Goal: Complete application form: Complete application form

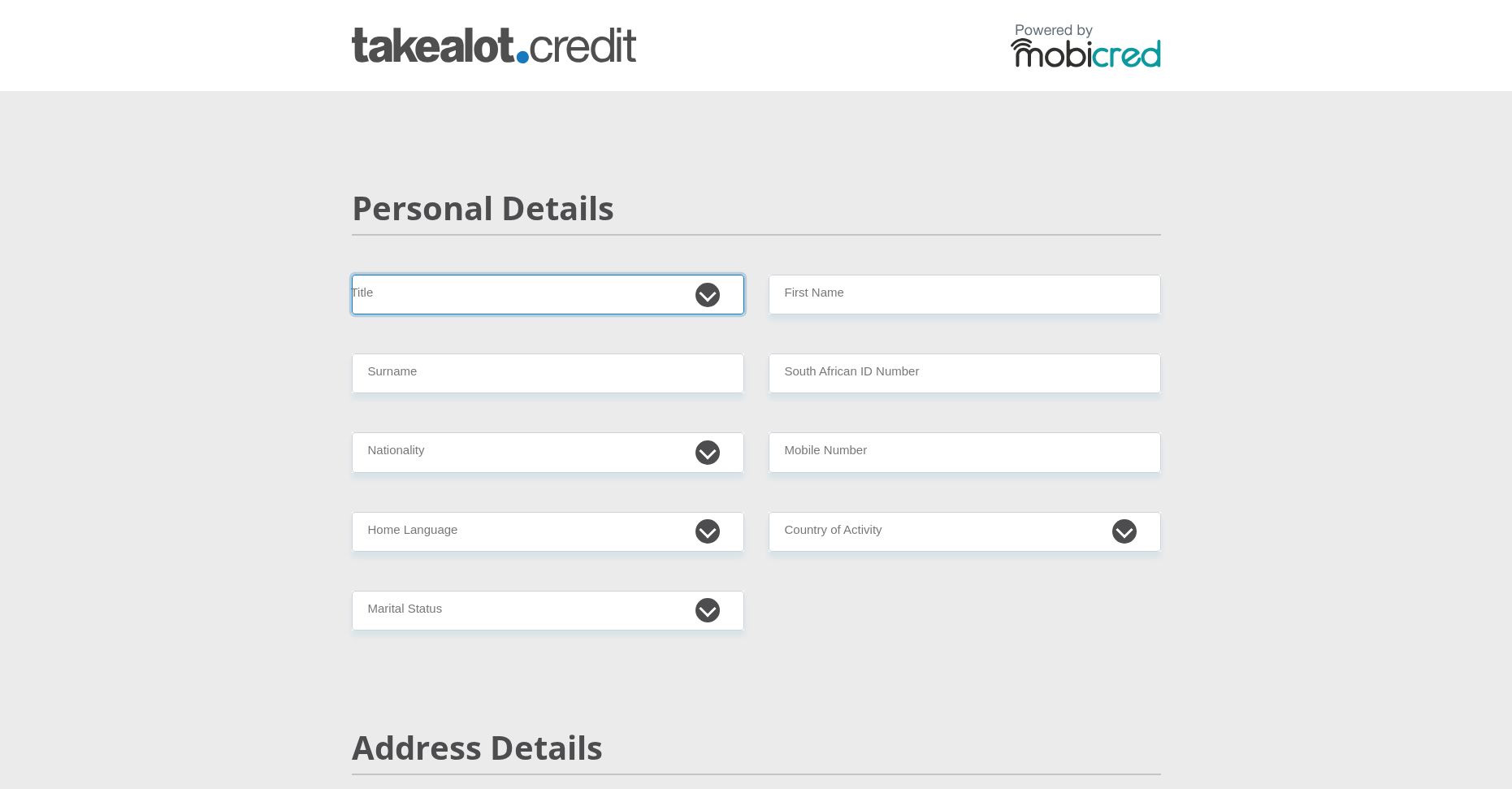
click at [480, 295] on select "Mr Ms Mrs Dr Other" at bounding box center [547, 294] width 393 height 40
select select "Mr"
click at [351, 274] on select "Mr Ms Mrs Dr Other" at bounding box center [547, 294] width 393 height 40
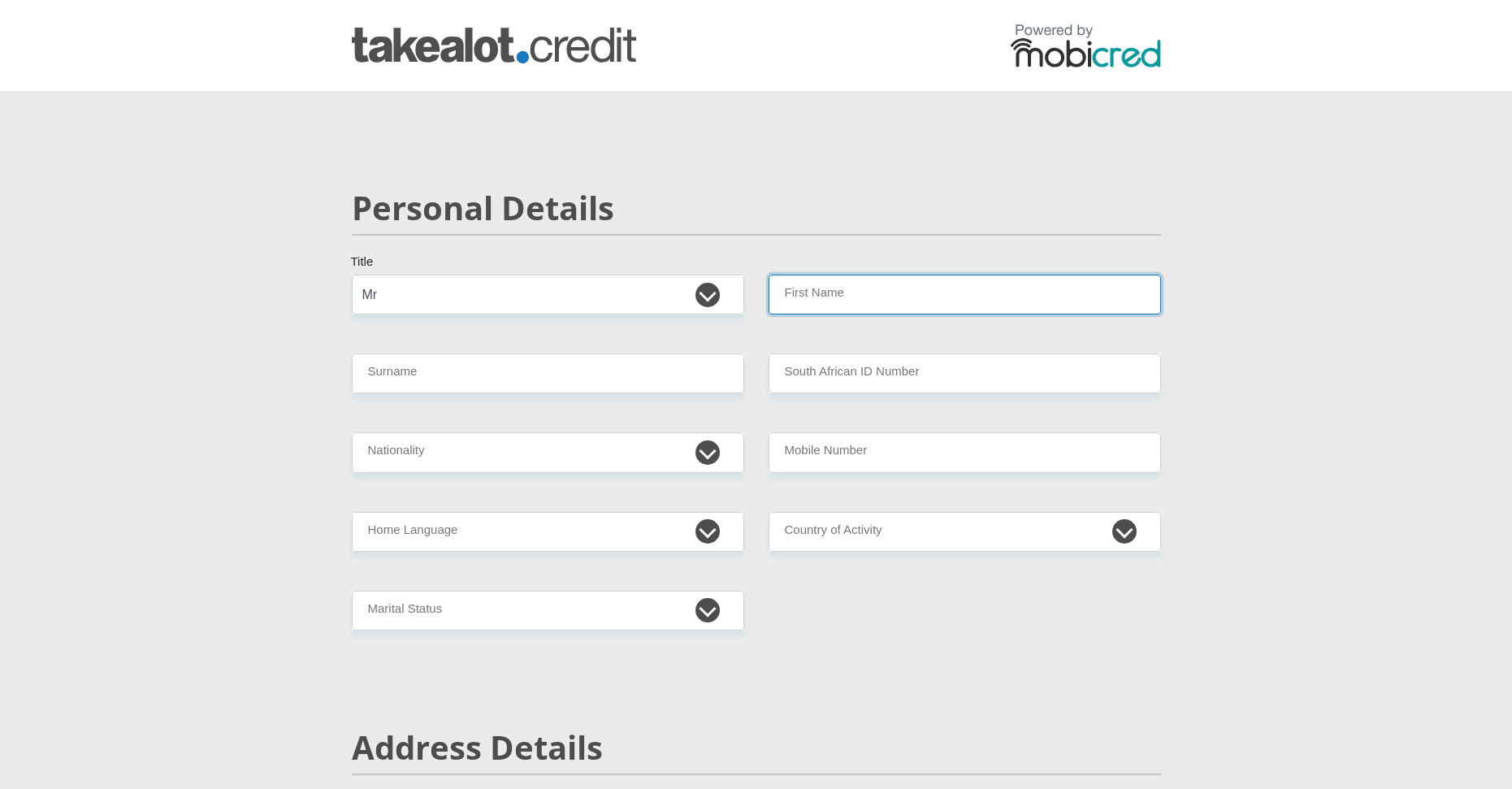
click at [841, 296] on input "First Name" at bounding box center [965, 294] width 393 height 40
type input "Owen"
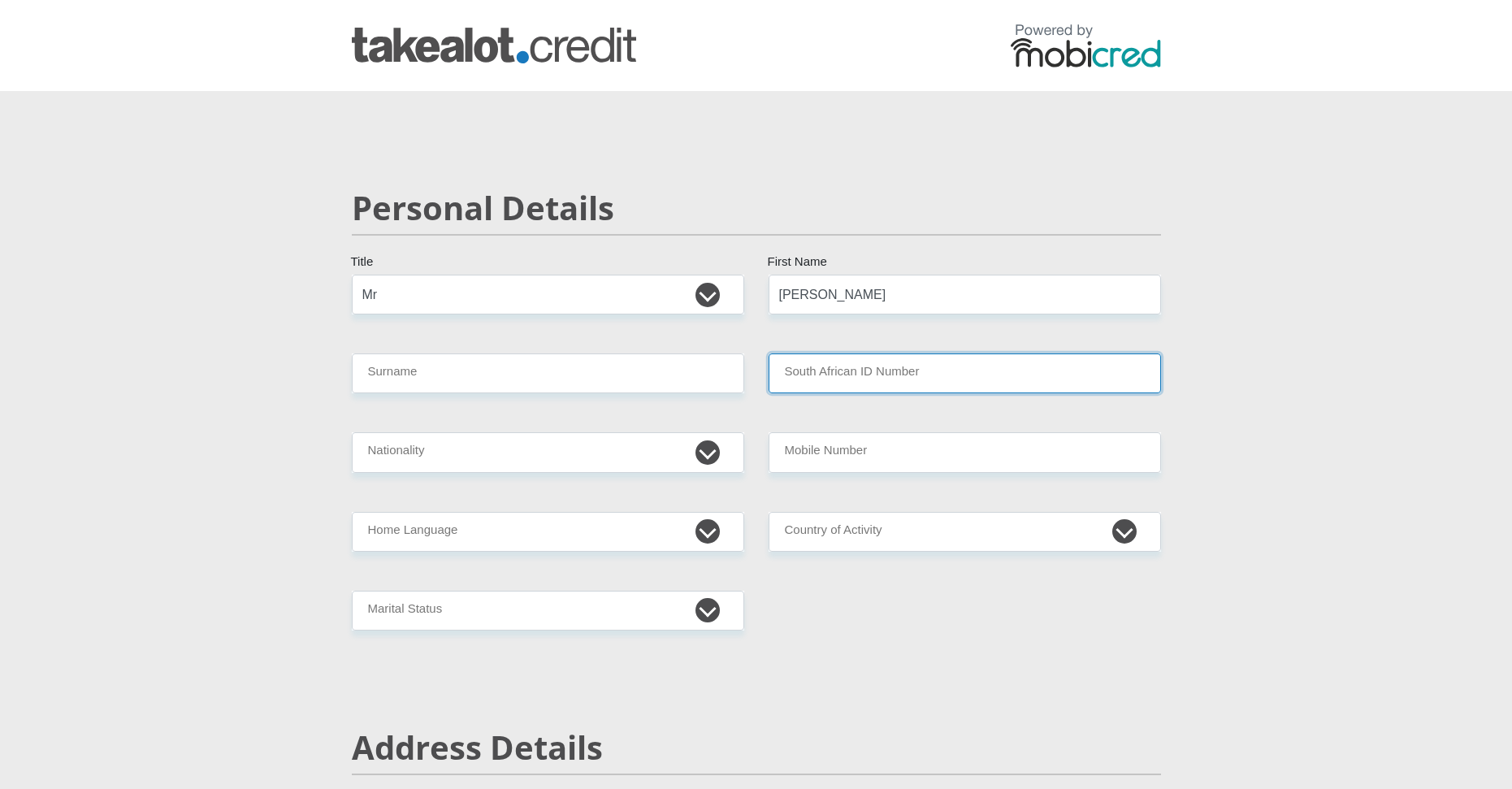
click at [860, 363] on input "South African ID Number" at bounding box center [965, 373] width 393 height 40
paste input "0208265166081"
type input "0208265166081"
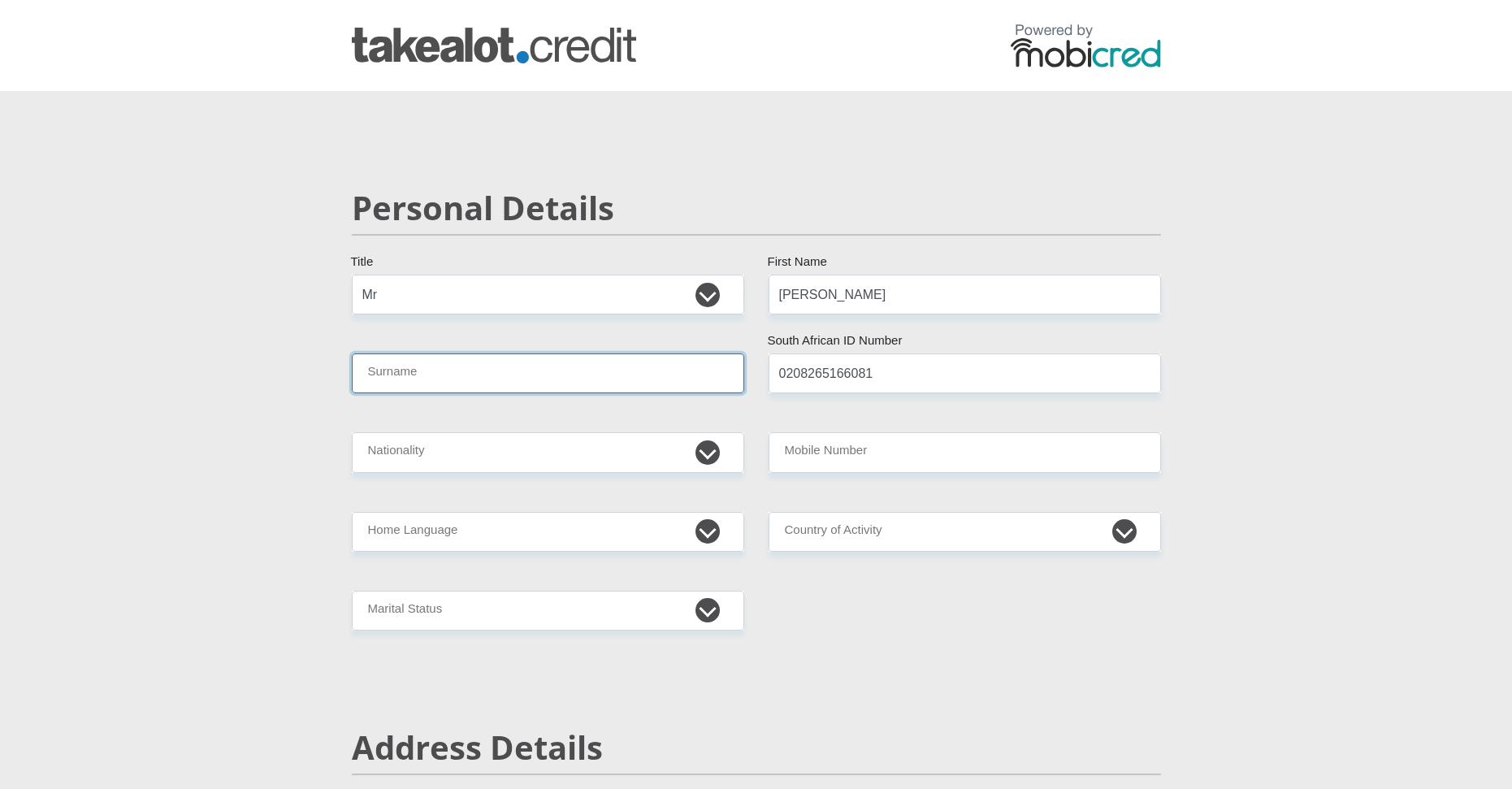
click at [497, 380] on input "Surname" at bounding box center [547, 373] width 393 height 40
type input "Jeremiah"
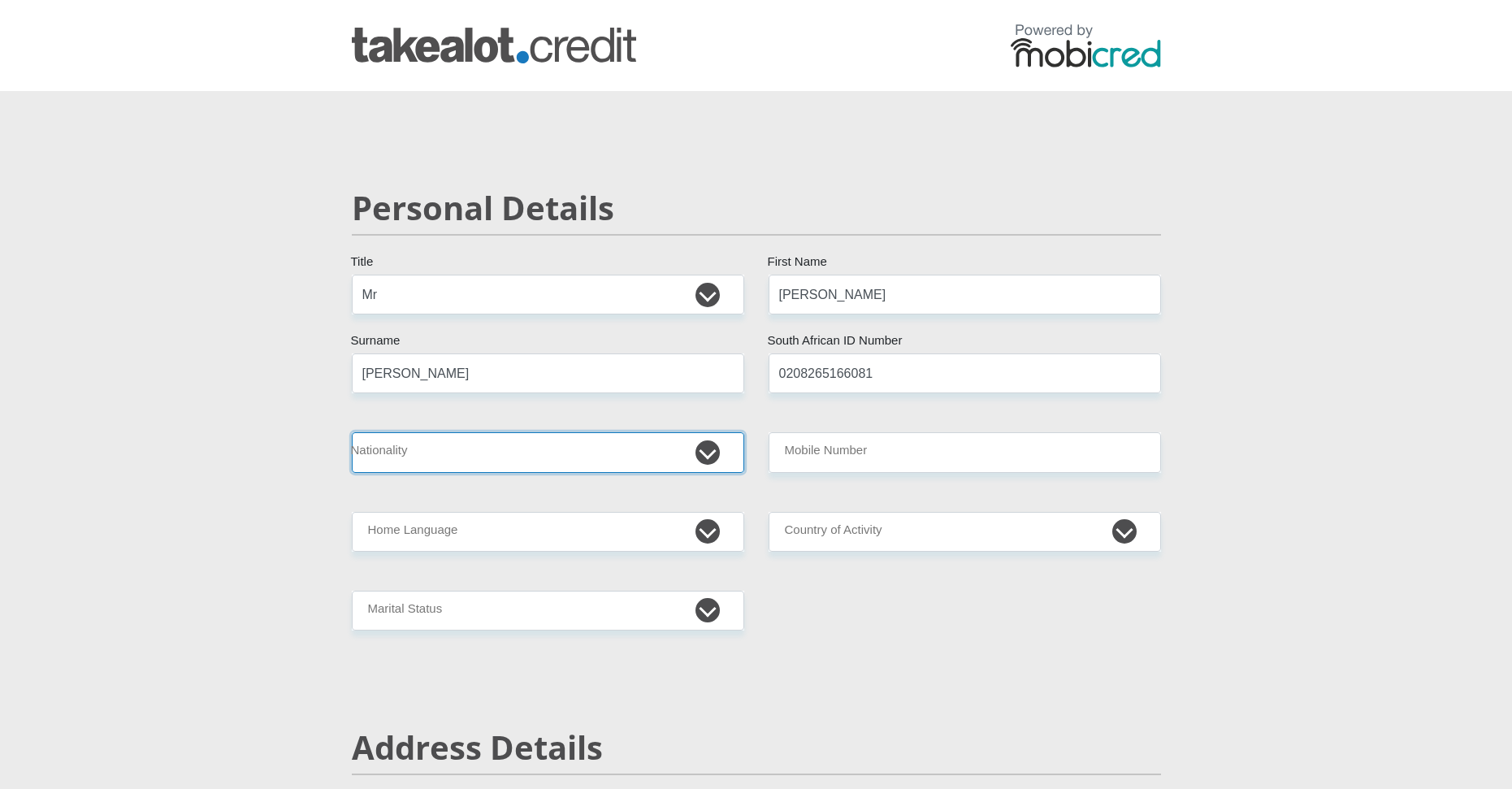
click at [464, 450] on select "South Africa Afghanistan Aland Islands Albania Algeria America Samoa American V…" at bounding box center [547, 452] width 393 height 40
select select "ZAF"
click at [351, 433] on select "South Africa Afghanistan Aland Islands Albania Algeria America Samoa American V…" at bounding box center [547, 452] width 393 height 40
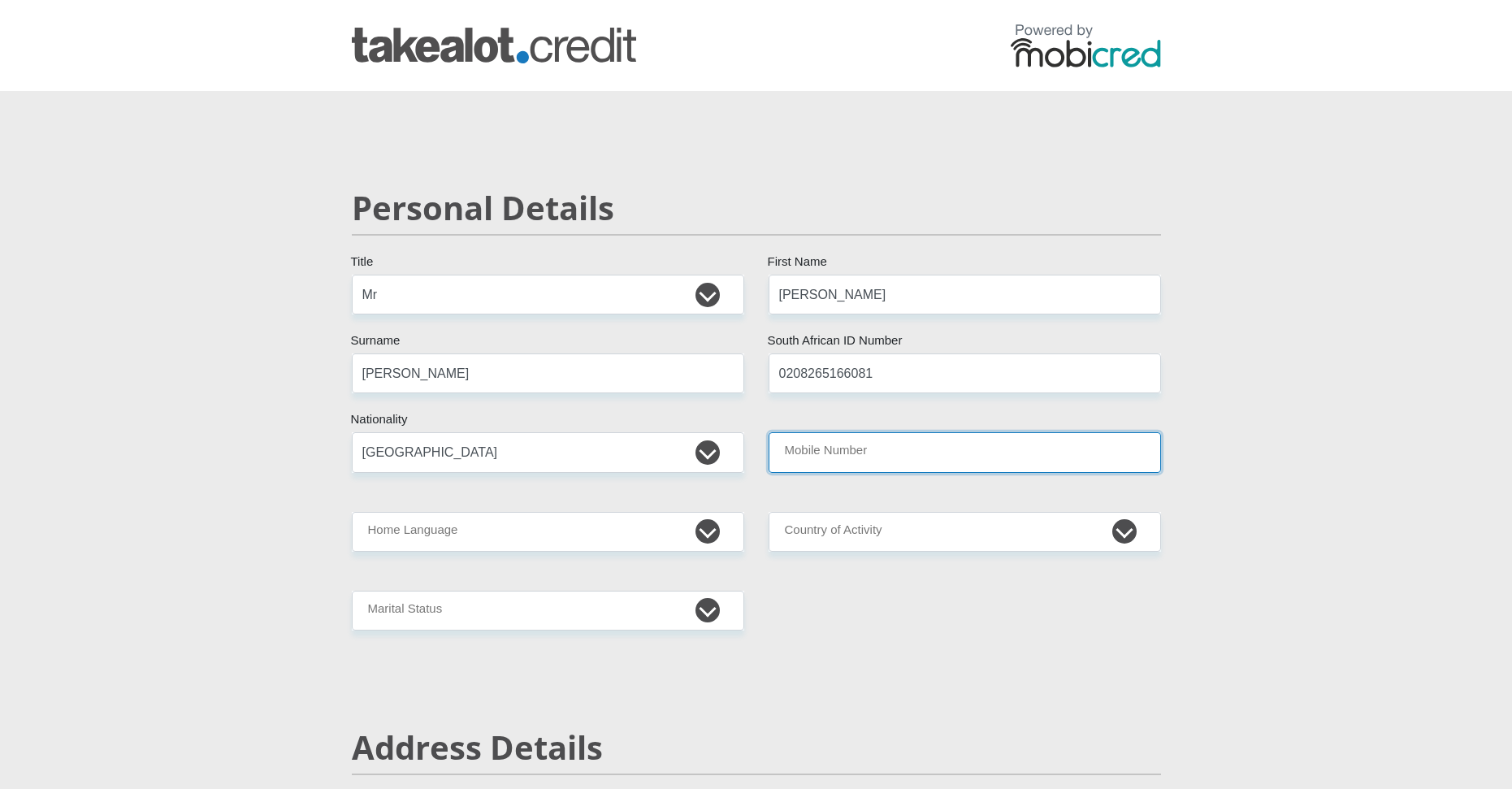
click at [846, 444] on input "Mobile Number" at bounding box center [965, 452] width 393 height 40
type input "0795363740"
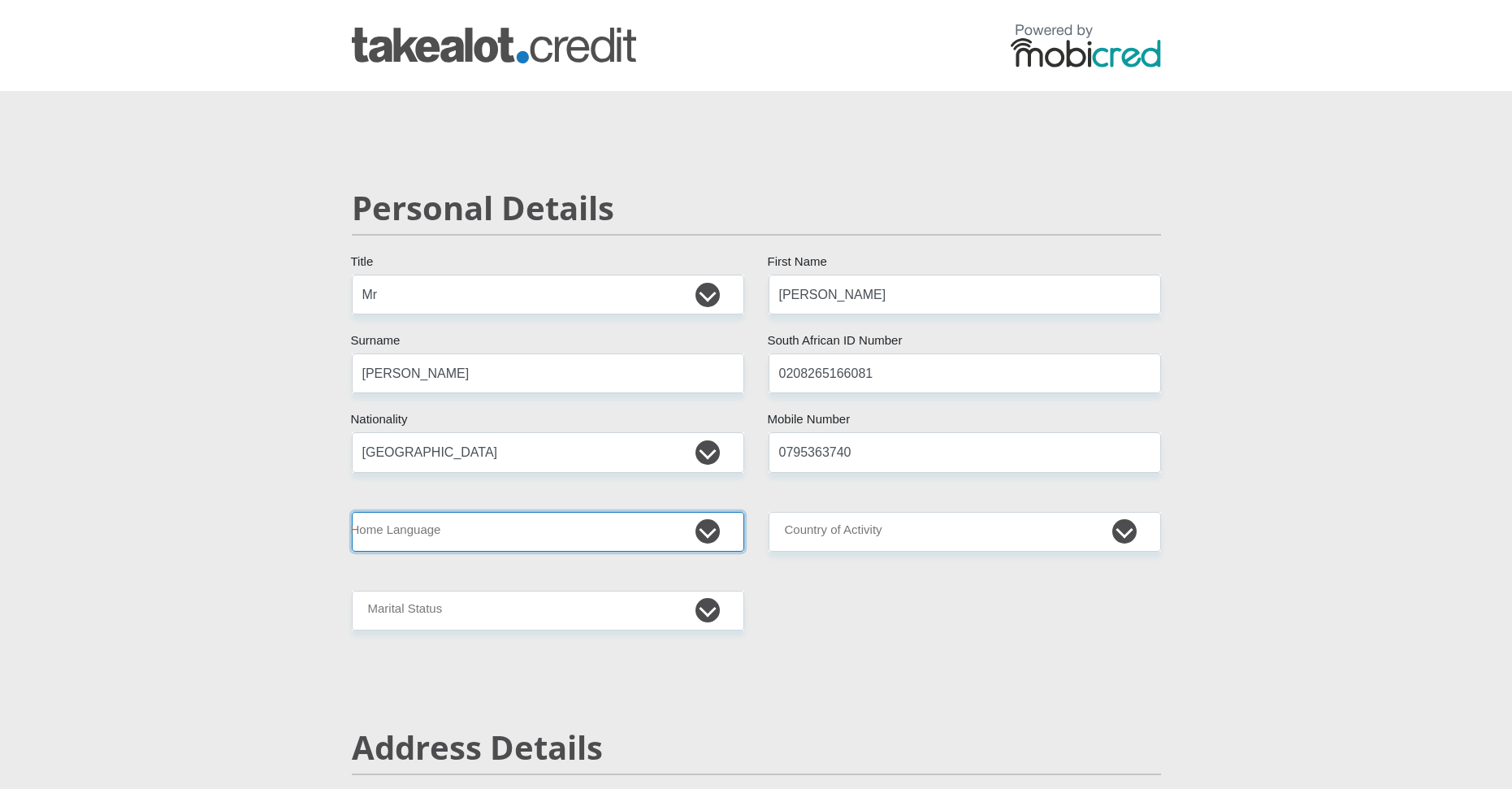
click at [540, 532] on select "Afrikaans English Sepedi South Ndebele Southern Sotho Swati Tsonga Tswana Venda…" at bounding box center [547, 531] width 393 height 40
select select "eng"
click at [351, 512] on select "Afrikaans English Sepedi South Ndebele Southern Sotho Swati Tsonga Tswana Venda…" at bounding box center [547, 531] width 393 height 40
click at [833, 526] on select "South Africa Afghanistan Aland Islands Albania Algeria America Samoa American V…" at bounding box center [965, 531] width 393 height 40
select select "ZAF"
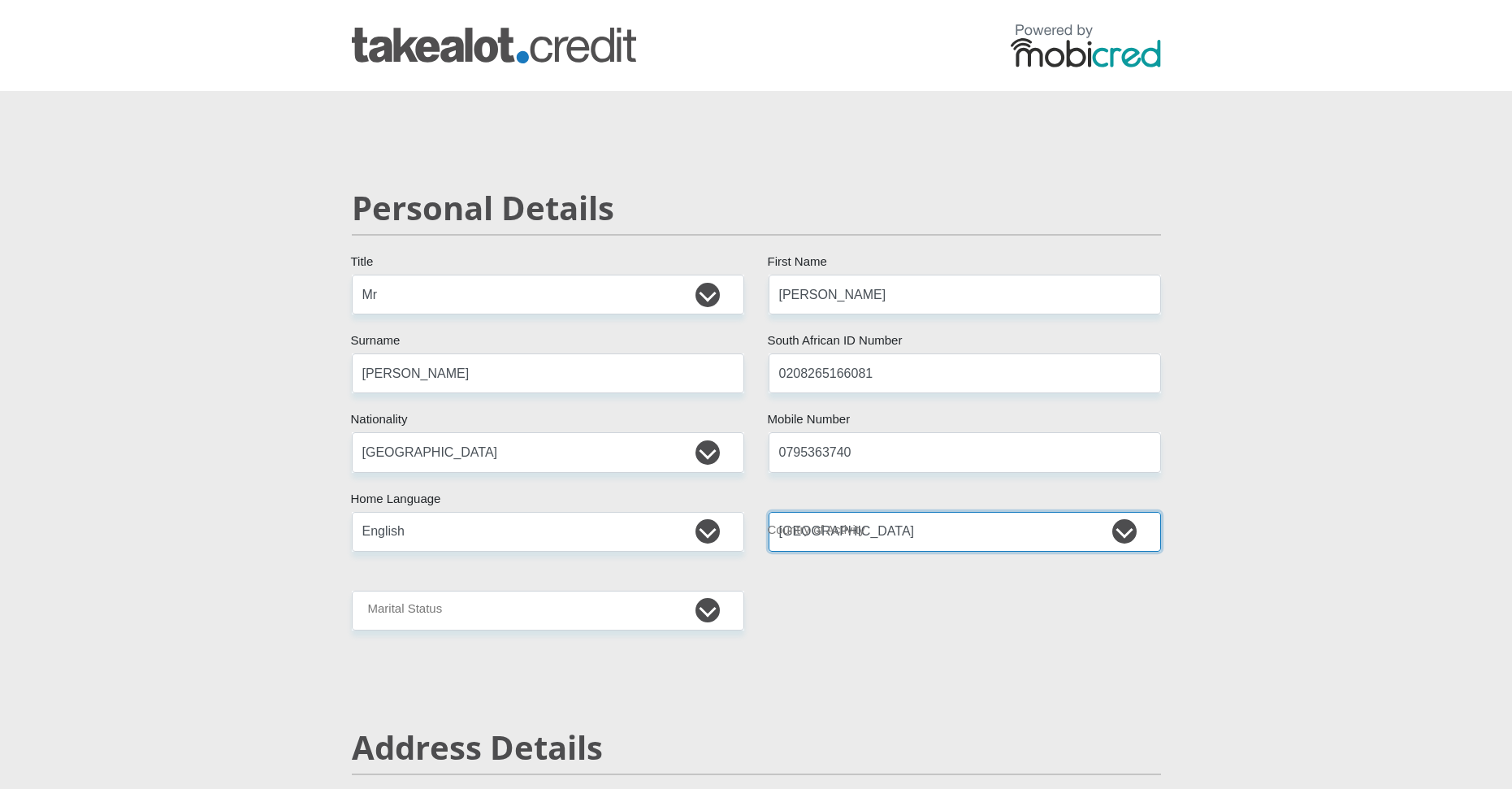
click at [769, 512] on select "South Africa Afghanistan Aland Islands Albania Algeria America Samoa American V…" at bounding box center [965, 531] width 393 height 40
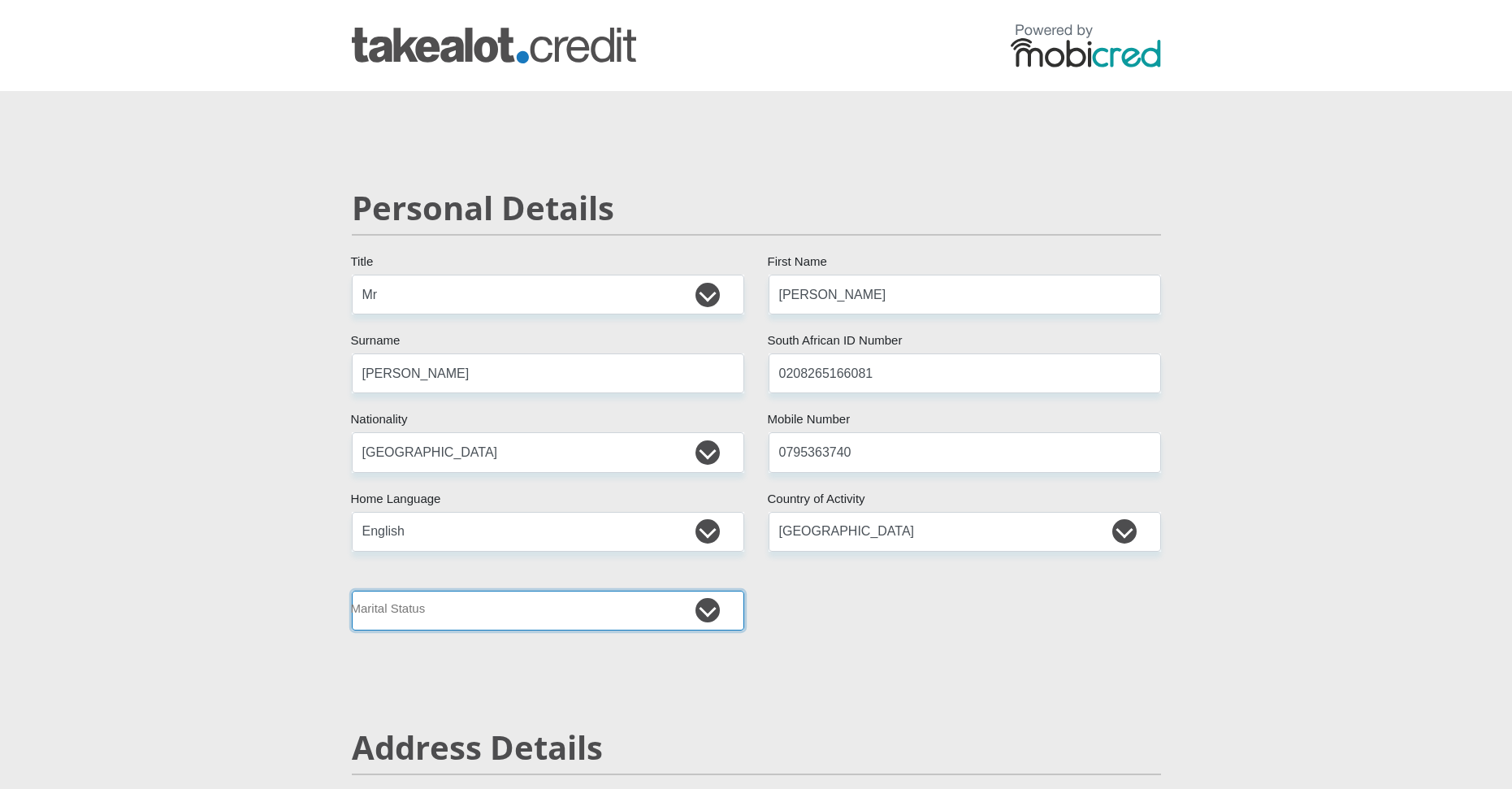
click at [439, 617] on select "Married ANC Single Divorced Widowed Married COP or Customary Law" at bounding box center [547, 610] width 393 height 40
select select "2"
click at [351, 591] on select "Married ANC Single Divorced Widowed Married COP or Customary Law" at bounding box center [547, 610] width 393 height 40
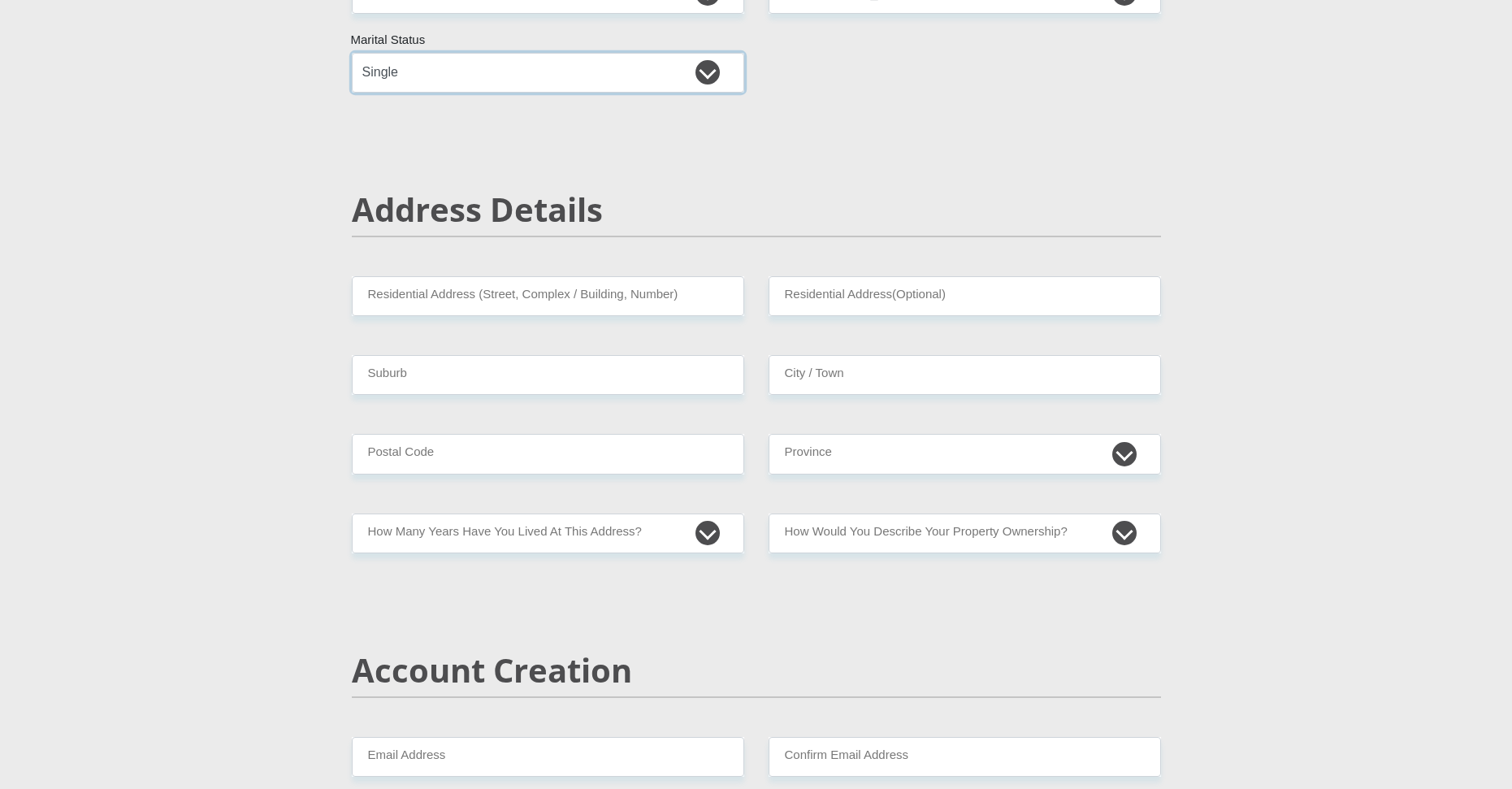
scroll to position [569, 0]
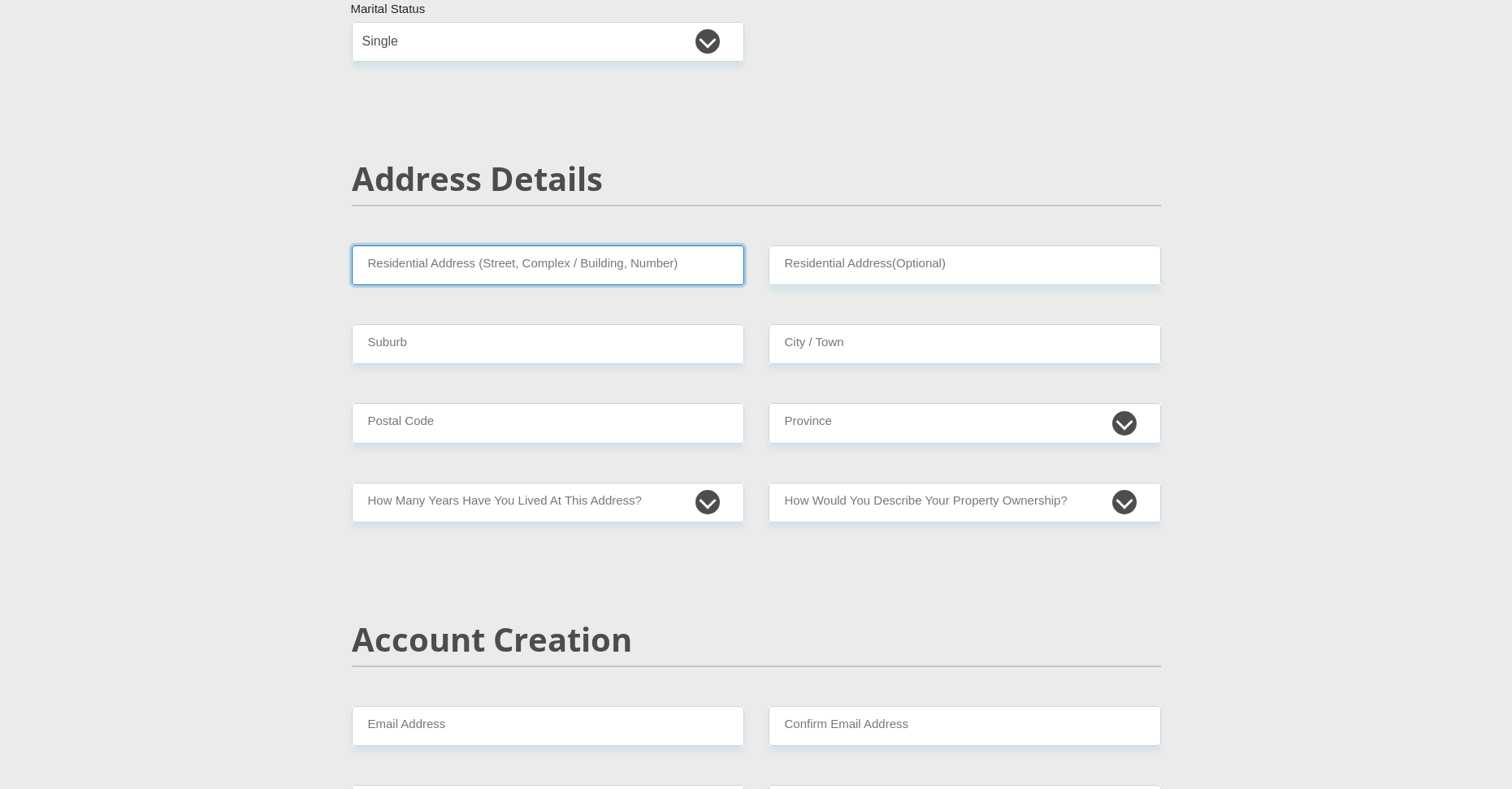
click at [442, 256] on input "Residential Address (Street, Complex / Building, Number)" at bounding box center [547, 265] width 393 height 40
type input "11 Olsen Road"
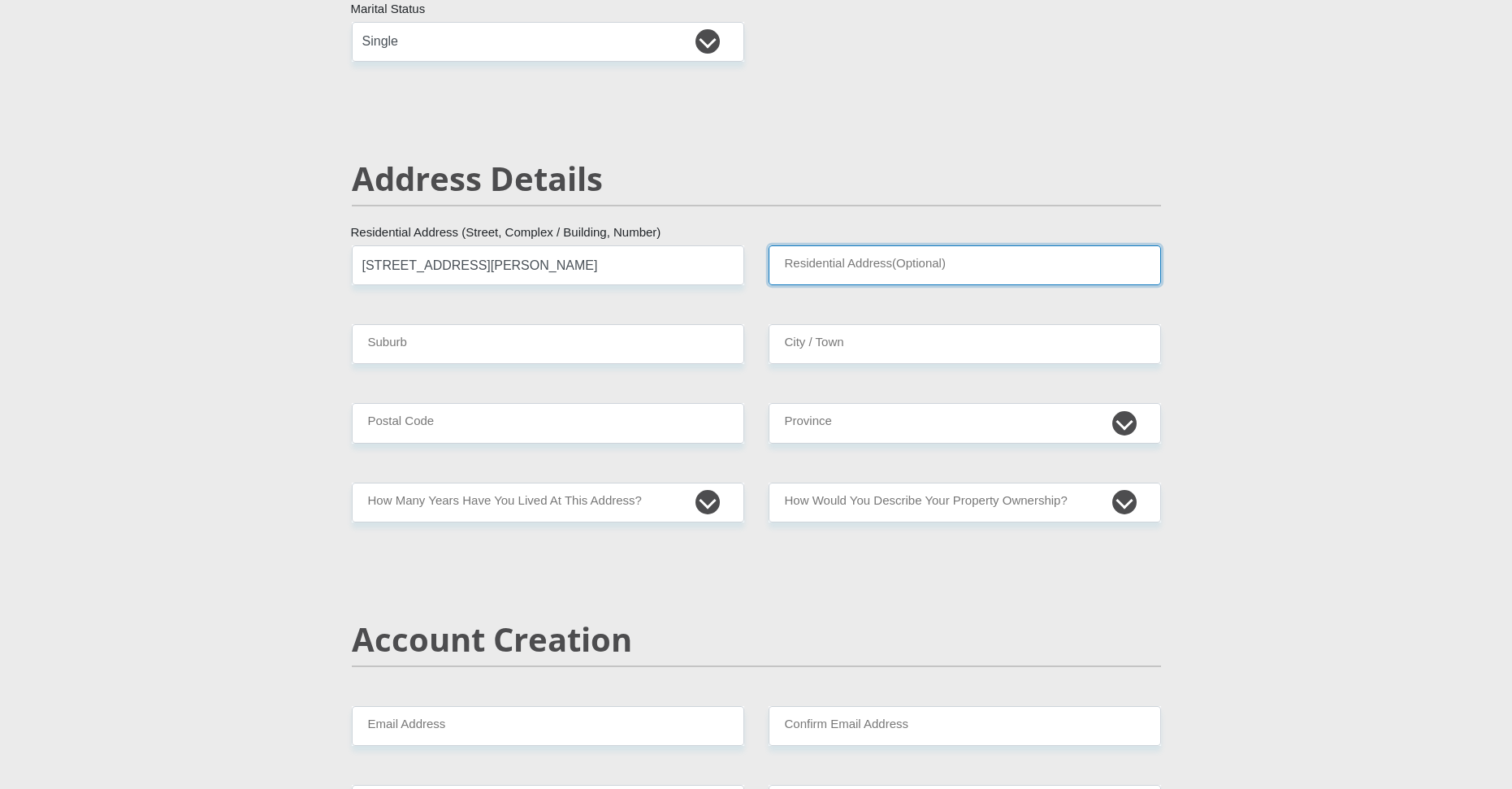
click at [887, 259] on input "Residential Address(Optional)" at bounding box center [965, 265] width 393 height 40
drag, startPoint x: 582, startPoint y: 352, endPoint x: 575, endPoint y: 360, distance: 10.6
click at [582, 356] on input "Suburb" at bounding box center [547, 344] width 393 height 40
drag, startPoint x: 850, startPoint y: 350, endPoint x: 807, endPoint y: 371, distance: 47.9
click at [850, 350] on input "City / Town" at bounding box center [965, 344] width 393 height 40
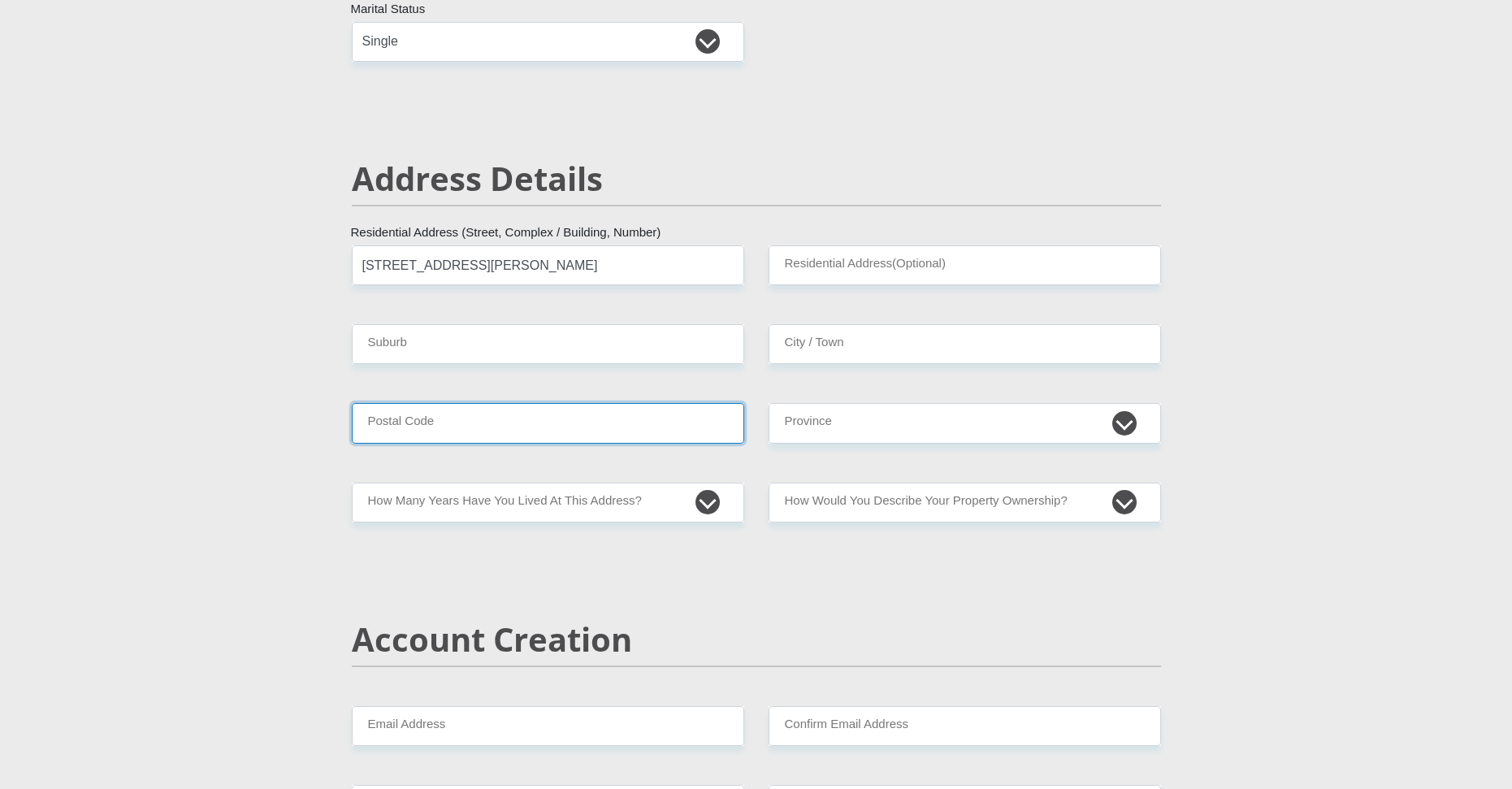
click at [565, 429] on input "Postal Code" at bounding box center [547, 422] width 393 height 40
type input "4052"
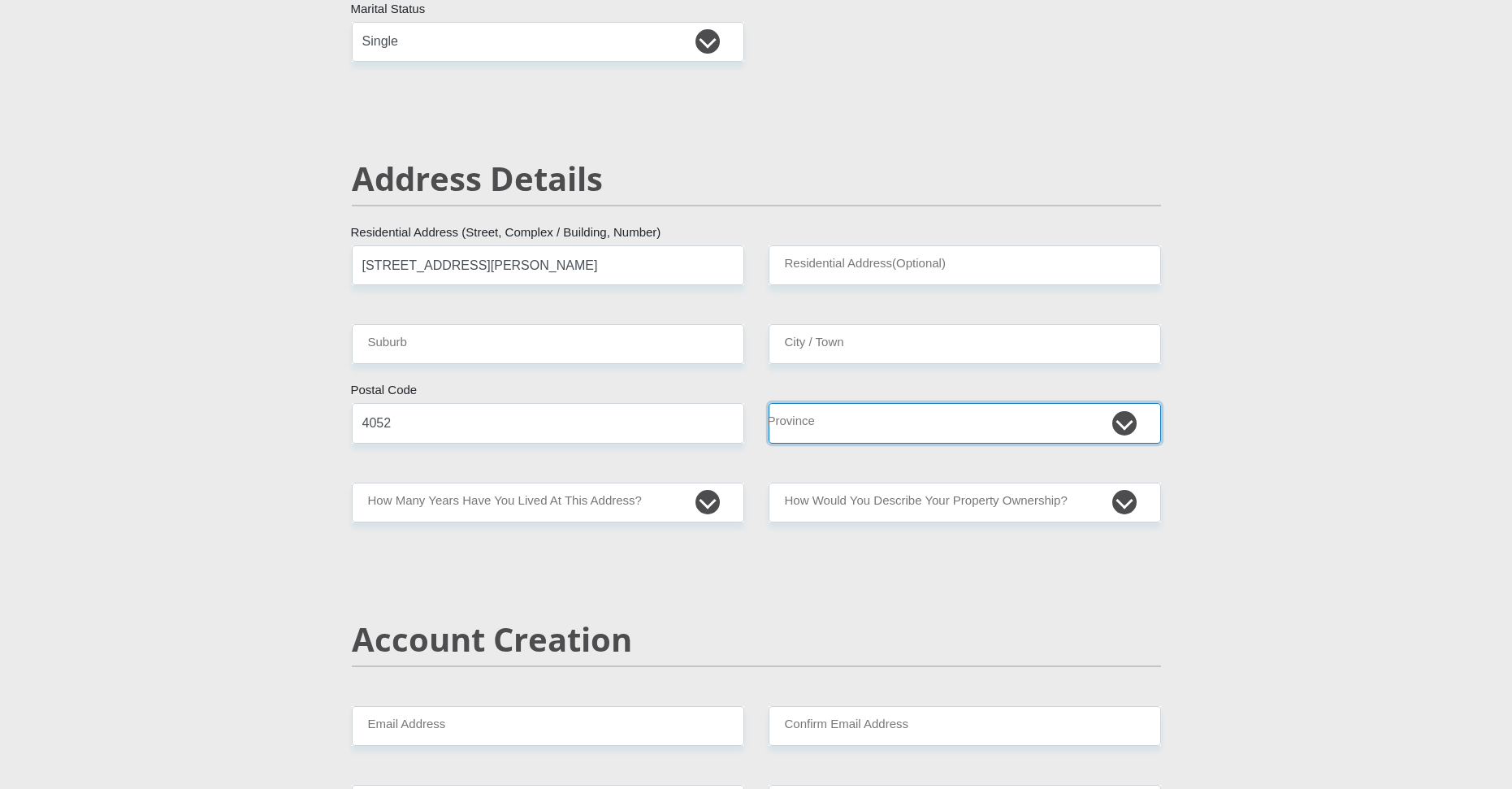
click at [826, 409] on select "Eastern Cape Free State [GEOGRAPHIC_DATA] [GEOGRAPHIC_DATA][DATE] [GEOGRAPHIC_D…" at bounding box center [965, 422] width 393 height 40
select select "[GEOGRAPHIC_DATA][DATE]"
click at [769, 403] on select "Eastern Cape Free State [GEOGRAPHIC_DATA] [GEOGRAPHIC_DATA][DATE] [GEOGRAPHIC_D…" at bounding box center [965, 422] width 393 height 40
click at [567, 518] on select "less than 1 year 1-3 years 3-5 years 5+ years" at bounding box center [547, 502] width 393 height 40
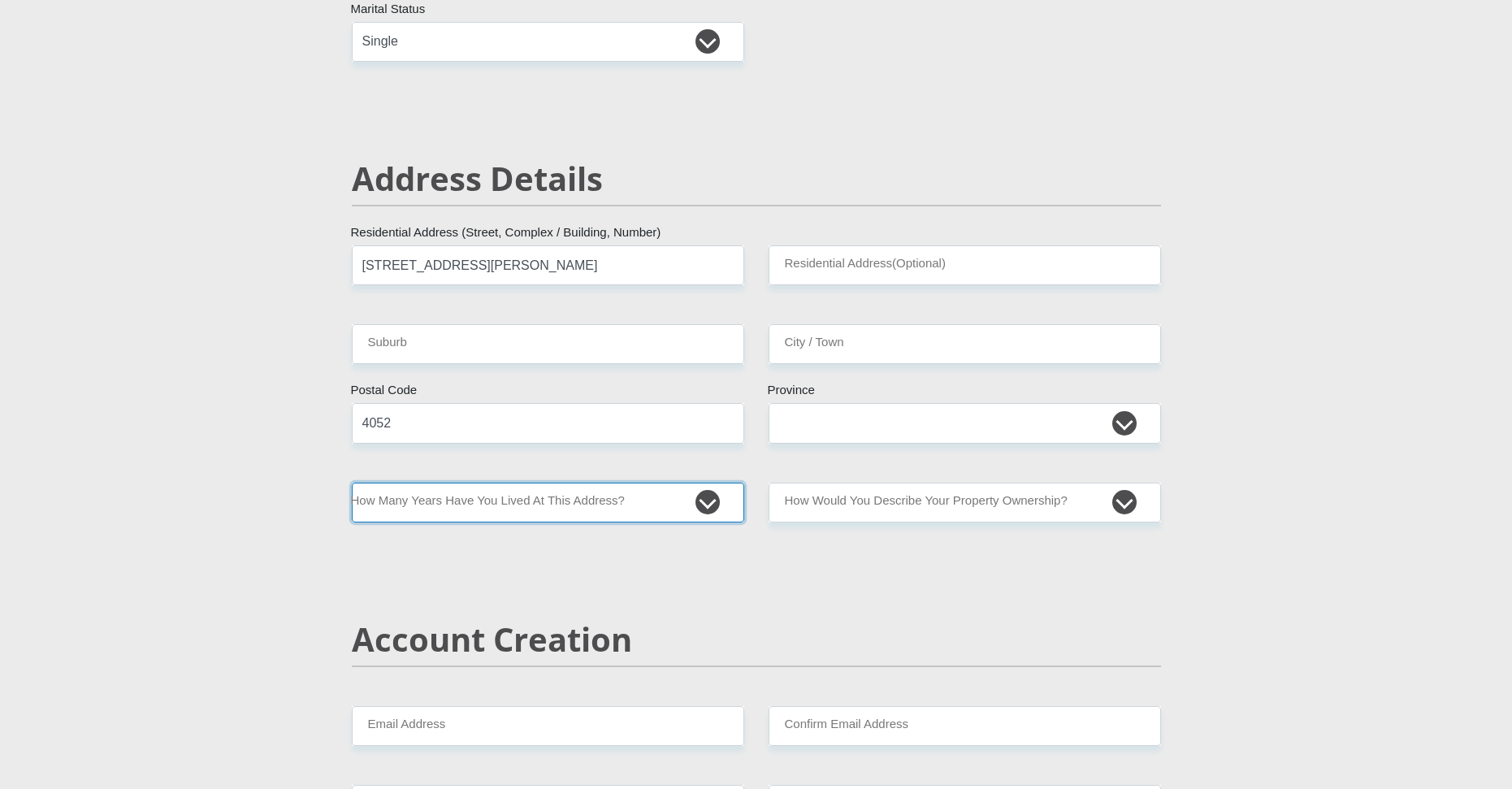
select select "5"
click at [351, 483] on select "less than 1 year 1-3 years 3-5 years 5+ years" at bounding box center [547, 502] width 393 height 40
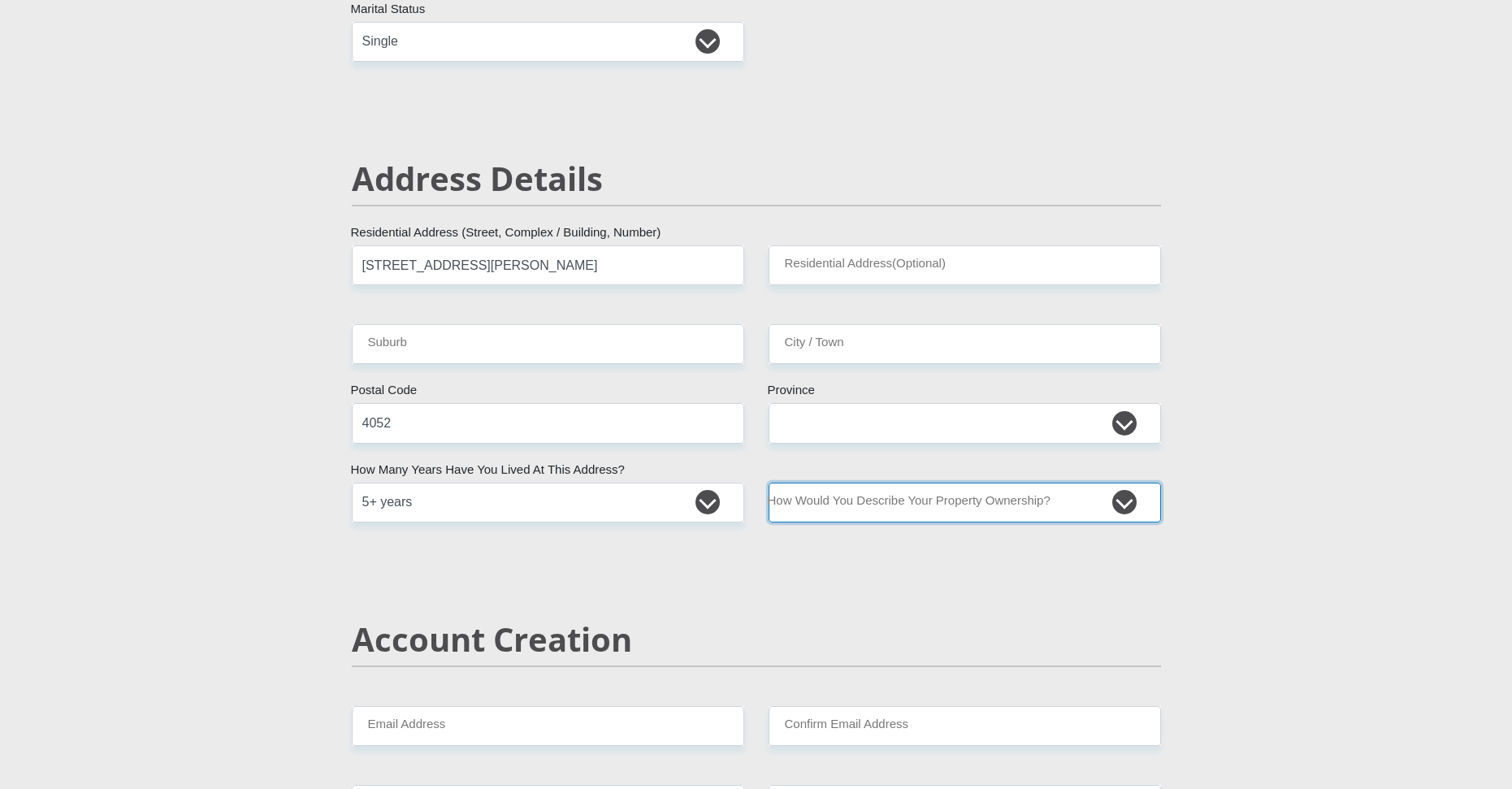
click at [887, 501] on select "Owned Rented Family Owned Company Dwelling" at bounding box center [965, 502] width 393 height 40
select select "parents"
click at [769, 483] on select "Owned Rented Family Owned Company Dwelling" at bounding box center [965, 502] width 393 height 40
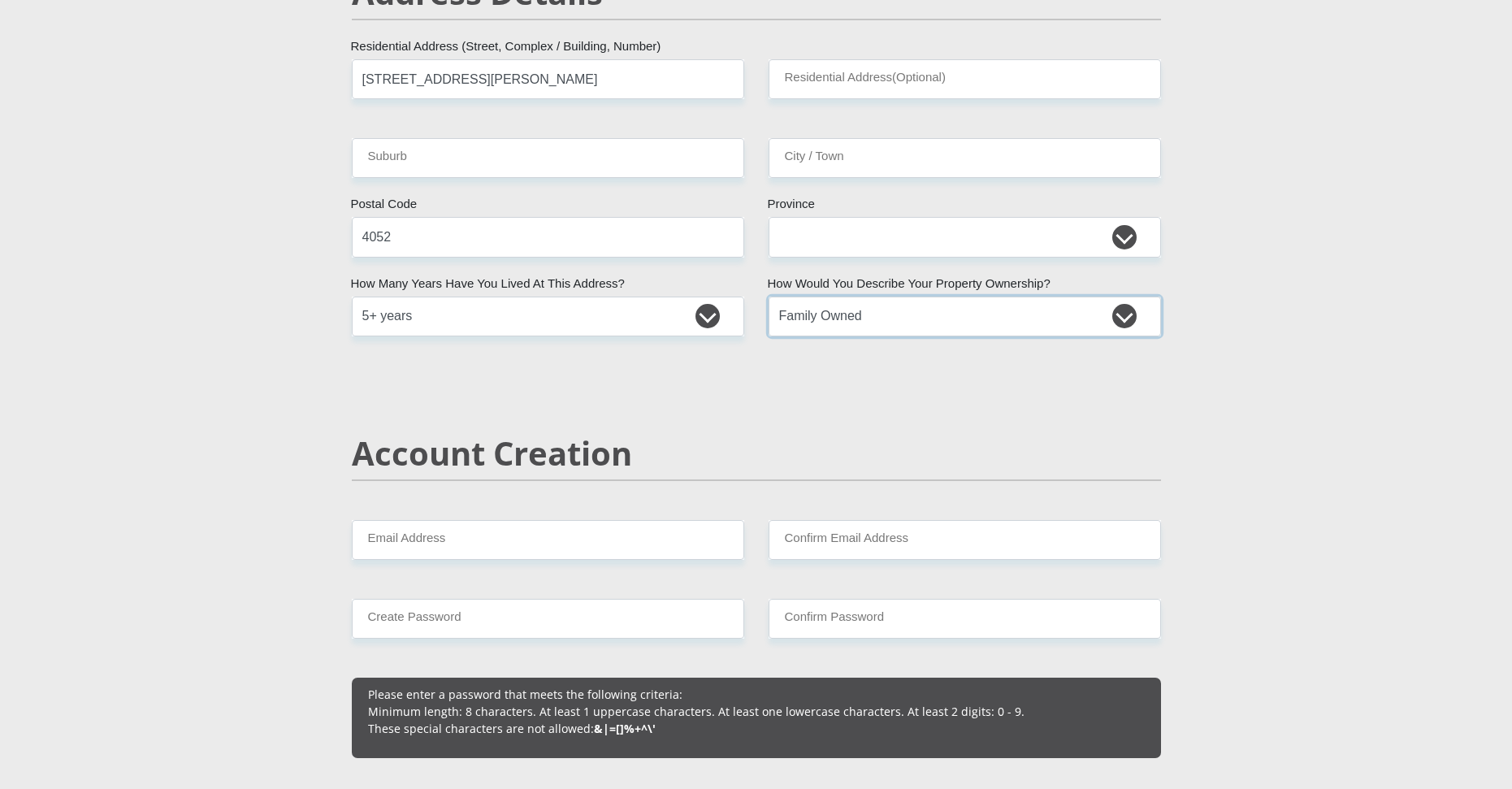
scroll to position [975, 0]
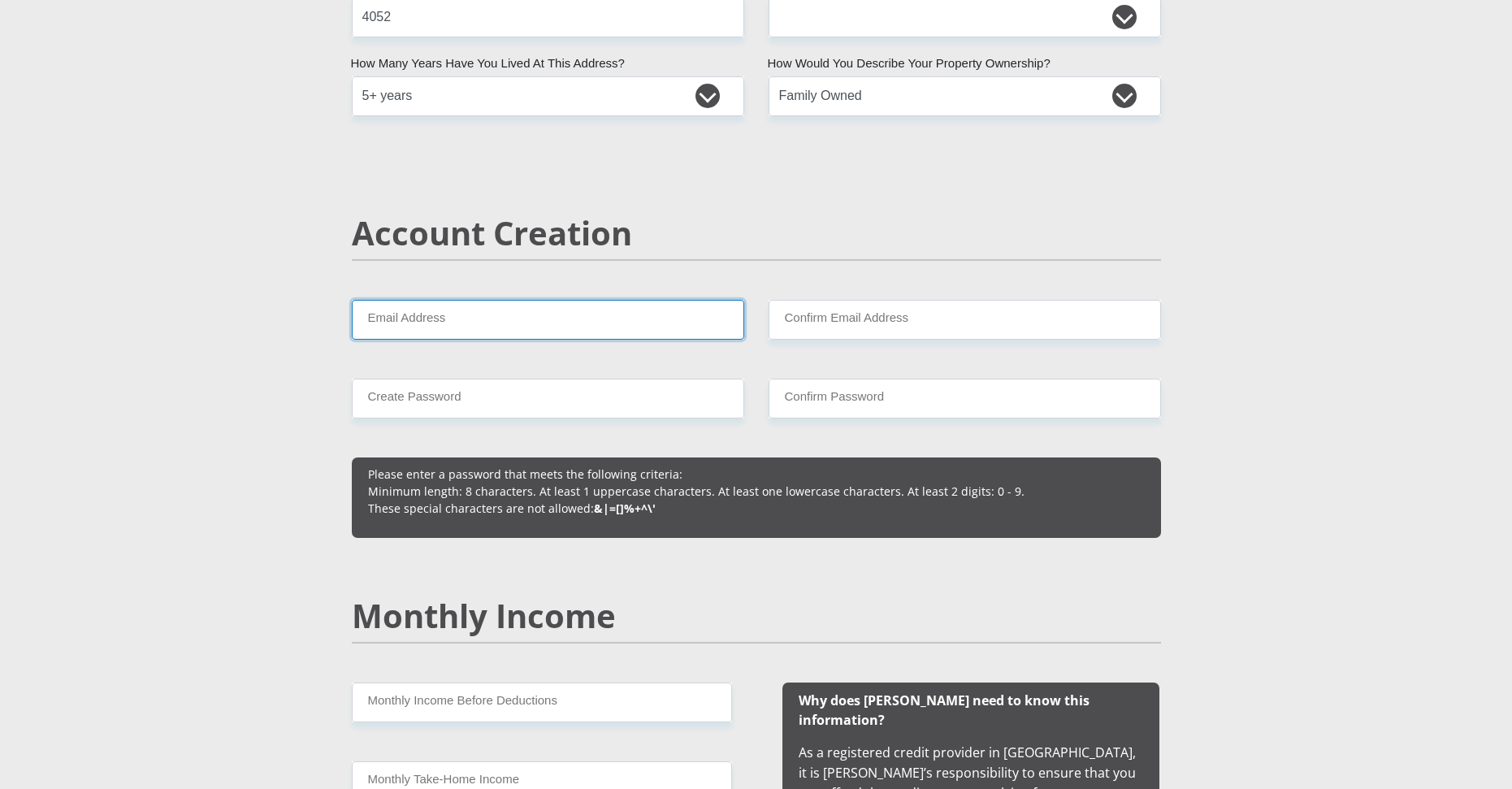
drag, startPoint x: 509, startPoint y: 321, endPoint x: 500, endPoint y: 324, distance: 9.5
click at [509, 321] on input "Email Address" at bounding box center [547, 320] width 393 height 40
type input "[EMAIL_ADDRESS][DOMAIN_NAME]"
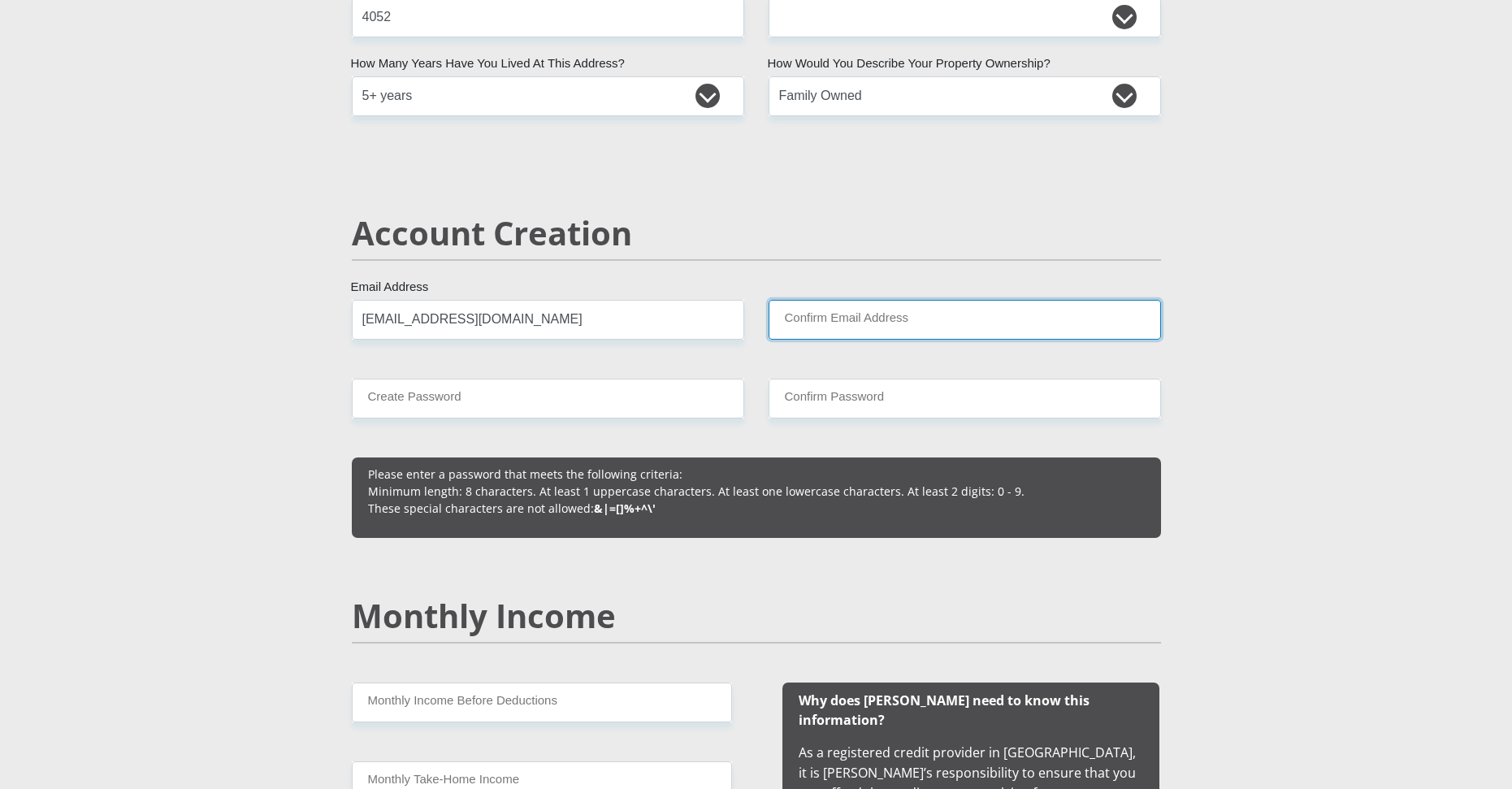
click at [841, 319] on input "Confirm Email Address" at bounding box center [965, 320] width 393 height 40
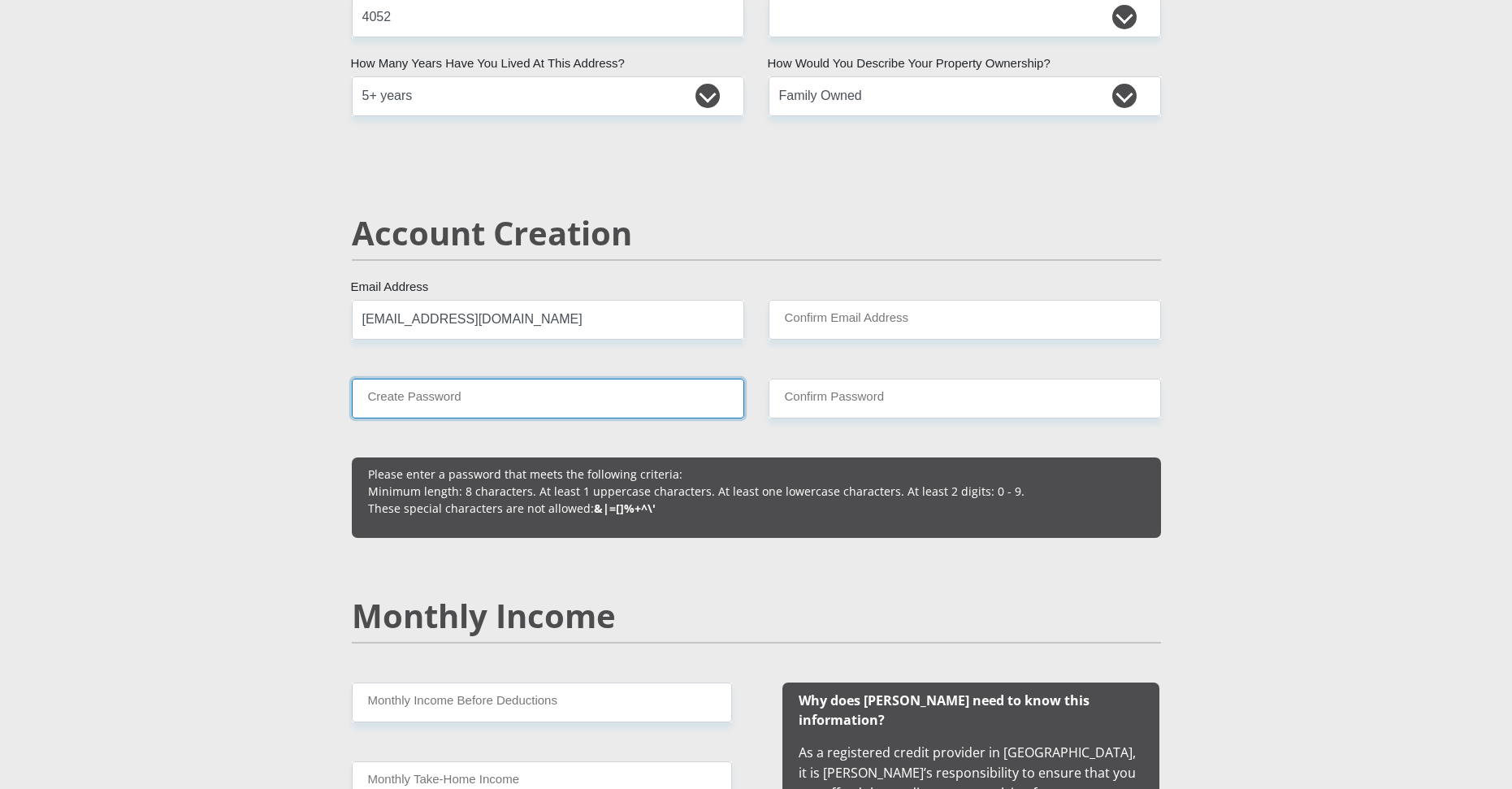
click at [573, 395] on input "Create Password" at bounding box center [547, 398] width 393 height 40
type input "8Ovven8Mia."
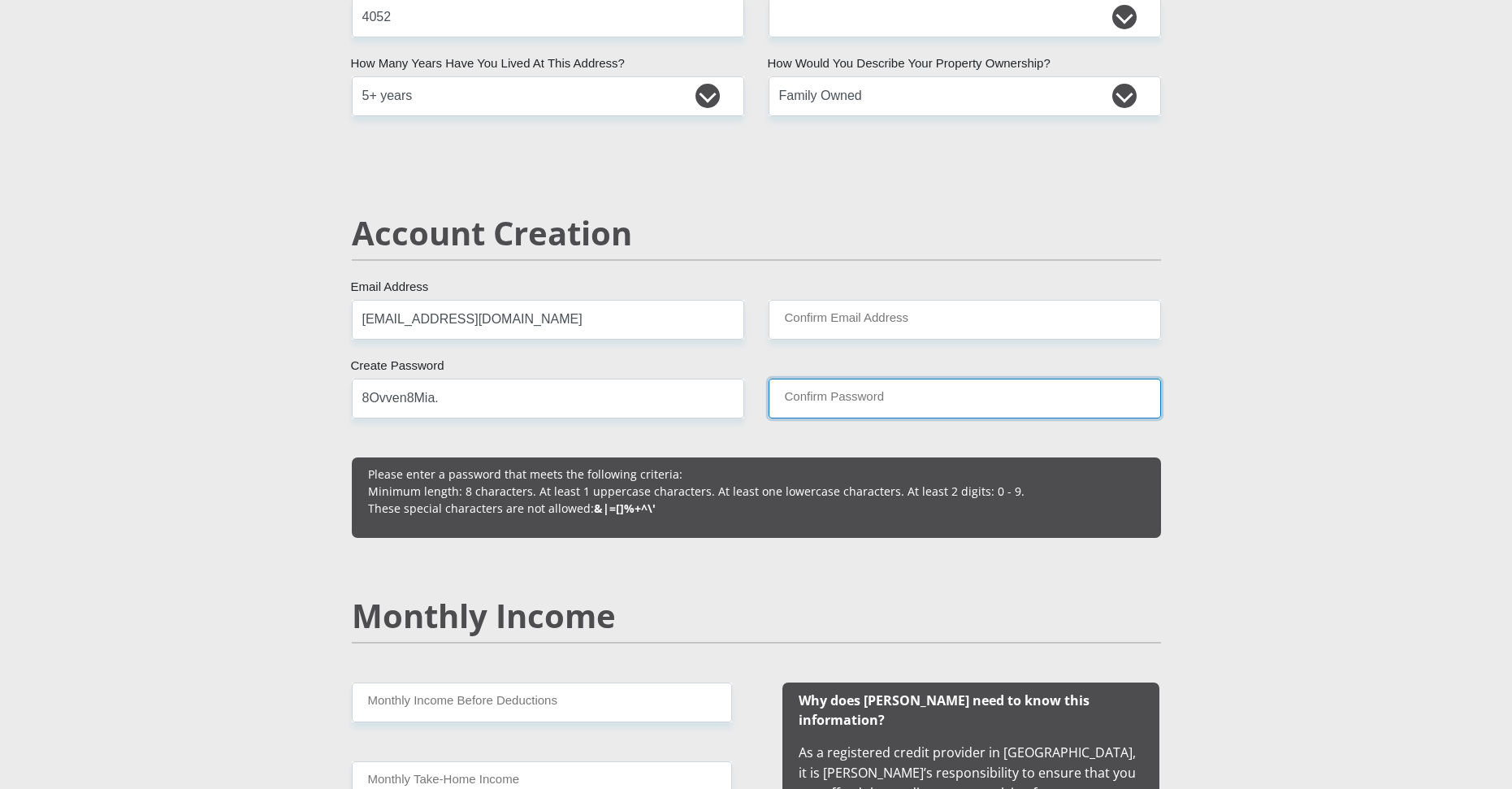
click at [854, 408] on input "Confirm Password" at bounding box center [965, 398] width 393 height 40
type input "8Ovven8Mia."
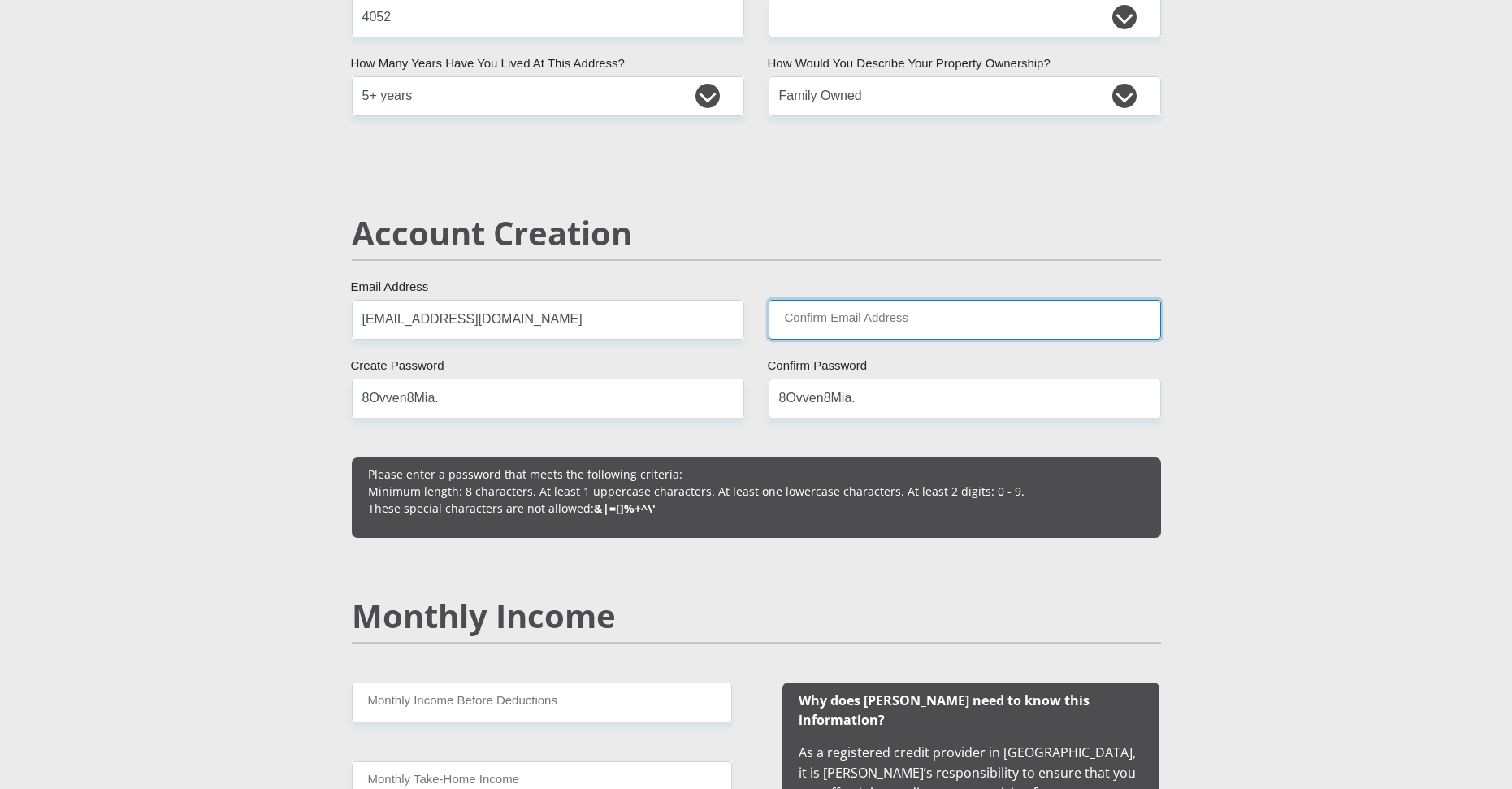
click at [825, 331] on input "Confirm Email Address" at bounding box center [965, 320] width 393 height 40
type input "[EMAIL_ADDRESS][DOMAIN_NAME]"
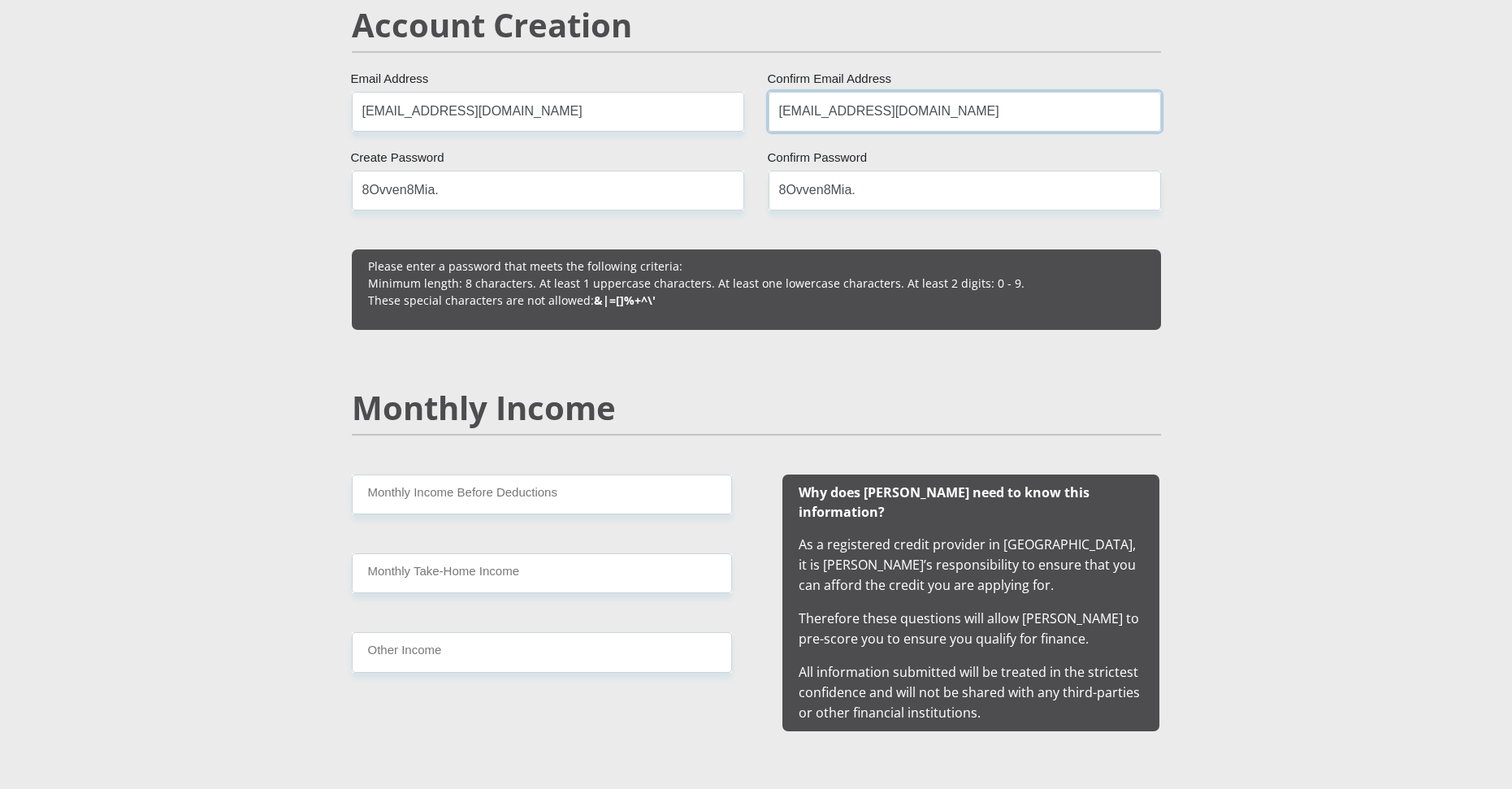
scroll to position [1219, 0]
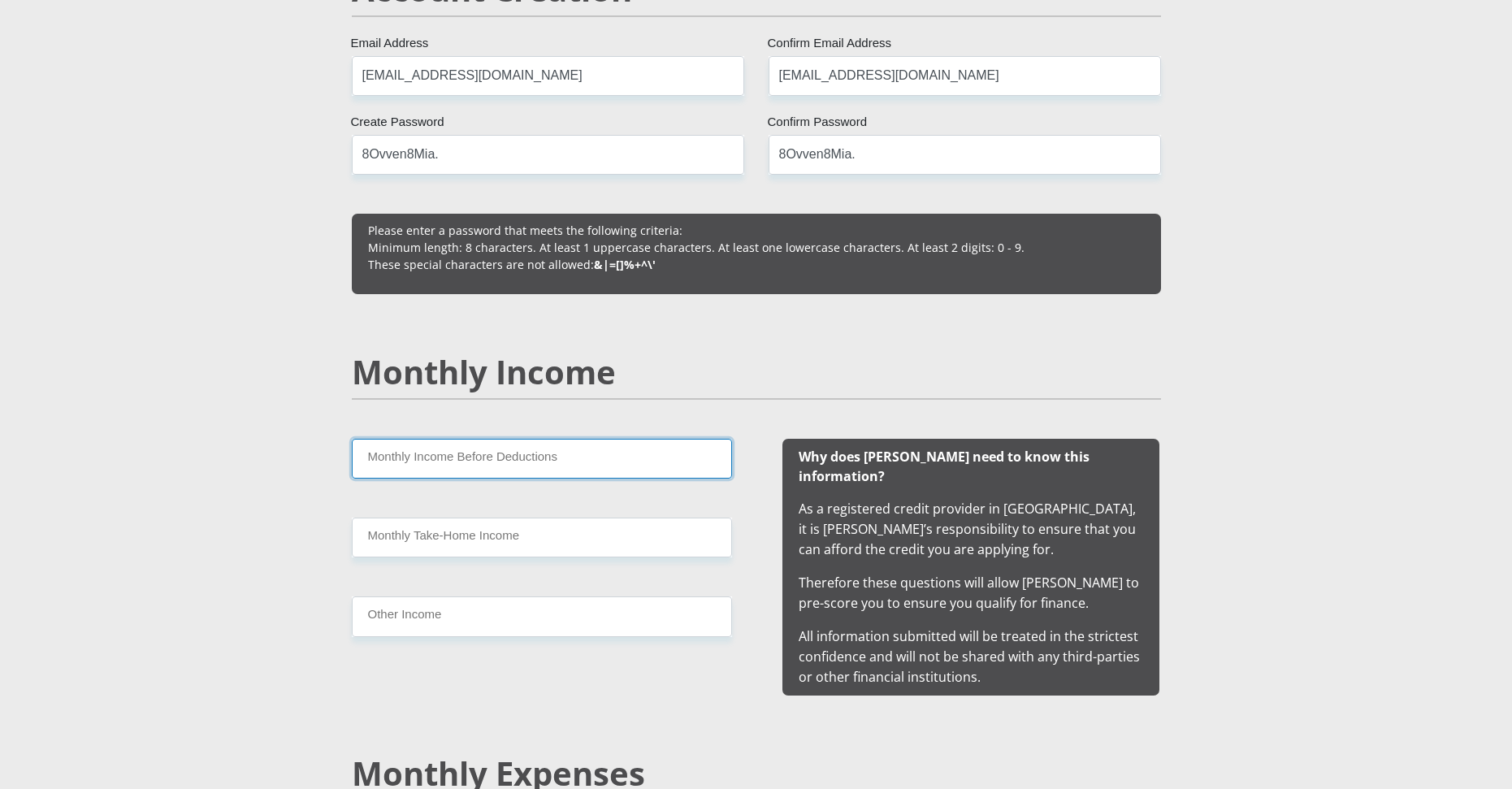
click at [505, 463] on input "Monthly Income Before Deductions" at bounding box center [542, 458] width 380 height 40
type input "14000"
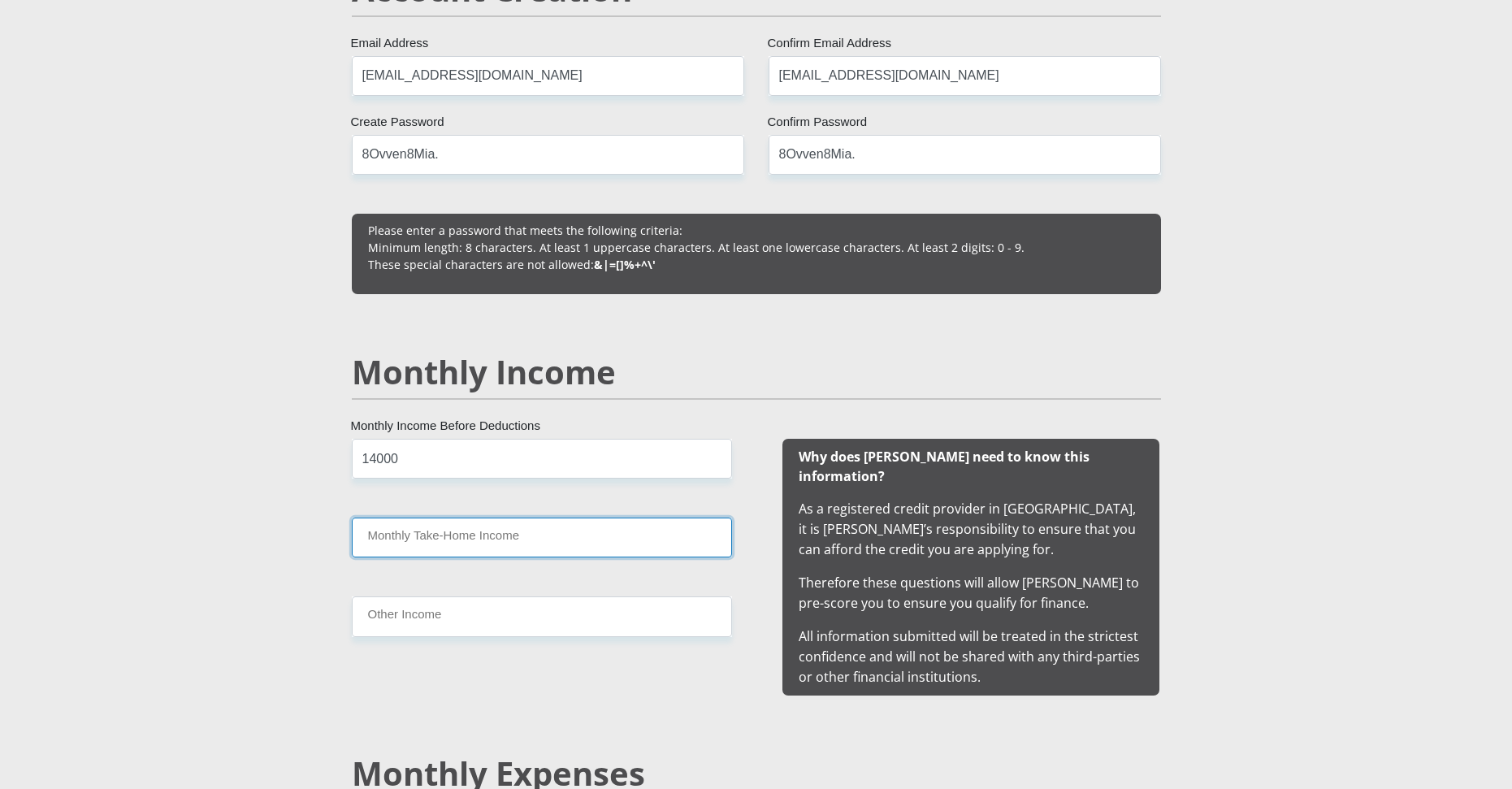
click at [398, 535] on input "Monthly Take-Home Income" at bounding box center [542, 537] width 380 height 40
type input "13000"
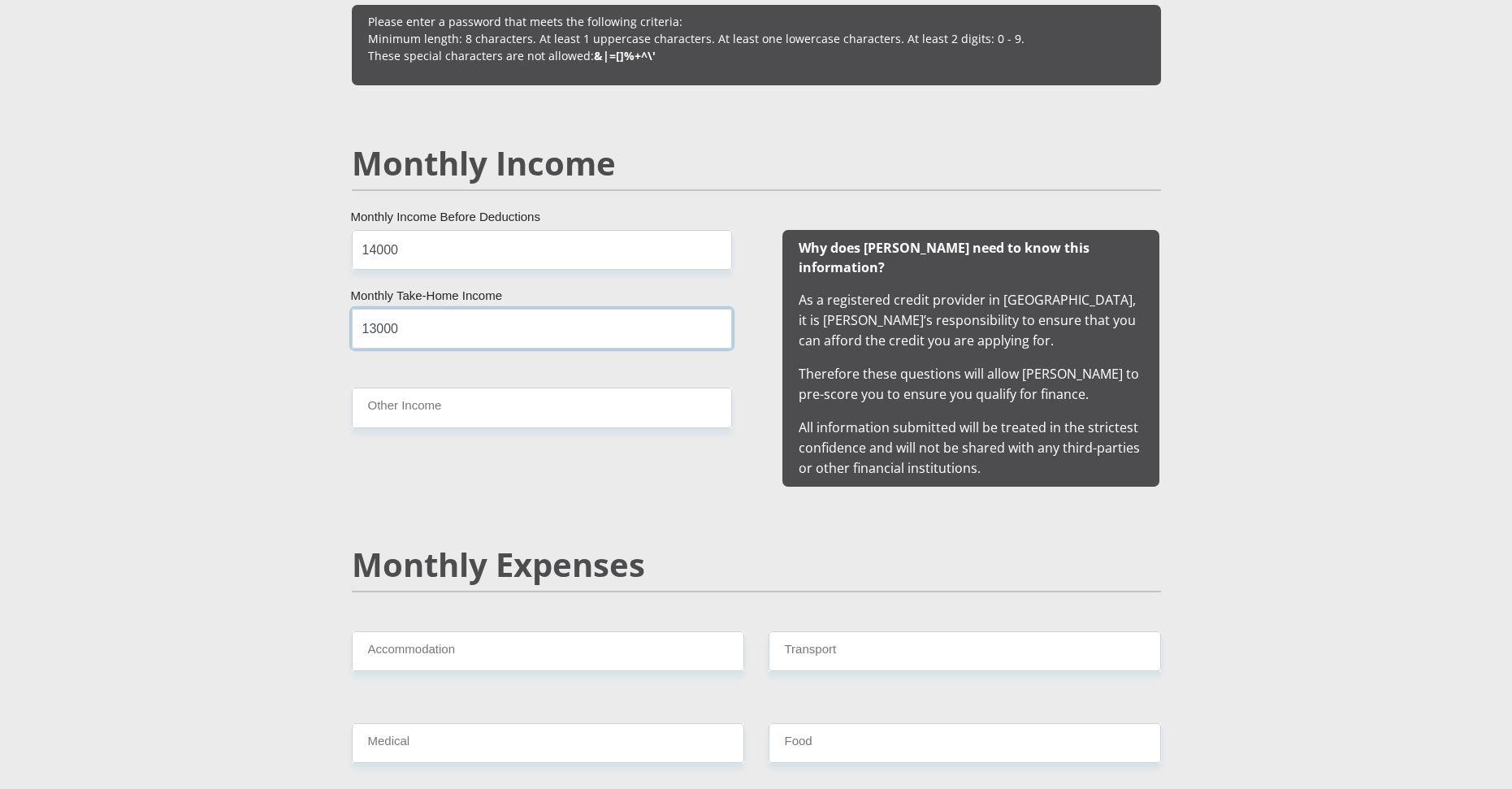
scroll to position [1463, 0]
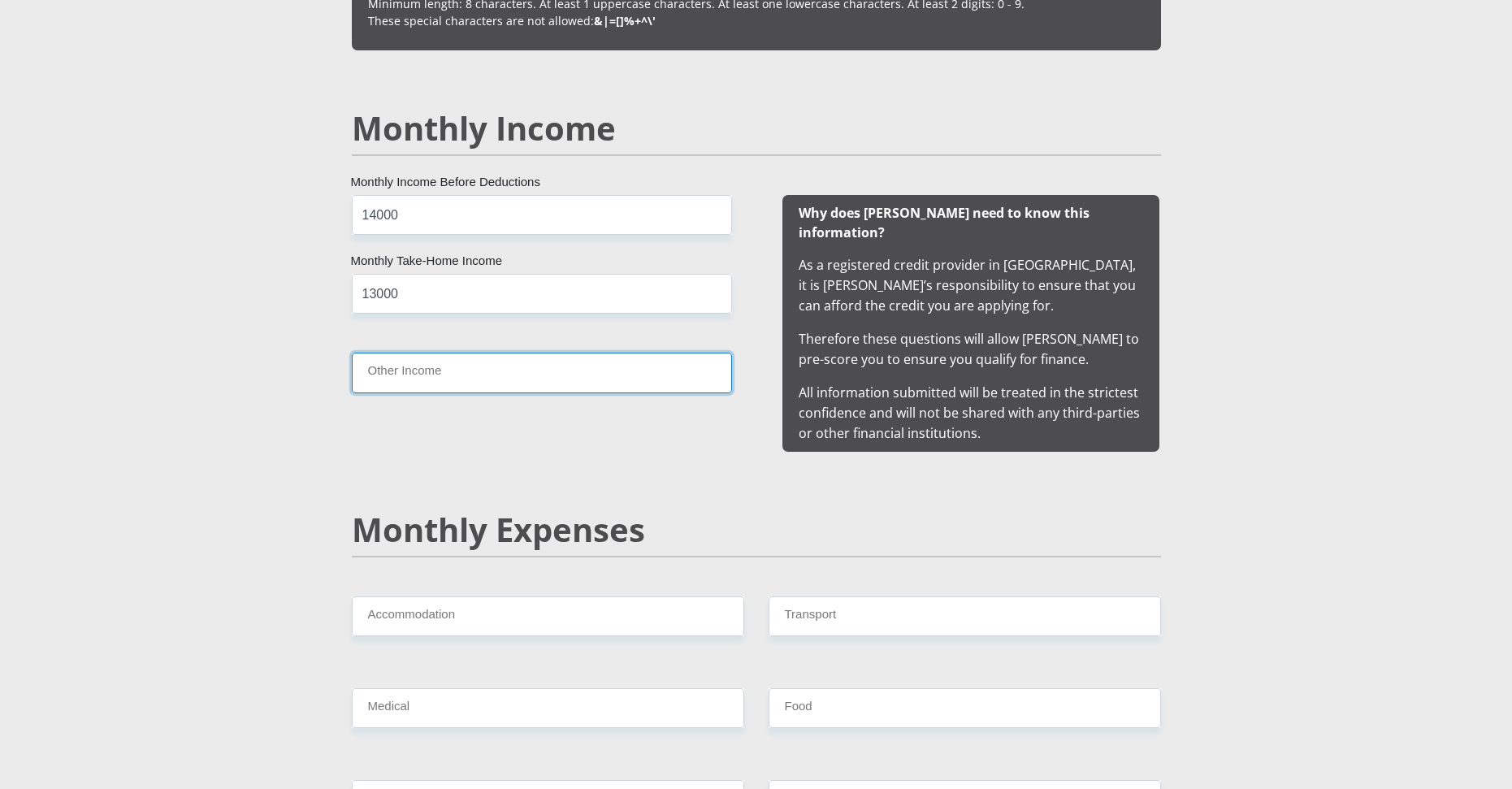
click at [422, 381] on input "Other Income" at bounding box center [542, 372] width 380 height 40
click at [413, 370] on input "Other Income" at bounding box center [542, 372] width 380 height 40
type input "0"
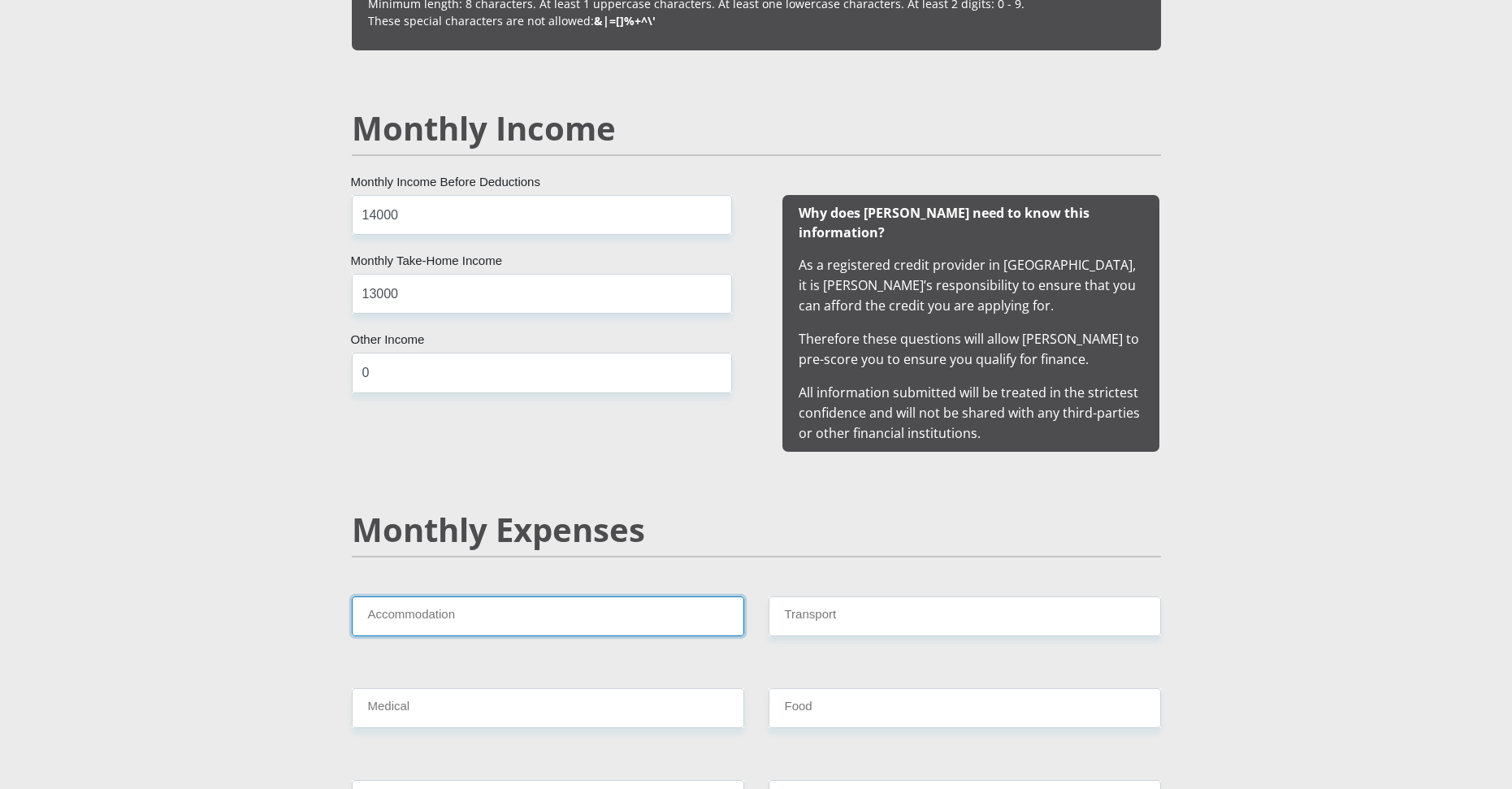
click at [408, 608] on input "Accommodation" at bounding box center [547, 616] width 393 height 40
type input "0"
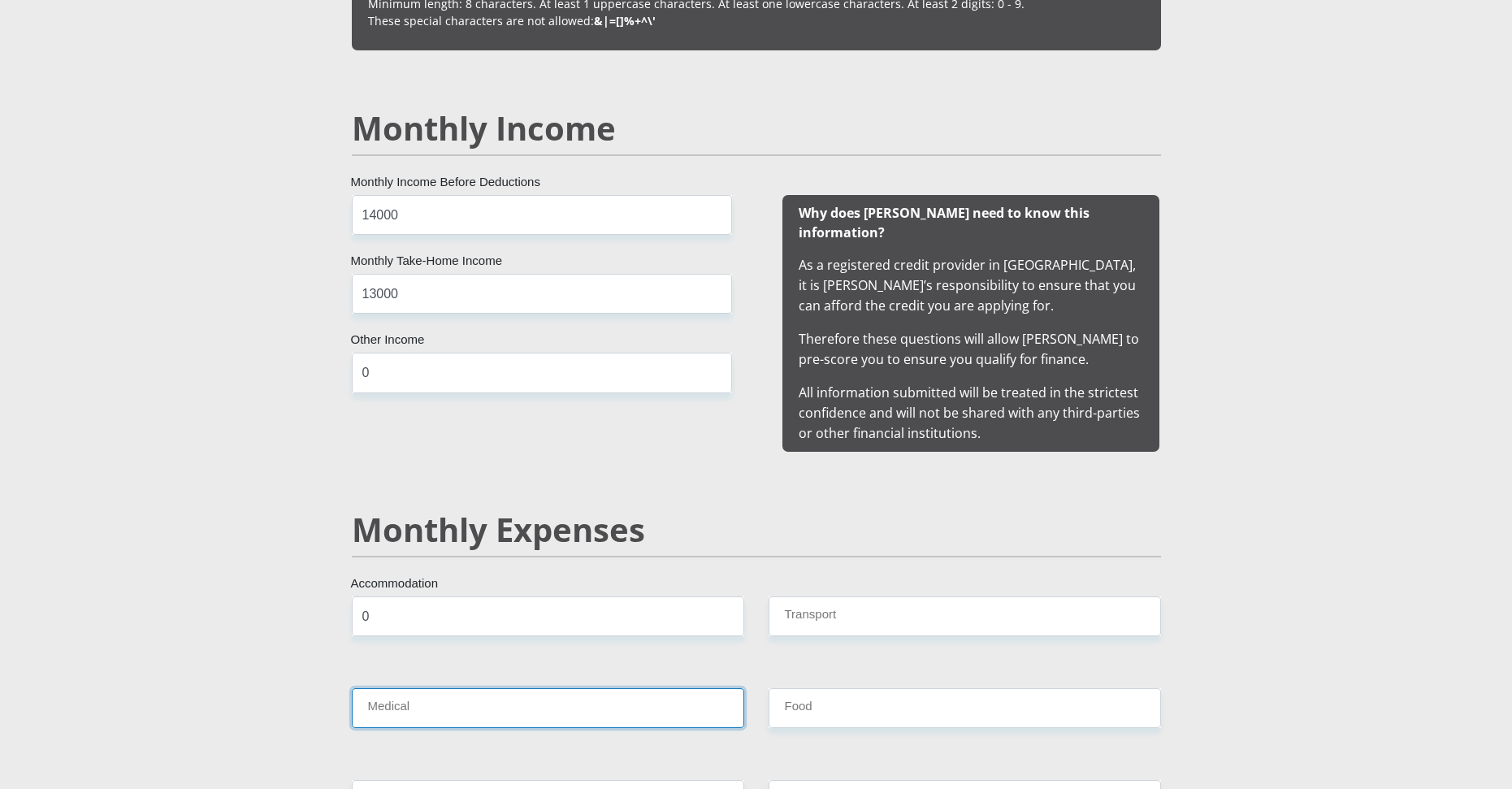
click at [395, 697] on input "Medical" at bounding box center [547, 708] width 393 height 40
type input "0"
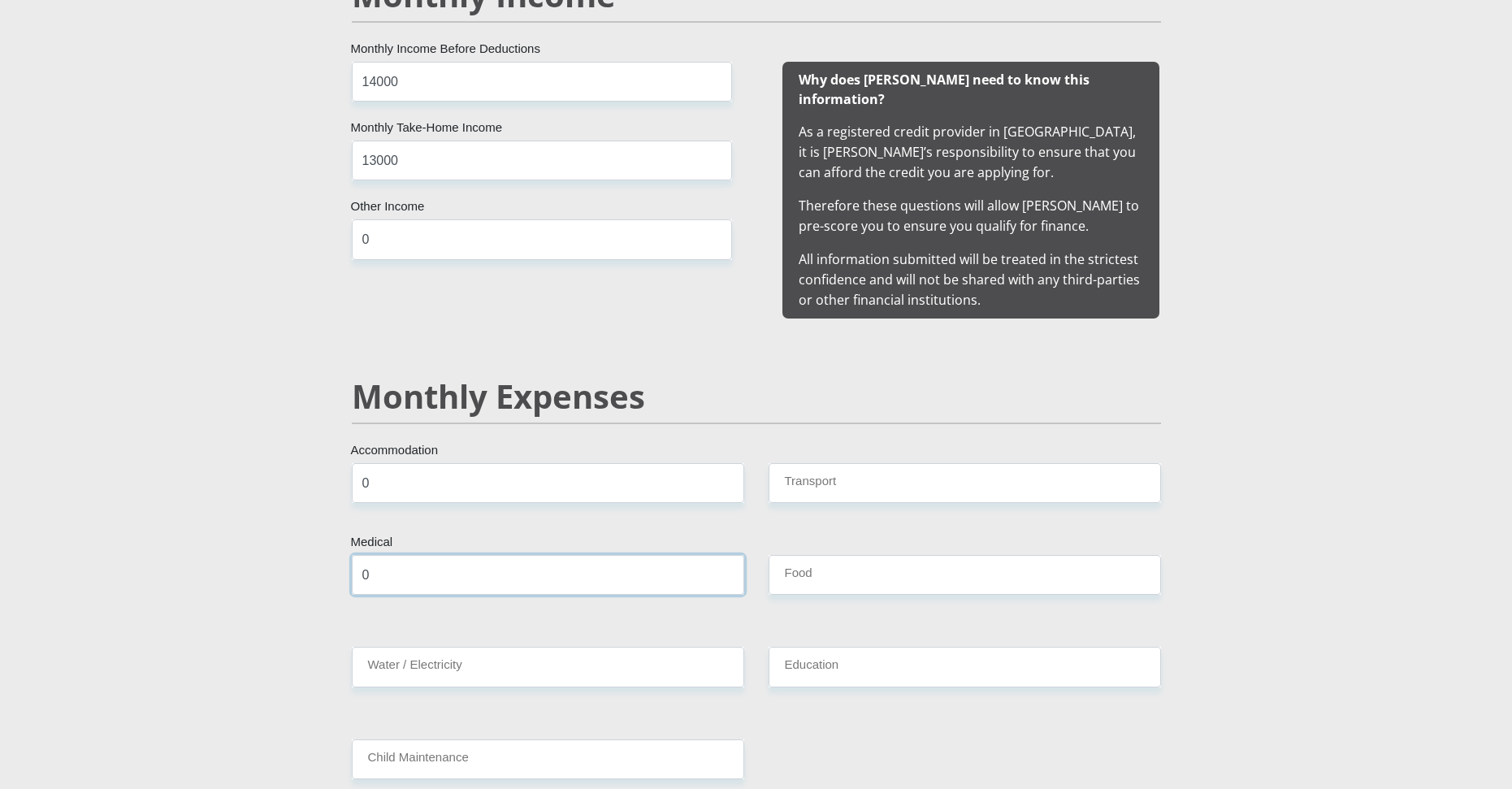
scroll to position [1625, 0]
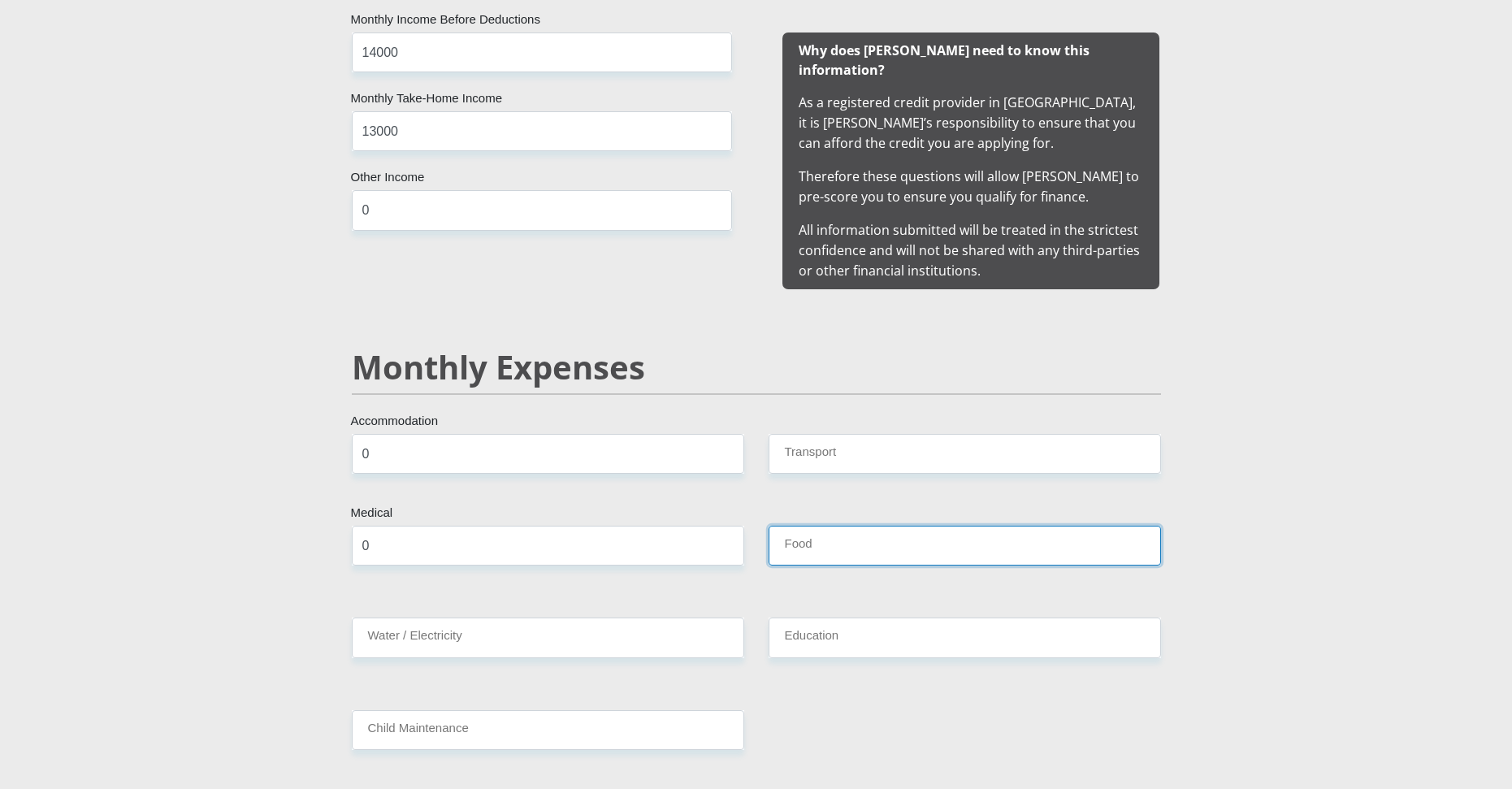
click at [804, 527] on input "Food" at bounding box center [965, 546] width 393 height 40
click at [822, 434] on input "Transport" at bounding box center [965, 453] width 393 height 40
type input "0"
click at [831, 539] on input "Food" at bounding box center [965, 546] width 393 height 40
type input "0"
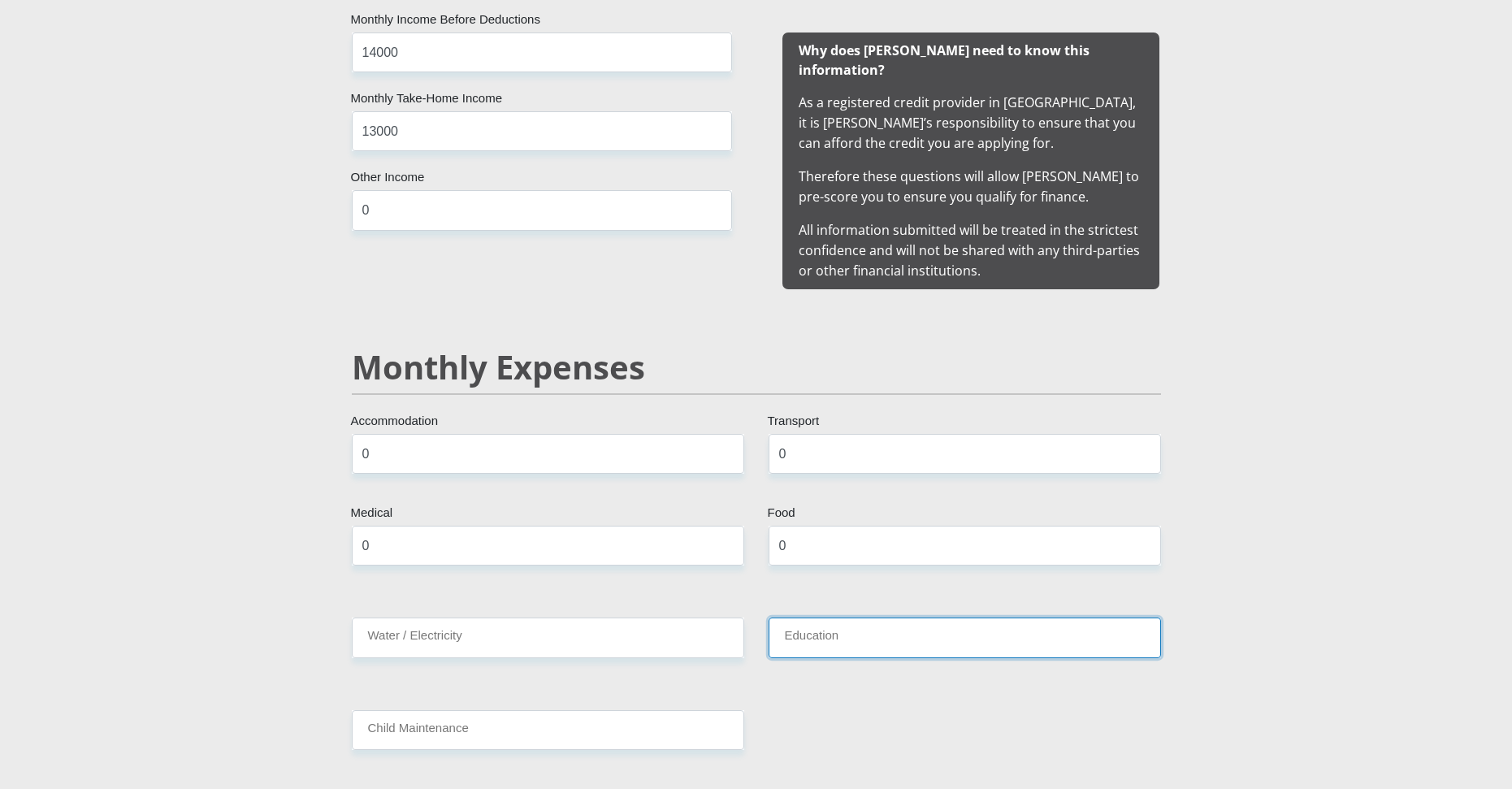
click at [820, 618] on input "Education" at bounding box center [965, 637] width 393 height 40
type input "0"
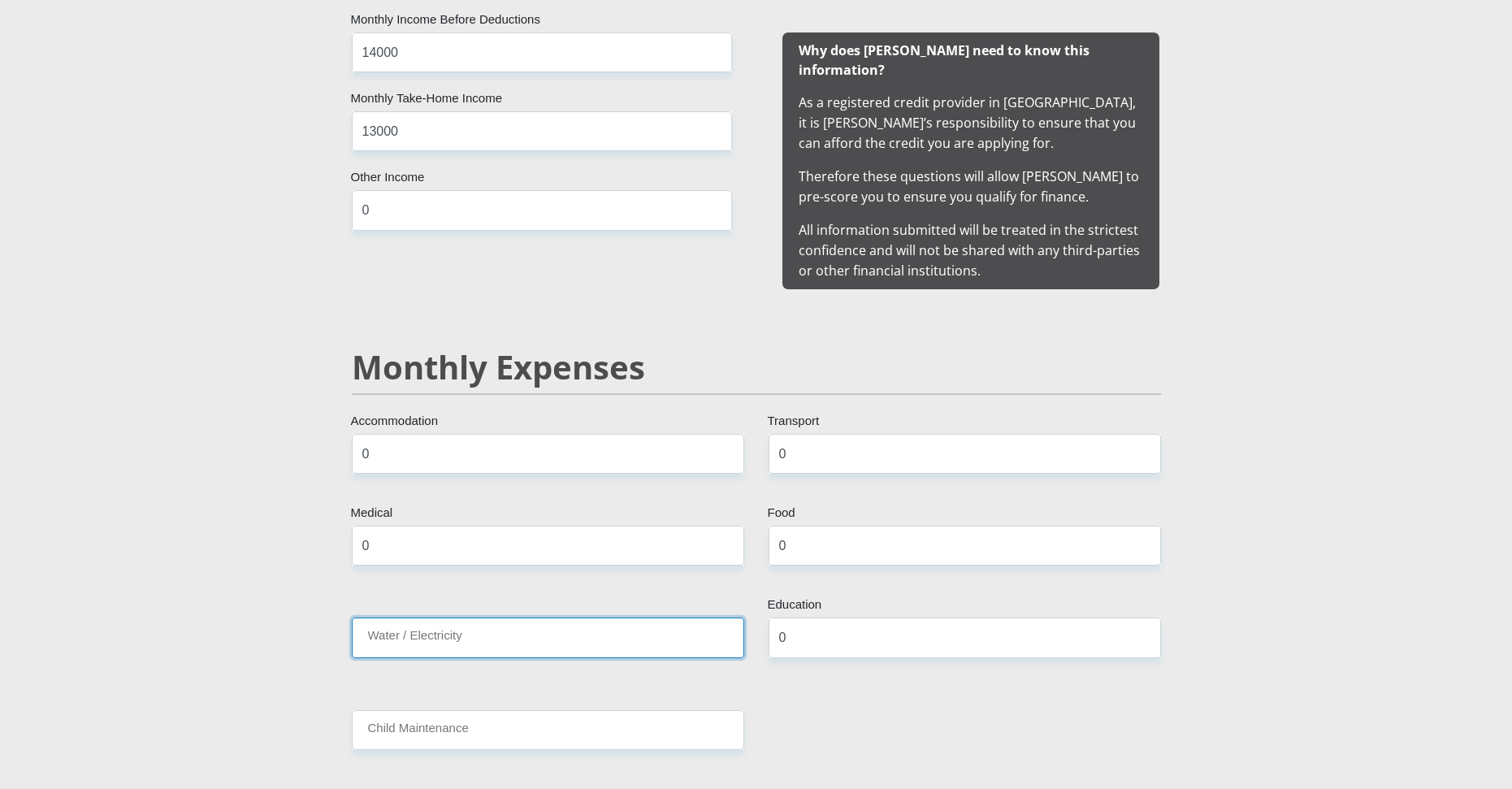
drag, startPoint x: 566, startPoint y: 613, endPoint x: 551, endPoint y: 626, distance: 19.8
click at [566, 618] on input "Water / Electricity" at bounding box center [547, 637] width 393 height 40
click at [403, 623] on input "Water / Electricity" at bounding box center [547, 637] width 393 height 40
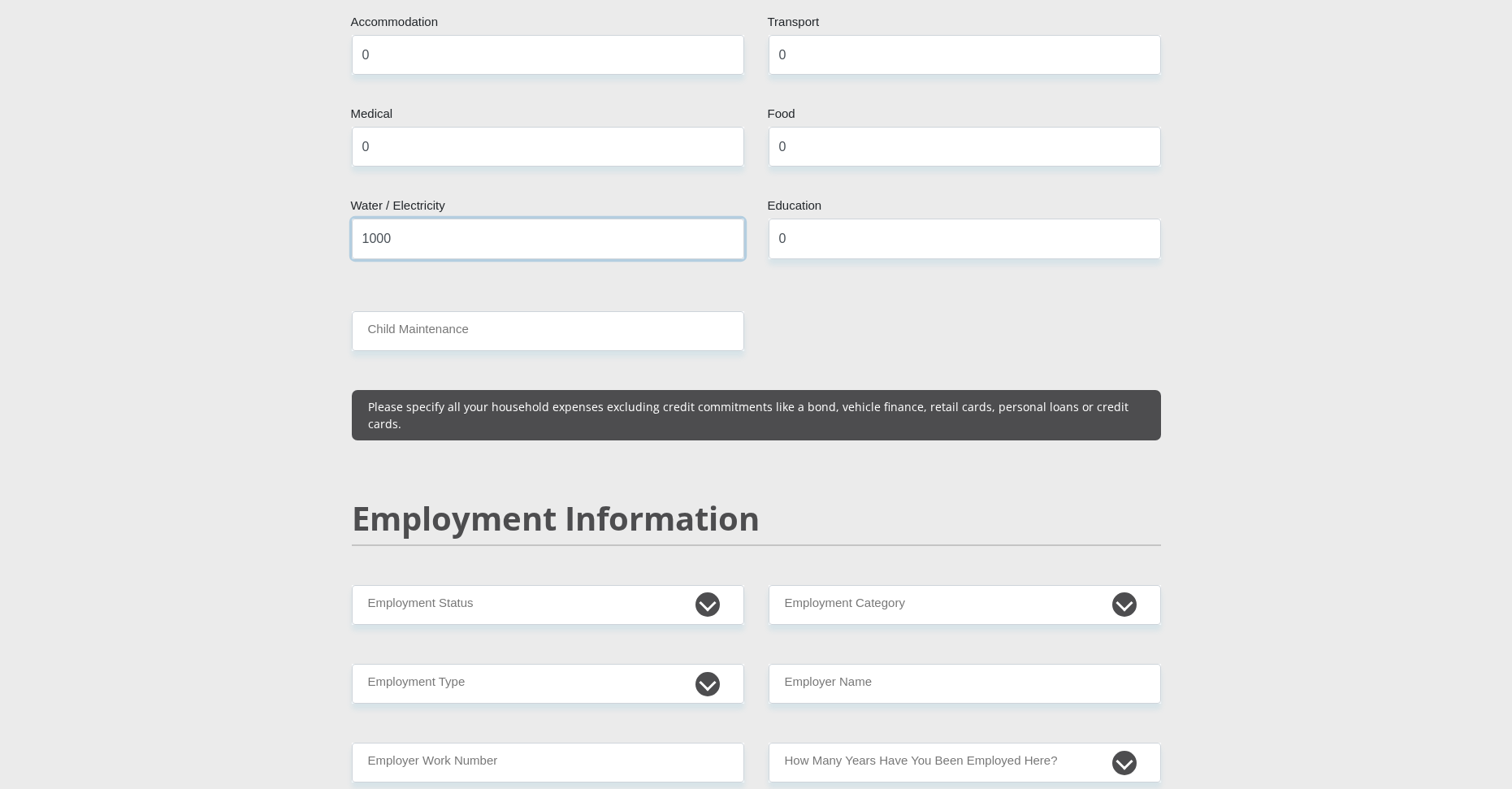
scroll to position [2032, 0]
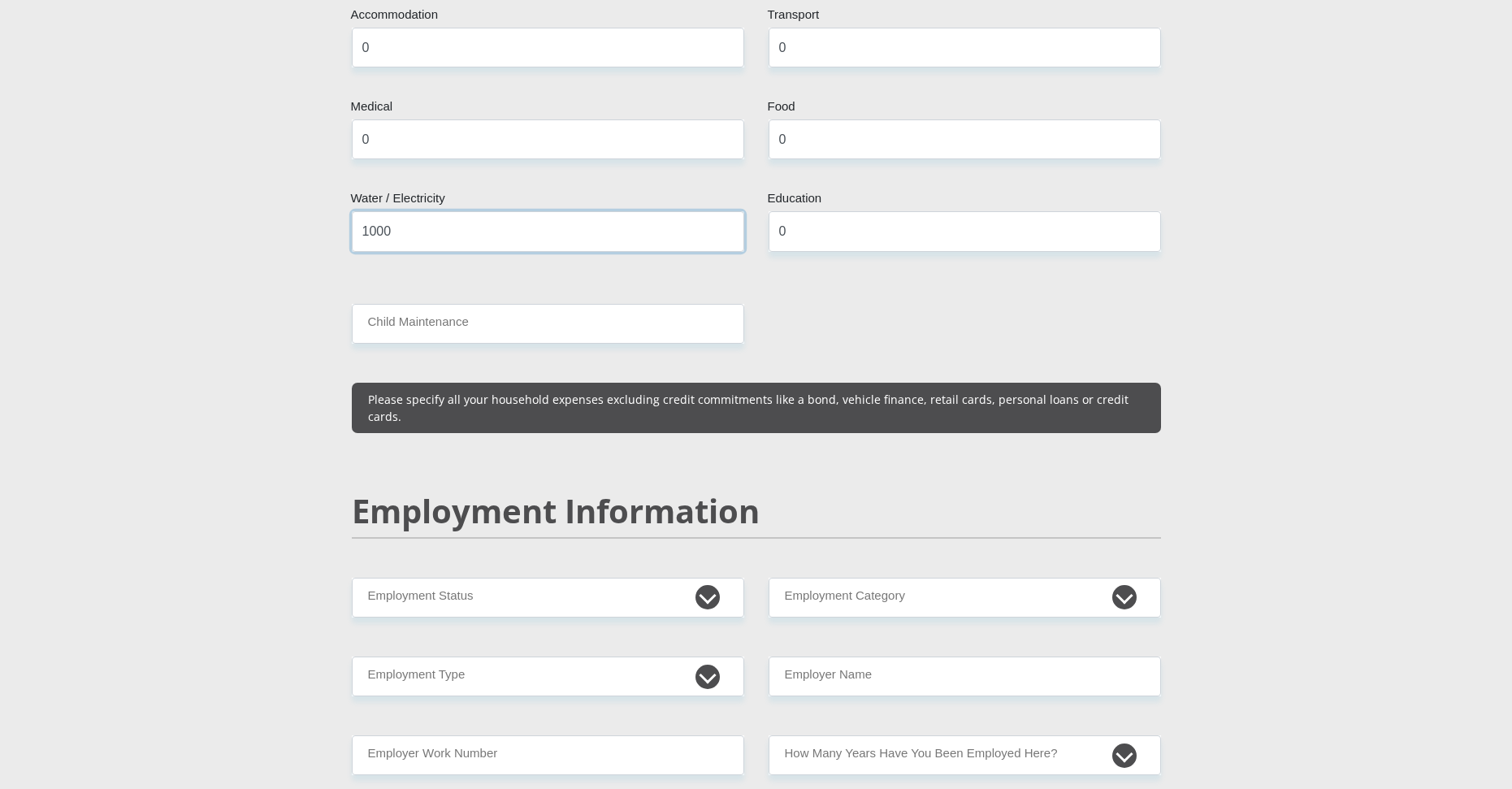
type input "1000"
click at [462, 305] on input "Child Maintenance" at bounding box center [547, 324] width 393 height 40
type input "0"
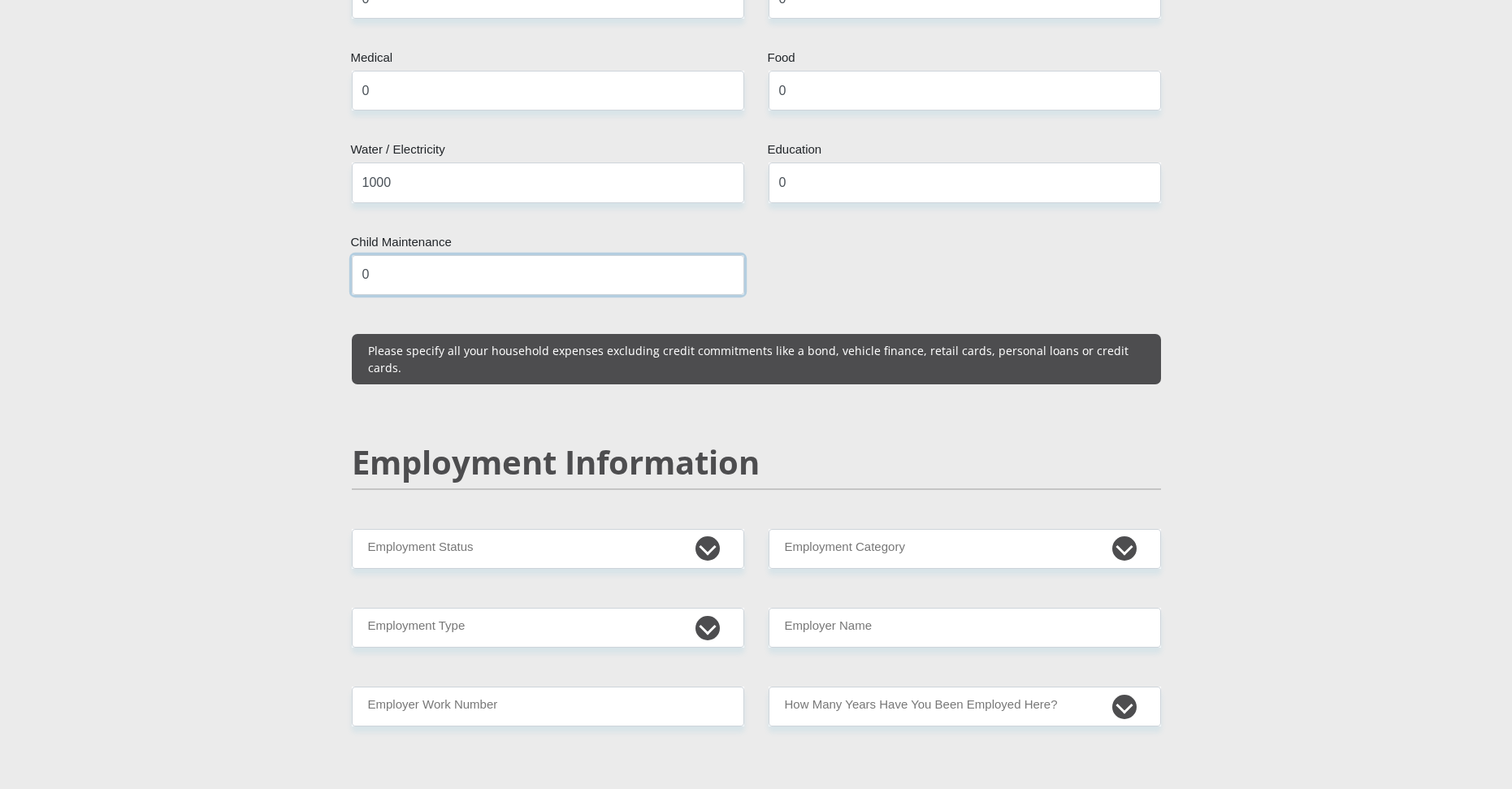
scroll to position [2276, 0]
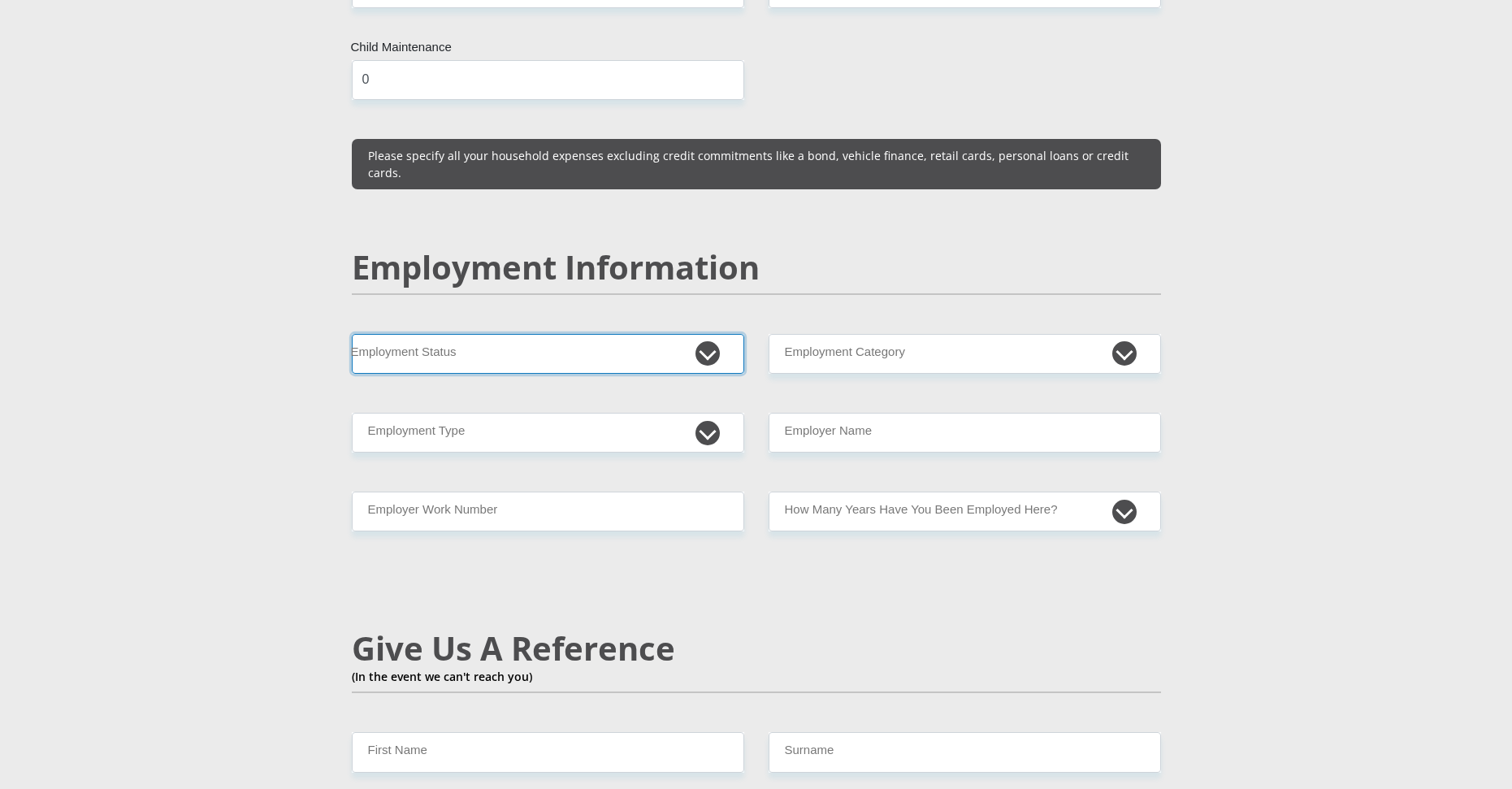
click at [471, 334] on select "Permanent/Full-time Part-time/Casual [DEMOGRAPHIC_DATA] Worker Self-Employed Ho…" at bounding box center [547, 353] width 393 height 40
click at [458, 334] on select "Permanent/Full-time Part-time/Casual [DEMOGRAPHIC_DATA] Worker Self-Employed Ho…" at bounding box center [547, 353] width 393 height 40
select select "1"
click at [351, 334] on select "Permanent/Full-time Part-time/Casual [DEMOGRAPHIC_DATA] Worker Self-Employed Ho…" at bounding box center [547, 353] width 393 height 40
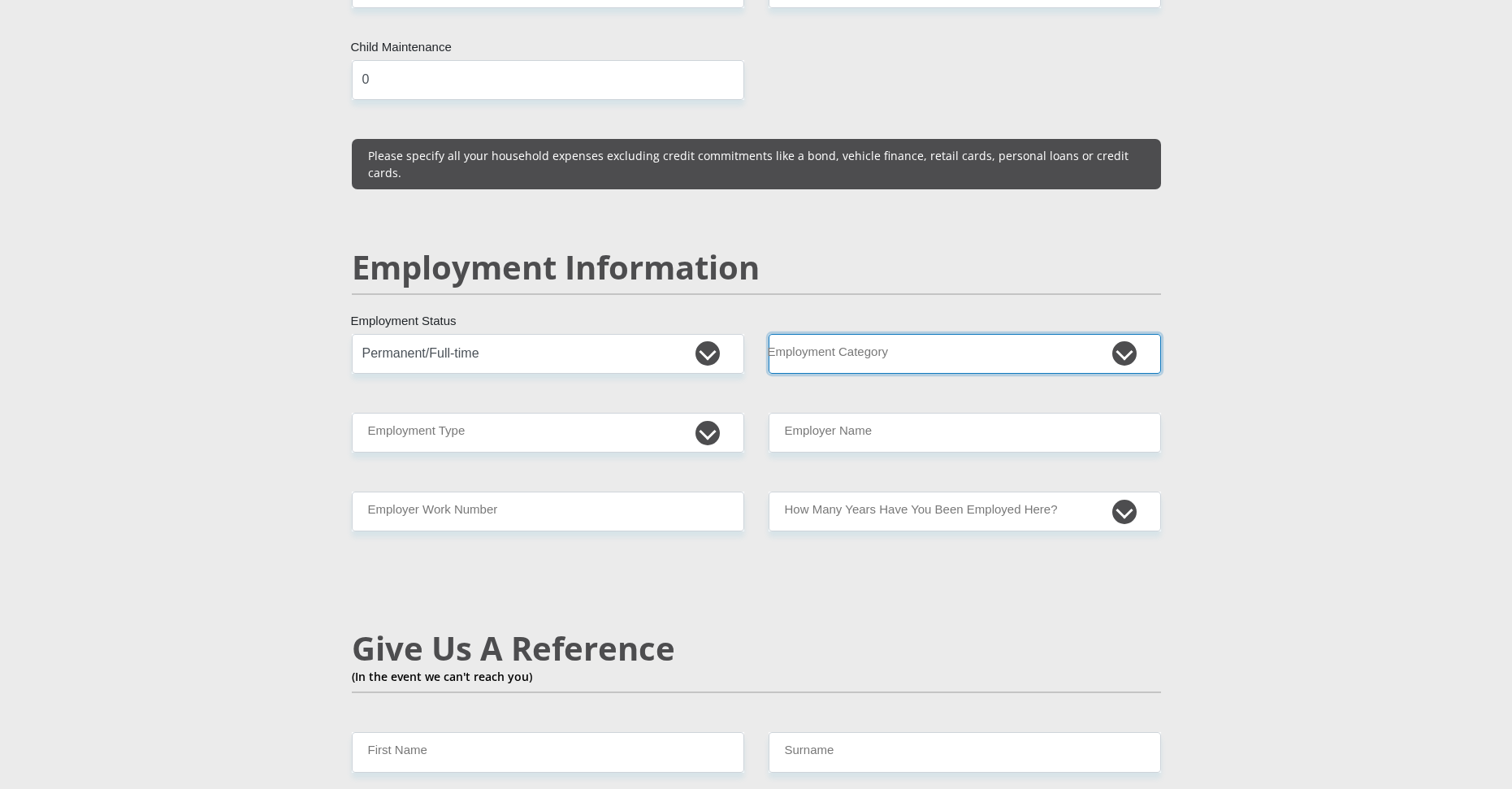
click at [885, 334] on select "AGRICULTURE ALCOHOL & TOBACCO CONSTRUCTION MATERIALS METALLURGY EQUIPMENT FOR R…" at bounding box center [965, 353] width 393 height 40
select select "13"
click at [769, 334] on select "AGRICULTURE ALCOHOL & TOBACCO CONSTRUCTION MATERIALS METALLURGY EQUIPMENT FOR R…" at bounding box center [965, 353] width 393 height 40
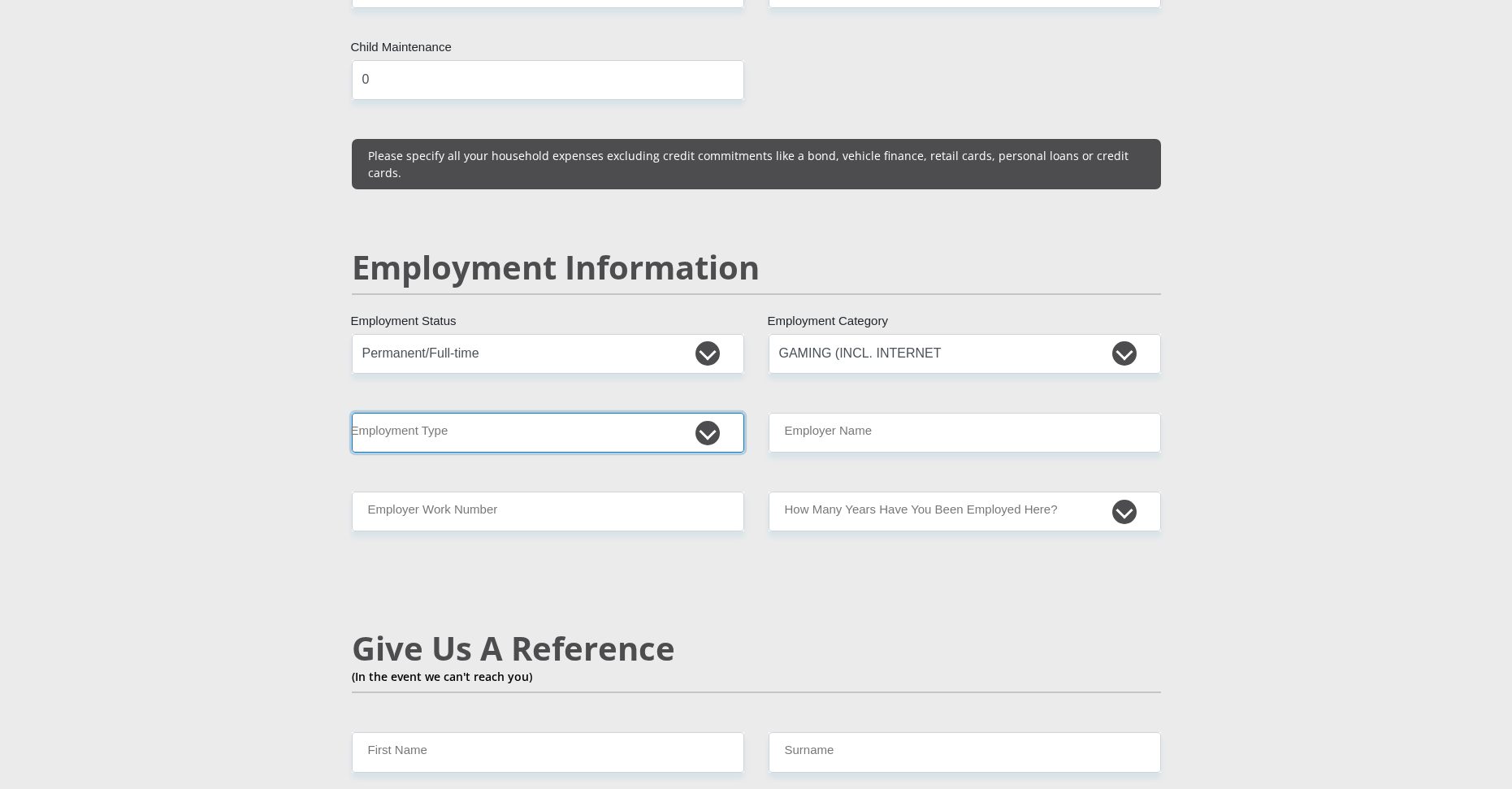
click at [500, 413] on select "College/Lecturer Craft Seller Creative Driver Executive Farmer Forces - Non Com…" at bounding box center [547, 433] width 393 height 40
select select "Manager"
click at [351, 413] on select "College/Lecturer Craft Seller Creative Driver Executive Farmer Forces - Non Com…" at bounding box center [547, 433] width 393 height 40
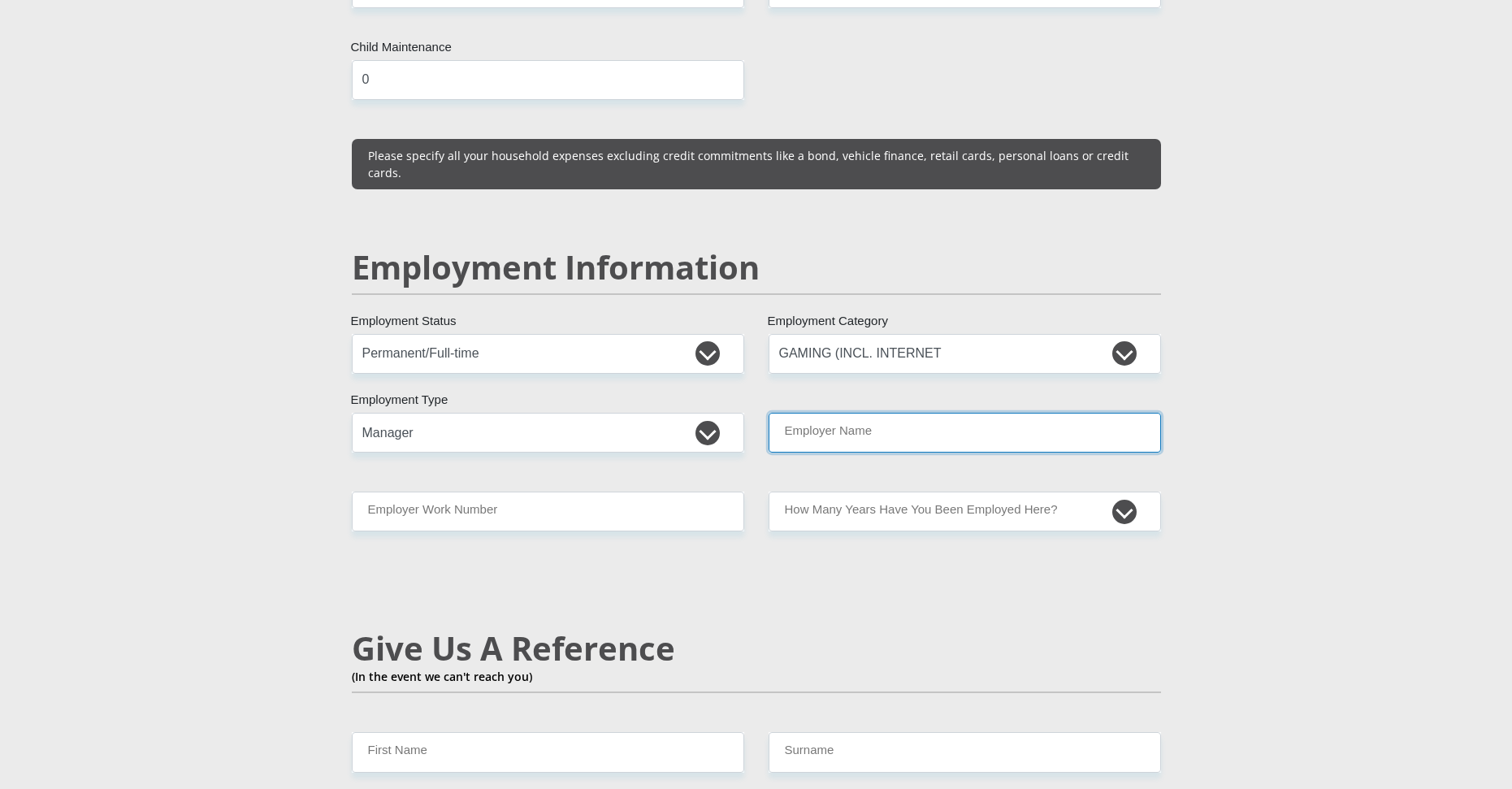
click at [823, 413] on input "Employer Name" at bounding box center [965, 433] width 393 height 40
type input "PineHosting"
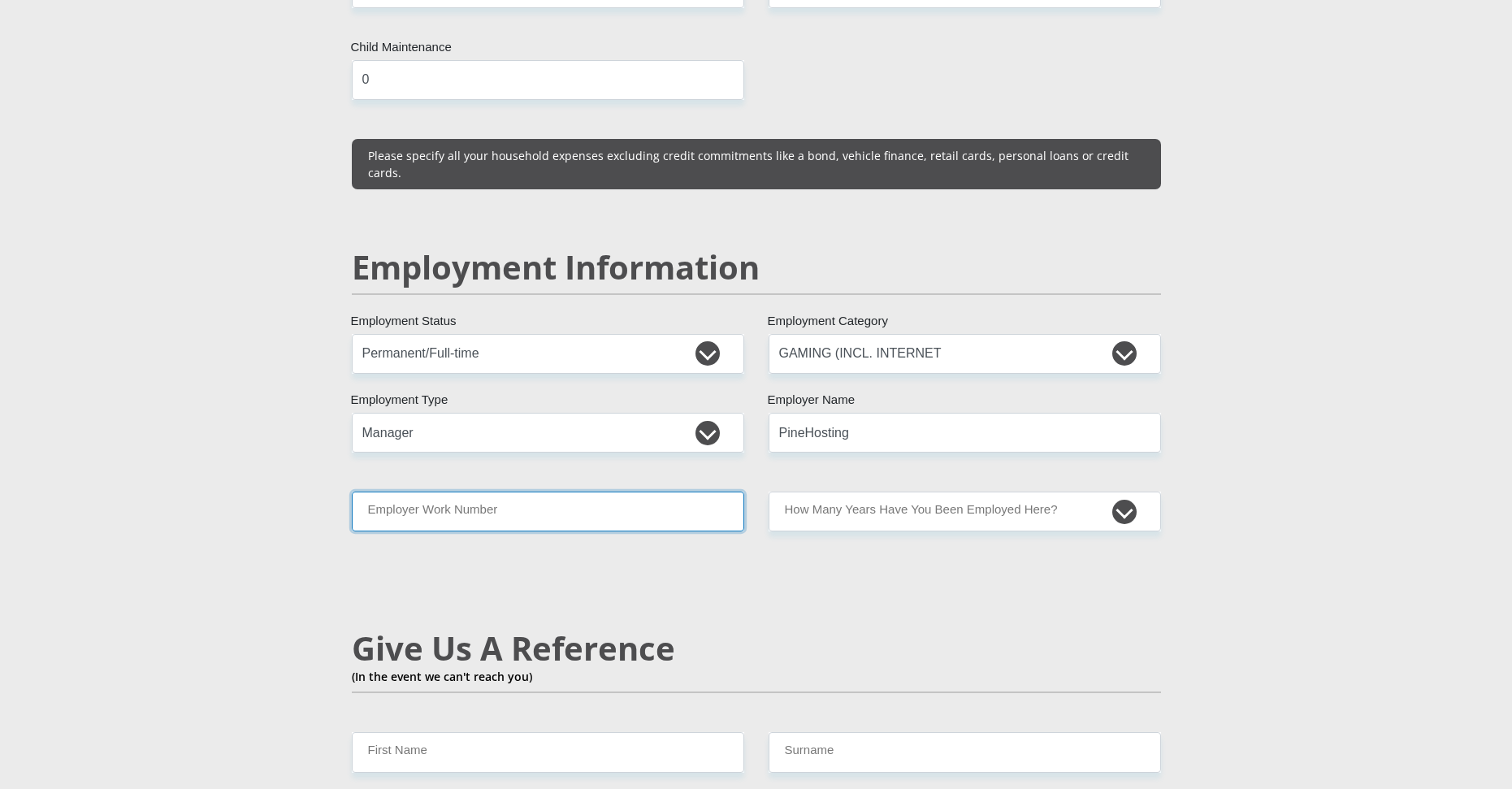
click at [514, 492] on input "Employer Work Number" at bounding box center [547, 511] width 393 height 40
type input "0795363740"
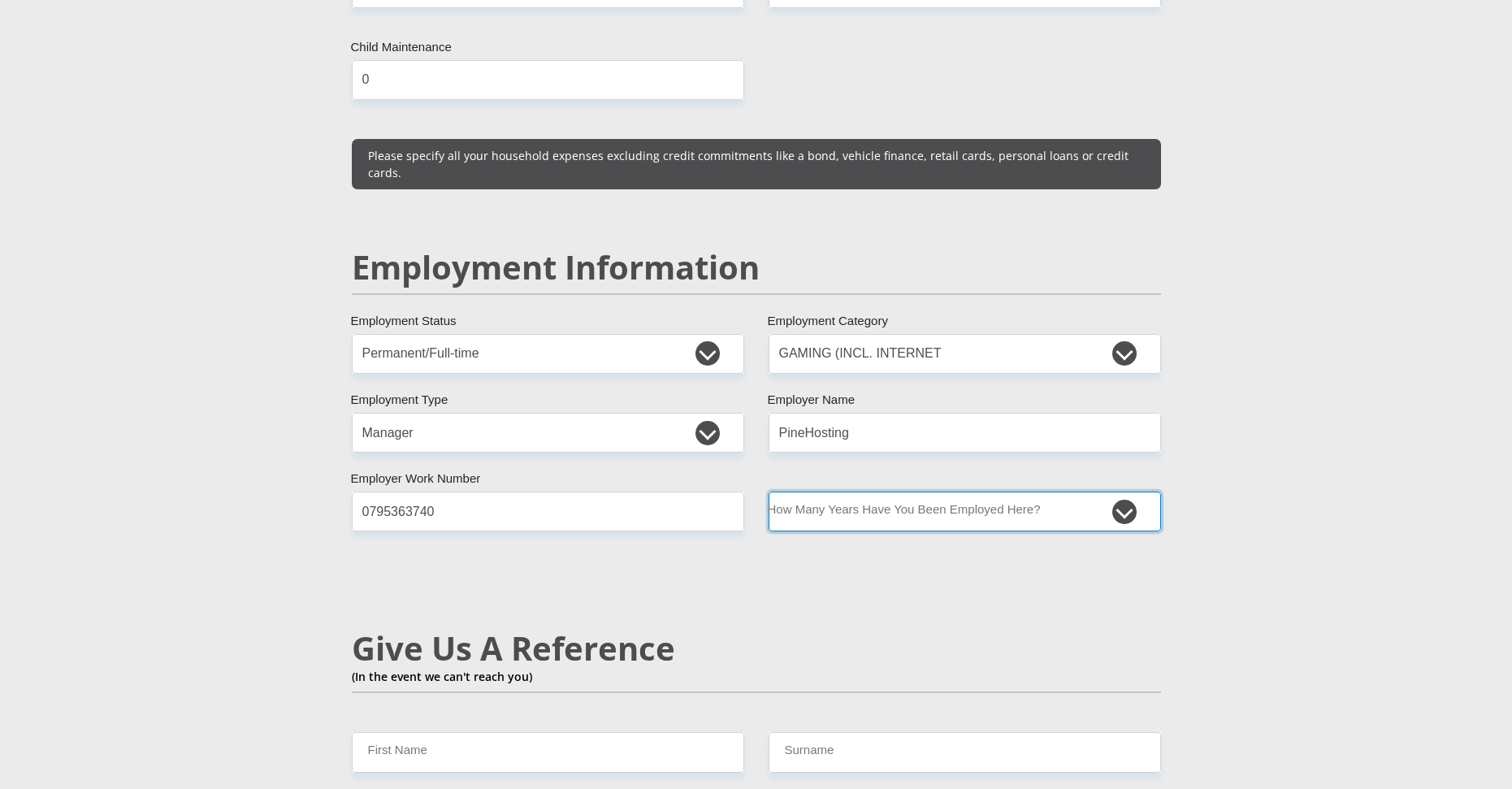
click at [882, 492] on select "less than 1 year 1-3 years 3-5 years 5+ years" at bounding box center [965, 511] width 393 height 40
select select "6"
click at [769, 492] on select "less than 1 year 1-3 years 3-5 years 5+ years" at bounding box center [965, 511] width 393 height 40
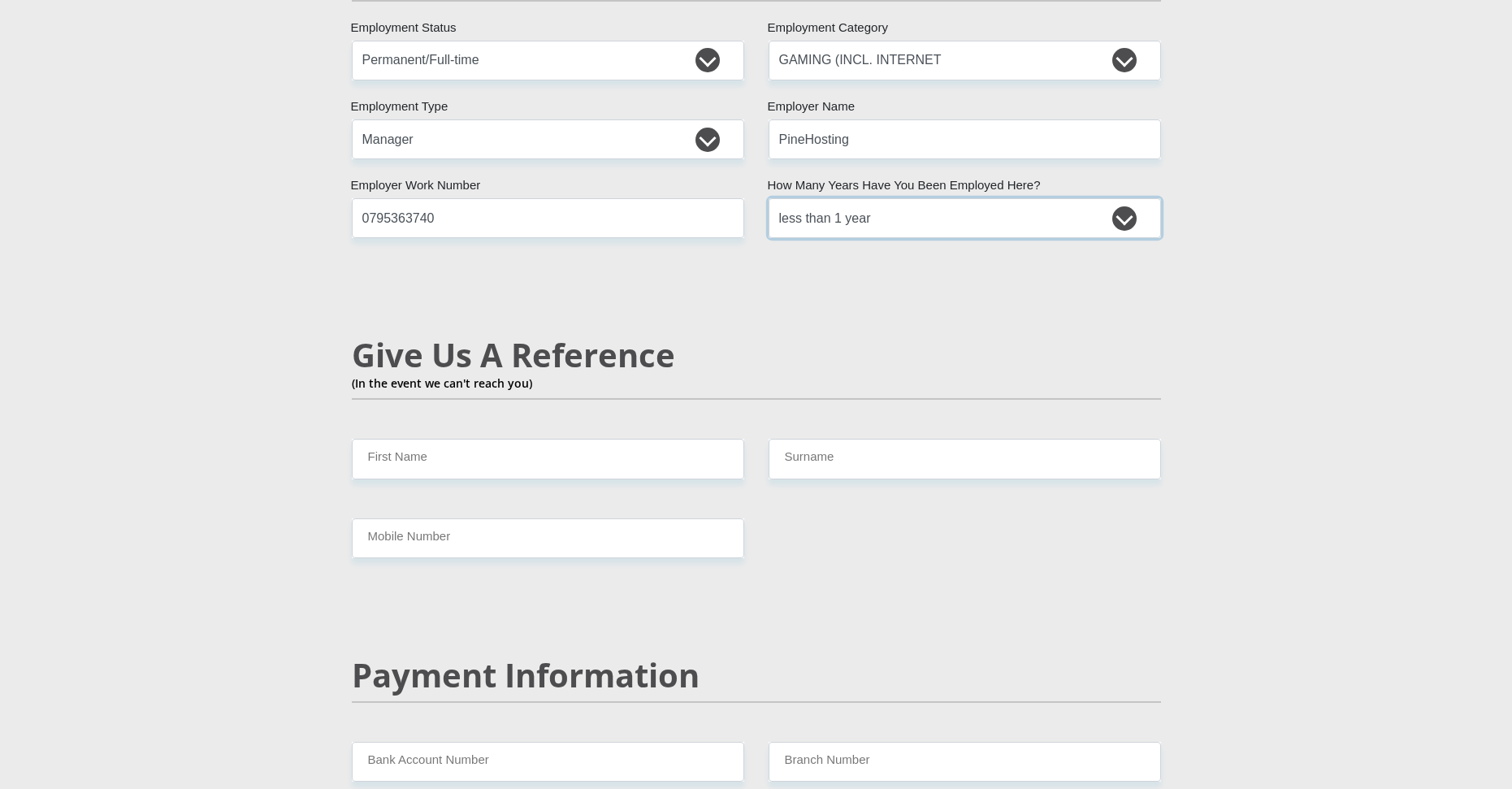
scroll to position [2601, 0]
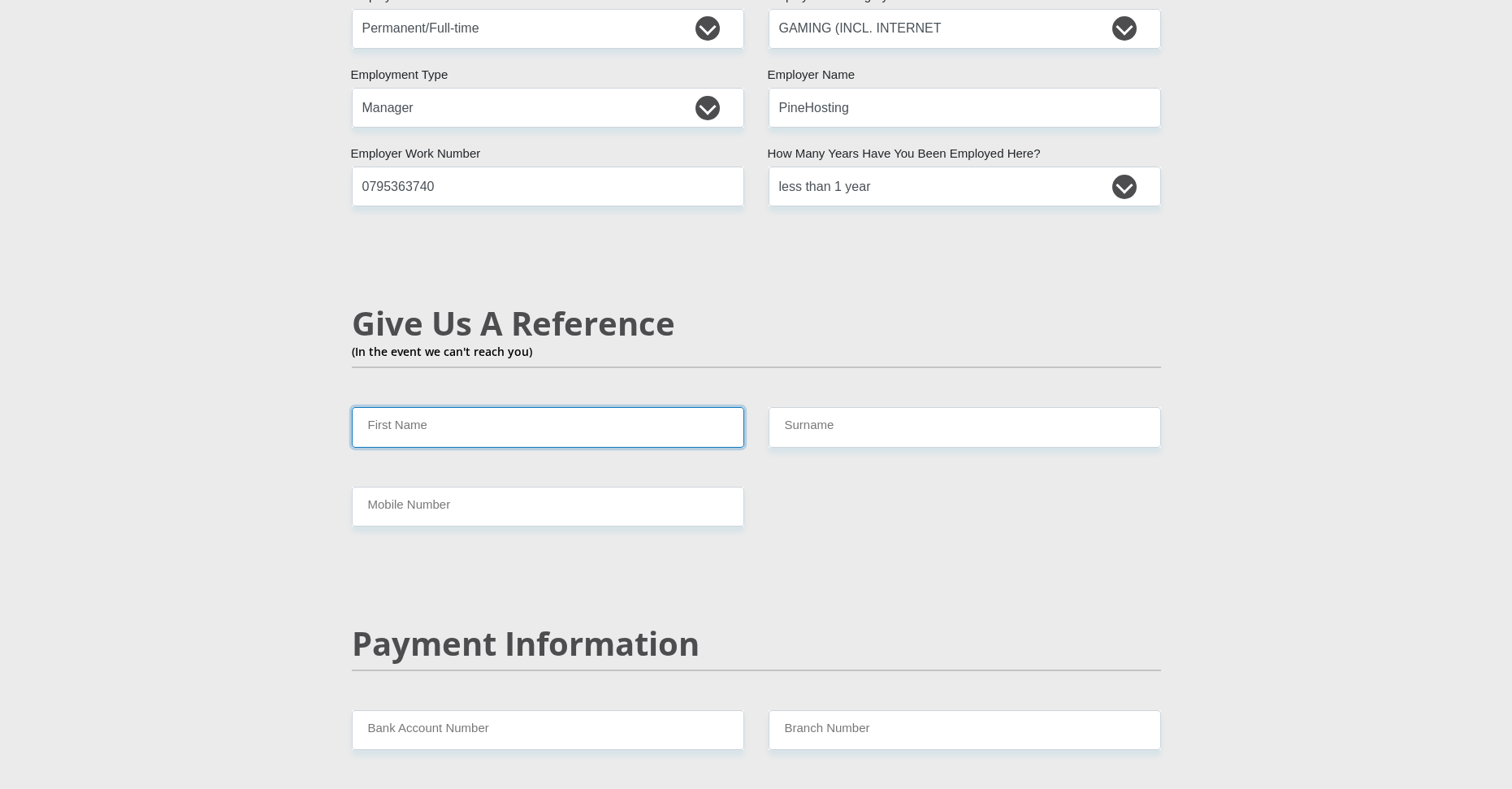
click at [520, 408] on input "First Name" at bounding box center [547, 427] width 393 height 40
type input "Bernadine"
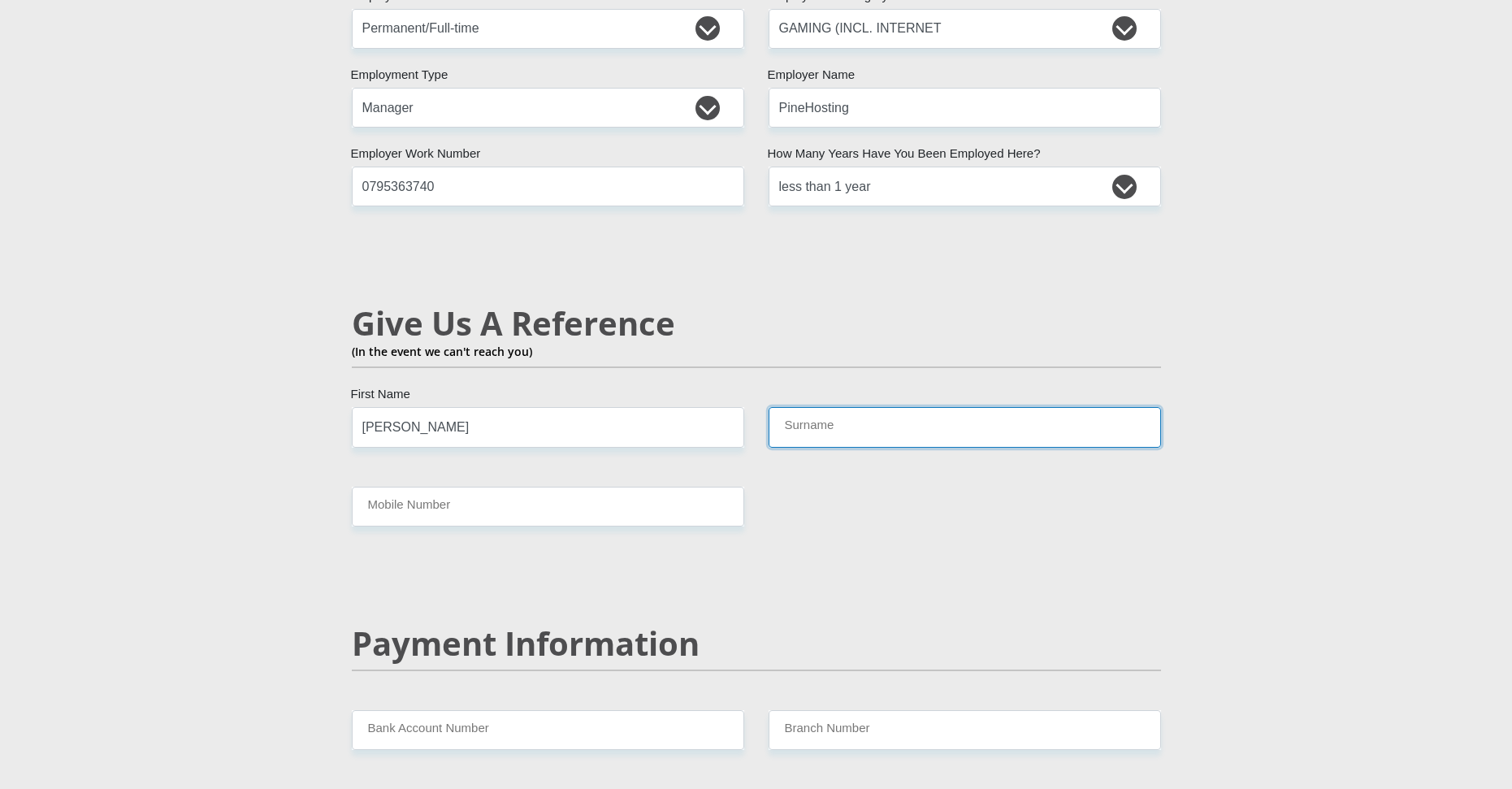
click at [884, 408] on input "Surname" at bounding box center [965, 427] width 393 height 40
type input "Jeremaih"
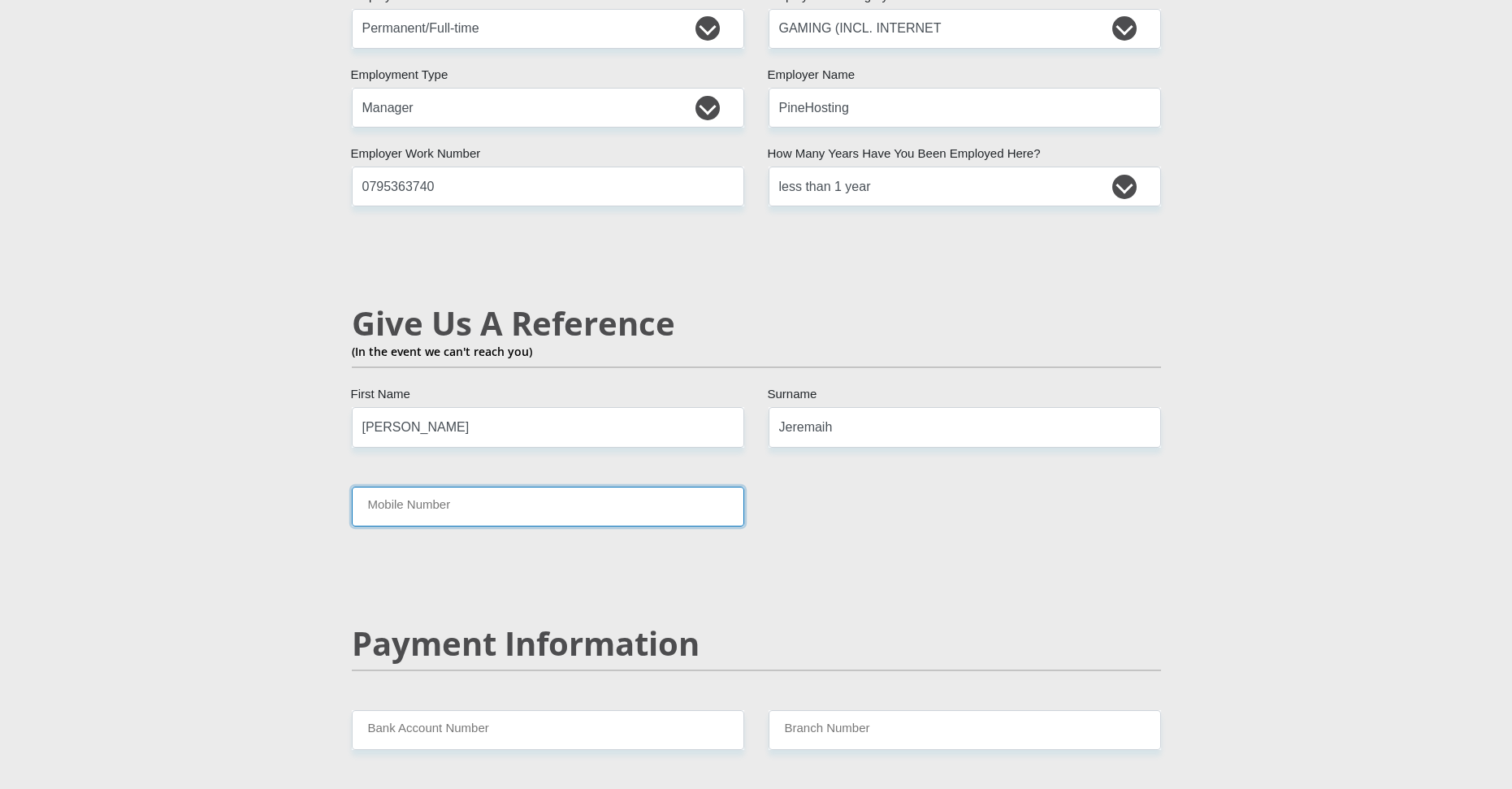
click at [453, 487] on input "Mobile Number" at bounding box center [547, 506] width 393 height 40
type input "0727132473"
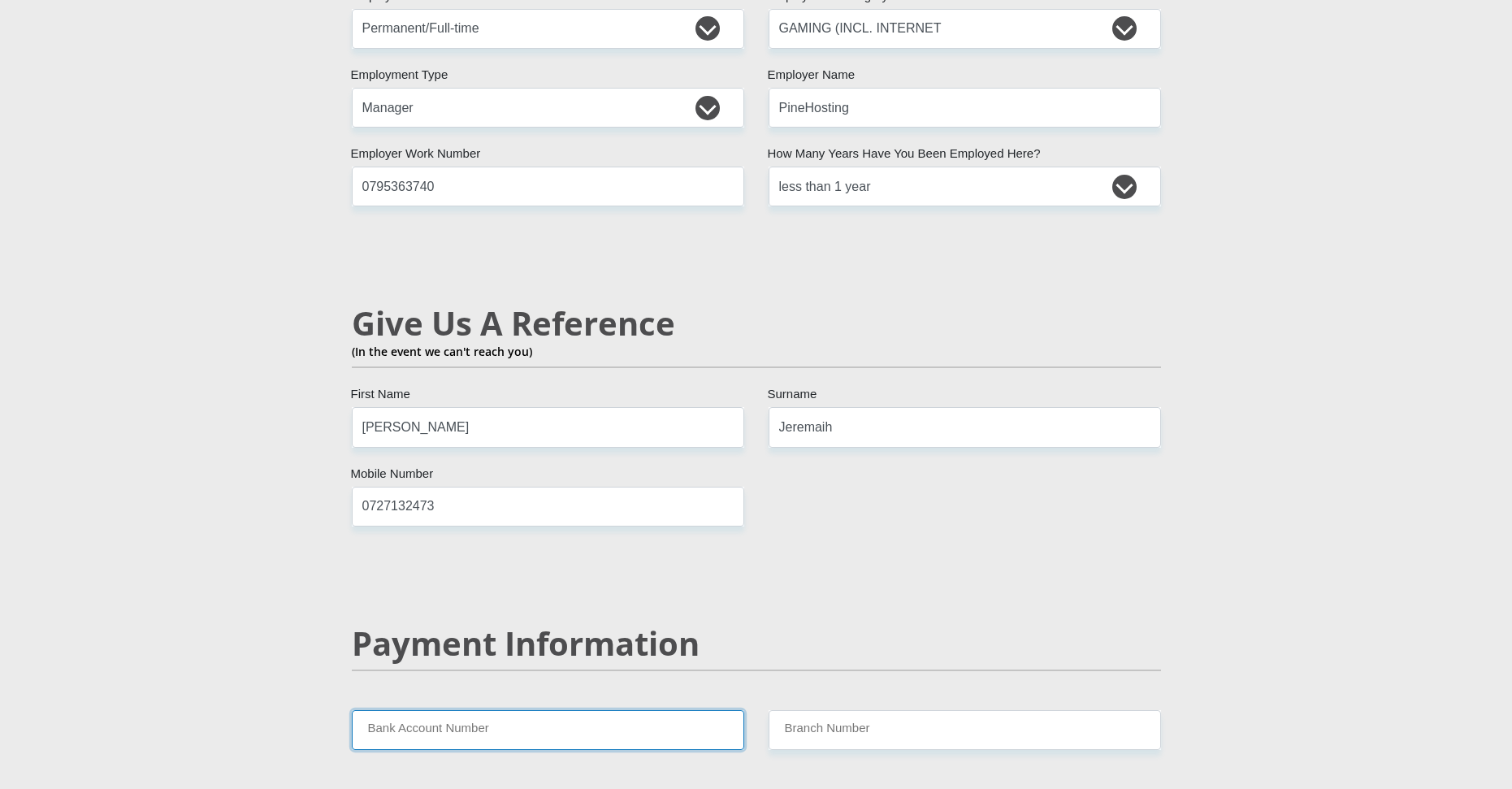
click at [520, 711] on input "Bank Account Number" at bounding box center [547, 730] width 393 height 40
type input "4100395141"
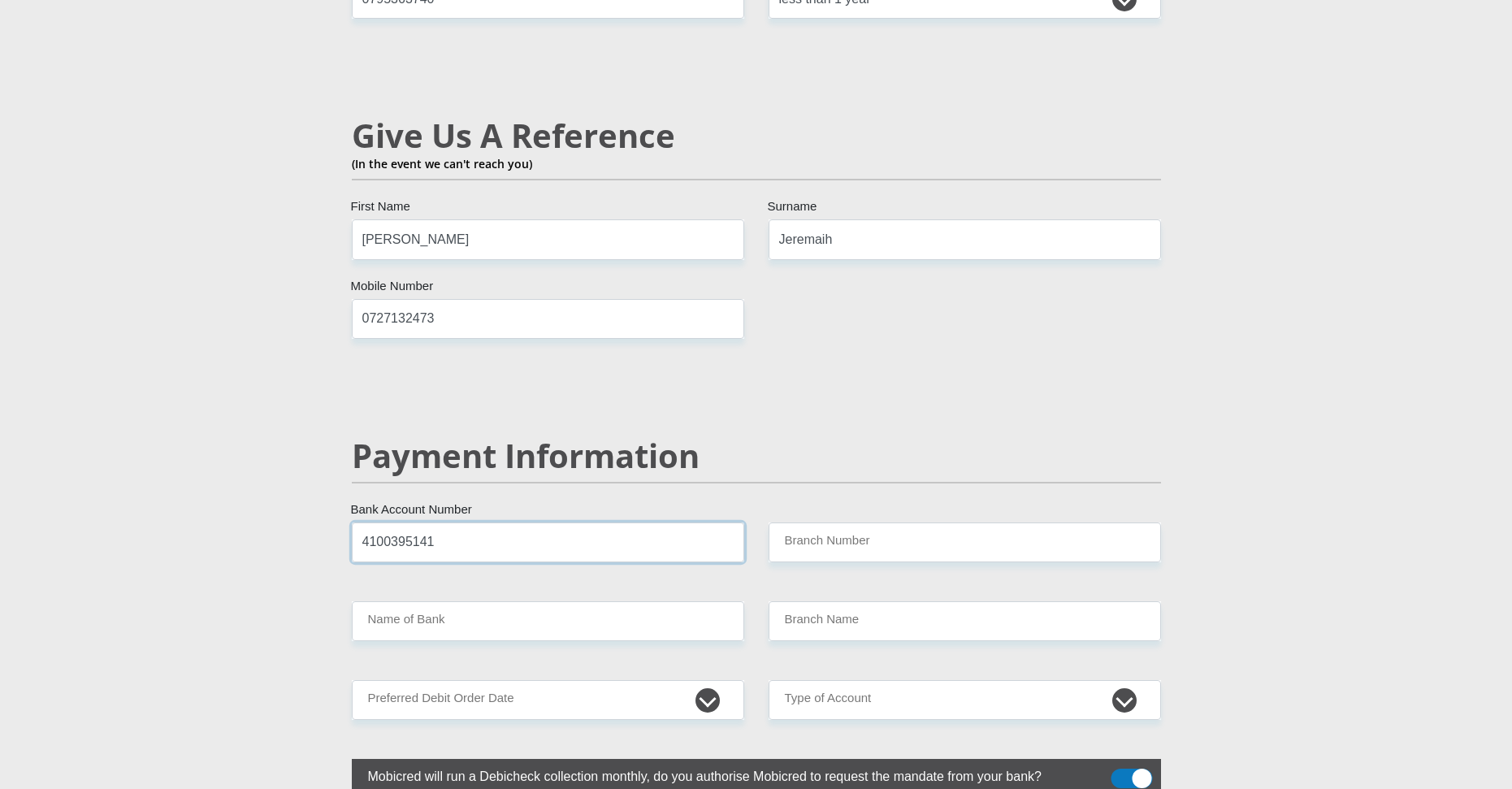
scroll to position [2845, 0]
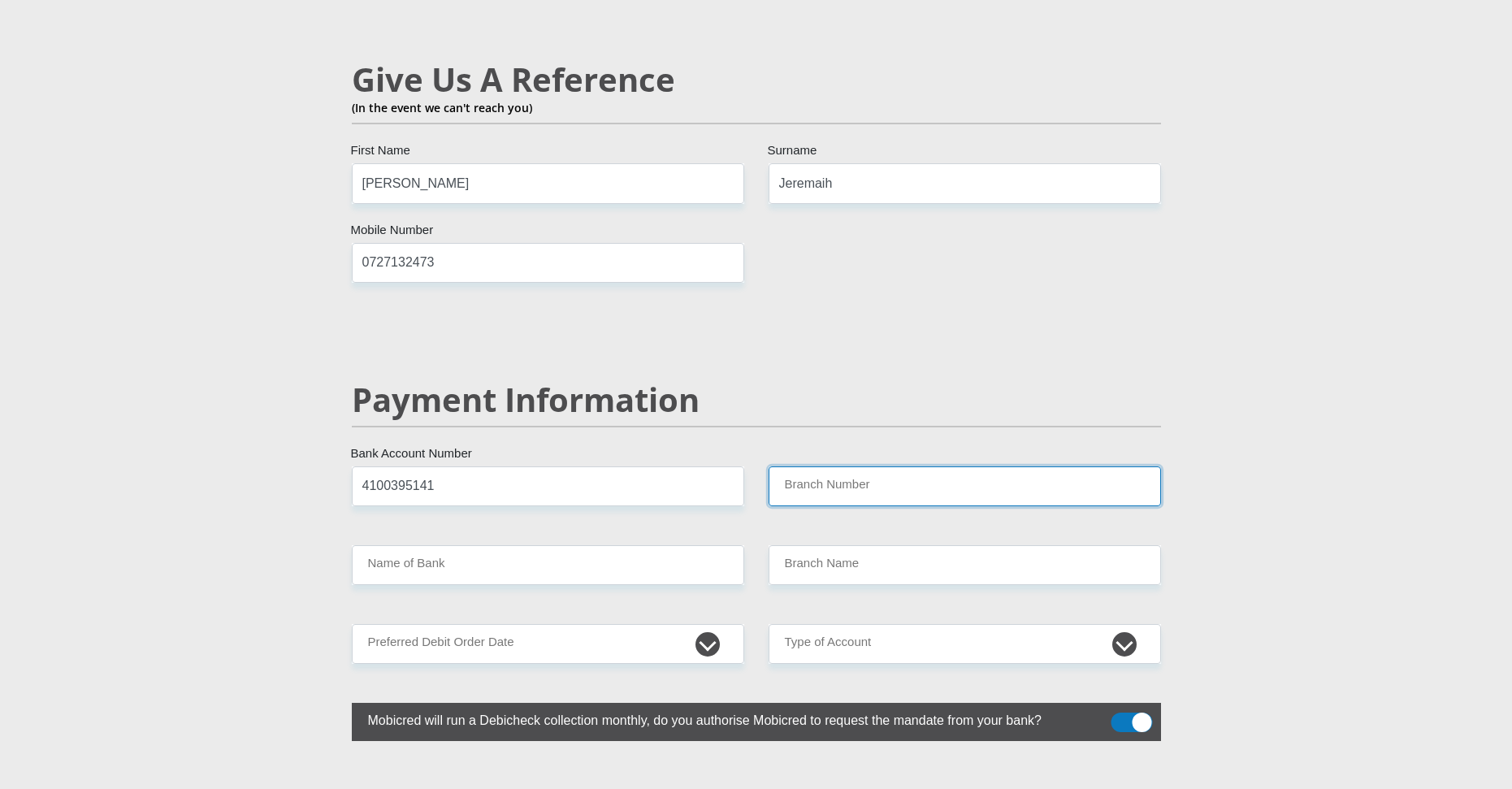
click at [908, 466] on input "Branch Number" at bounding box center [965, 486] width 393 height 40
type input "632005"
drag, startPoint x: 726, startPoint y: 482, endPoint x: 657, endPoint y: 531, distance: 84.6
type input "ABSA BANK"
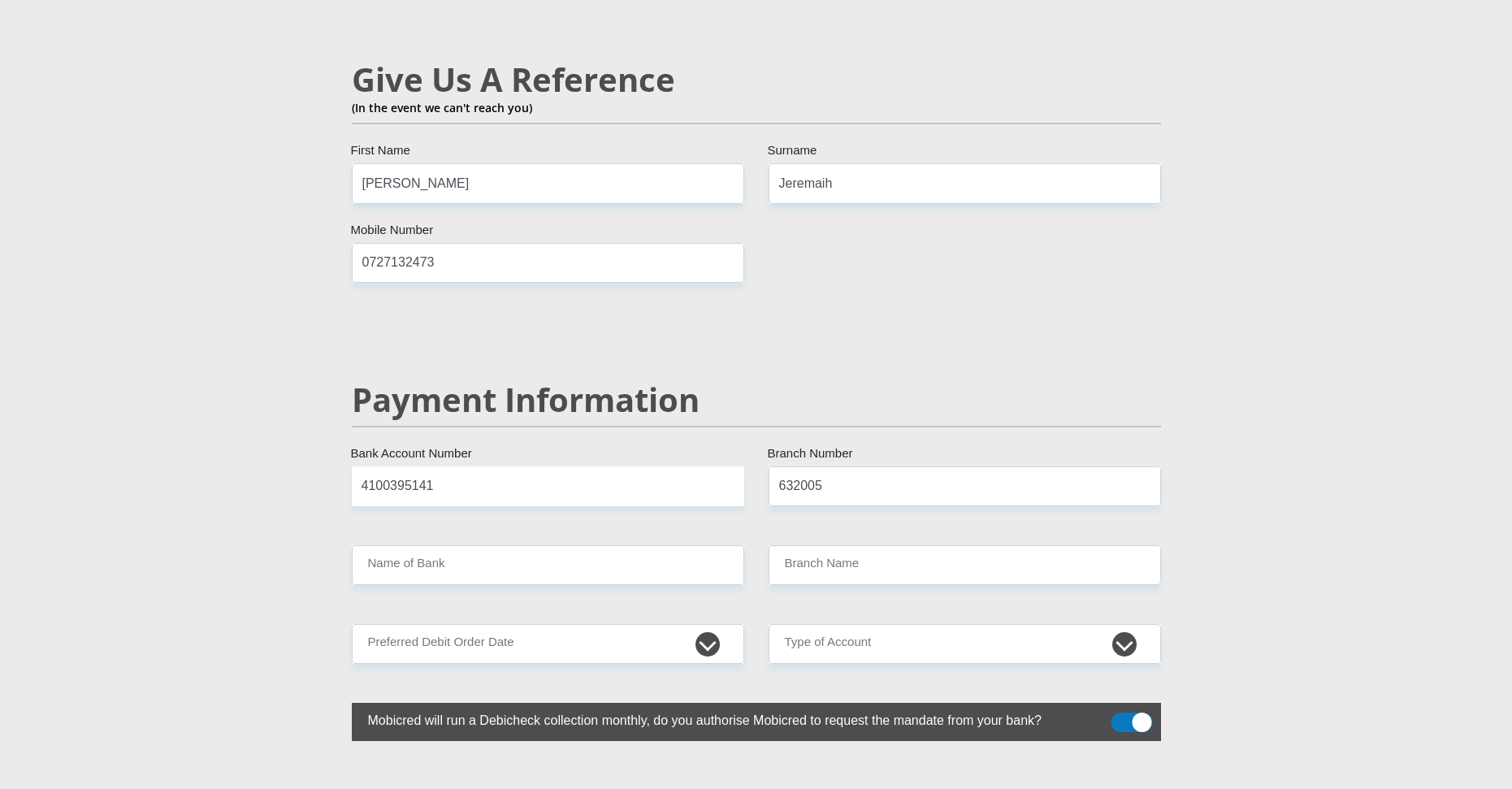
type input "ABSA ELECTRONIC SETTLEMENT CNT"
click at [513, 624] on select "1st 2nd 3rd 4th 5th 7th 18th 19th 20th 21st 22nd 23rd 24th 25th 26th 27th 28th …" at bounding box center [547, 643] width 393 height 40
select select "3"
click at [351, 624] on select "1st 2nd 3rd 4th 5th 7th 18th 19th 20th 21st 22nd 23rd 24th 25th 26th 27th 28th …" at bounding box center [547, 643] width 393 height 40
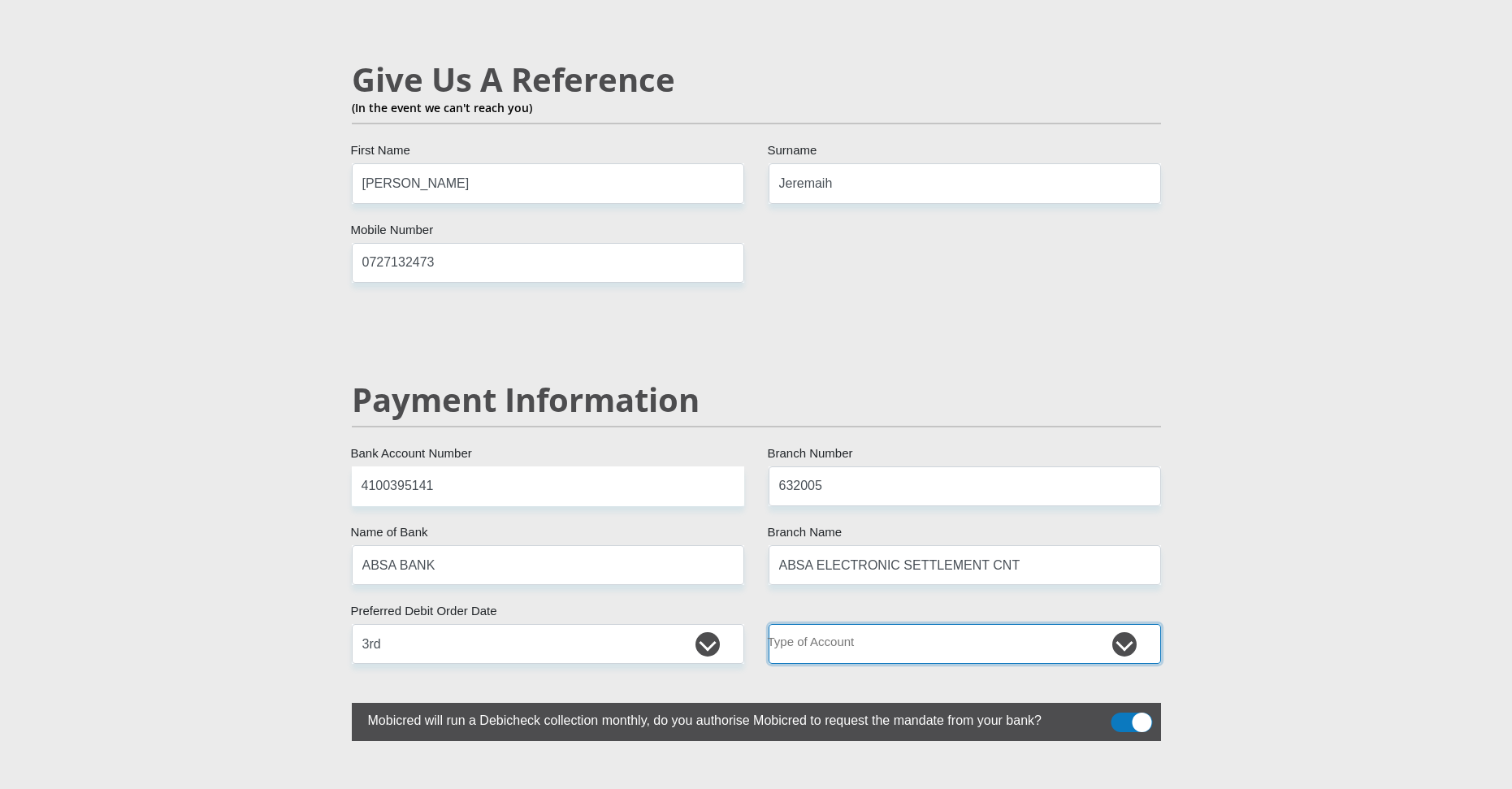
click at [829, 624] on select "Cheque Savings" at bounding box center [965, 643] width 393 height 40
select select "CUR"
click at [769, 624] on select "Cheque Savings" at bounding box center [965, 643] width 393 height 40
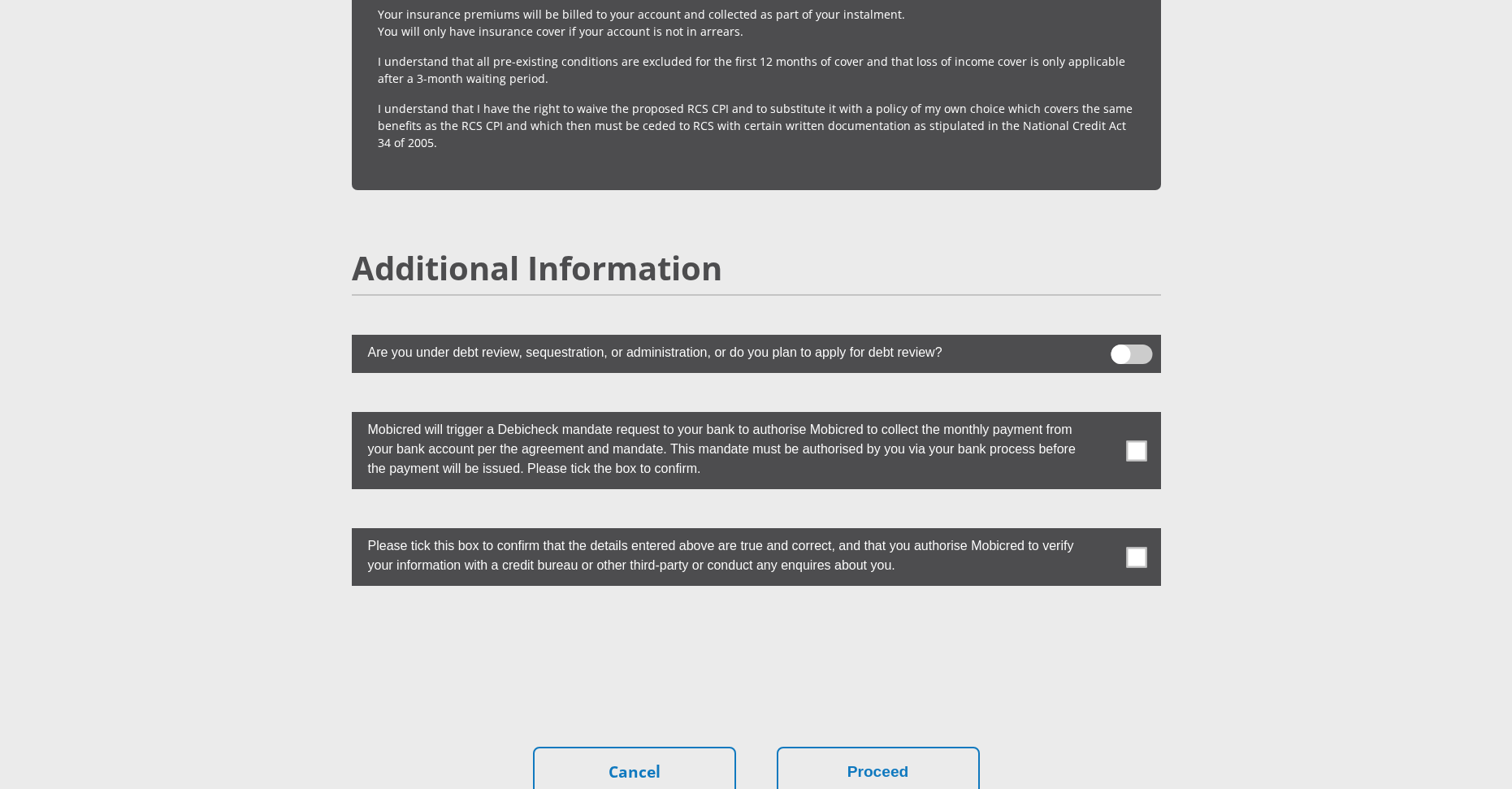
scroll to position [4227, 0]
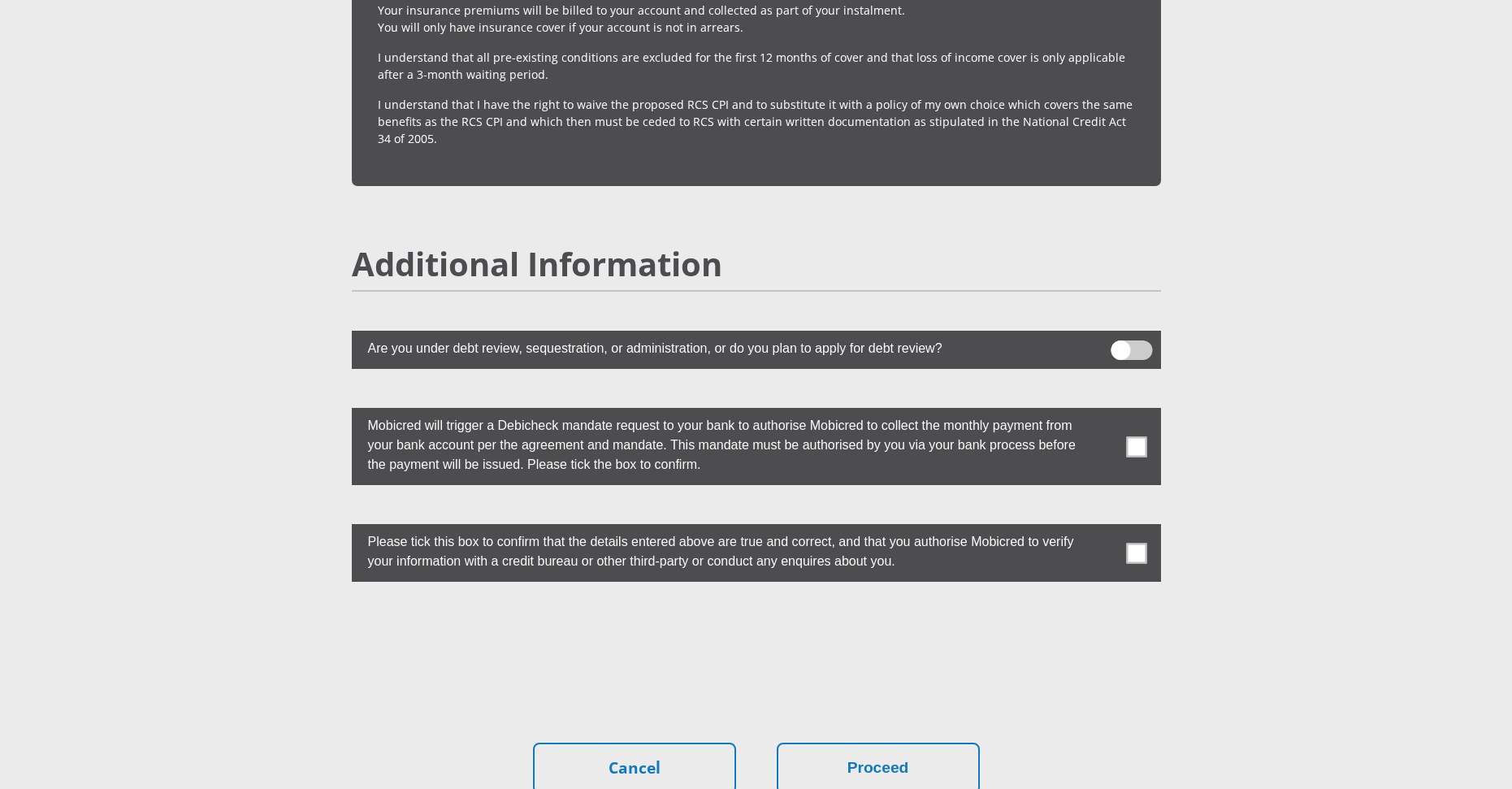
click at [1133, 437] on span at bounding box center [1136, 446] width 20 height 20
click at [1105, 412] on input "checkbox" at bounding box center [1105, 412] width 0 height 0
click at [1142, 543] on span at bounding box center [1136, 552] width 20 height 20
click at [1105, 528] on input "checkbox" at bounding box center [1105, 528] width 0 height 0
click at [903, 743] on button "Proceed" at bounding box center [879, 768] width 203 height 51
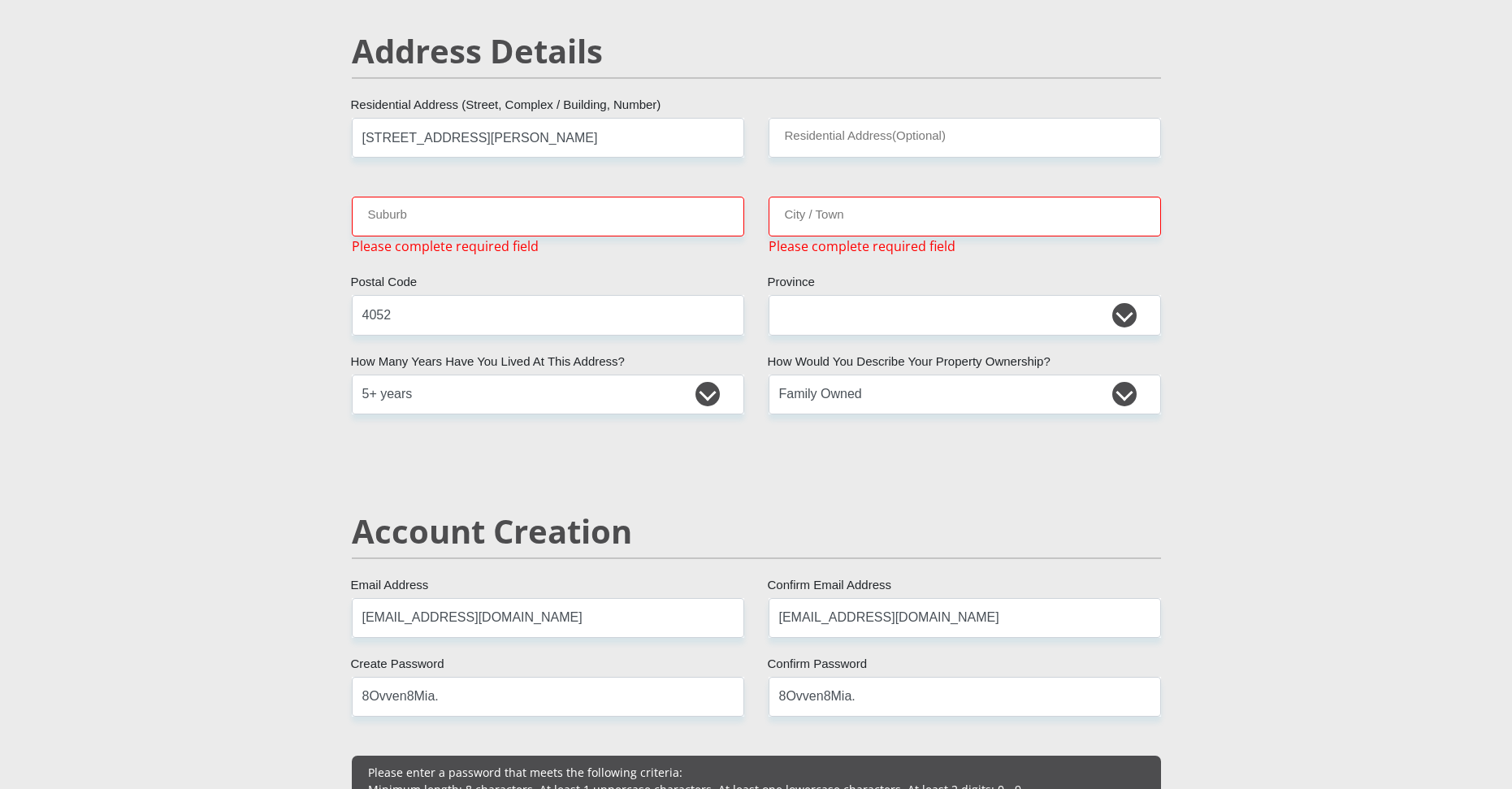
scroll to position [690, 0]
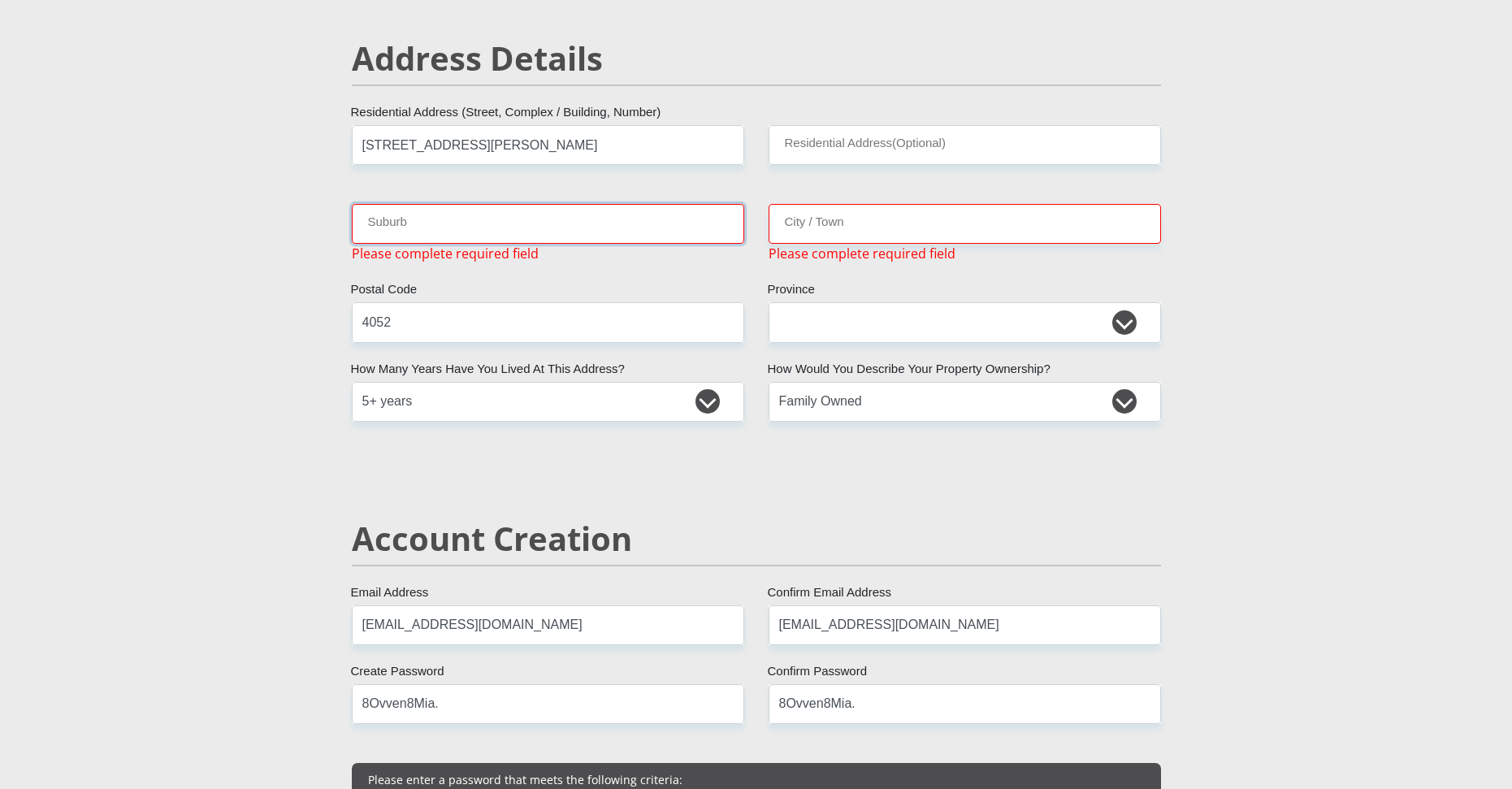
click at [443, 223] on input "Suburb" at bounding box center [547, 223] width 393 height 40
type input "Bluff"
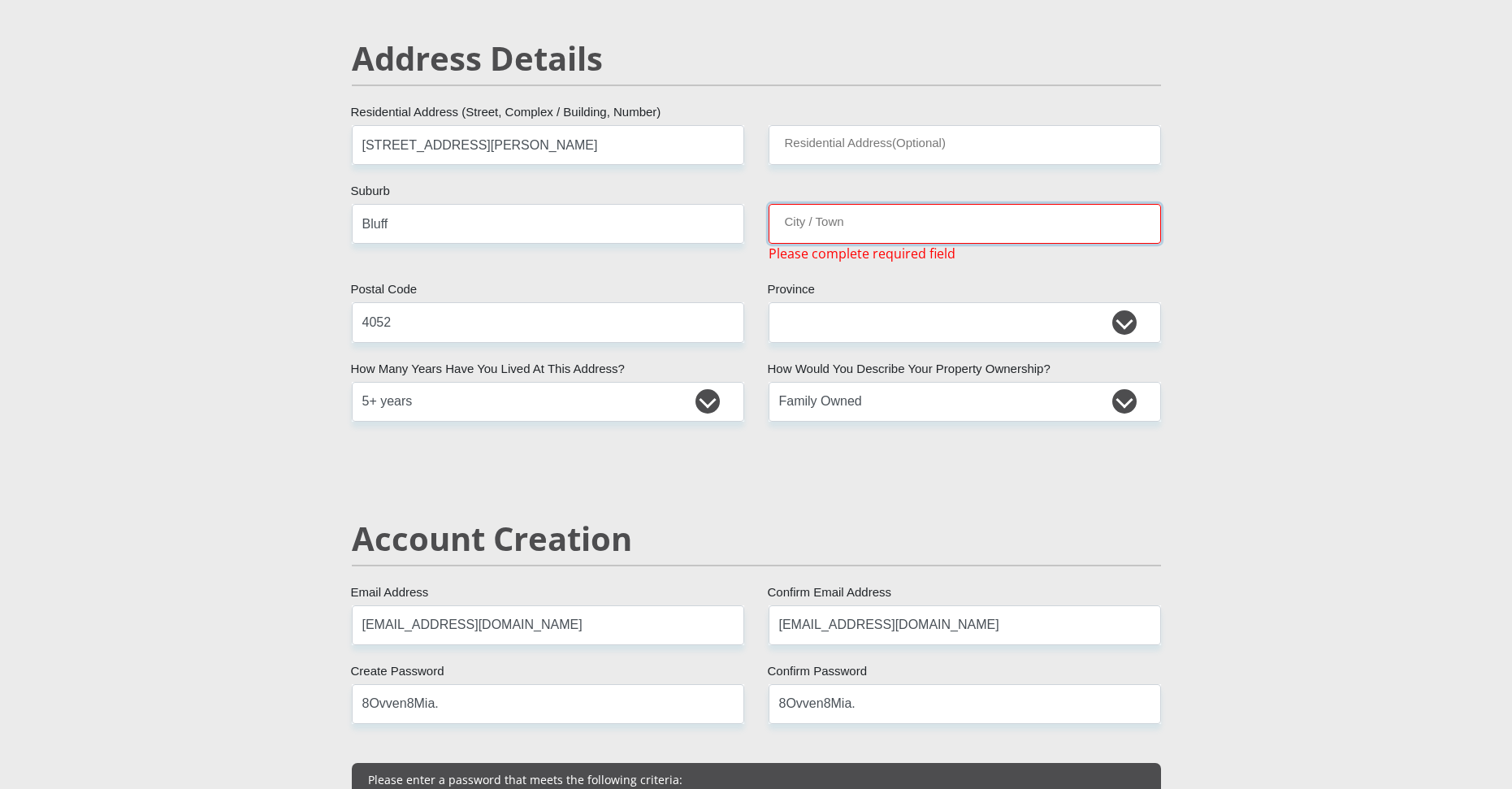
click at [798, 229] on input "City / Town" at bounding box center [965, 223] width 393 height 40
type input "Durban"
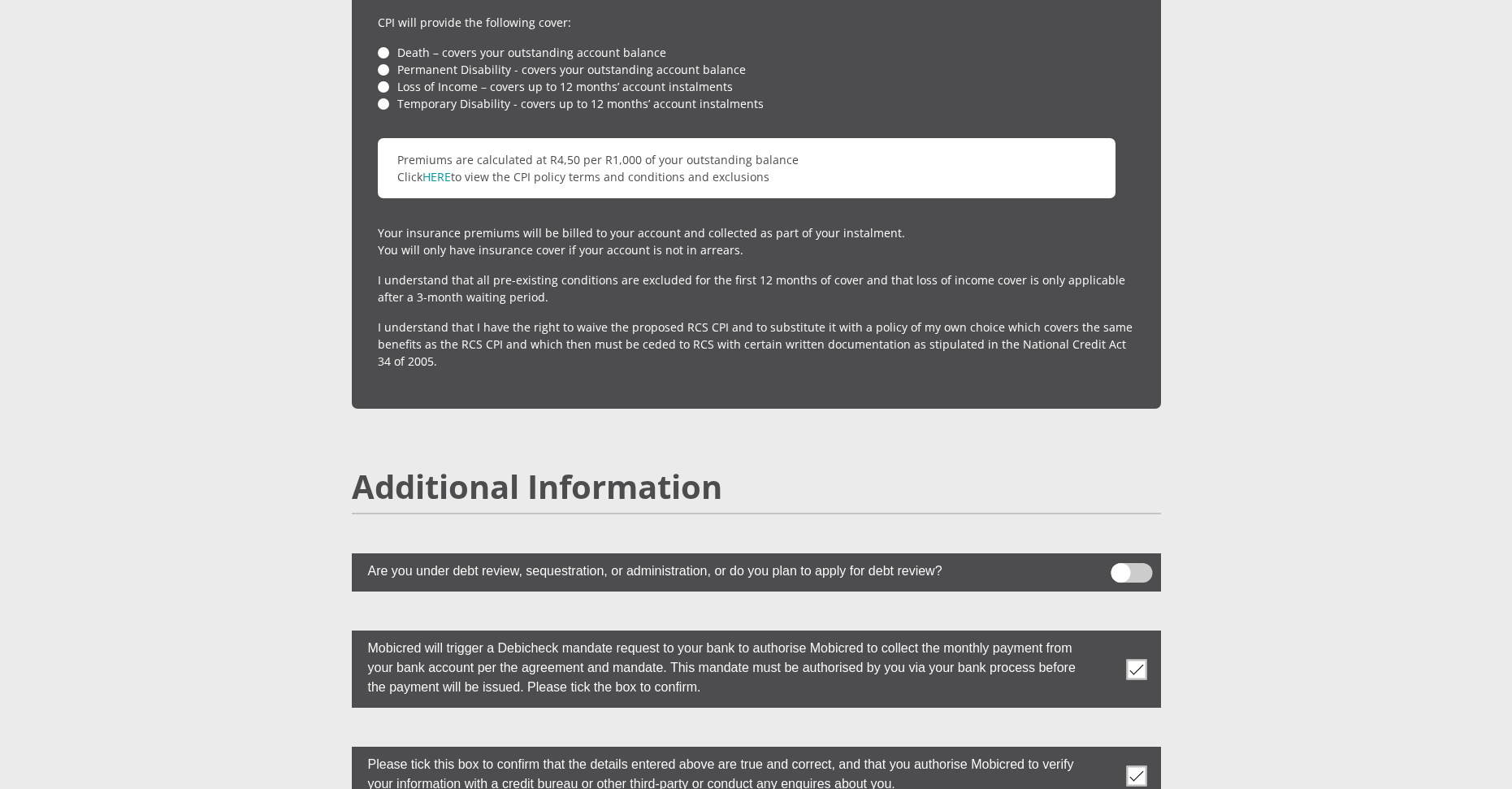
scroll to position [4385, 0]
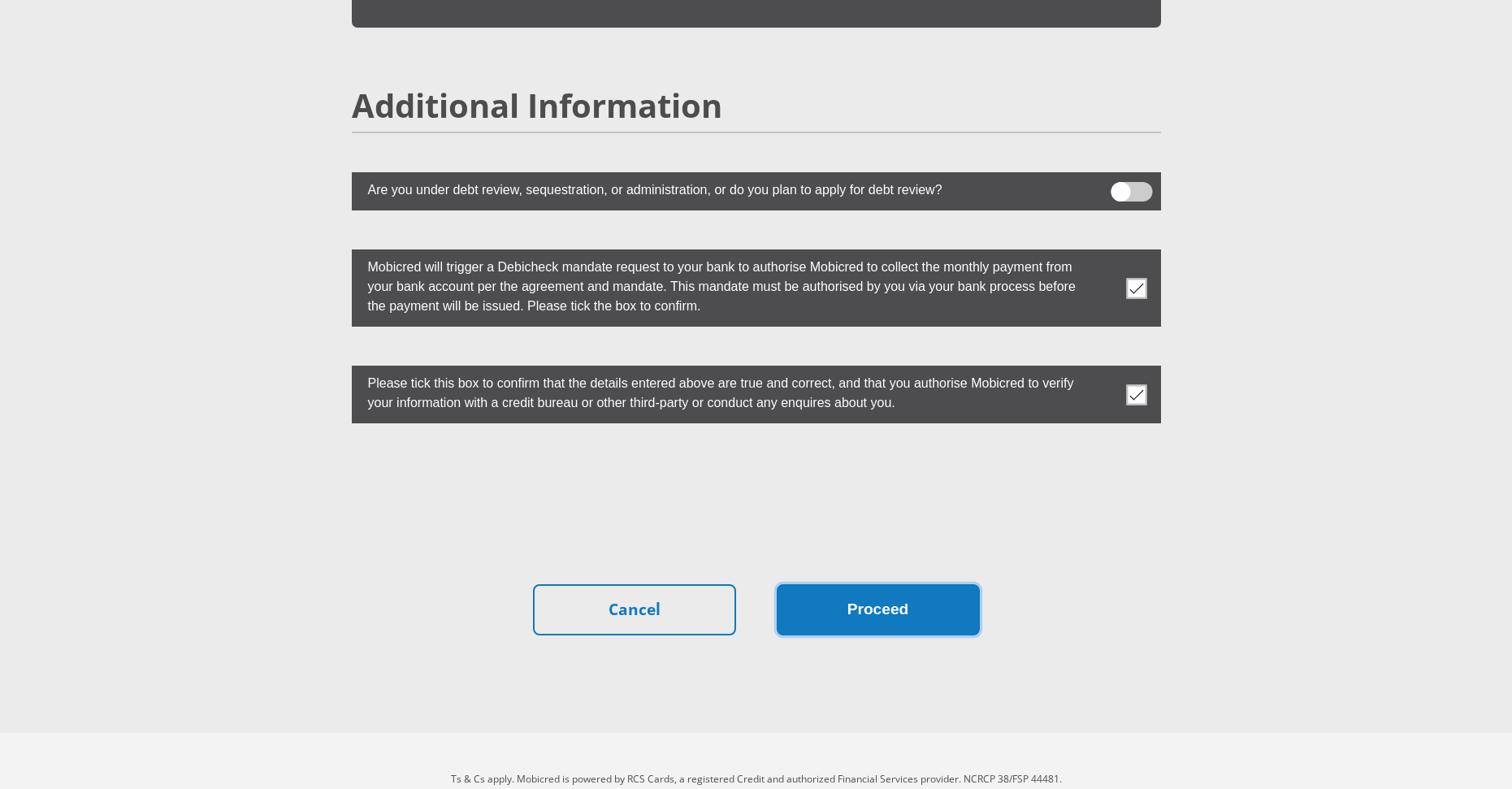
click at [901, 584] on button "Proceed" at bounding box center [879, 609] width 203 height 51
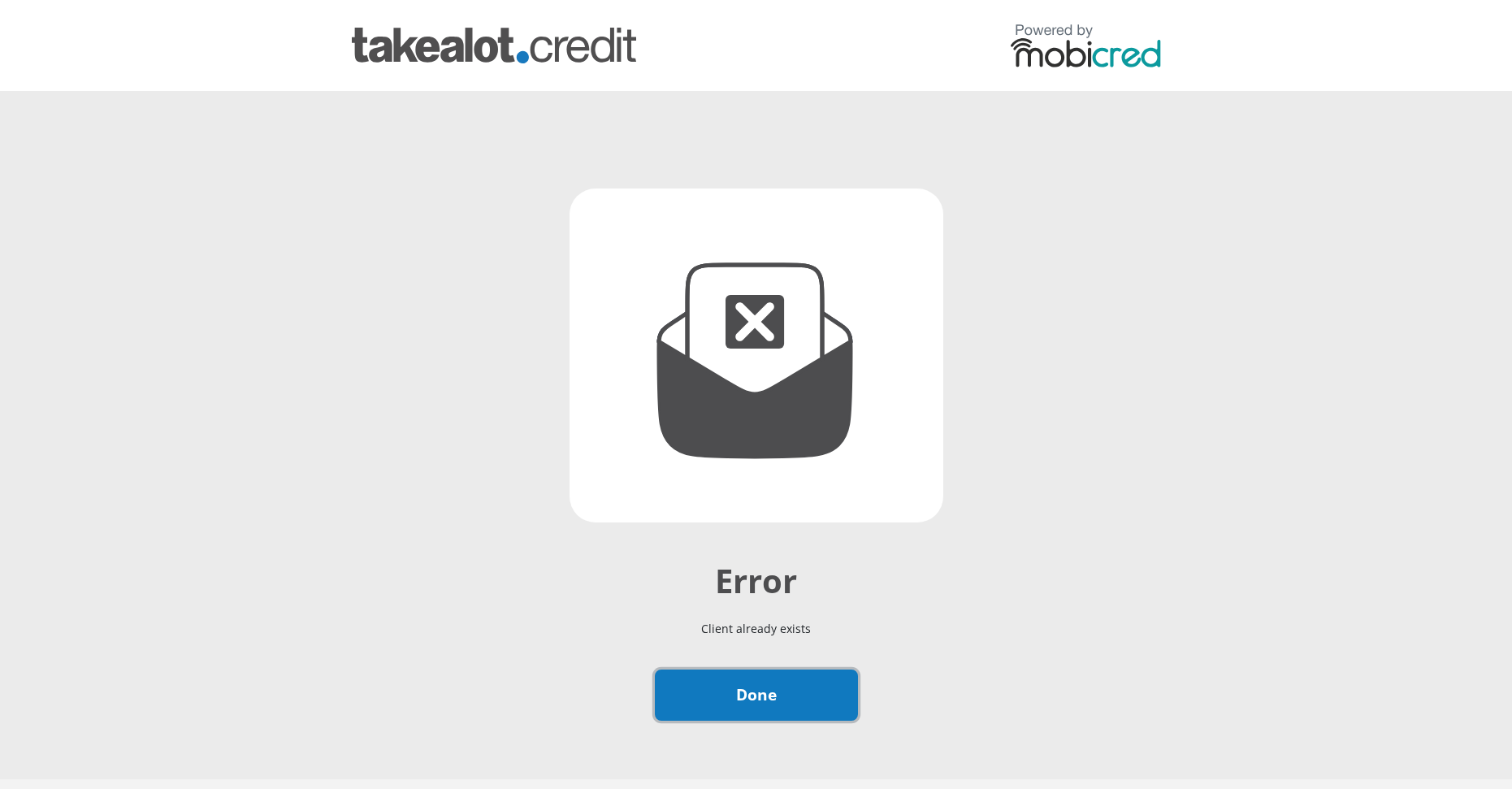
click at [805, 685] on link "Done" at bounding box center [756, 695] width 203 height 51
click at [513, 56] on img at bounding box center [493, 45] width 285 height 36
click at [469, 48] on img at bounding box center [493, 45] width 285 height 36
drag, startPoint x: 799, startPoint y: 687, endPoint x: 966, endPoint y: 414, distance: 320.0
click at [799, 686] on link "Done" at bounding box center [756, 695] width 203 height 51
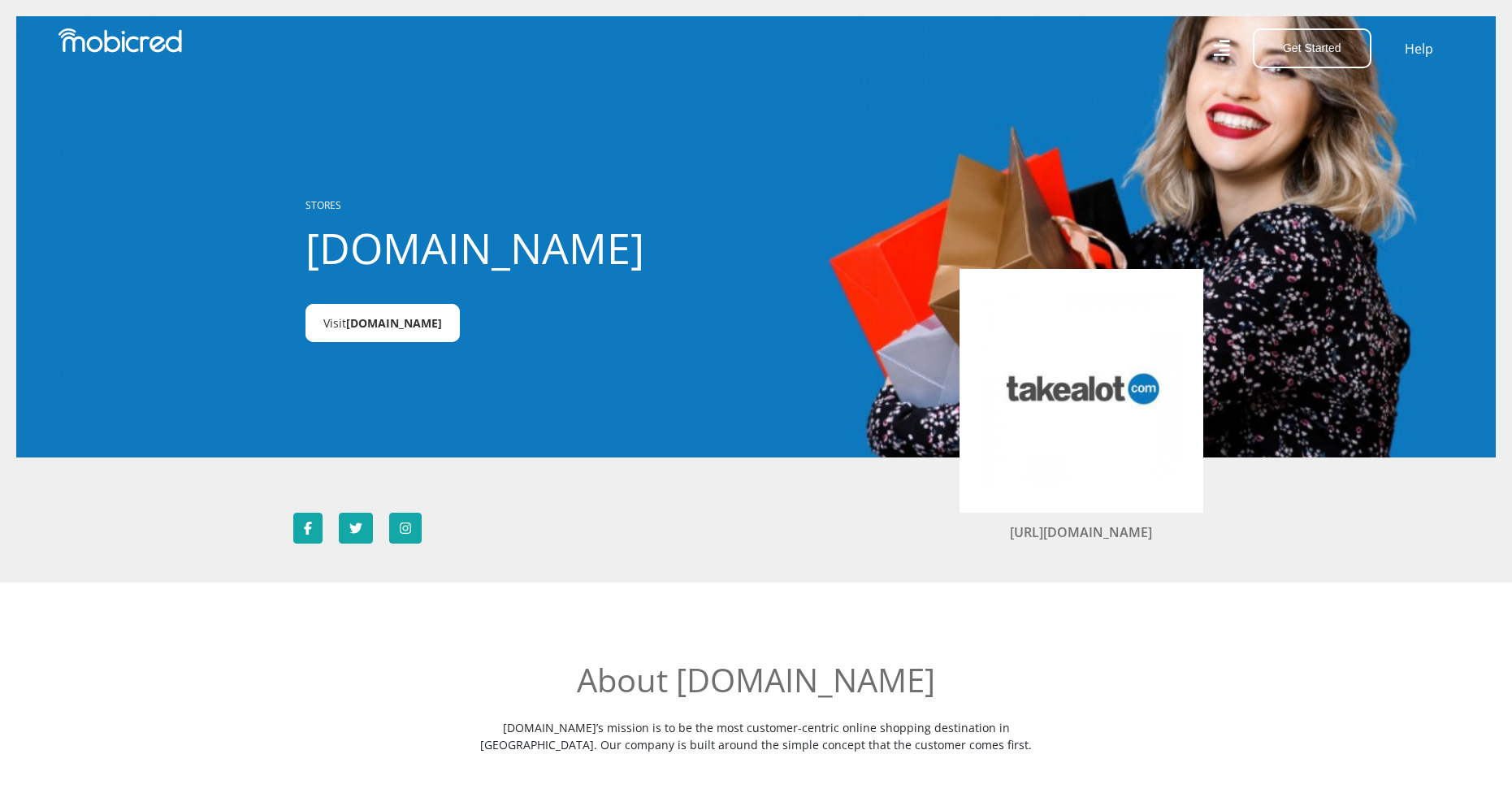
click at [398, 321] on span "Takealot.credit" at bounding box center [394, 324] width 96 height 15
click at [396, 324] on span "Takealot.credit" at bounding box center [394, 324] width 96 height 15
click at [433, 316] on link "Visit Takealot.credit" at bounding box center [382, 324] width 154 height 39
click at [1356, 54] on button "Get Started" at bounding box center [1312, 47] width 119 height 40
click at [1326, 110] on link "Account Holder Login" at bounding box center [1322, 109] width 136 height 21
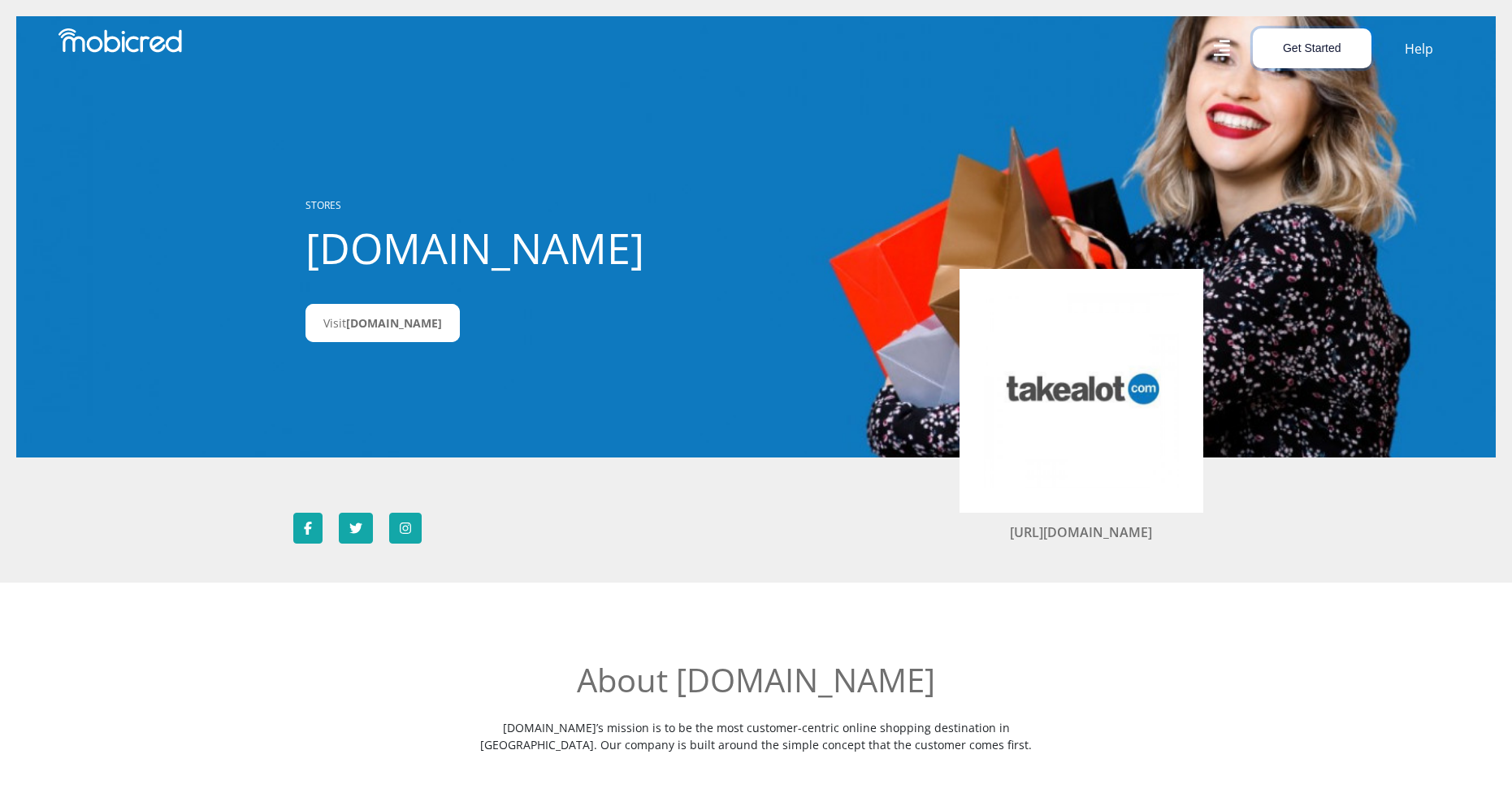
click at [1357, 48] on button "Get Started" at bounding box center [1312, 47] width 119 height 40
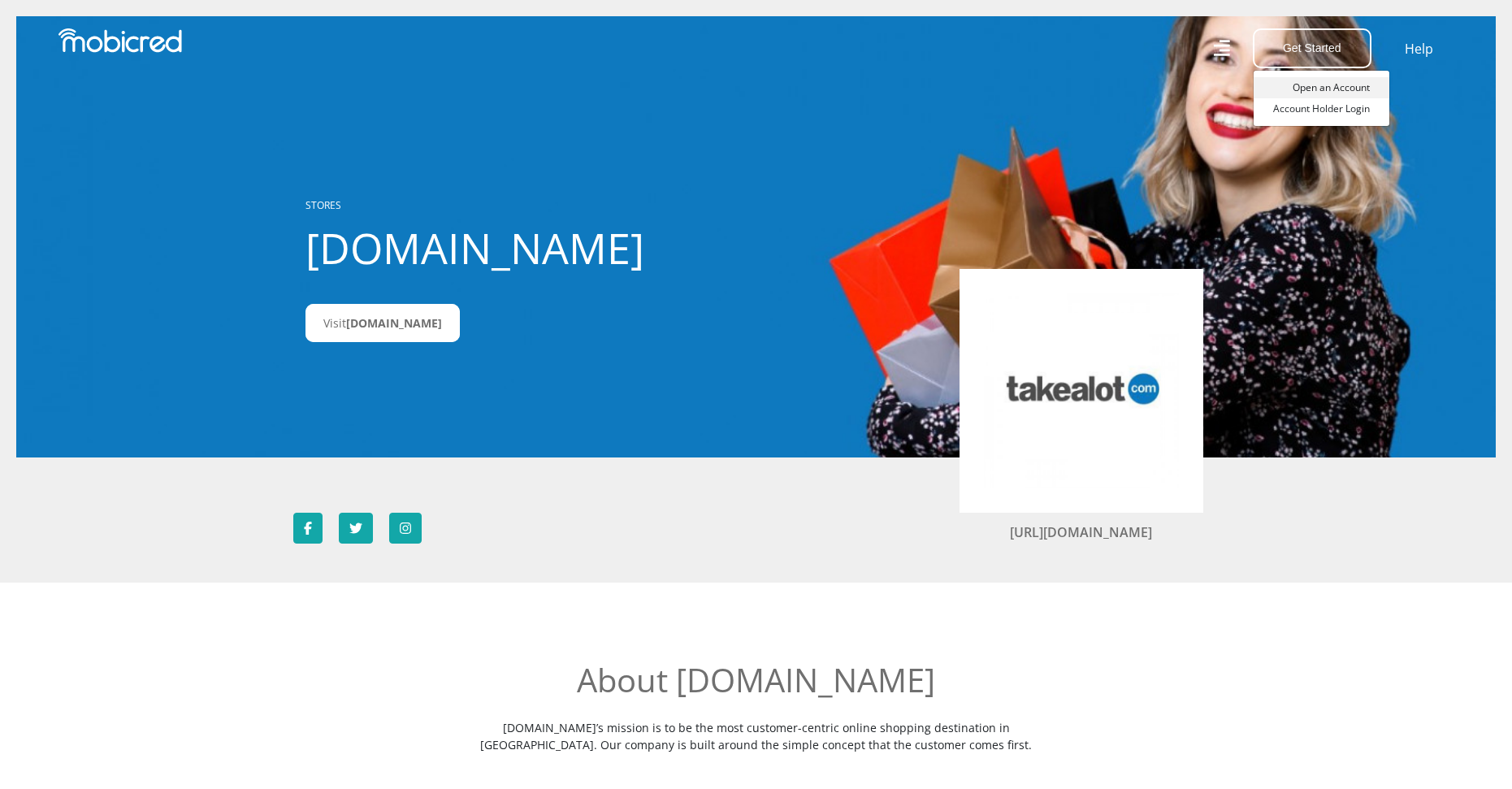
click at [1341, 83] on link "Open an Account" at bounding box center [1322, 88] width 136 height 21
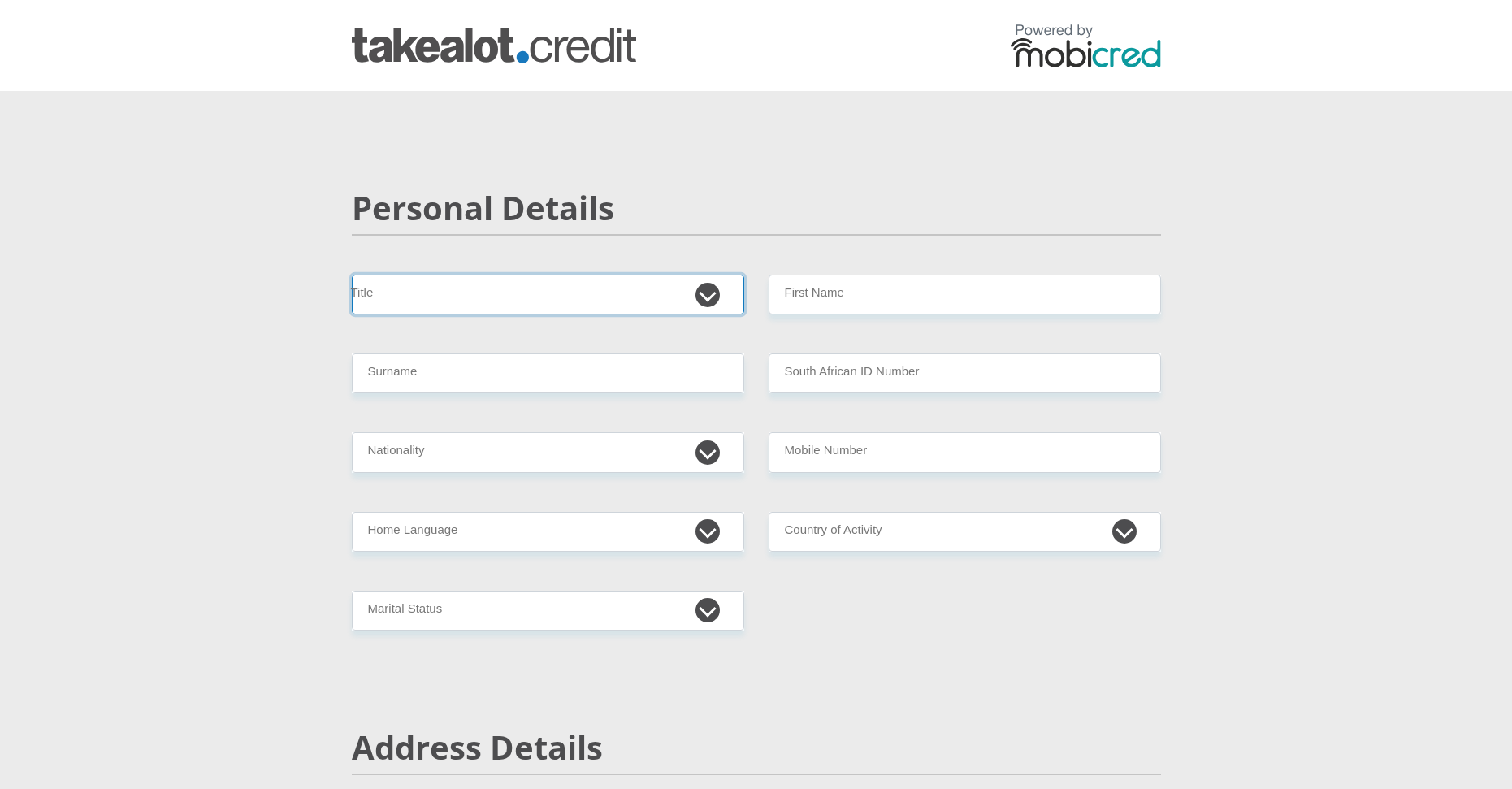
click at [437, 312] on select "Mr Ms Mrs Dr [PERSON_NAME]" at bounding box center [547, 294] width 393 height 40
click at [438, 304] on select "Mr Ms Mrs Dr [PERSON_NAME]" at bounding box center [547, 294] width 393 height 40
select select "Mr"
click at [351, 274] on select "Mr Ms Mrs Dr Other" at bounding box center [547, 294] width 393 height 40
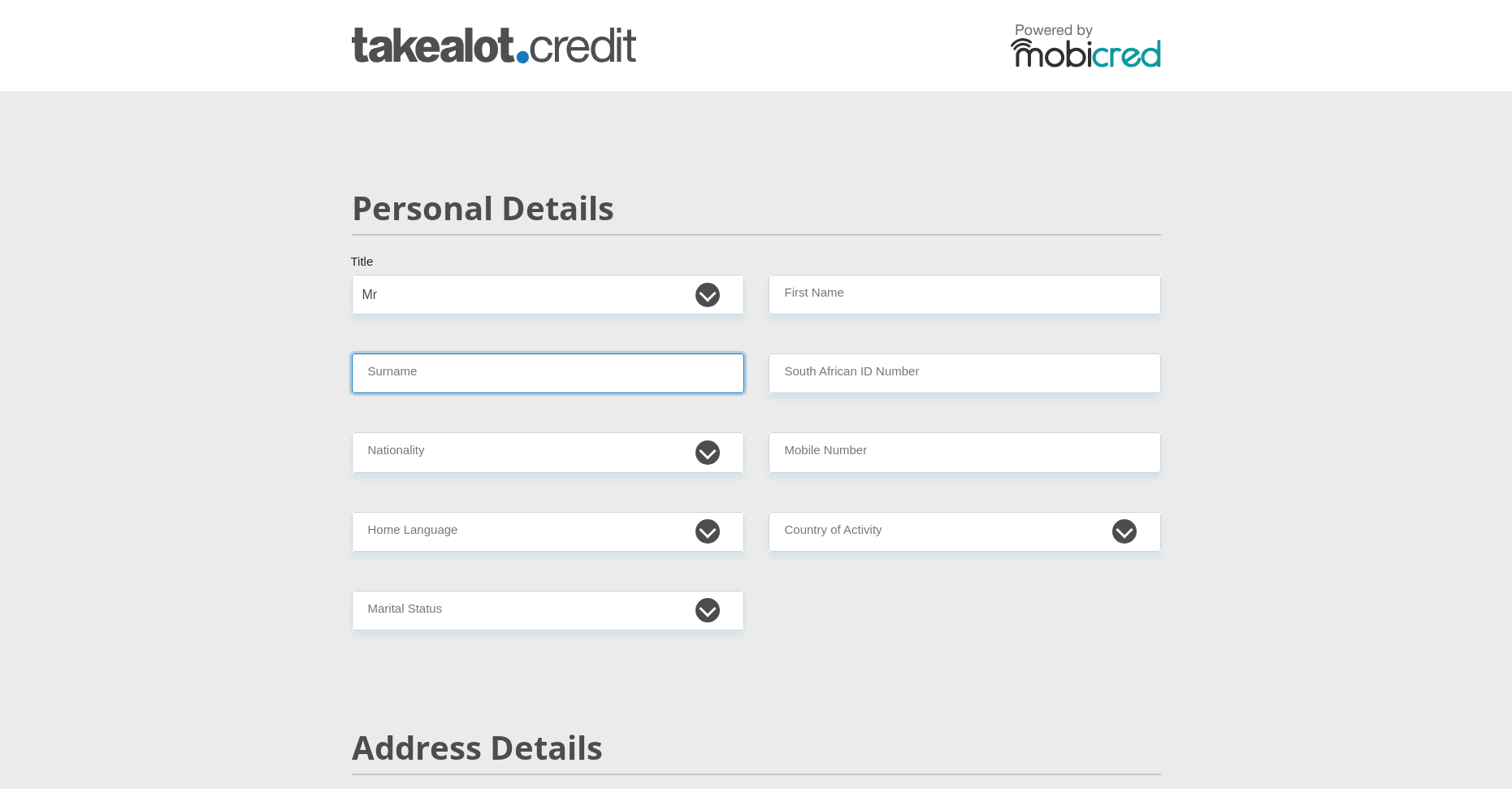
click at [399, 367] on input "Surname" at bounding box center [547, 373] width 393 height 40
type input "Jeremiah"
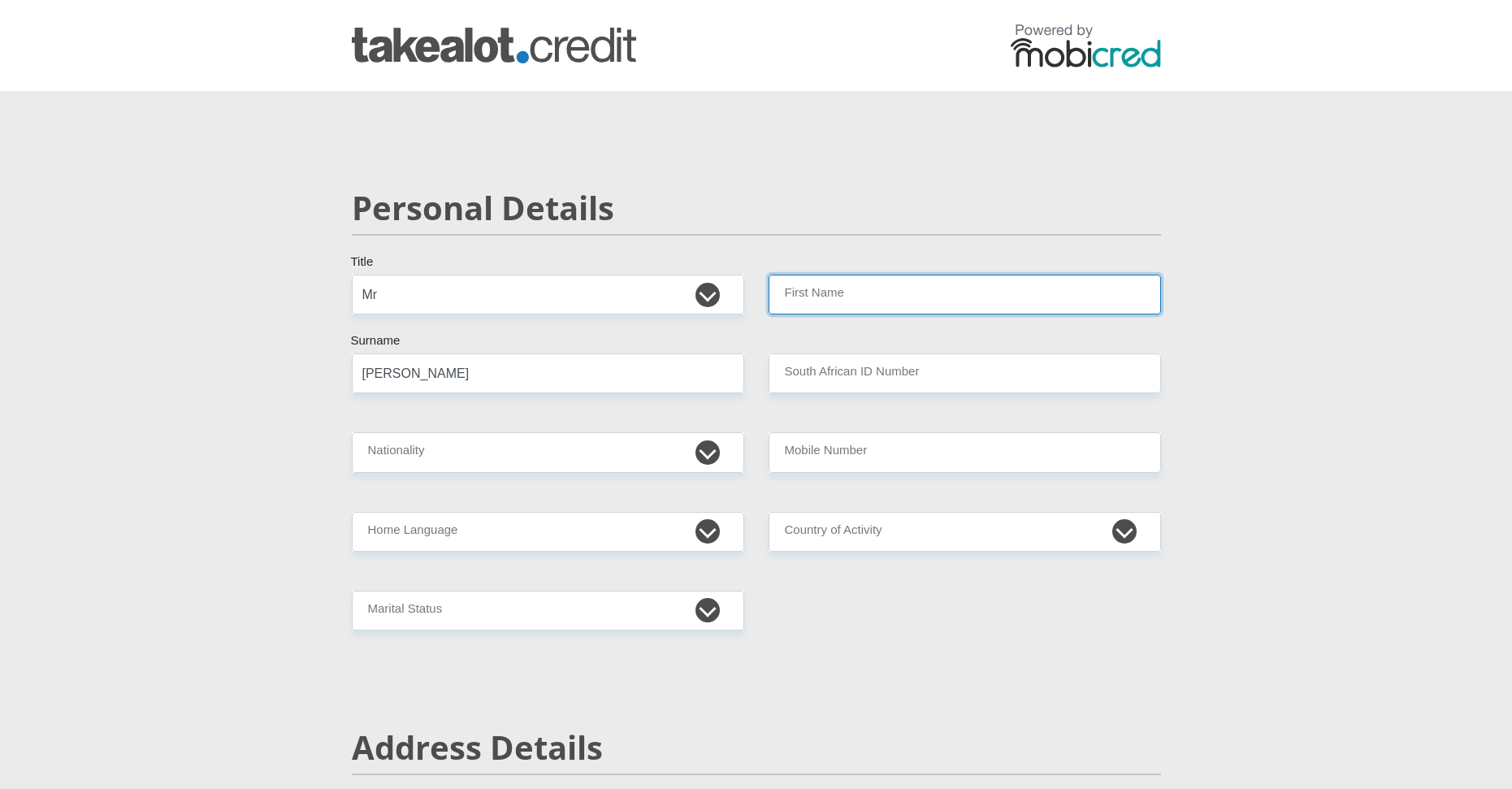
click at [899, 296] on input "First Name" at bounding box center [965, 294] width 393 height 40
type input "Owen"
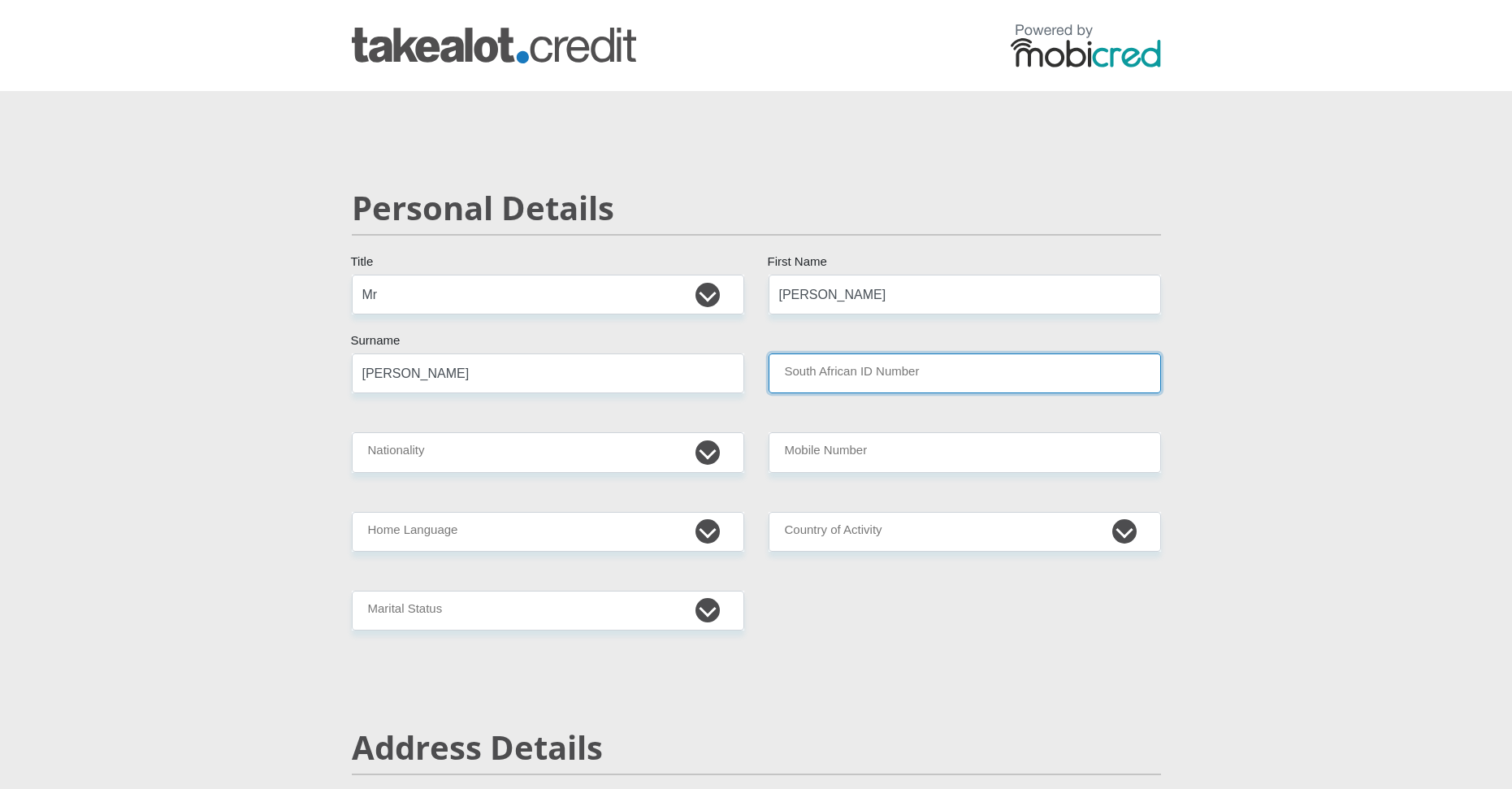
click at [825, 366] on input "South African ID Number" at bounding box center [965, 373] width 393 height 40
click at [840, 386] on input "South African ID Number" at bounding box center [965, 373] width 393 height 40
paste input "0208265166081"
type input "0208265166081"
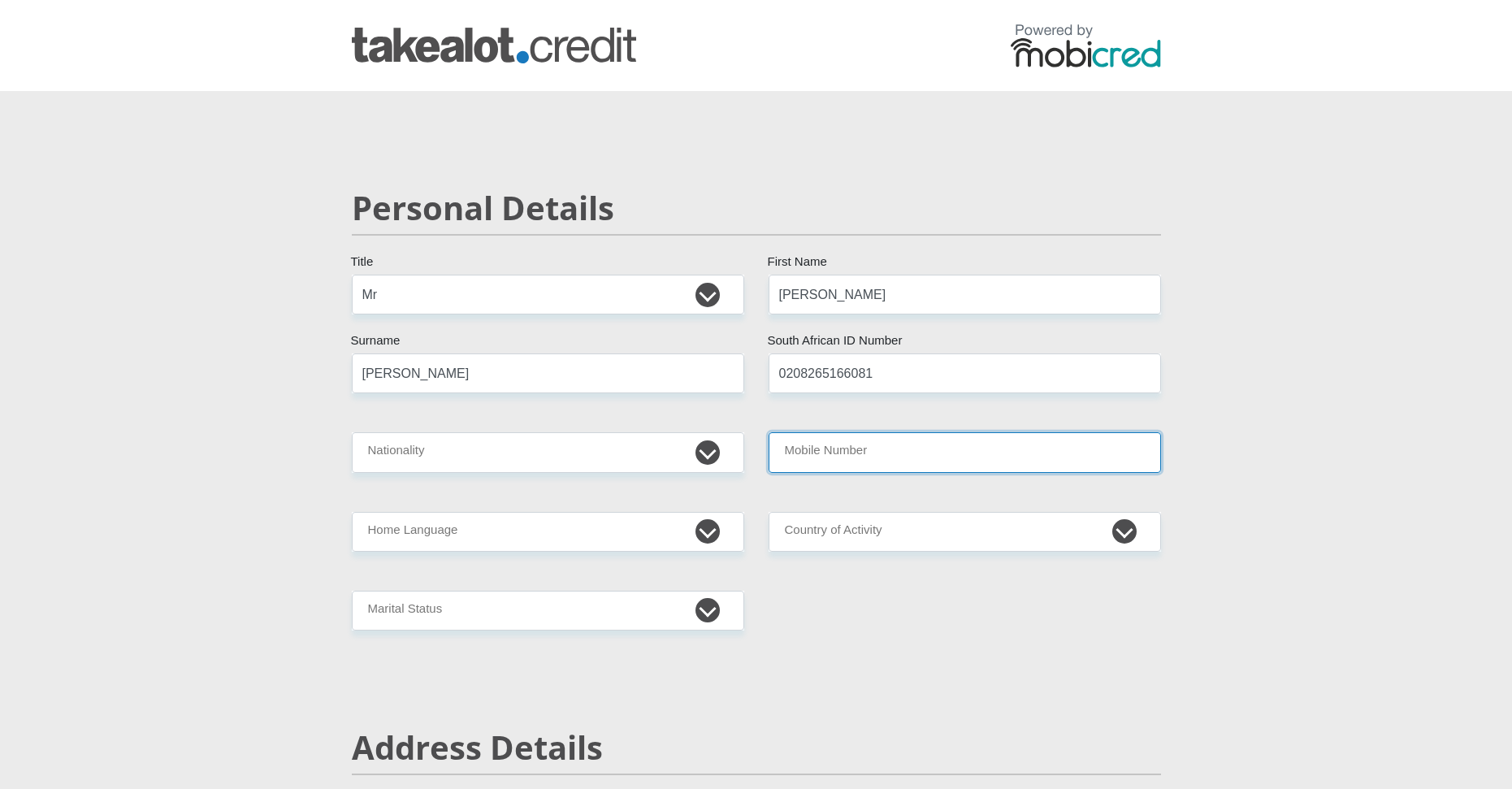
click at [827, 458] on input "Mobile Number" at bounding box center [965, 452] width 393 height 40
type input "0795363740"
drag, startPoint x: 883, startPoint y: 458, endPoint x: 770, endPoint y: 458, distance: 113.0
click at [770, 458] on input "0795363740" at bounding box center [965, 452] width 393 height 40
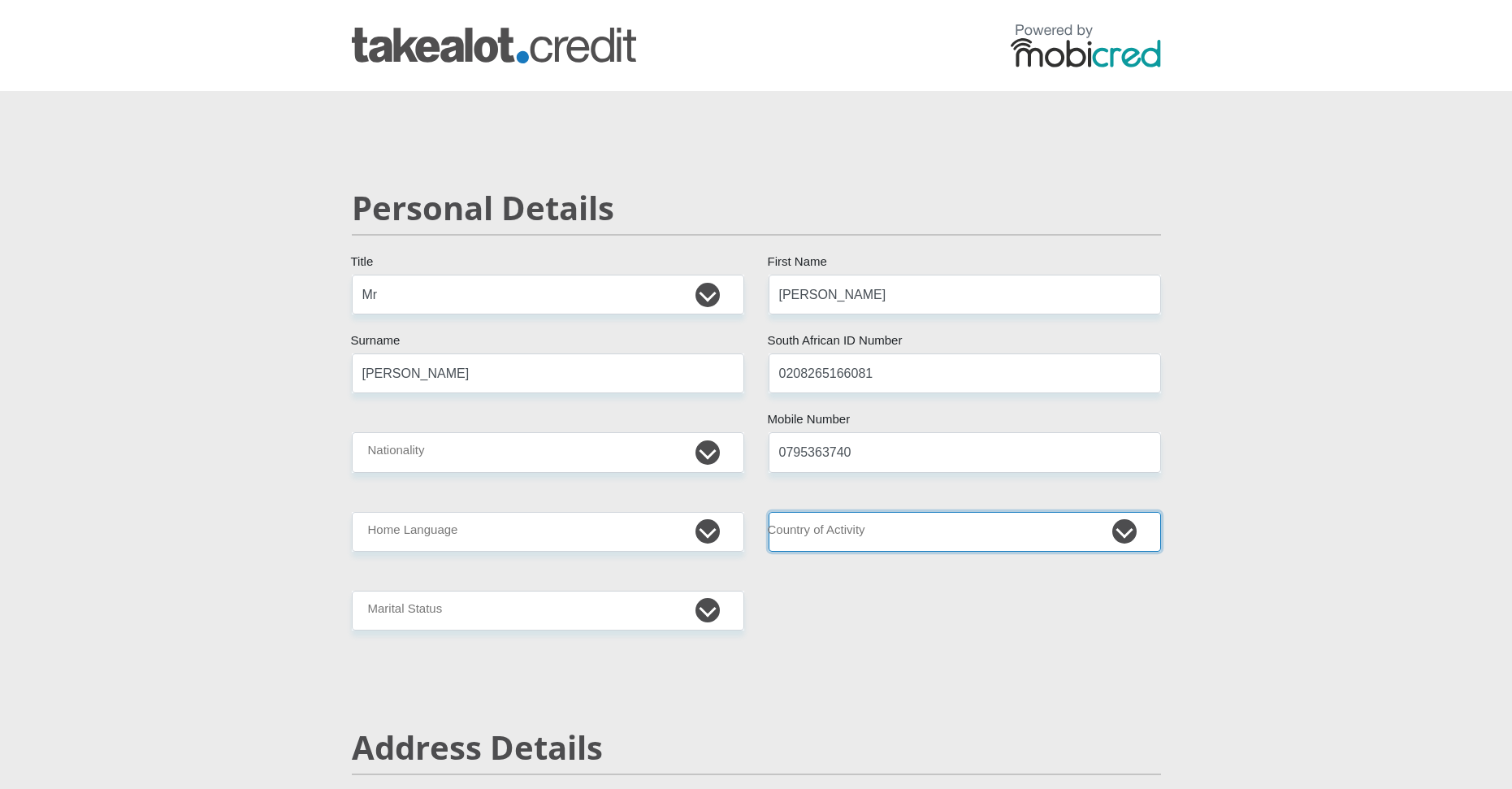
click at [841, 533] on select "South Africa Afghanistan Aland Islands Albania Algeria America Samoa American V…" at bounding box center [965, 531] width 393 height 40
select select "ZAF"
click at [769, 512] on select "South Africa Afghanistan Aland Islands Albania Algeria America Samoa American V…" at bounding box center [965, 531] width 393 height 40
click at [468, 516] on select "Afrikaans English Sepedi South Ndebele Southern Sotho Swati Tsonga Tswana Venda…" at bounding box center [547, 531] width 393 height 40
select select "eng"
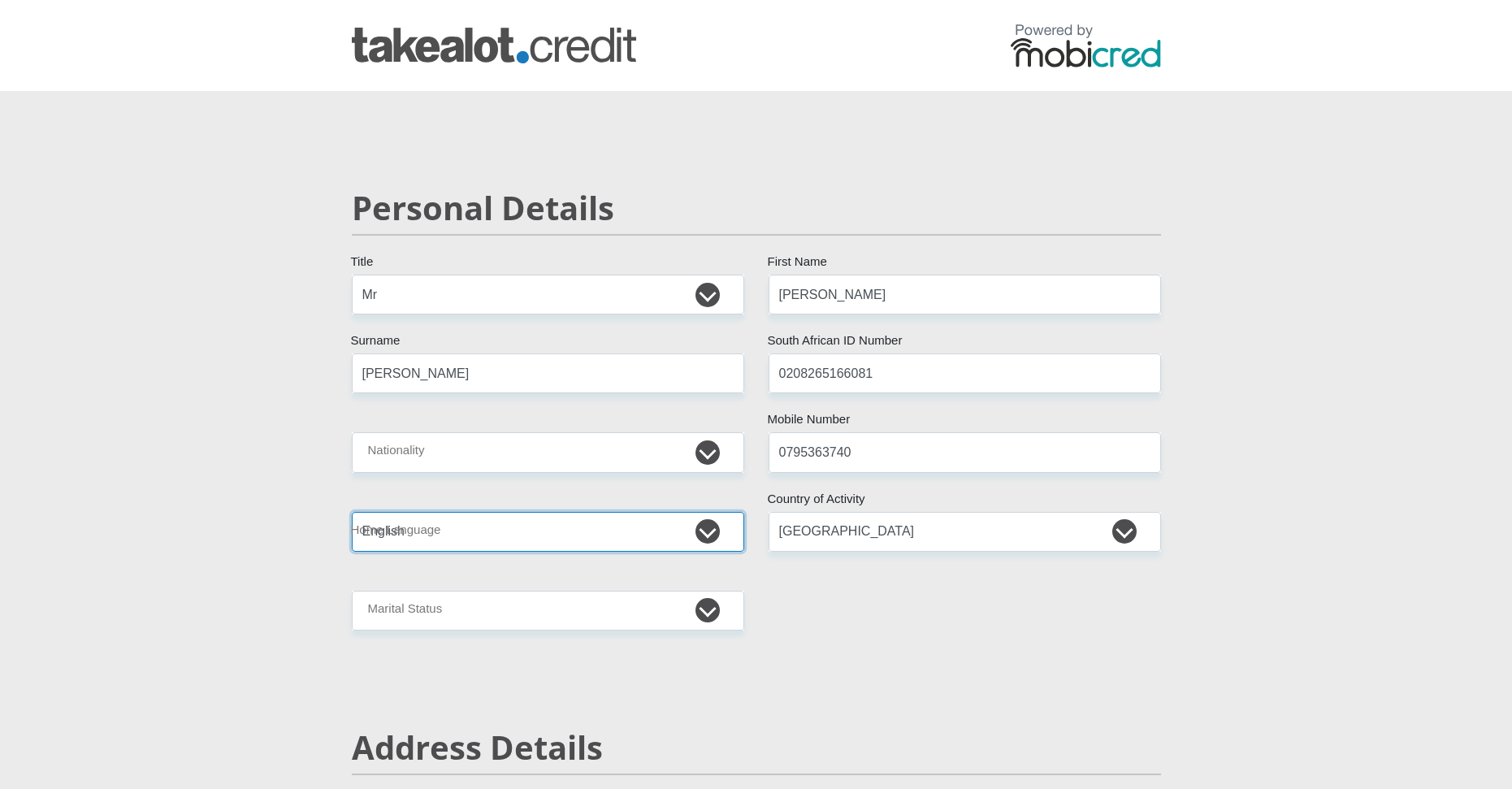
click at [351, 512] on select "Afrikaans English Sepedi South Ndebele Southern Sotho Swati Tsonga Tswana Venda…" at bounding box center [547, 531] width 393 height 40
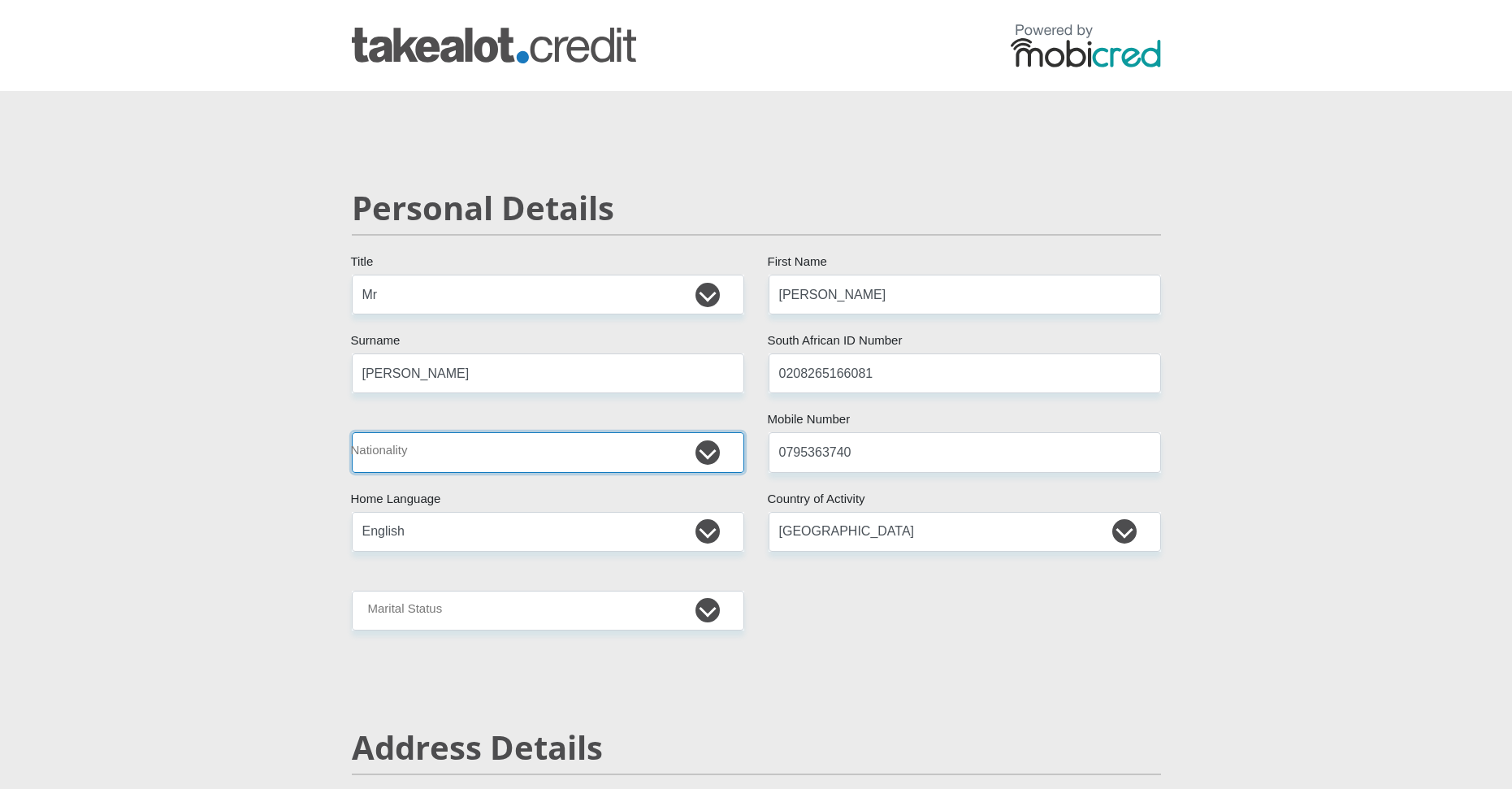
click at [403, 458] on select "South Africa Afghanistan Aland Islands Albania Algeria America Samoa American V…" at bounding box center [547, 452] width 393 height 40
select select "ZAF"
click at [351, 433] on select "South Africa Afghanistan Aland Islands Albania Algeria America Samoa American V…" at bounding box center [547, 452] width 393 height 40
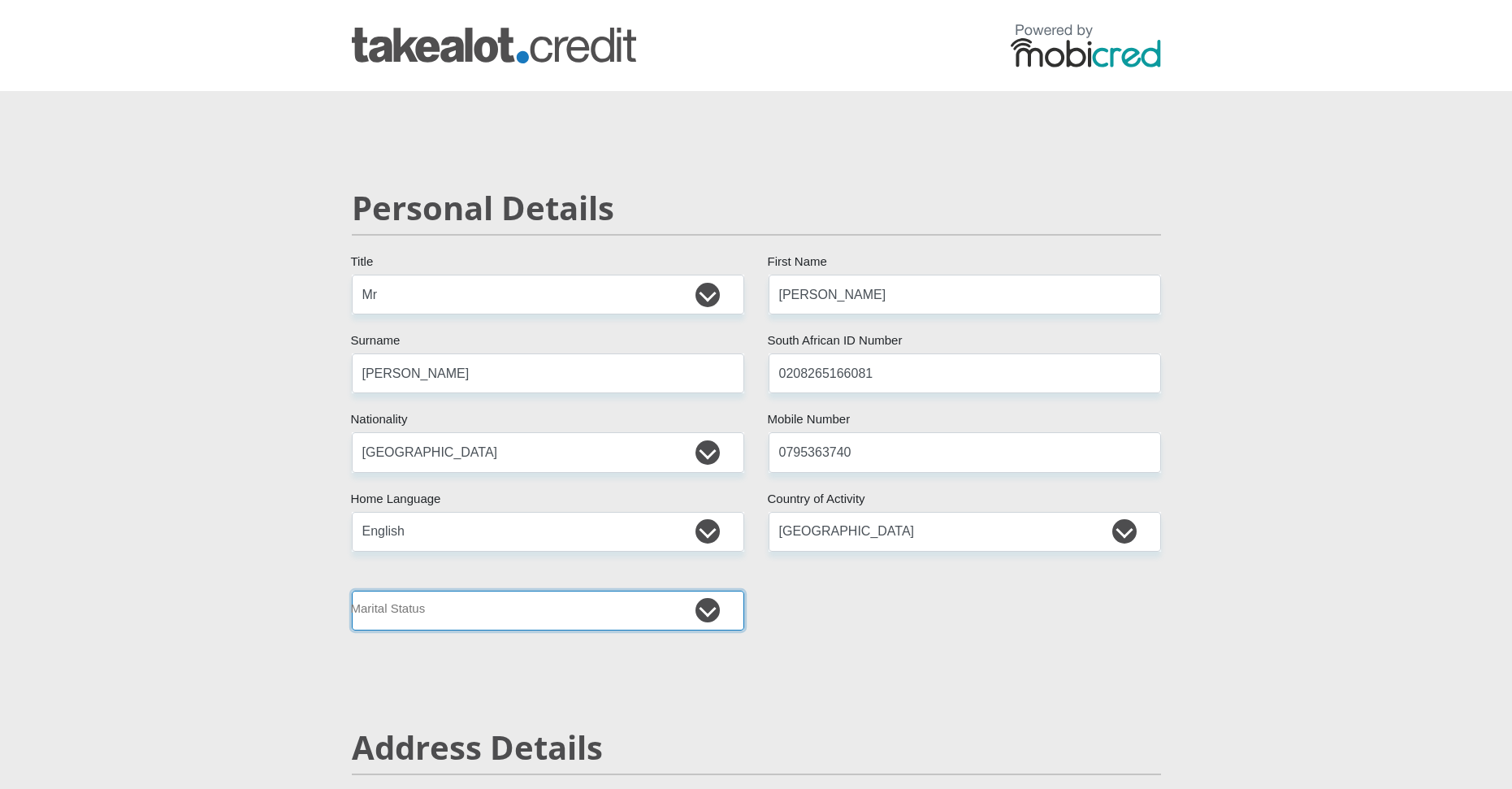
click at [464, 612] on select "Married ANC Single Divorced Widowed Married COP or Customary Law" at bounding box center [547, 610] width 393 height 40
select select "2"
click at [351, 591] on select "Married ANC Single Divorced Widowed Married COP or Customary Law" at bounding box center [547, 610] width 393 height 40
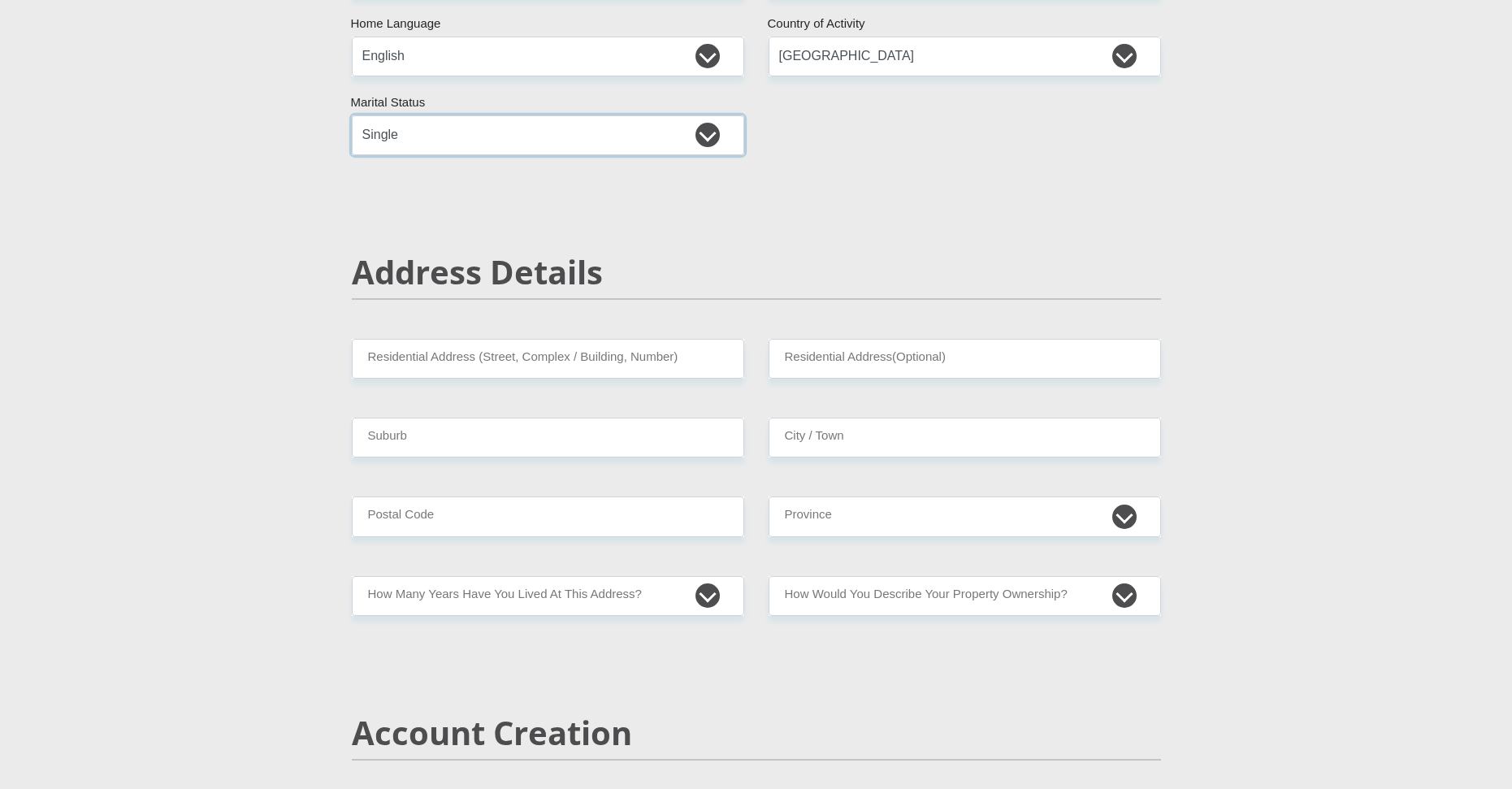
scroll to position [488, 0]
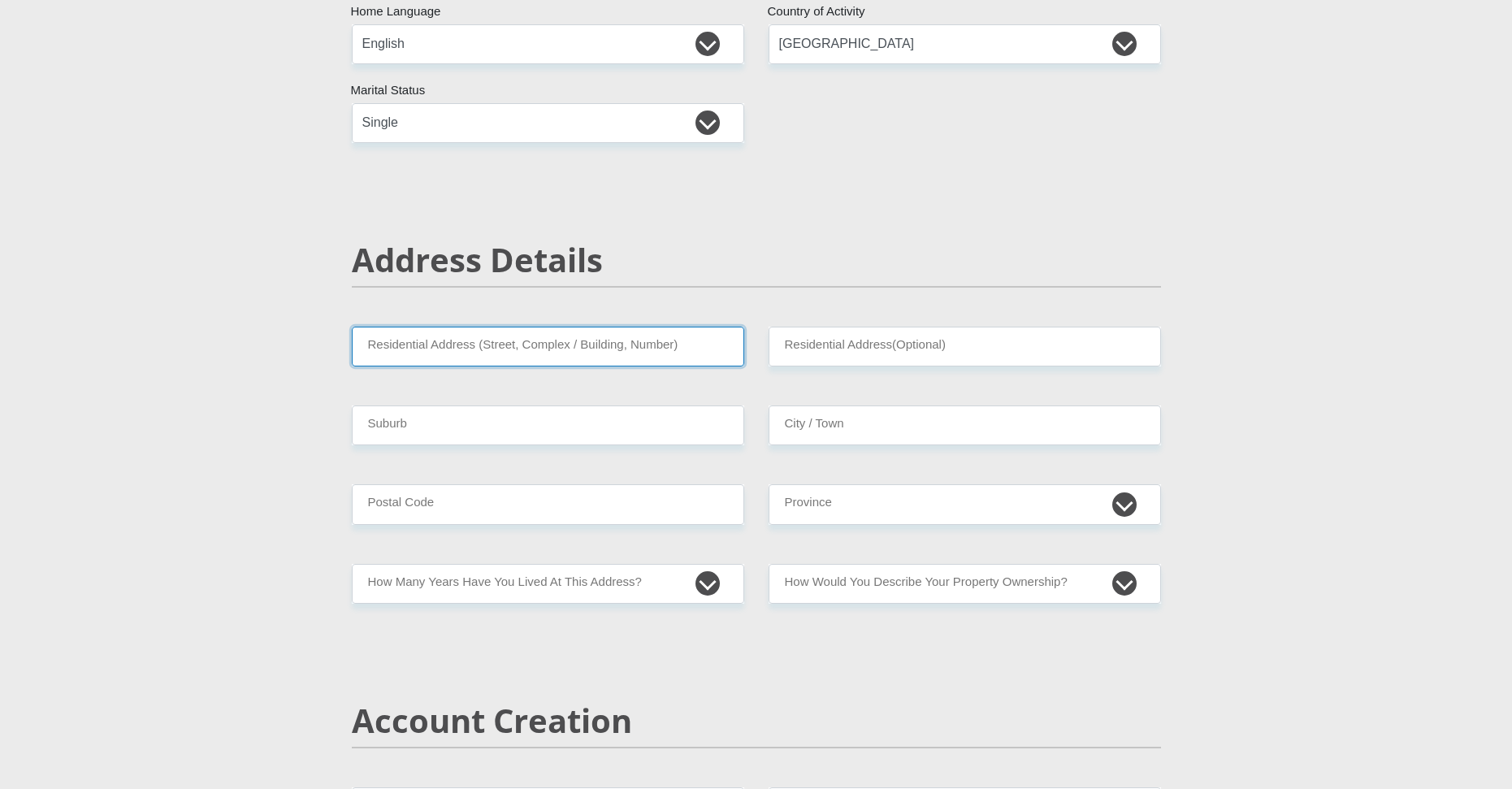
click at [478, 351] on input "Residential Address (Street, Complex / Building, Number)" at bounding box center [547, 346] width 393 height 40
type input "11 Olsen Road"
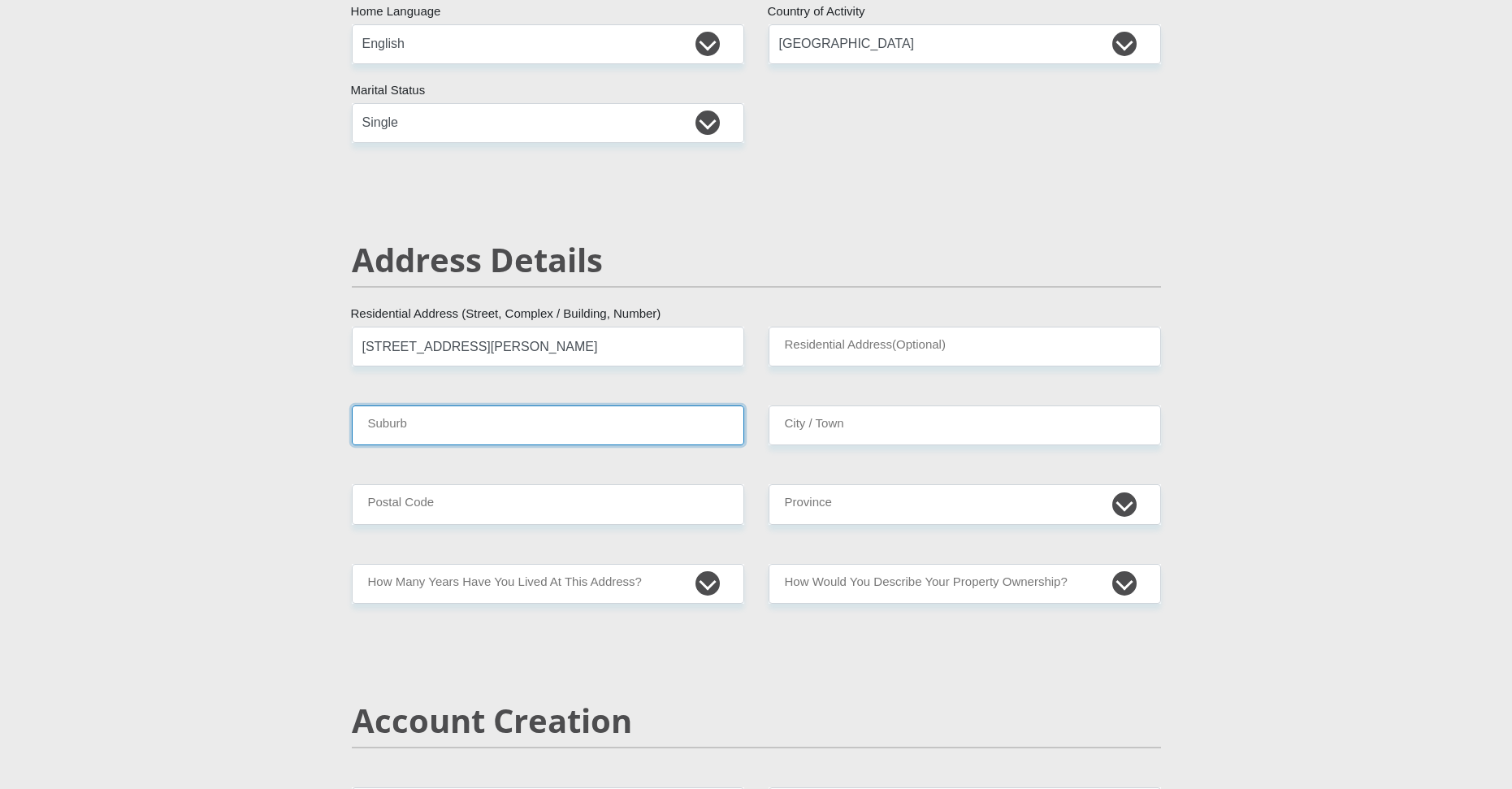
click at [429, 431] on input "Suburb" at bounding box center [547, 425] width 393 height 40
type input "Bluff"
click at [843, 432] on input "City / Town" at bounding box center [965, 425] width 393 height 40
type input "Durban"
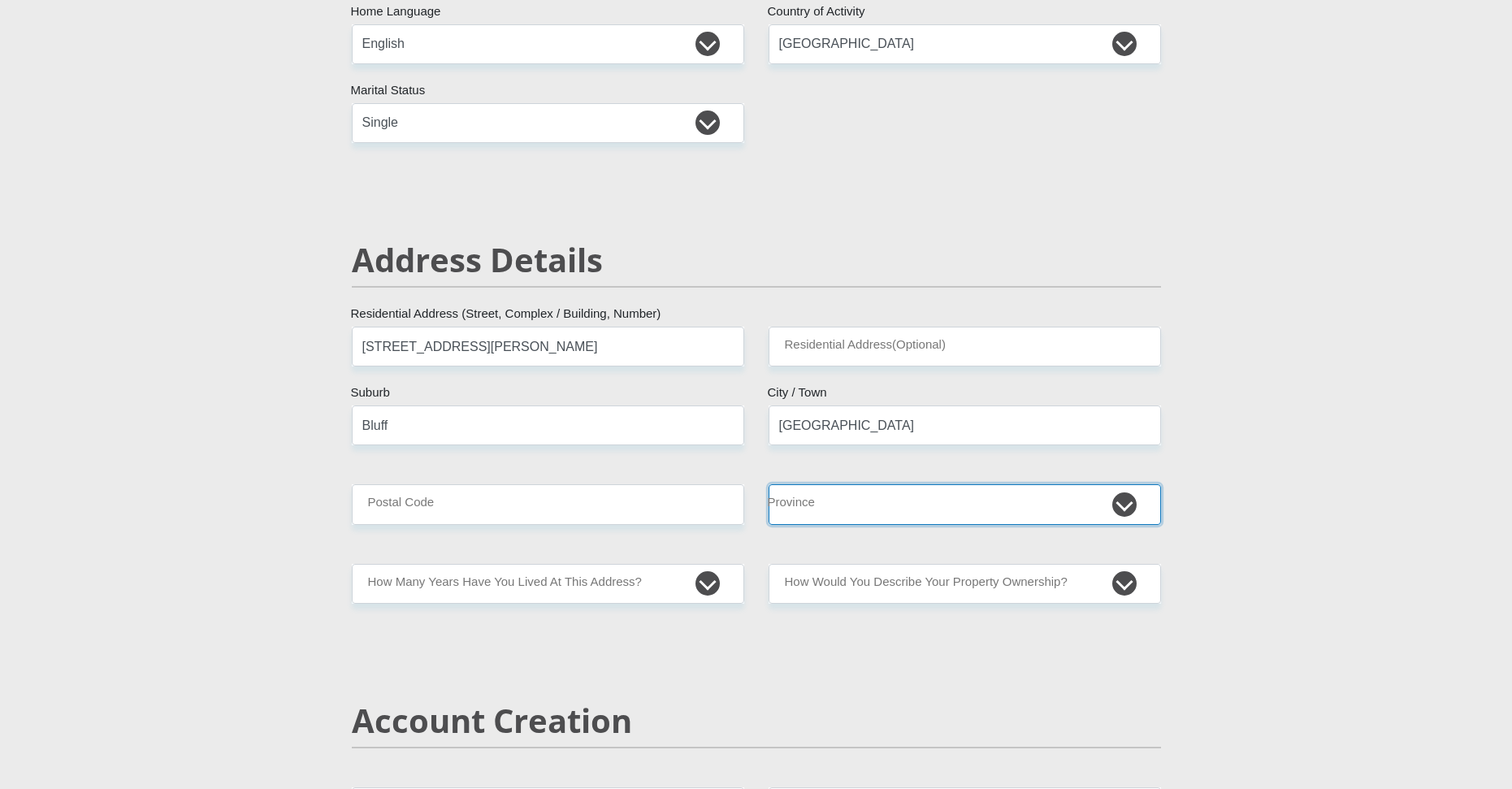
click at [842, 503] on select "Eastern Cape Free State Gauteng KwaZulu-Natal Limpopo Mpumalanga Northern Cape …" at bounding box center [965, 504] width 393 height 40
click at [769, 485] on select "Eastern Cape Free State Gauteng KwaZulu-Natal Limpopo Mpumalanga Northern Cape …" at bounding box center [965, 504] width 393 height 40
click at [824, 498] on select "Eastern Cape Free State Gauteng KwaZulu-Natal Limpopo Mpumalanga Northern Cape …" at bounding box center [965, 504] width 393 height 40
select select "KwaZulu-Natal"
click at [769, 485] on select "Eastern Cape Free State Gauteng KwaZulu-Natal Limpopo Mpumalanga Northern Cape …" at bounding box center [965, 504] width 393 height 40
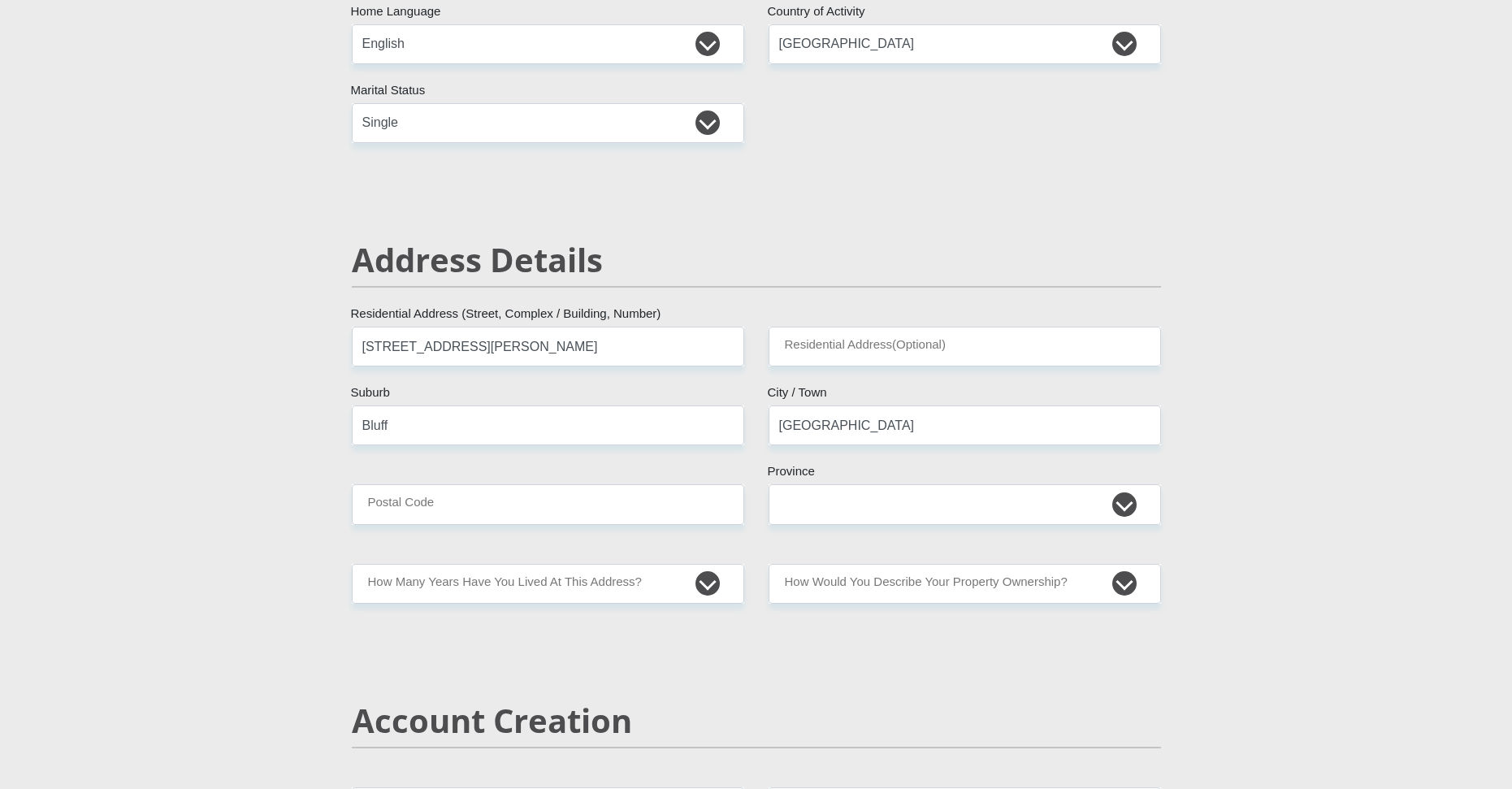
click at [480, 486] on input "Postal Code" at bounding box center [547, 504] width 393 height 40
type input "4052"
click at [505, 588] on select "less than 1 year 1-3 years 3-5 years 5+ years" at bounding box center [547, 583] width 393 height 40
select select "5"
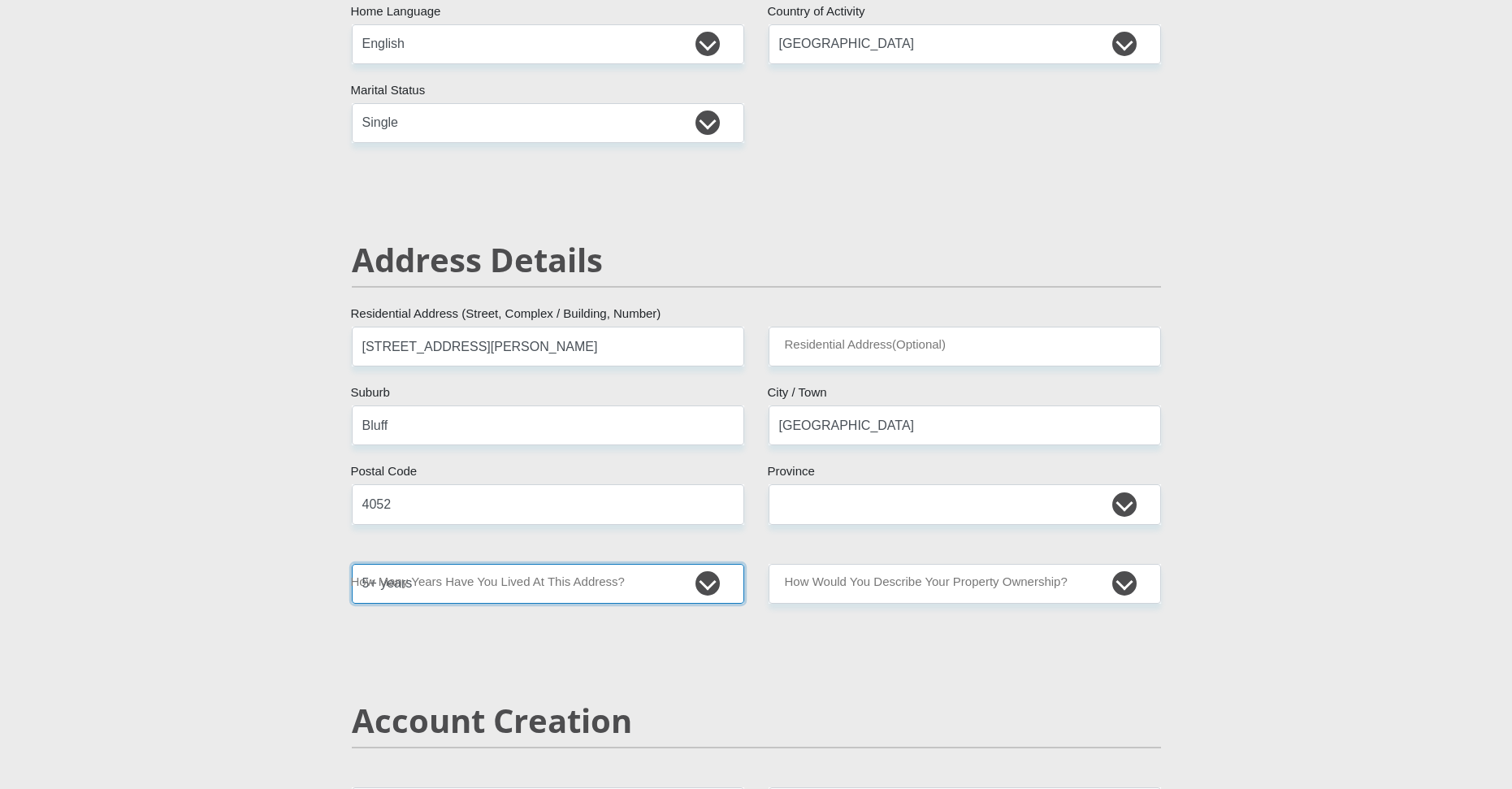
click at [351, 564] on select "less than 1 year 1-3 years 3-5 years 5+ years" at bounding box center [547, 583] width 393 height 40
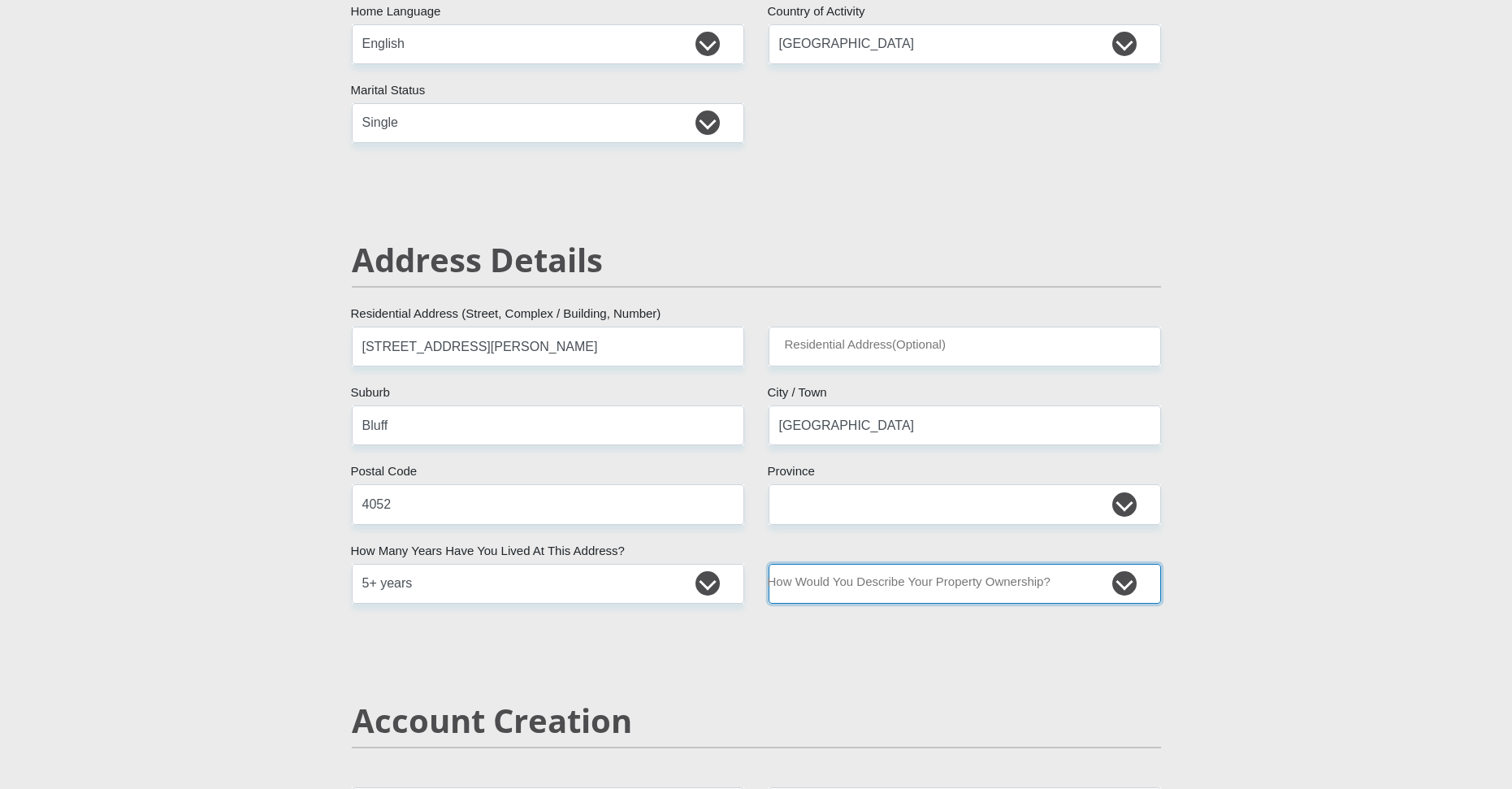
click at [854, 577] on select "Owned Rented Family Owned Company Dwelling" at bounding box center [965, 583] width 393 height 40
select select "parents"
click at [769, 564] on select "Owned Rented Family Owned Company Dwelling" at bounding box center [965, 583] width 393 height 40
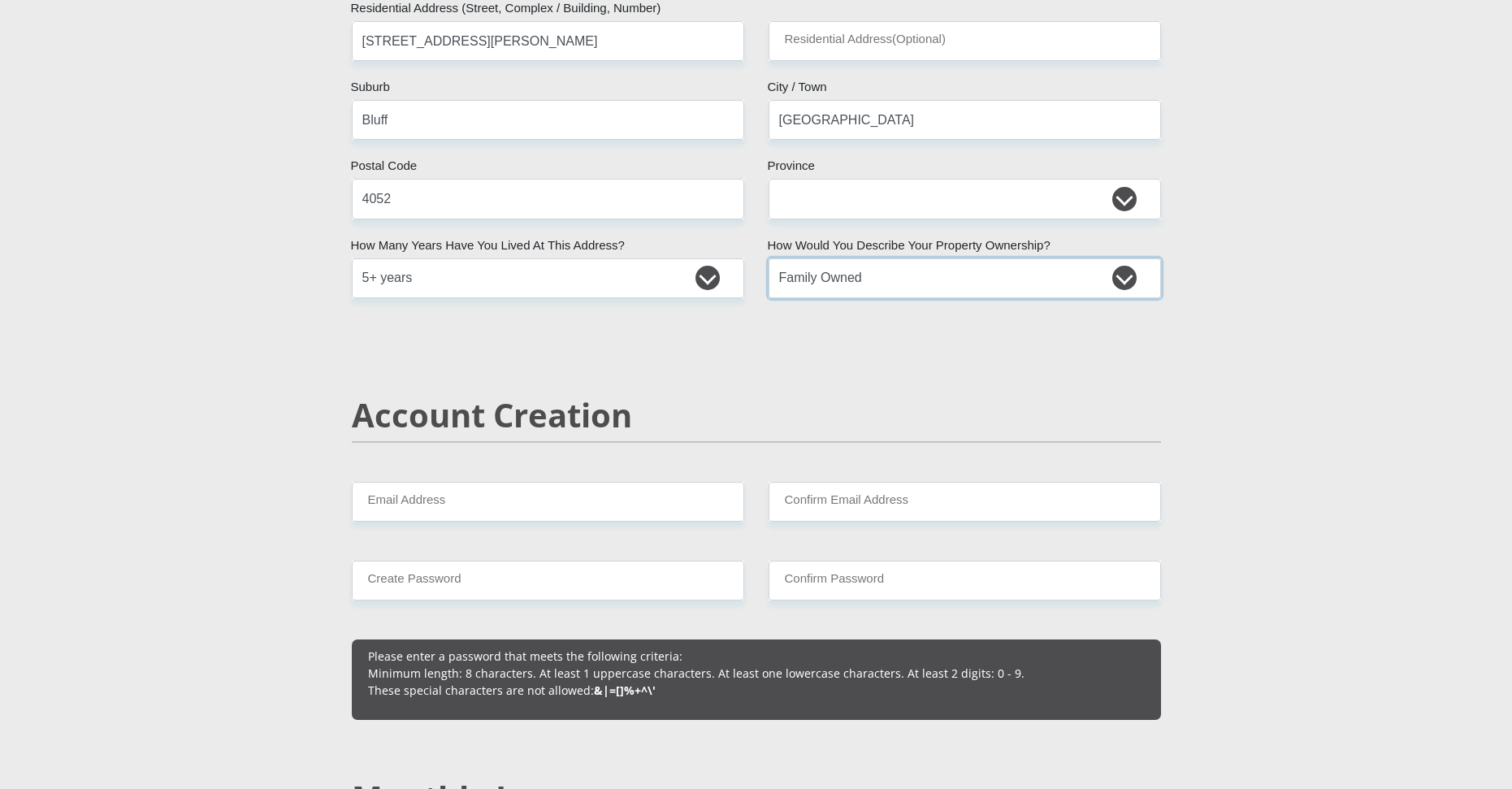
scroll to position [894, 0]
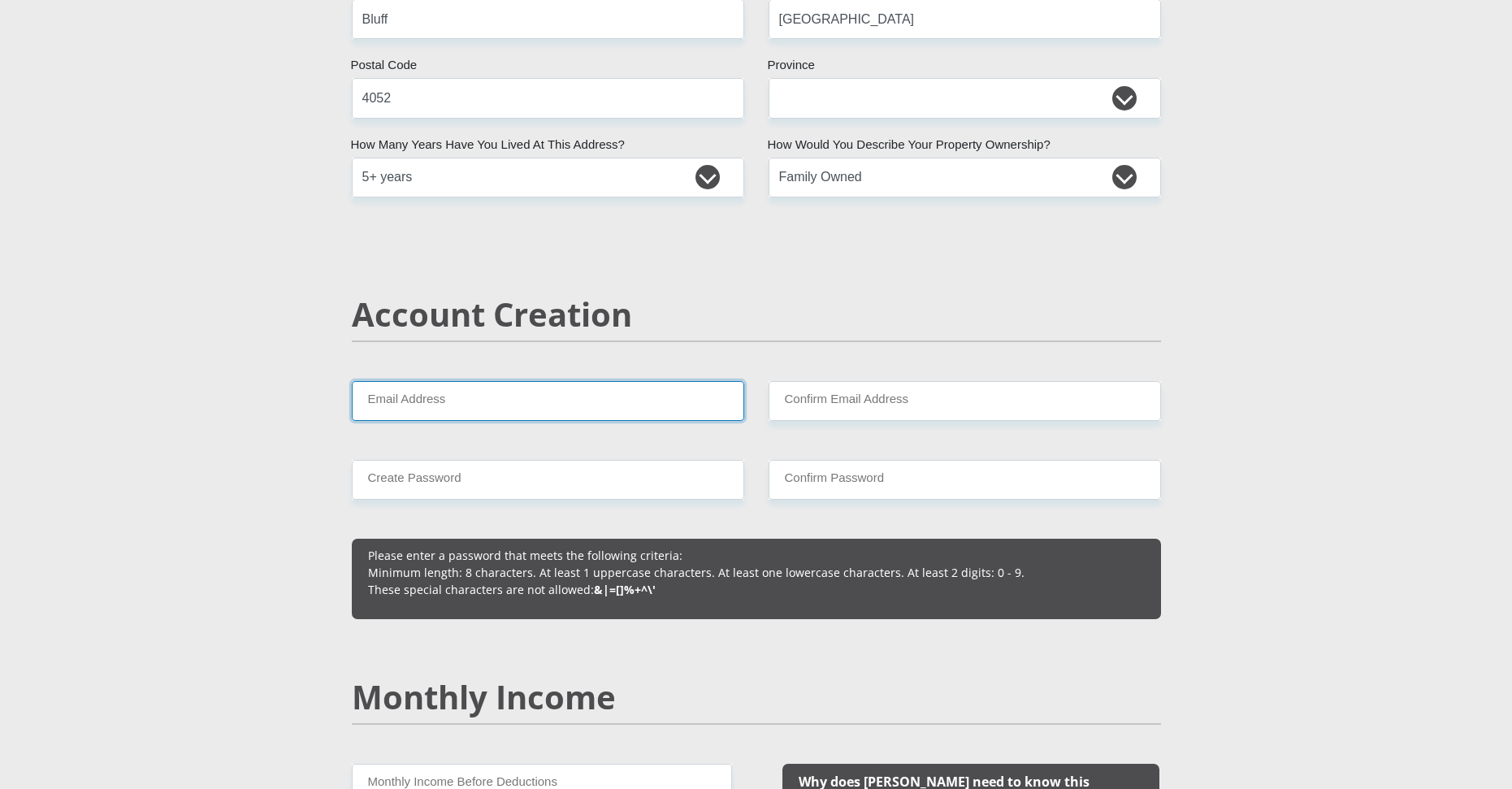
click at [504, 391] on input "Email Address" at bounding box center [547, 401] width 393 height 40
type input "[EMAIL_ADDRESS][DOMAIN_NAME]"
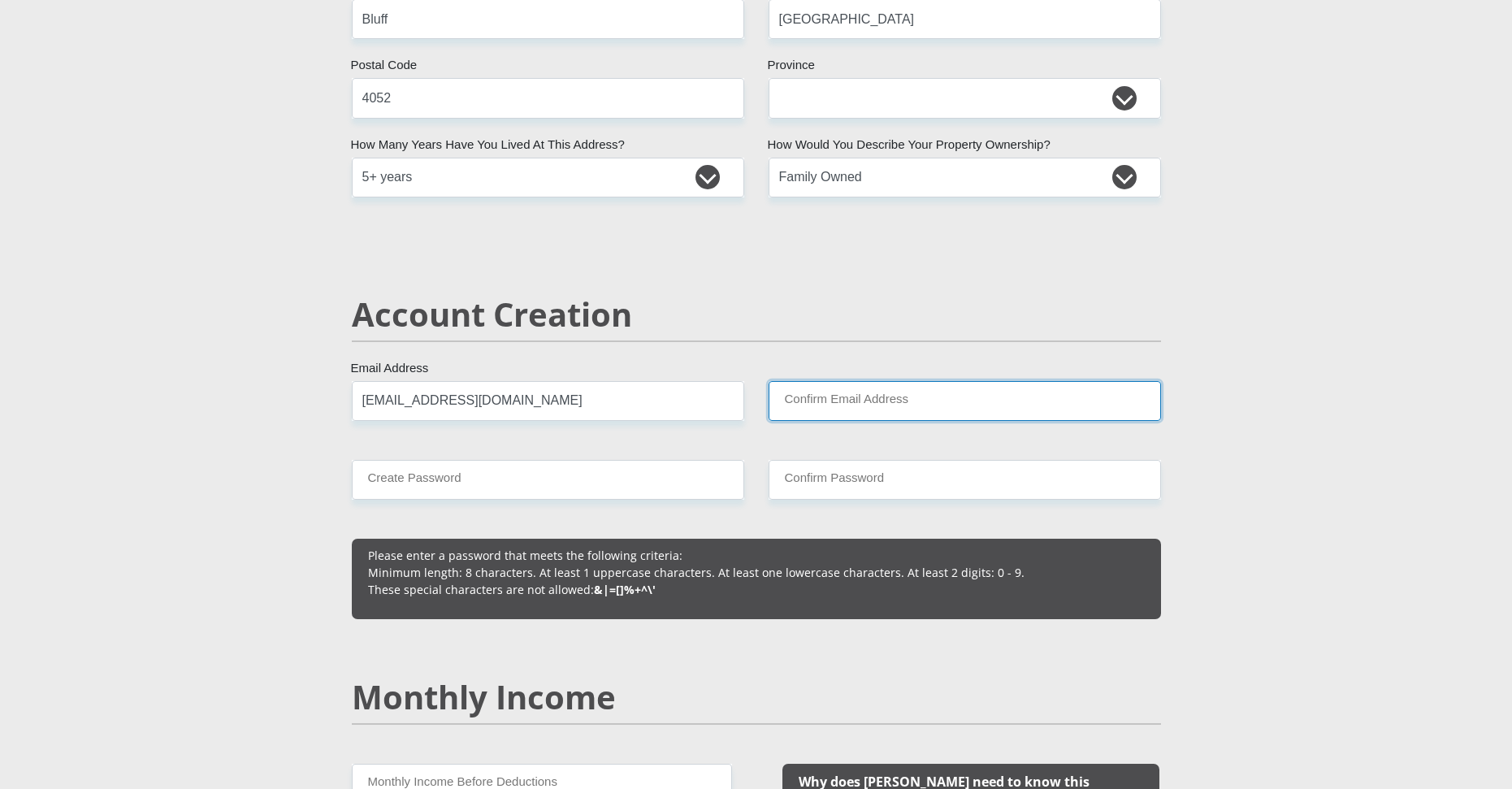
click at [815, 398] on input "Confirm Email Address" at bounding box center [965, 401] width 393 height 40
type input "[EMAIL_ADDRESS][DOMAIN_NAME]"
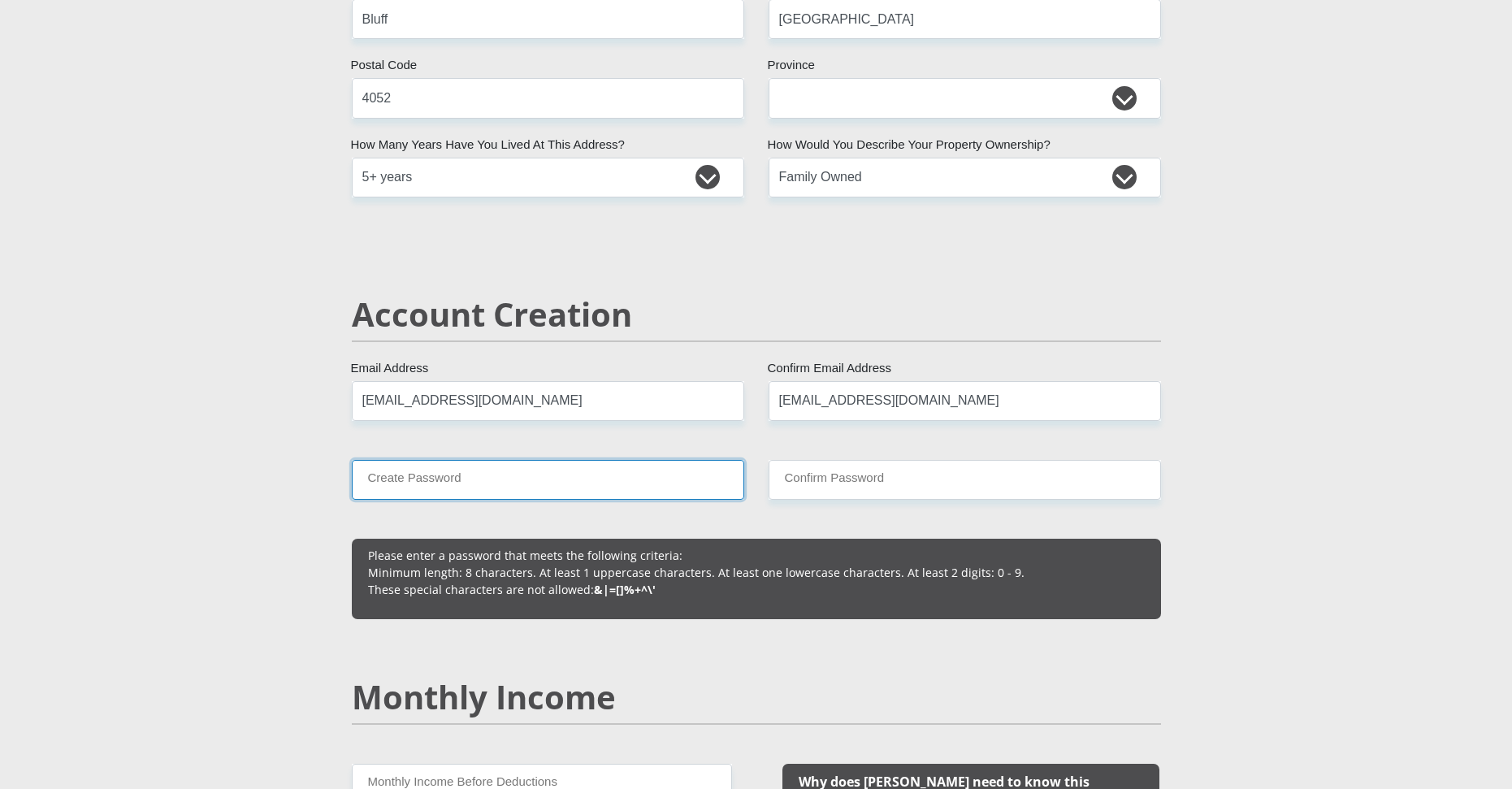
click at [487, 492] on input "Create Password" at bounding box center [547, 479] width 393 height 40
type input "8Ovven8Mia."
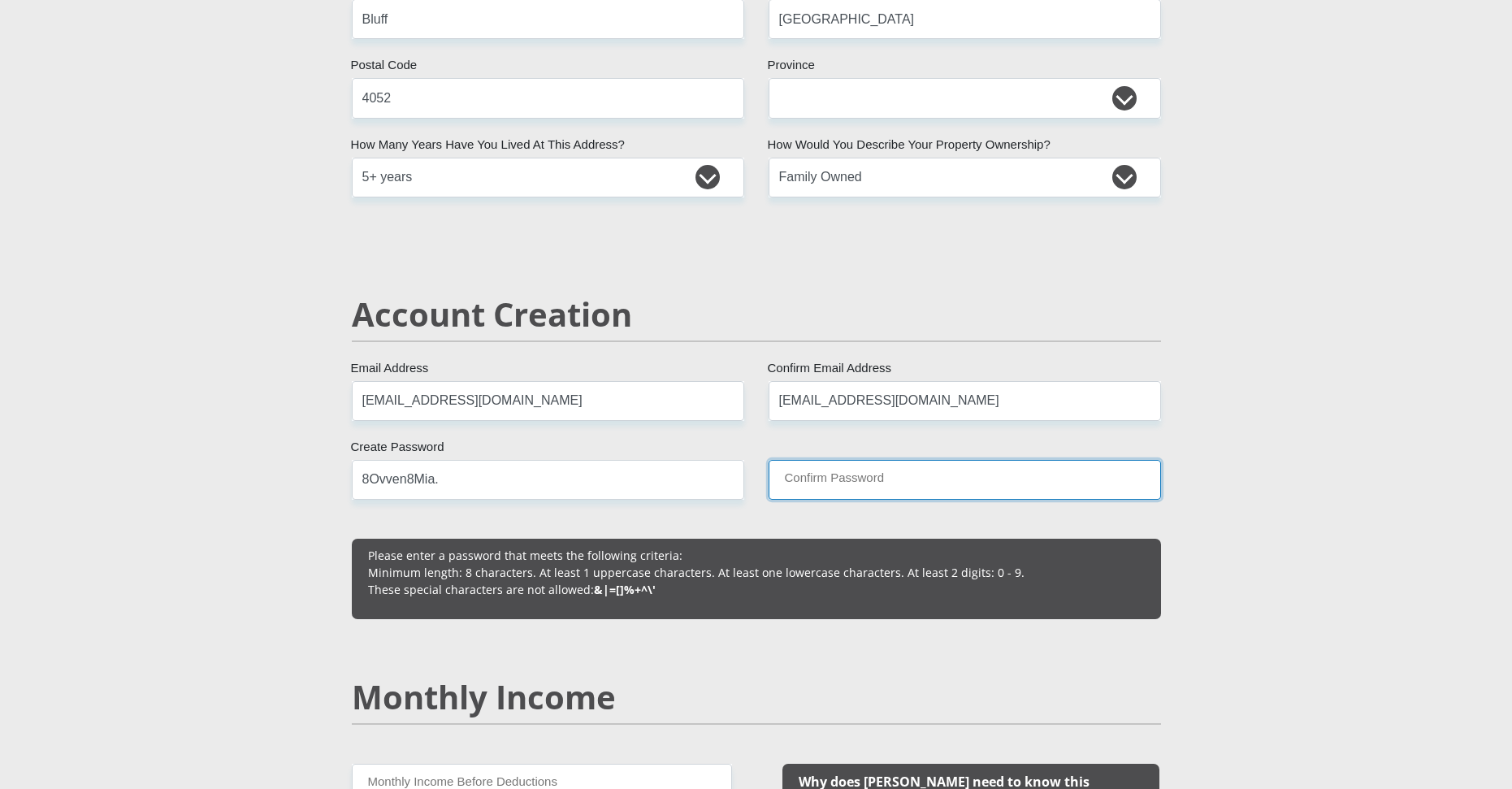
click at [831, 493] on input "Confirm Password" at bounding box center [965, 479] width 393 height 40
type input "8Ovven8Mia."
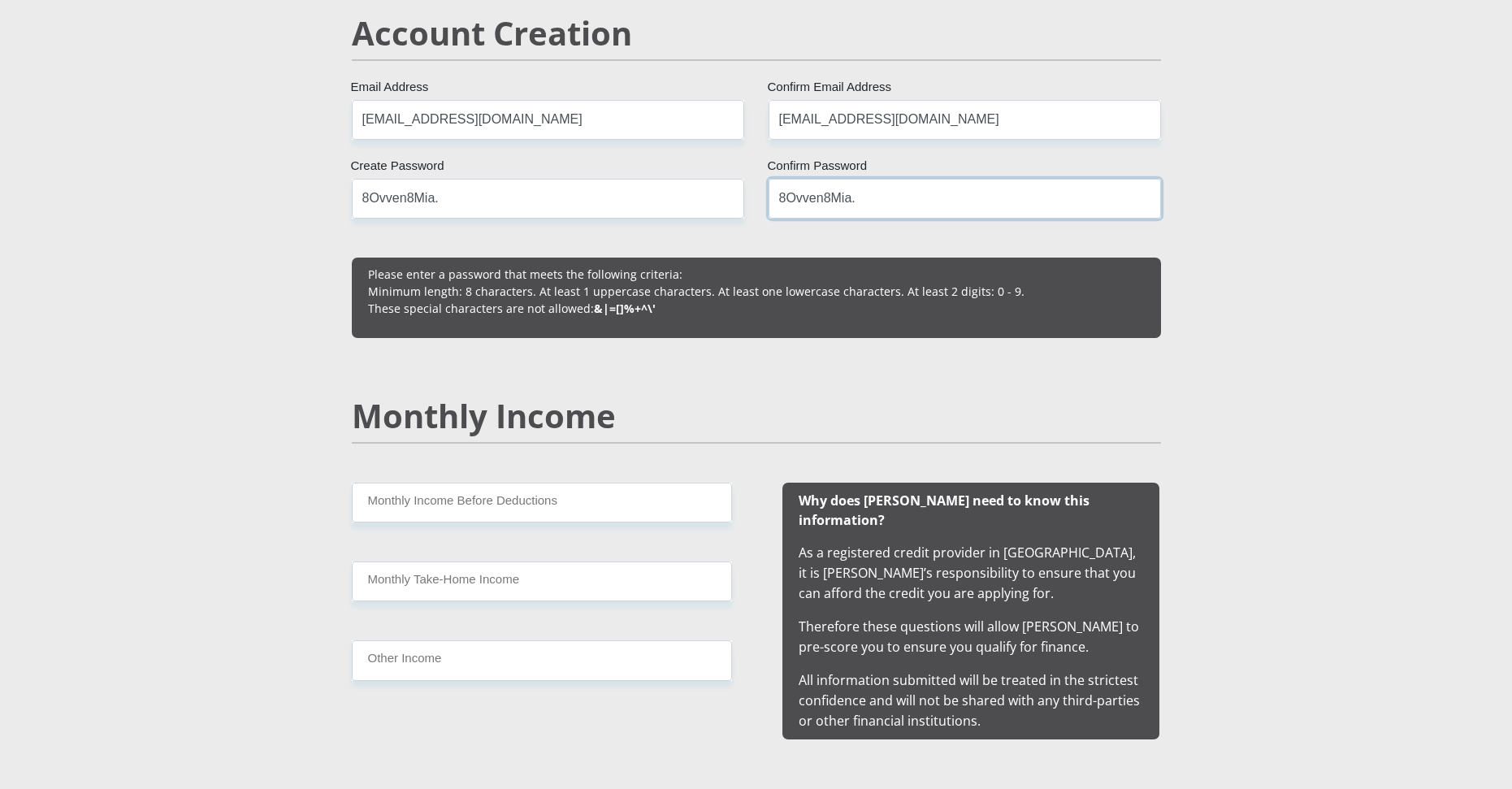
scroll to position [1219, 0]
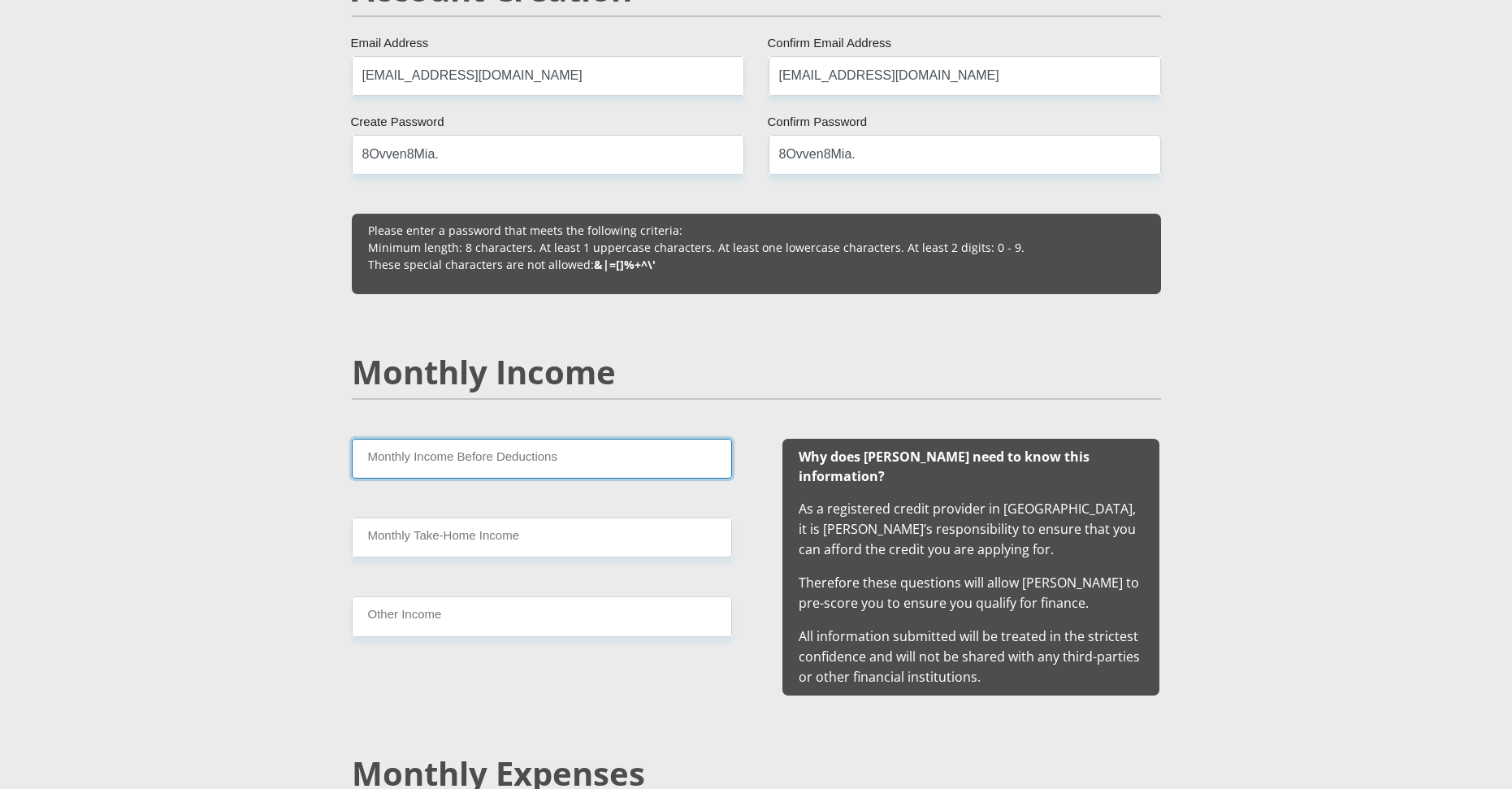
click at [523, 465] on input "Monthly Income Before Deductions" at bounding box center [542, 458] width 380 height 40
type input "14000"
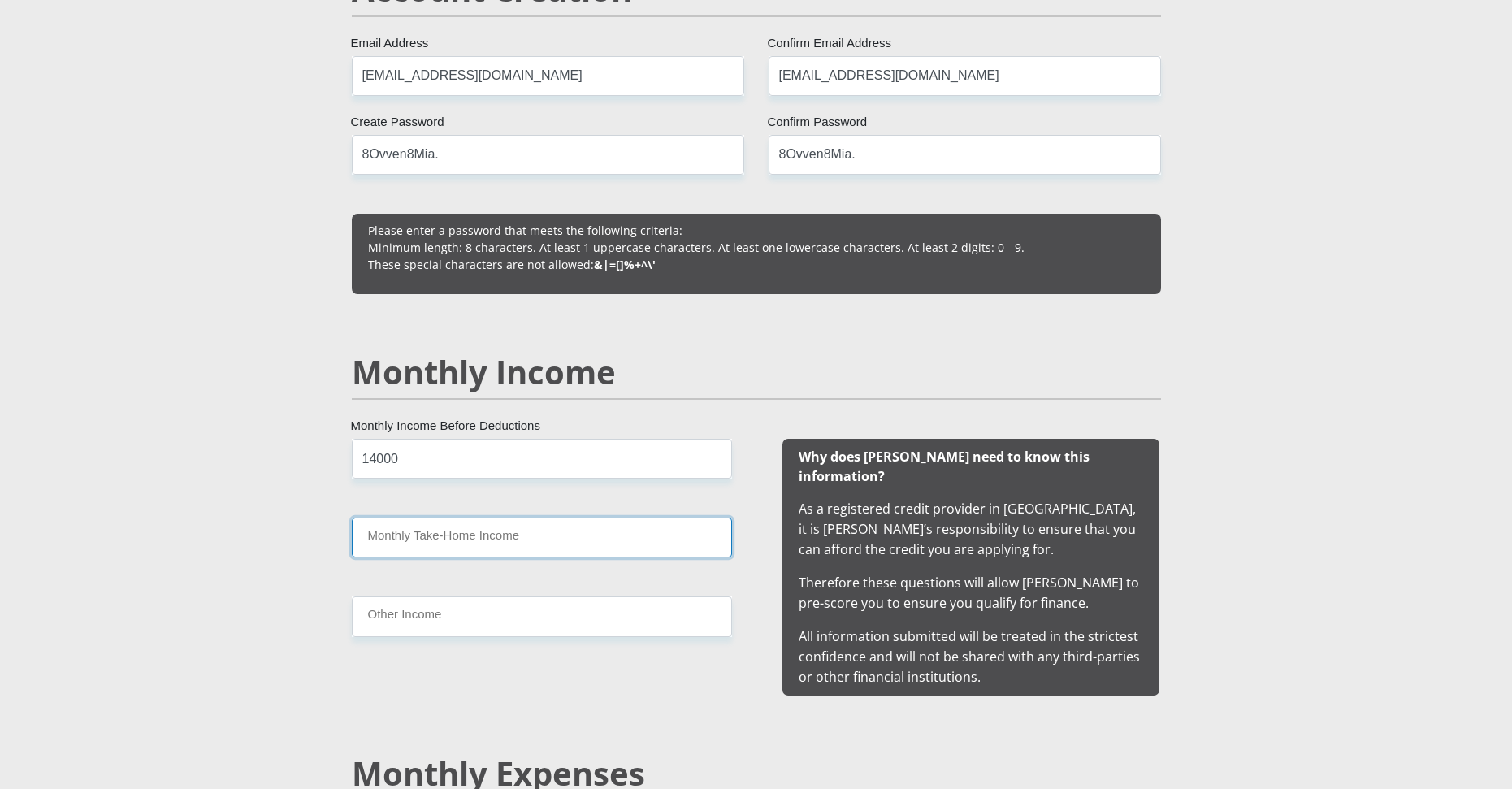
click at [461, 541] on input "Monthly Take-Home Income" at bounding box center [542, 537] width 380 height 40
type input "13000"
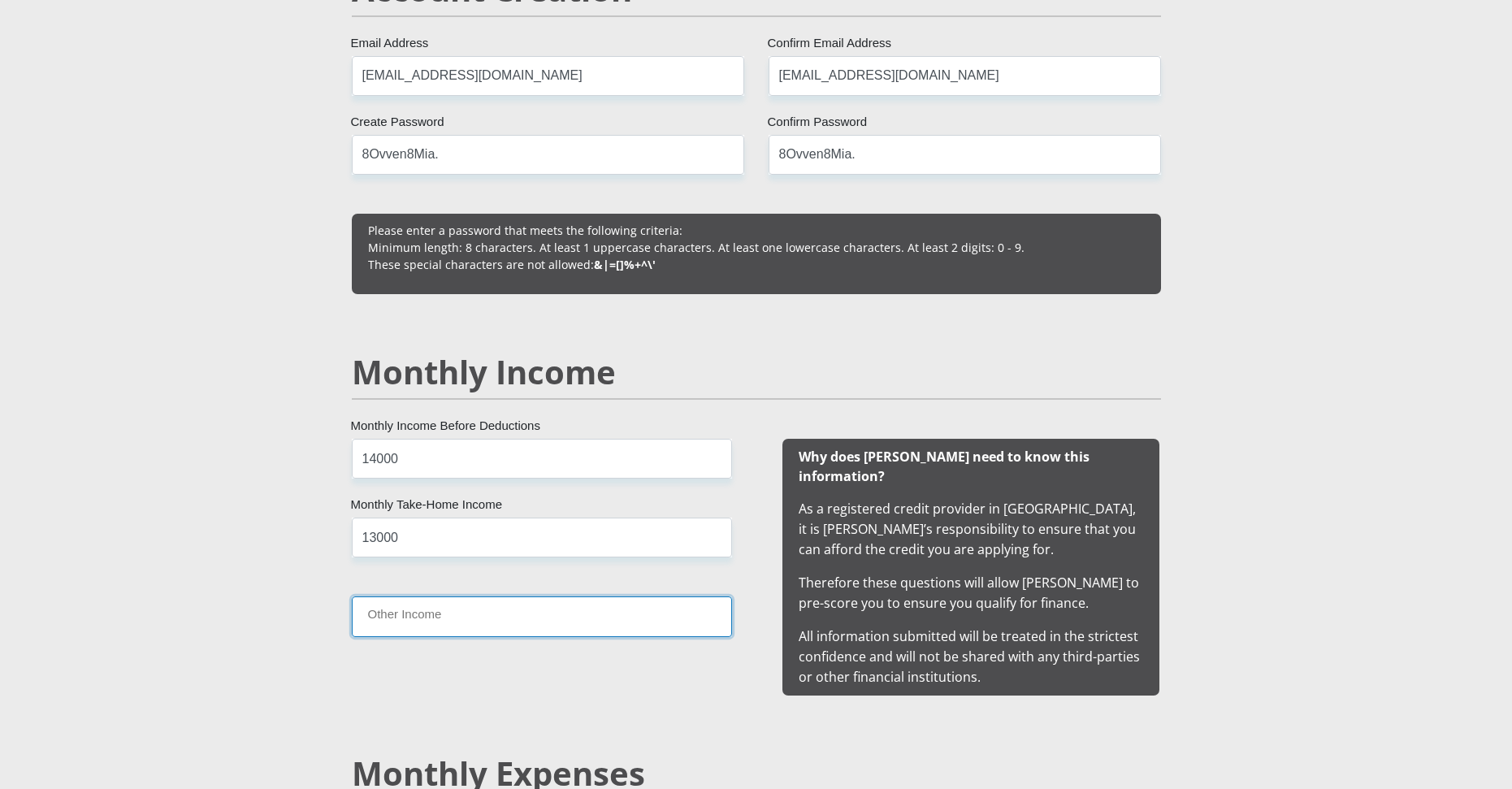
click at [407, 631] on input "Other Income" at bounding box center [542, 616] width 380 height 40
type input "0"
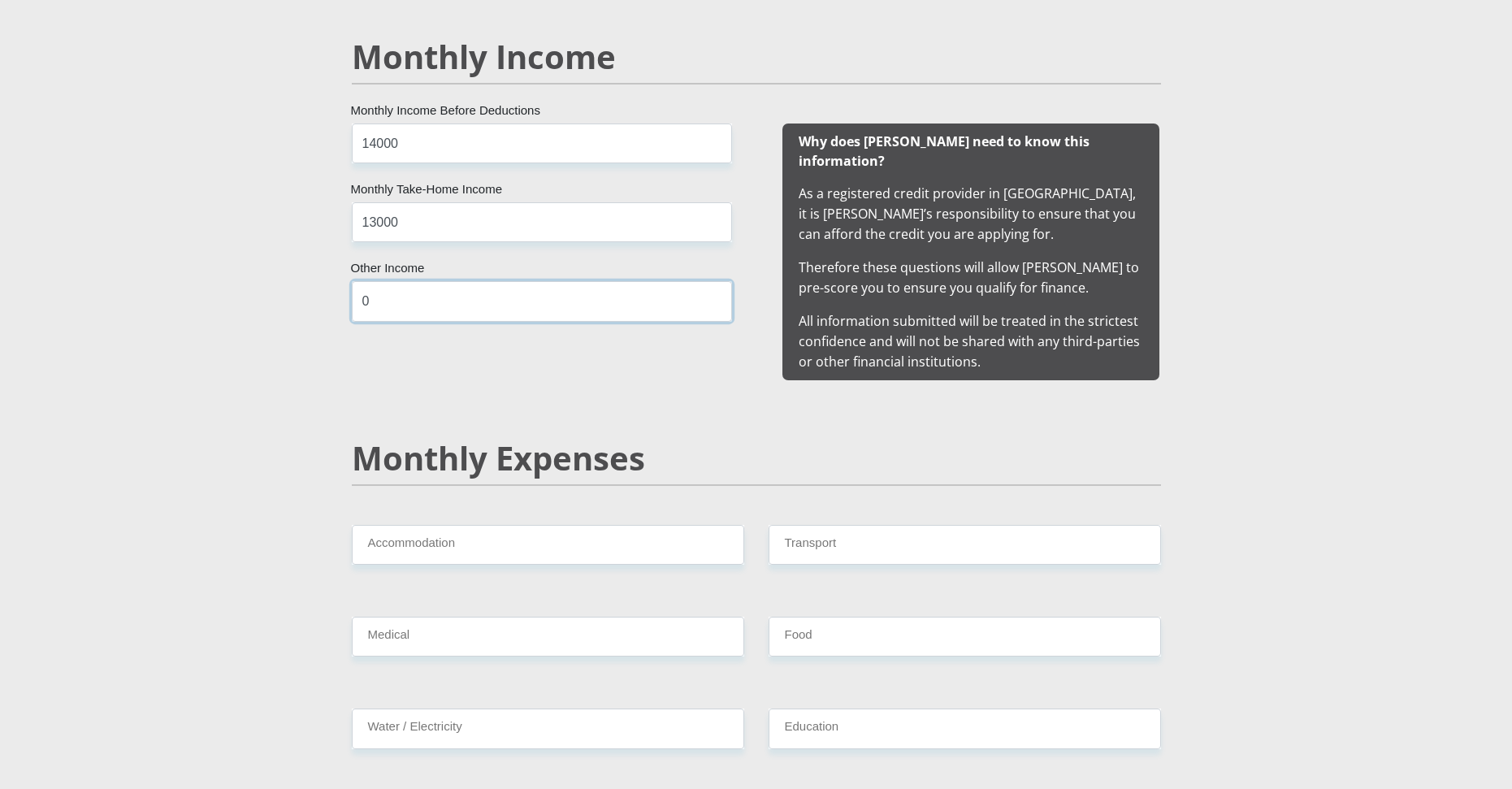
scroll to position [1544, 0]
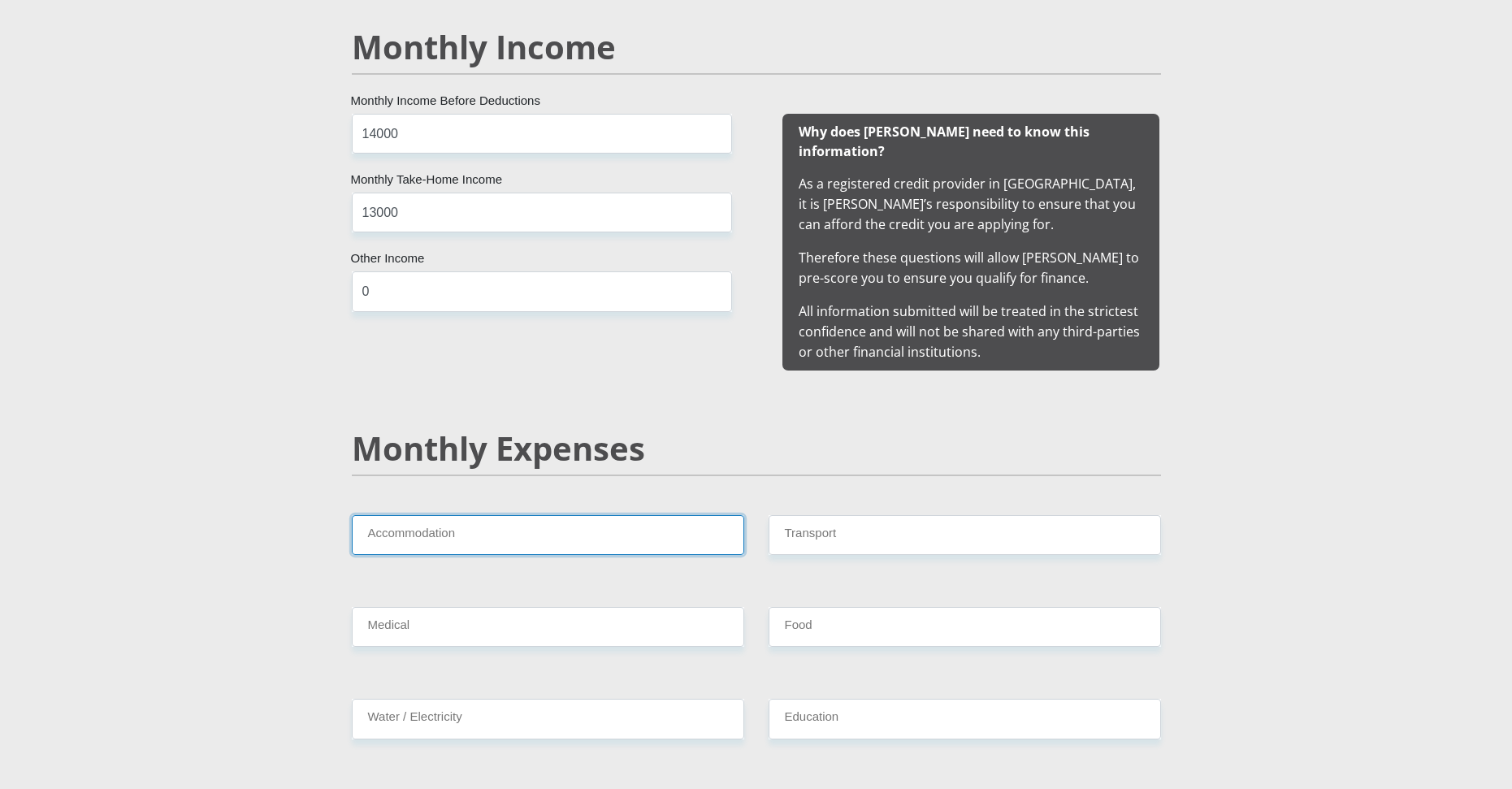
click at [480, 516] on input "Accommodation" at bounding box center [547, 535] width 393 height 40
type input "0"
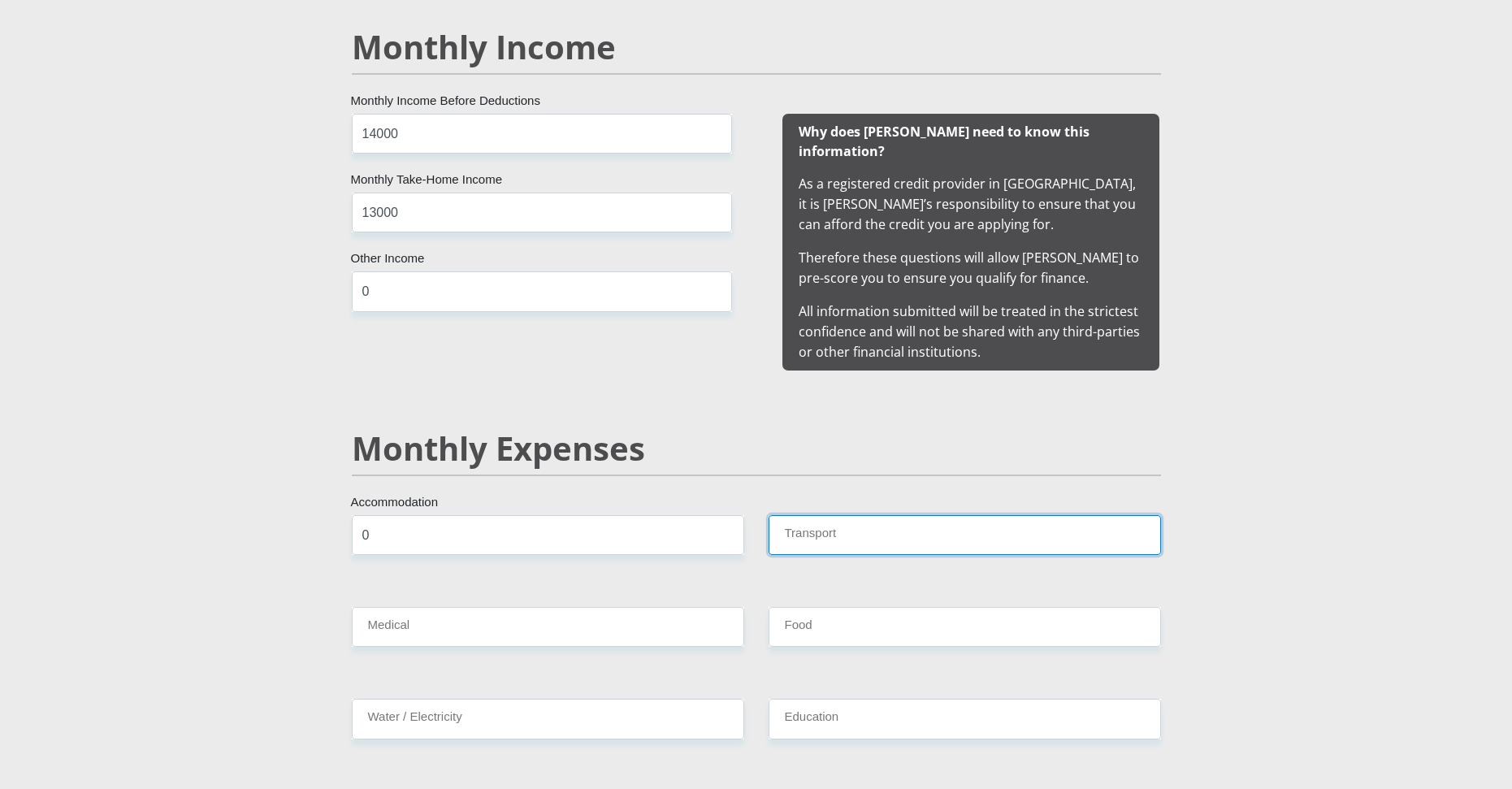
click at [839, 518] on input "Transport" at bounding box center [965, 535] width 393 height 40
type input "0"
click at [814, 615] on input "Food" at bounding box center [965, 627] width 393 height 40
type input "0"
click at [813, 699] on input "Education" at bounding box center [965, 719] width 393 height 40
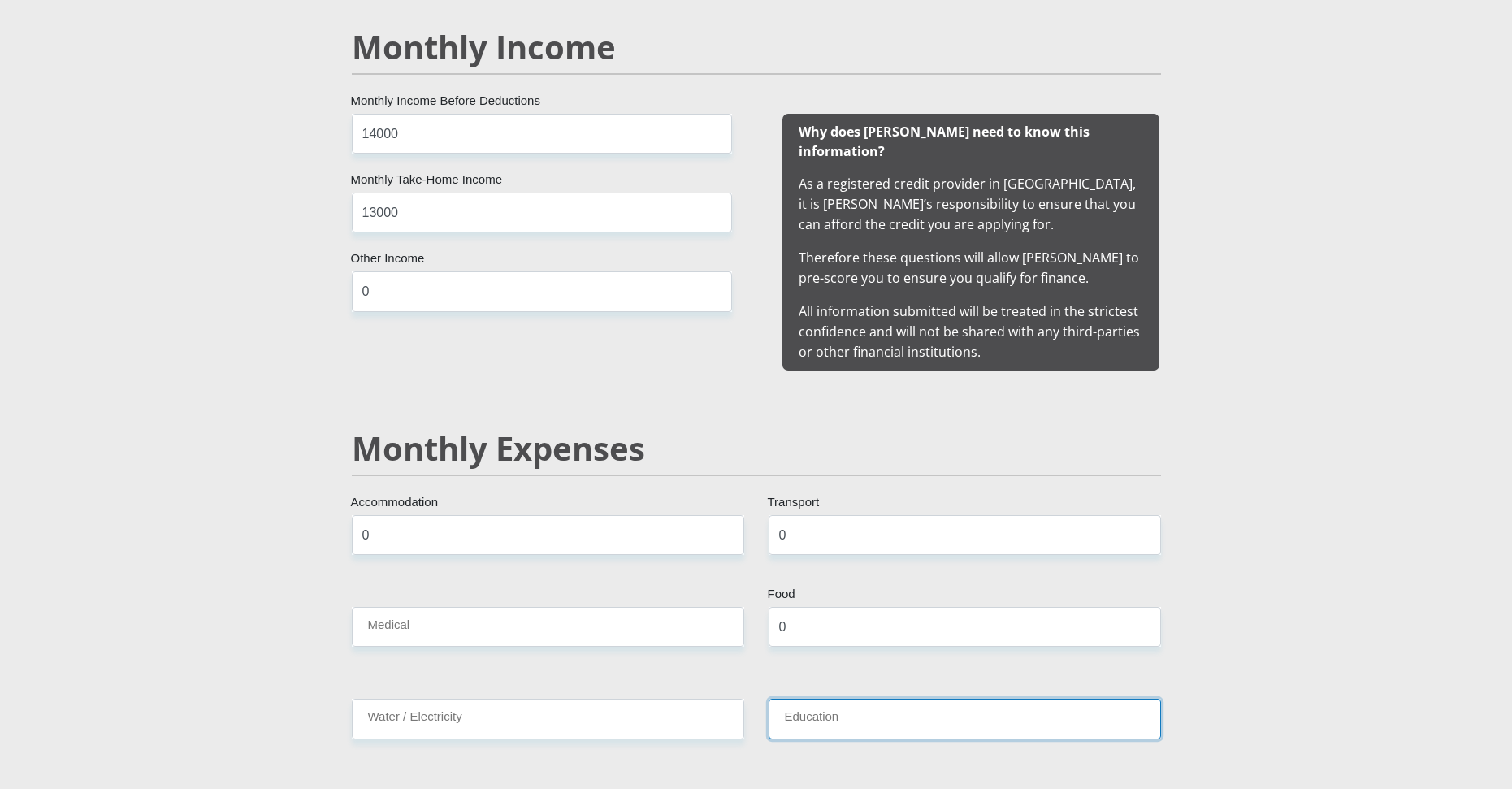
type input "0"
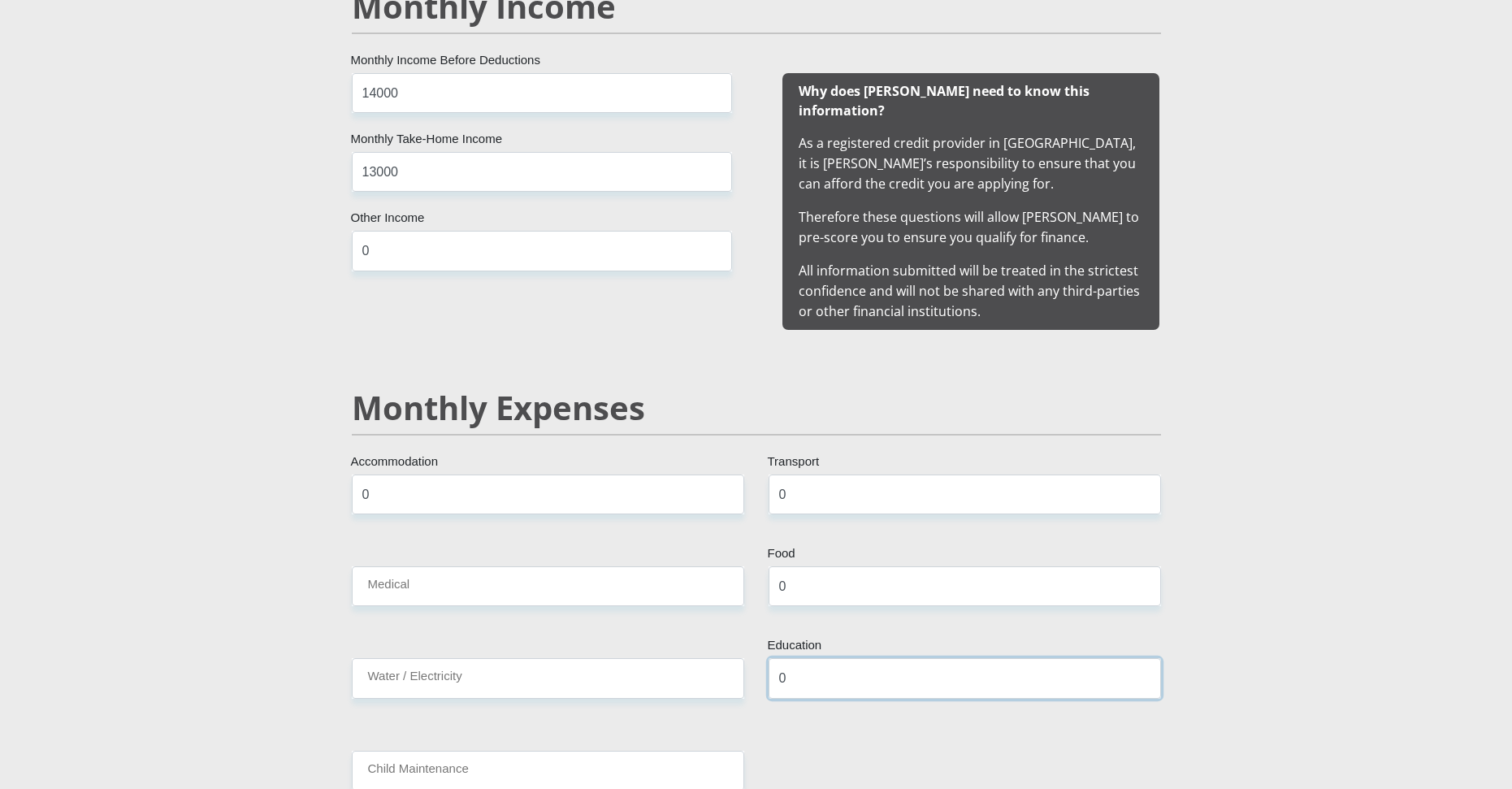
scroll to position [1625, 0]
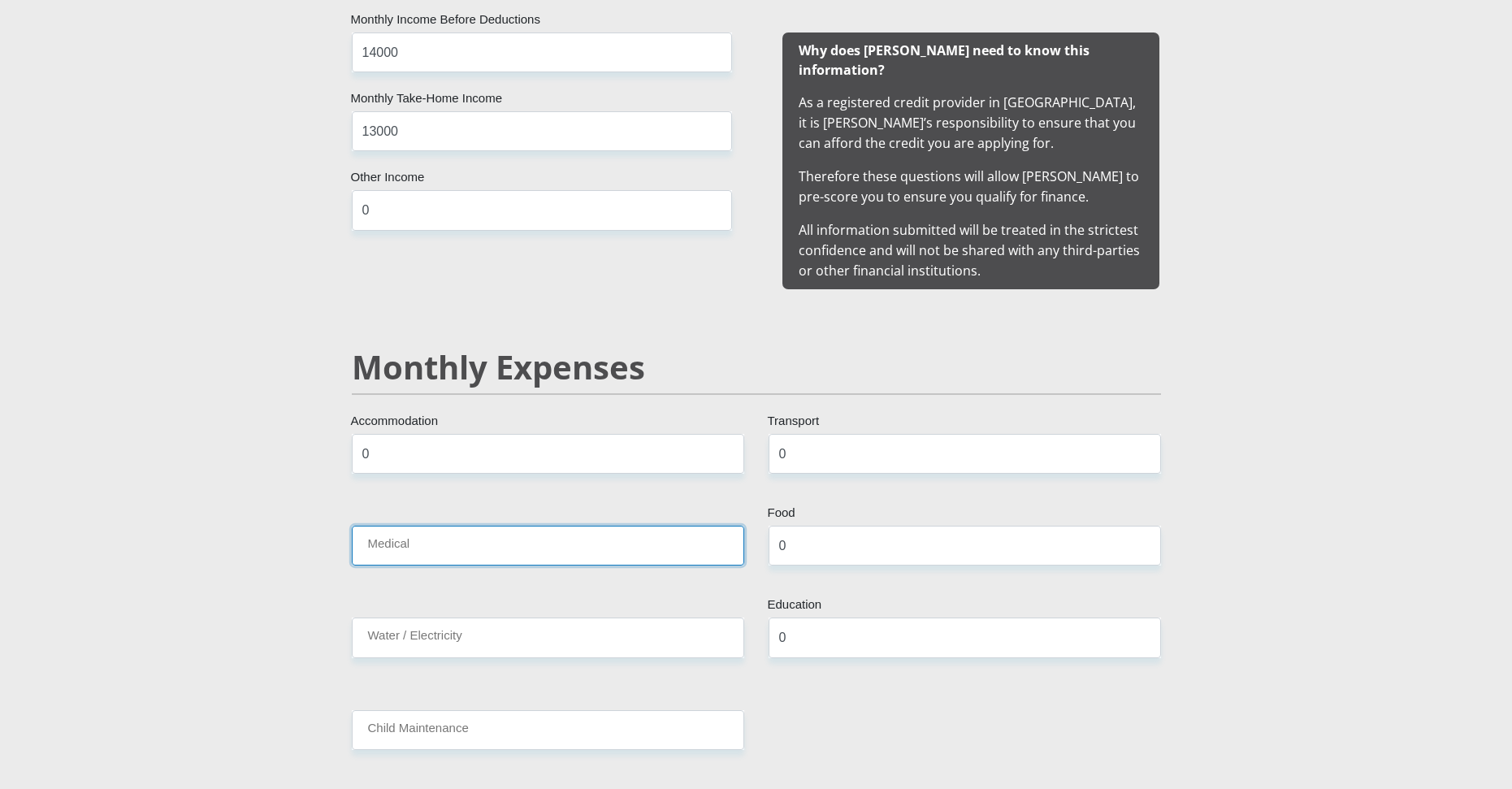
click at [516, 543] on input "Medical" at bounding box center [547, 546] width 393 height 40
type input "0"
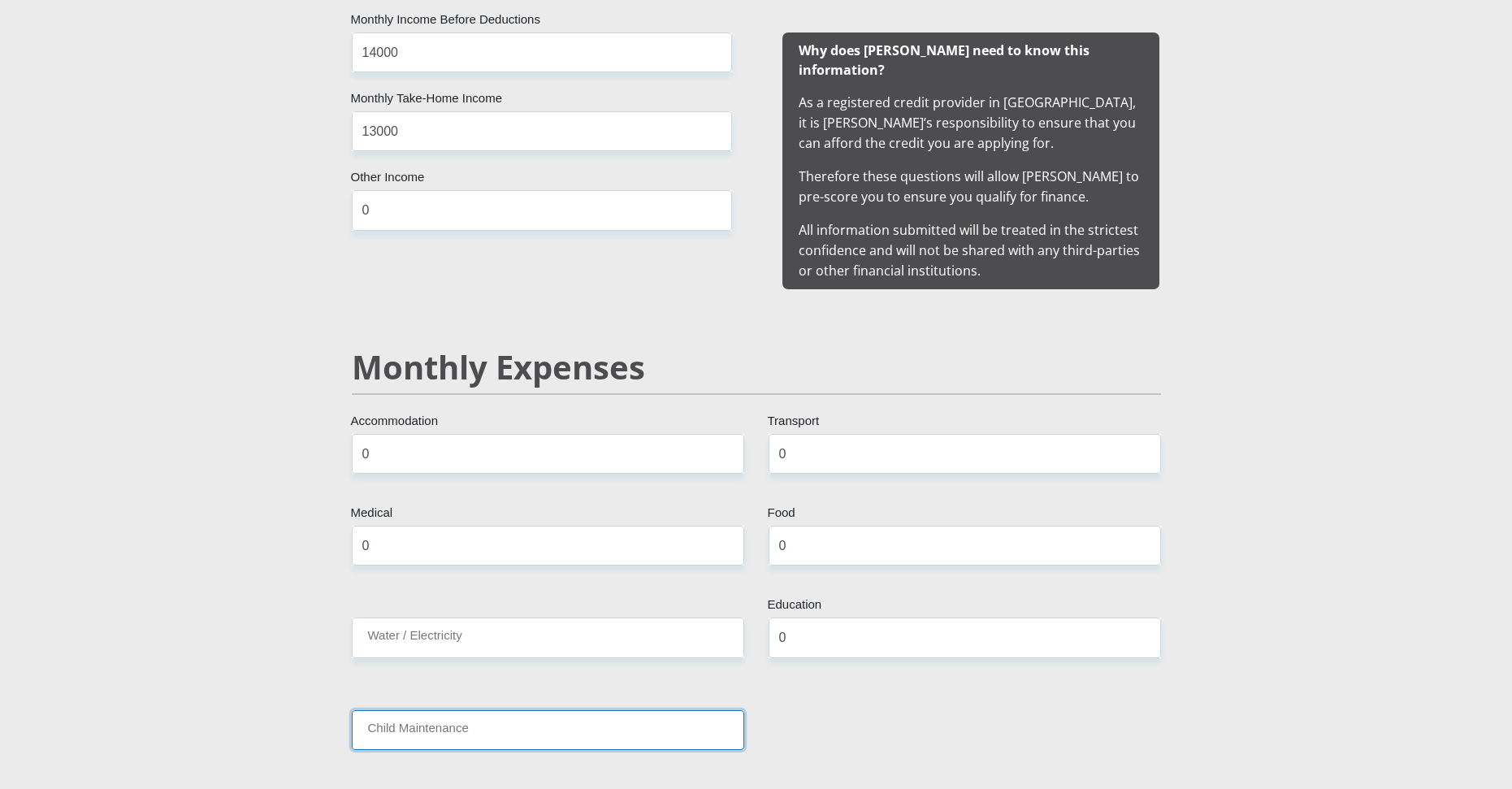
click at [429, 711] on input "Child Maintenance" at bounding box center [547, 730] width 393 height 40
type input "0"
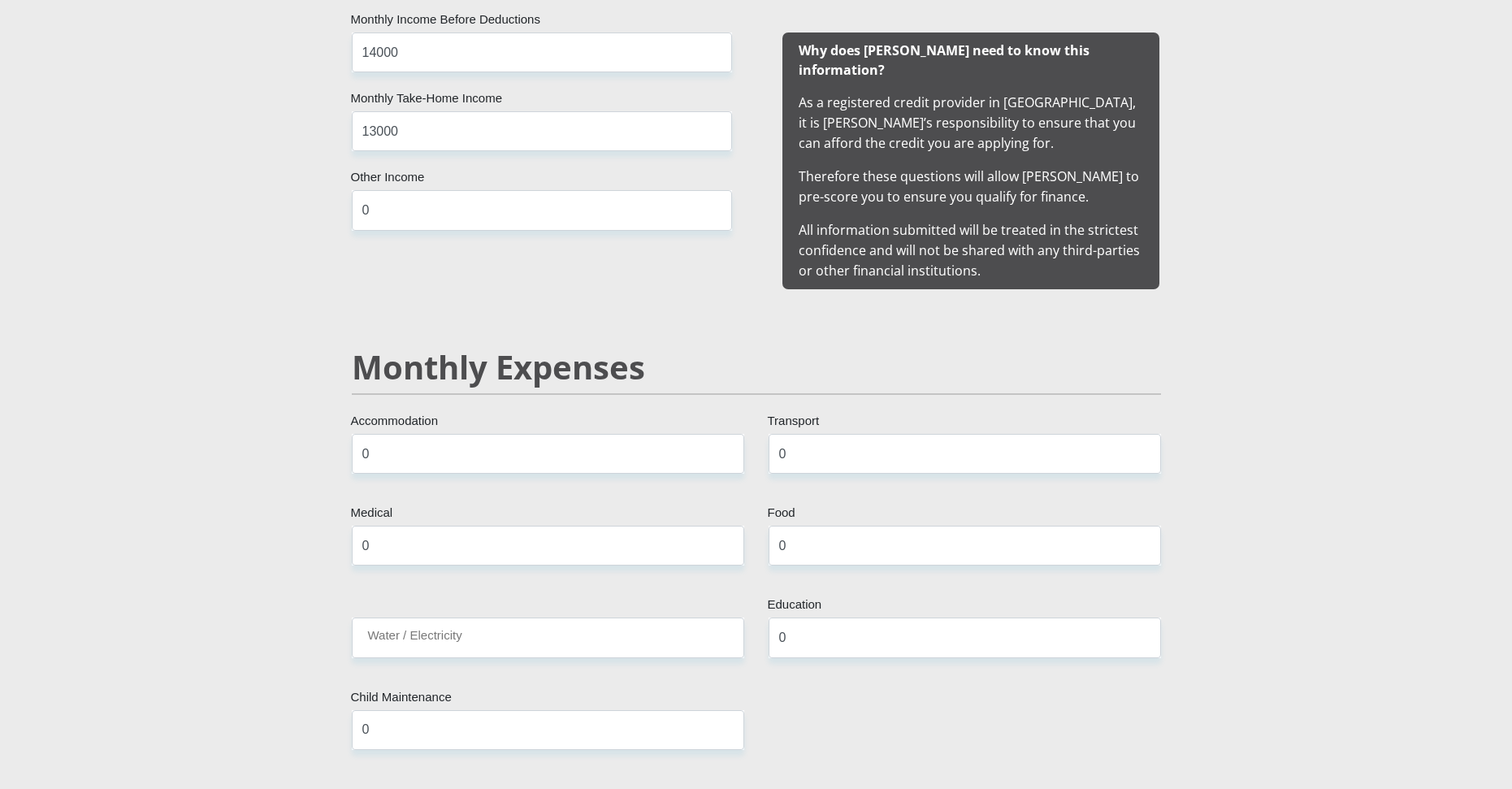
click at [434, 618] on input "Water / Electricity" at bounding box center [547, 637] width 393 height 40
type input "1000"
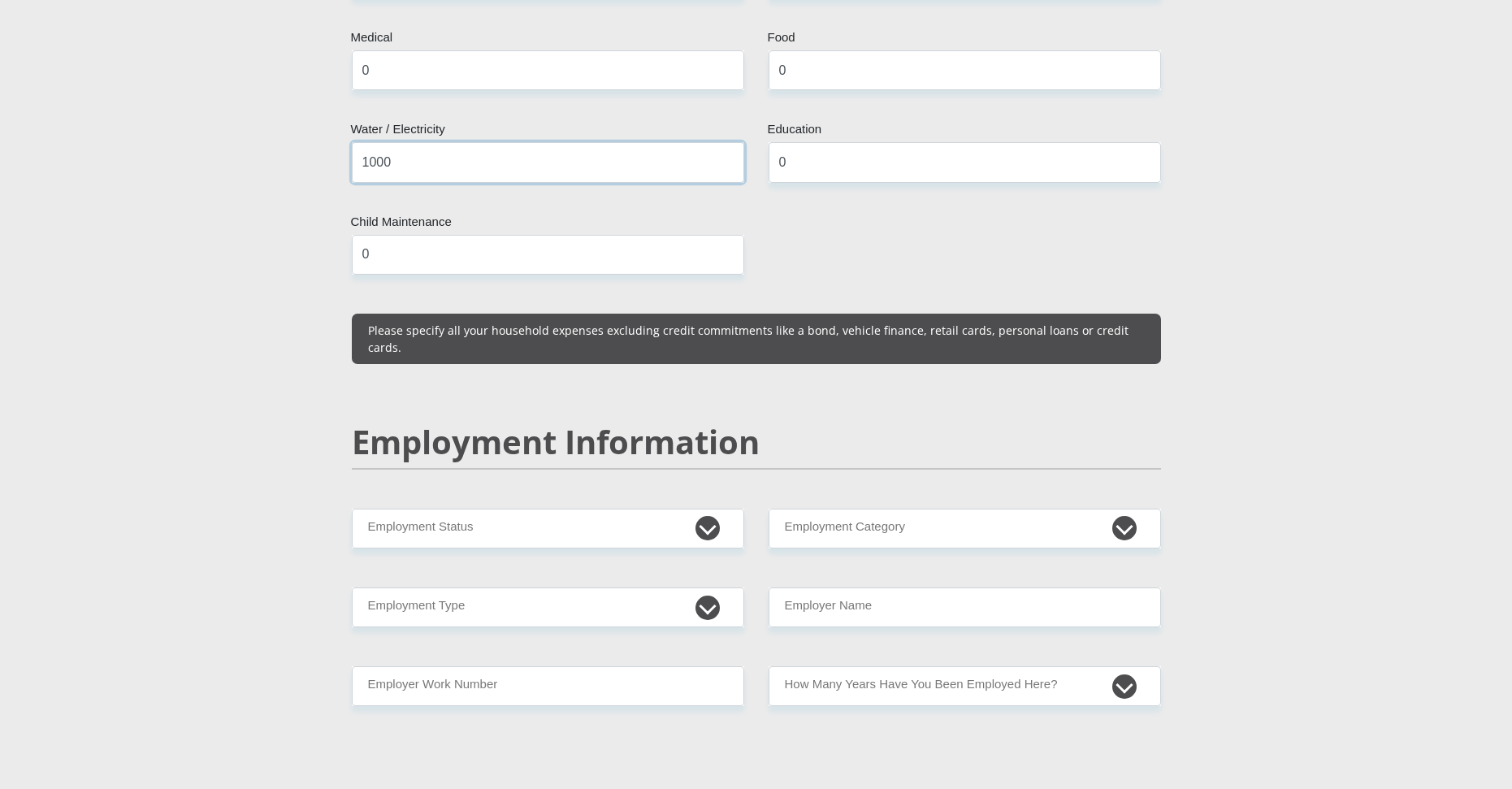
scroll to position [2113, 0]
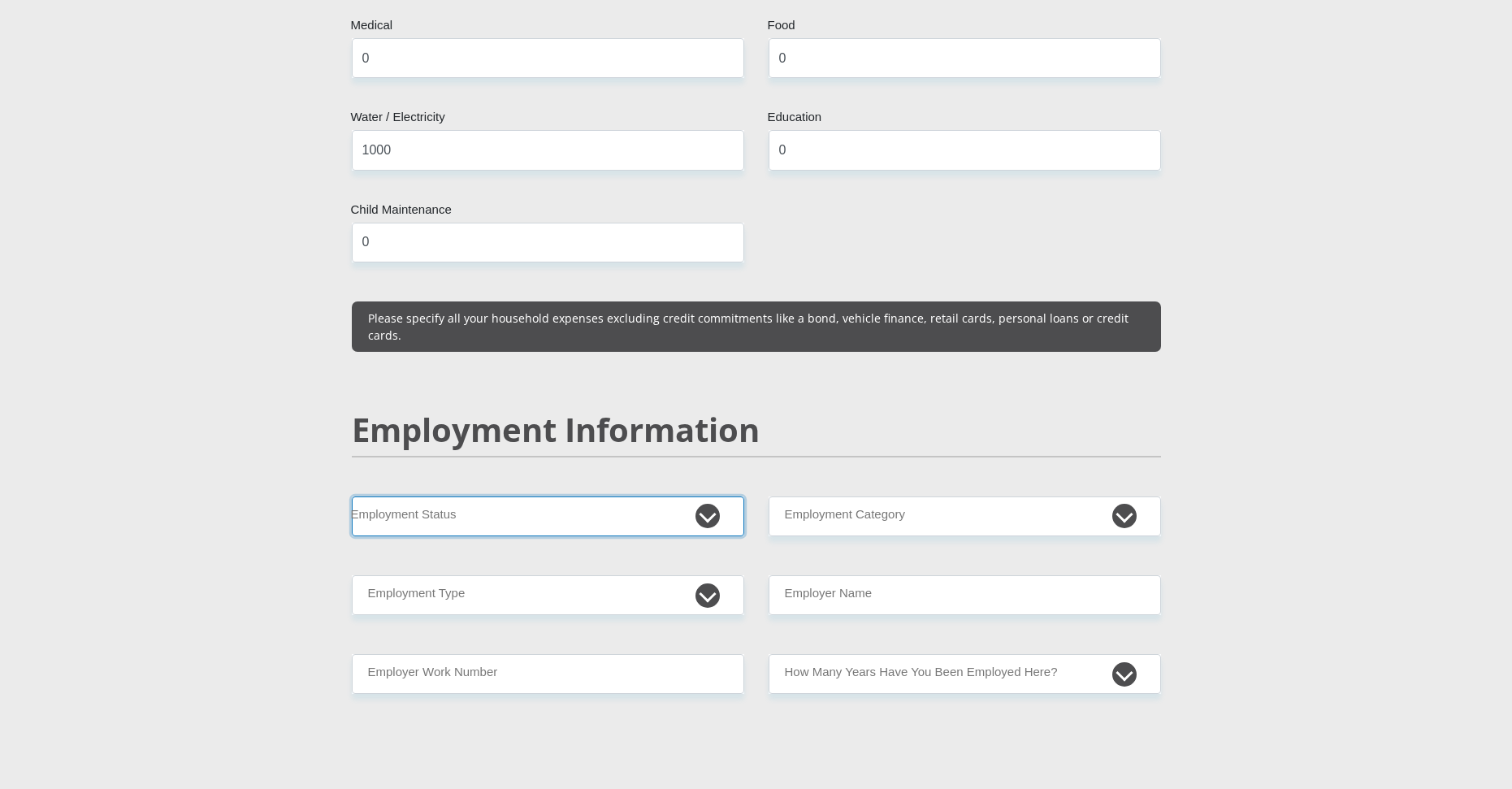
click at [439, 496] on select "Permanent/Full-time Part-time/Casual [DEMOGRAPHIC_DATA] Worker Self-Employed Ho…" at bounding box center [547, 516] width 393 height 40
click at [445, 505] on div "Mr Ms Mrs Dr [PERSON_NAME] Title [PERSON_NAME] First Name [PERSON_NAME] 0208265…" at bounding box center [757, 479] width 834 height 4636
click at [447, 496] on select "Permanent/Full-time Part-time/Casual [DEMOGRAPHIC_DATA] Worker Self-Employed Ho…" at bounding box center [547, 516] width 393 height 40
select select "1"
click at [351, 496] on select "Permanent/Full-time Part-time/Casual [DEMOGRAPHIC_DATA] Worker Self-Employed Ho…" at bounding box center [547, 516] width 393 height 40
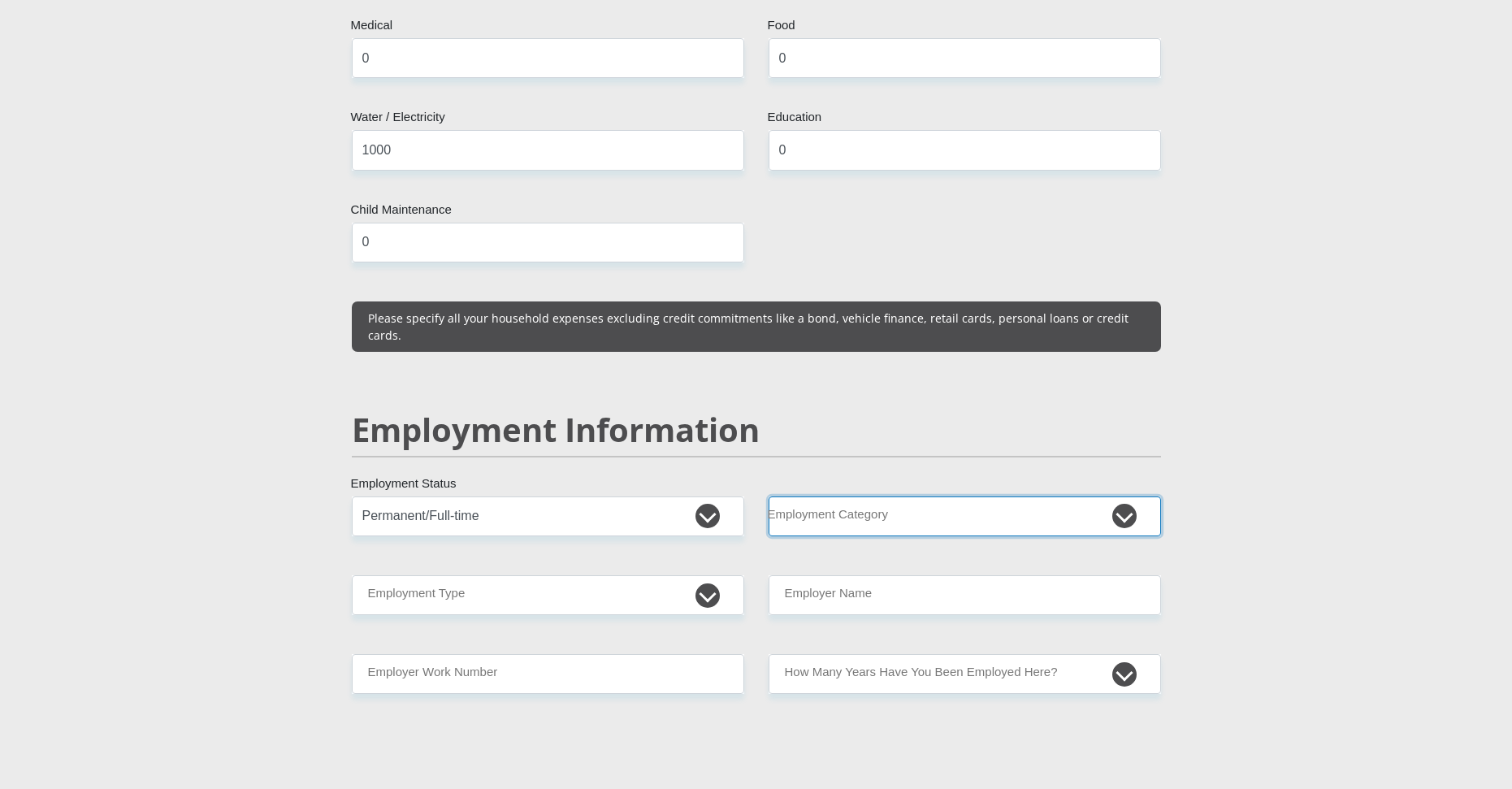
click at [864, 496] on select "AGRICULTURE ALCOHOL & TOBACCO CONSTRUCTION MATERIALS METALLURGY EQUIPMENT FOR R…" at bounding box center [965, 516] width 393 height 40
select select "13"
click at [769, 496] on select "AGRICULTURE ALCOHOL & TOBACCO CONSTRUCTION MATERIALS METALLURGY EQUIPMENT FOR R…" at bounding box center [965, 516] width 393 height 40
click at [524, 576] on select "College/Lecturer Craft Seller Creative Driver Executive Farmer Forces - Non Com…" at bounding box center [547, 595] width 393 height 40
select select "Manager"
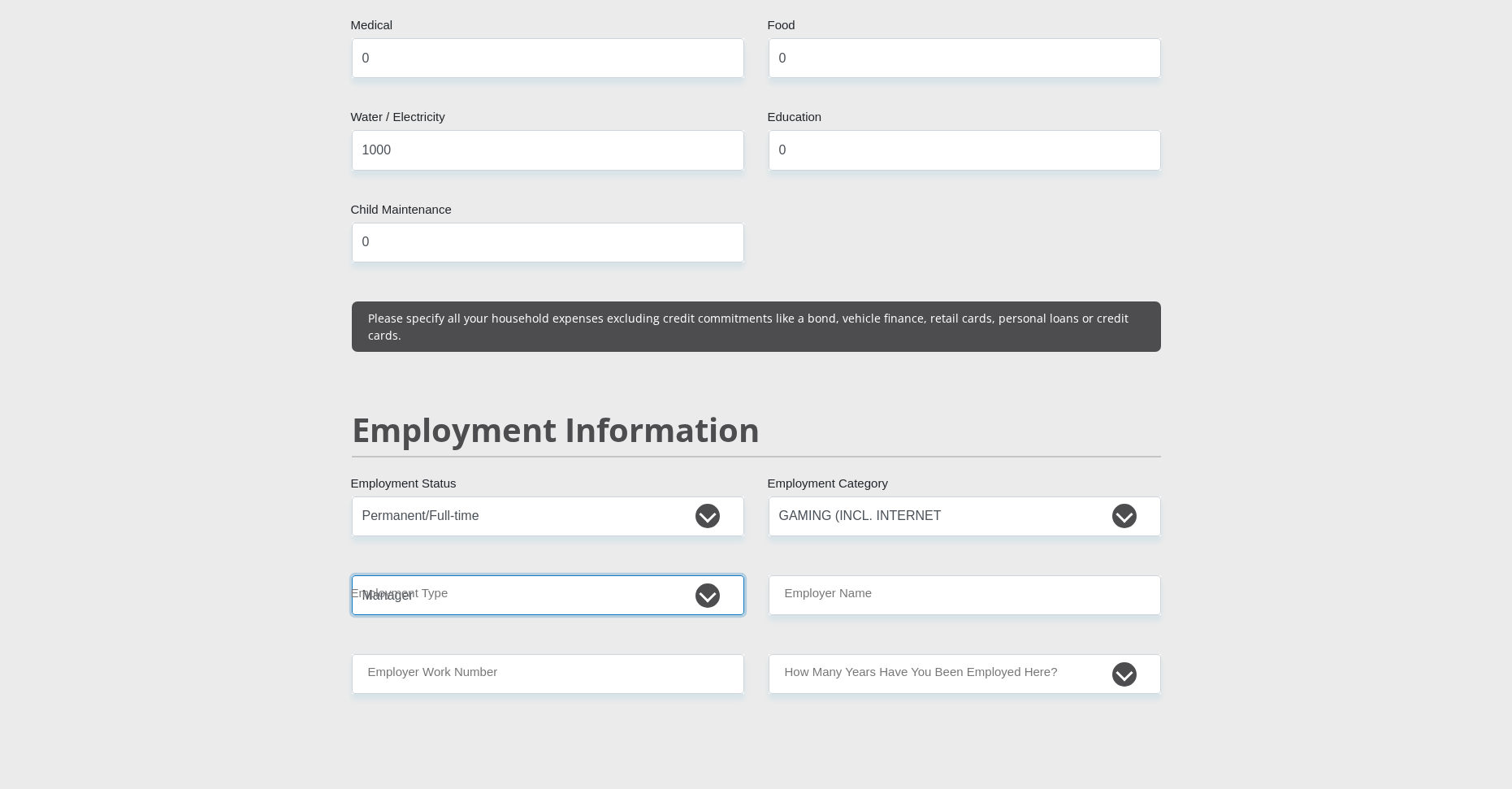
click at [351, 576] on select "College/Lecturer Craft Seller Creative Driver Executive Farmer Forces - Non Com…" at bounding box center [547, 595] width 393 height 40
click at [954, 579] on div "Mr Ms Mrs Dr [PERSON_NAME] Title [PERSON_NAME] First Name [PERSON_NAME] 0208265…" at bounding box center [757, 479] width 834 height 4636
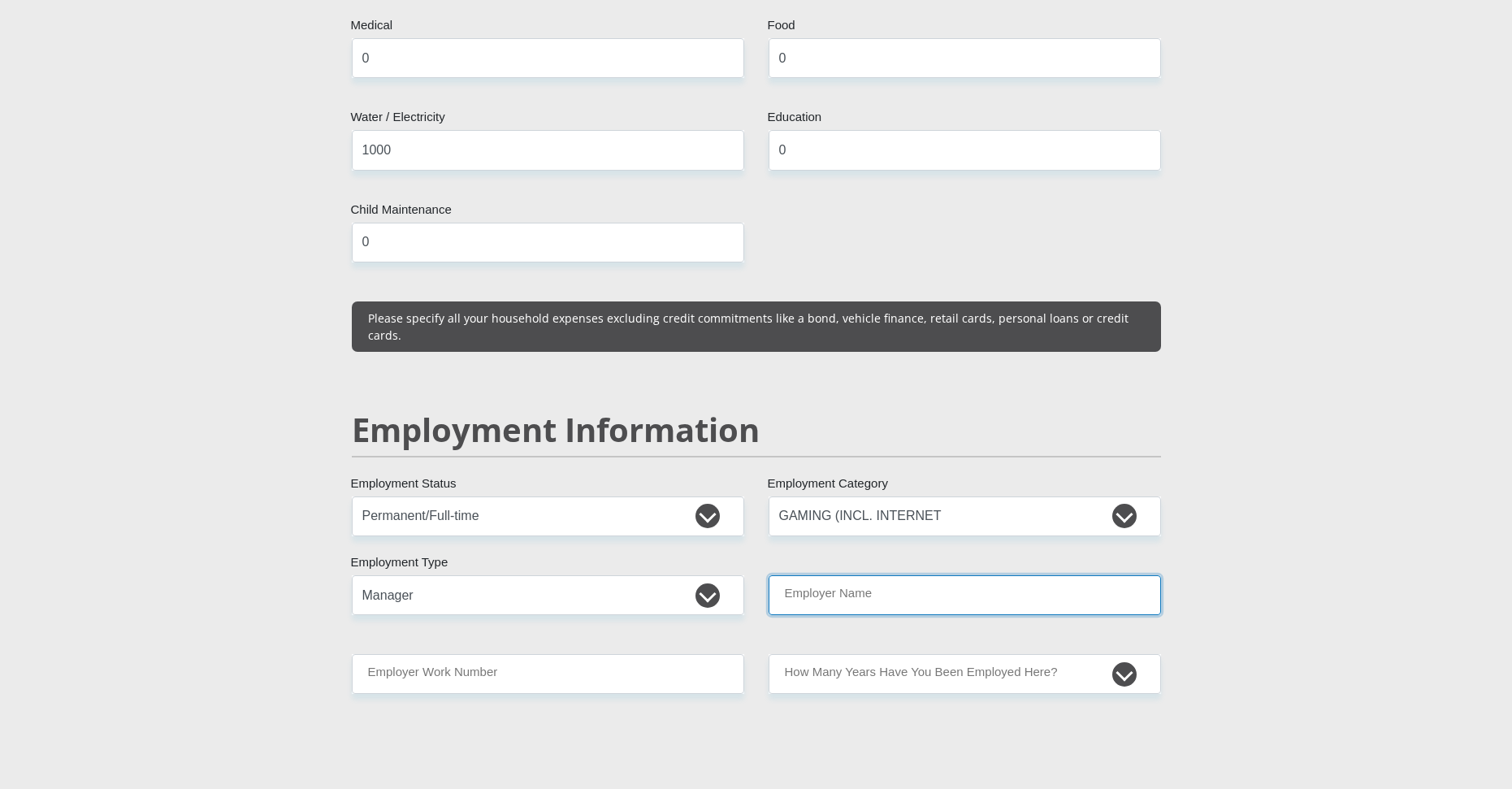
click at [911, 576] on input "Employer Name" at bounding box center [965, 595] width 393 height 40
type input "PineHosting"
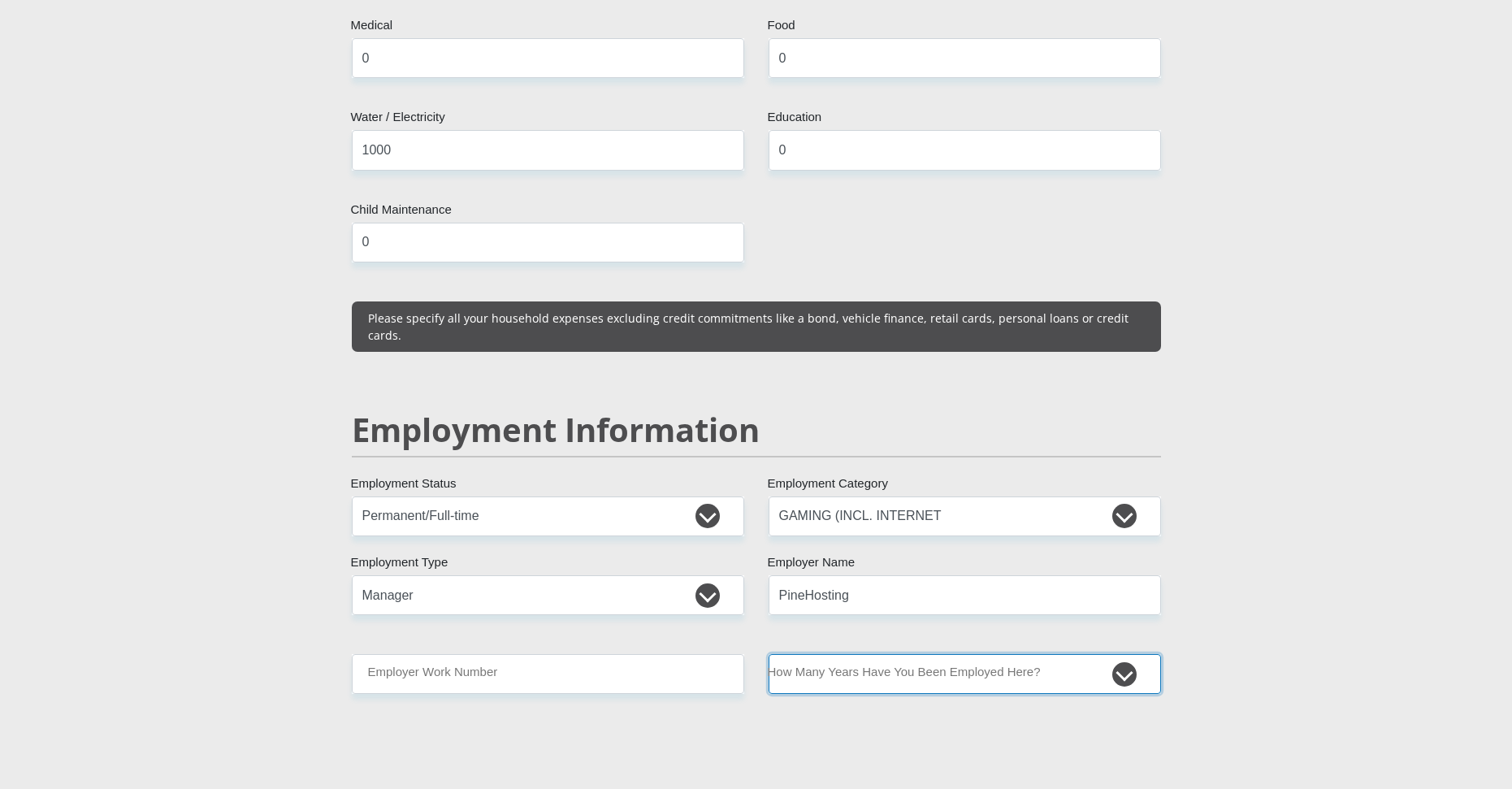
click at [870, 655] on select "less than 1 year 1-3 years 3-5 years 5+ years" at bounding box center [965, 674] width 393 height 40
select select "6"
click at [769, 655] on select "less than 1 year 1-3 years 3-5 years 5+ years" at bounding box center [965, 674] width 393 height 40
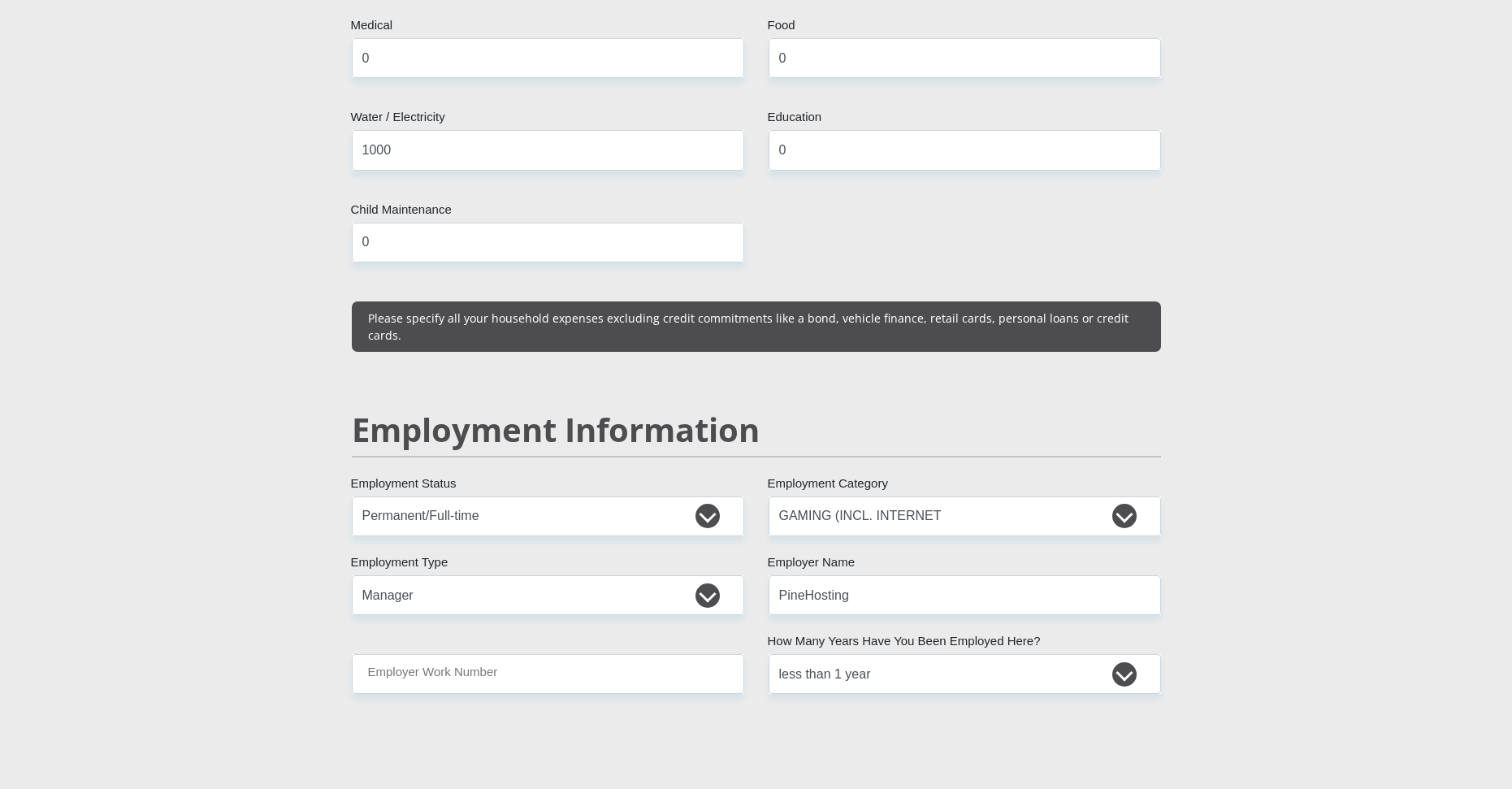
click at [603, 658] on div "Mr Ms Mrs Dr [PERSON_NAME] Title [PERSON_NAME] First Name [PERSON_NAME] 0208265…" at bounding box center [757, 479] width 834 height 4636
click at [603, 655] on input "Employer Work Number" at bounding box center [547, 674] width 393 height 40
type input "0795363740"
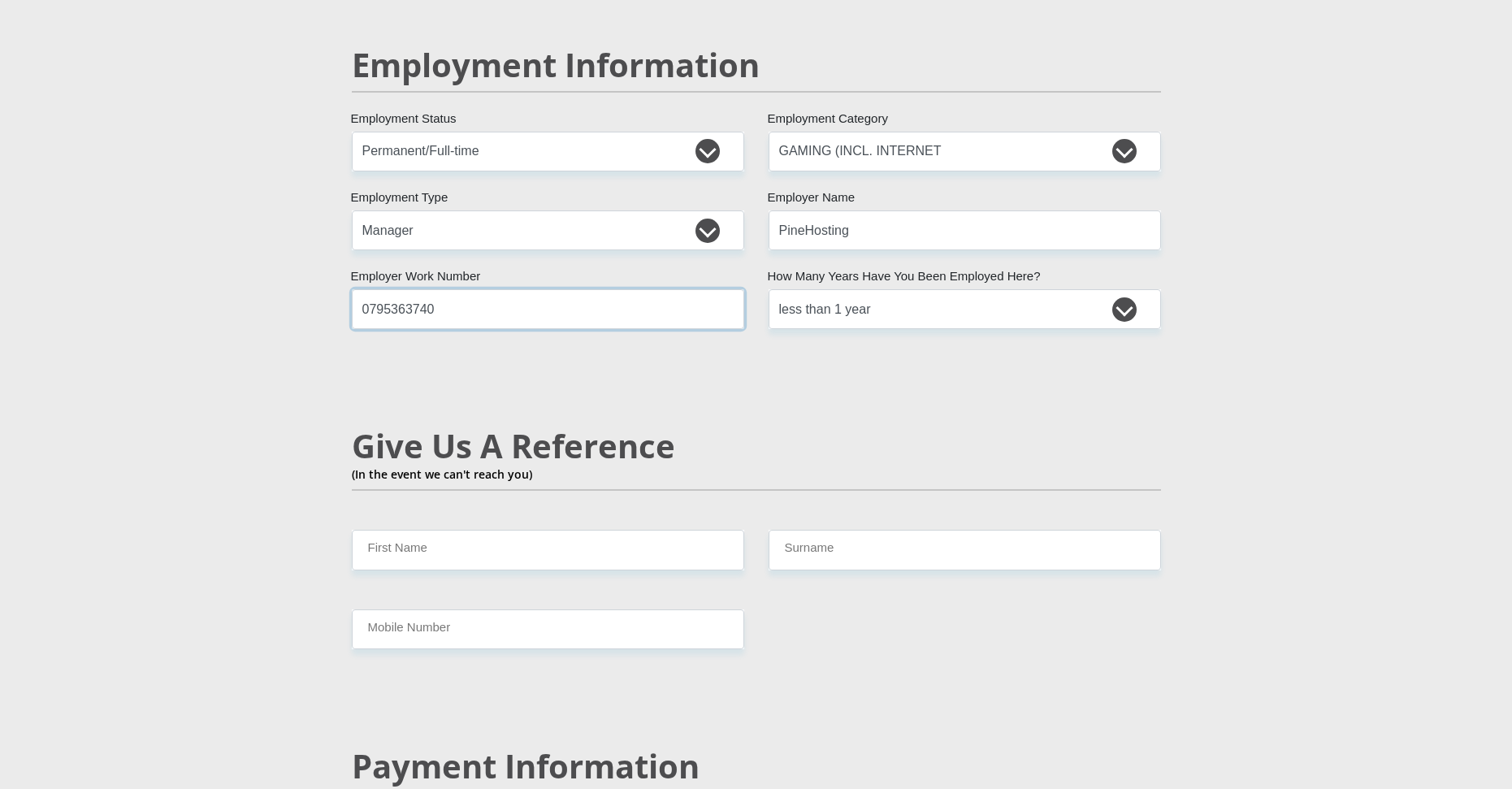
scroll to position [2520, 0]
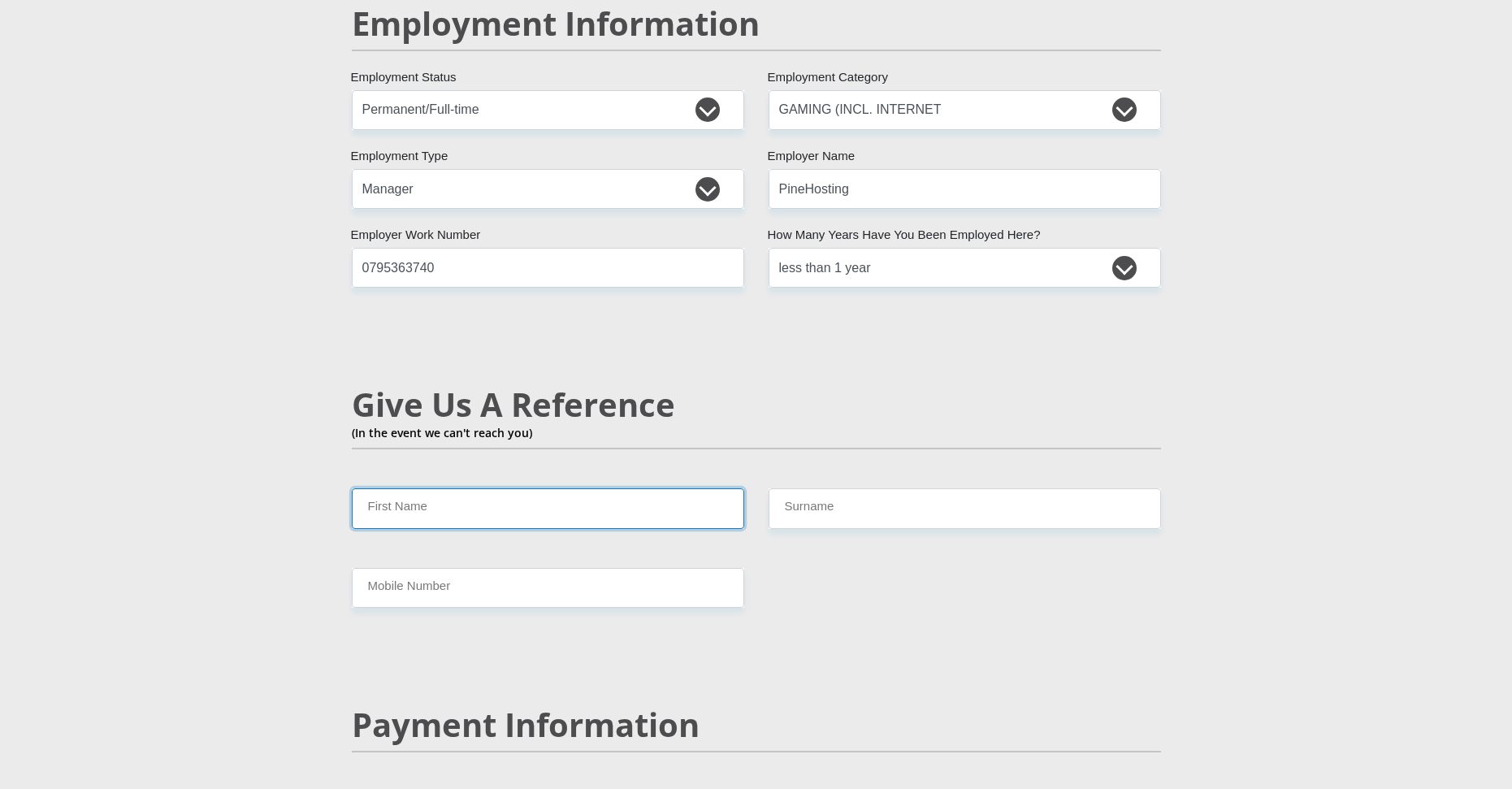
click at [449, 489] on input "First Name" at bounding box center [547, 508] width 393 height 40
type input "[PERSON_NAME]"
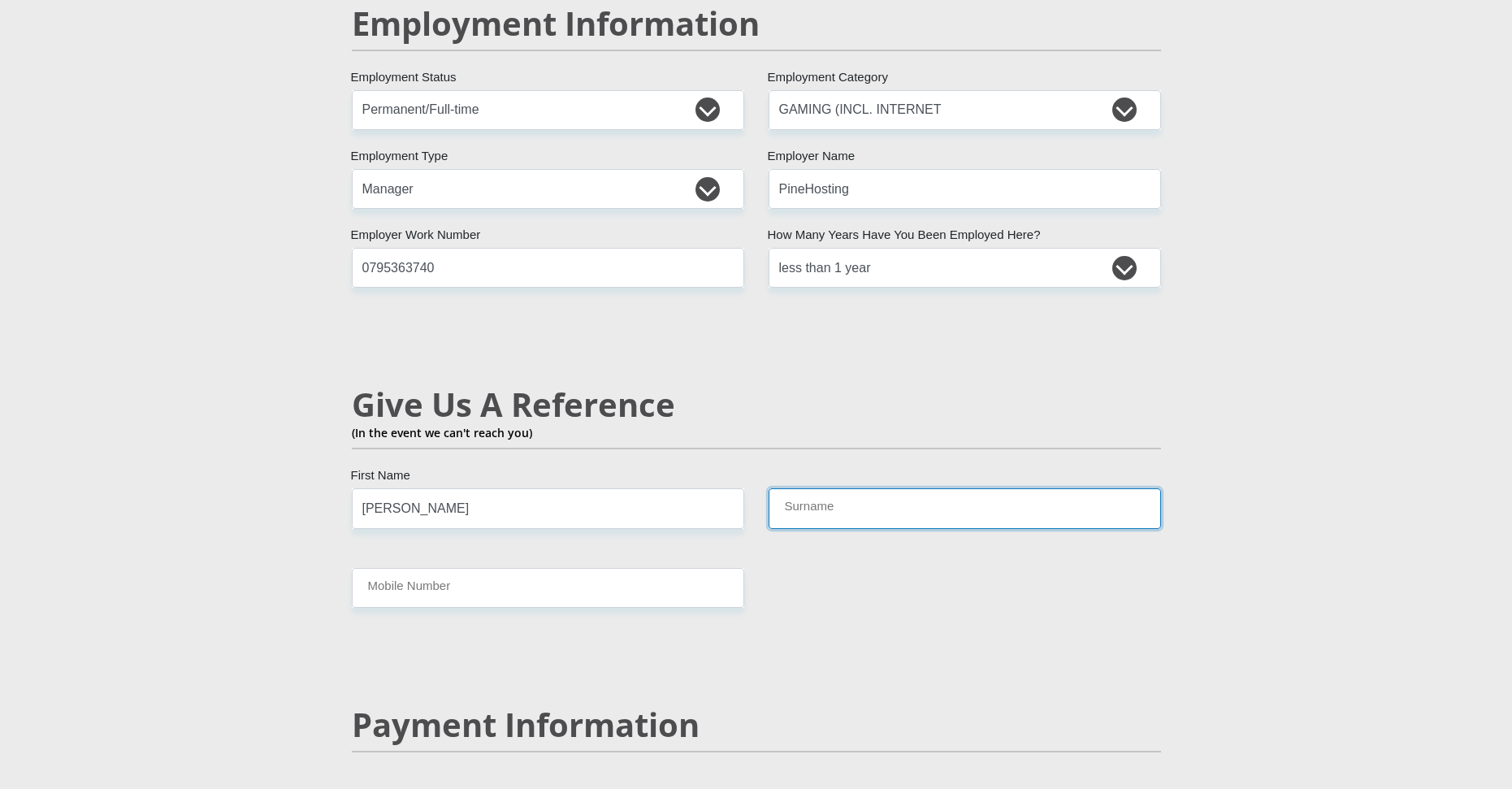
click at [808, 489] on input "Surname" at bounding box center [965, 508] width 393 height 40
type input "Jeremaih"
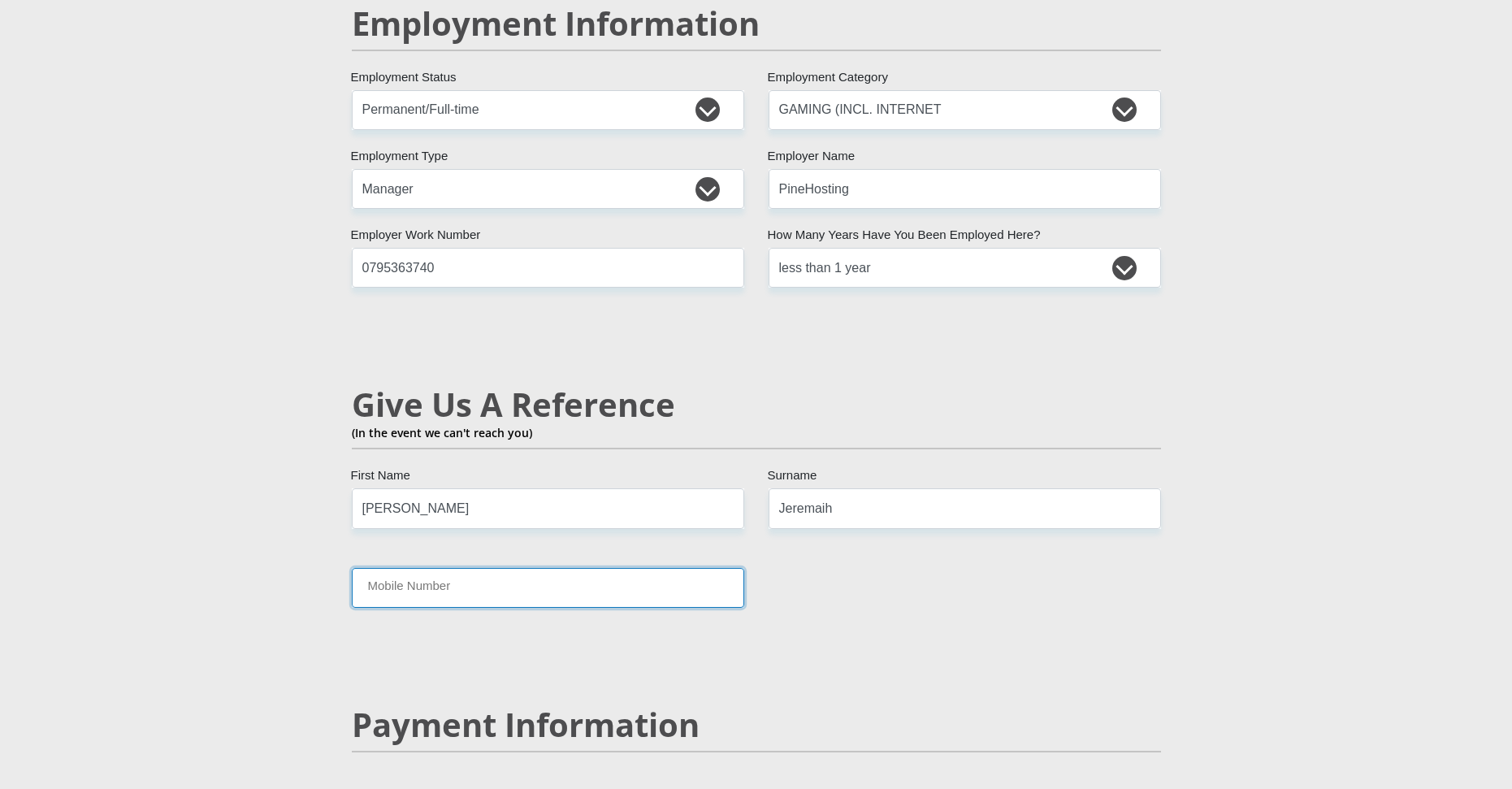
click at [527, 568] on input "Mobile Number" at bounding box center [547, 587] width 393 height 40
type input "0727132473"
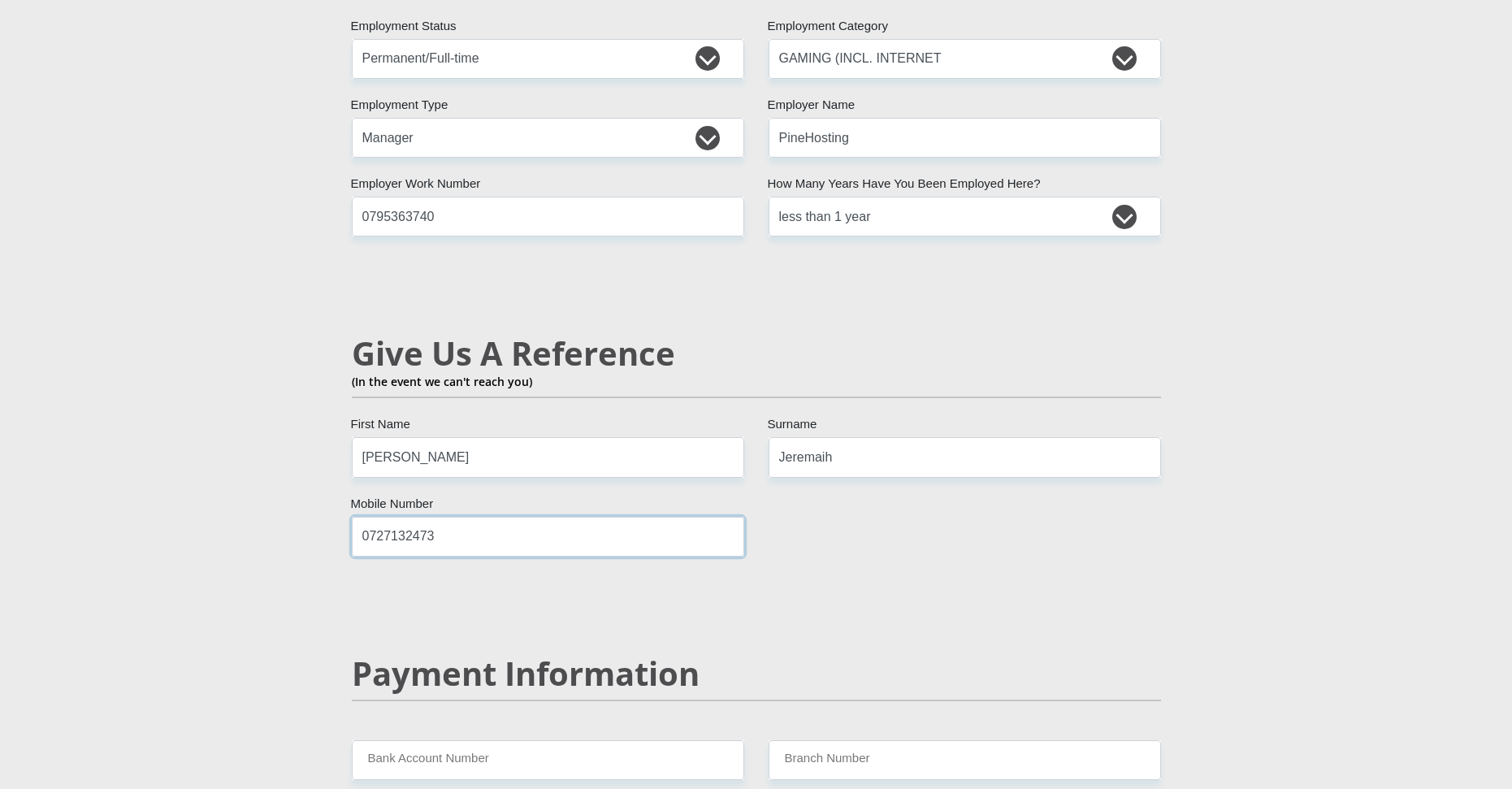
scroll to position [2845, 0]
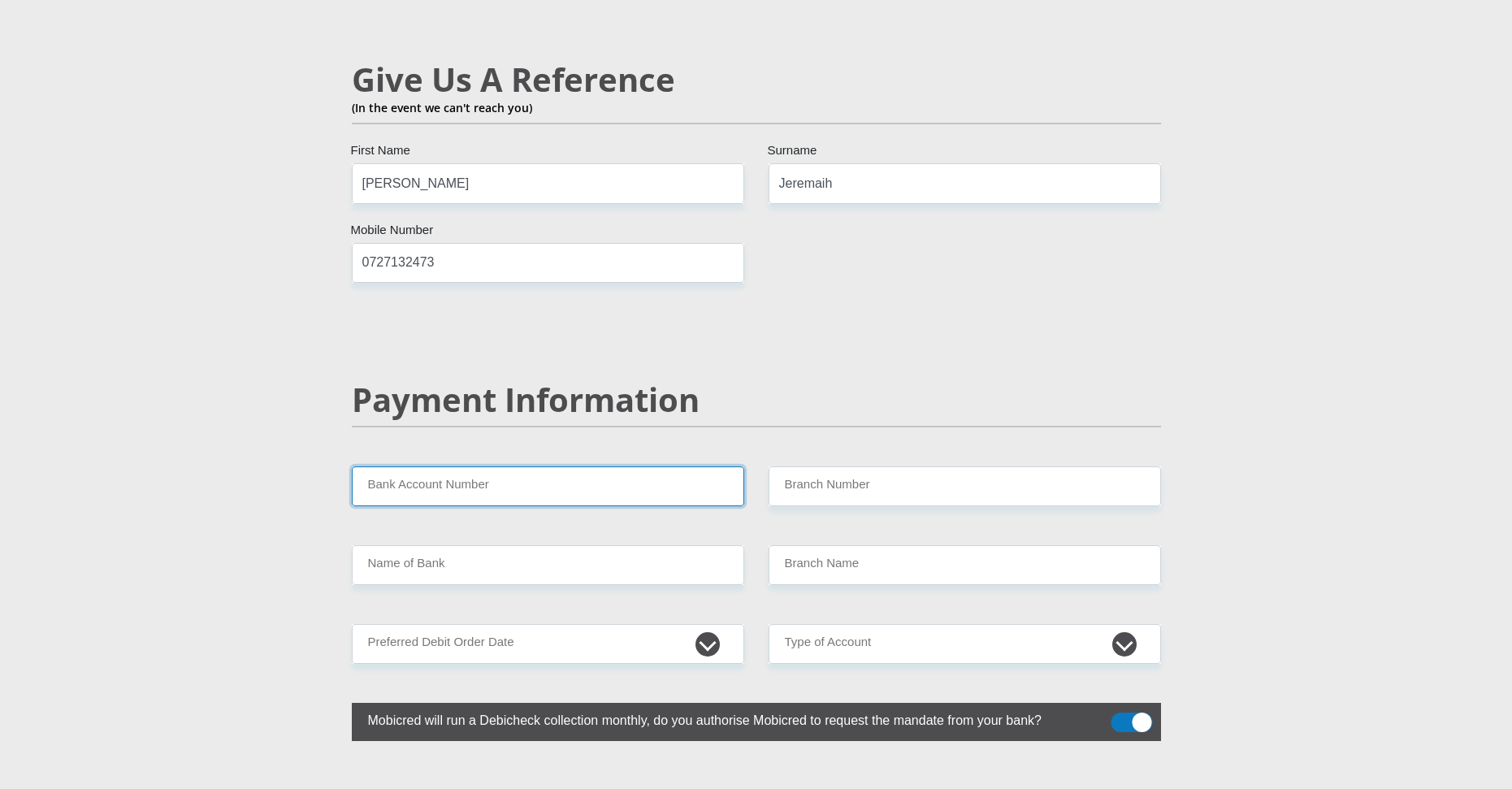
click at [432, 466] on input "Bank Account Number" at bounding box center [547, 486] width 393 height 40
type input "4100395141"
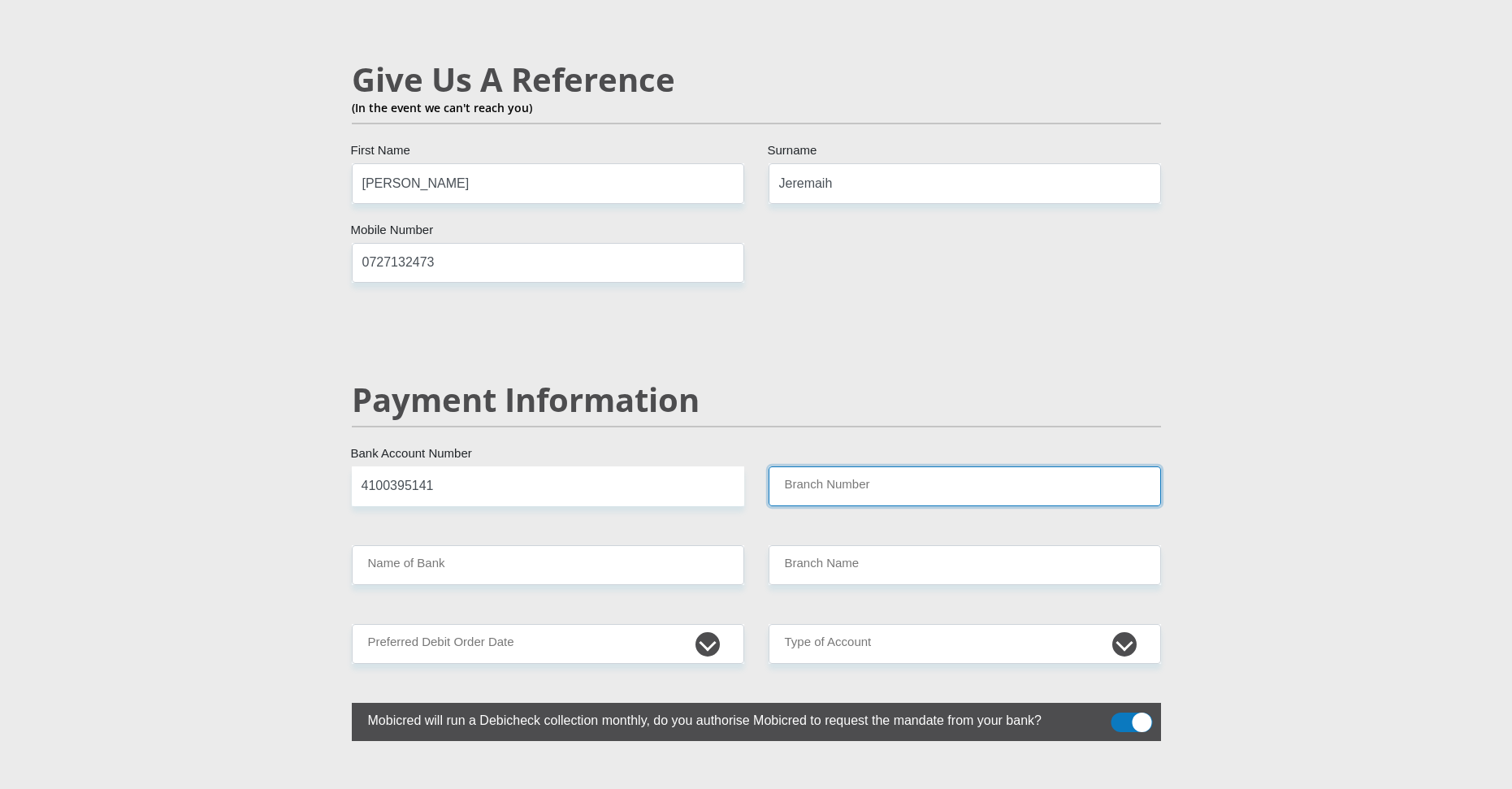
click at [837, 466] on input "Branch Number" at bounding box center [965, 486] width 393 height 40
type input "632005"
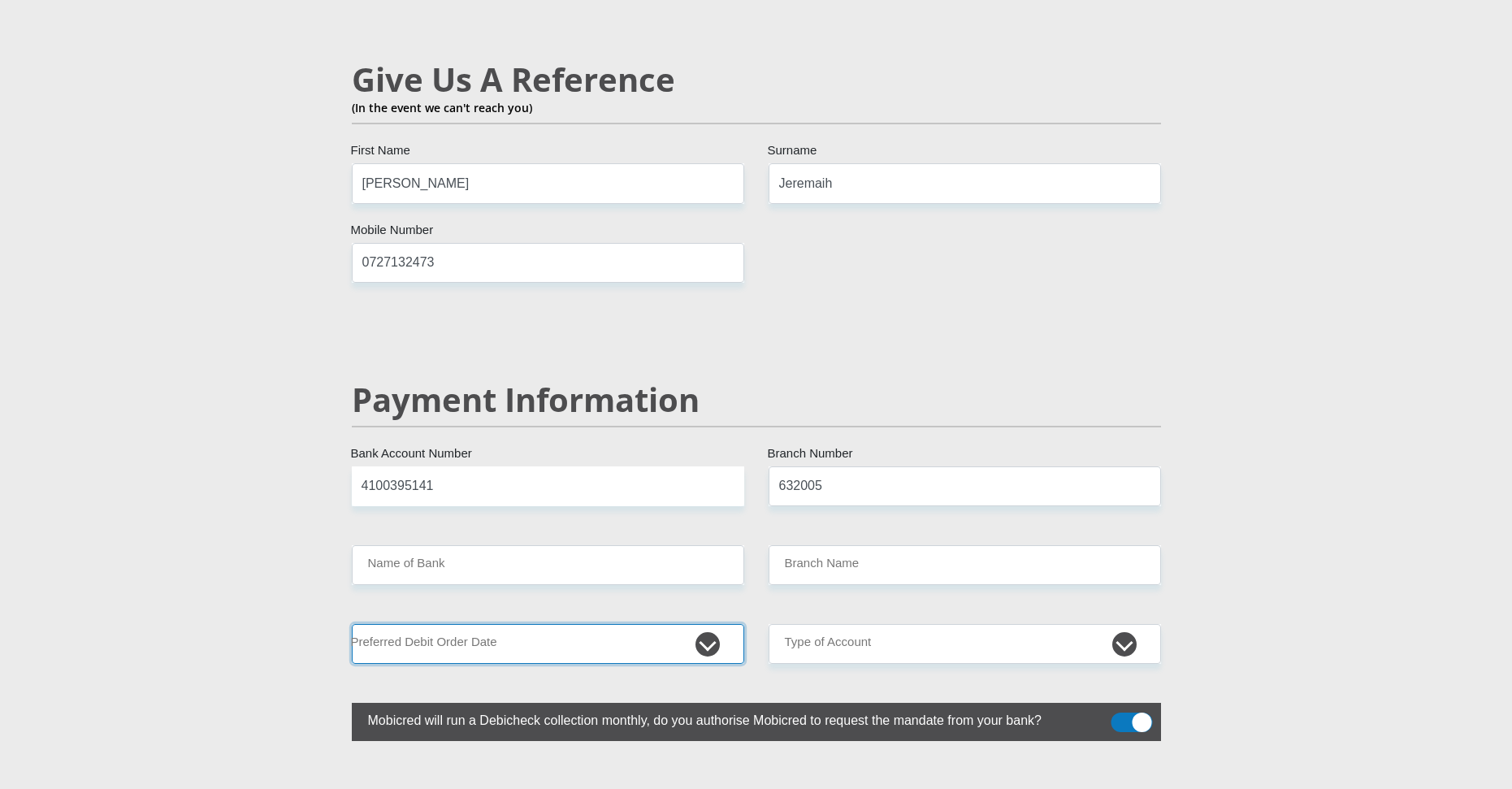
click at [525, 624] on select "1st 2nd 3rd 4th 5th 7th 18th 19th 20th 21st 22nd 23rd 24th 25th 26th 27th 28th …" at bounding box center [547, 643] width 393 height 40
type input "ABSA BANK"
type input "ABSA ELECTRONIC SETTLEMENT CNT"
select select "3"
click at [351, 624] on select "1st 2nd 3rd 4th 5th 7th 18th 19th 20th 21st 22nd 23rd 24th 25th 26th 27th 28th …" at bounding box center [547, 643] width 393 height 40
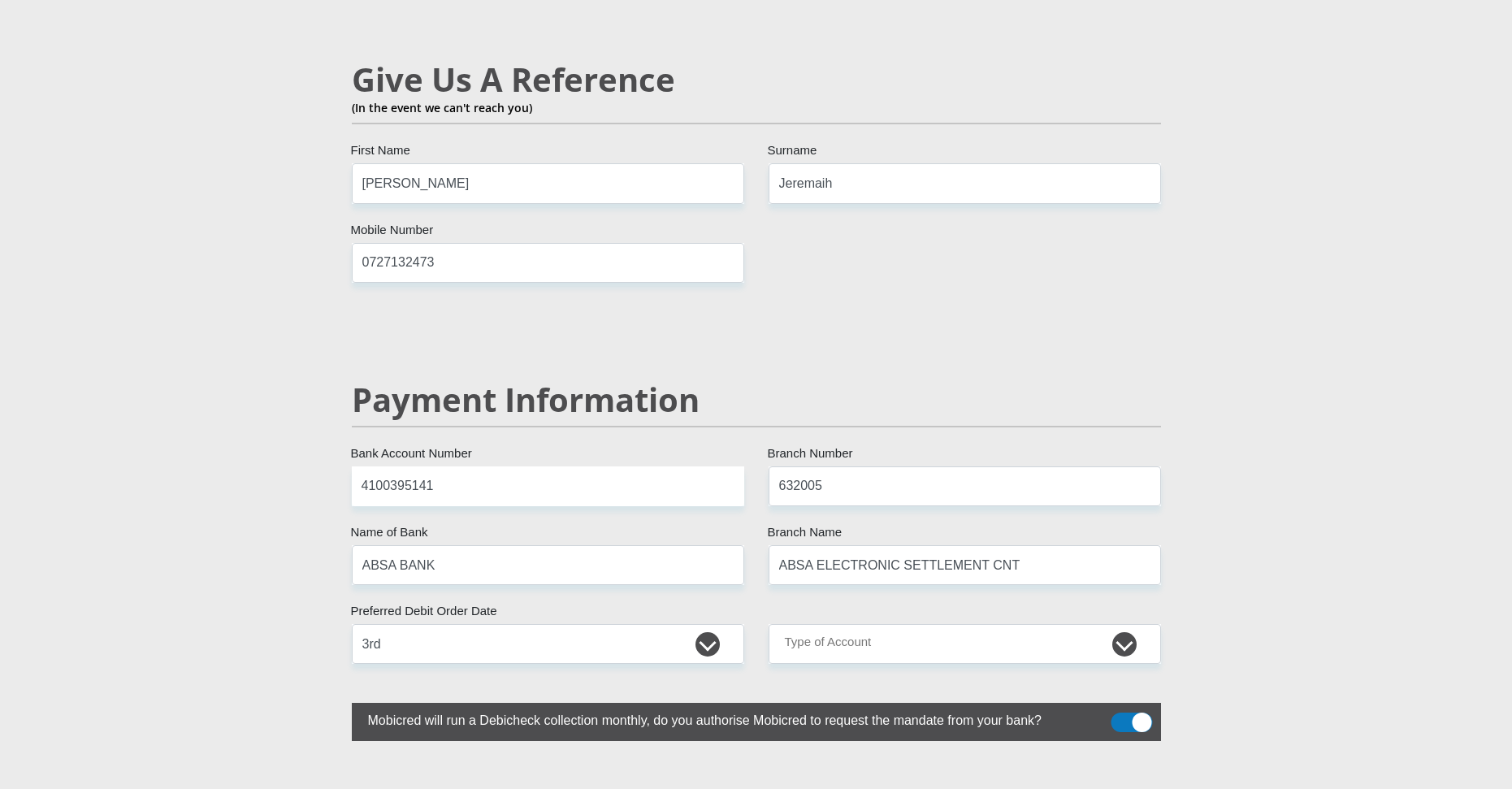
drag, startPoint x: 826, startPoint y: 600, endPoint x: 828, endPoint y: 582, distance: 18.1
click at [826, 624] on select "Cheque Savings" at bounding box center [965, 643] width 393 height 40
select select "CUR"
click at [769, 624] on select "Cheque Savings" at bounding box center [965, 643] width 393 height 40
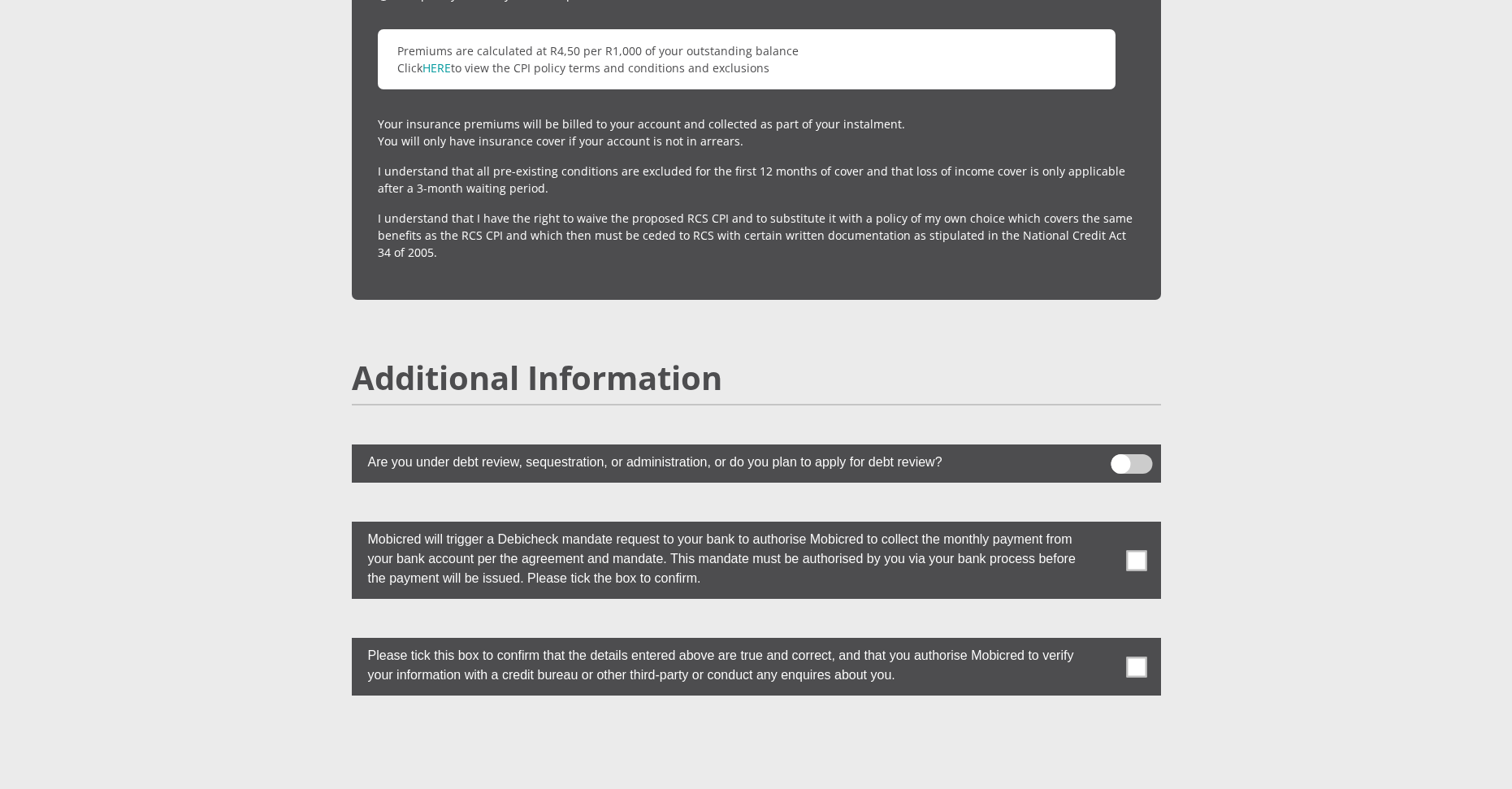
scroll to position [4145, 0]
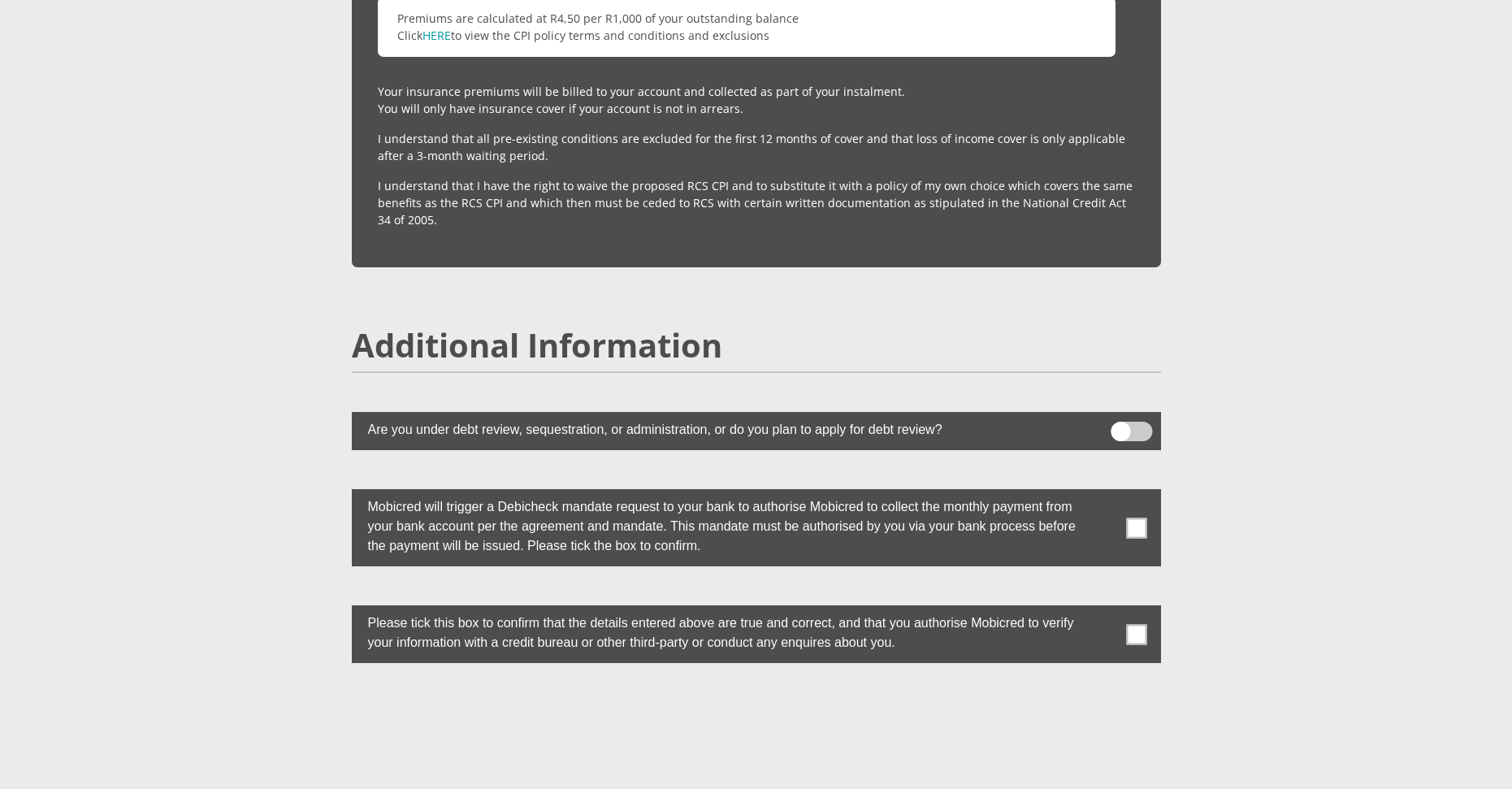
click at [1134, 518] on span at bounding box center [1136, 527] width 20 height 20
click at [1105, 493] on input "checkbox" at bounding box center [1105, 493] width 0 height 0
click at [1136, 606] on label at bounding box center [756, 634] width 809 height 58
click at [1105, 609] on input "checkbox" at bounding box center [1105, 609] width 0 height 0
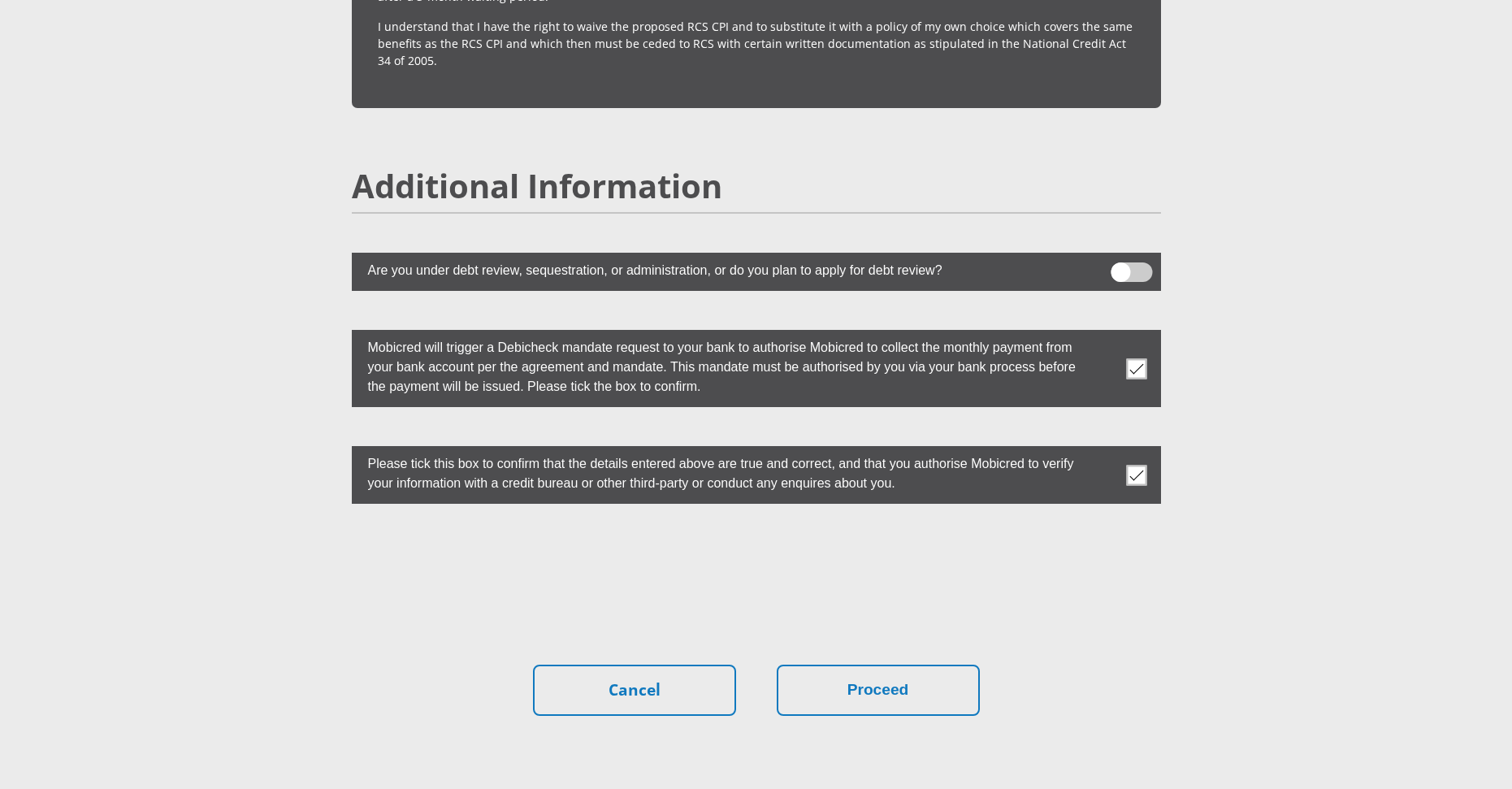
scroll to position [4385, 0]
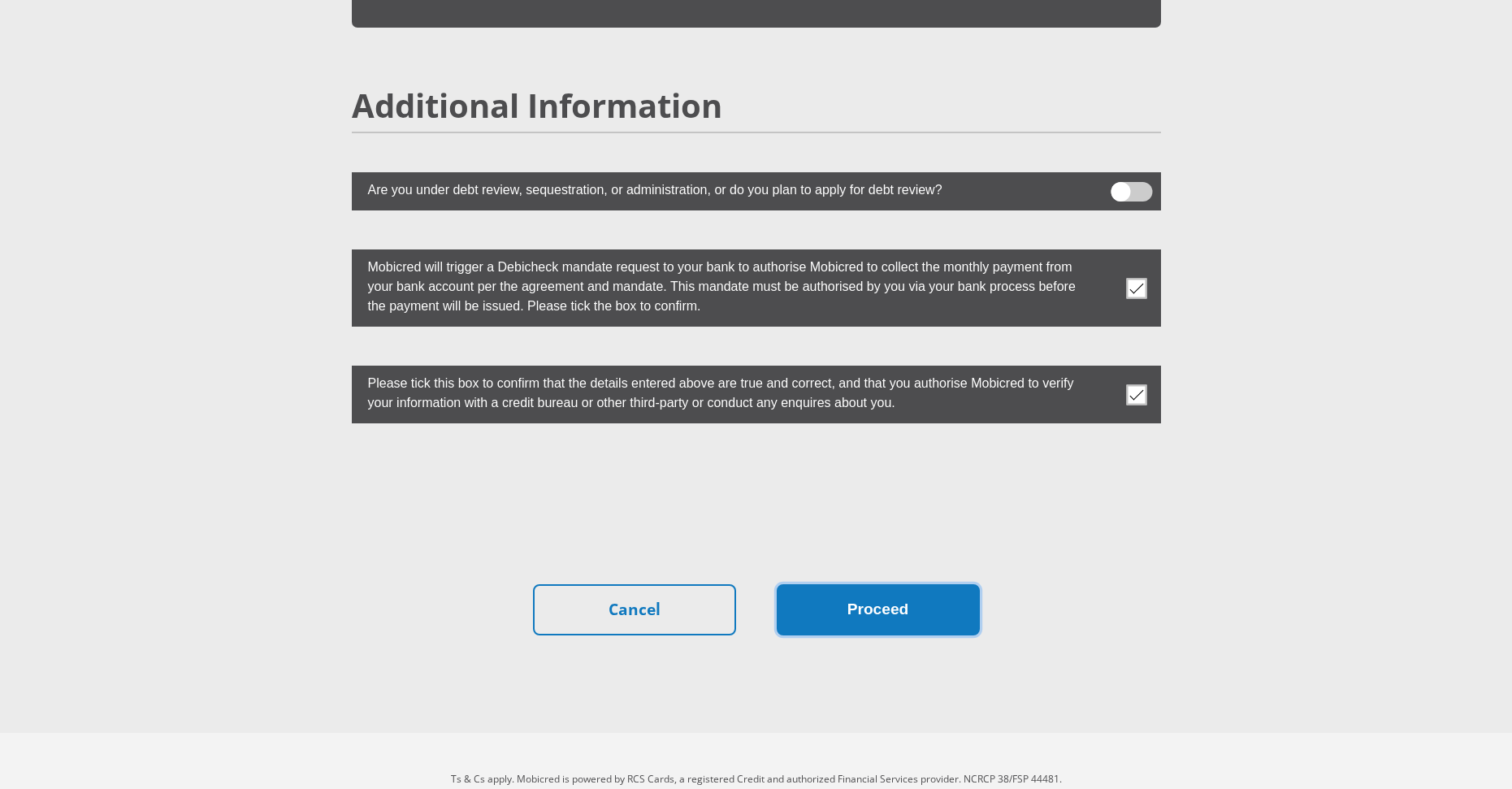
click at [831, 584] on button "Proceed" at bounding box center [879, 609] width 203 height 51
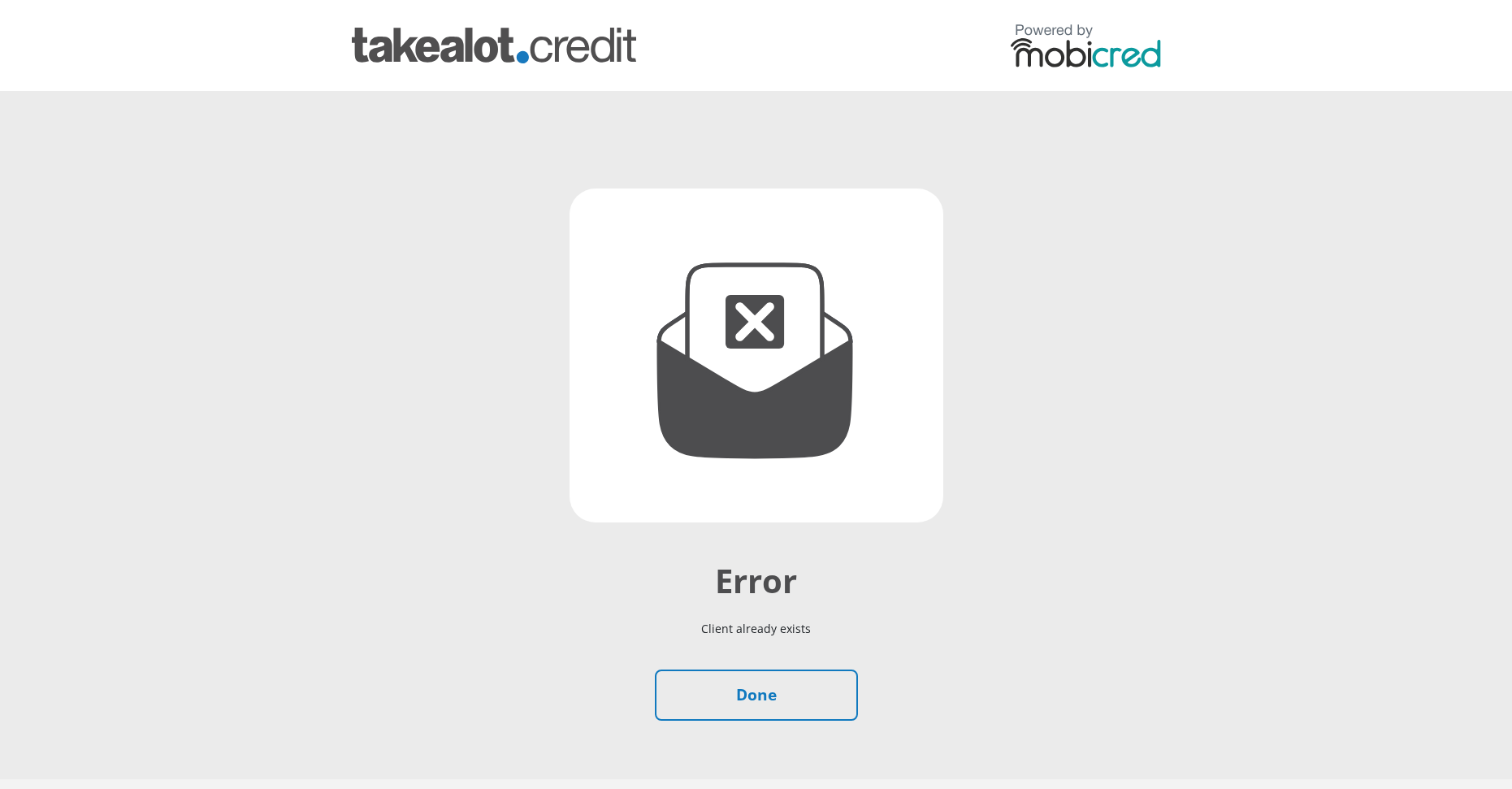
click at [854, 465] on img at bounding box center [756, 355] width 374 height 334
click at [832, 670] on link "Done" at bounding box center [756, 695] width 203 height 51
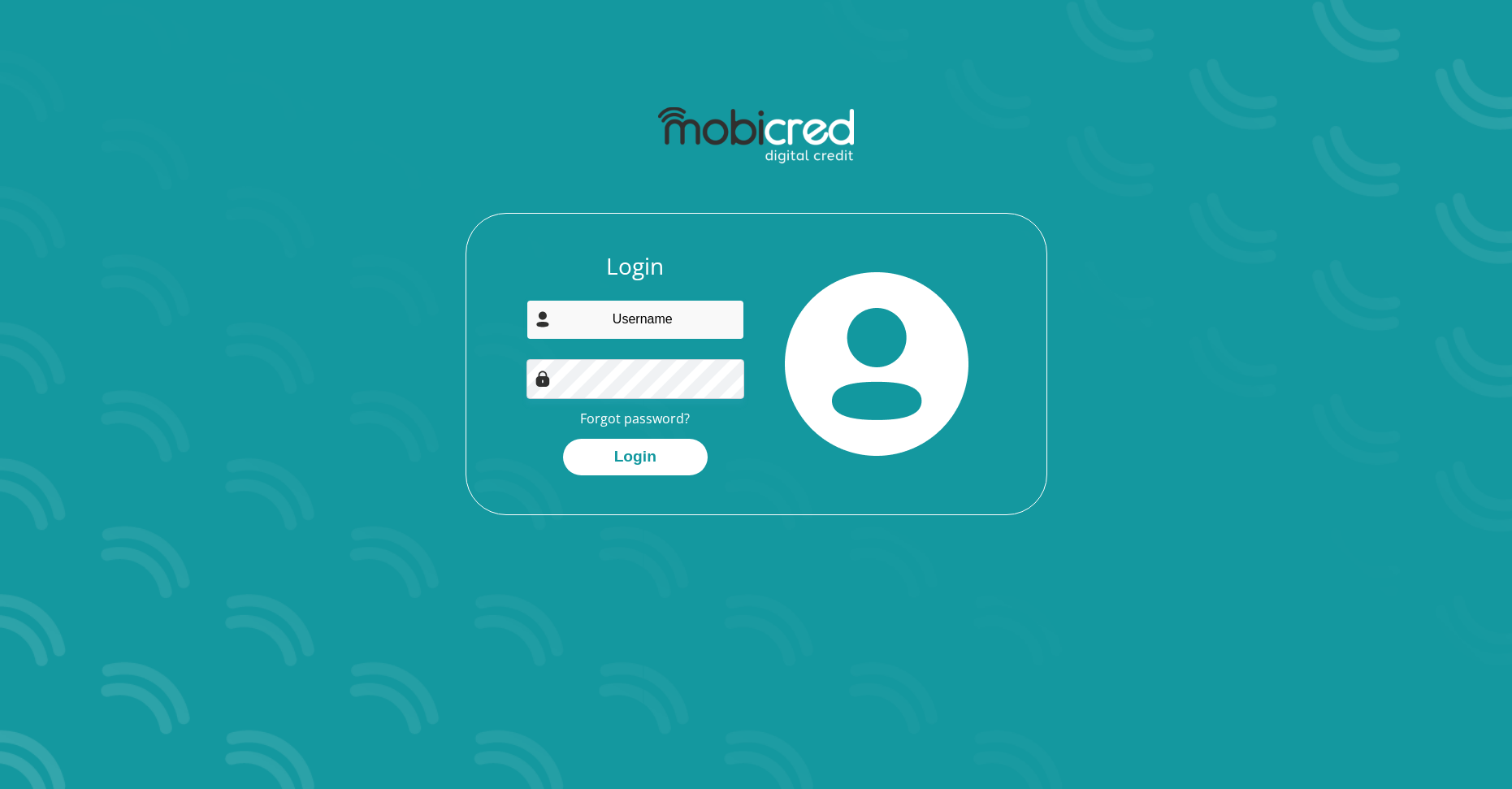
click at [690, 317] on input "email" at bounding box center [635, 320] width 218 height 40
type input "[EMAIL_ADDRESS][DOMAIN_NAME]"
click at [657, 459] on button "Login" at bounding box center [635, 457] width 145 height 37
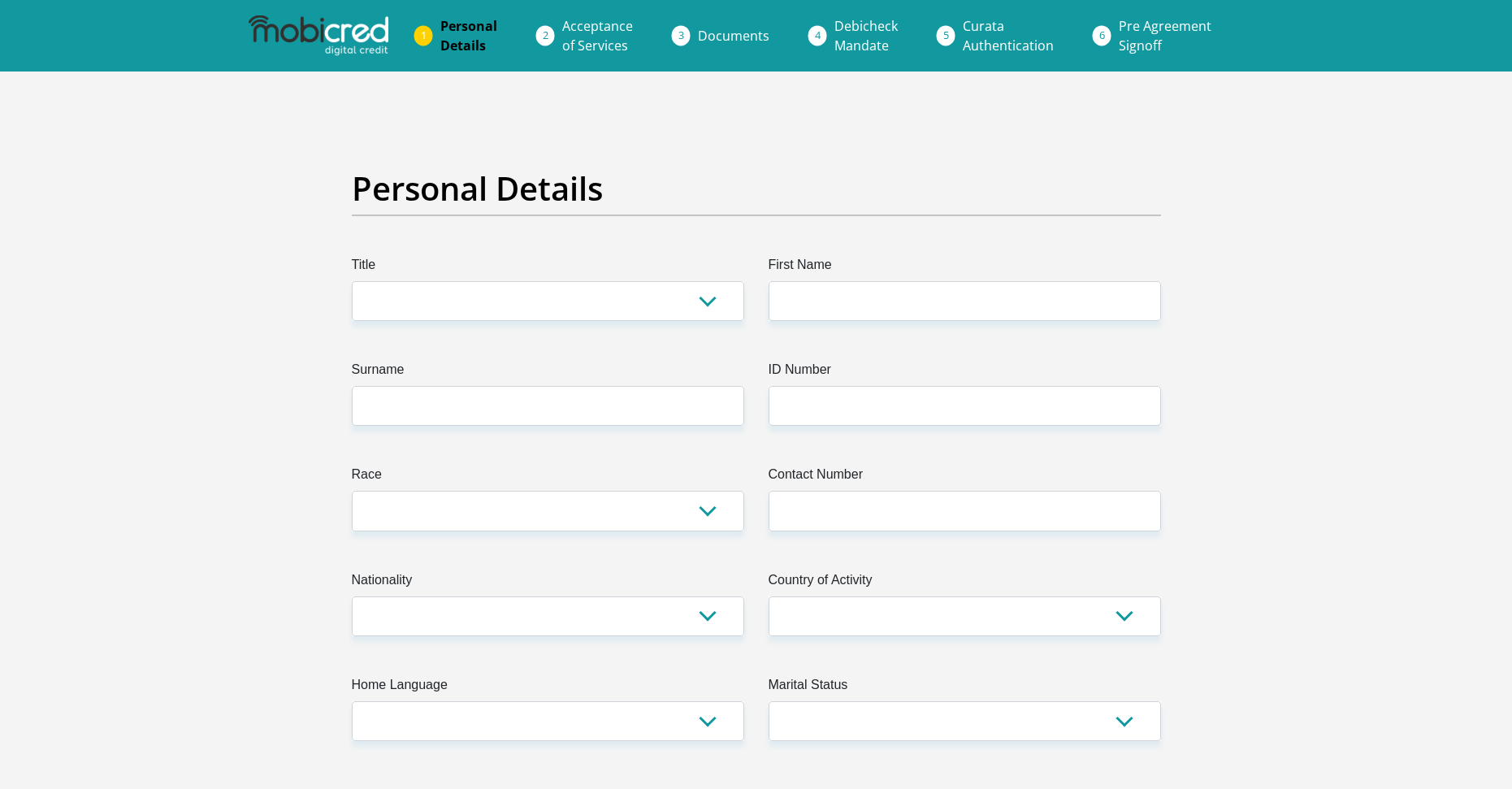
click at [491, 313] on select "Mr Ms Mrs Dr Other" at bounding box center [547, 300] width 393 height 40
click at [441, 321] on select "Mr Ms Mrs Dr Other" at bounding box center [547, 300] width 393 height 40
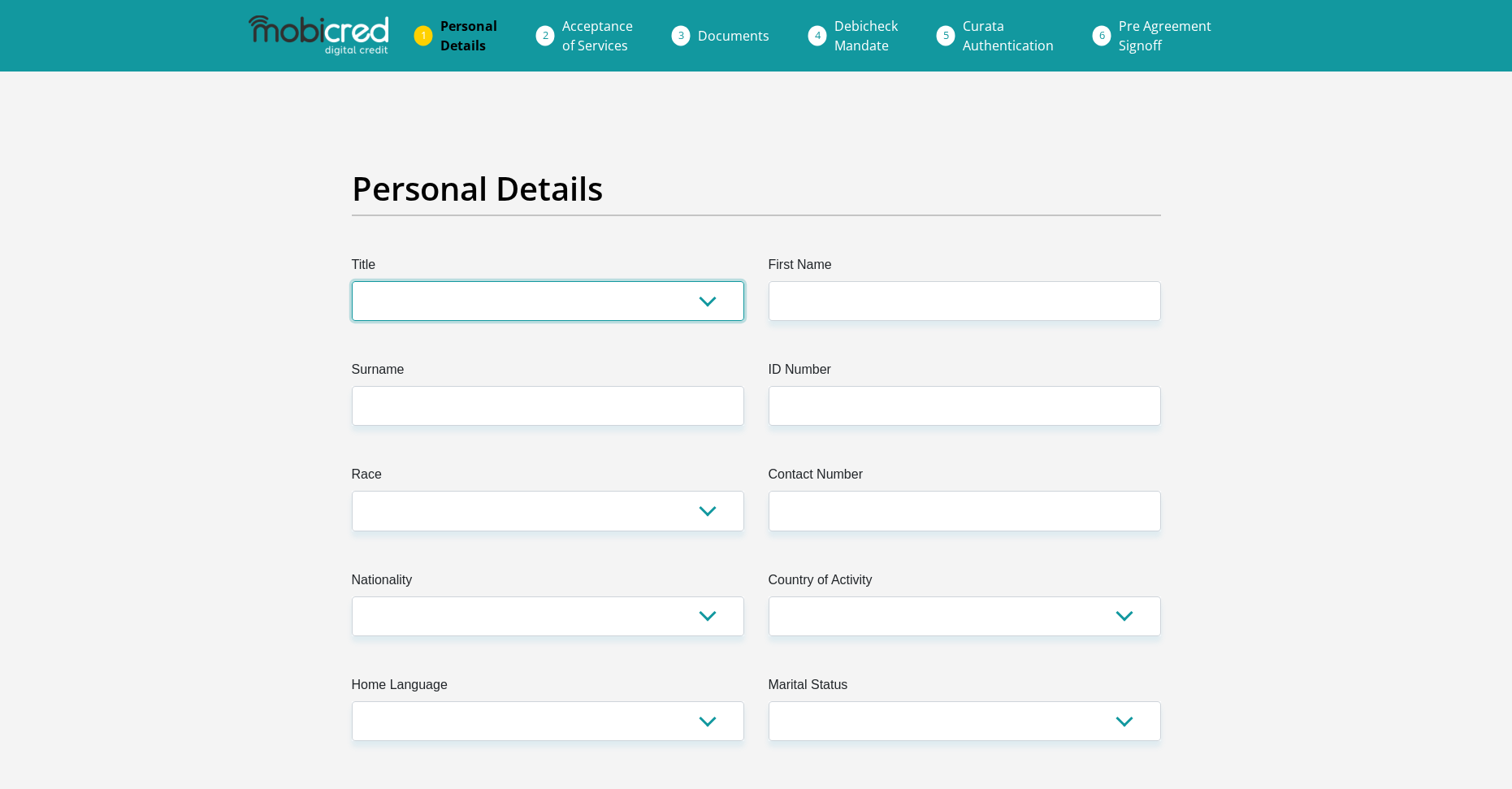
select select "Mr"
click at [351, 281] on select "Mr Ms Mrs Dr Other" at bounding box center [547, 300] width 393 height 40
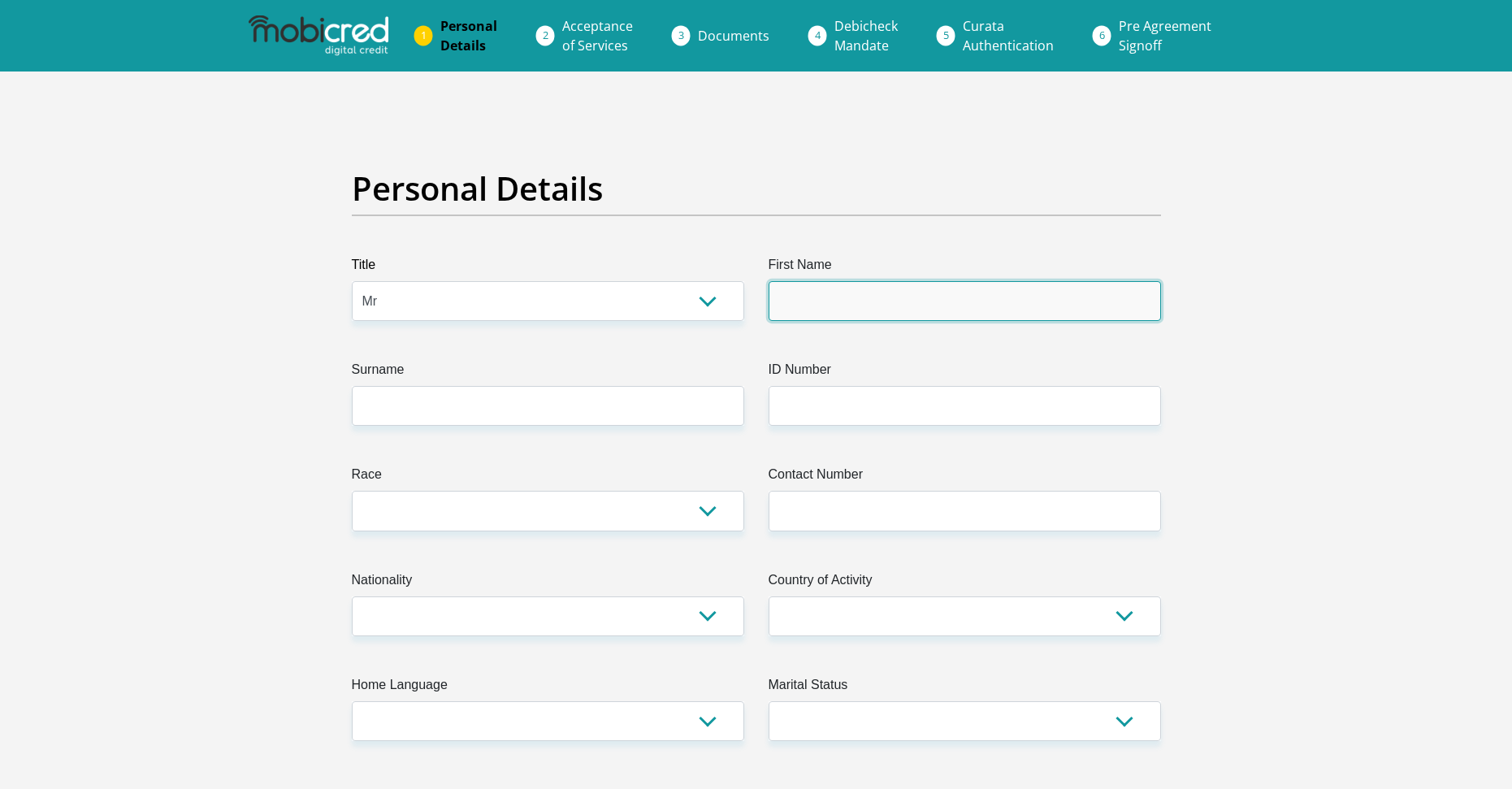
click at [869, 285] on input "First Name" at bounding box center [965, 300] width 393 height 40
type input "Owen"
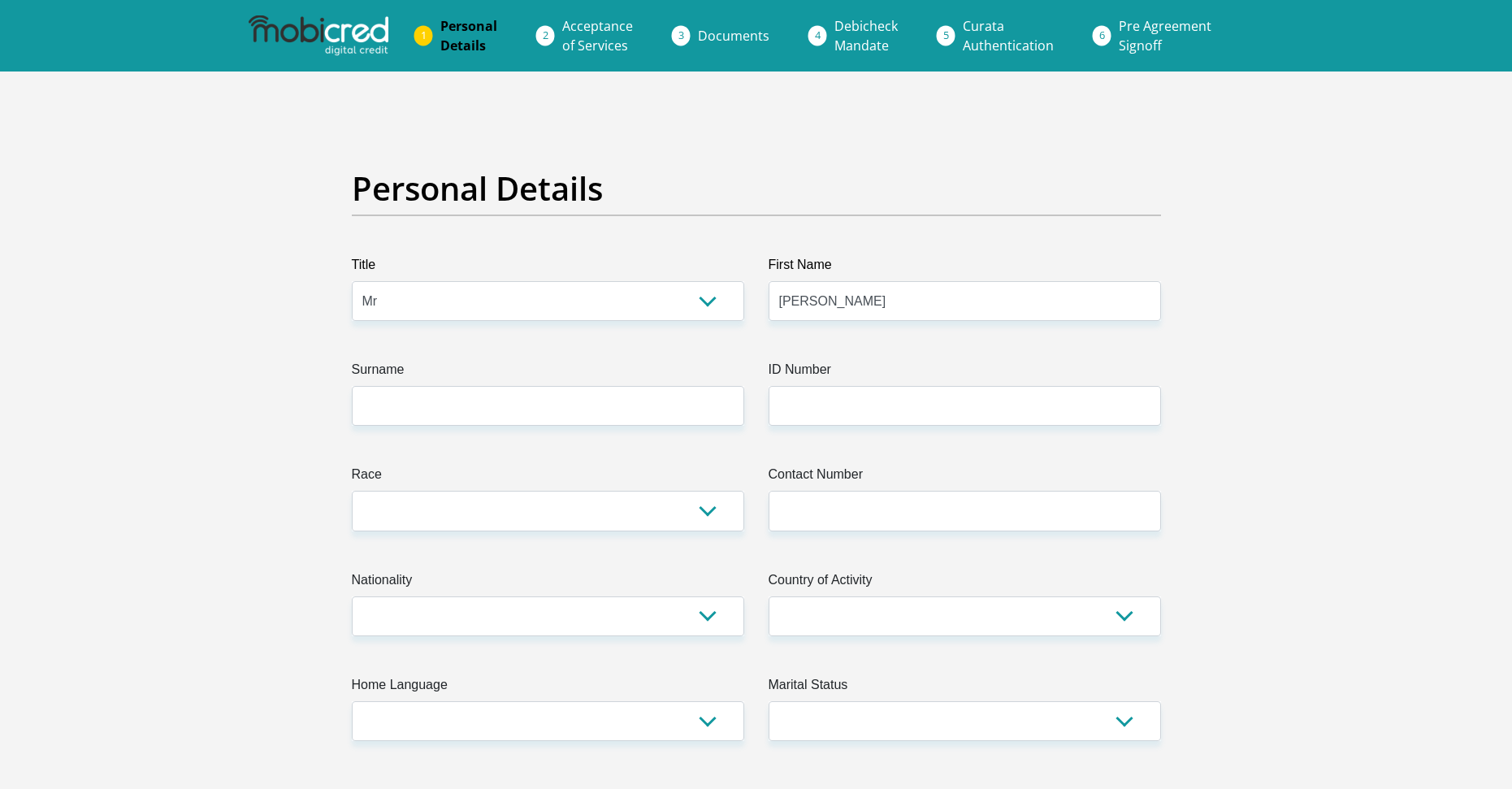
click at [823, 413] on input "ID Number" at bounding box center [965, 406] width 393 height 40
paste input "0208265166081"
type input "0208265166081"
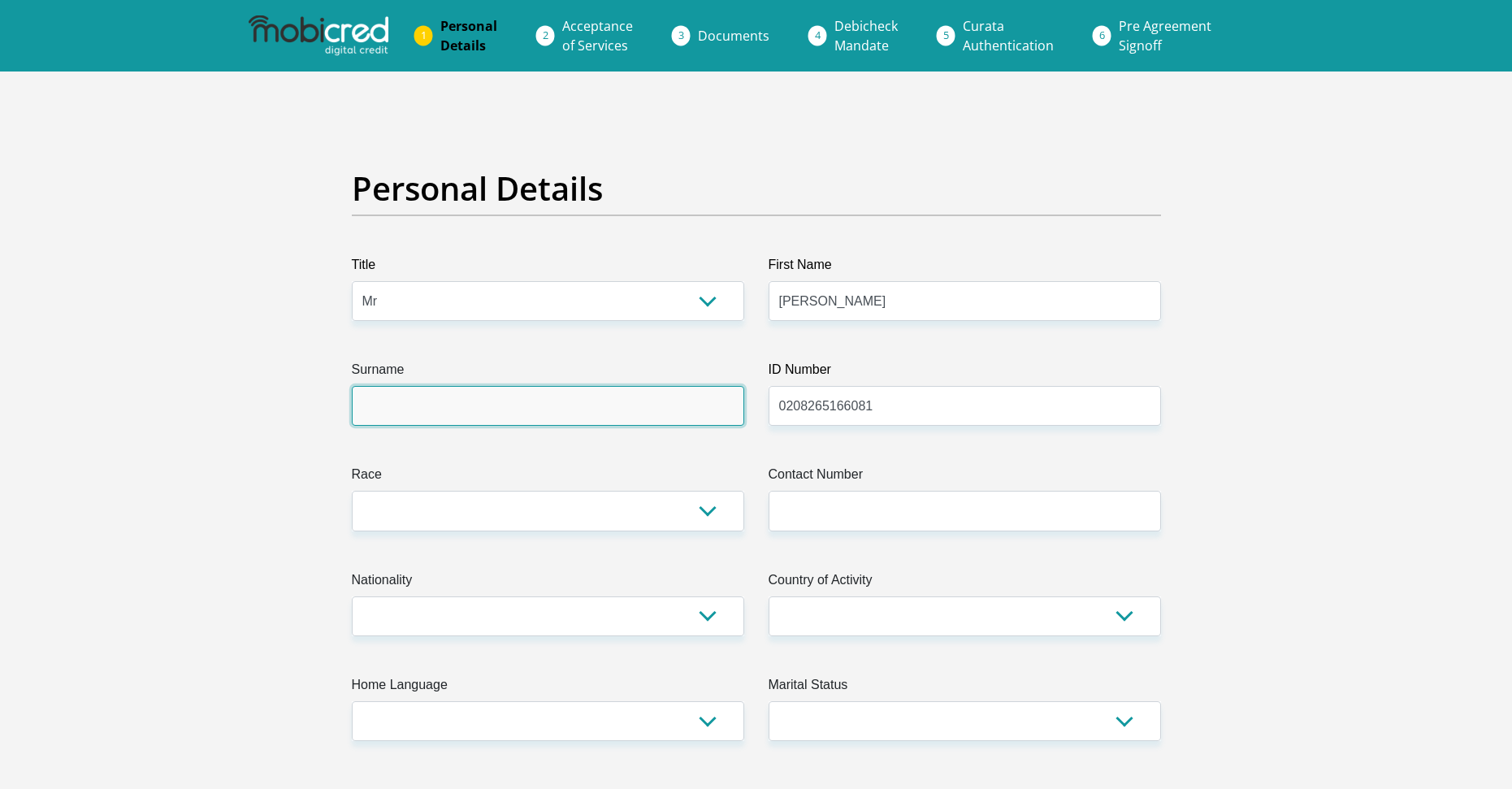
click at [490, 425] on input "Surname" at bounding box center [547, 406] width 393 height 40
type input "Jeremiah"
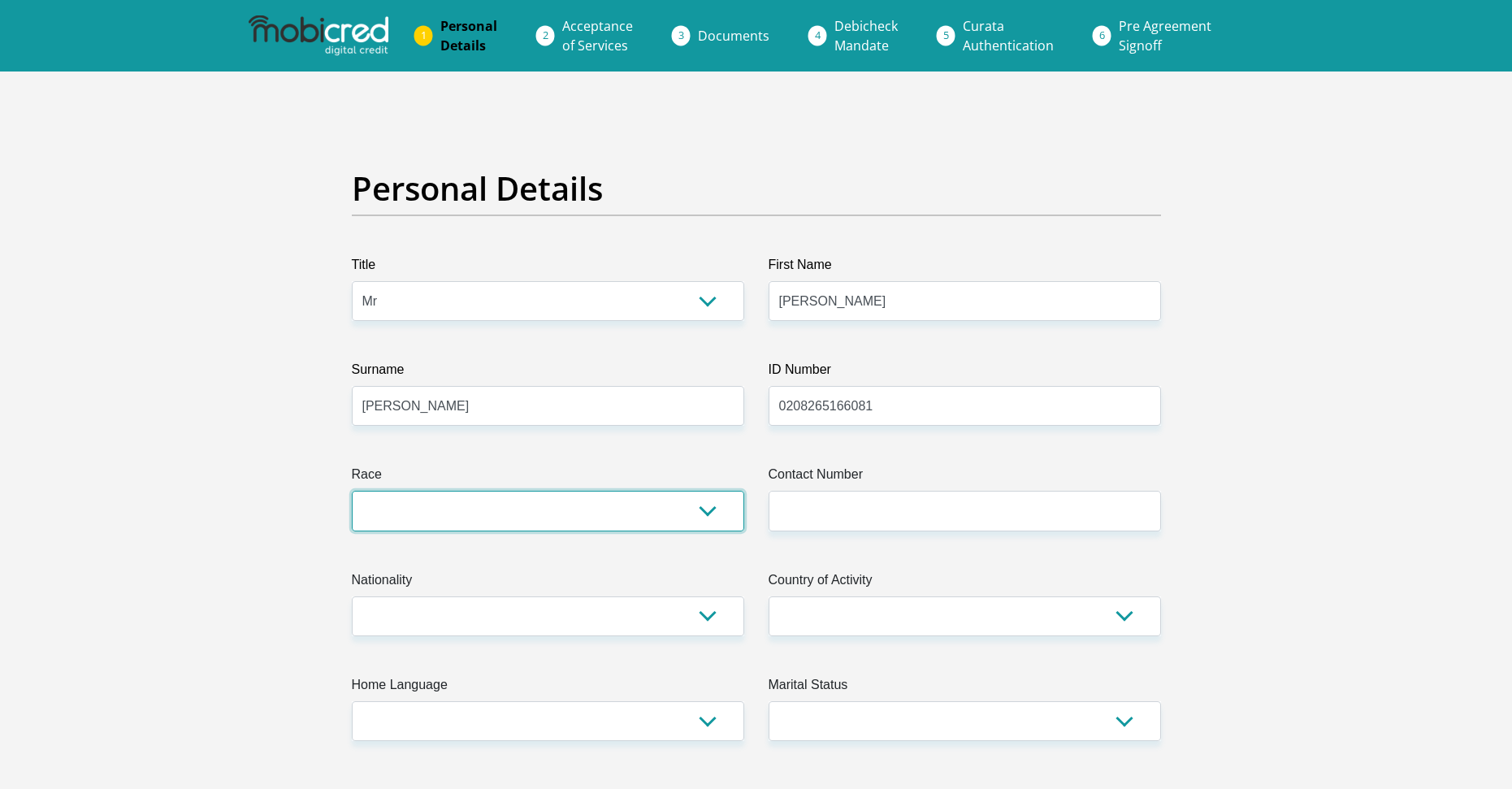
click at [466, 524] on select "Black Coloured Indian White Other" at bounding box center [547, 510] width 393 height 40
select select "4"
click at [351, 491] on select "Black Coloured Indian White Other" at bounding box center [547, 510] width 393 height 40
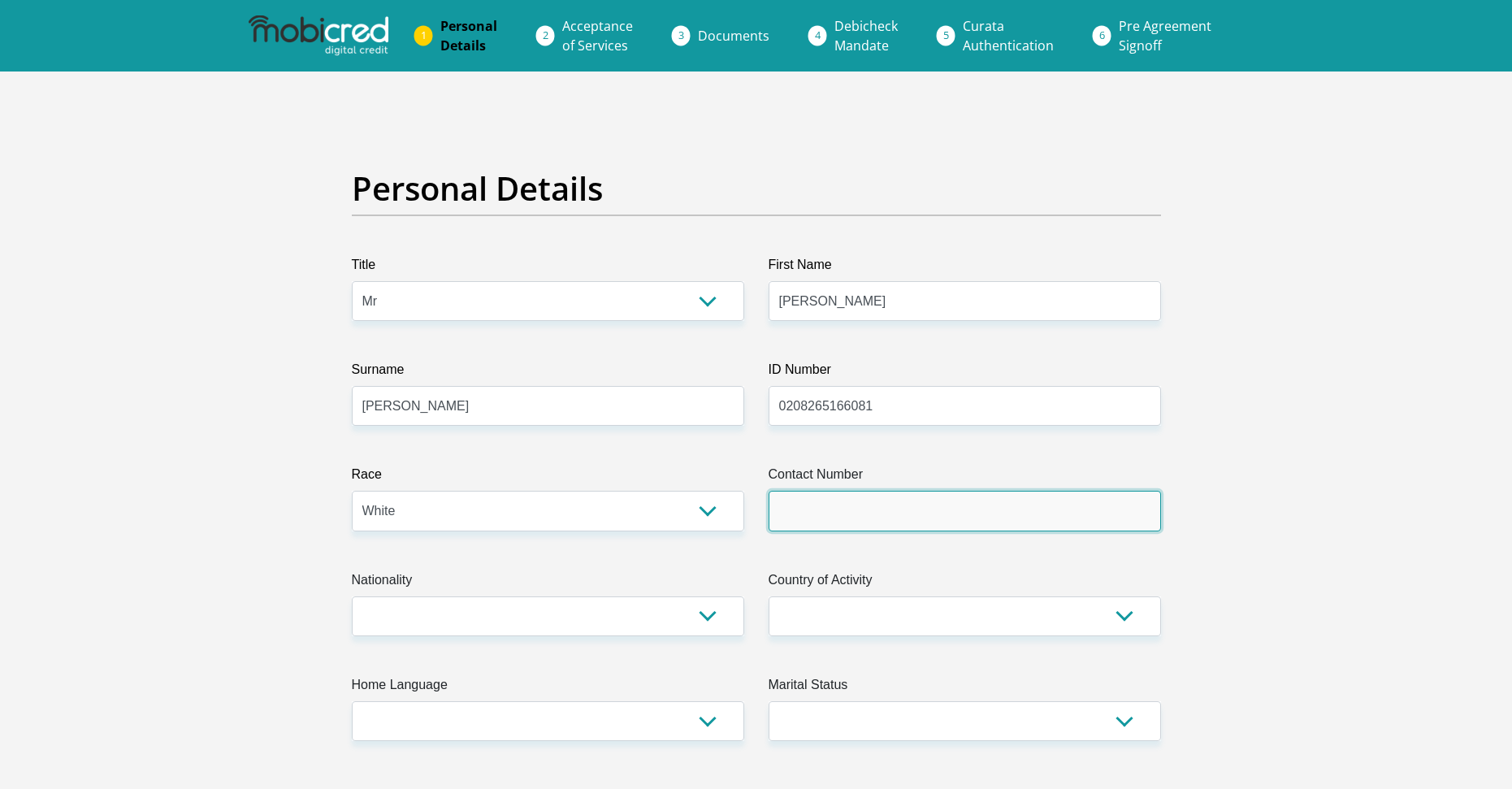
click at [831, 521] on input "Contact Number" at bounding box center [965, 510] width 393 height 40
type input "0795363740"
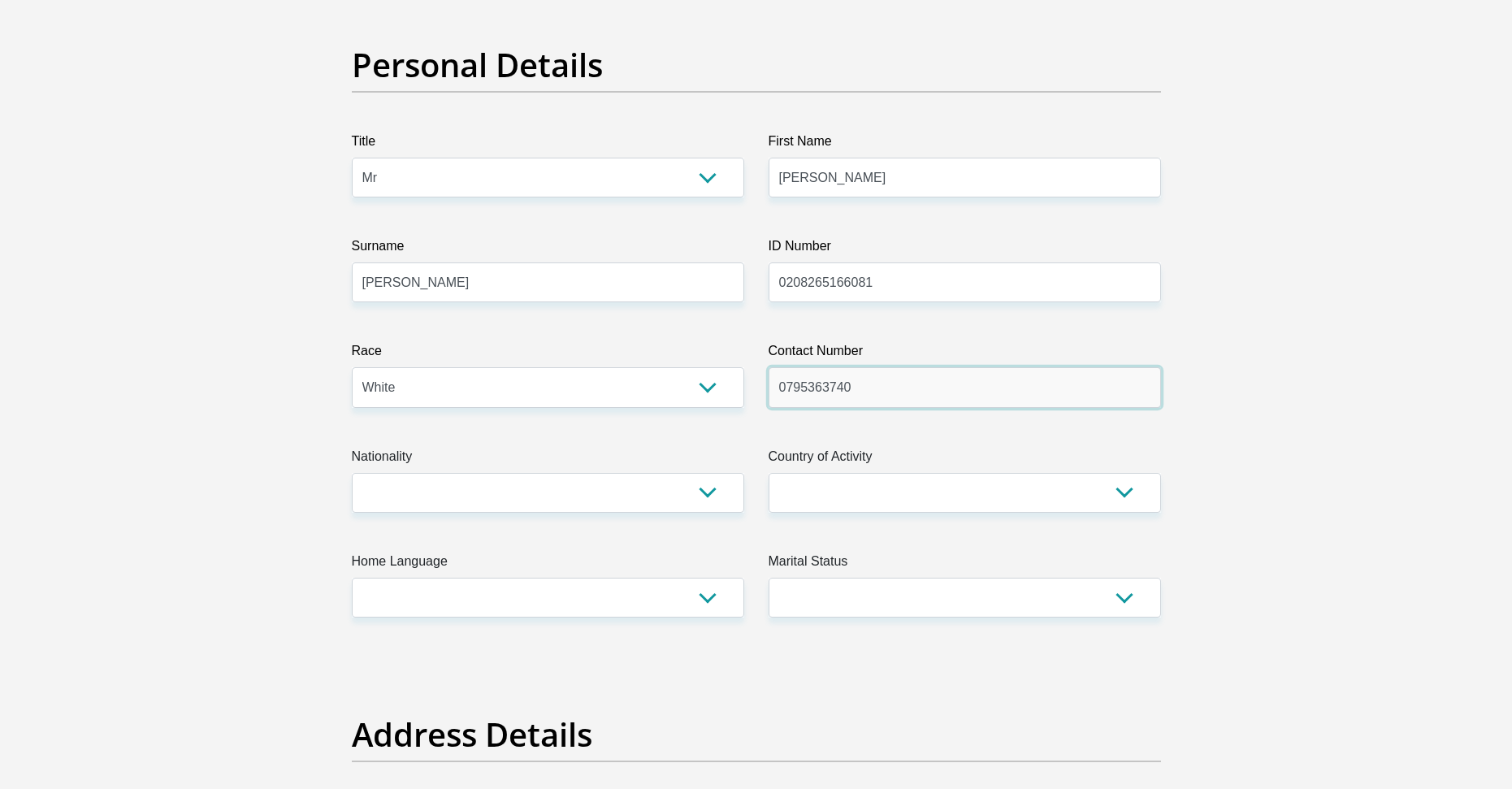
scroll to position [162, 0]
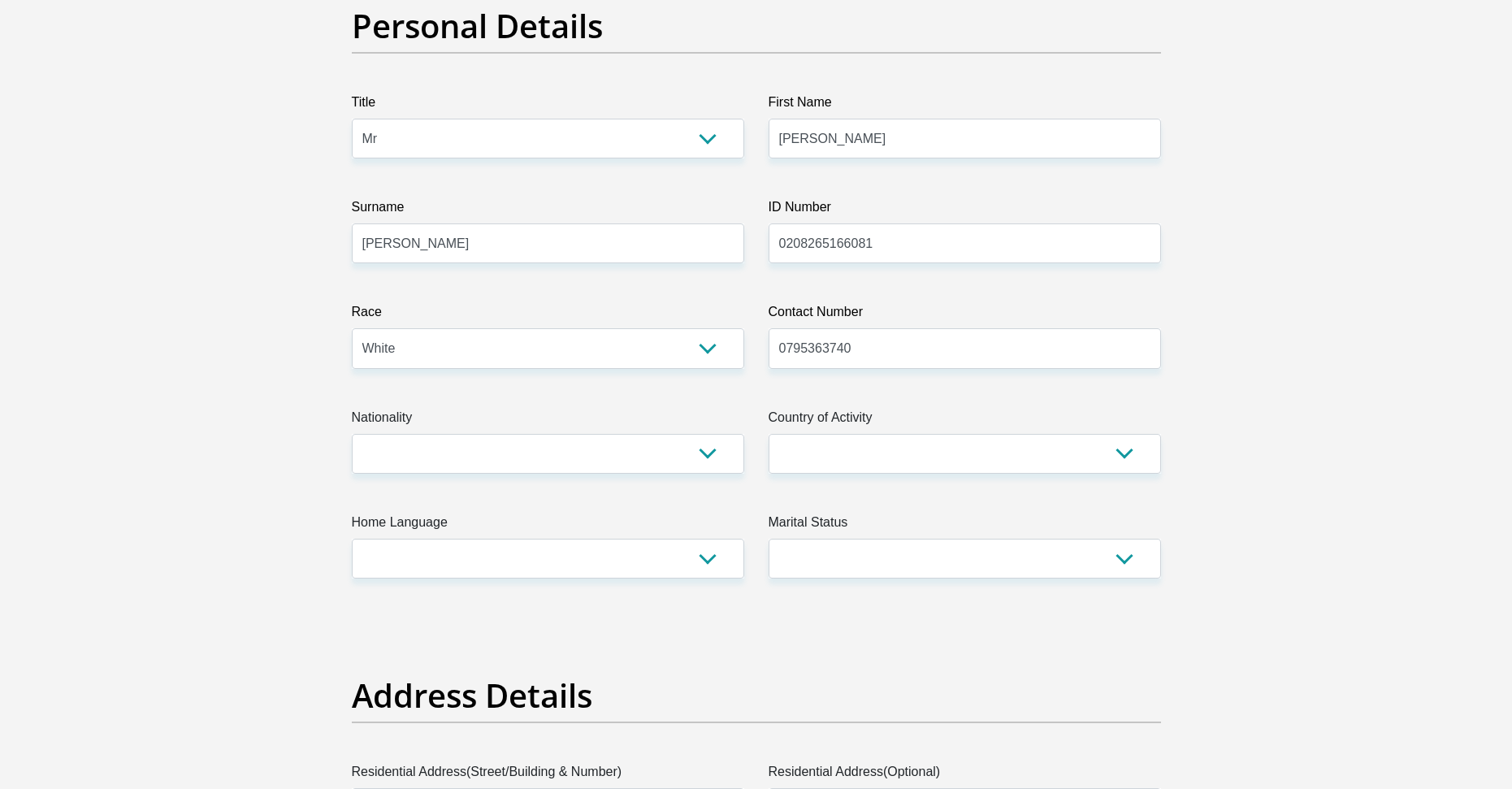
click at [841, 449] on select "South Africa Afghanistan Aland Islands Albania Algeria America Samoa American V…" at bounding box center [965, 453] width 393 height 40
select select "ZAF"
click at [769, 434] on select "South Africa Afghanistan Aland Islands Albania Algeria America Samoa American V…" at bounding box center [965, 453] width 393 height 40
click at [483, 449] on select "South Africa Afghanistan Aland Islands Albania Algeria America Samoa American V…" at bounding box center [547, 453] width 393 height 40
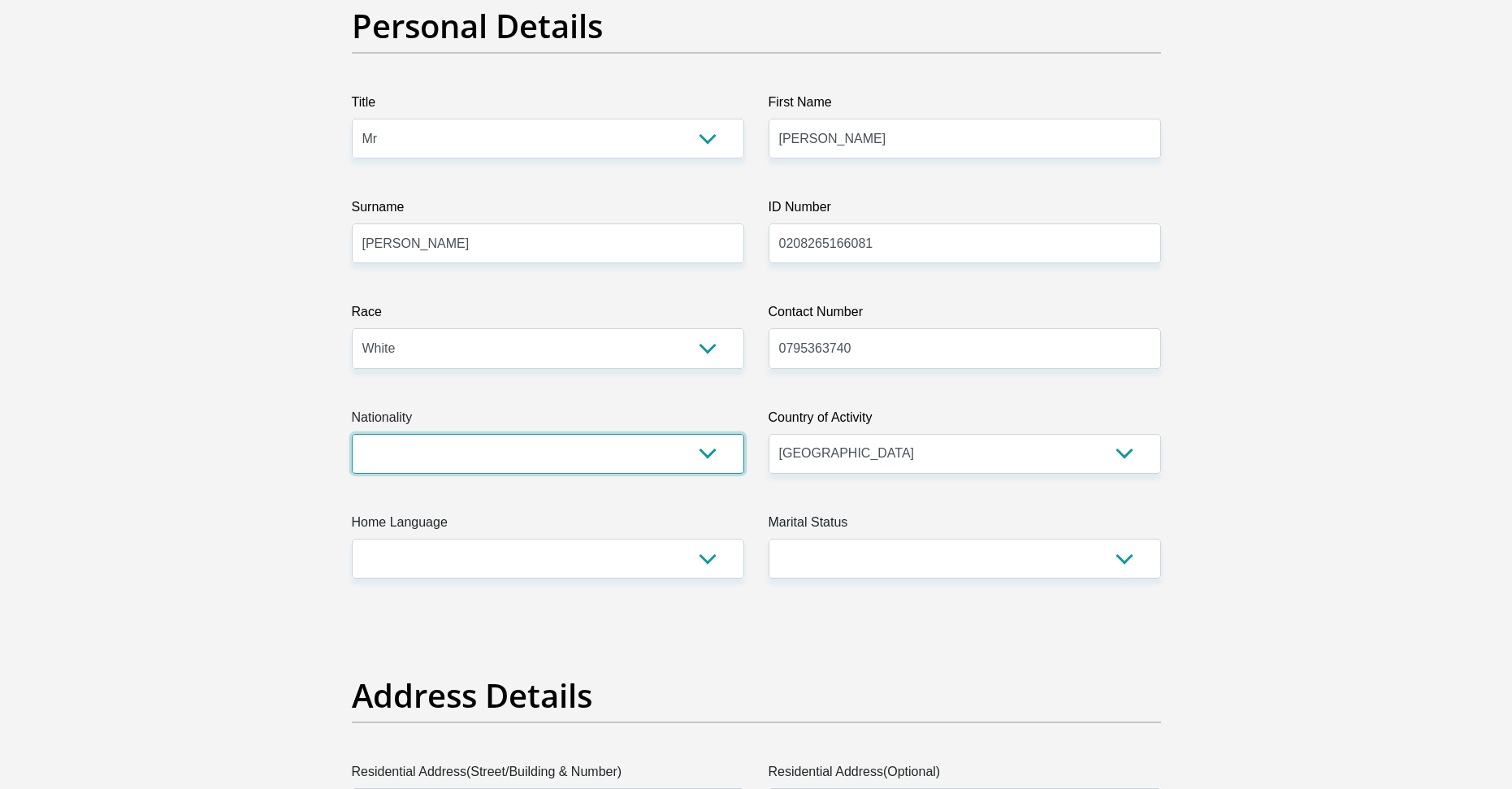
select select "ZAF"
click at [351, 434] on select "[GEOGRAPHIC_DATA] [GEOGRAPHIC_DATA] [GEOGRAPHIC_DATA] [GEOGRAPHIC_DATA] [GEOGRA…" at bounding box center [547, 453] width 393 height 40
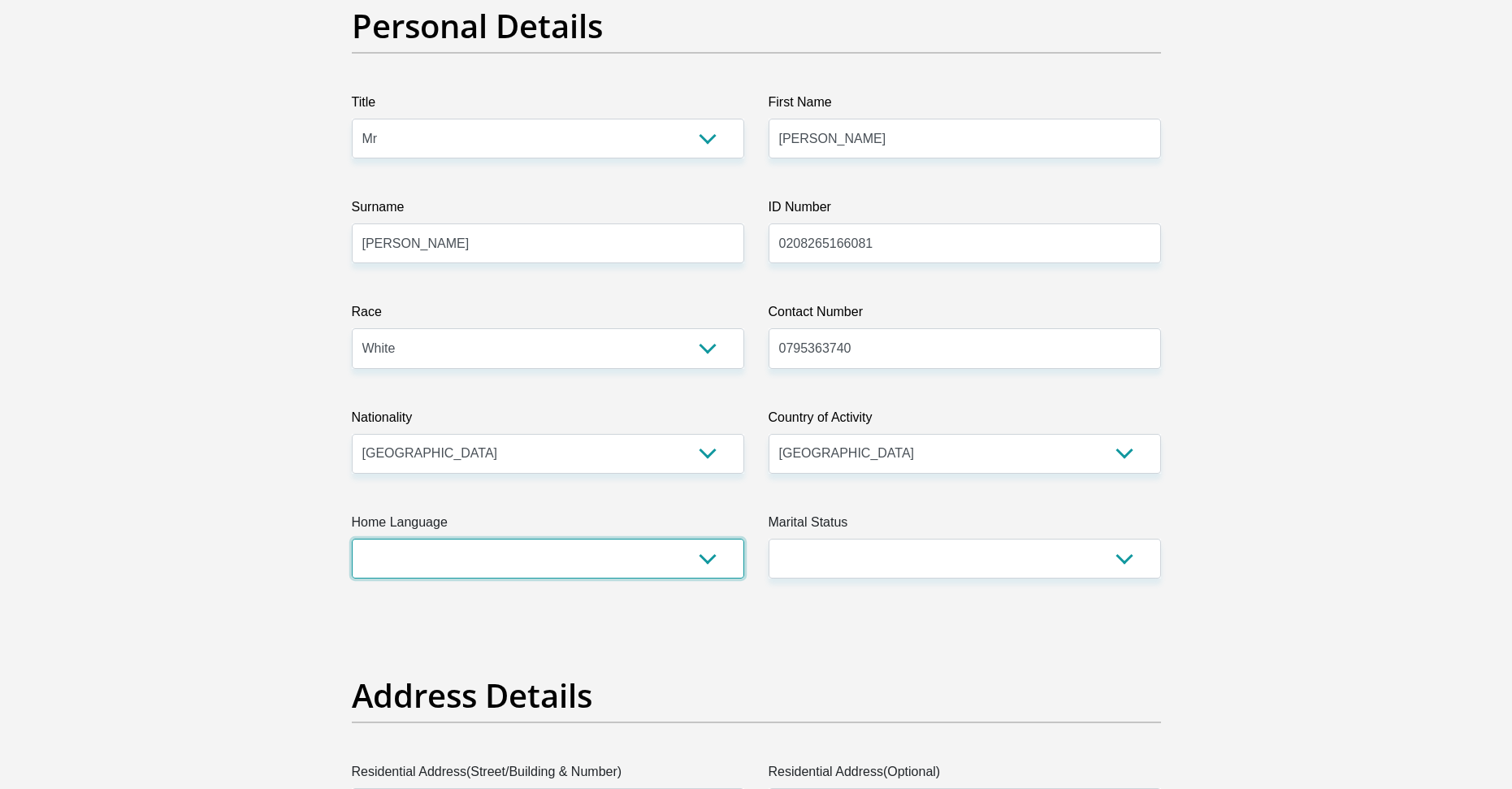
click at [453, 557] on select "Afrikaans English Sepedi South Ndebele Southern Sotho Swati Tsonga Tswana Venda…" at bounding box center [547, 558] width 393 height 40
select select "eng"
click at [351, 539] on select "Afrikaans English Sepedi South Ndebele Southern Sotho Swati Tsonga Tswana Venda…" at bounding box center [547, 558] width 393 height 40
drag, startPoint x: 834, startPoint y: 593, endPoint x: 834, endPoint y: 580, distance: 13.0
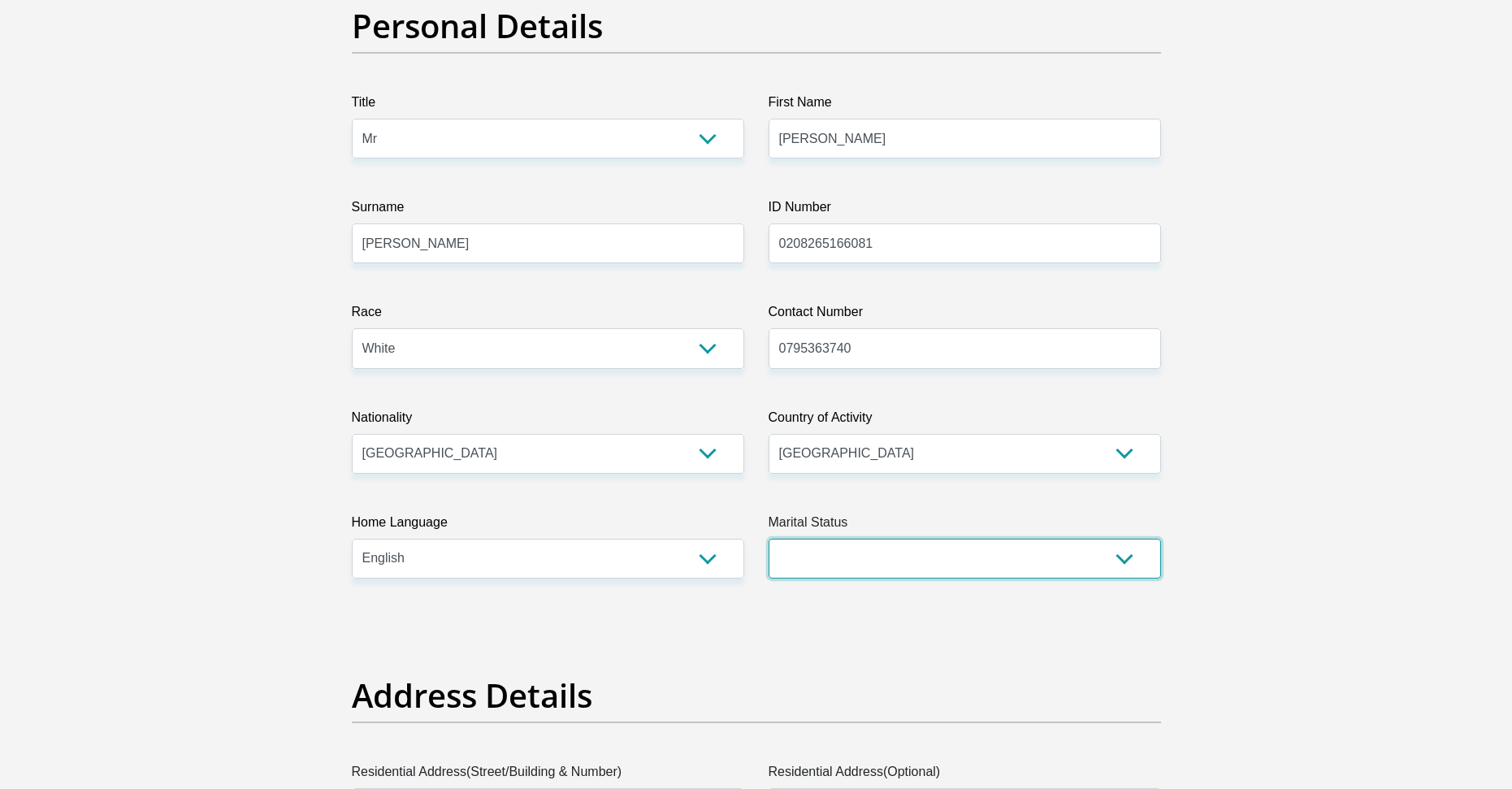
click at [834, 565] on select "Married ANC Single Divorced Widowed Married COP or Customary Law" at bounding box center [965, 558] width 393 height 40
select select "2"
click at [769, 539] on select "Married ANC Single Divorced Widowed Married COP or Customary Law" at bounding box center [965, 558] width 393 height 40
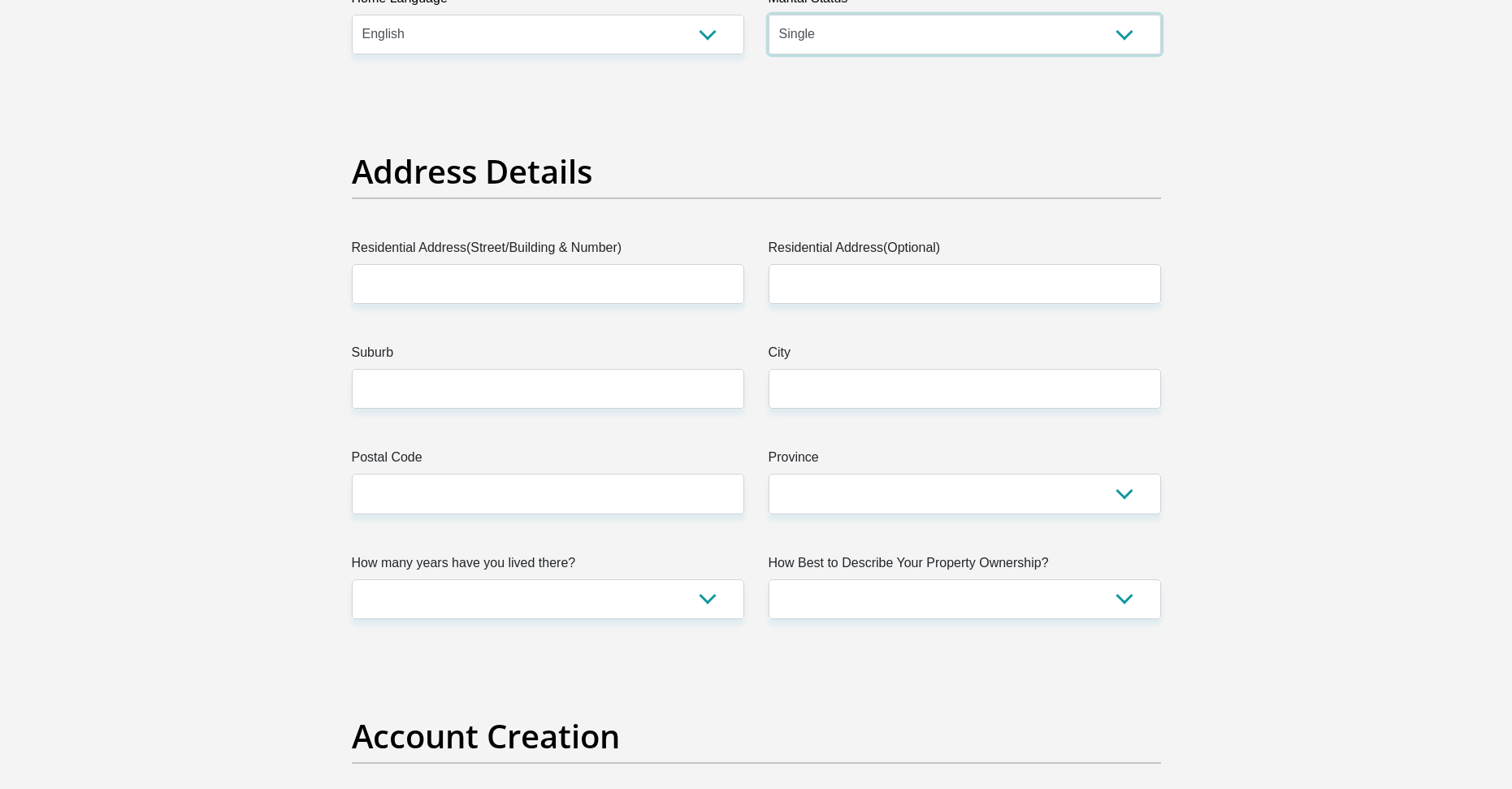
scroll to position [731, 0]
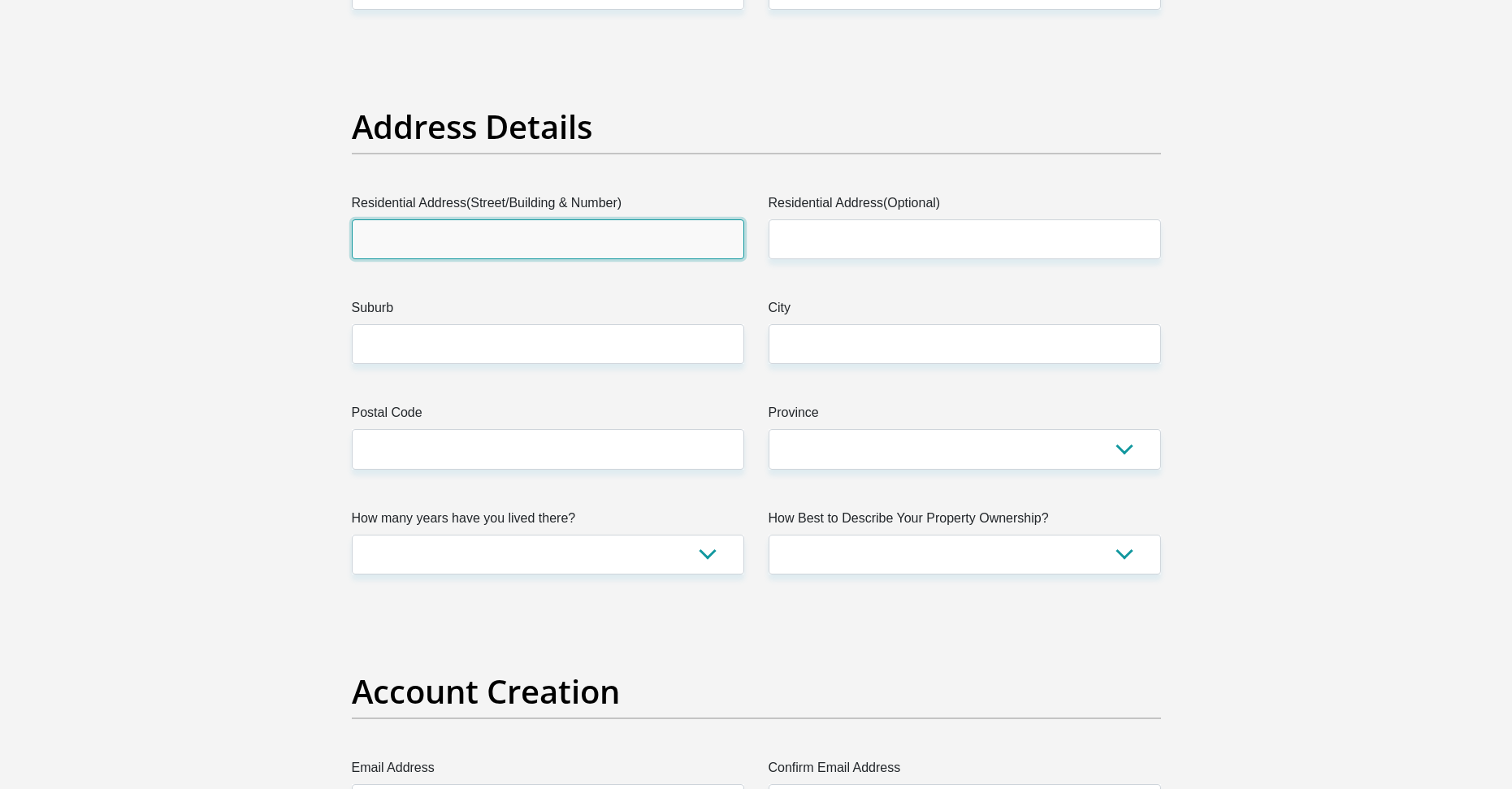
click at [433, 252] on input "Residential Address(Street/Building & Number)" at bounding box center [547, 239] width 393 height 40
type input "[STREET_ADDRESS][PERSON_NAME]"
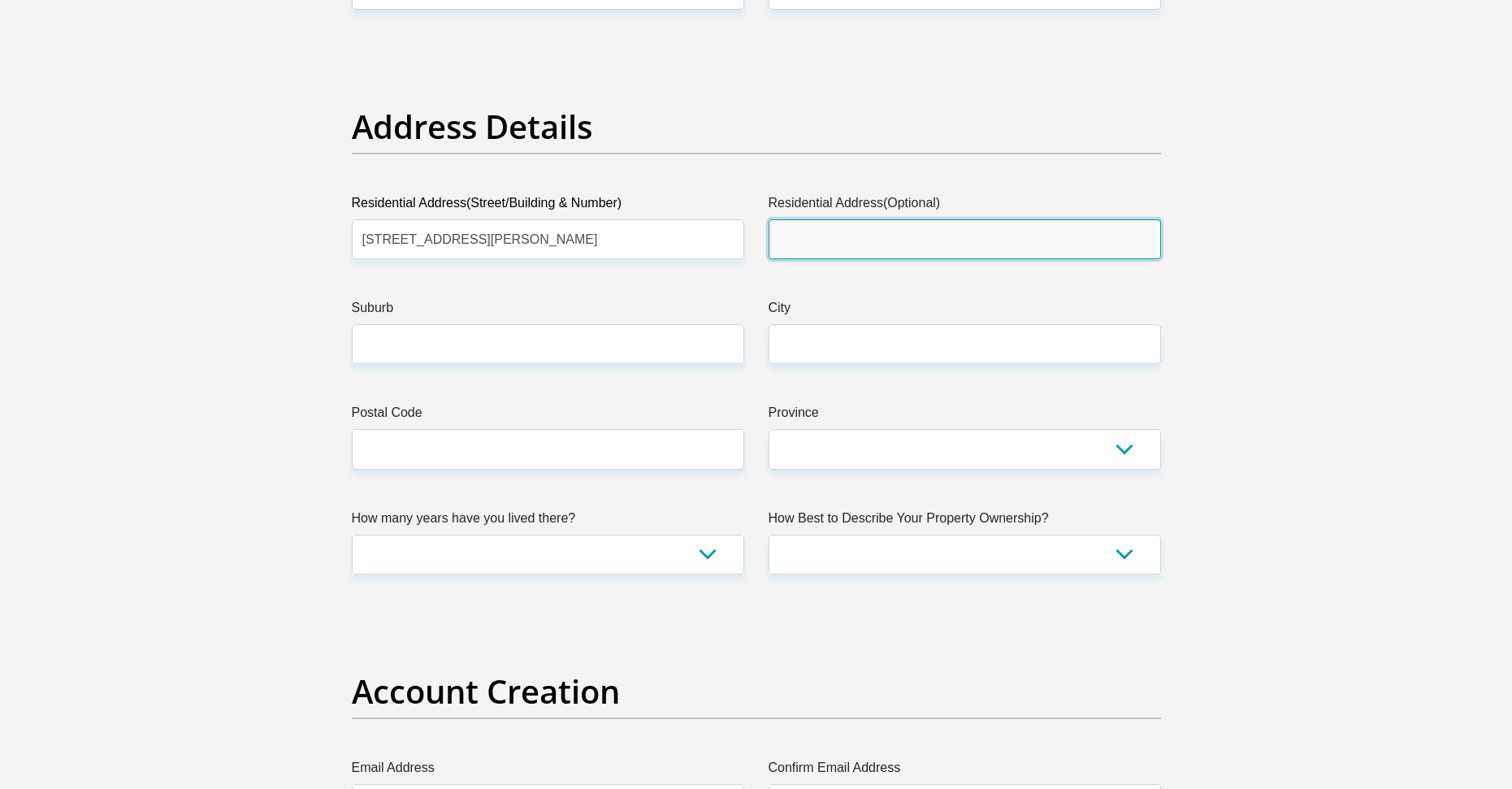
drag, startPoint x: 854, startPoint y: 246, endPoint x: 848, endPoint y: 265, distance: 19.9
click at [854, 246] on input "Residential Address(Optional)" at bounding box center [965, 239] width 393 height 40
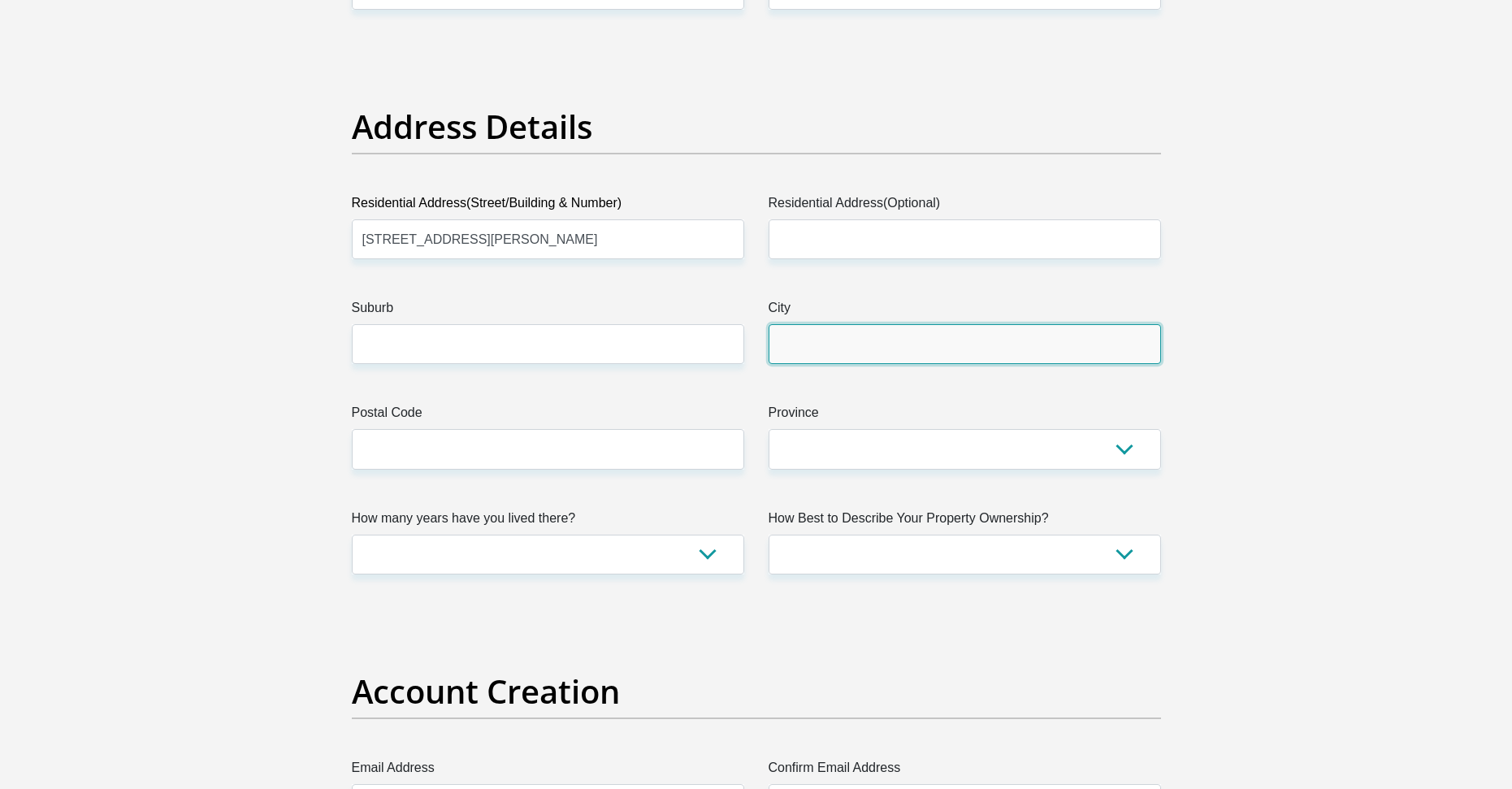
click at [820, 352] on input "City" at bounding box center [965, 344] width 393 height 40
type input "[GEOGRAPHIC_DATA]"
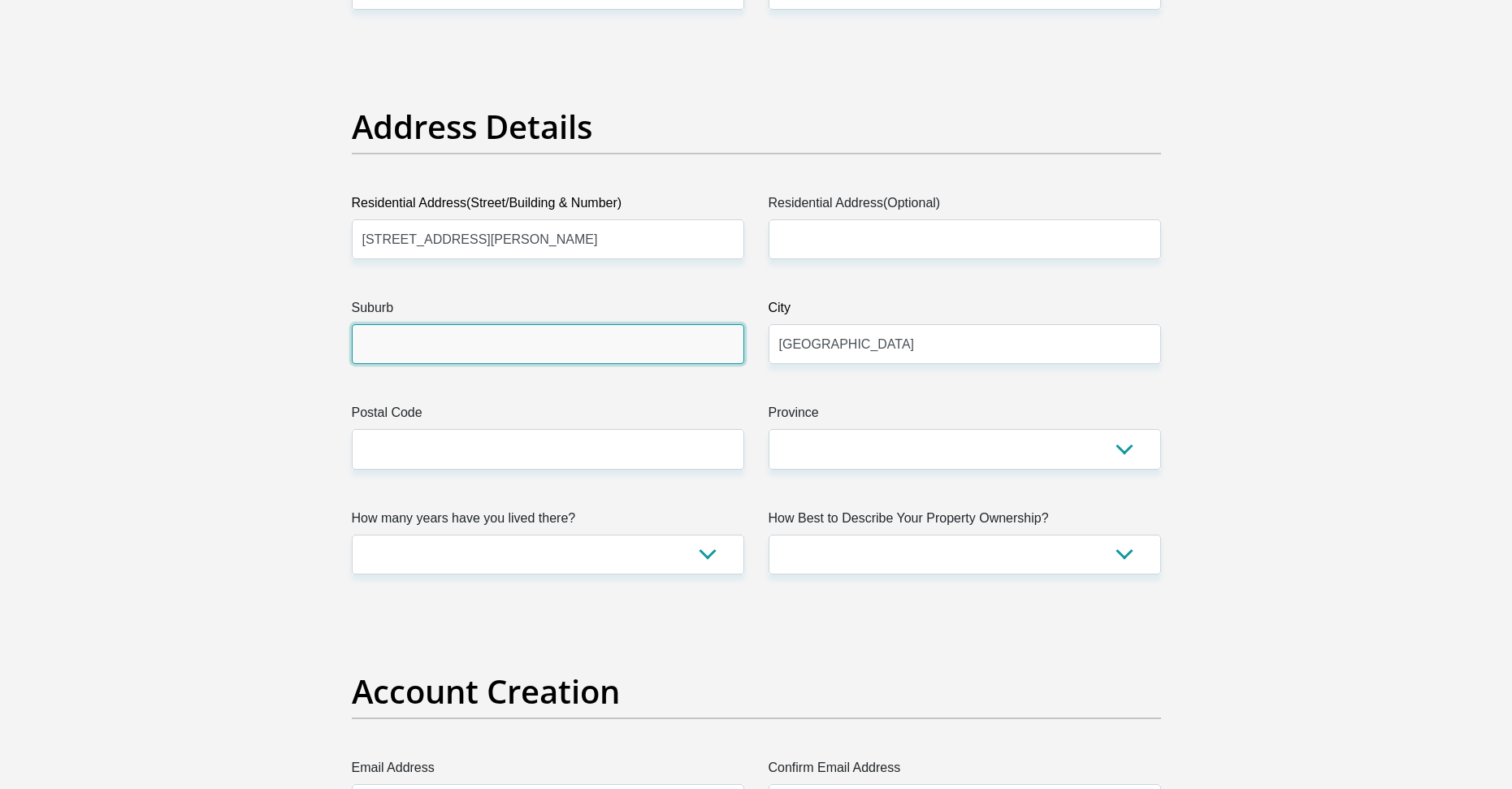
click at [419, 355] on input "Suburb" at bounding box center [547, 344] width 393 height 40
type input "Bluff"
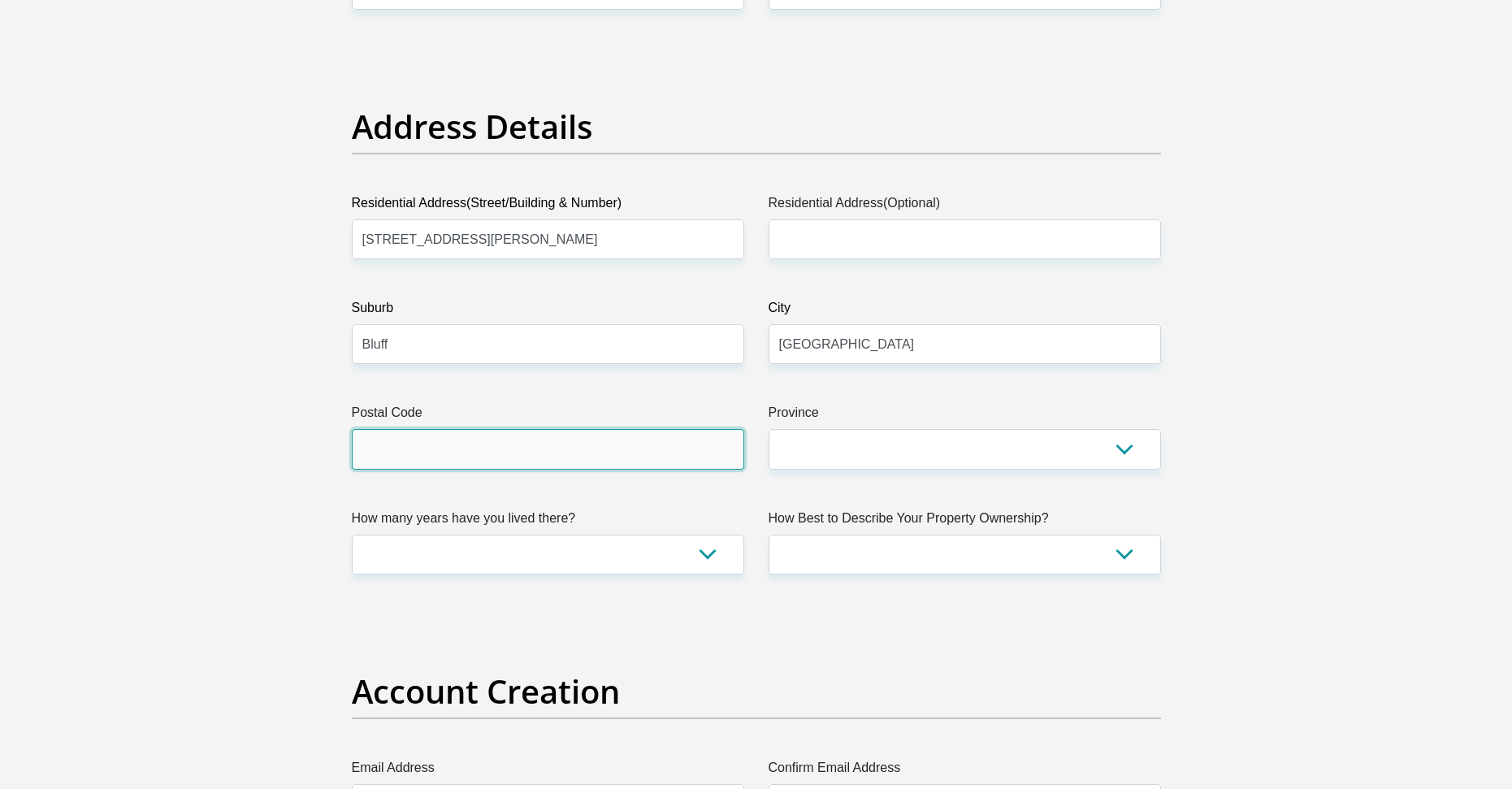
click at [437, 461] on input "Postal Code" at bounding box center [547, 448] width 393 height 40
type input "4052"
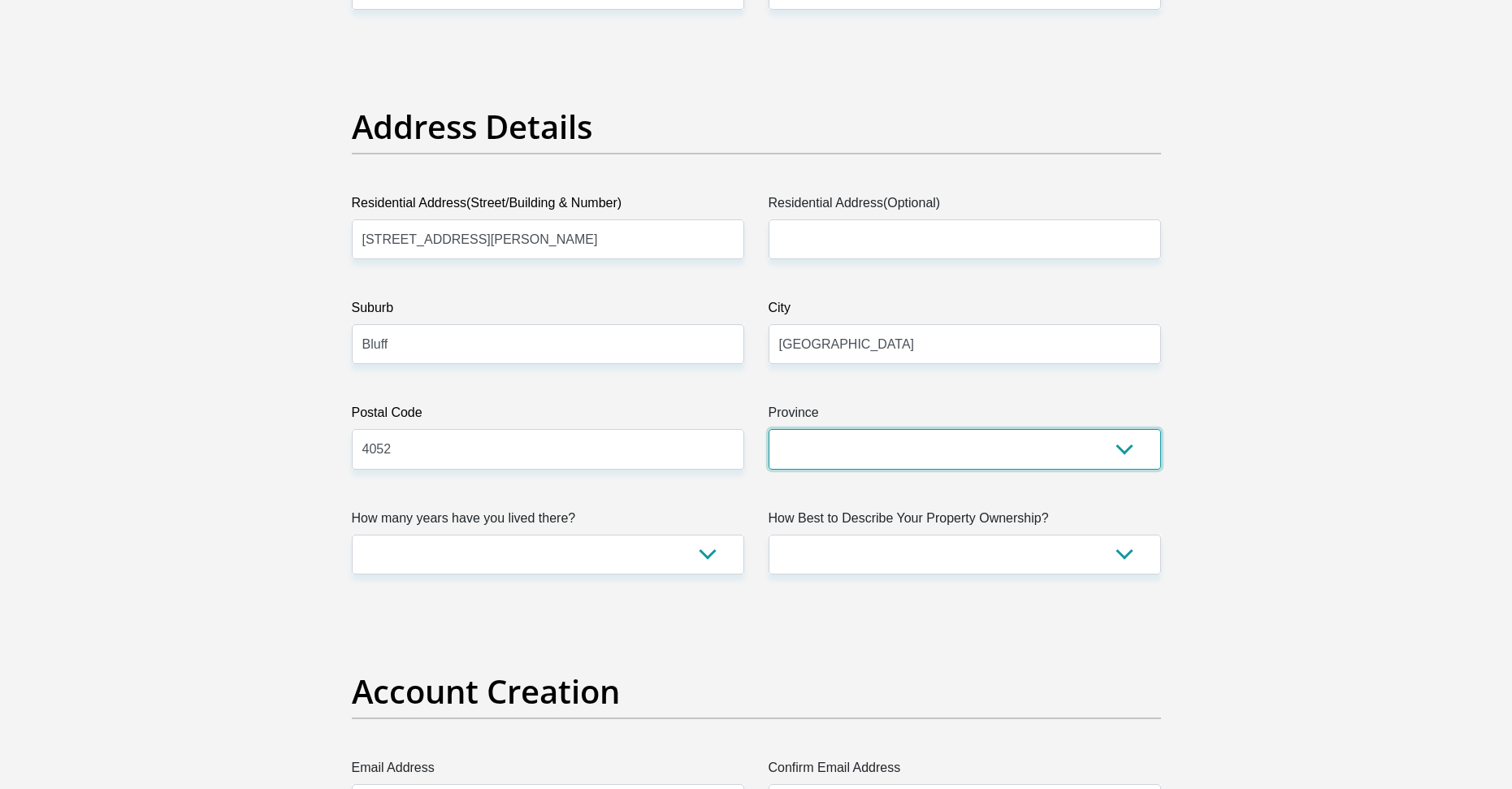
click at [809, 454] on select "Eastern Cape Free State [GEOGRAPHIC_DATA] [GEOGRAPHIC_DATA][DATE] [GEOGRAPHIC_D…" at bounding box center [965, 448] width 393 height 40
select select "[GEOGRAPHIC_DATA][DATE]"
click at [769, 429] on select "Eastern Cape Free State [GEOGRAPHIC_DATA] [GEOGRAPHIC_DATA][DATE] [GEOGRAPHIC_D…" at bounding box center [965, 448] width 393 height 40
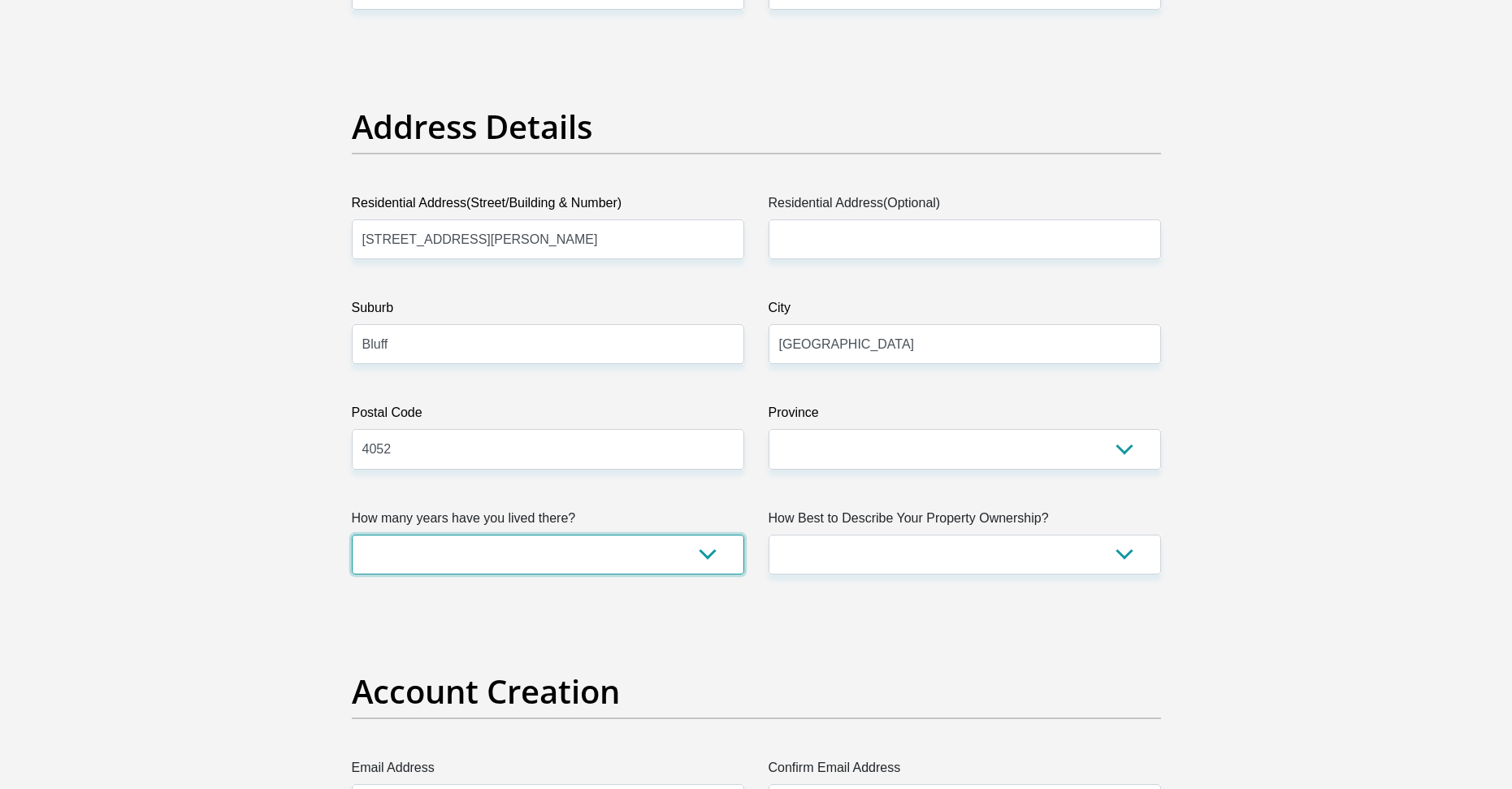
click at [580, 558] on select "less than 1 year 1-3 years 3-5 years 5+ years" at bounding box center [547, 554] width 393 height 40
select select "5"
click at [351, 535] on select "less than 1 year 1-3 years 3-5 years 5+ years" at bounding box center [547, 554] width 393 height 40
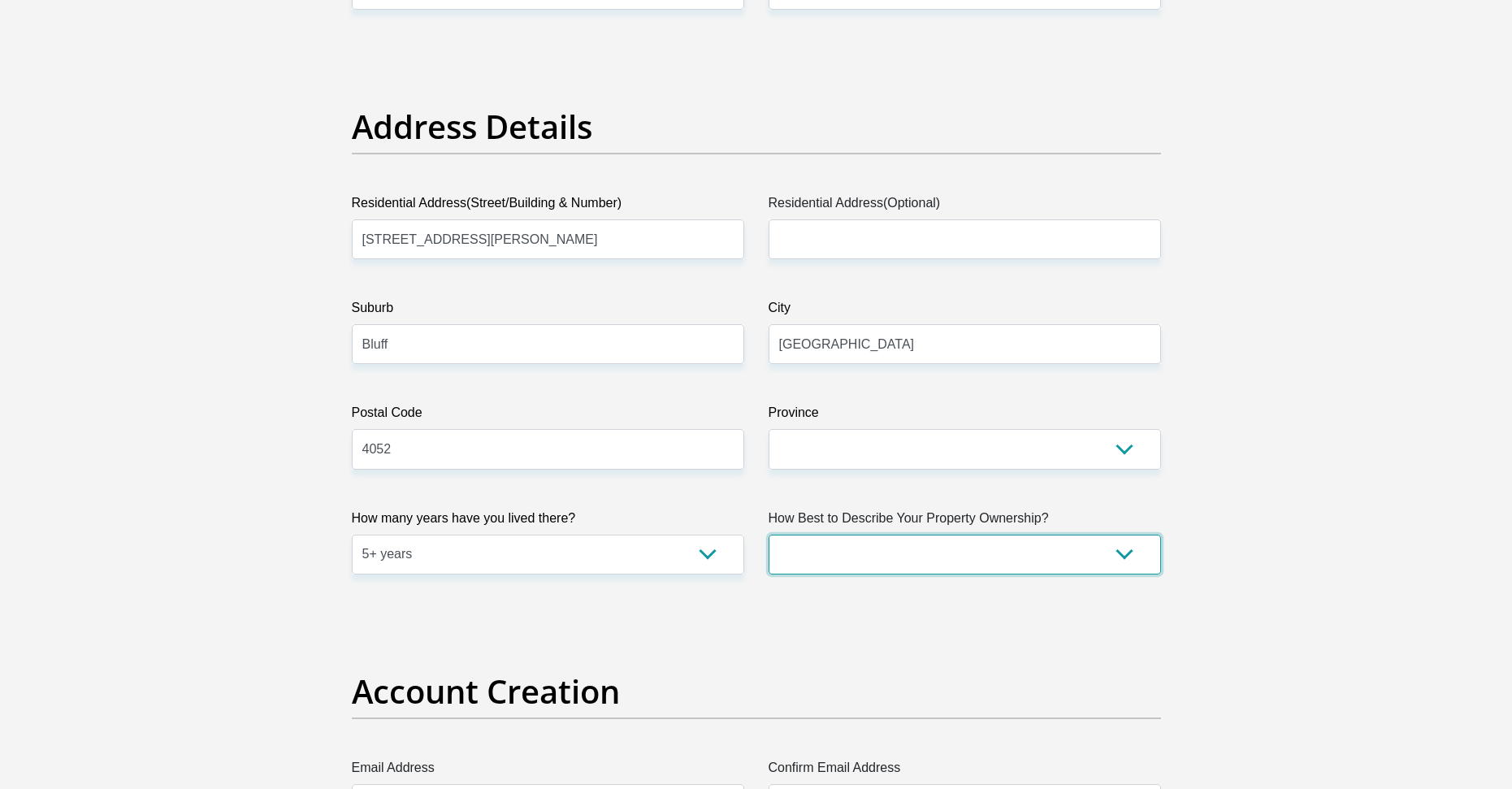
click at [795, 565] on select "Owned Rented Family Owned Company Dwelling" at bounding box center [965, 554] width 393 height 40
select select "parents"
click at [769, 535] on select "Owned Rented Family Owned Company Dwelling" at bounding box center [965, 554] width 393 height 40
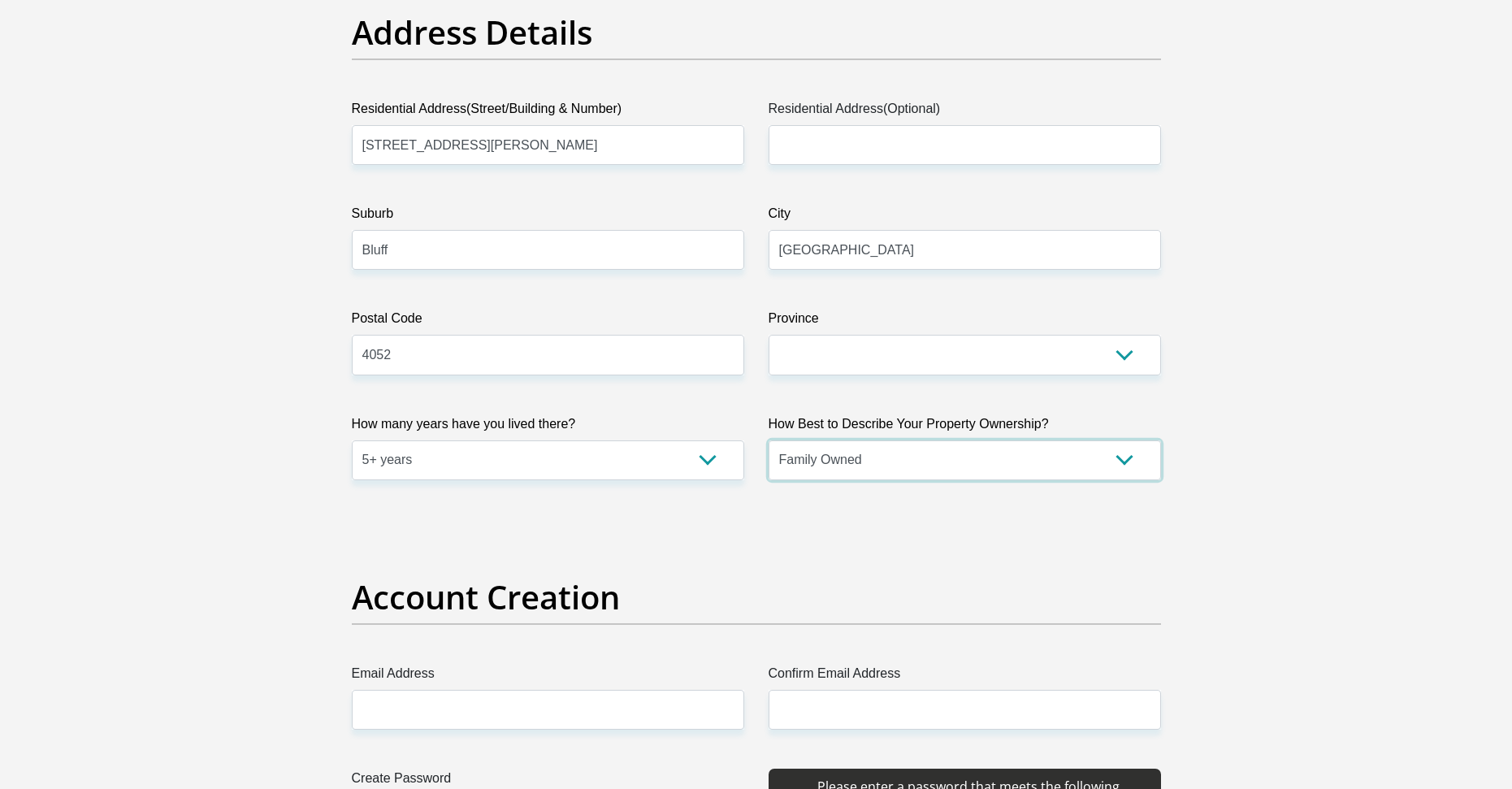
scroll to position [1138, 0]
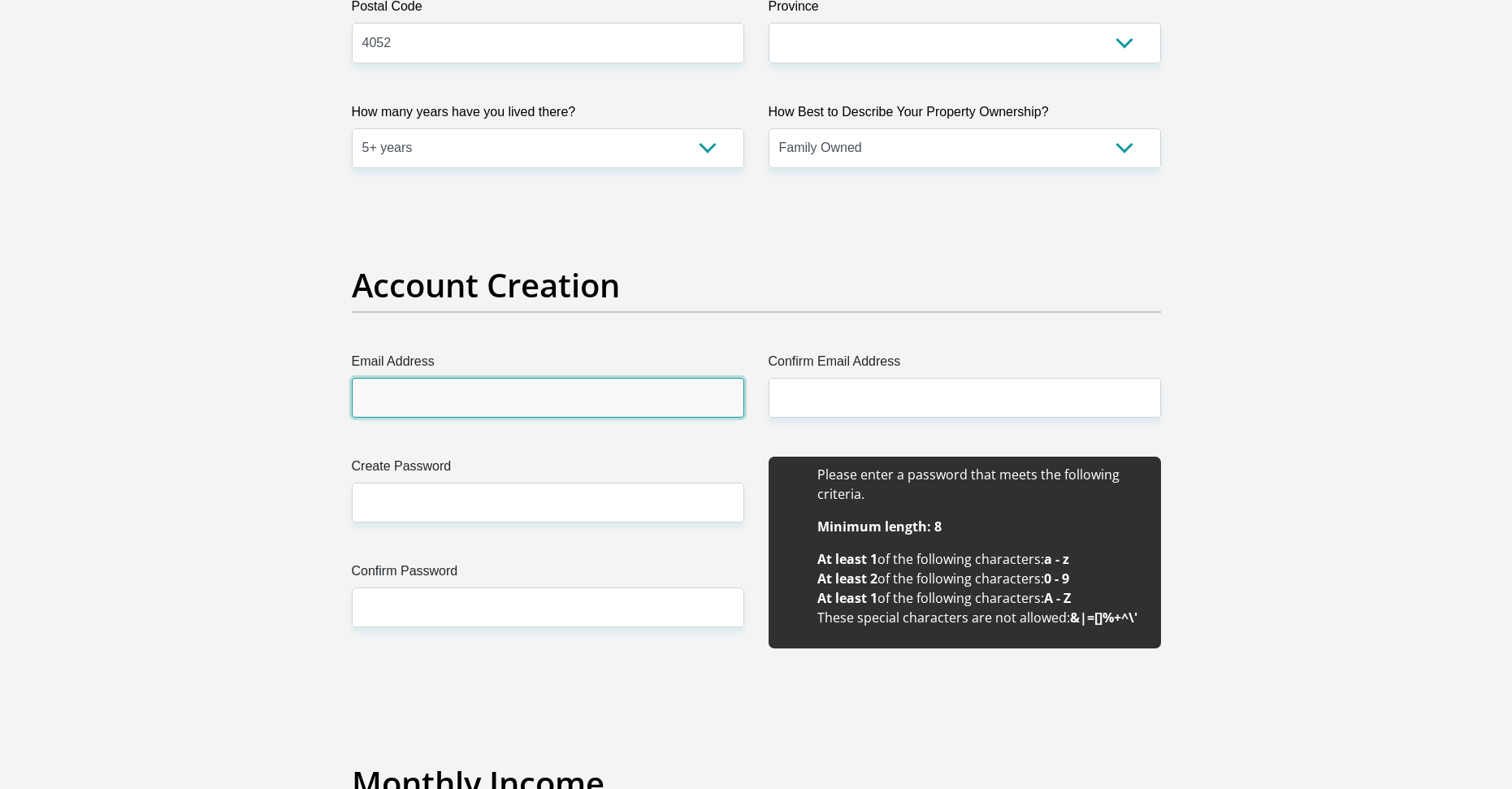
click at [434, 414] on input "Email Address" at bounding box center [547, 397] width 393 height 40
type input "[EMAIL_ADDRESS][DOMAIN_NAME]"
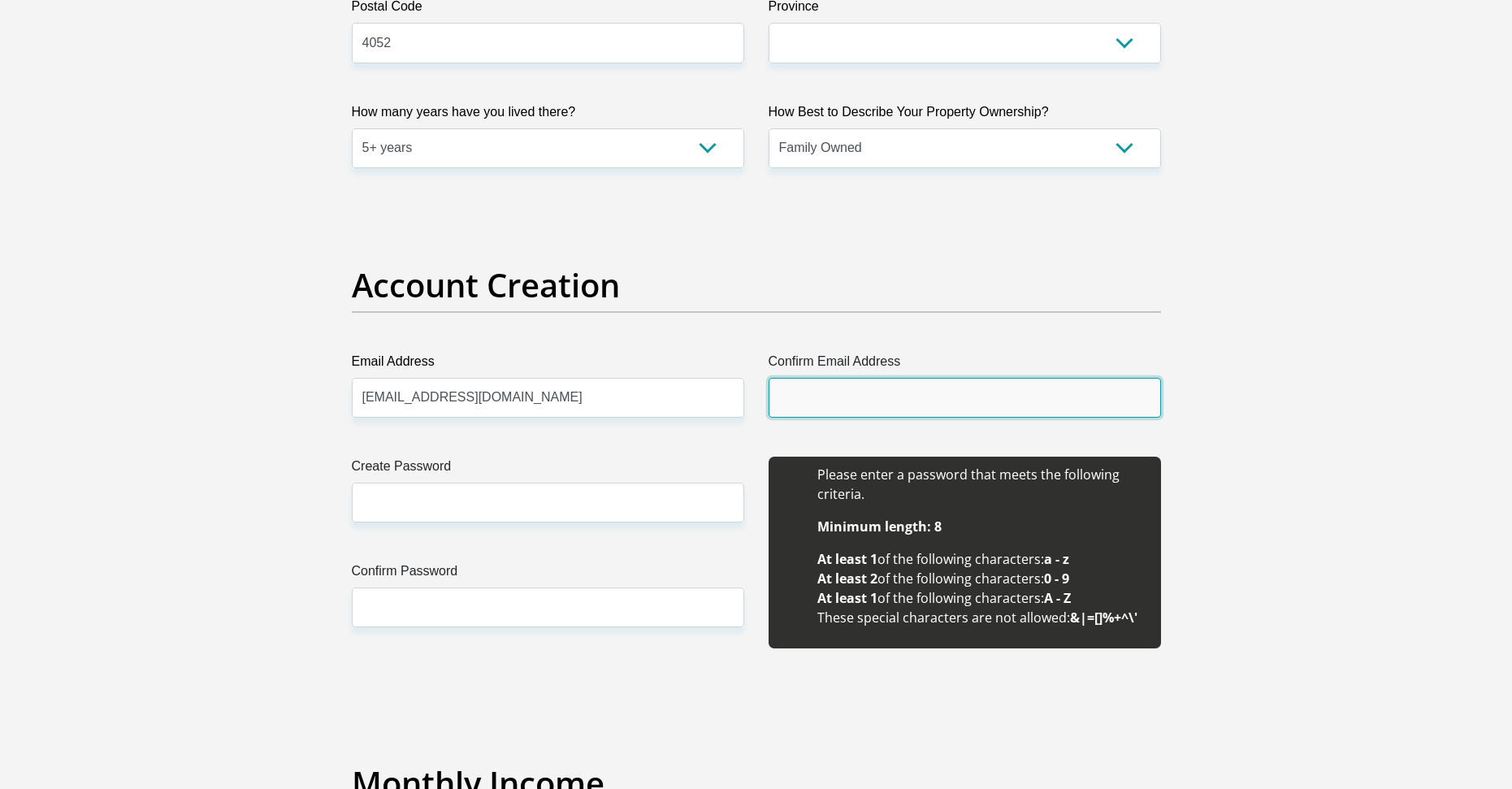
click at [814, 414] on input "Confirm Email Address" at bounding box center [965, 397] width 393 height 40
type input "[EMAIL_ADDRESS][DOMAIN_NAME]"
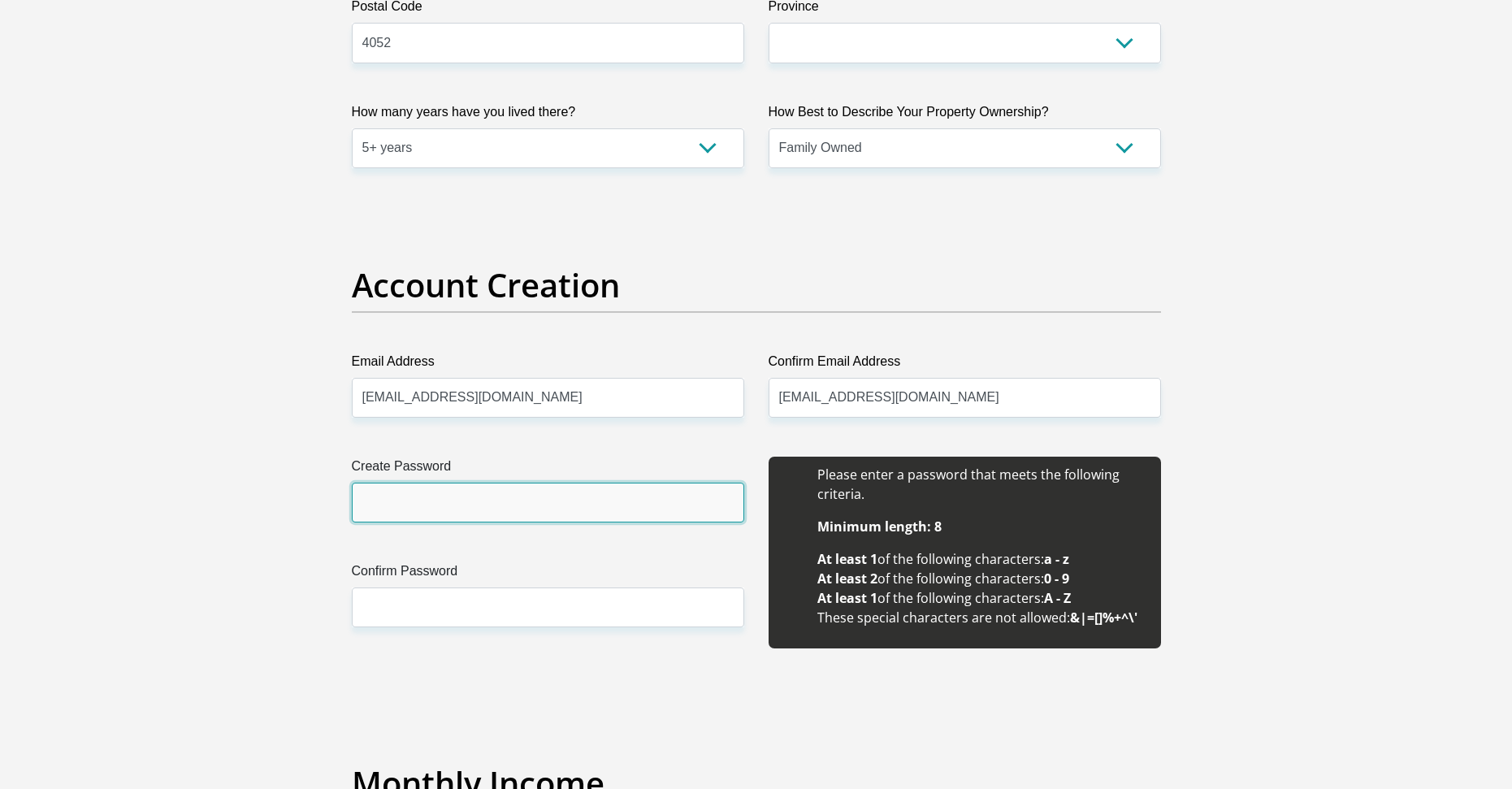
click at [442, 511] on input "Create Password" at bounding box center [547, 502] width 393 height 40
type input "8Ovven8Mia."
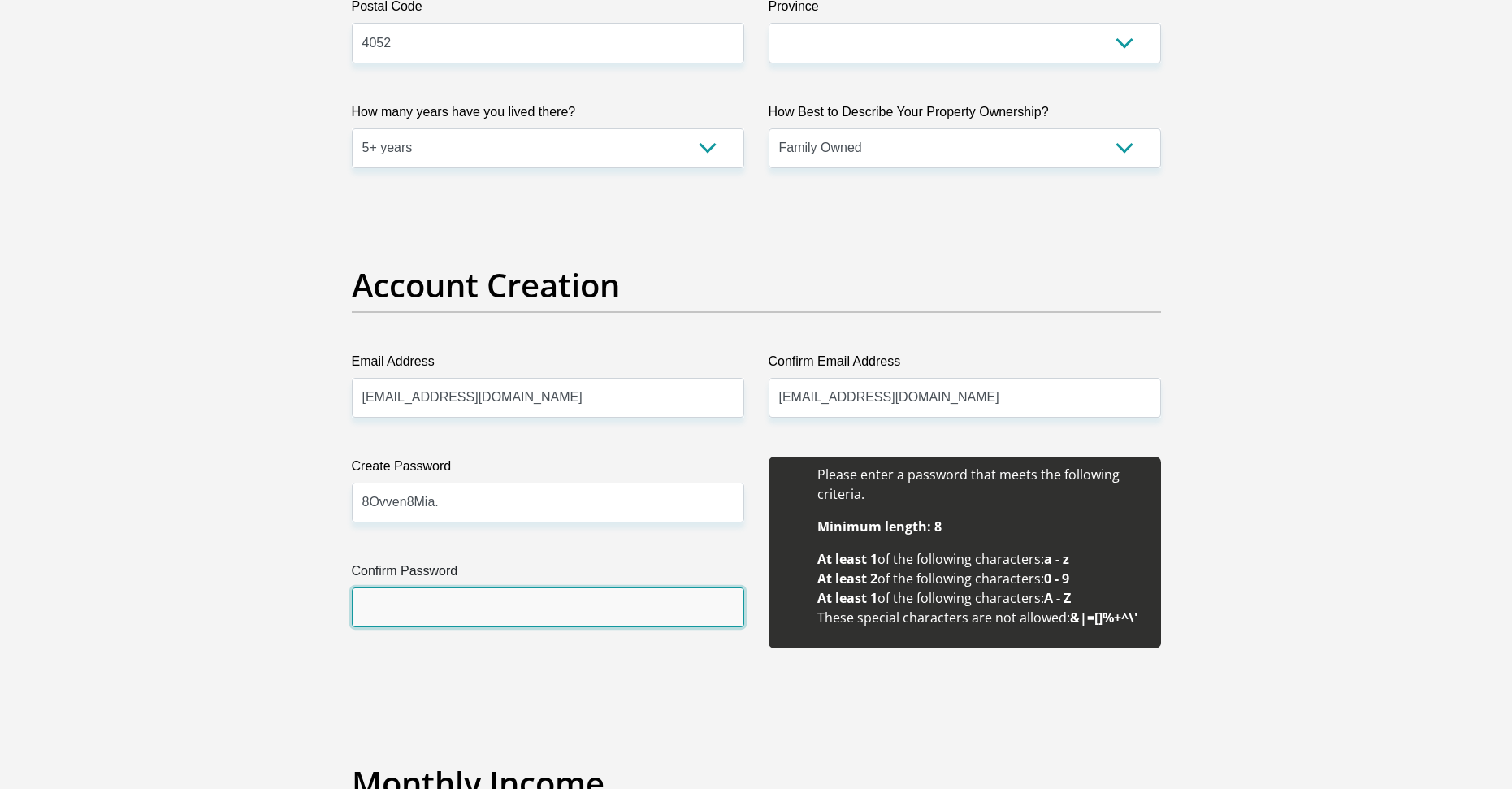
click at [458, 603] on input "Confirm Password" at bounding box center [547, 607] width 393 height 40
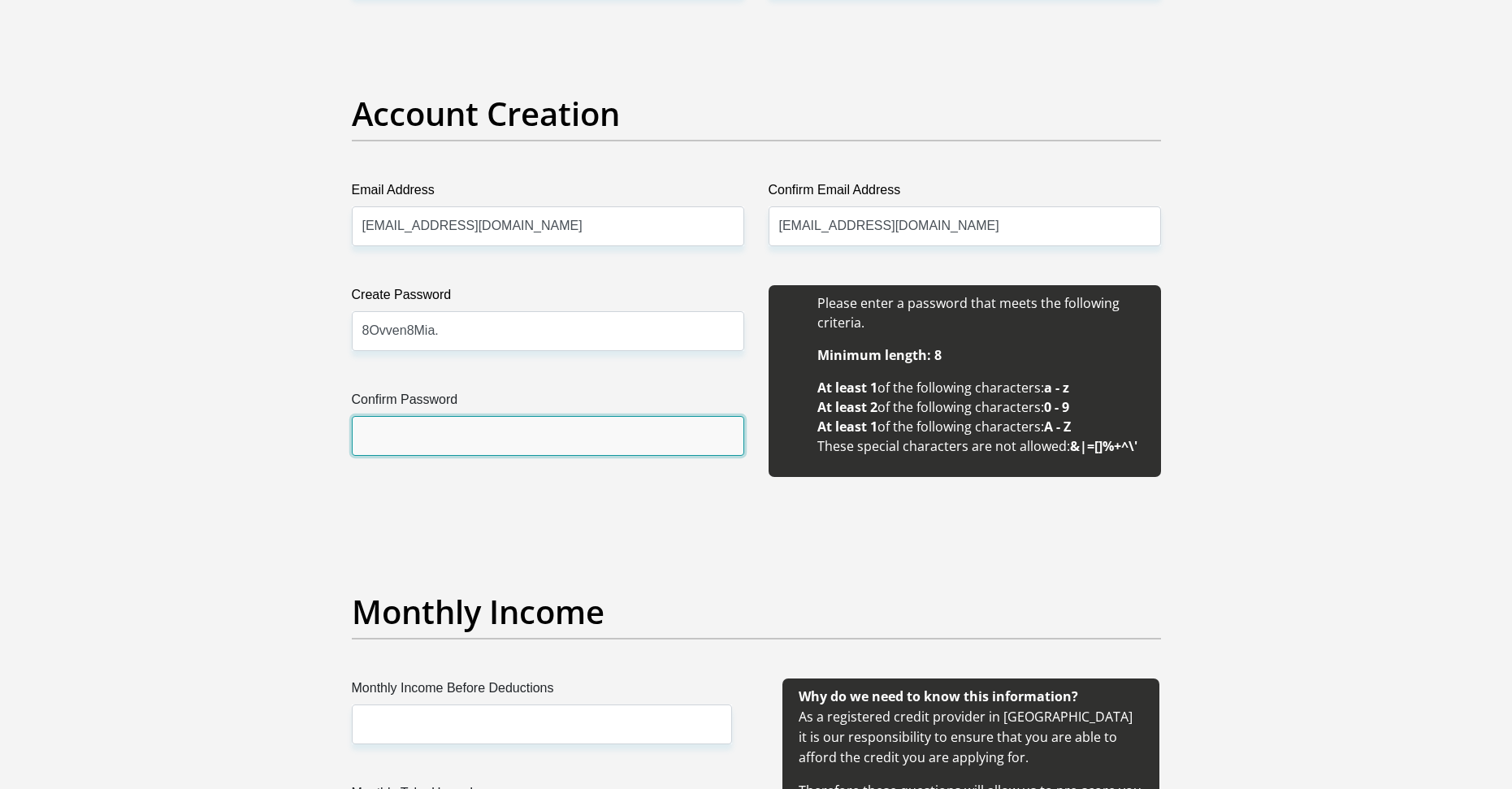
scroll to position [1382, 0]
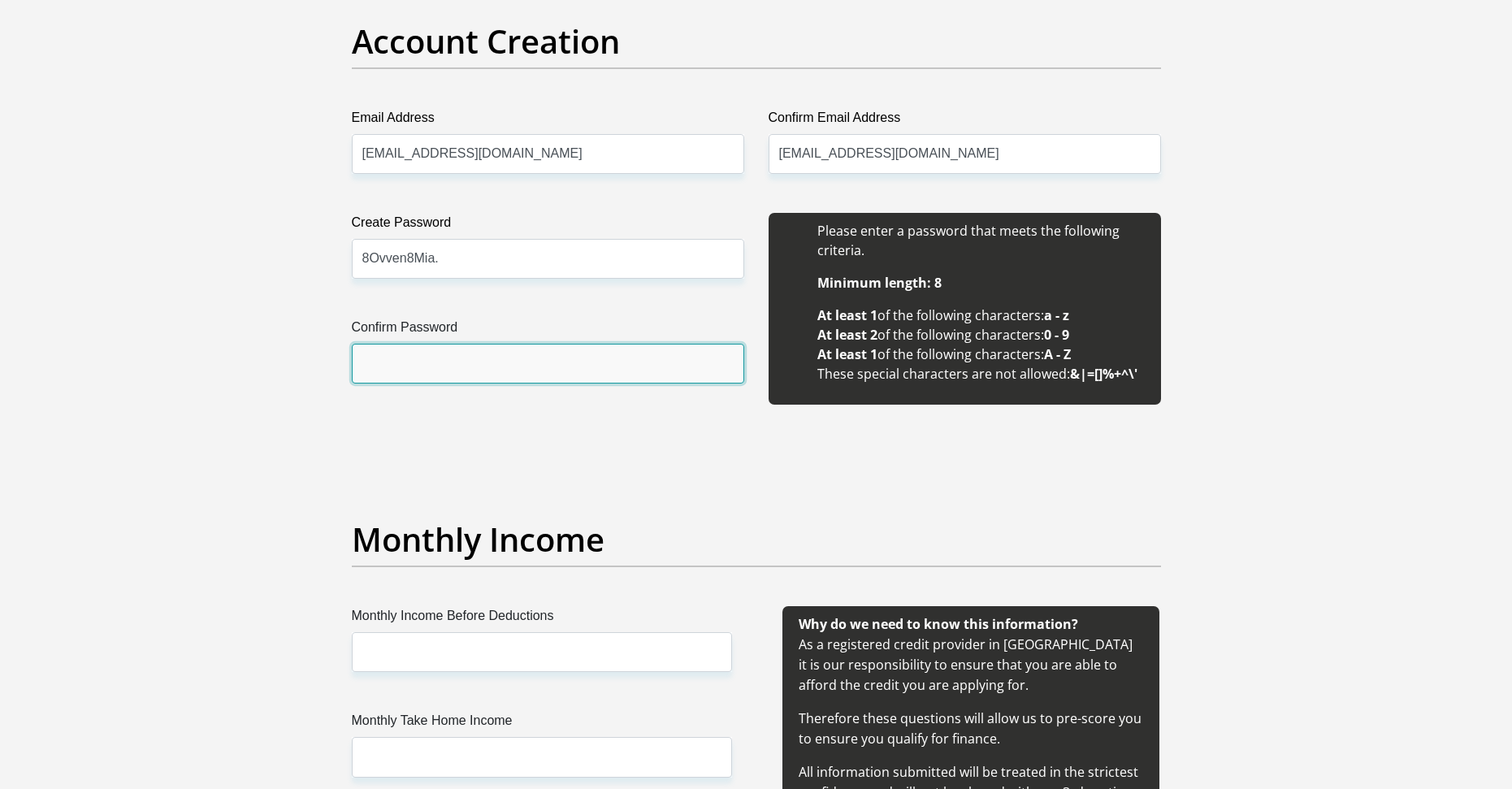
click at [466, 380] on input "Confirm Password" at bounding box center [547, 363] width 393 height 40
type input "8Ovven8Mia."
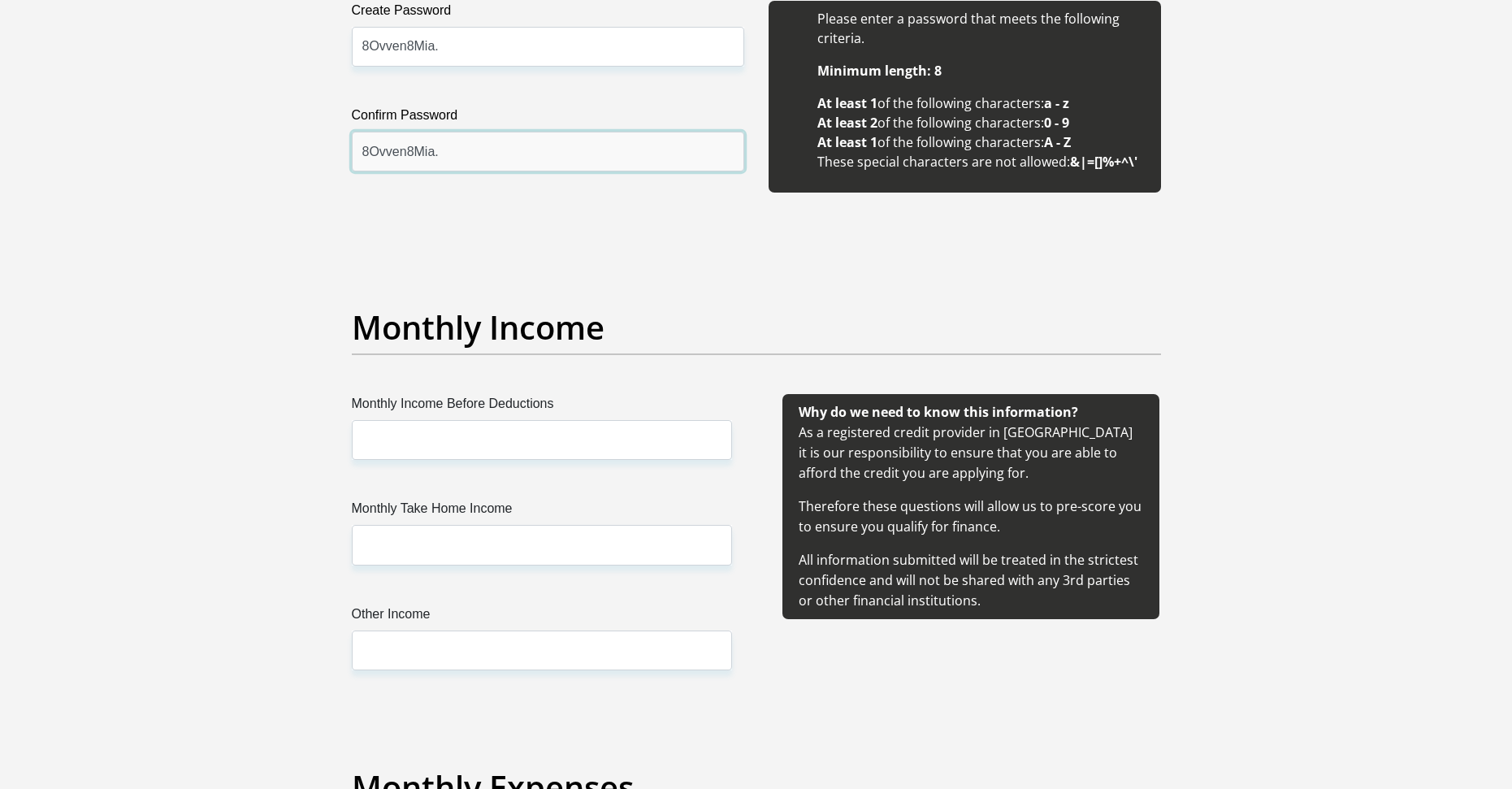
scroll to position [1625, 0]
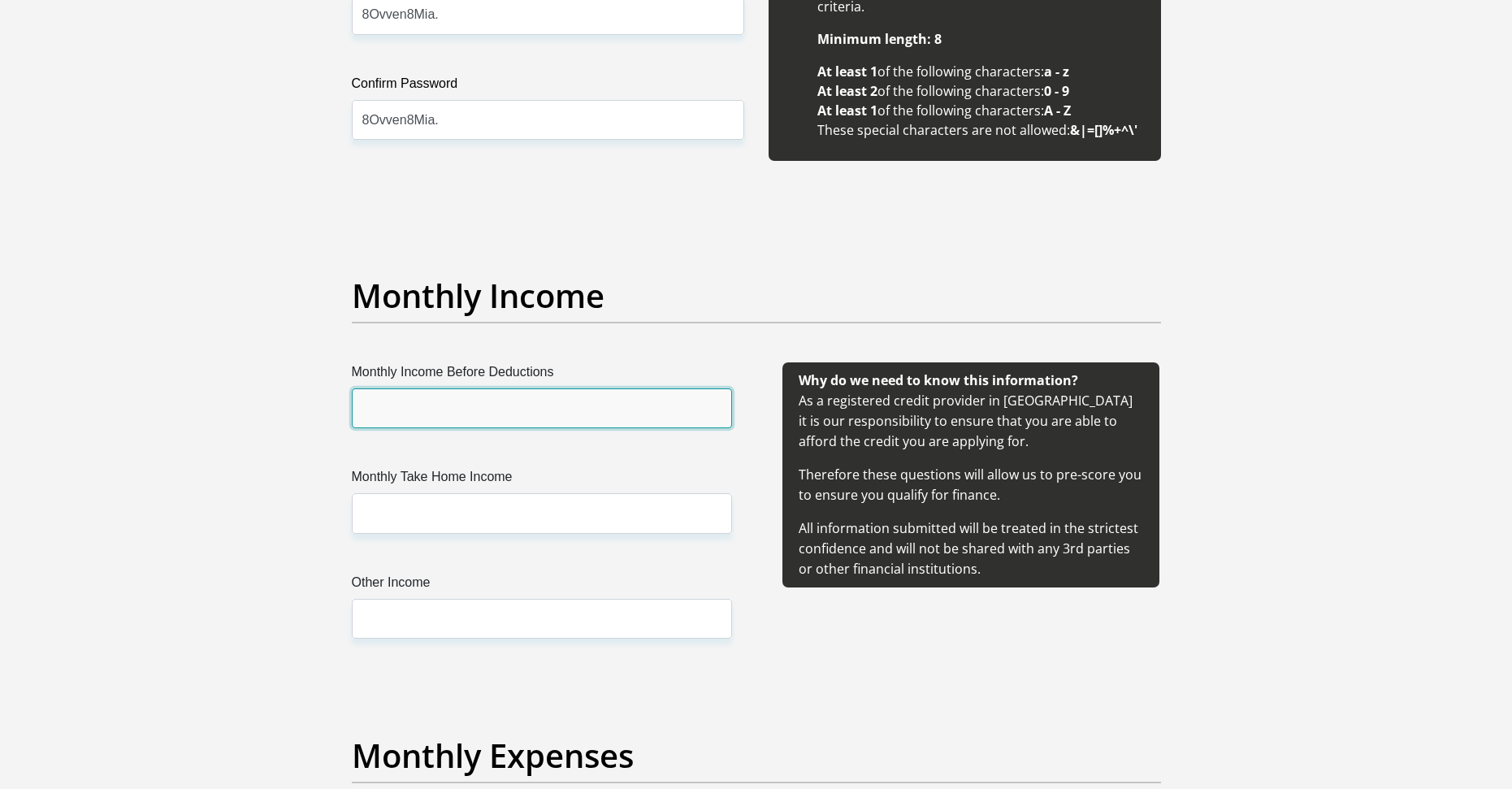
click at [480, 400] on input "Monthly Income Before Deductions" at bounding box center [542, 408] width 380 height 40
type input "14000"
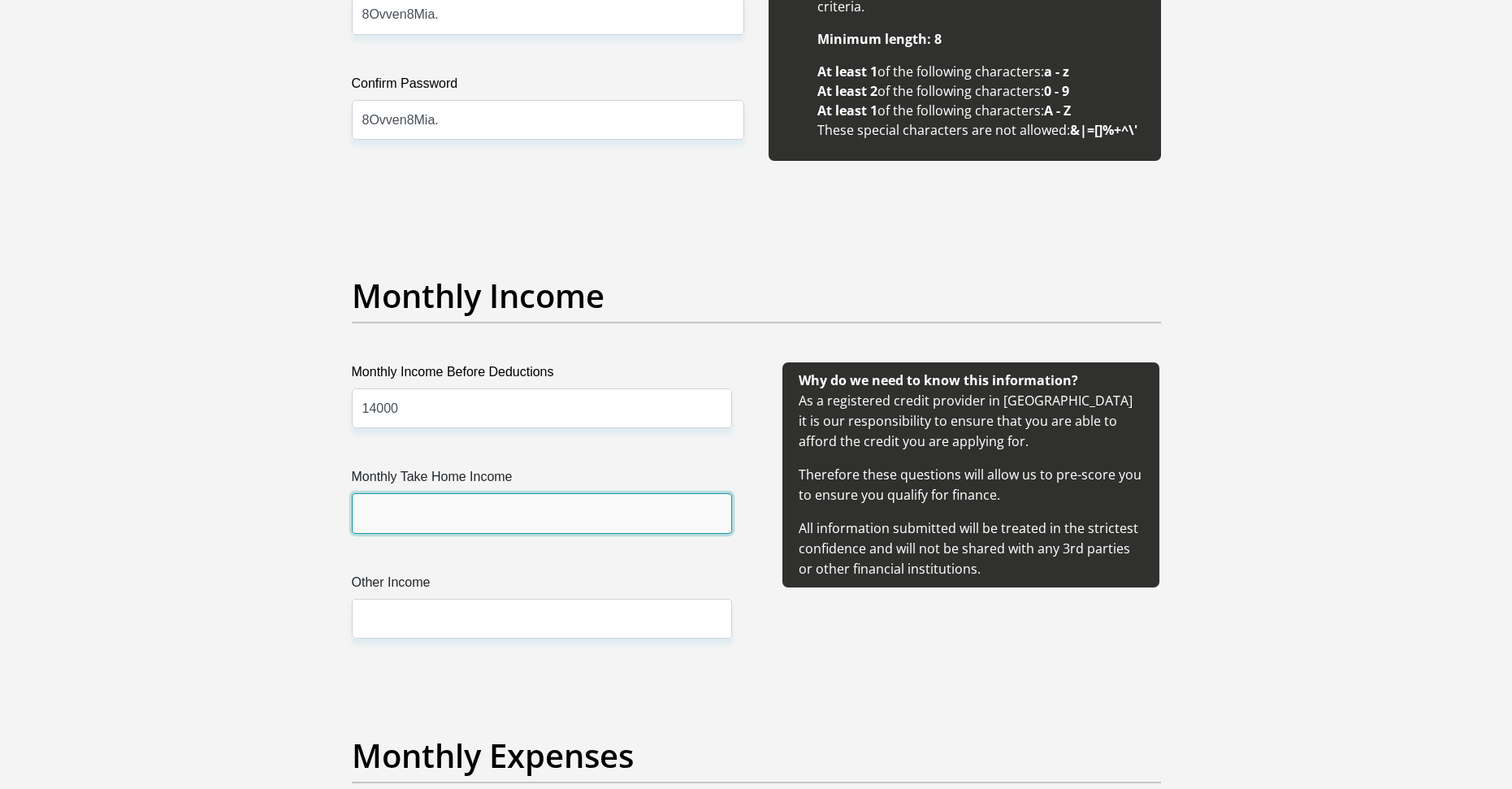
click at [429, 518] on input "Monthly Take Home Income" at bounding box center [542, 513] width 380 height 40
type input "13000"
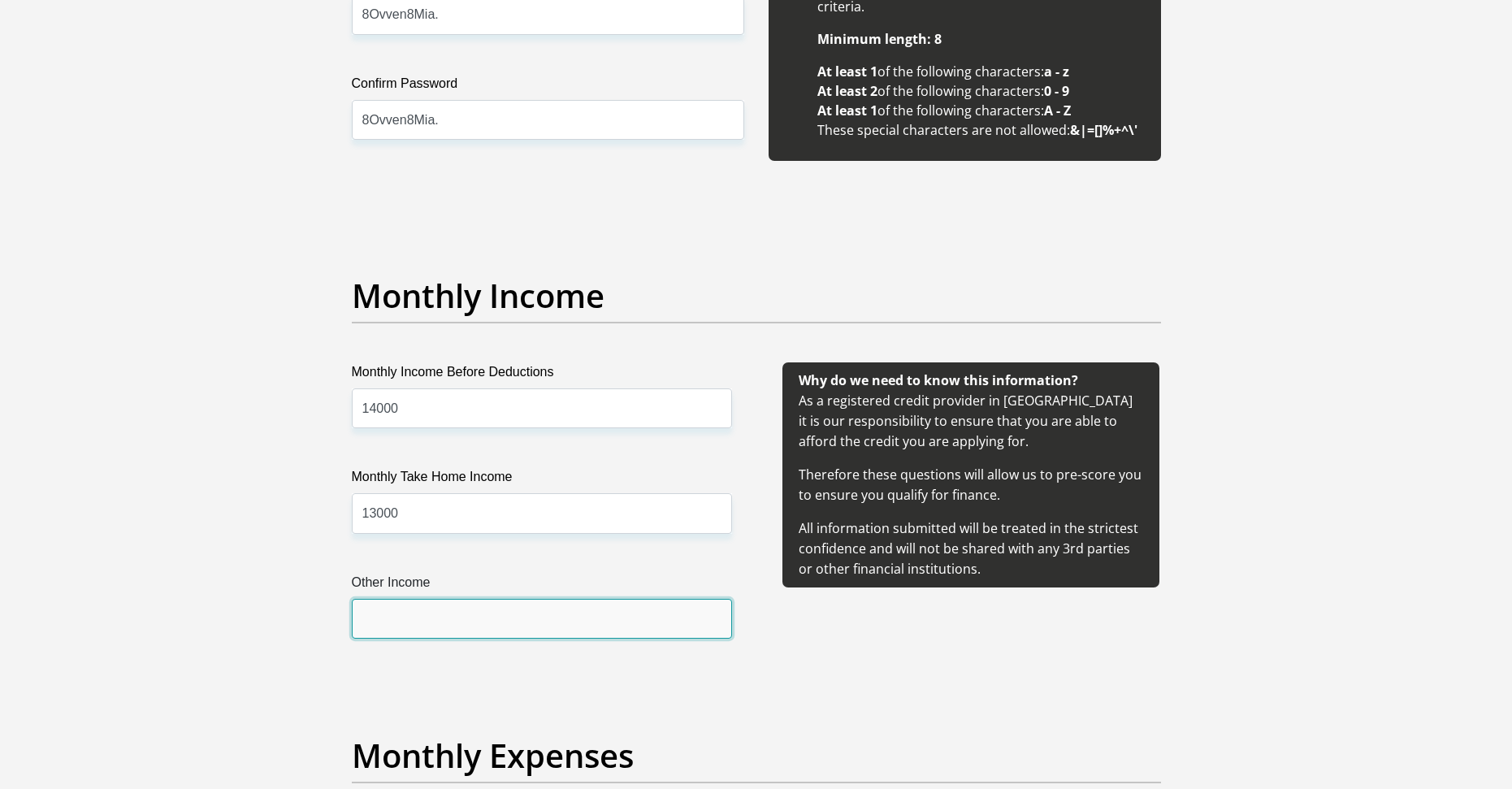
click at [370, 613] on input "Other Income" at bounding box center [542, 618] width 380 height 40
type input "0"
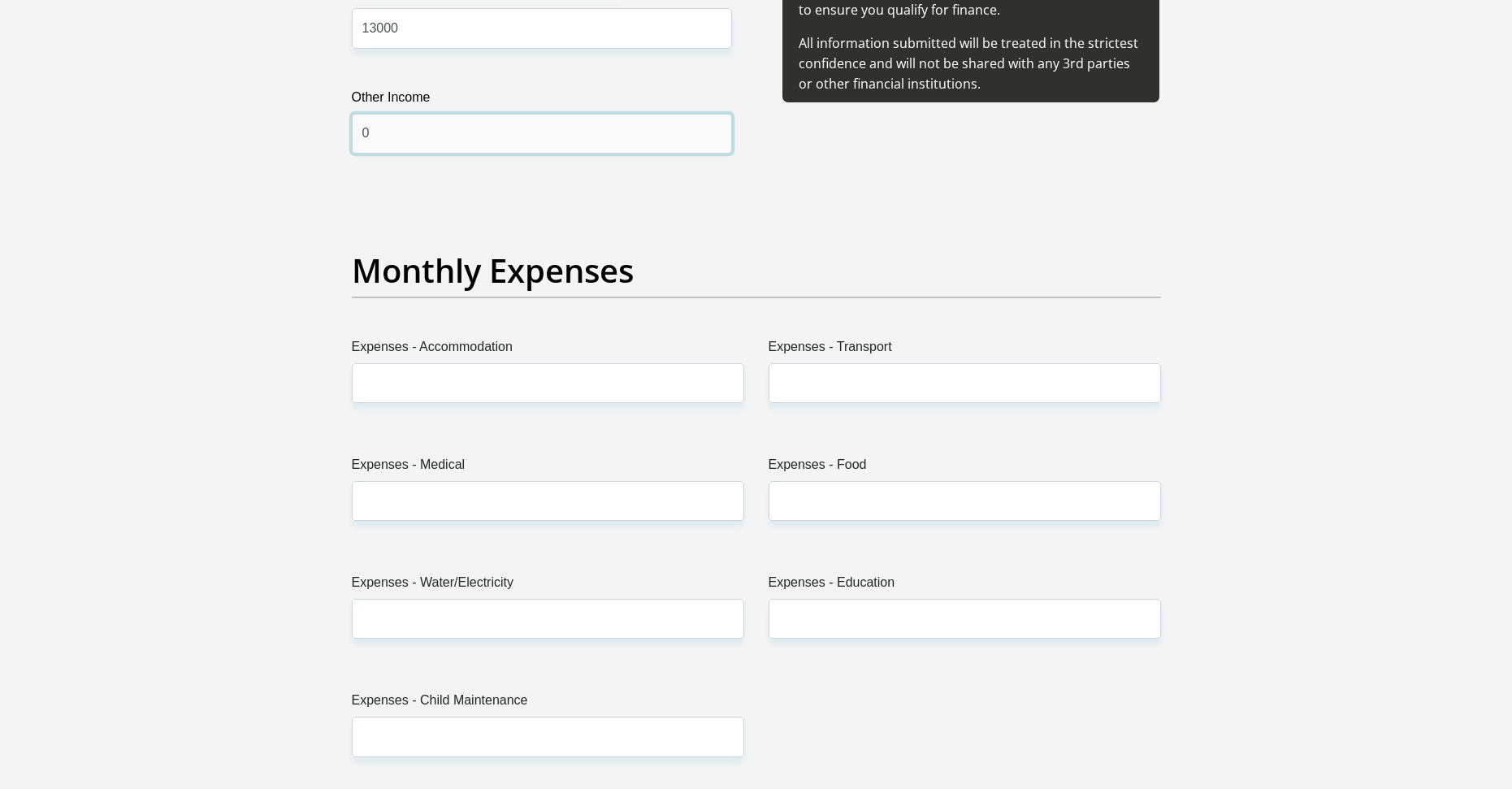
scroll to position [2113, 0]
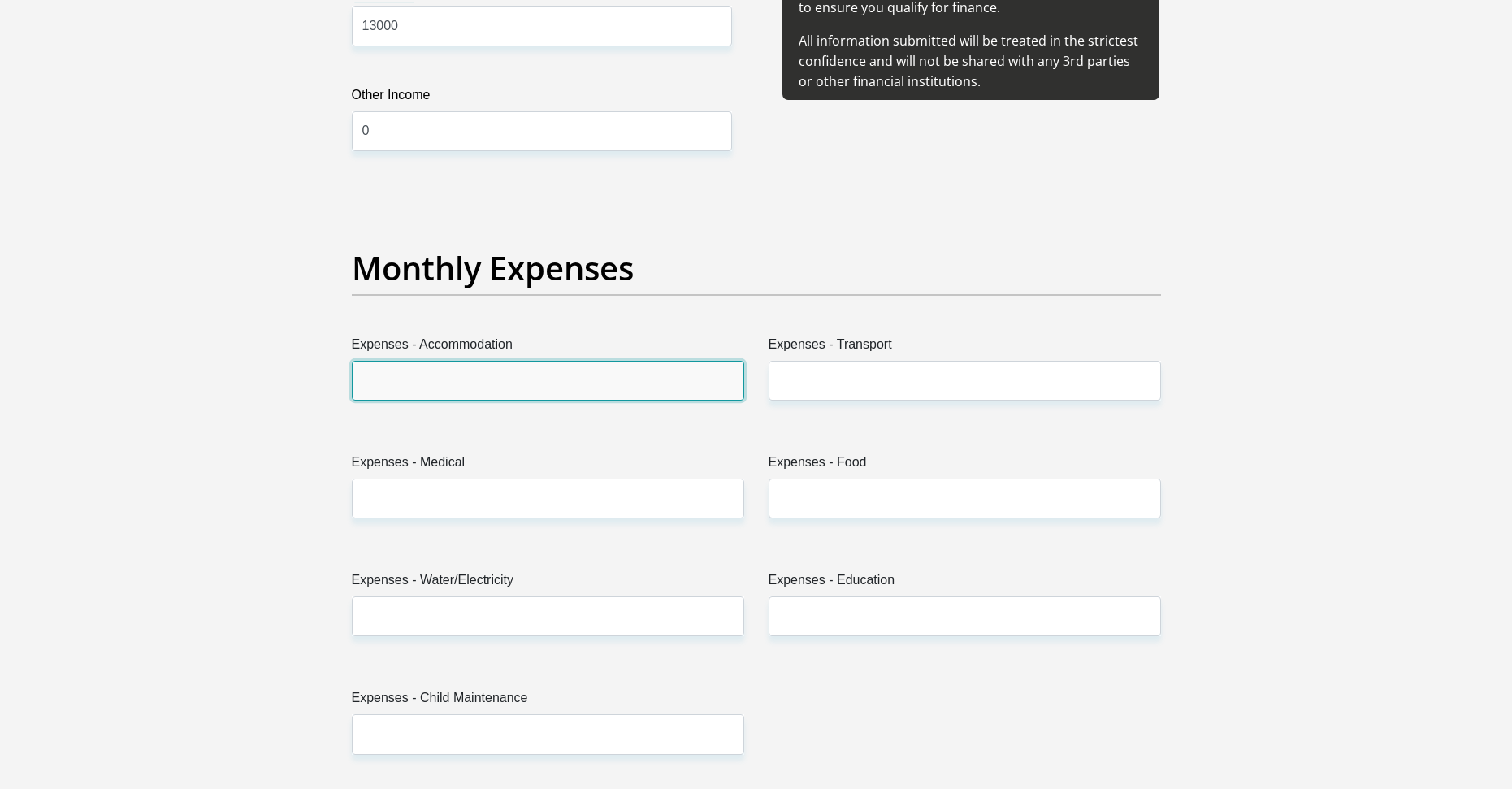
click at [438, 378] on input "Expenses - Accommodation" at bounding box center [547, 380] width 393 height 40
type input "0"
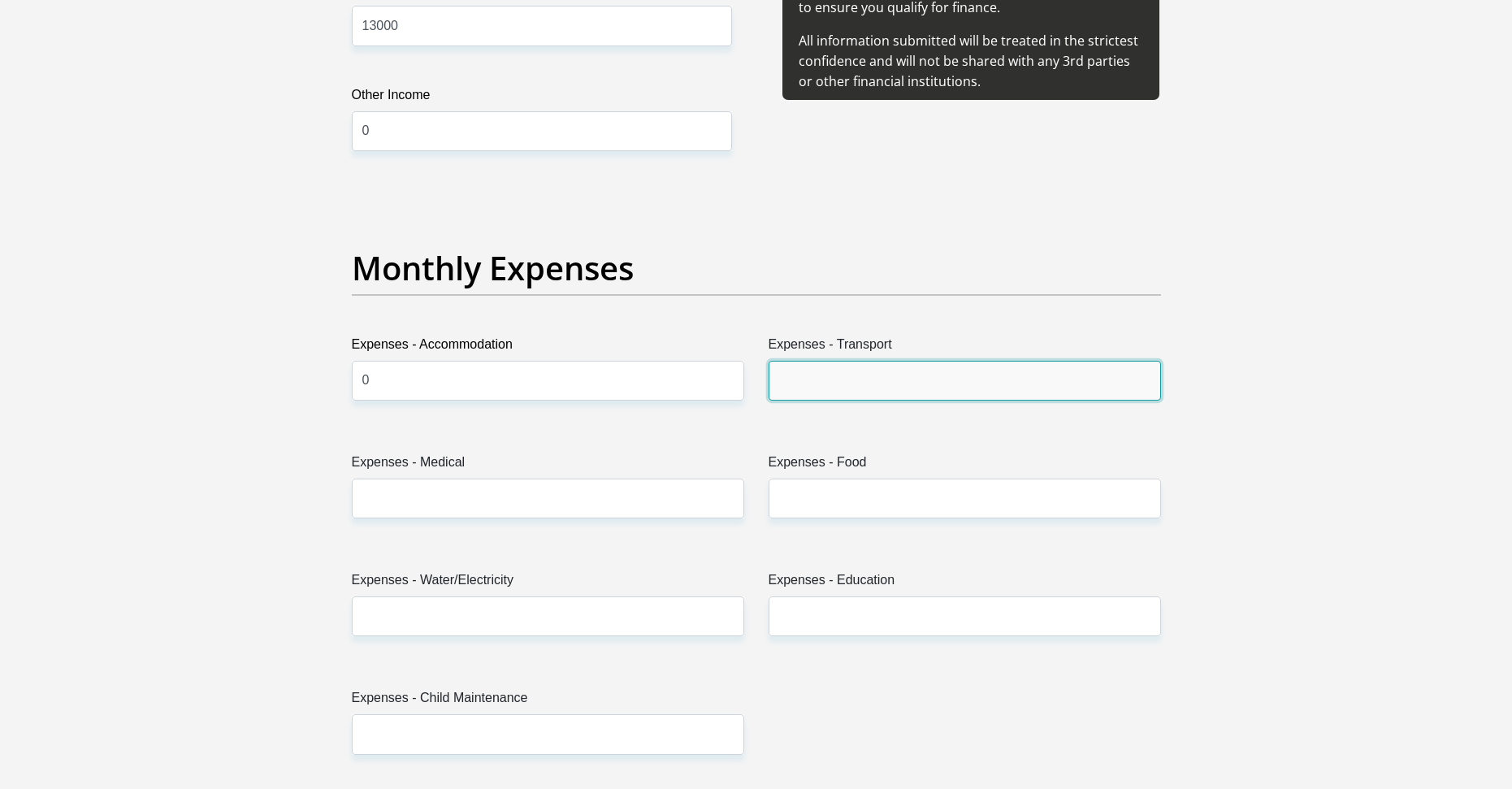
click at [871, 365] on input "Expenses - Transport" at bounding box center [965, 380] width 393 height 40
type input "0"
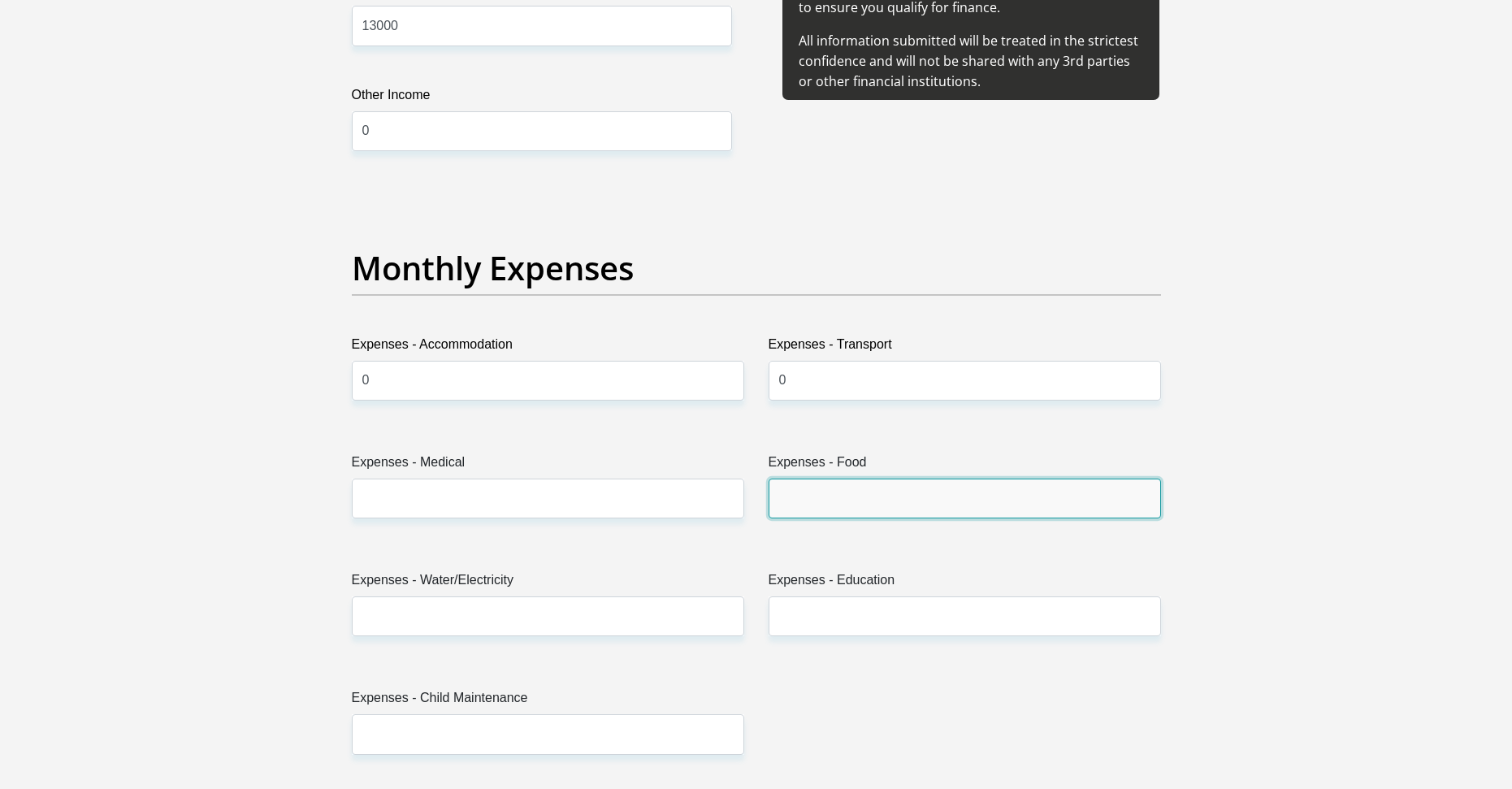
click at [807, 504] on input "Expenses - Food" at bounding box center [965, 498] width 393 height 40
type input "0"
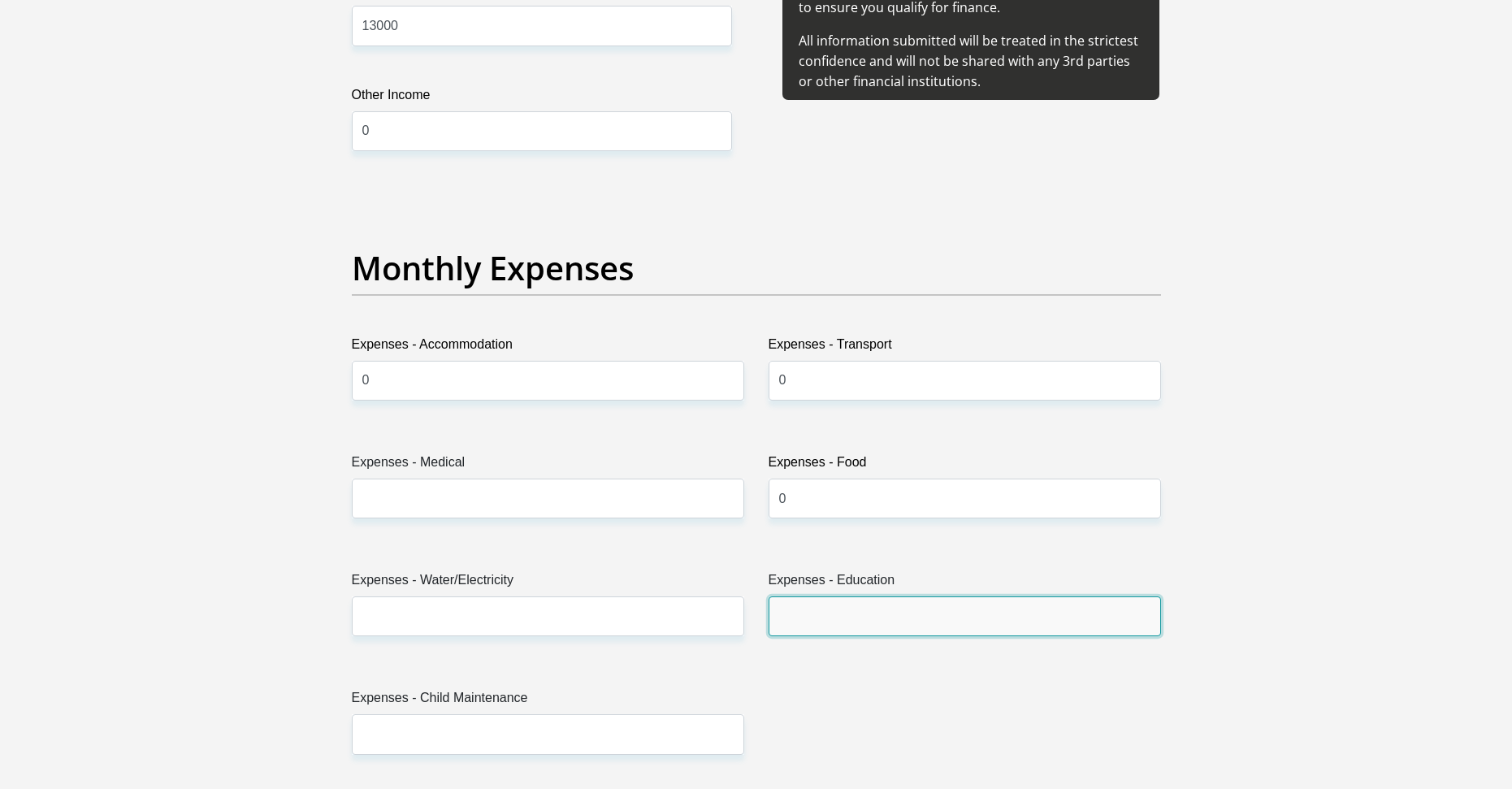
click at [839, 621] on input "Expenses - Education" at bounding box center [965, 616] width 393 height 40
type input "0"
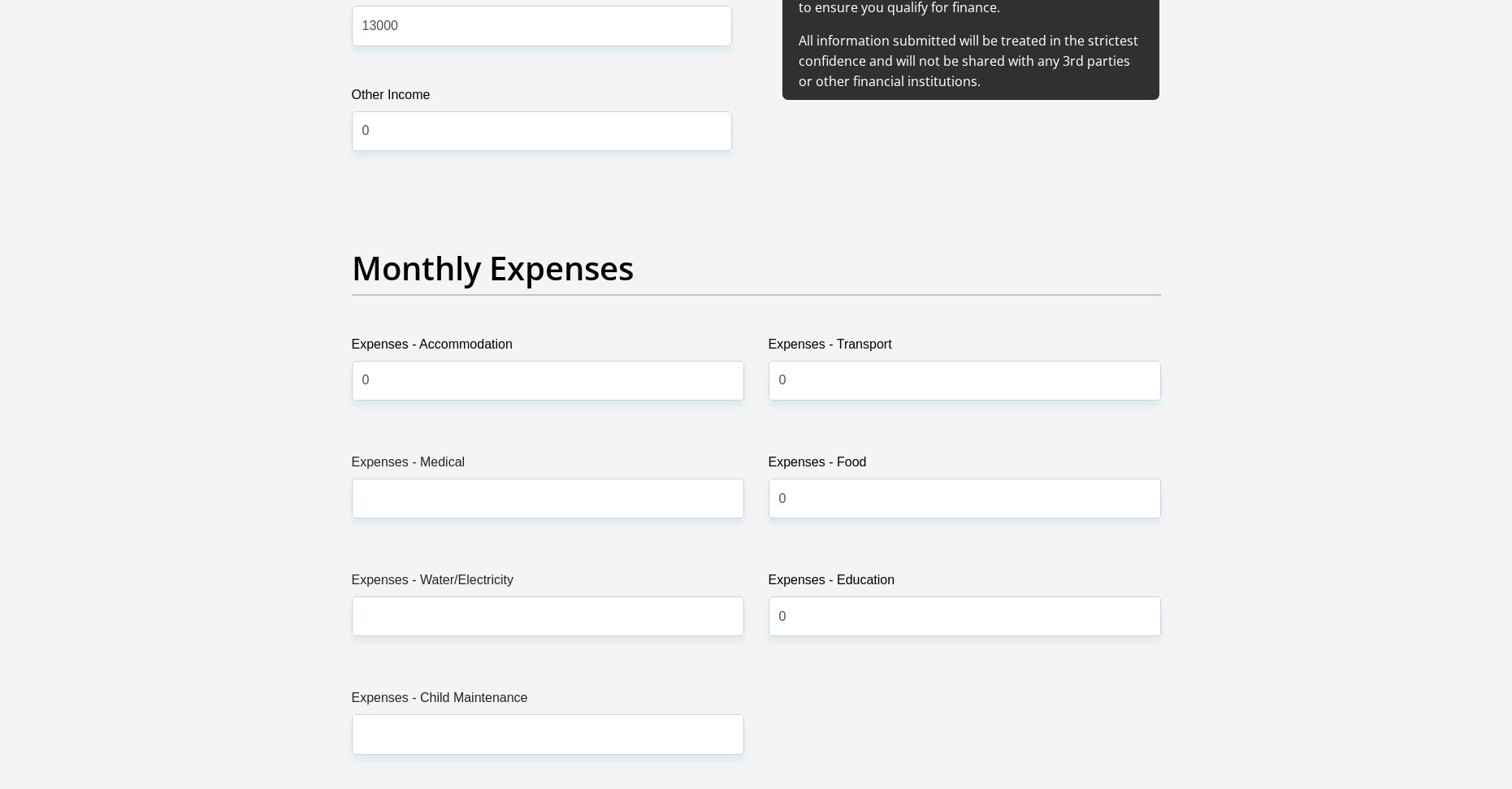
click at [480, 479] on div "Expenses - Medical" at bounding box center [547, 486] width 393 height 66
click at [480, 491] on input "Expenses - Medical" at bounding box center [547, 498] width 393 height 40
type input "0"
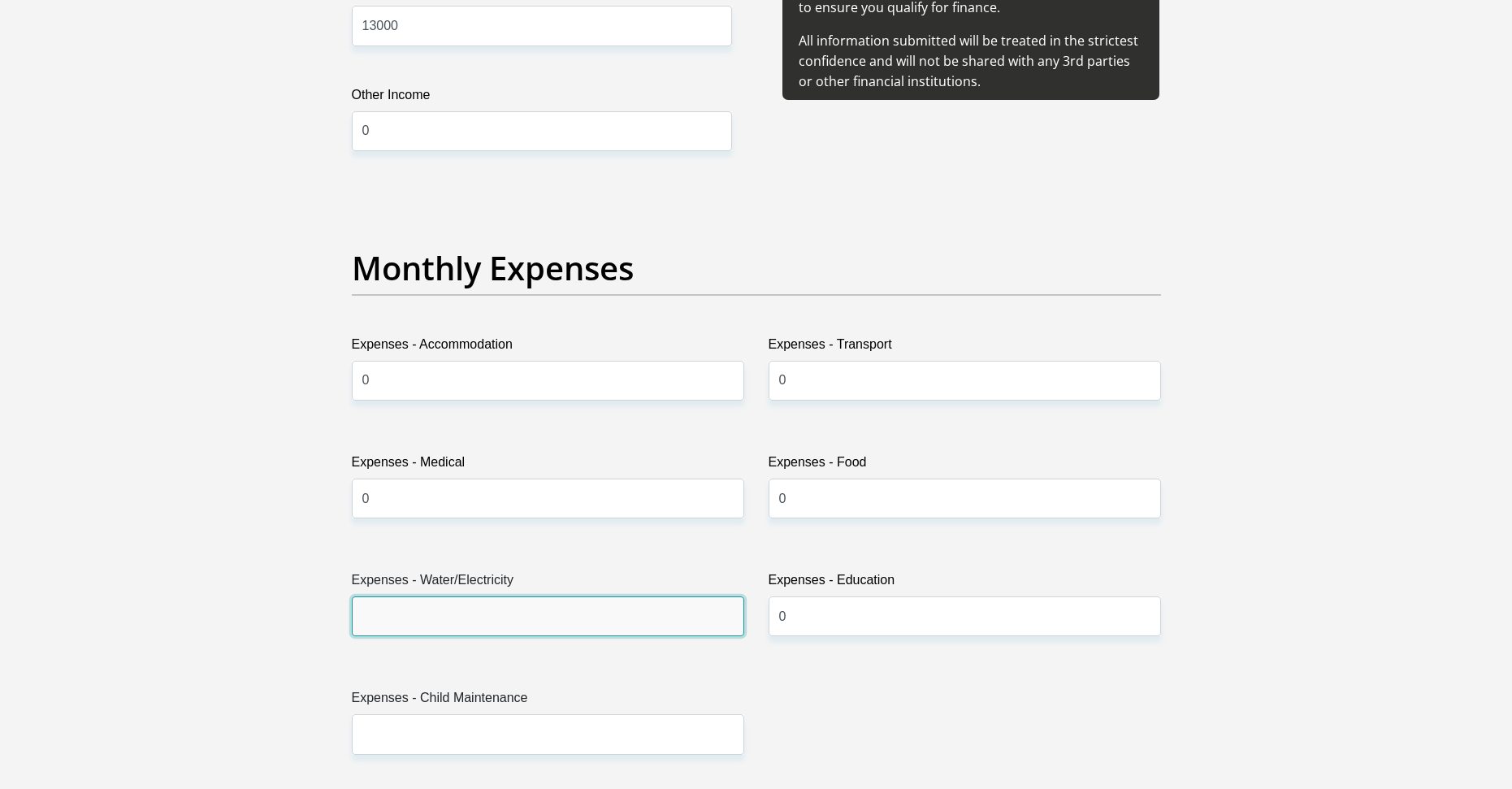
click at [446, 625] on input "Expenses - Water/Electricity" at bounding box center [547, 616] width 393 height 40
type input "1000"
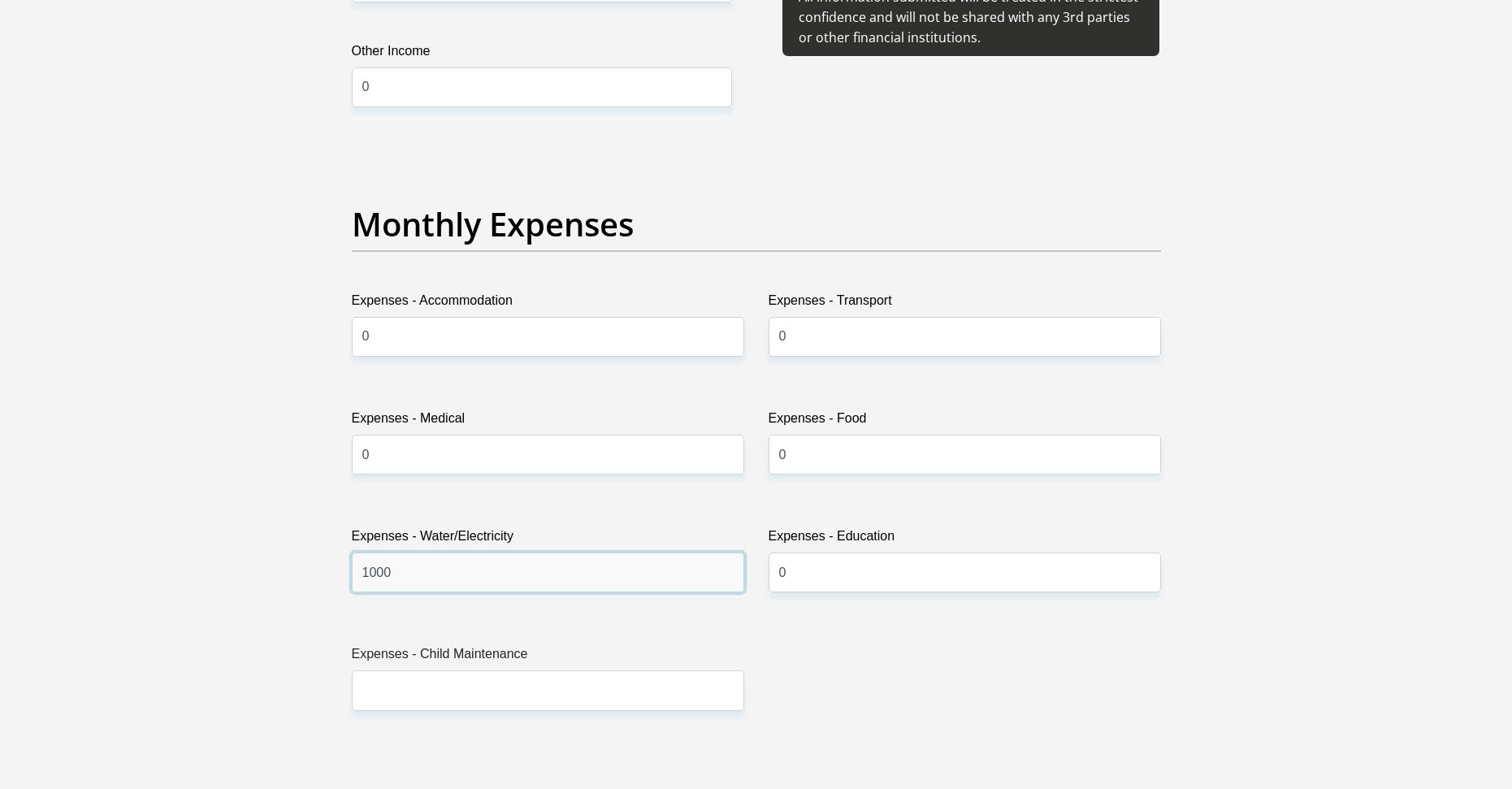
scroll to position [2438, 0]
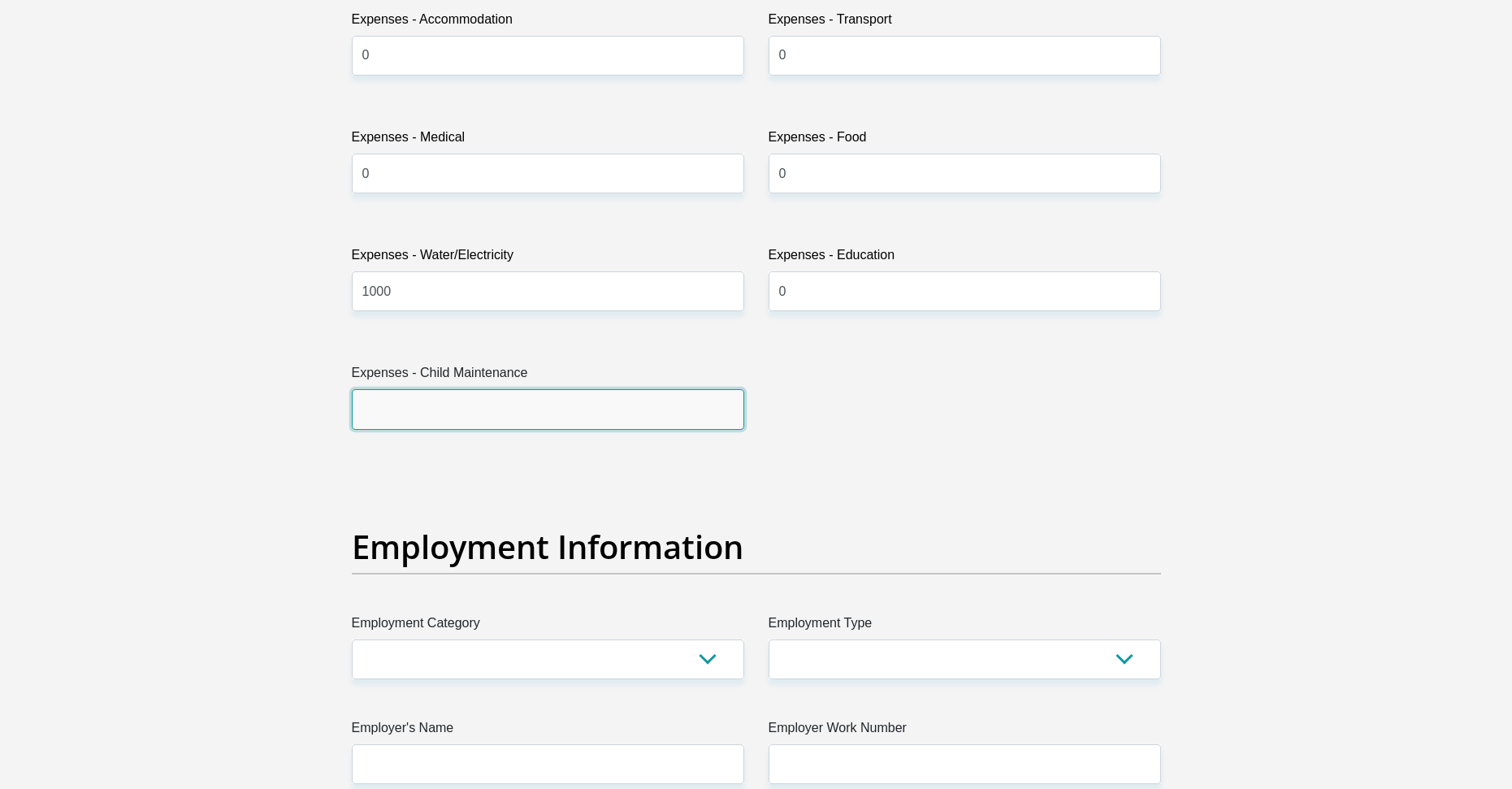
click at [486, 410] on input "Expenses - Child Maintenance" at bounding box center [547, 409] width 393 height 40
type input "0"
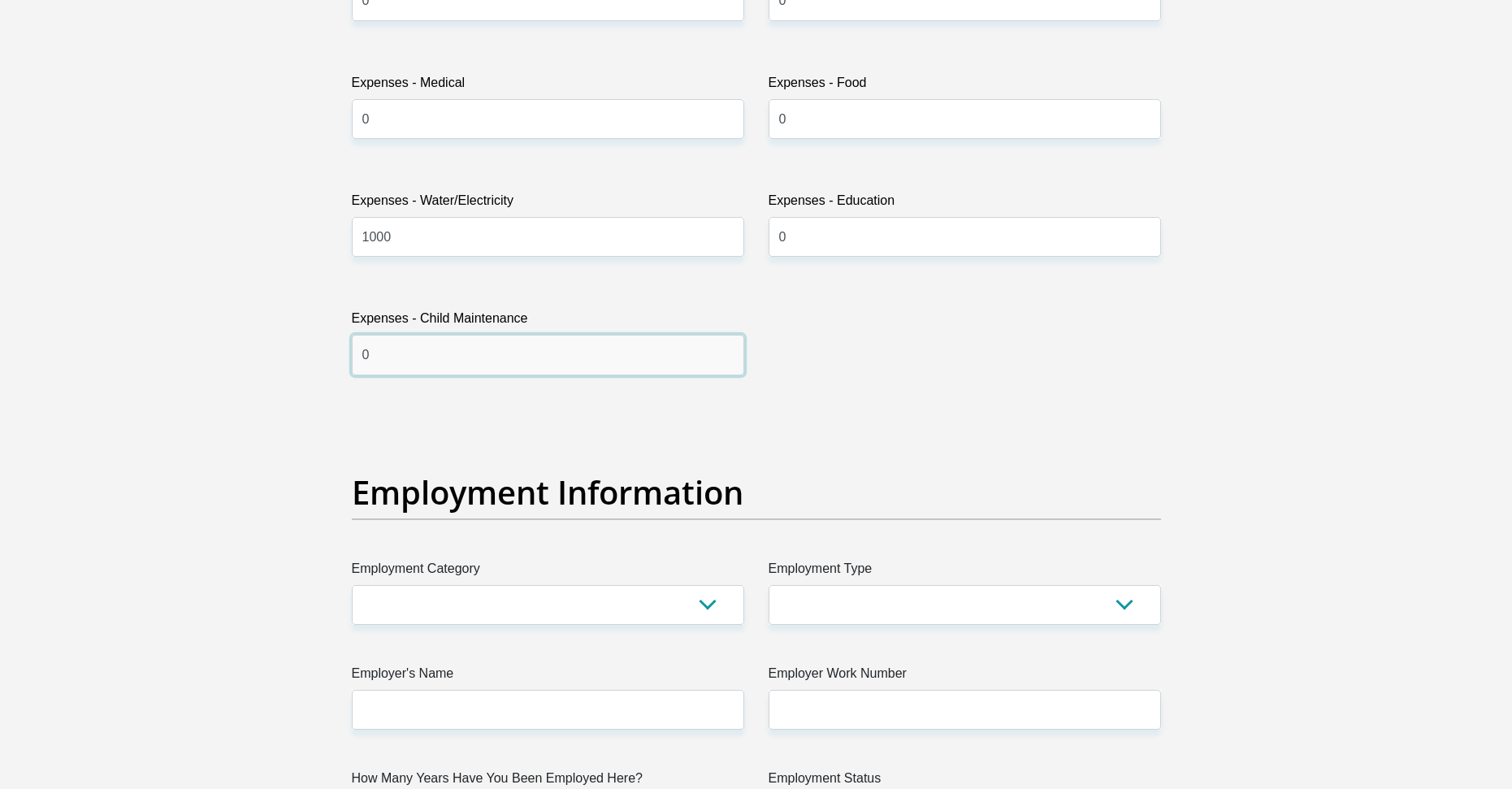
scroll to position [2682, 0]
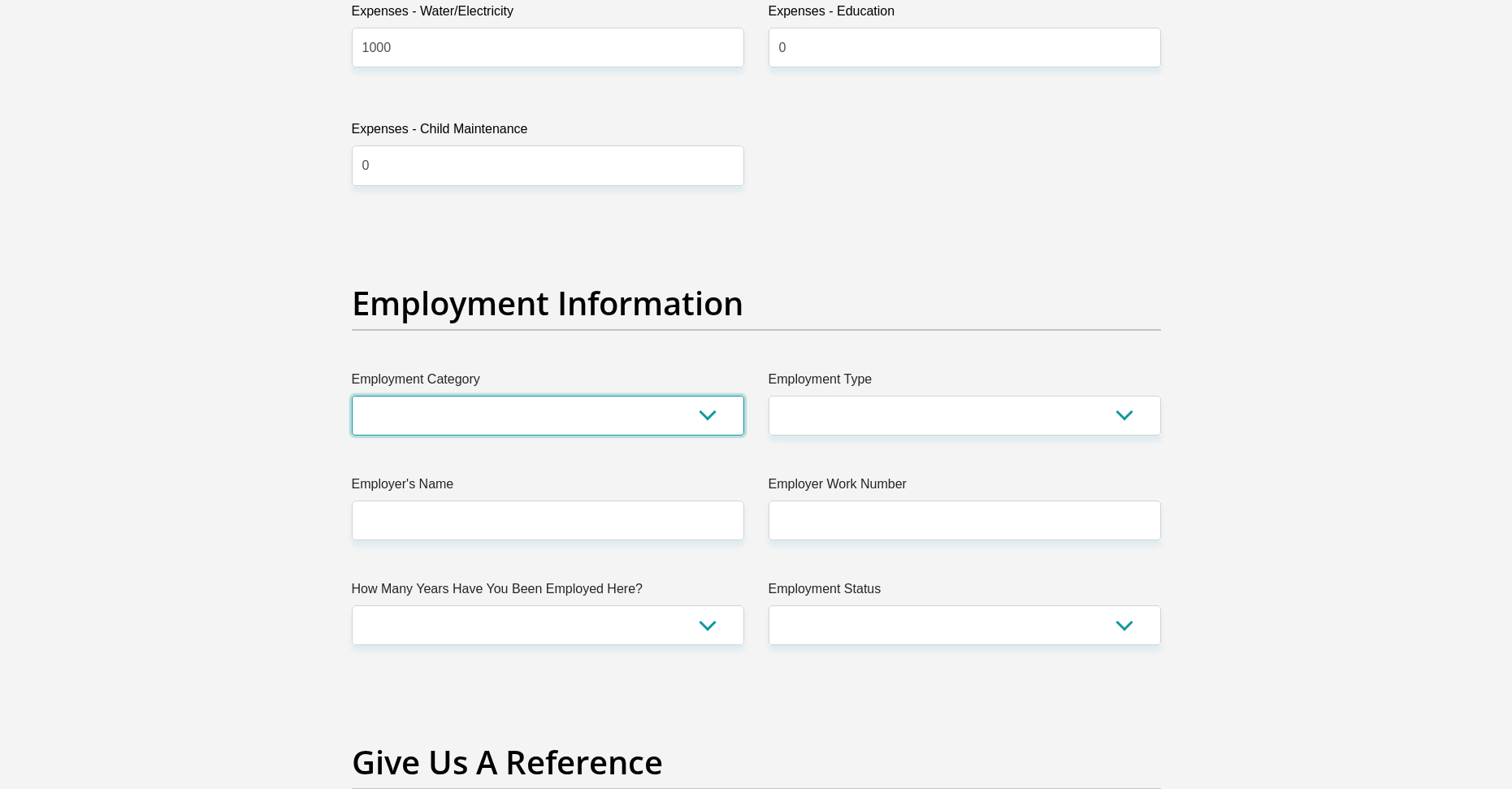
click at [630, 408] on select "AGRICULTURE ALCOHOL & TOBACCO CONSTRUCTION MATERIALS METALLURGY EQUIPMENT FOR R…" at bounding box center [547, 415] width 393 height 40
select select "13"
click at [351, 396] on select "AGRICULTURE ALCOHOL & TOBACCO CONSTRUCTION MATERIALS METALLURGY EQUIPMENT FOR R…" at bounding box center [547, 415] width 393 height 40
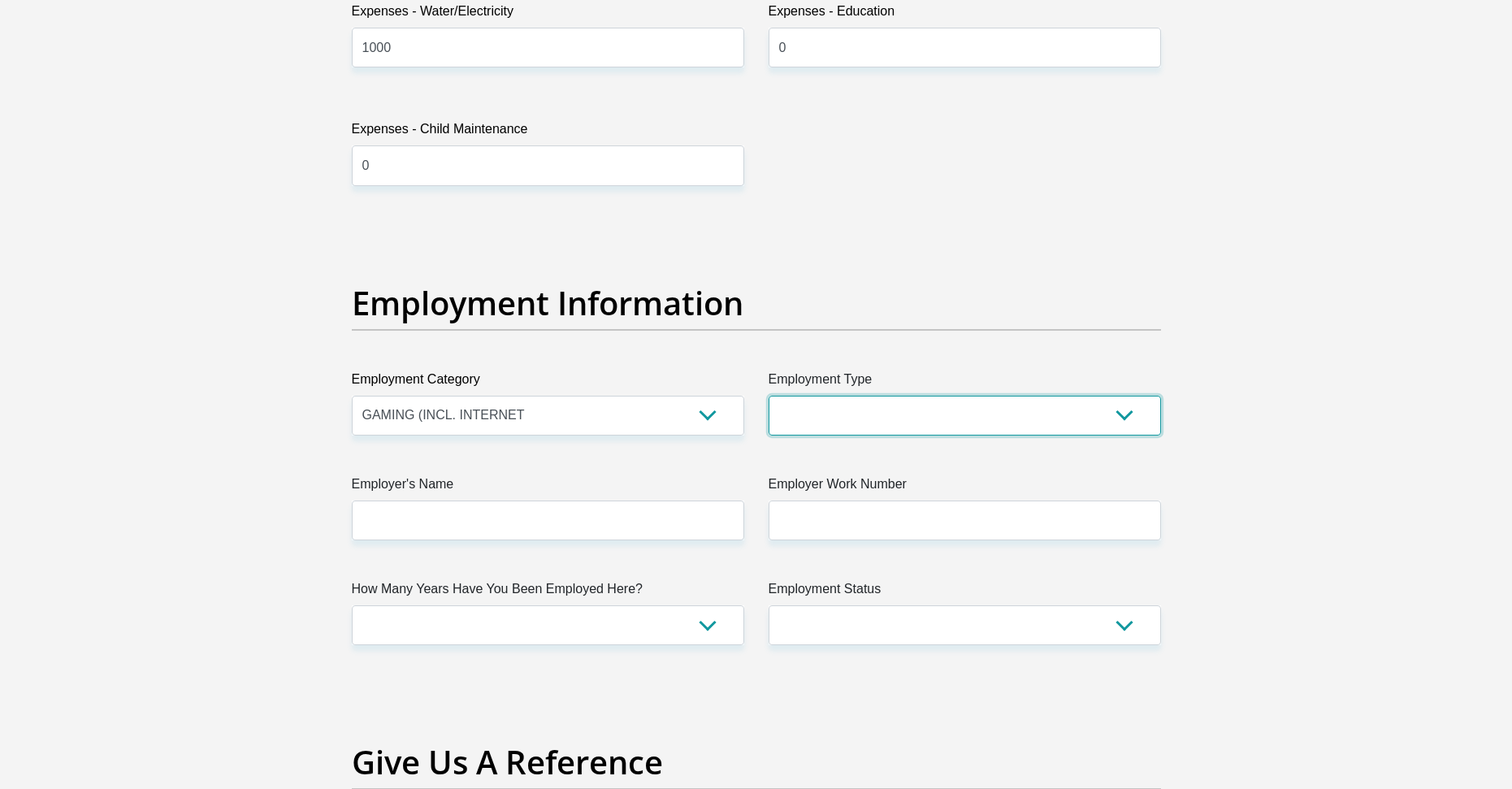
click at [872, 425] on select "College/Lecturer Craft Seller Creative Driver Executive Farmer Forces - Non Com…" at bounding box center [965, 415] width 393 height 40
select select "Manager"
click at [769, 396] on select "College/Lecturer Craft Seller Creative Driver Executive Farmer Forces - Non Com…" at bounding box center [965, 415] width 393 height 40
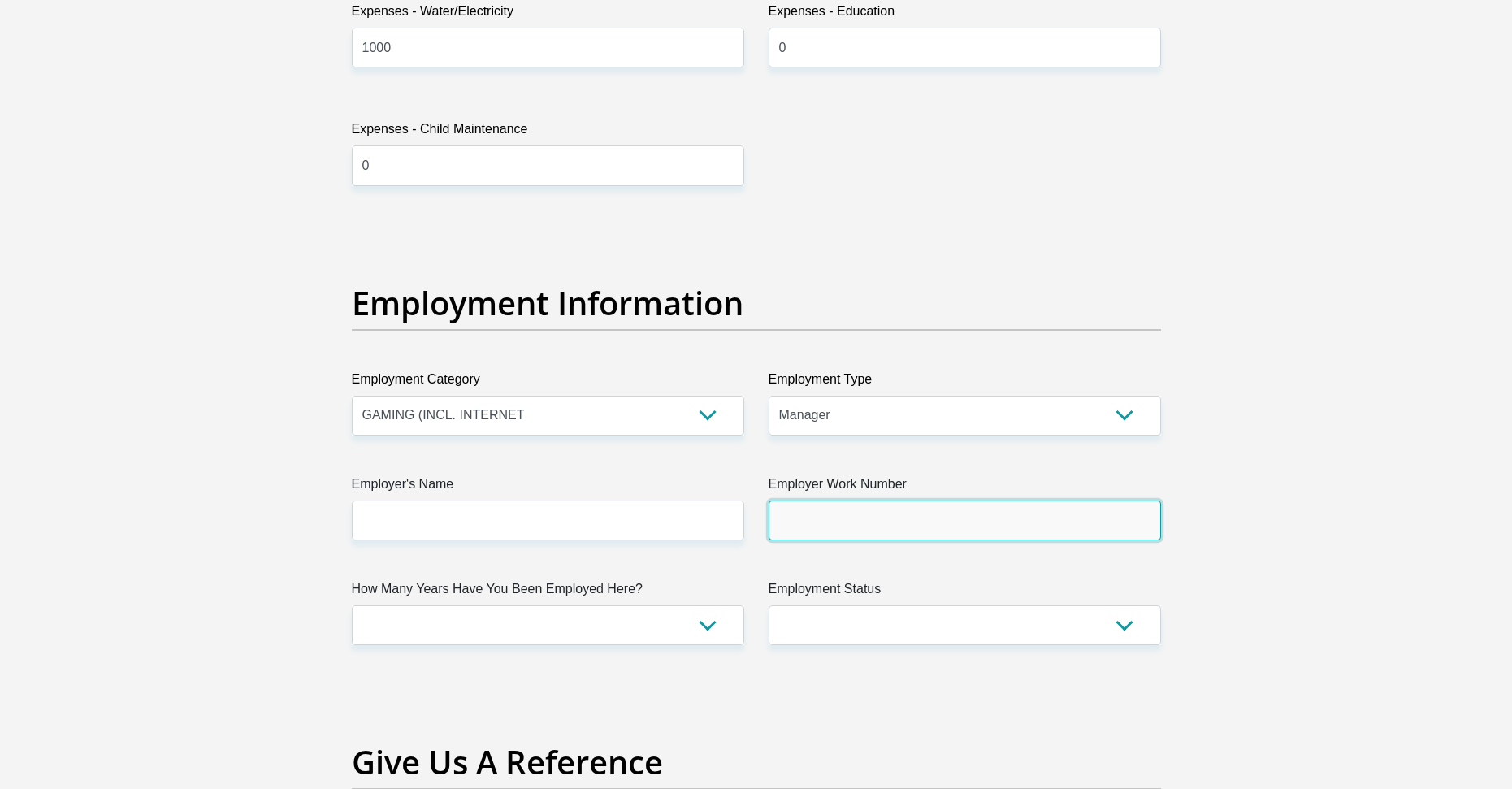
click at [836, 513] on input "Employer Work Number" at bounding box center [965, 520] width 393 height 40
type input "0795363740"
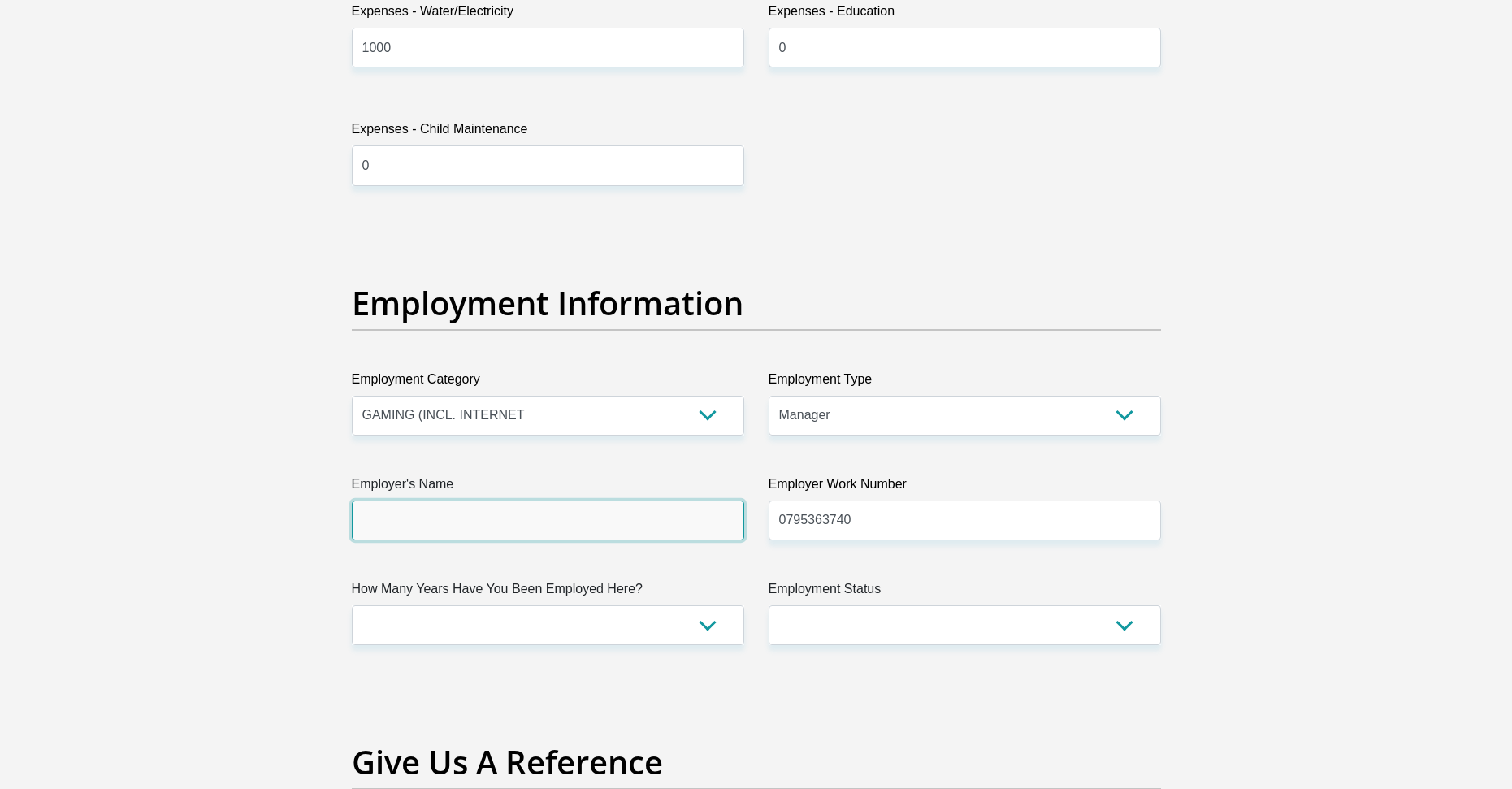
click at [555, 521] on input "Employer's Name" at bounding box center [547, 520] width 393 height 40
type input "PineHosting"
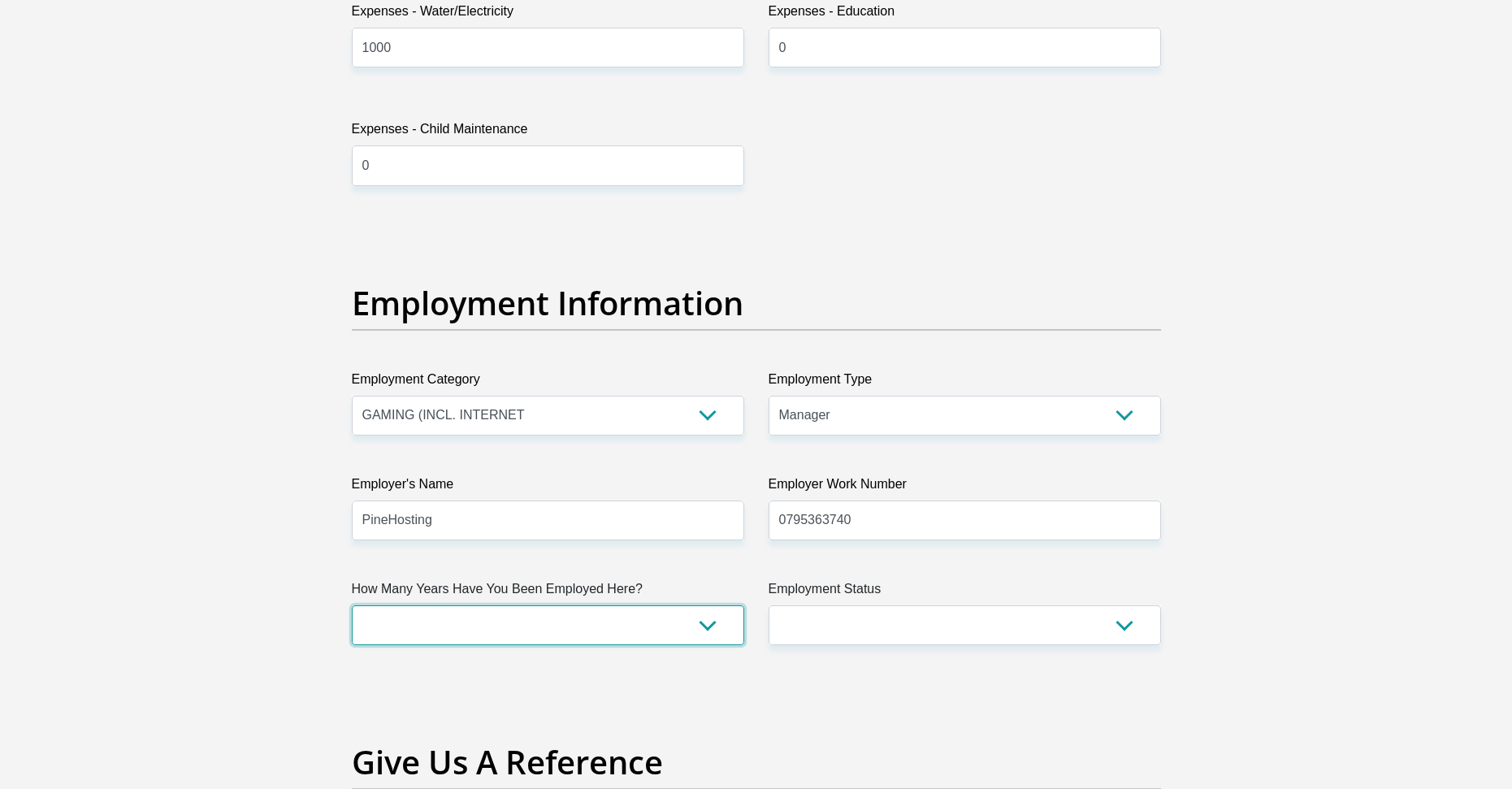
click at [574, 622] on select "less than 1 year 1-3 years 3-5 years 5+ years" at bounding box center [547, 625] width 393 height 40
click at [351, 606] on select "less than 1 year 1-3 years 3-5 years 5+ years" at bounding box center [547, 625] width 393 height 40
click at [605, 632] on select "less than 1 year 1-3 years 3-5 years 5+ years" at bounding box center [547, 625] width 393 height 40
select select "6"
click at [351, 606] on select "less than 1 year 1-3 years 3-5 years 5+ years" at bounding box center [547, 625] width 393 height 40
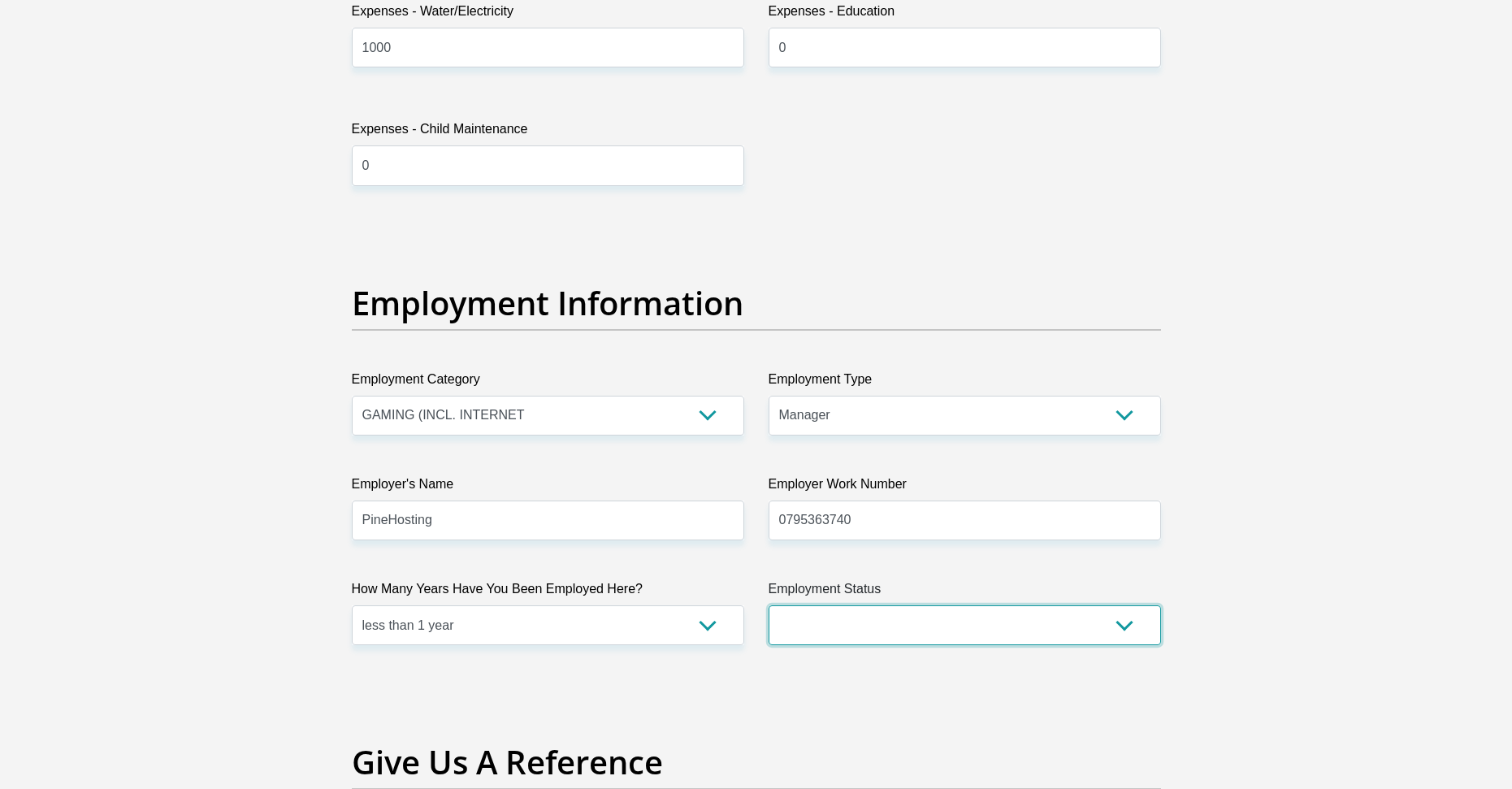
click at [828, 638] on select "Permanent/Full-time Part-time/Casual [DEMOGRAPHIC_DATA] Worker Self-Employed Ho…" at bounding box center [965, 625] width 393 height 40
select select "1"
click at [769, 606] on select "Permanent/Full-time Part-time/Casual [DEMOGRAPHIC_DATA] Worker Self-Employed Ho…" at bounding box center [965, 625] width 393 height 40
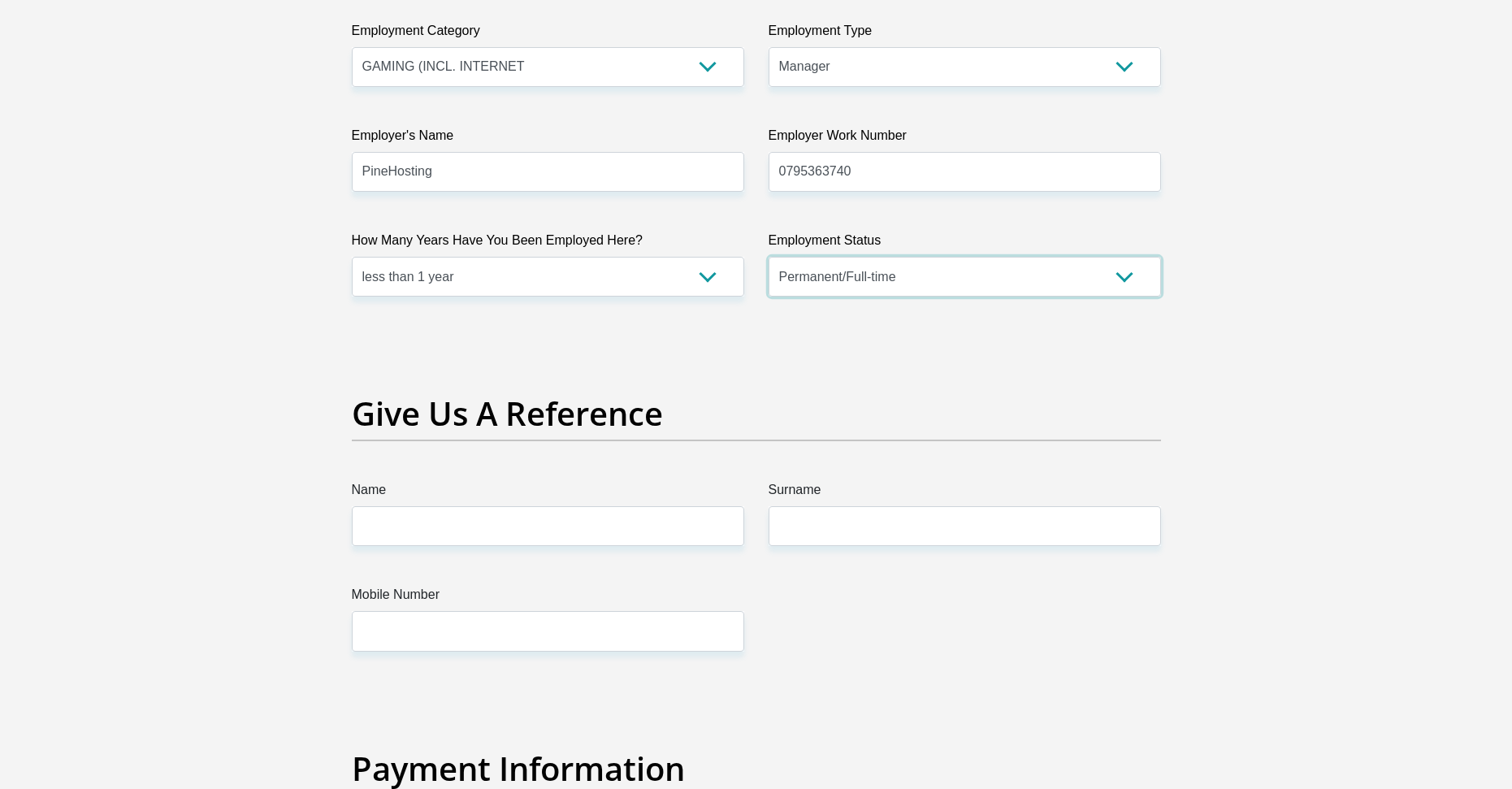
scroll to position [3088, 0]
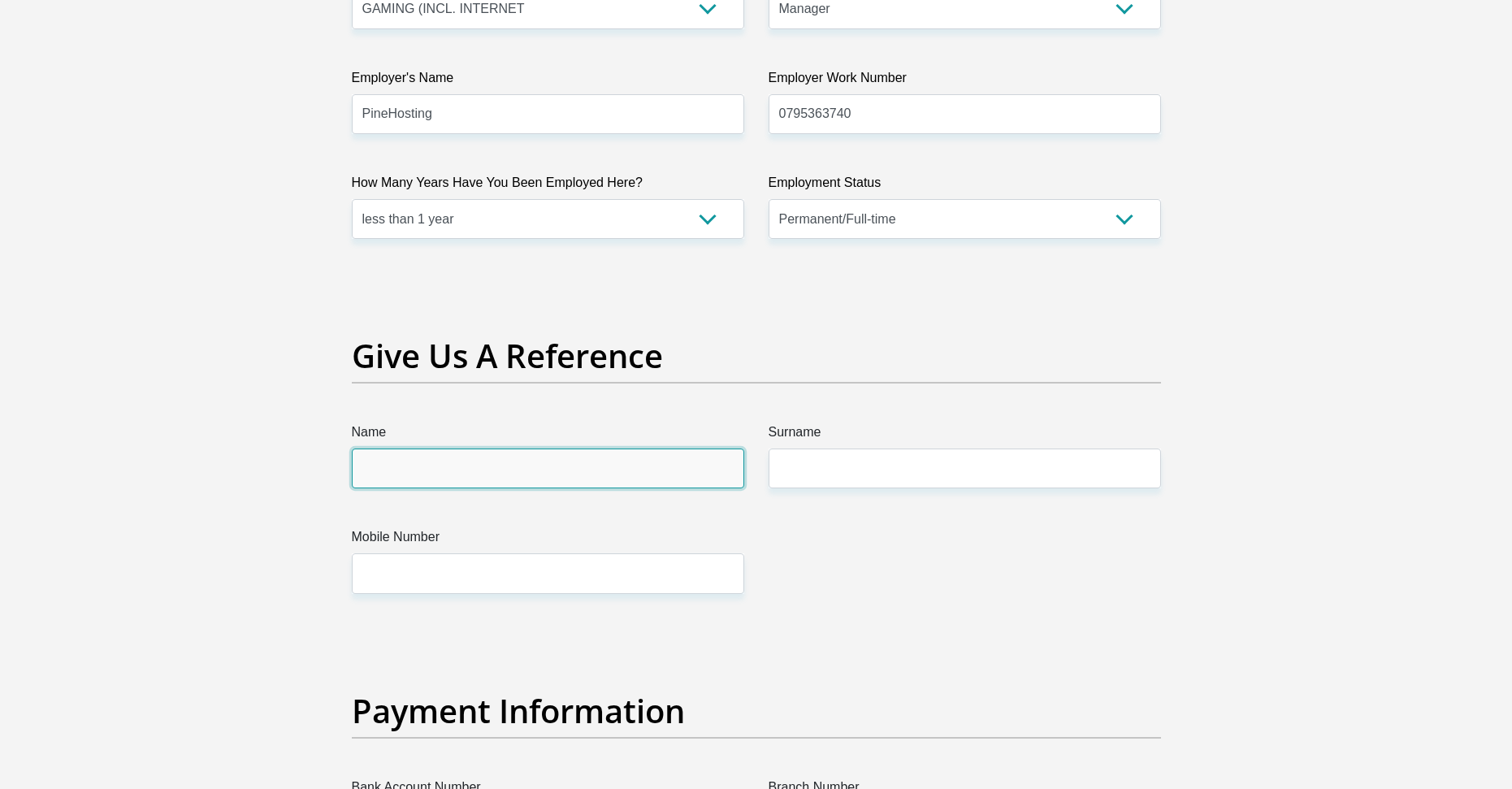
click at [493, 466] on input "Name" at bounding box center [547, 468] width 393 height 40
type input "[PERSON_NAME]"
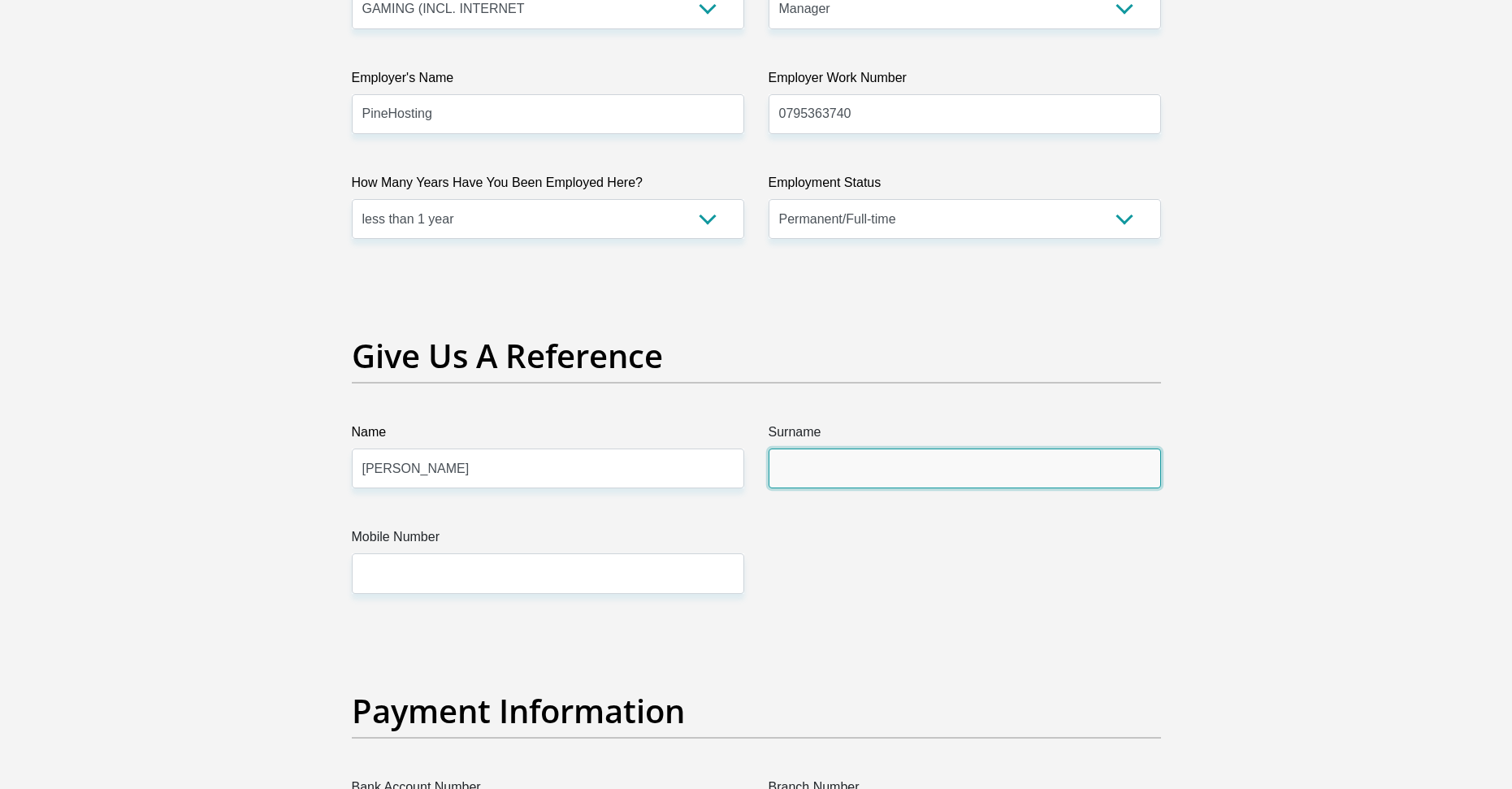
drag, startPoint x: 881, startPoint y: 456, endPoint x: 878, endPoint y: 471, distance: 15.3
click at [881, 456] on input "Surname" at bounding box center [965, 468] width 393 height 40
type input "Jeremaih"
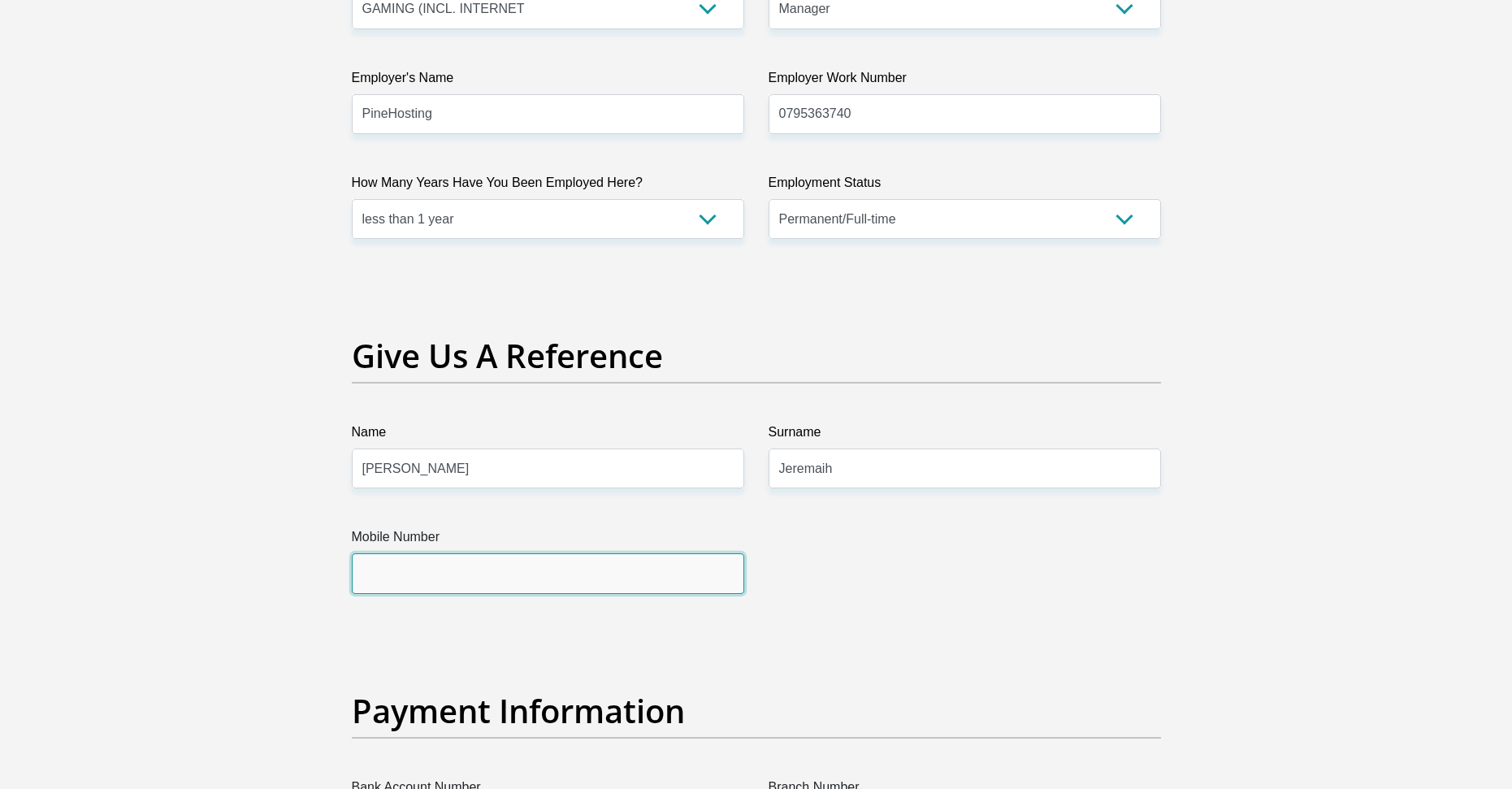
click at [548, 580] on input "Mobile Number" at bounding box center [547, 573] width 393 height 40
type input "0727132473"
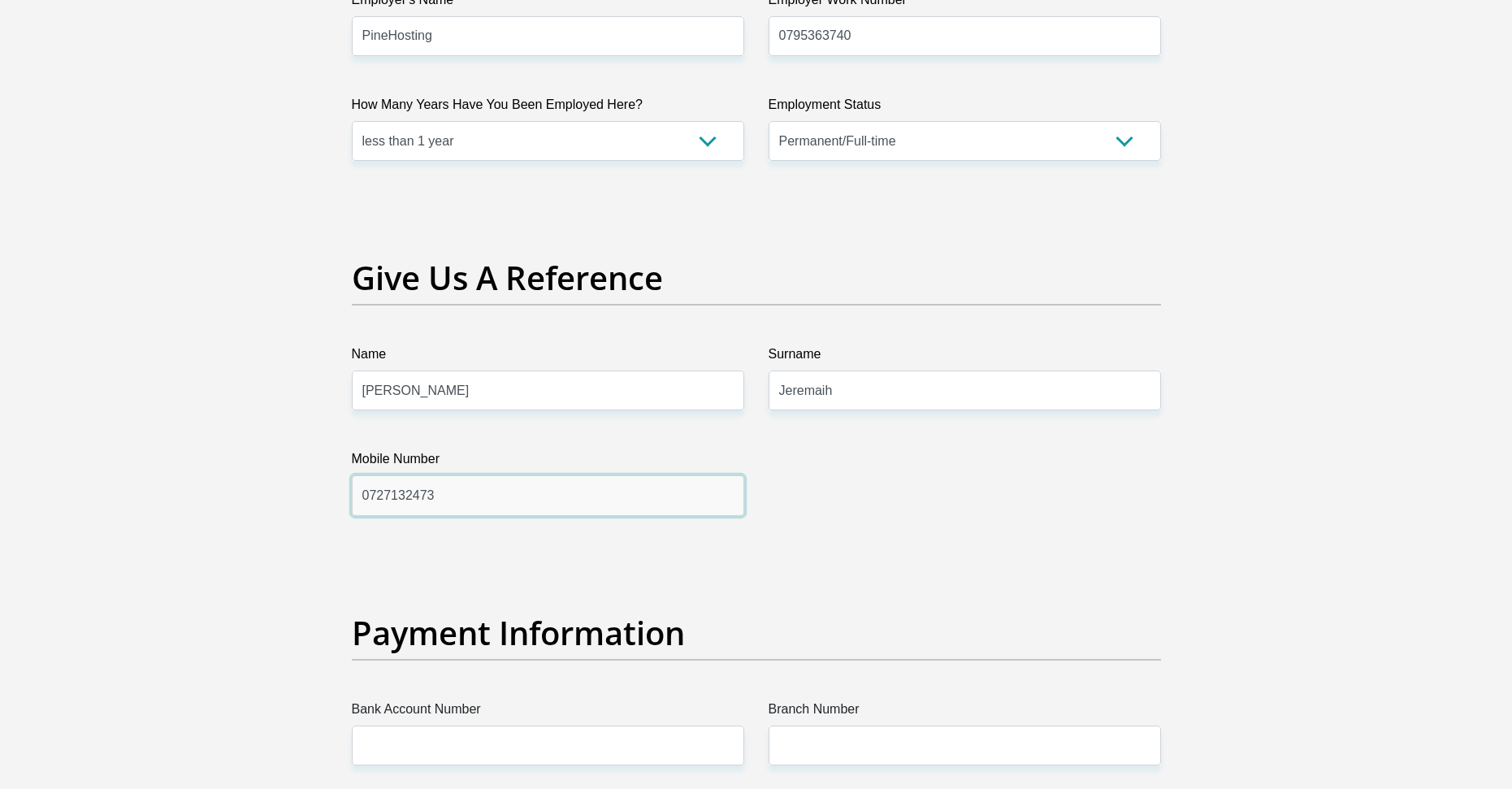
scroll to position [3576, 0]
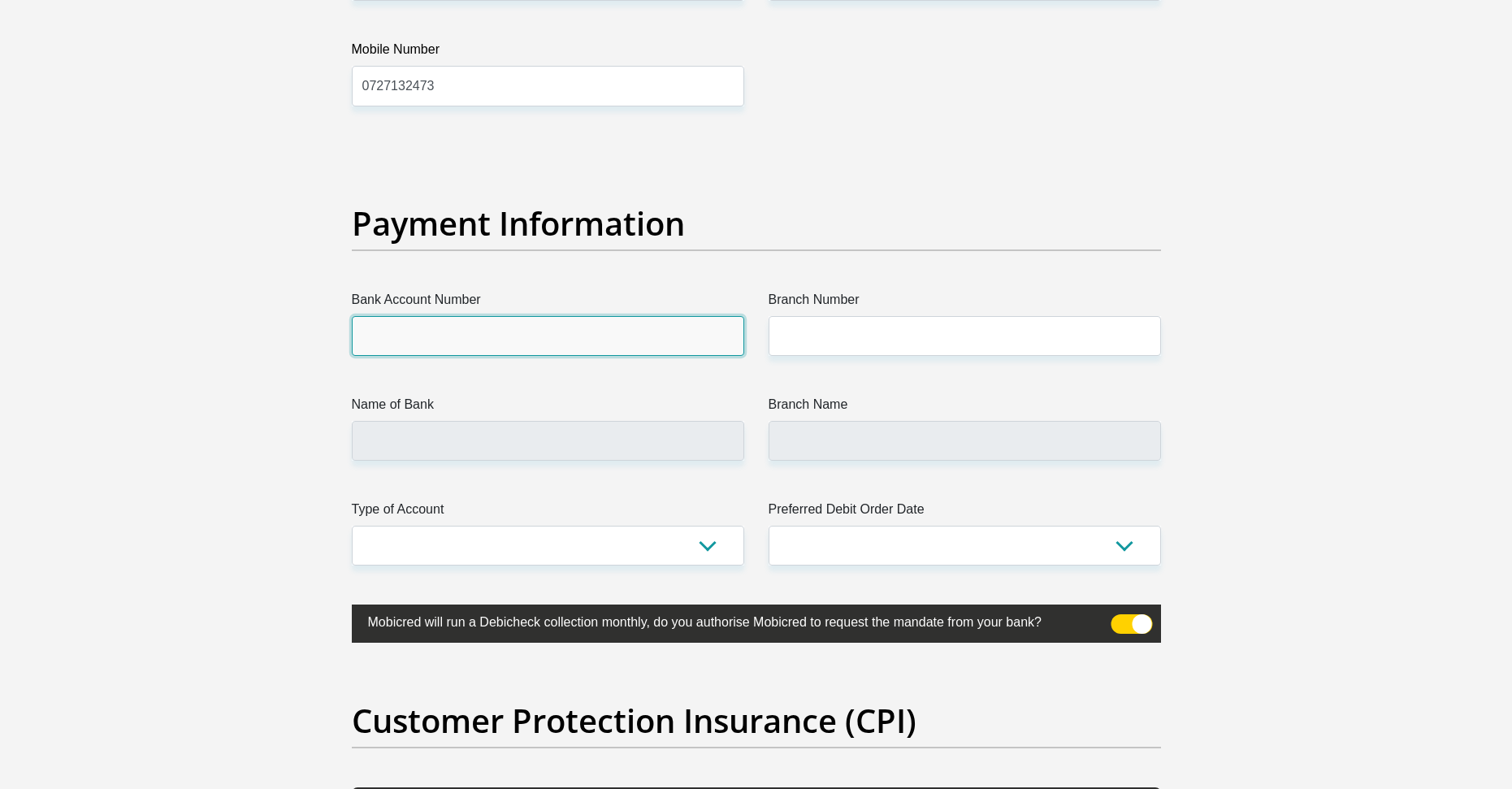
click at [471, 321] on input "Bank Account Number" at bounding box center [547, 335] width 393 height 40
type input "4100395141"
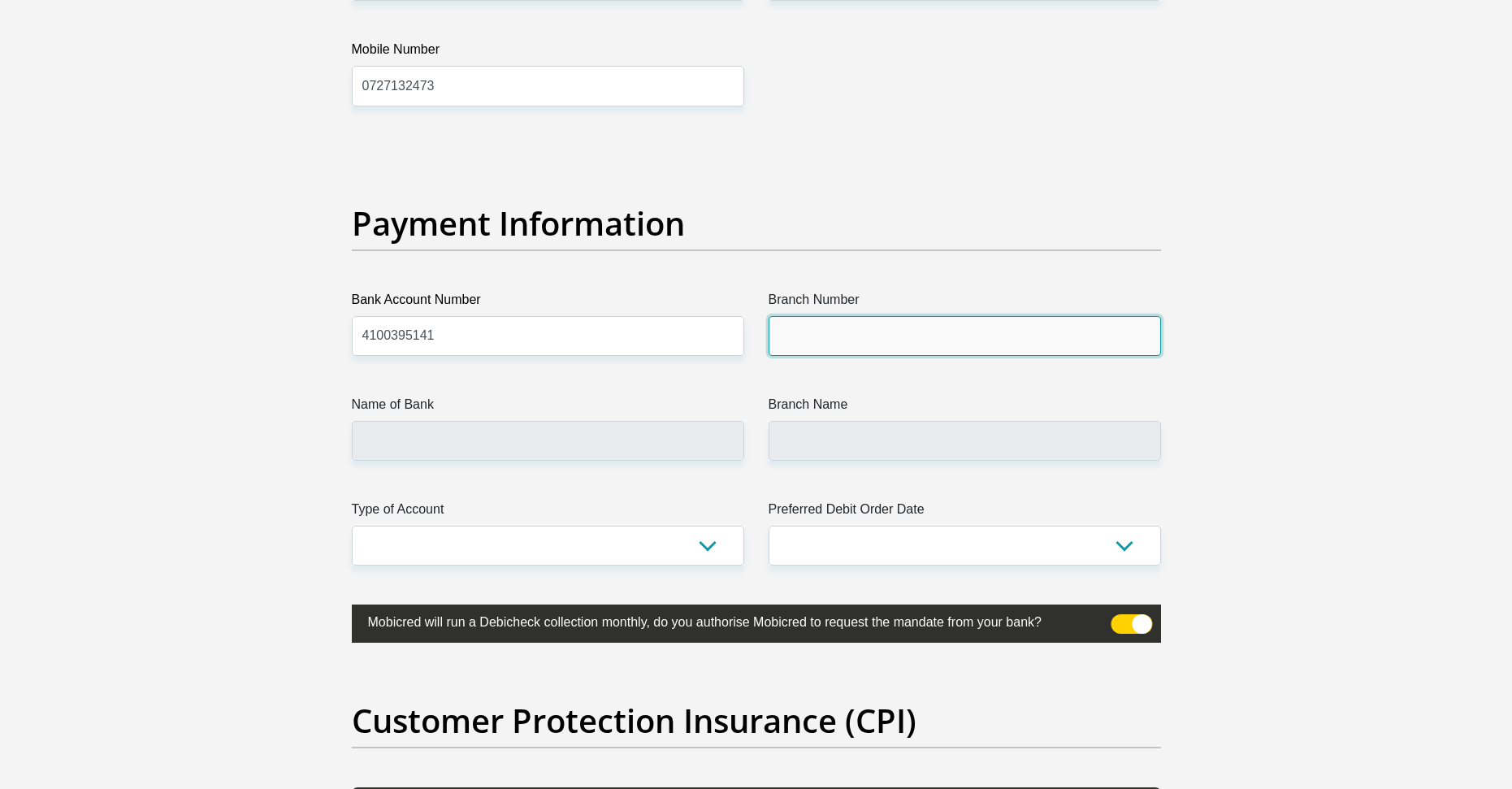
click at [862, 348] on input "Branch Number" at bounding box center [965, 335] width 393 height 40
type input "632005"
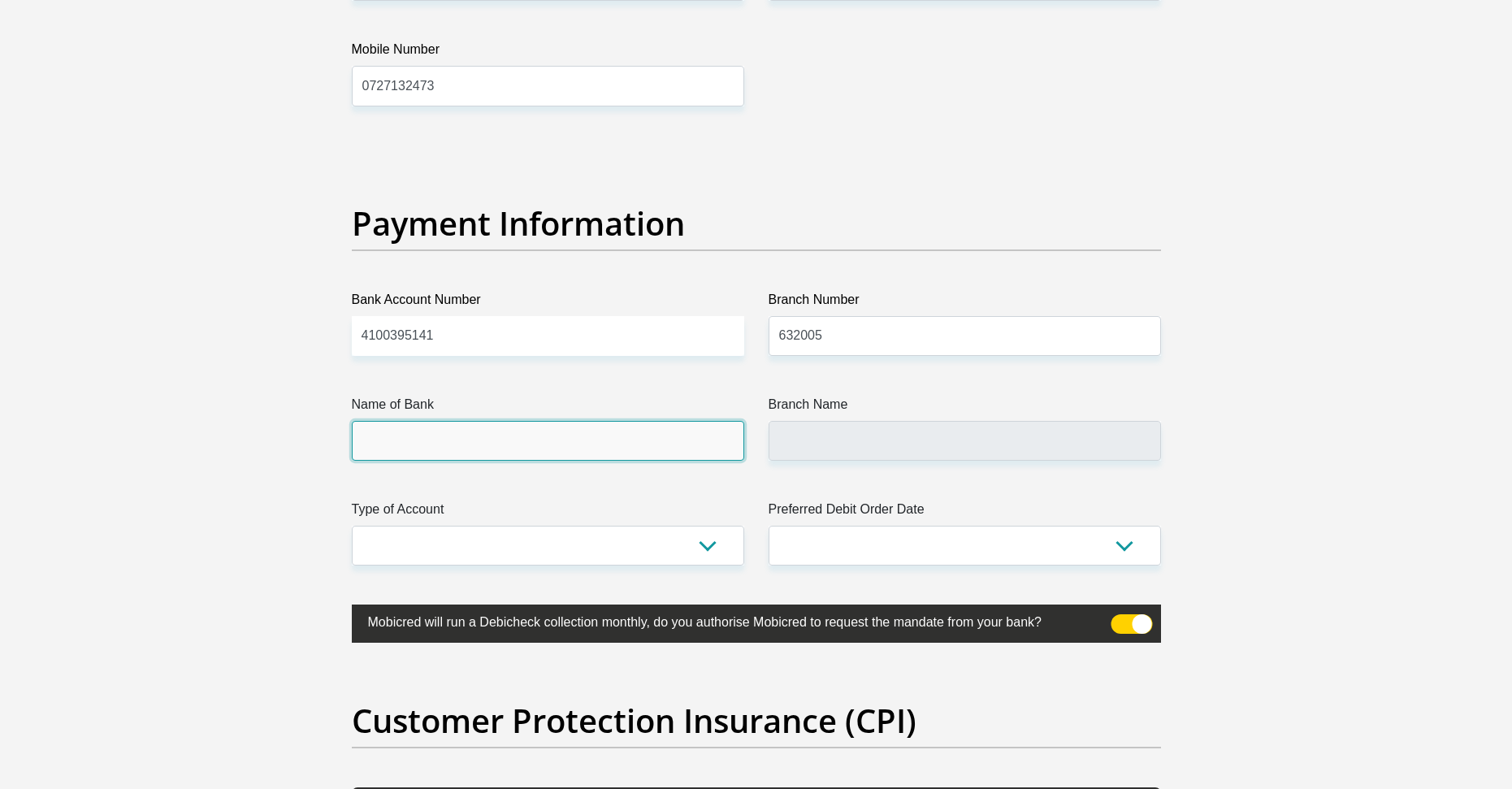
click at [428, 455] on input "Name of Bank" at bounding box center [547, 440] width 393 height 40
type input "ABSA BANK"
type input "ABSA ELECTRONIC SETTLEMENT CNT"
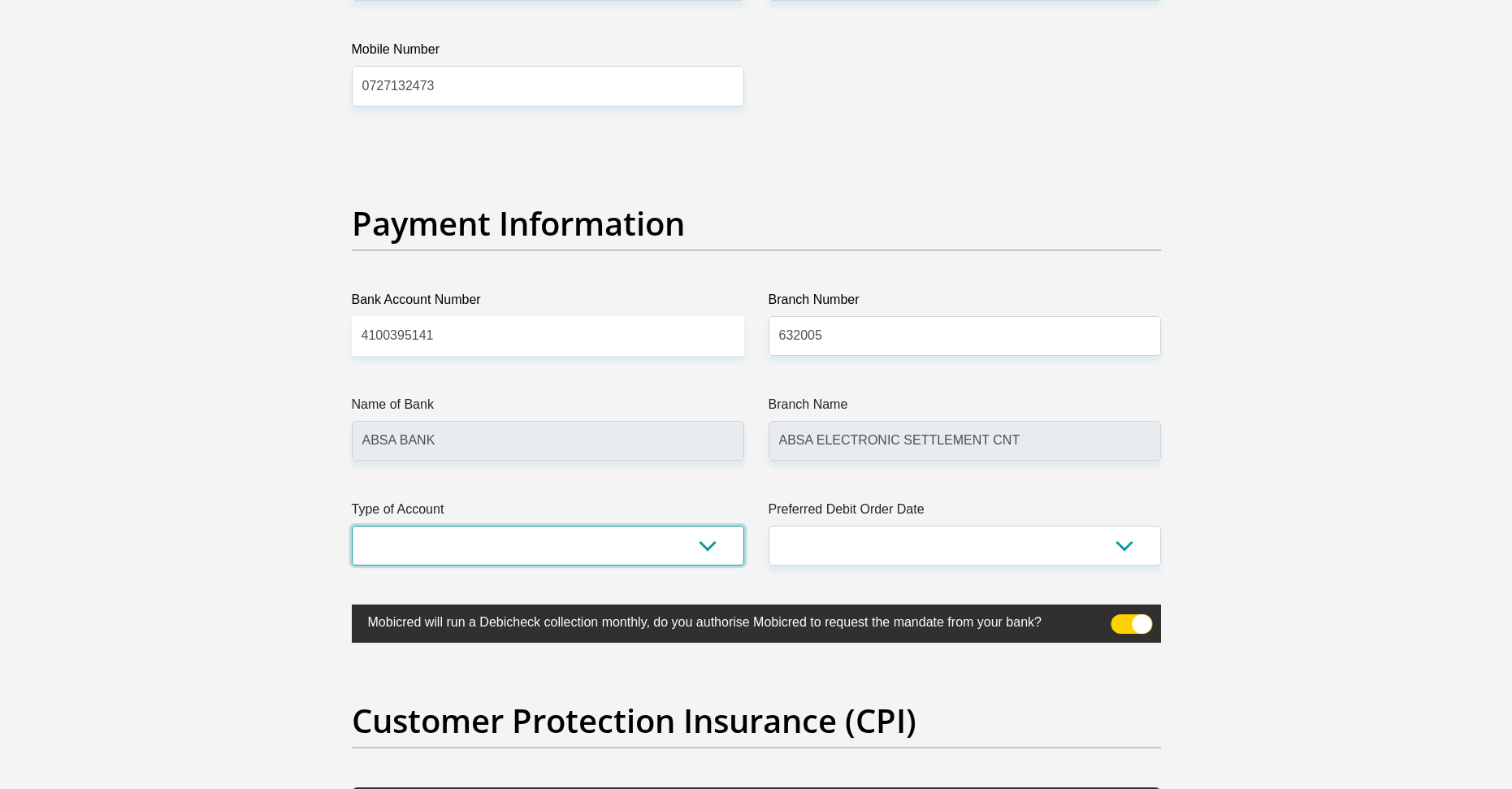
click at [420, 531] on select "Cheque Savings" at bounding box center [547, 546] width 393 height 40
select select "CUR"
click at [351, 526] on select "Cheque Savings" at bounding box center [547, 546] width 393 height 40
click at [882, 535] on select "1st 2nd 3rd 4th 5th 7th 18th 19th 20th 21st 22nd 23rd 24th 25th 26th 27th 28th …" at bounding box center [965, 546] width 393 height 40
select select "3"
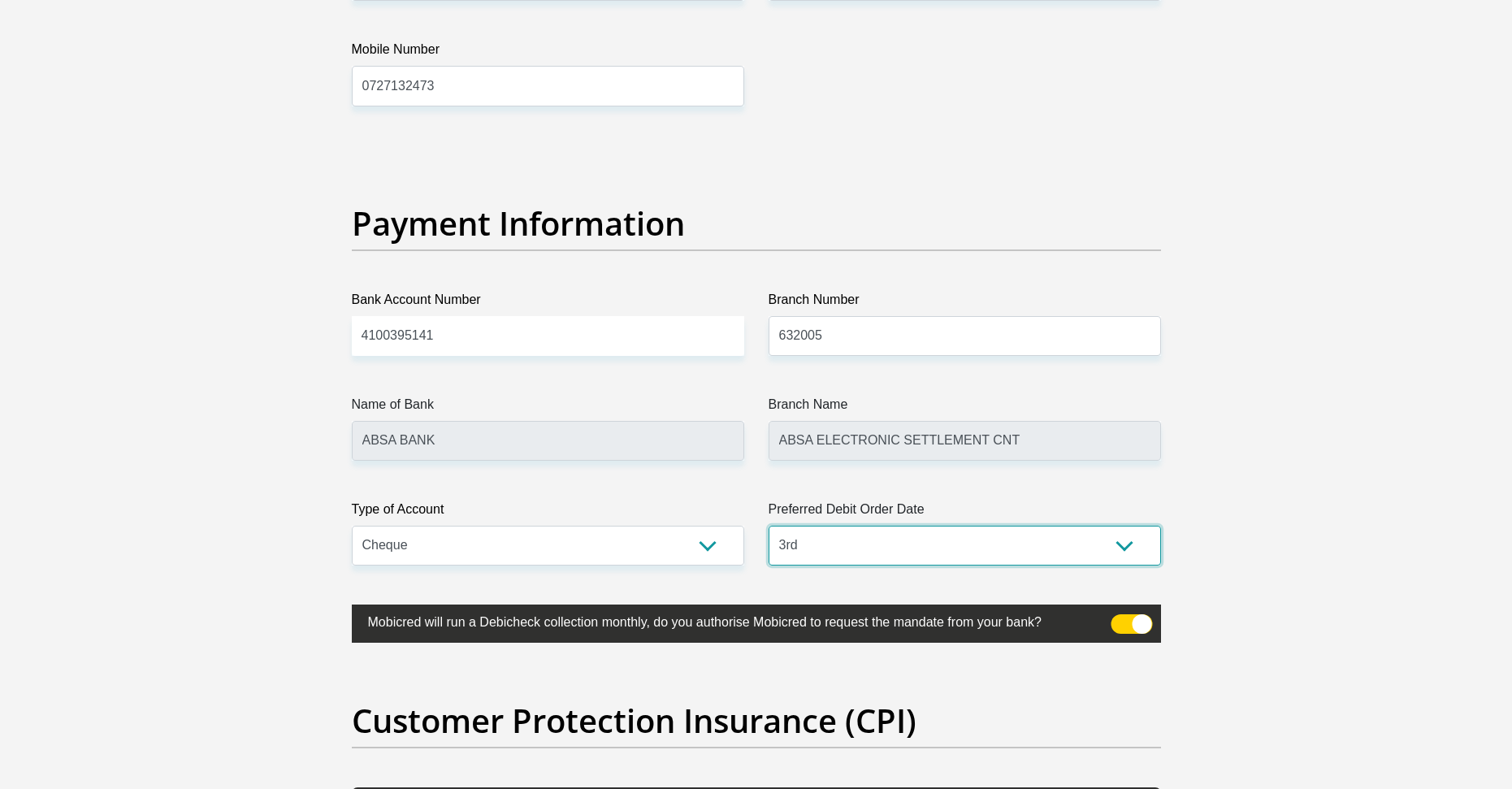
click at [769, 526] on select "1st 2nd 3rd 4th 5th 7th 18th 19th 20th 21st 22nd 23rd 24th 25th 26th 27th 28th …" at bounding box center [965, 546] width 393 height 40
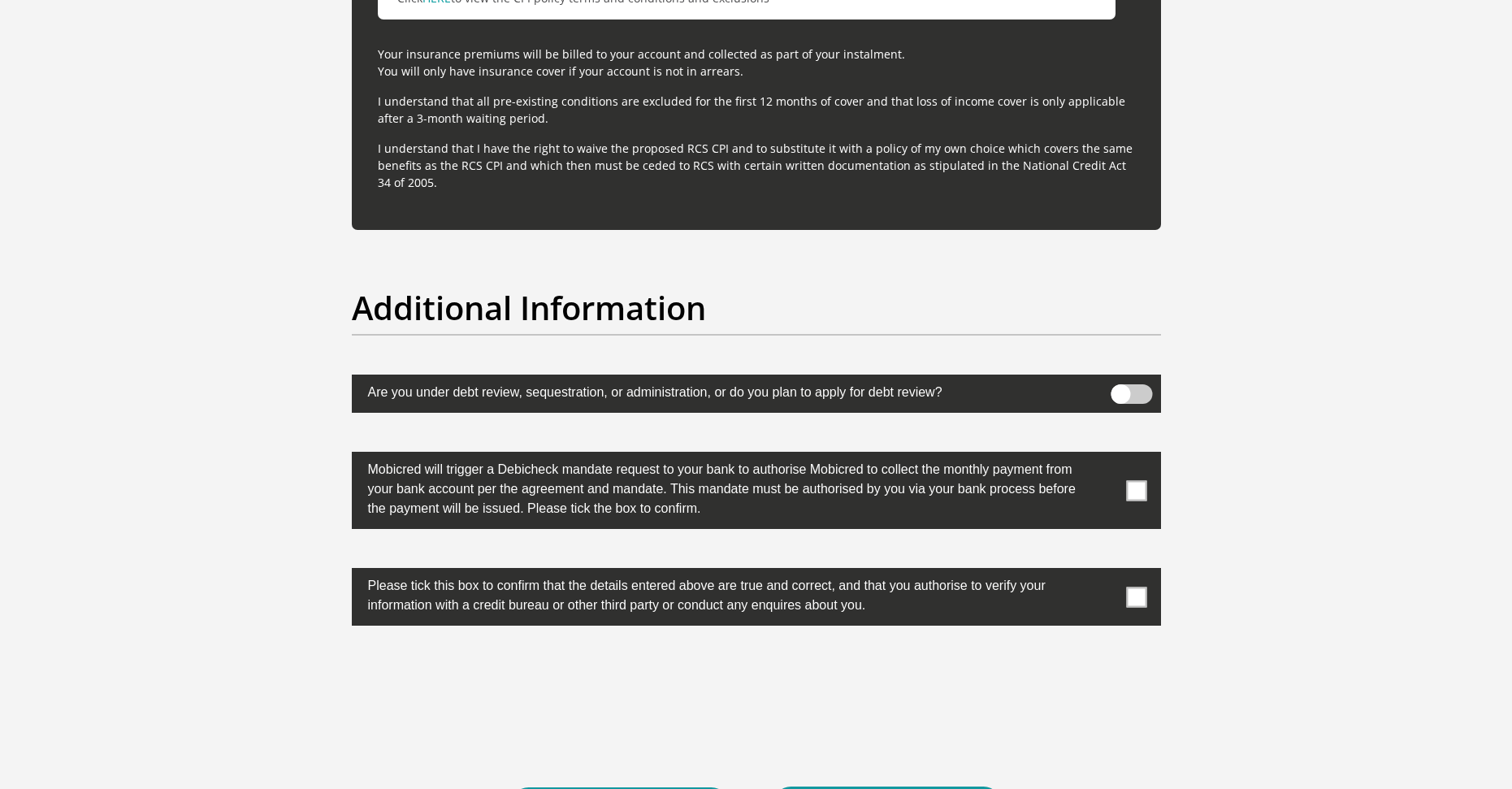
scroll to position [4877, 0]
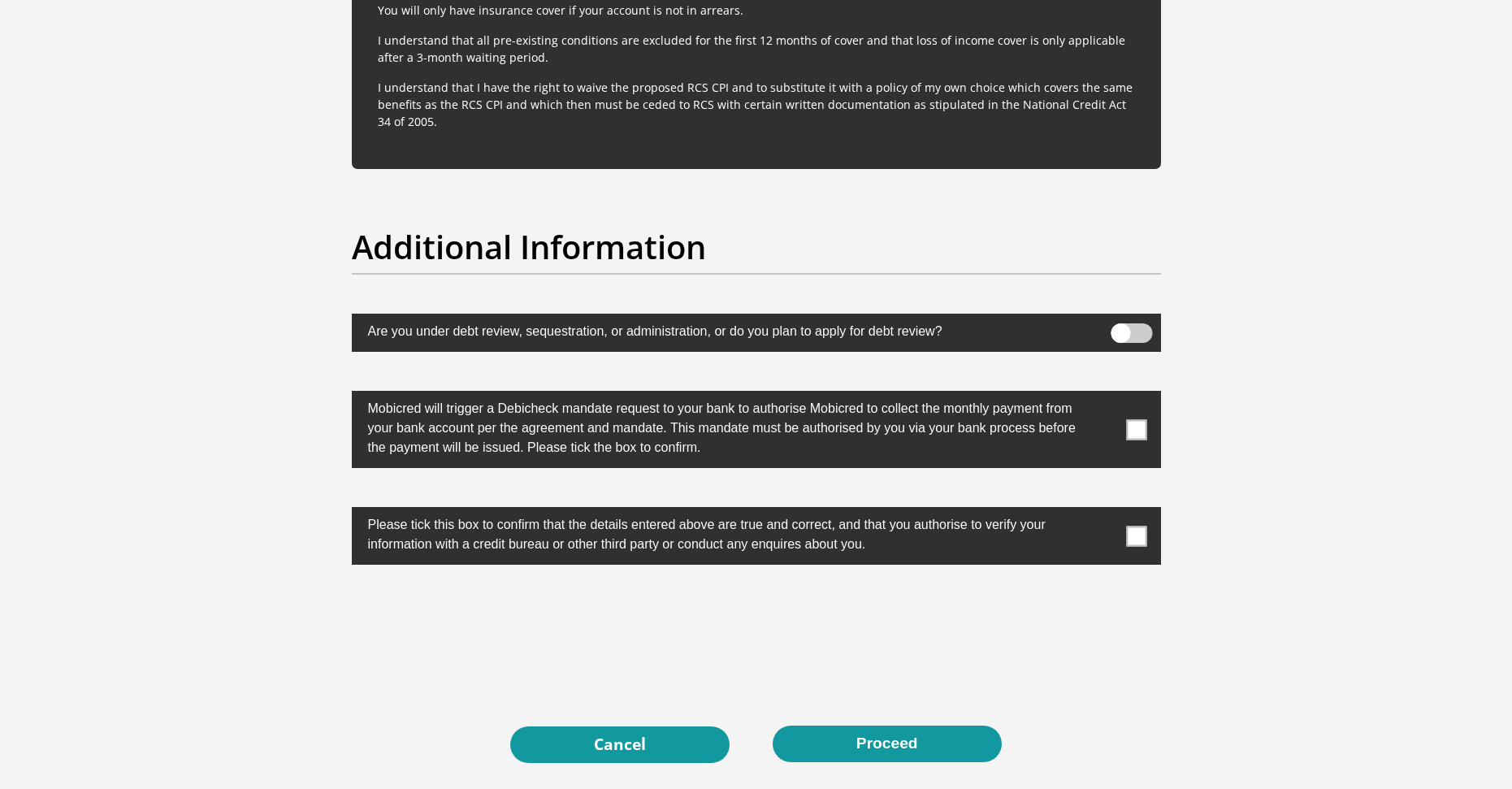
drag, startPoint x: 1143, startPoint y: 419, endPoint x: 1134, endPoint y: 497, distance: 78.5
click at [1143, 420] on span at bounding box center [1136, 429] width 20 height 20
click at [1105, 395] on input "checkbox" at bounding box center [1105, 395] width 0 height 0
click at [1142, 550] on label at bounding box center [756, 536] width 809 height 58
click at [1105, 511] on input "checkbox" at bounding box center [1105, 511] width 0 height 0
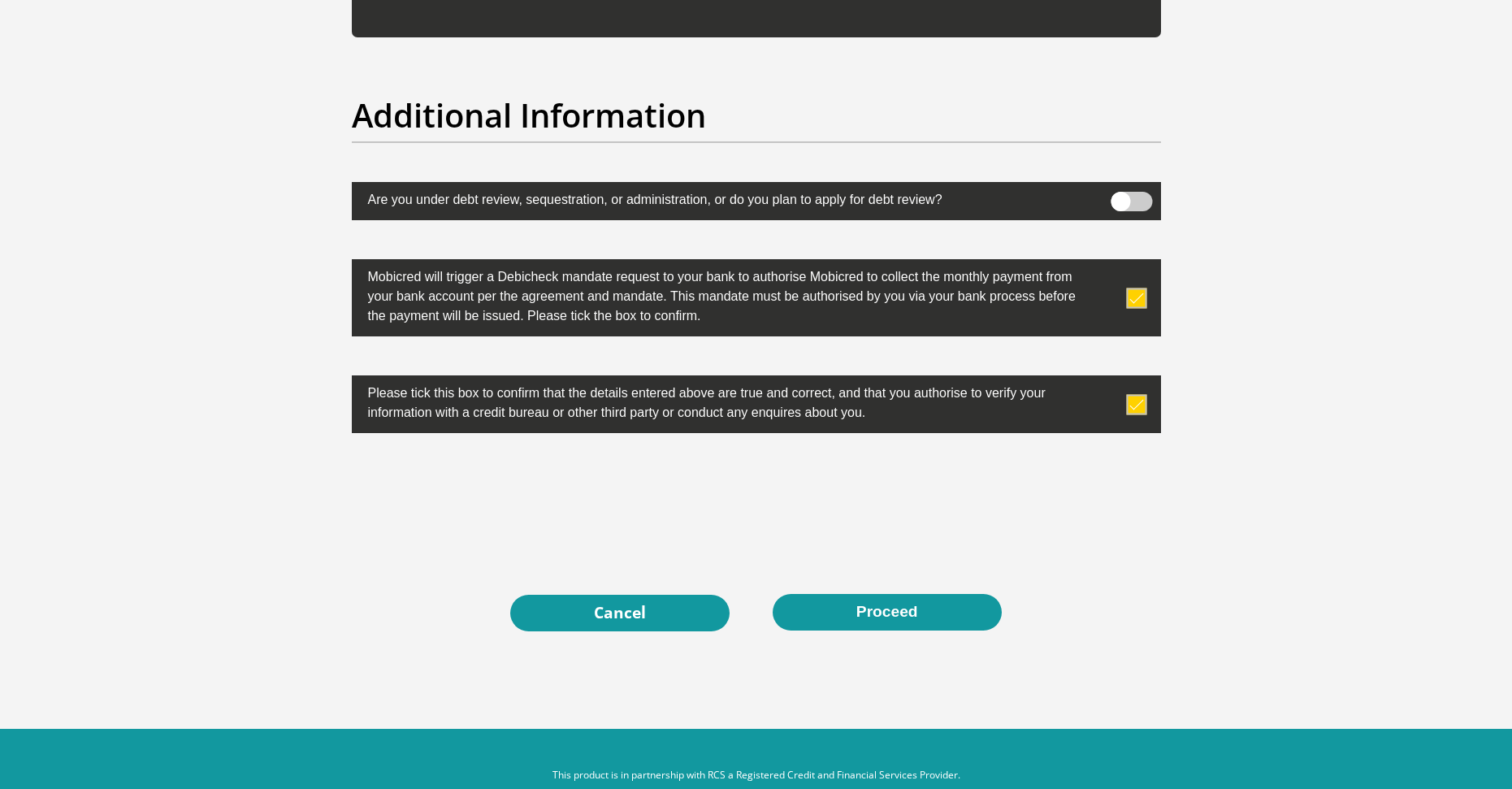
scroll to position [5043, 0]
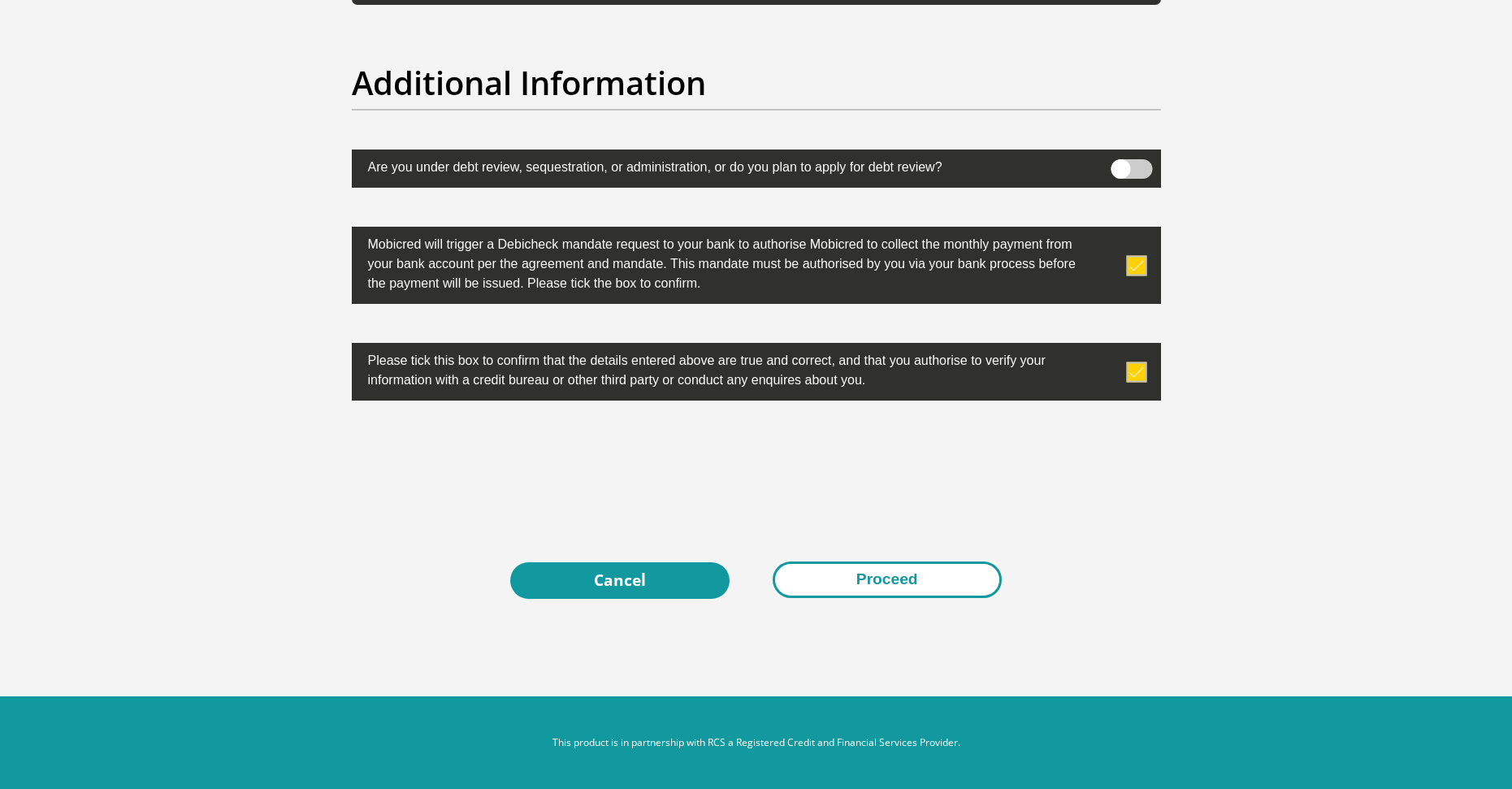
click at [929, 583] on button "Proceed" at bounding box center [886, 580] width 229 height 37
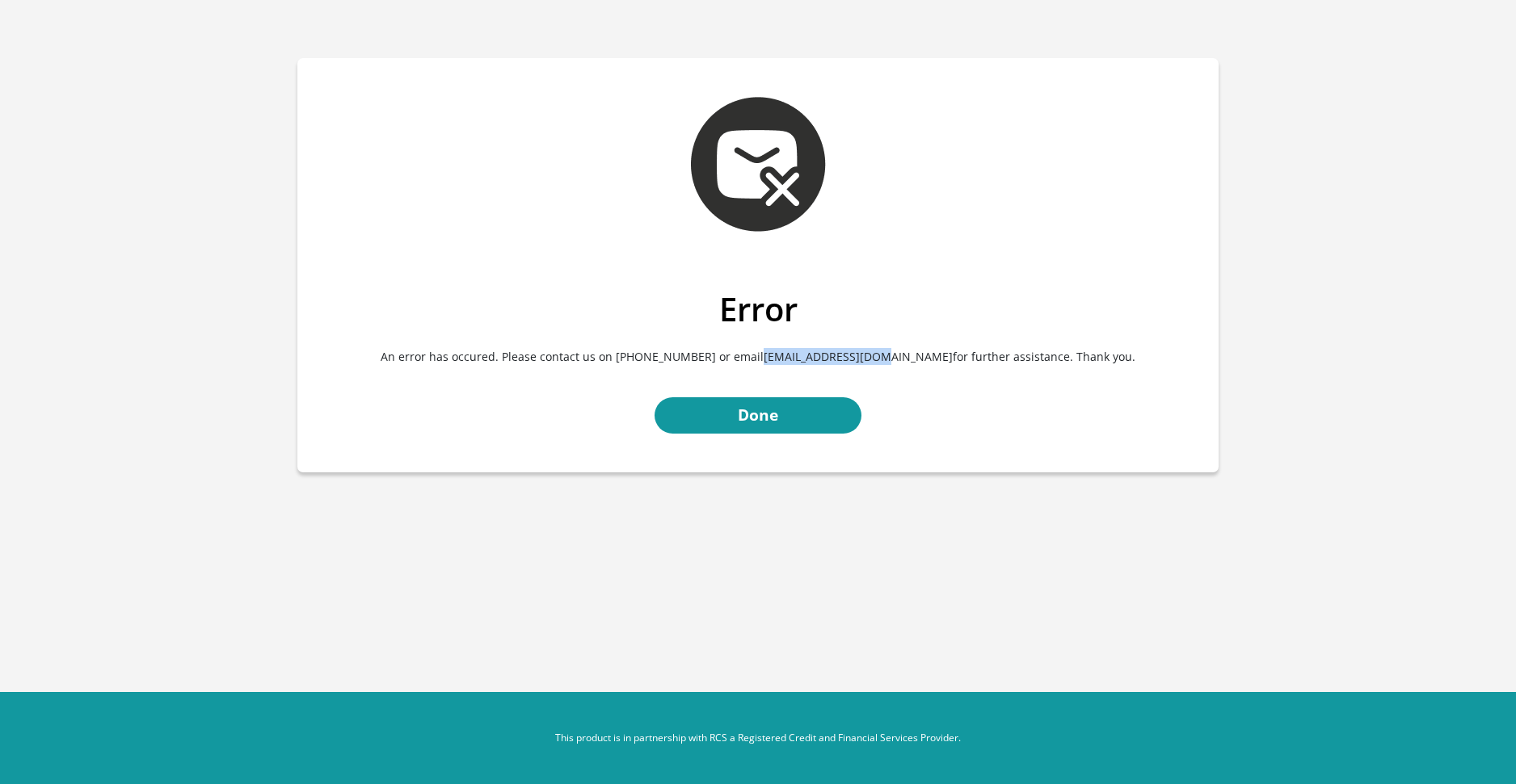
drag, startPoint x: 783, startPoint y: 362, endPoint x: 900, endPoint y: 363, distance: 117.0
click at [900, 363] on p "An error has occured. Please contact us on [PHONE_NUMBER] or email [EMAIL_ADDRE…" at bounding box center [758, 357] width 897 height 56
copy p "[EMAIL_ADDRESS][DOMAIN_NAME]"
click at [943, 257] on div at bounding box center [758, 164] width 461 height 212
click at [815, 409] on link "Done" at bounding box center [758, 416] width 206 height 36
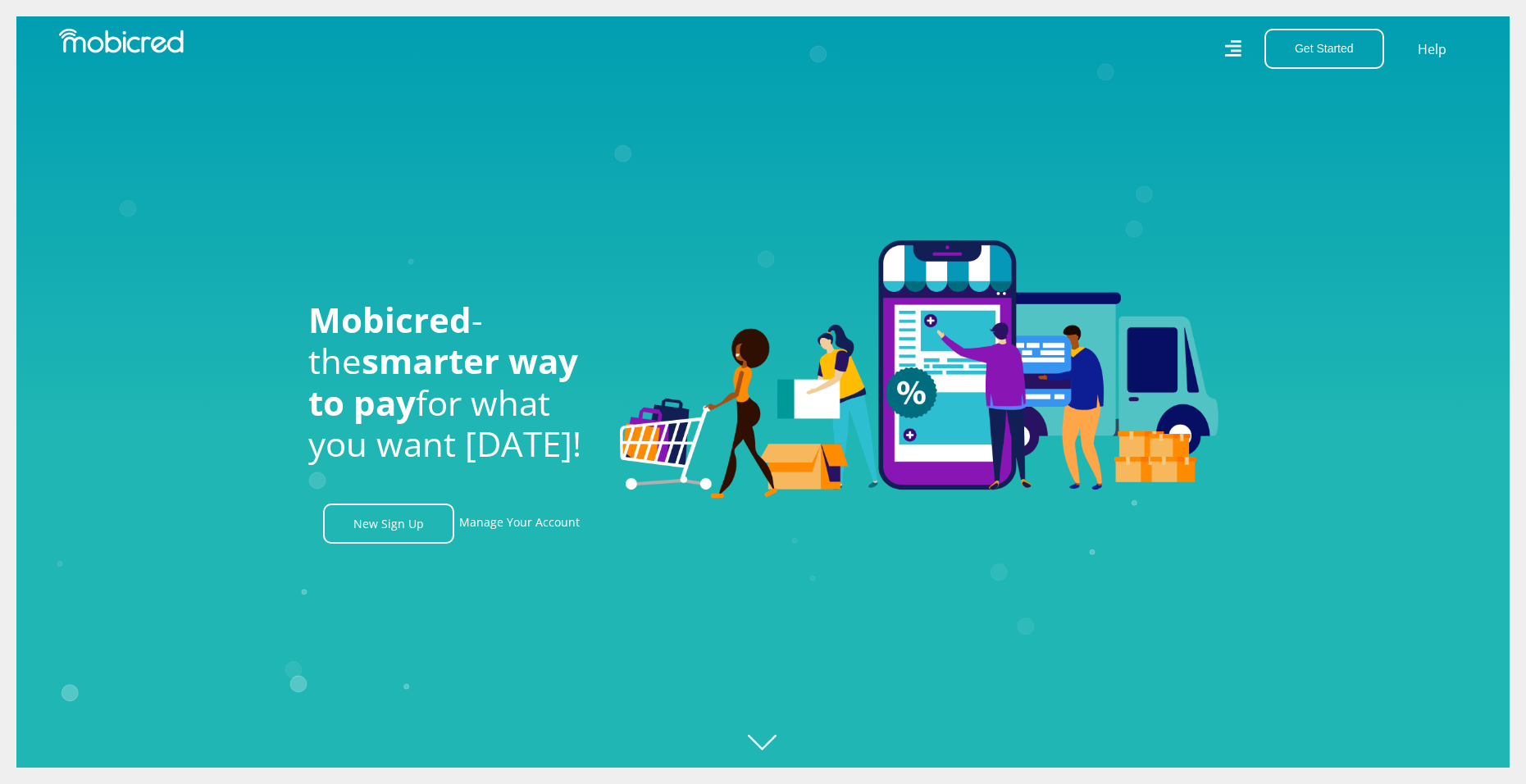
scroll to position [0, 1168]
click at [492, 536] on link "Manage Your Account" at bounding box center [519, 523] width 121 height 40
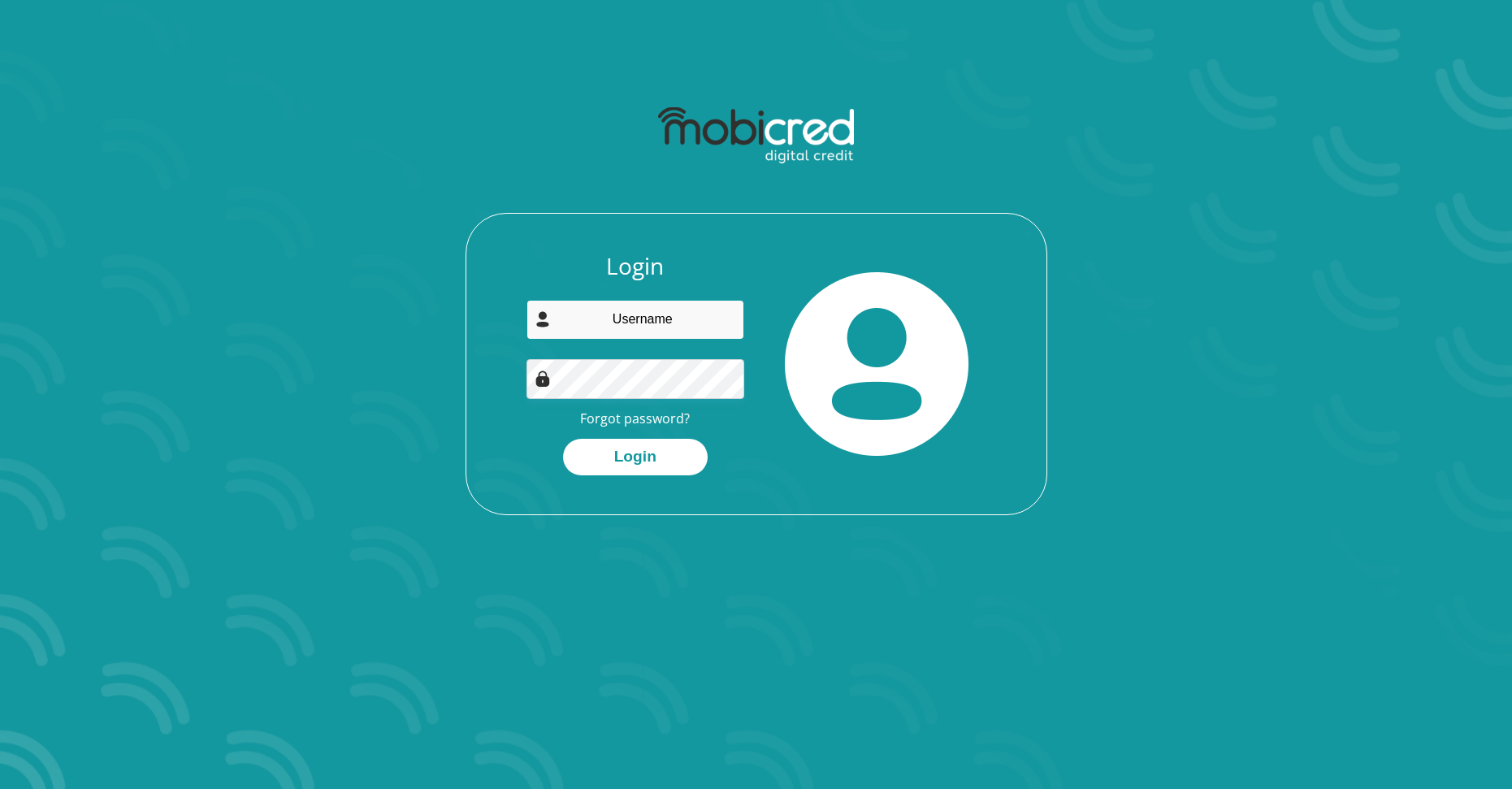
click at [647, 321] on input "email" at bounding box center [635, 320] width 218 height 40
click at [771, 262] on div at bounding box center [878, 364] width 242 height 223
click at [662, 327] on input "email" at bounding box center [635, 320] width 218 height 40
type input "[EMAIL_ADDRESS][DOMAIN_NAME]"
click at [670, 461] on button "Login" at bounding box center [635, 457] width 145 height 37
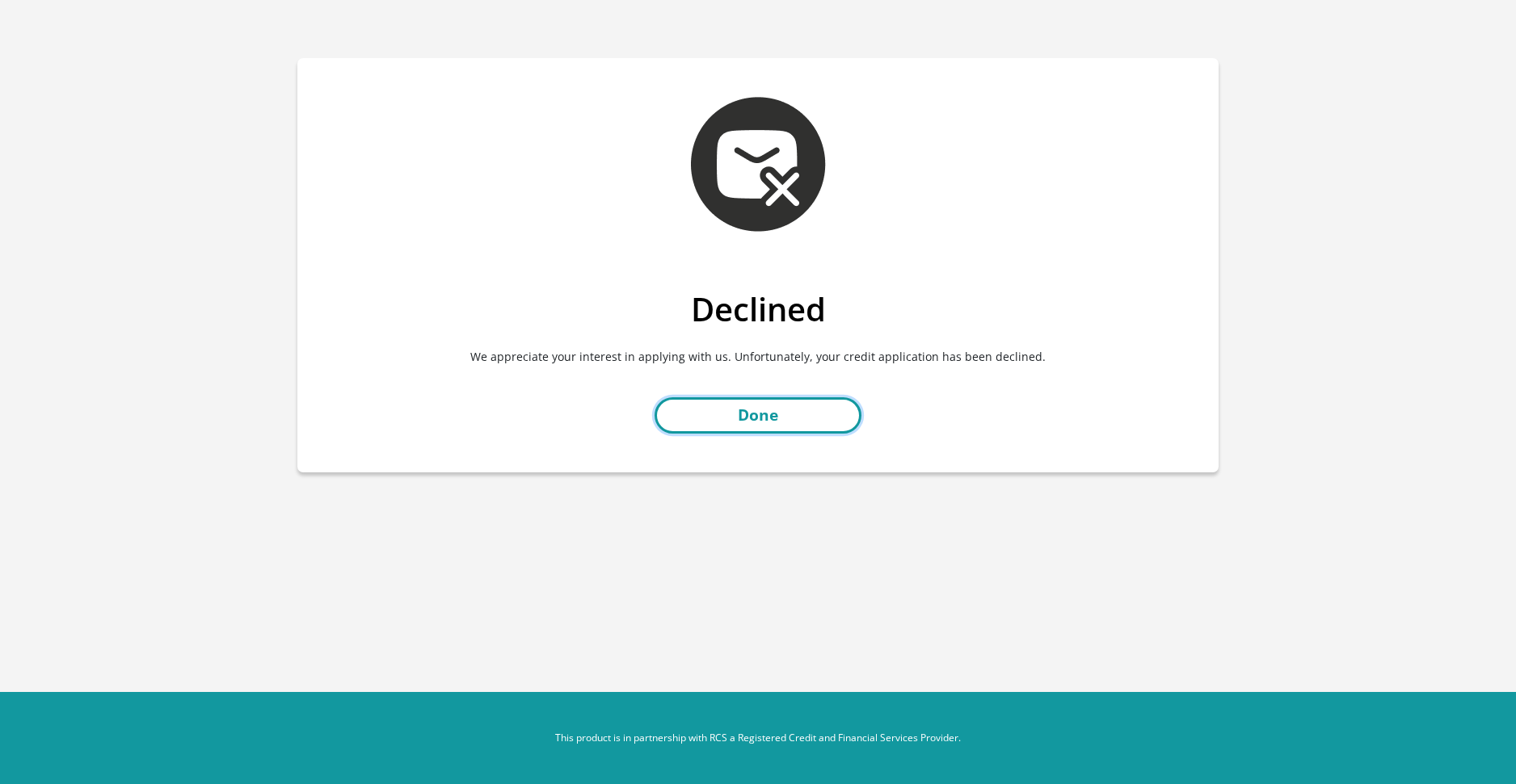
click at [824, 399] on link "Done" at bounding box center [758, 416] width 206 height 36
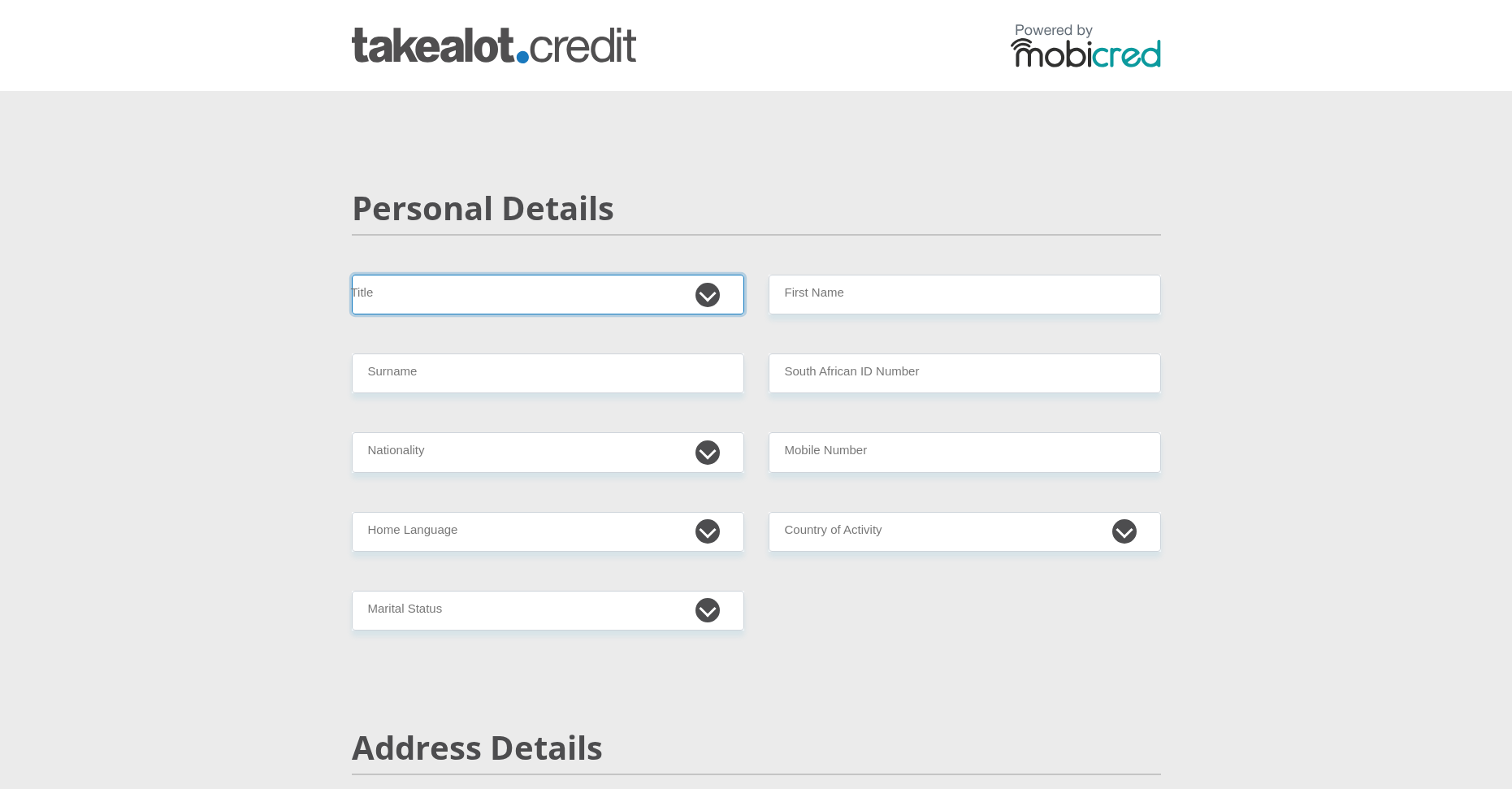
click at [467, 285] on select "Mr Ms Mrs Dr [PERSON_NAME]" at bounding box center [547, 294] width 393 height 40
select select "Mr"
click at [351, 274] on select "Mr Ms Mrs Dr [PERSON_NAME]" at bounding box center [547, 294] width 393 height 40
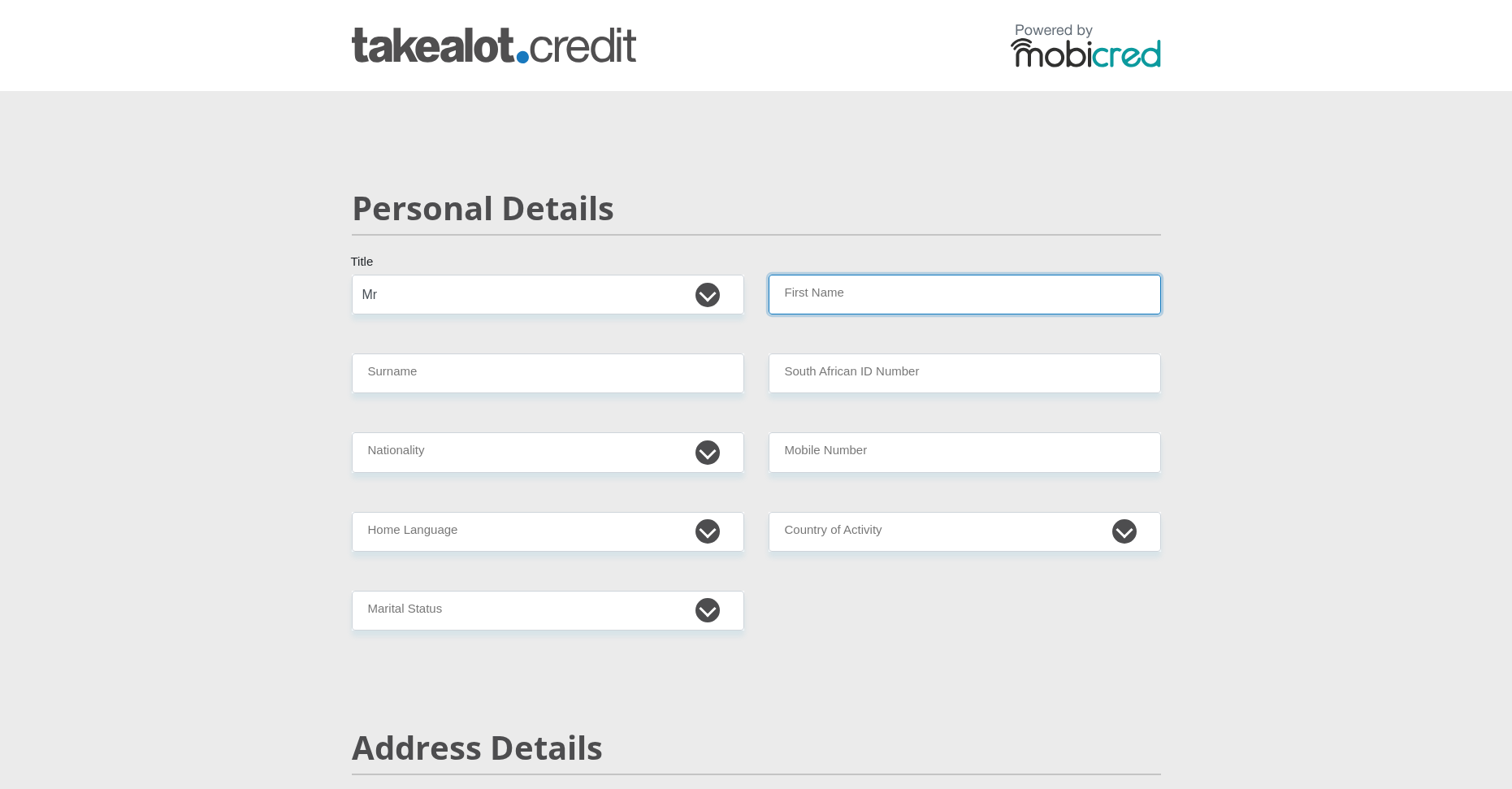
click at [844, 311] on input "First Name" at bounding box center [965, 294] width 393 height 40
type input "[PERSON_NAME]"
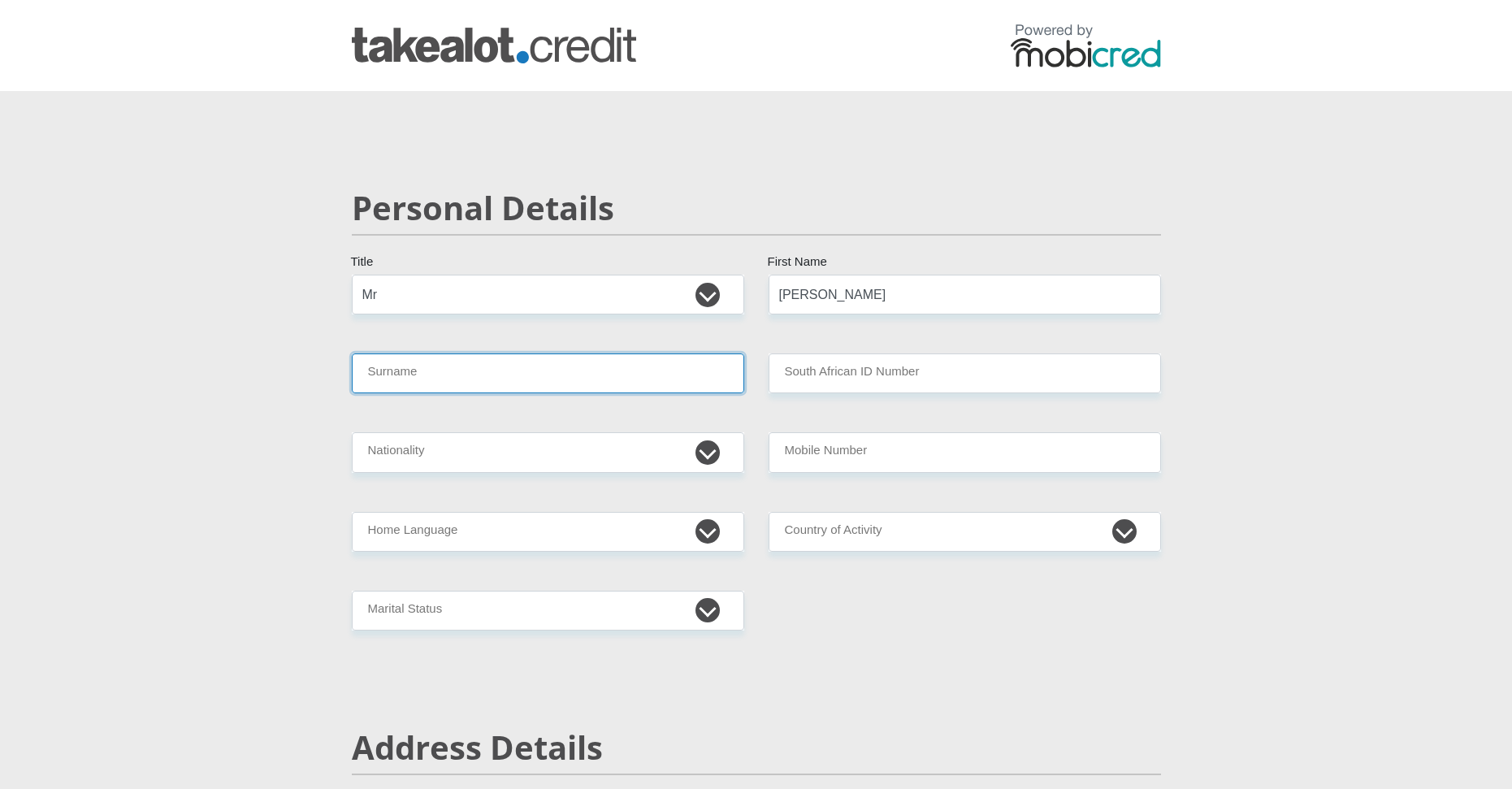
click at [480, 367] on input "Surname" at bounding box center [547, 373] width 393 height 40
type input "[PERSON_NAME]"
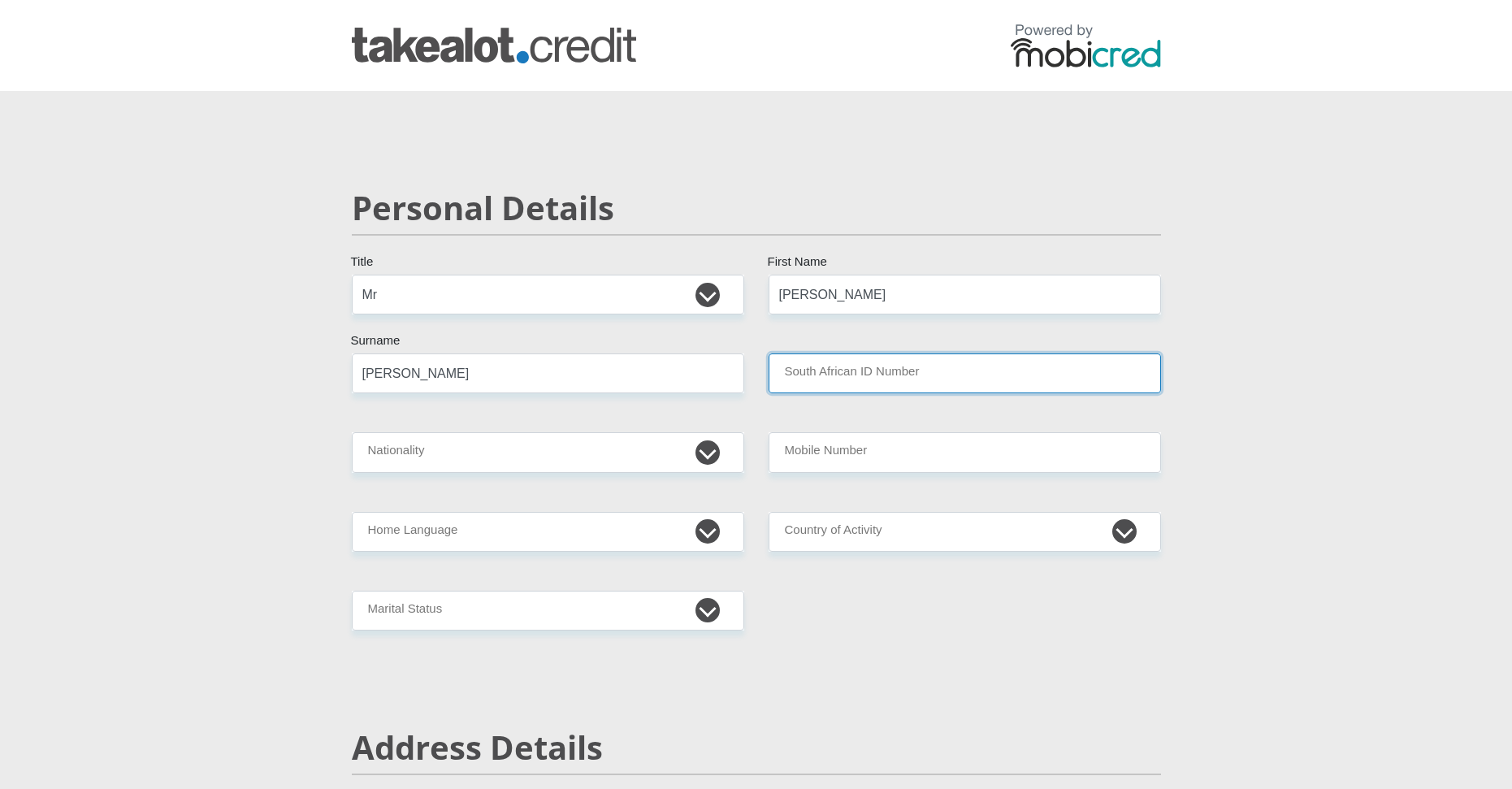
click at [856, 392] on input "South African ID Number" at bounding box center [965, 373] width 393 height 40
click at [828, 382] on input "South African ID Number" at bounding box center [965, 373] width 393 height 40
paste input "0208265166081"
type input "0208265166081"
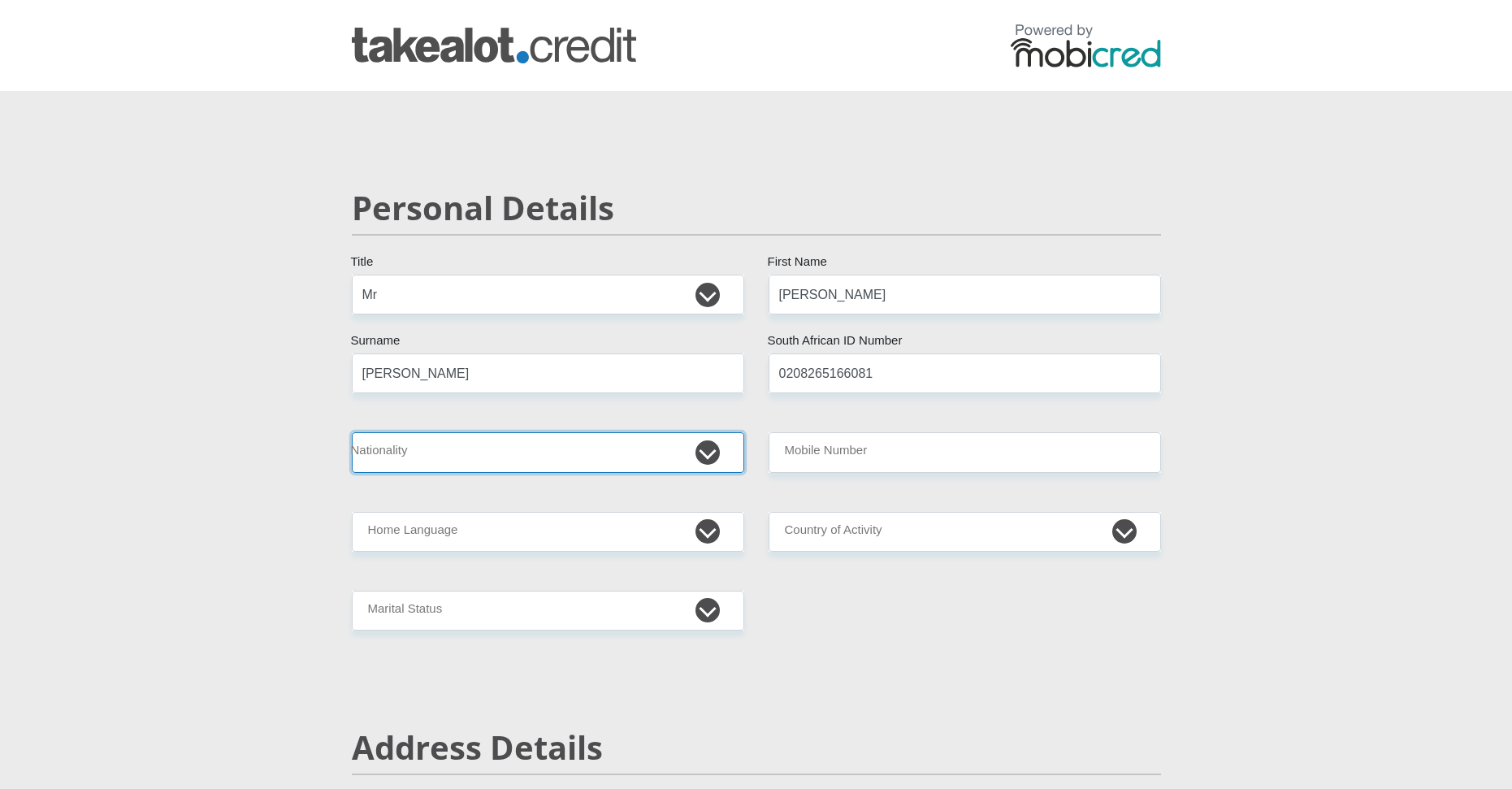
click at [449, 460] on select "[GEOGRAPHIC_DATA] [GEOGRAPHIC_DATA] [GEOGRAPHIC_DATA] [GEOGRAPHIC_DATA] [GEOGRA…" at bounding box center [547, 452] width 393 height 40
select select "ZAF"
click at [351, 433] on select "[GEOGRAPHIC_DATA] [GEOGRAPHIC_DATA] [GEOGRAPHIC_DATA] [GEOGRAPHIC_DATA] [GEOGRA…" at bounding box center [547, 452] width 393 height 40
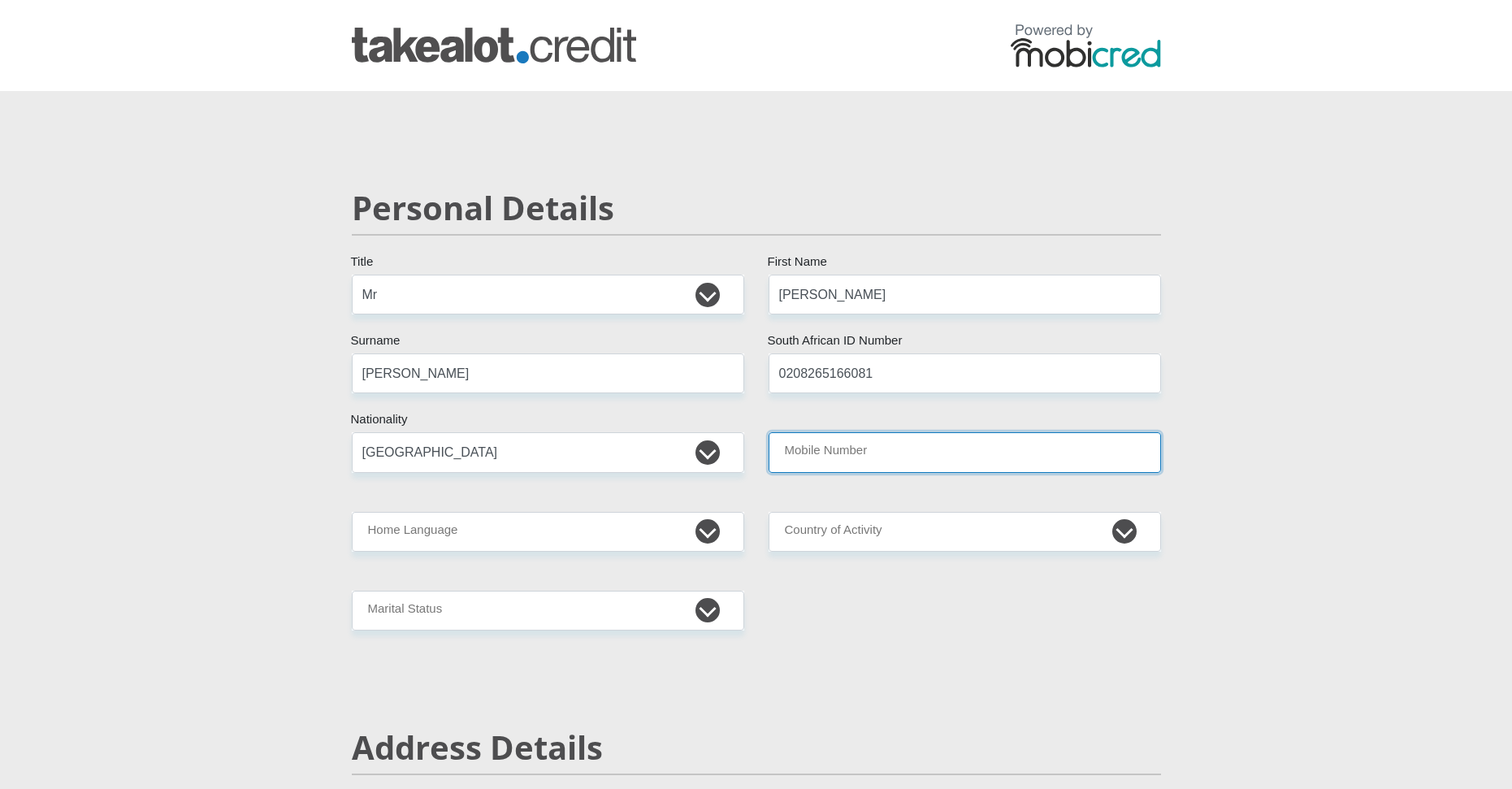
click at [836, 465] on input "Mobile Number" at bounding box center [965, 452] width 393 height 40
type input "0795363740"
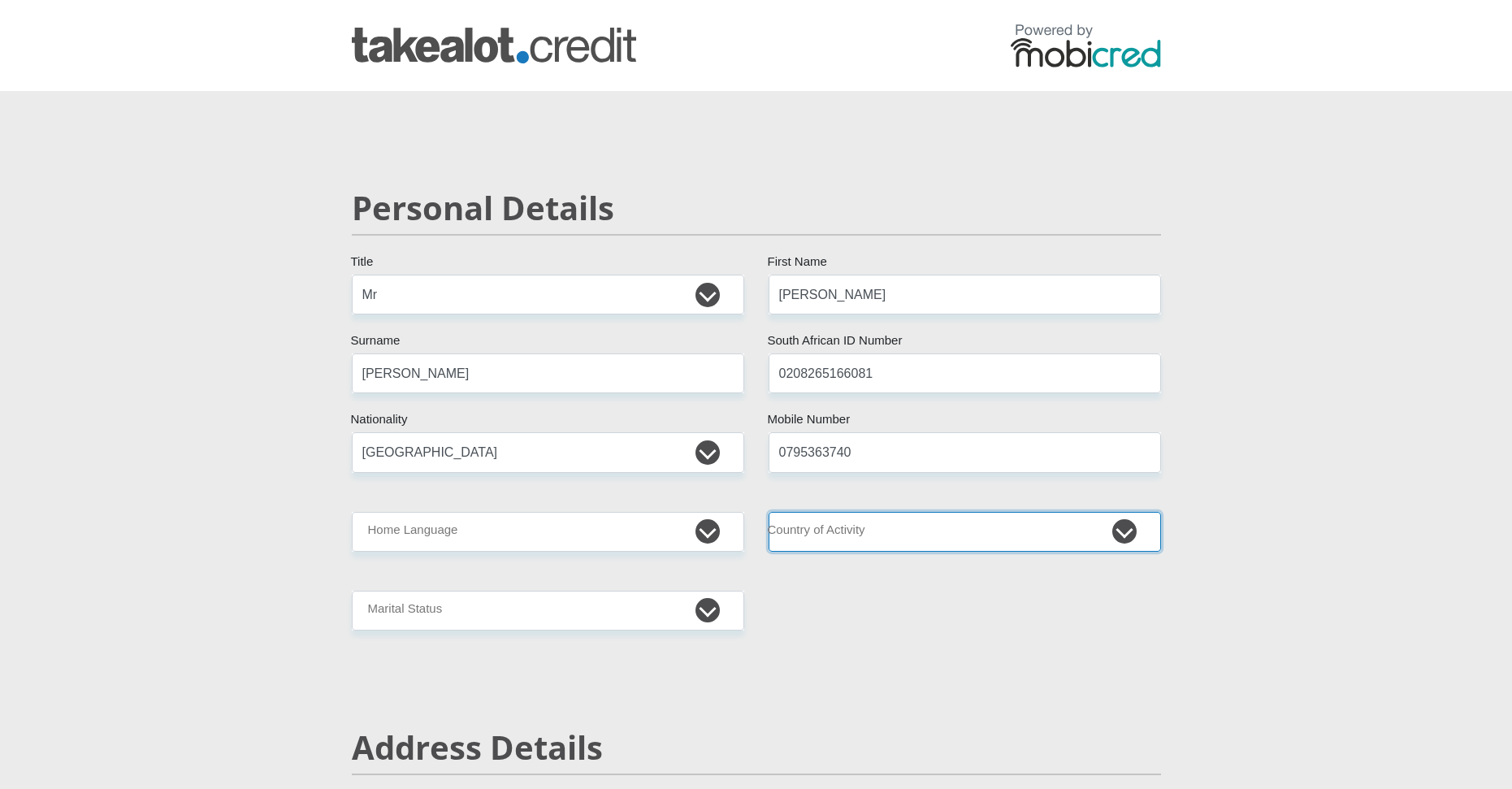
click at [875, 531] on select "[GEOGRAPHIC_DATA] [GEOGRAPHIC_DATA] [GEOGRAPHIC_DATA] [GEOGRAPHIC_DATA] [GEOGRA…" at bounding box center [965, 531] width 393 height 40
select select "ZAF"
click at [769, 512] on select "[GEOGRAPHIC_DATA] [GEOGRAPHIC_DATA] [GEOGRAPHIC_DATA] [GEOGRAPHIC_DATA] [GEOGRA…" at bounding box center [965, 531] width 393 height 40
drag, startPoint x: 462, startPoint y: 550, endPoint x: 468, endPoint y: 520, distance: 30.6
click at [462, 550] on select "Afrikaans English Sepedi South Ndebele Southern Sotho Swati Tsonga Tswana Venda…" at bounding box center [547, 531] width 393 height 40
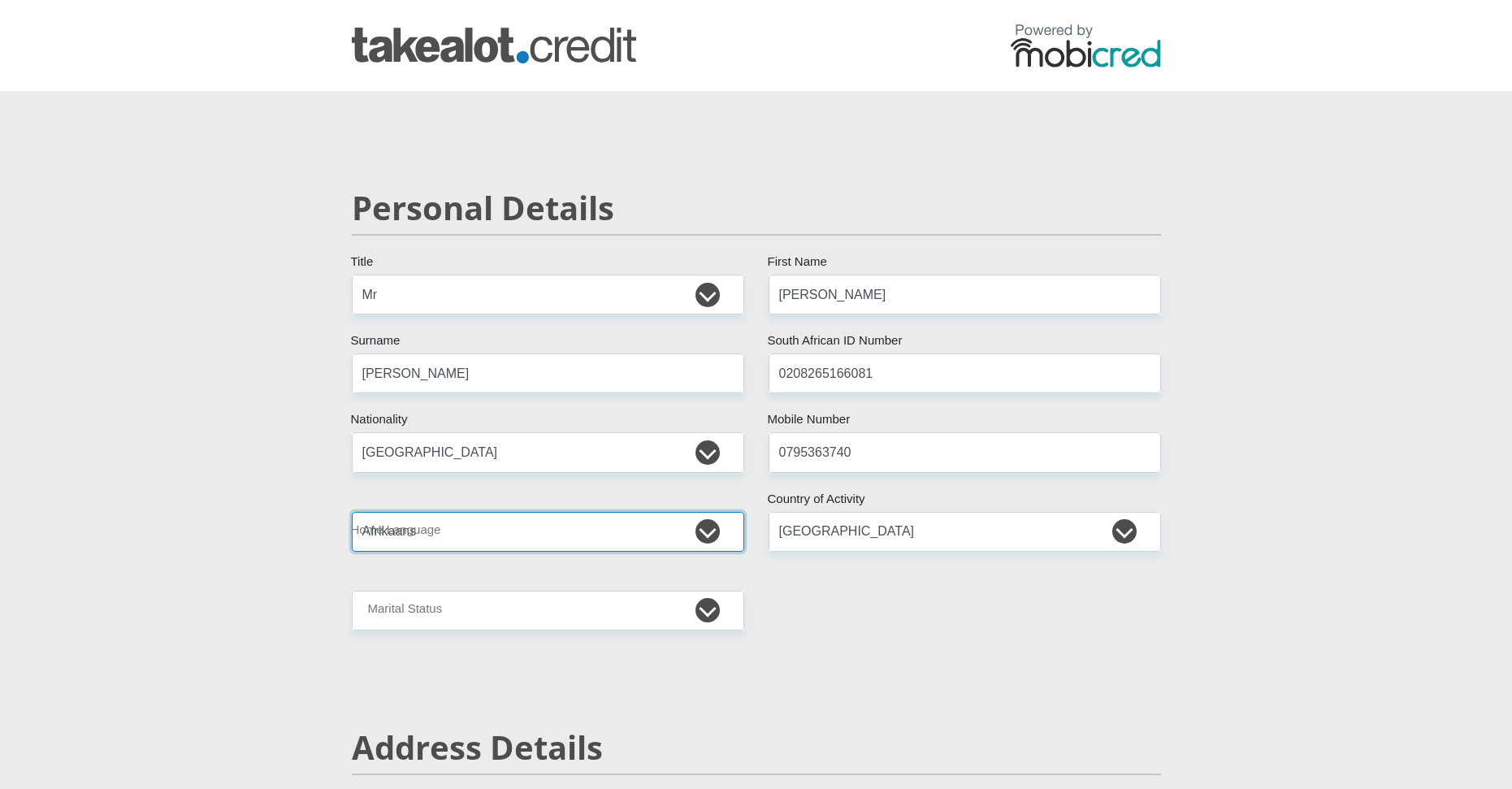
click at [351, 512] on select "Afrikaans English Sepedi South Ndebele Southern Sotho Swati Tsonga Tswana Venda…" at bounding box center [547, 531] width 393 height 40
click at [414, 532] on select "Afrikaans English Sepedi South Ndebele Southern Sotho Swati Tsonga Tswana Venda…" at bounding box center [547, 531] width 393 height 40
select select "eng"
click at [351, 512] on select "Afrikaans English Sepedi South Ndebele Southern Sotho Swati Tsonga Tswana Venda…" at bounding box center [547, 531] width 393 height 40
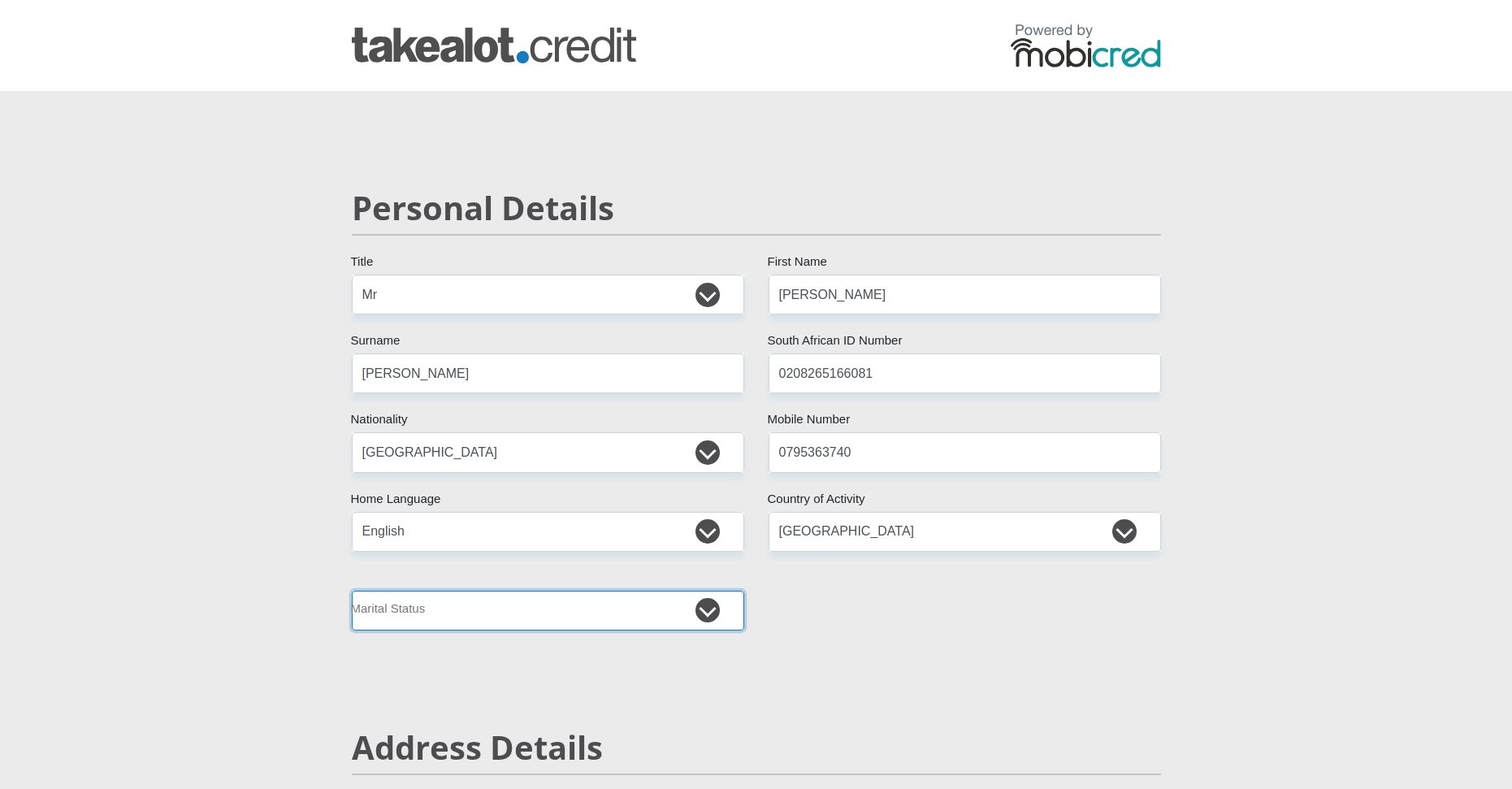
click at [427, 608] on select "Married ANC Single Divorced Widowed Married COP or Customary Law" at bounding box center [547, 610] width 393 height 40
select select "2"
click at [351, 591] on select "Married ANC Single Divorced Widowed Married COP or Customary Law" at bounding box center [547, 610] width 393 height 40
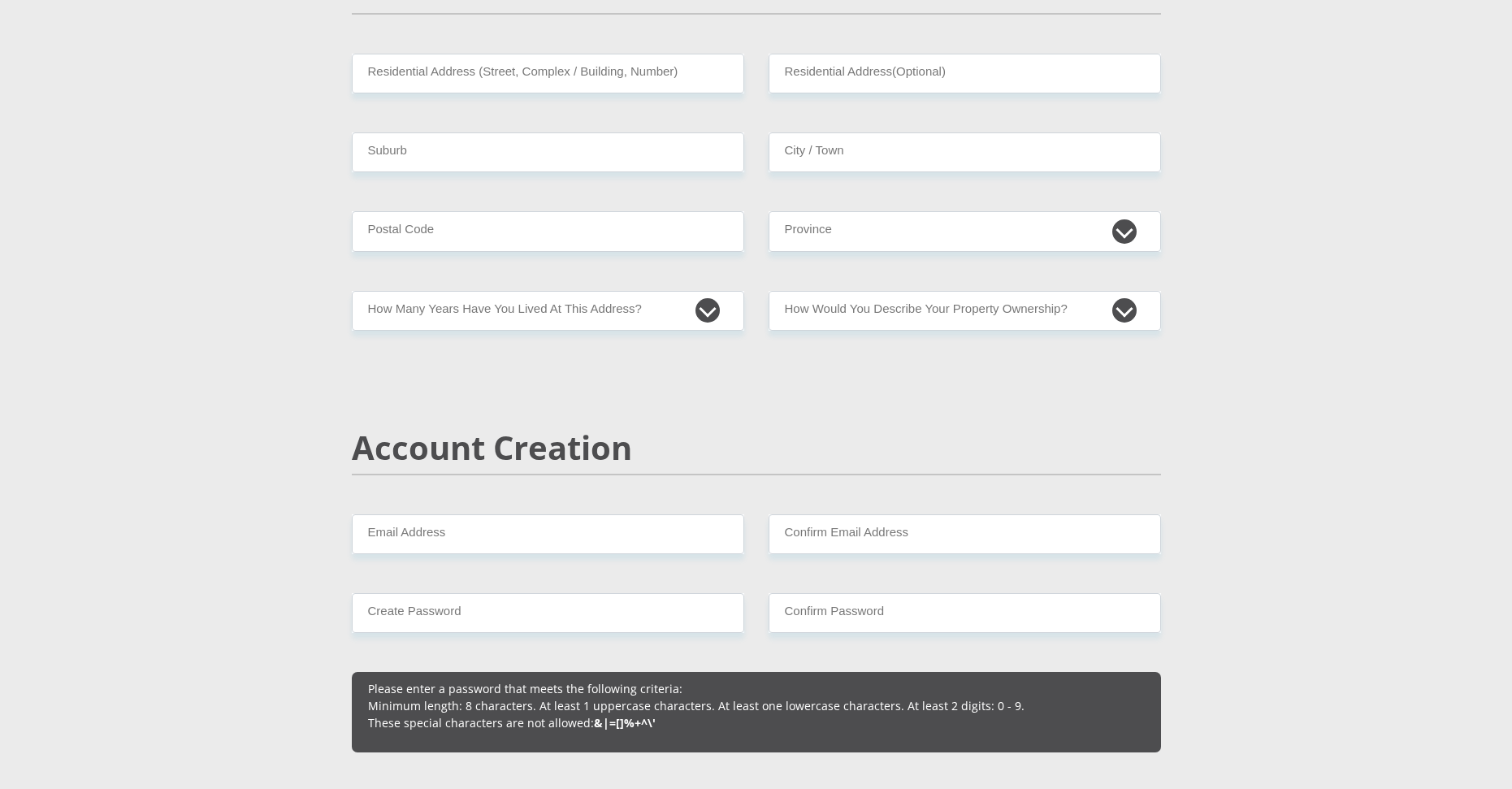
scroll to position [569, 0]
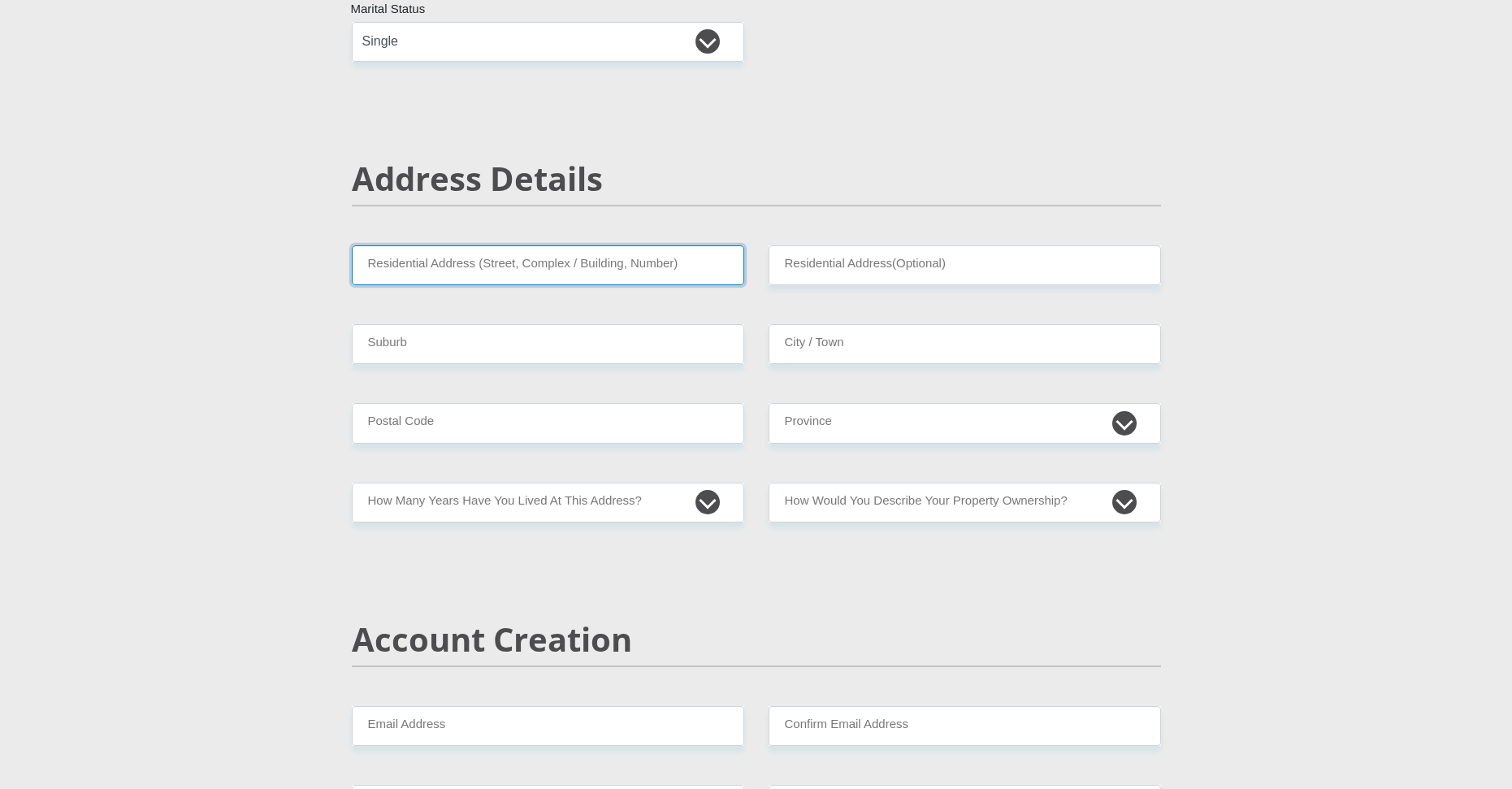
click at [445, 275] on input "Residential Address (Street, Complex / Building, Number)" at bounding box center [547, 265] width 393 height 40
type input "[STREET_ADDRESS][PERSON_NAME]"
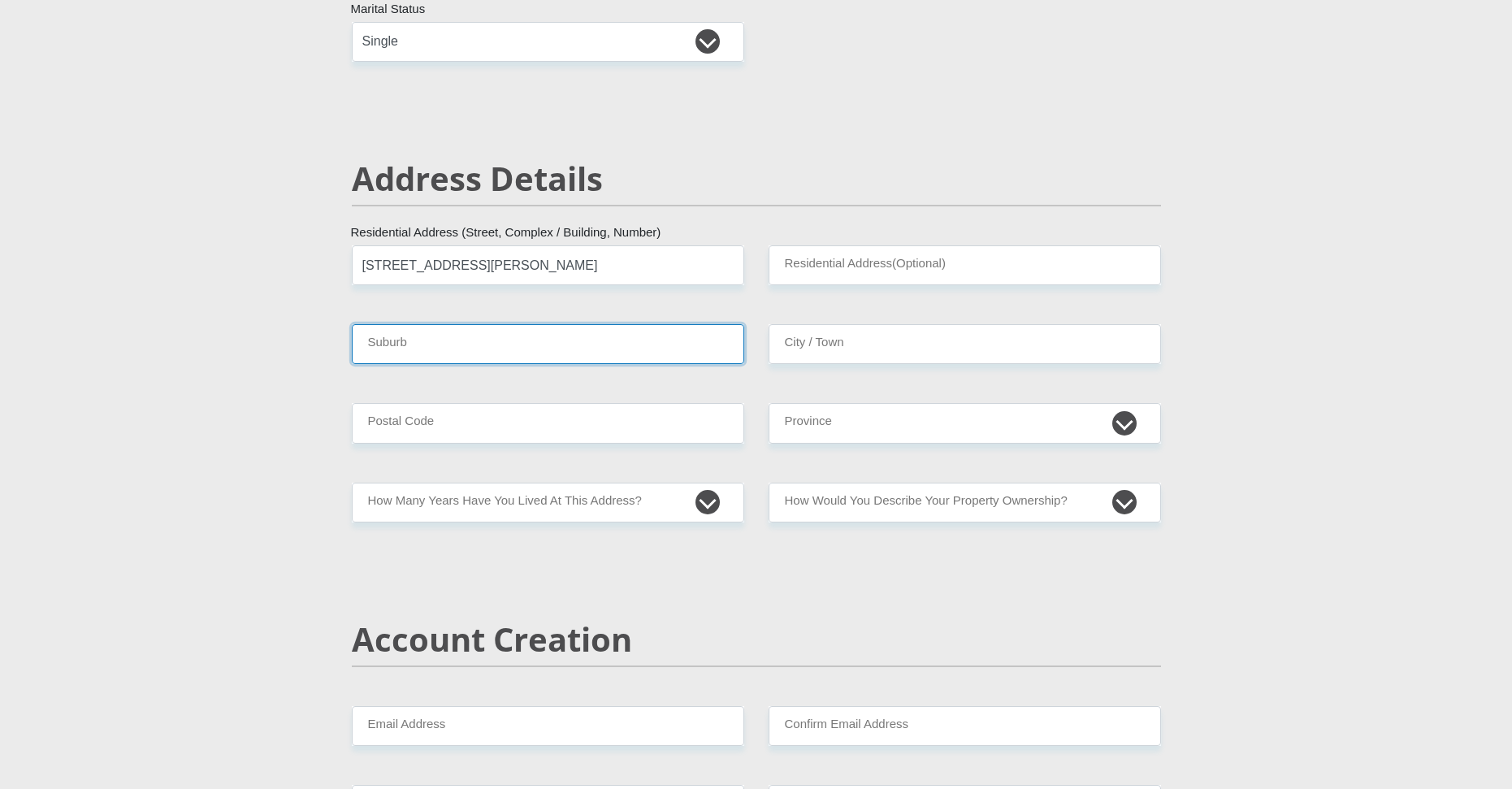
click at [434, 352] on input "Suburb" at bounding box center [547, 344] width 393 height 40
type input "Bluff"
click at [434, 429] on input "Postal Code" at bounding box center [547, 422] width 393 height 40
type input "4052"
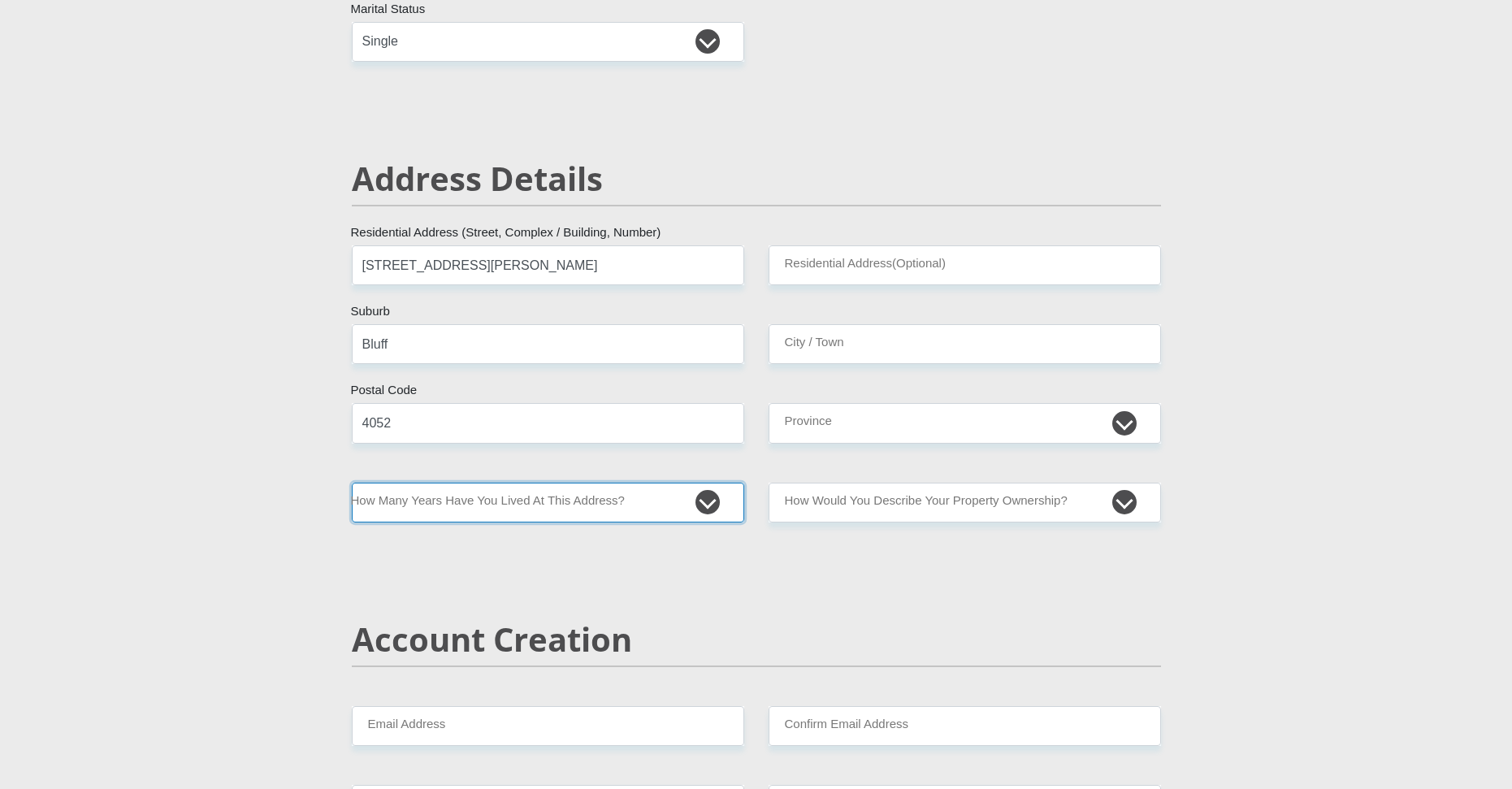
click at [461, 505] on select "less than 1 year 1-3 years 3-5 years 5+ years" at bounding box center [547, 502] width 393 height 40
select select "5"
click at [351, 483] on select "less than 1 year 1-3 years 3-5 years 5+ years" at bounding box center [547, 502] width 393 height 40
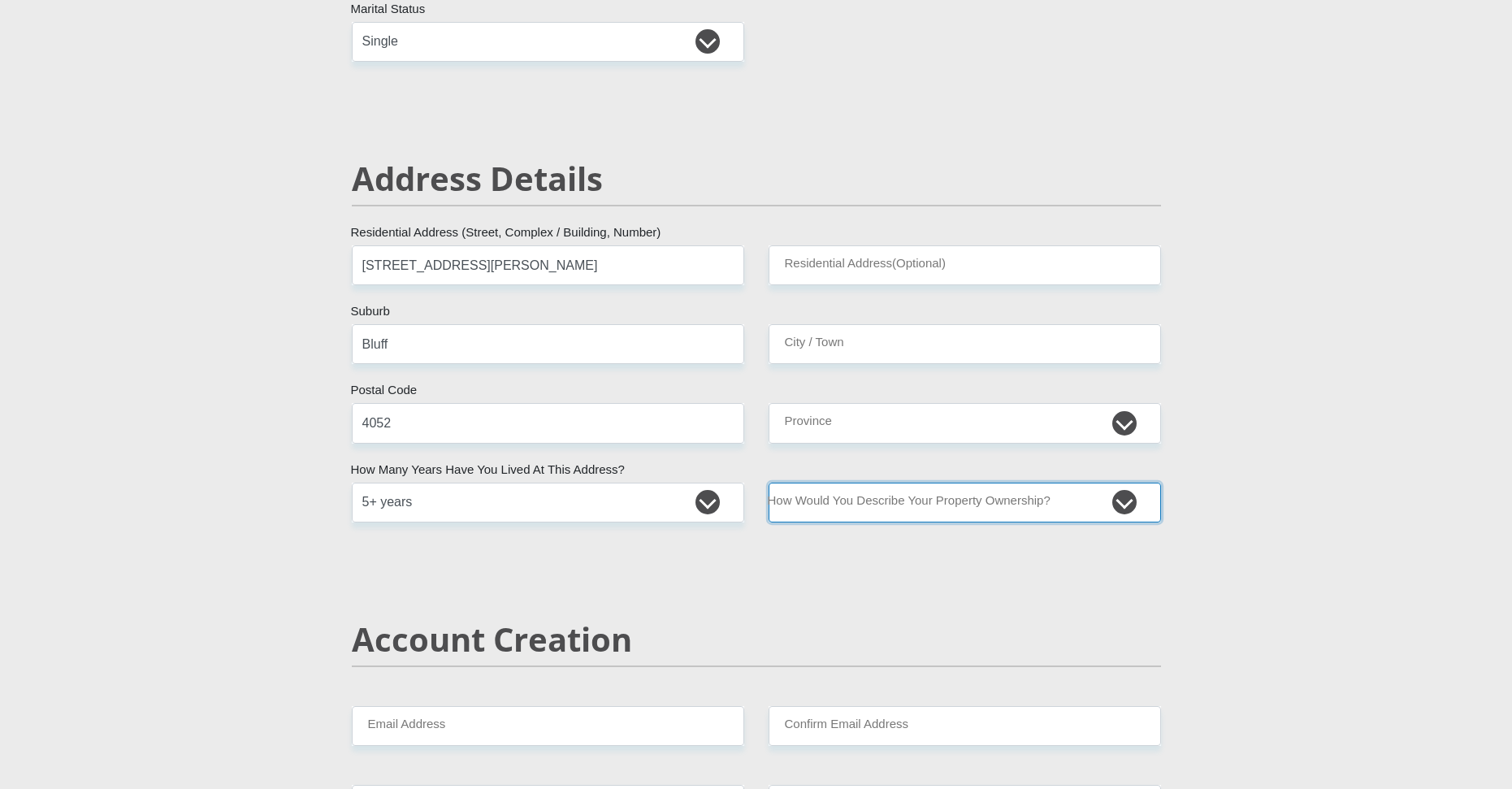
click at [821, 514] on select "Owned Rented Family Owned Company Dwelling" at bounding box center [965, 502] width 393 height 40
select select "parents"
click at [769, 483] on select "Owned Rented Family Owned Company Dwelling" at bounding box center [965, 502] width 393 height 40
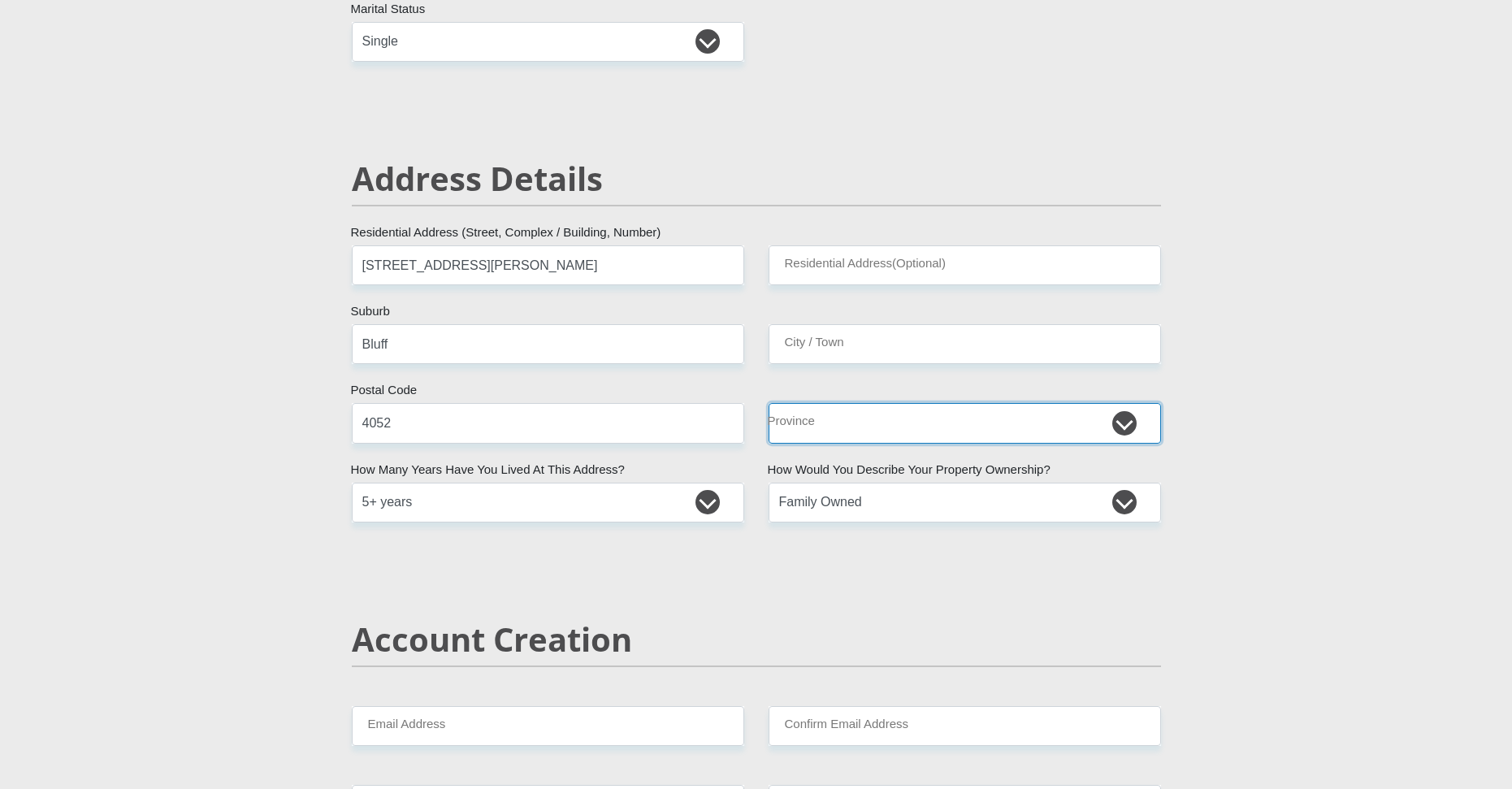
click at [829, 428] on select "Eastern Cape Free State [GEOGRAPHIC_DATA] [GEOGRAPHIC_DATA][DATE] [GEOGRAPHIC_D…" at bounding box center [965, 422] width 393 height 40
select select "[GEOGRAPHIC_DATA][DATE]"
click at [769, 403] on select "Eastern Cape Free State [GEOGRAPHIC_DATA] [GEOGRAPHIC_DATA][DATE] [GEOGRAPHIC_D…" at bounding box center [965, 422] width 393 height 40
click at [833, 352] on input "City / Town" at bounding box center [965, 344] width 393 height 40
type input "[GEOGRAPHIC_DATA]"
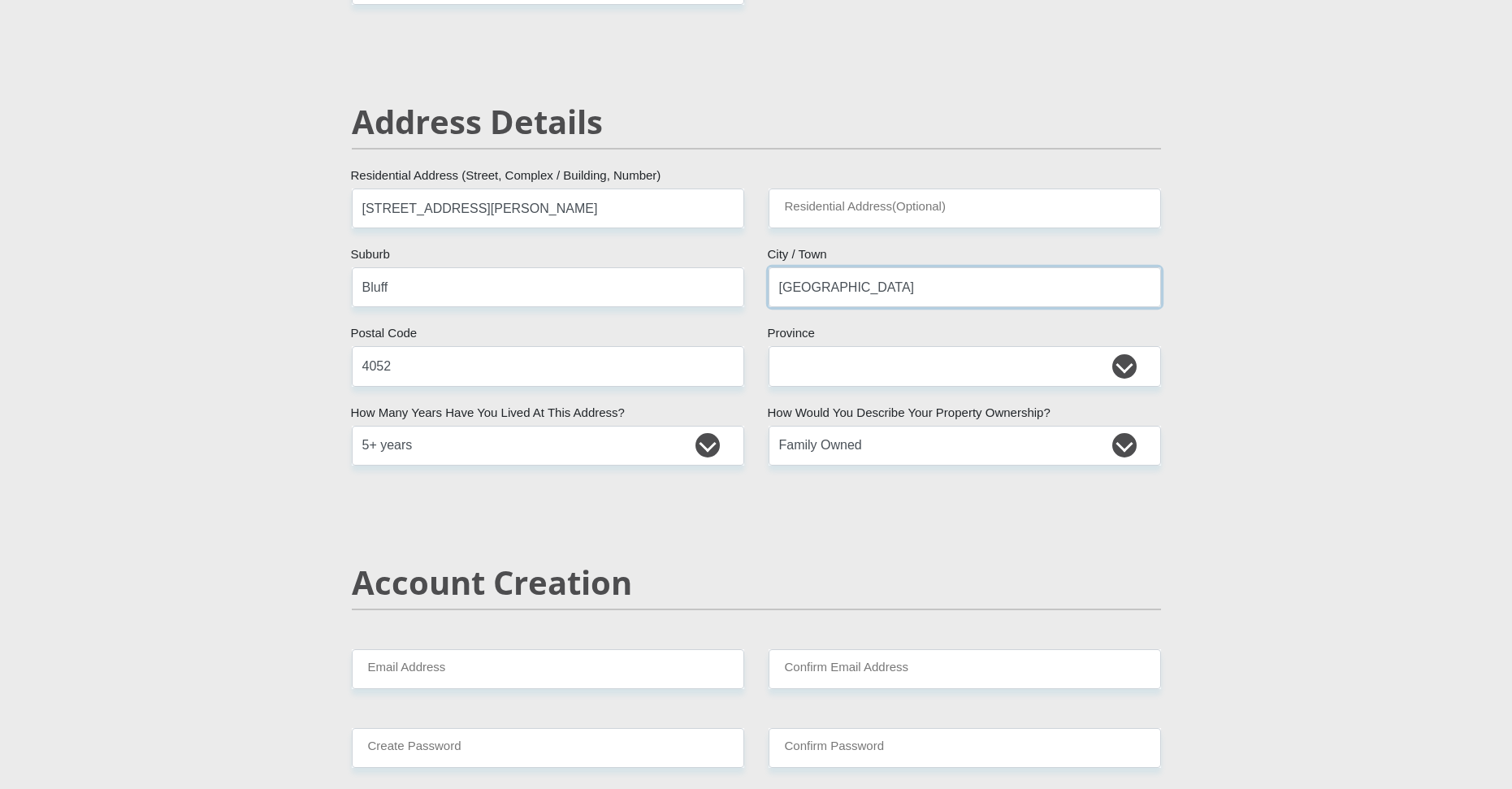
scroll to position [813, 0]
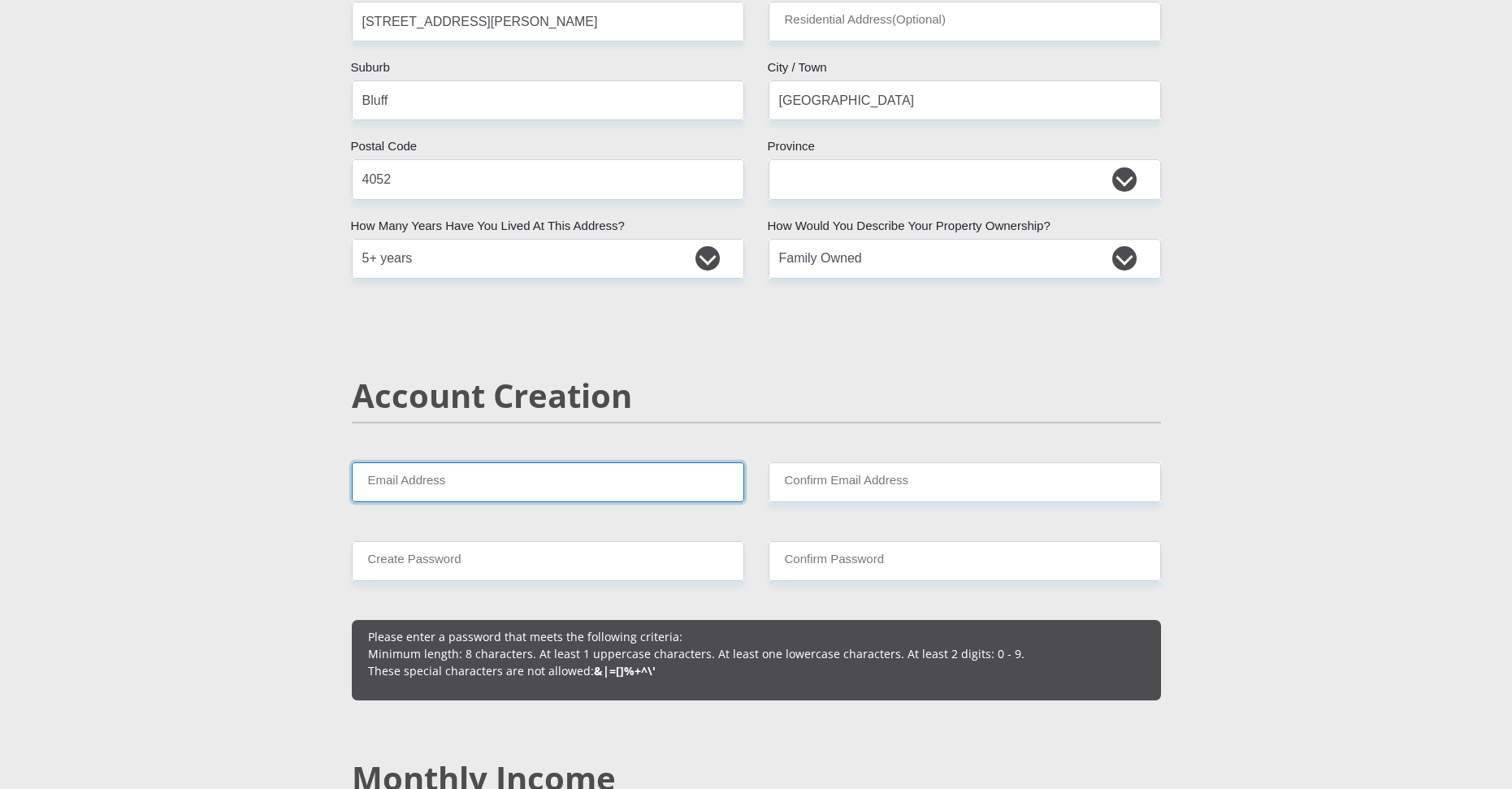
click at [460, 493] on input "Email Address" at bounding box center [547, 482] width 393 height 40
type input "[EMAIL_ADDRESS][DOMAIN_NAME]"
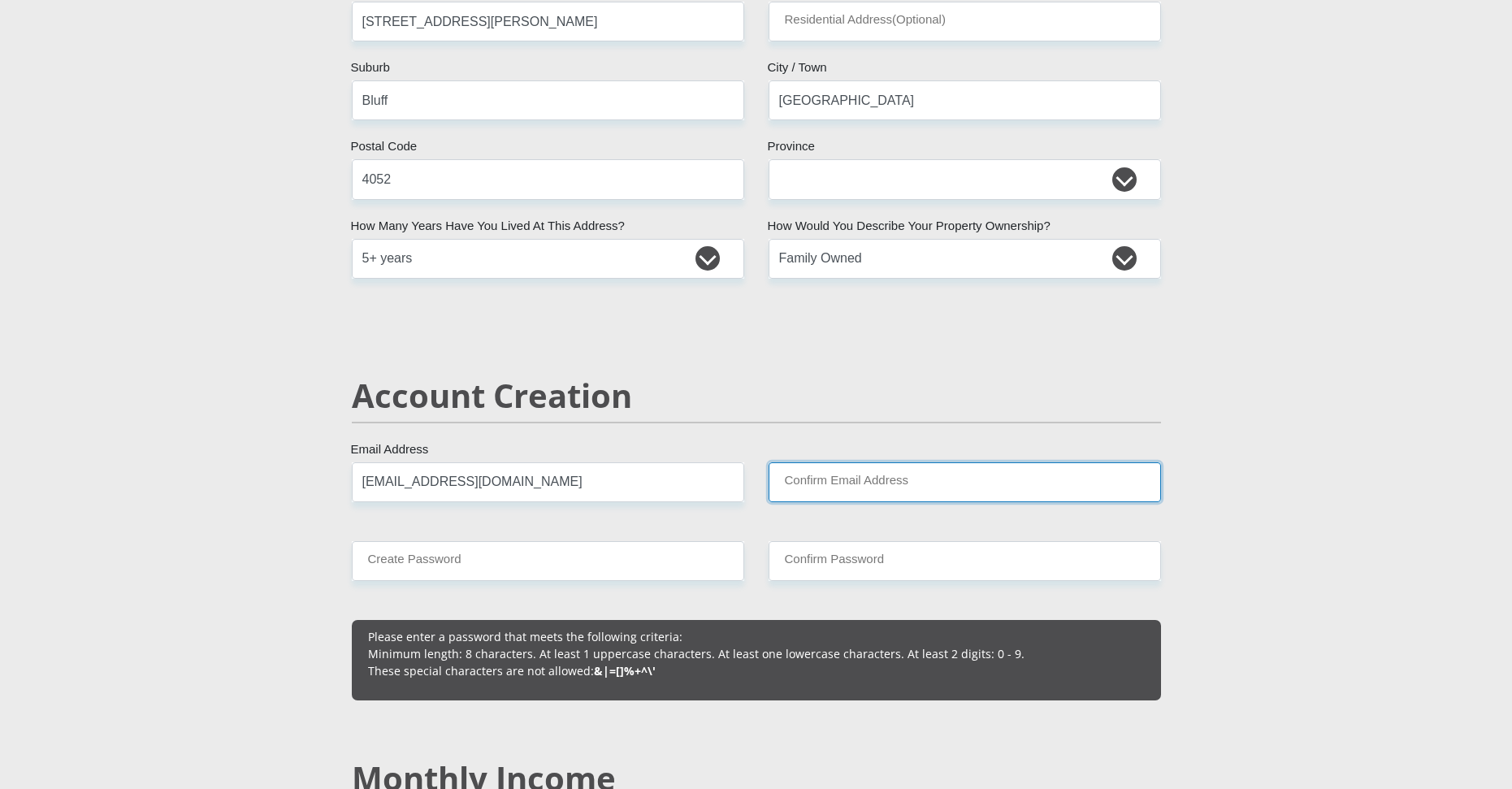
click at [882, 492] on input "Confirm Email Address" at bounding box center [965, 482] width 393 height 40
type input "[EMAIL_ADDRESS][DOMAIN_NAME]"
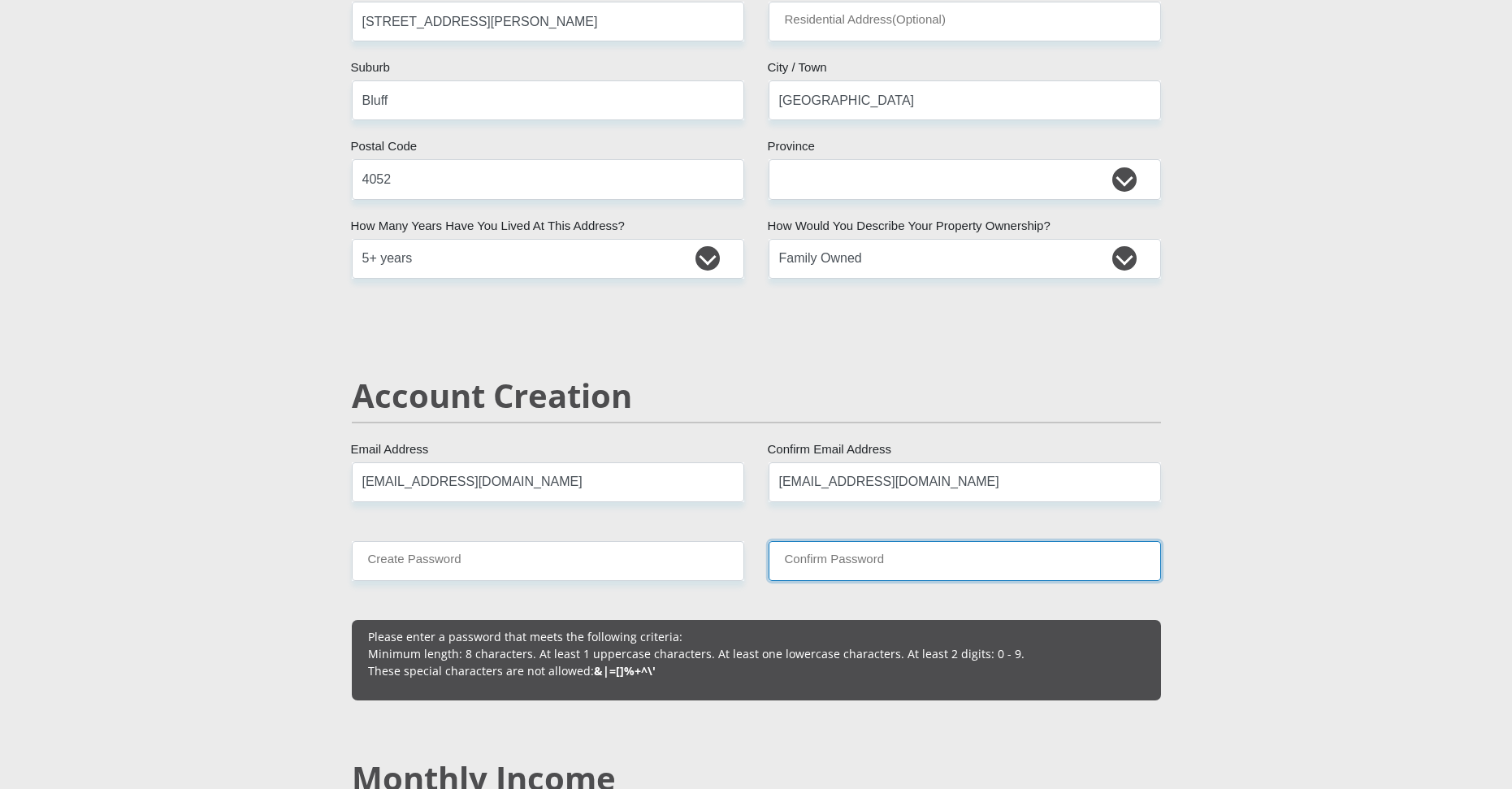
click at [849, 559] on input "Confirm Password" at bounding box center [965, 561] width 393 height 40
type input "8Ovven8Mia."
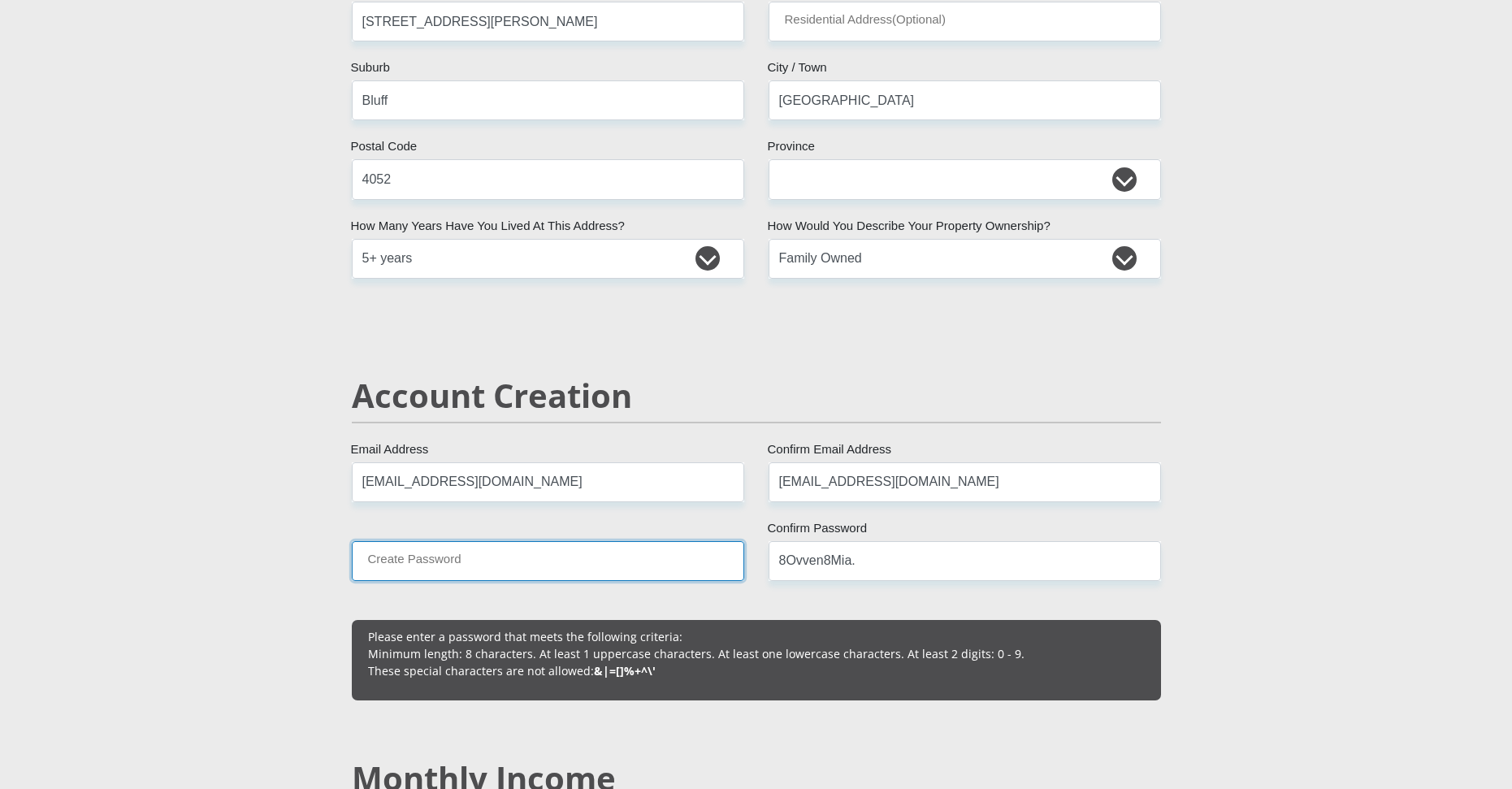
click at [486, 565] on input "Create Password" at bounding box center [547, 561] width 393 height 40
type input "8Ovven8Mia."
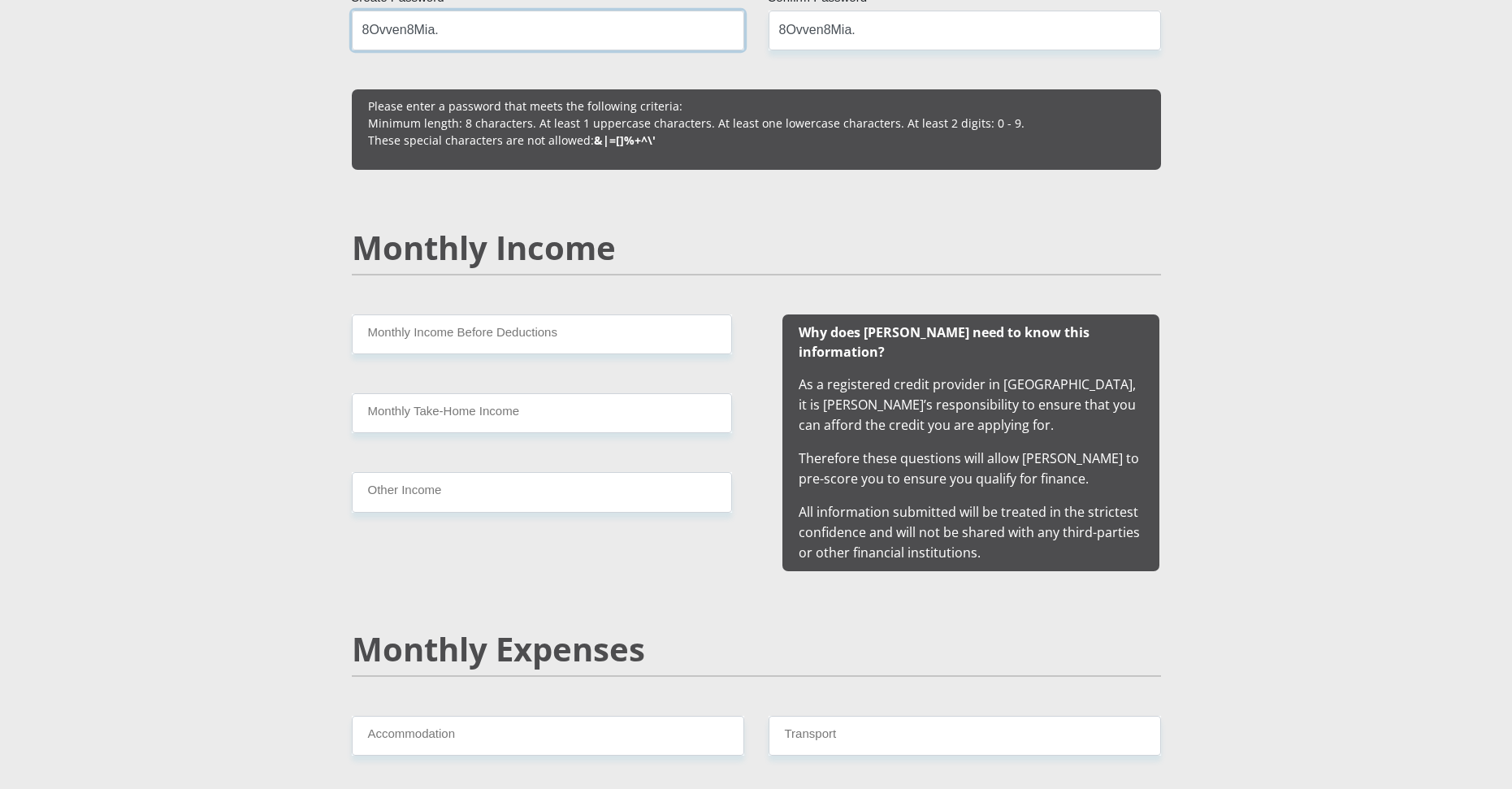
scroll to position [1382, 0]
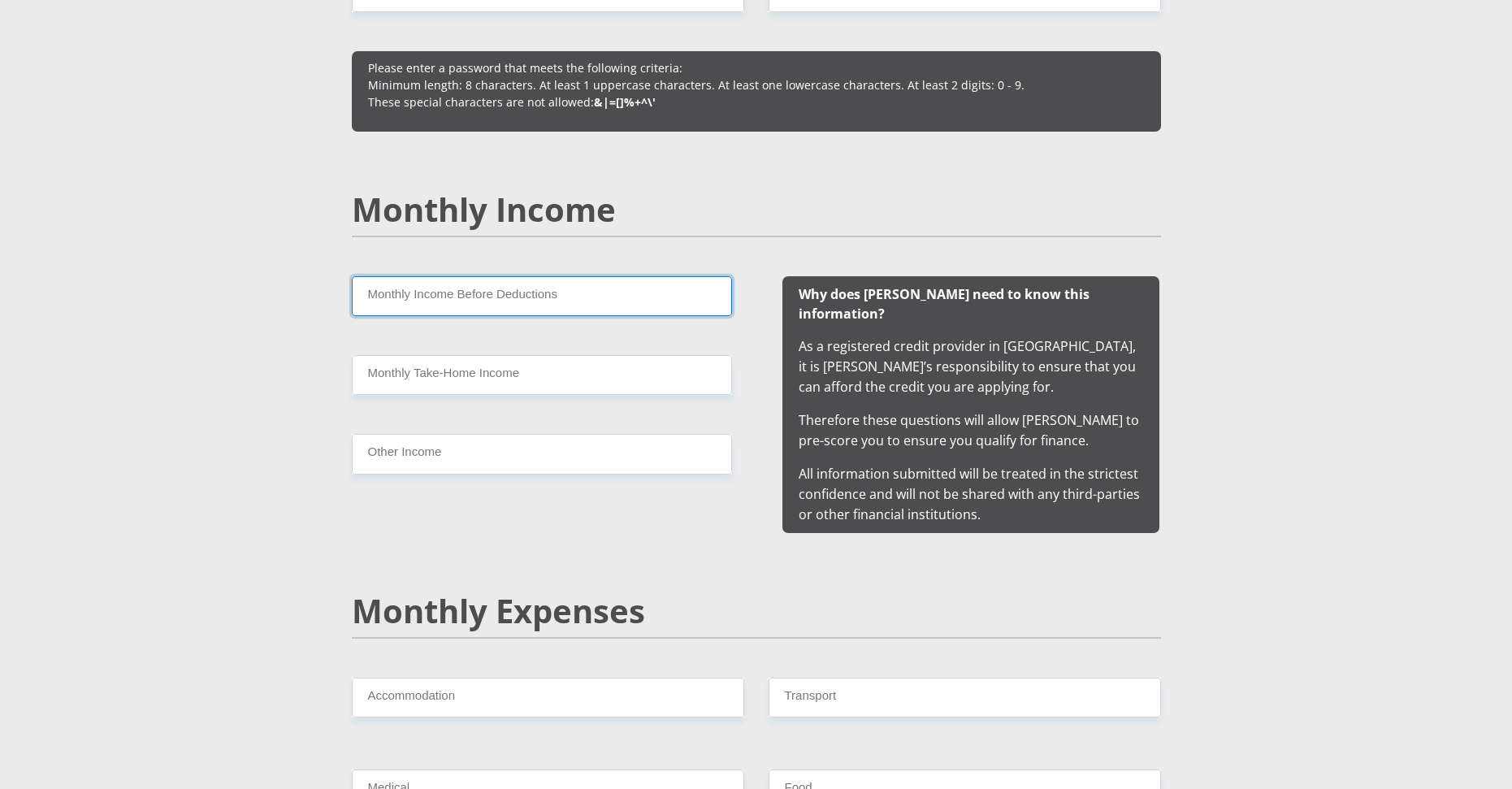
click at [409, 311] on input "Monthly Income Before Deductions" at bounding box center [542, 296] width 380 height 40
type input "14000"
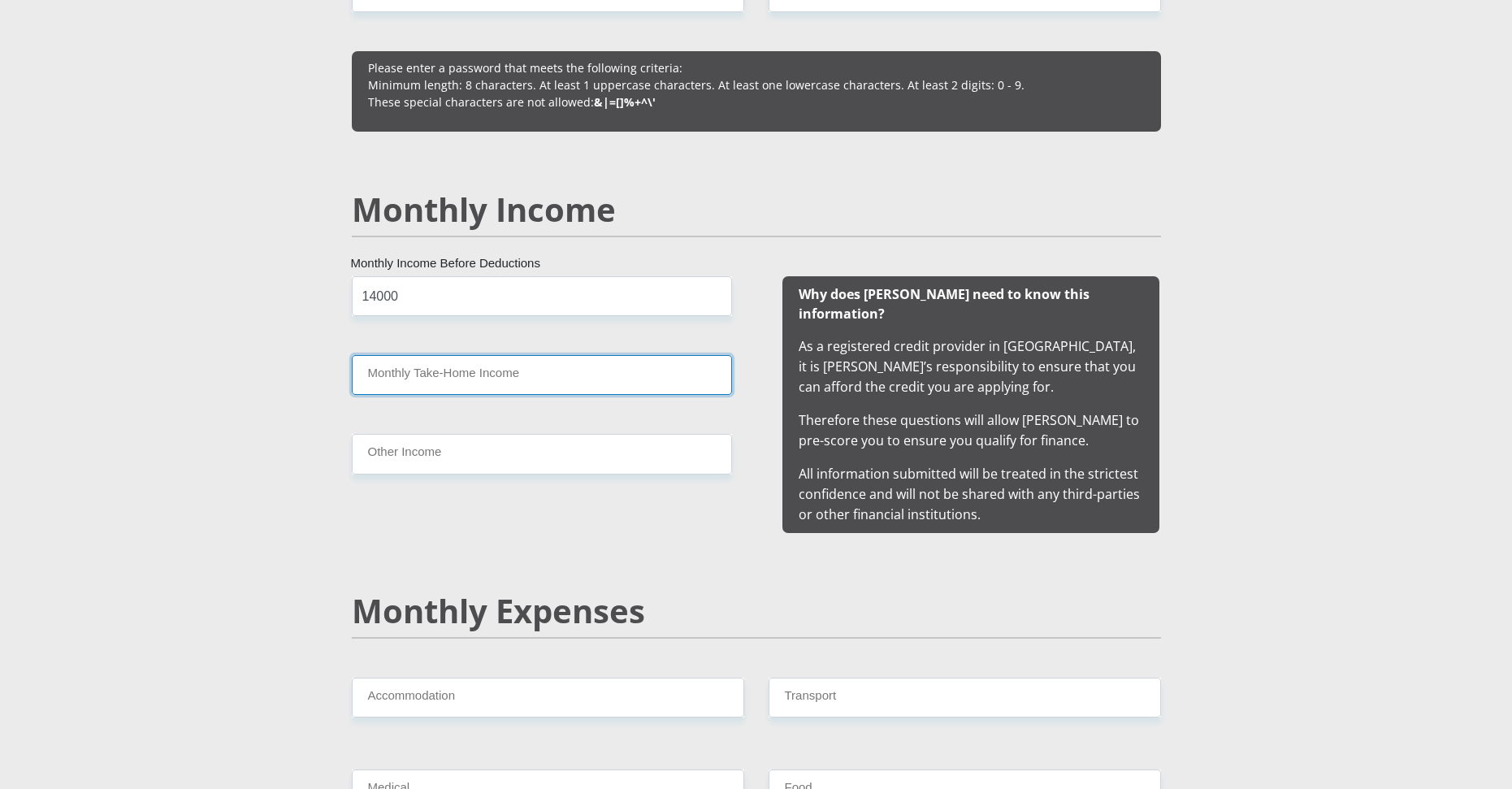
click at [434, 380] on input "Monthly Take-Home Income" at bounding box center [542, 375] width 380 height 40
click at [423, 454] on input "Other Income" at bounding box center [542, 453] width 380 height 40
click at [423, 452] on input "Other Income" at bounding box center [542, 453] width 380 height 40
type input "0"
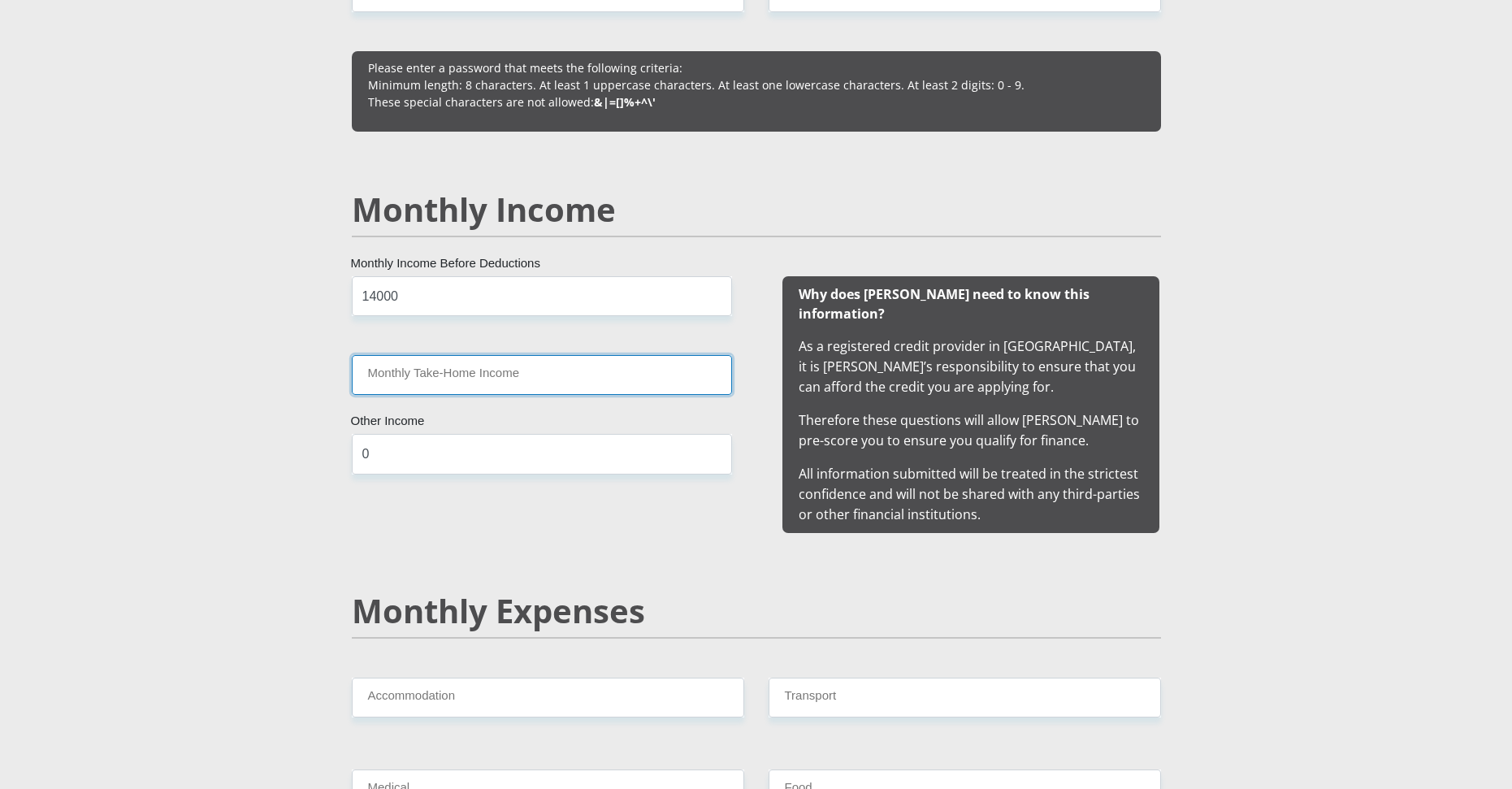
click at [434, 389] on input "Monthly Take-Home Income" at bounding box center [542, 375] width 380 height 40
type input "13000"
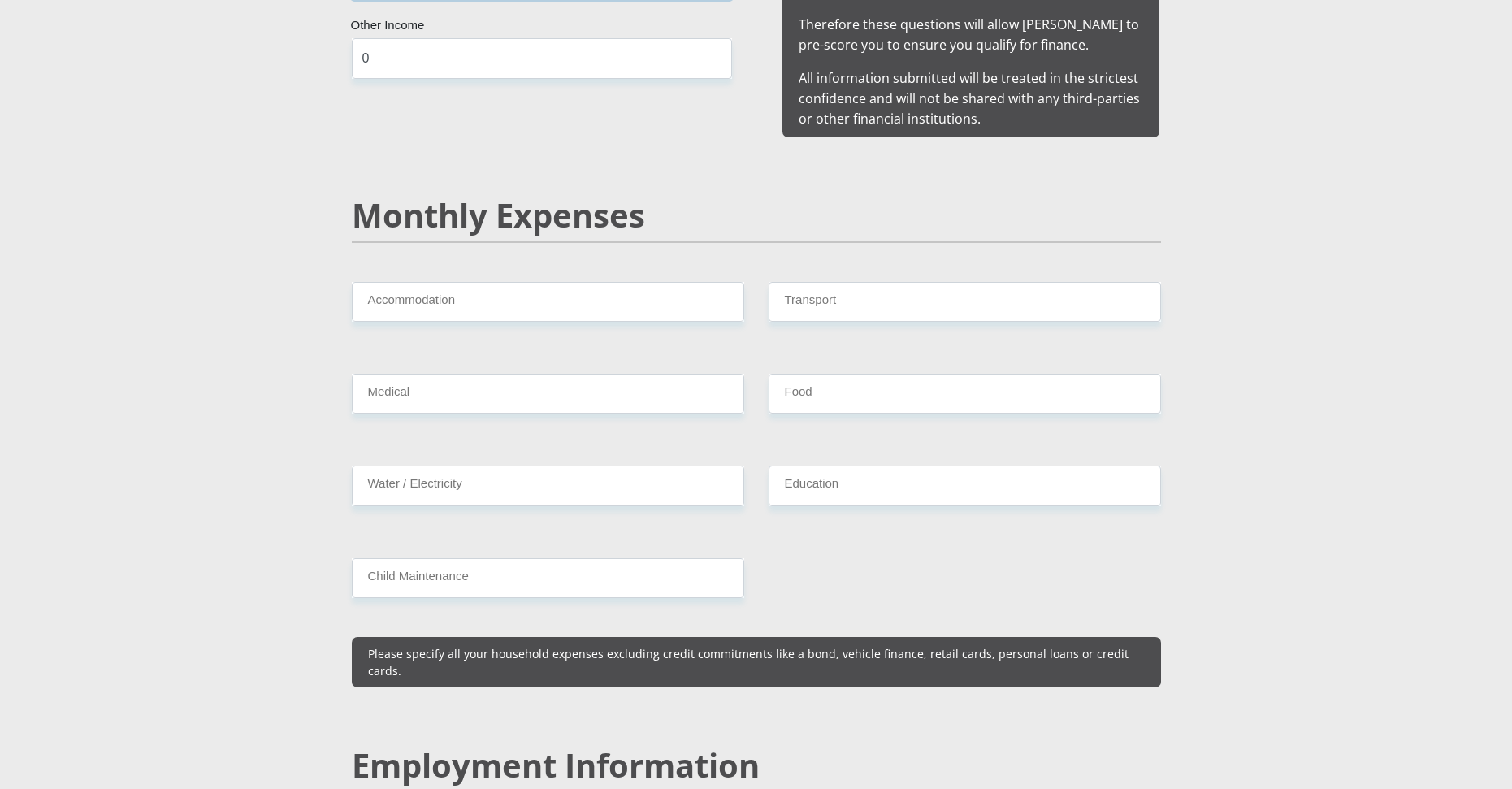
scroll to position [1789, 0]
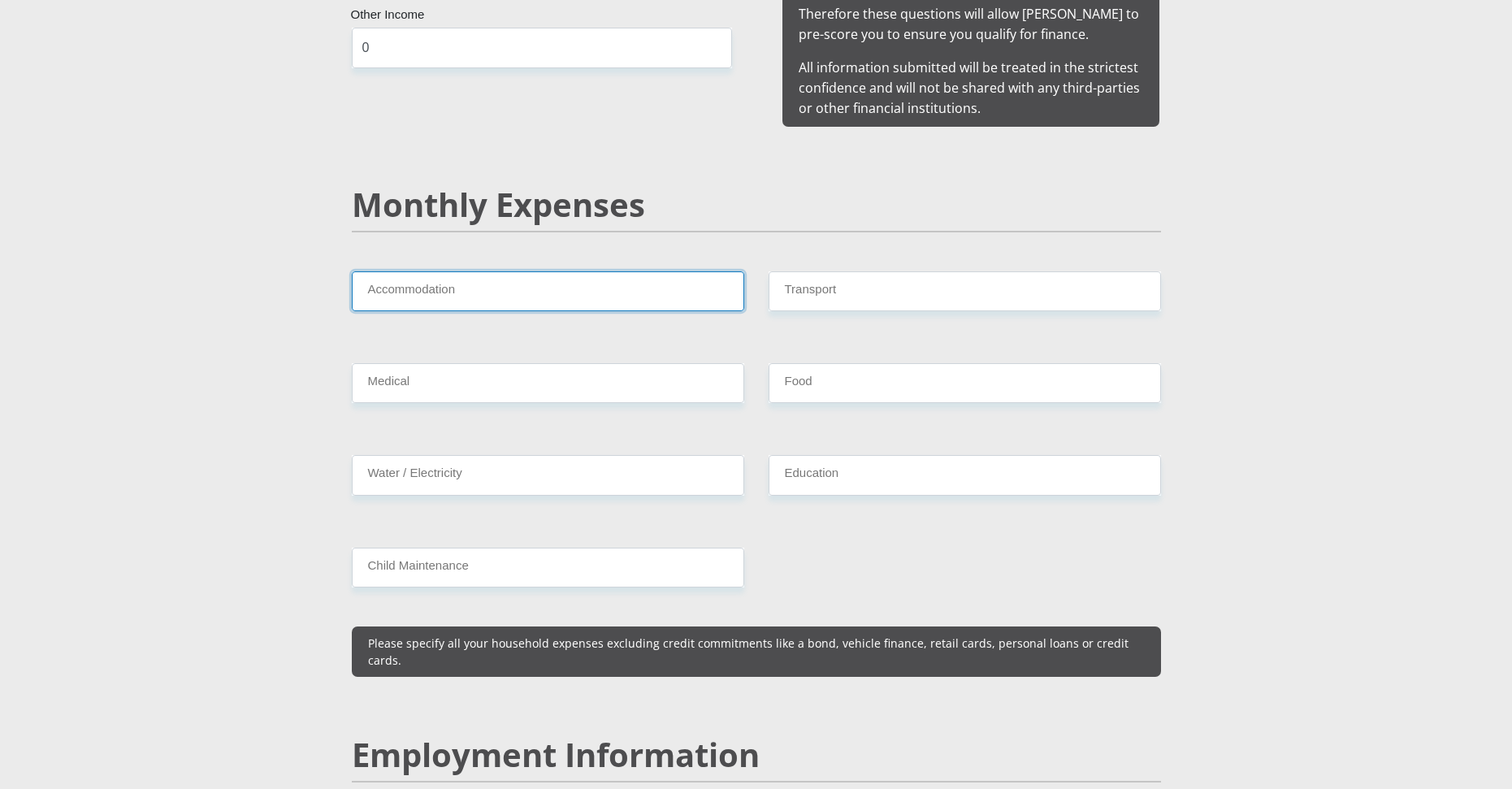
click at [440, 276] on input "Accommodation" at bounding box center [547, 291] width 393 height 40
type input "0"
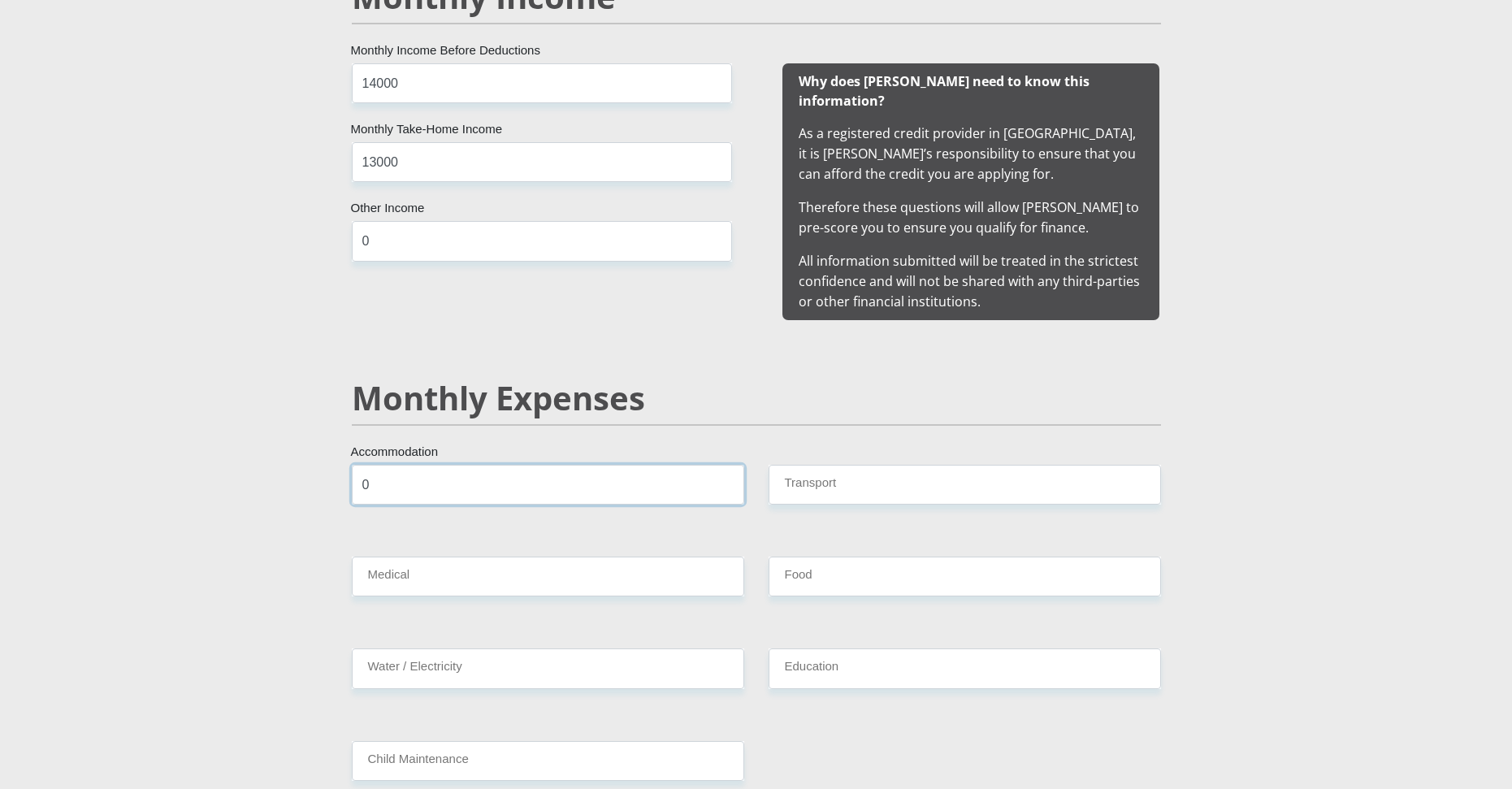
scroll to position [1382, 0]
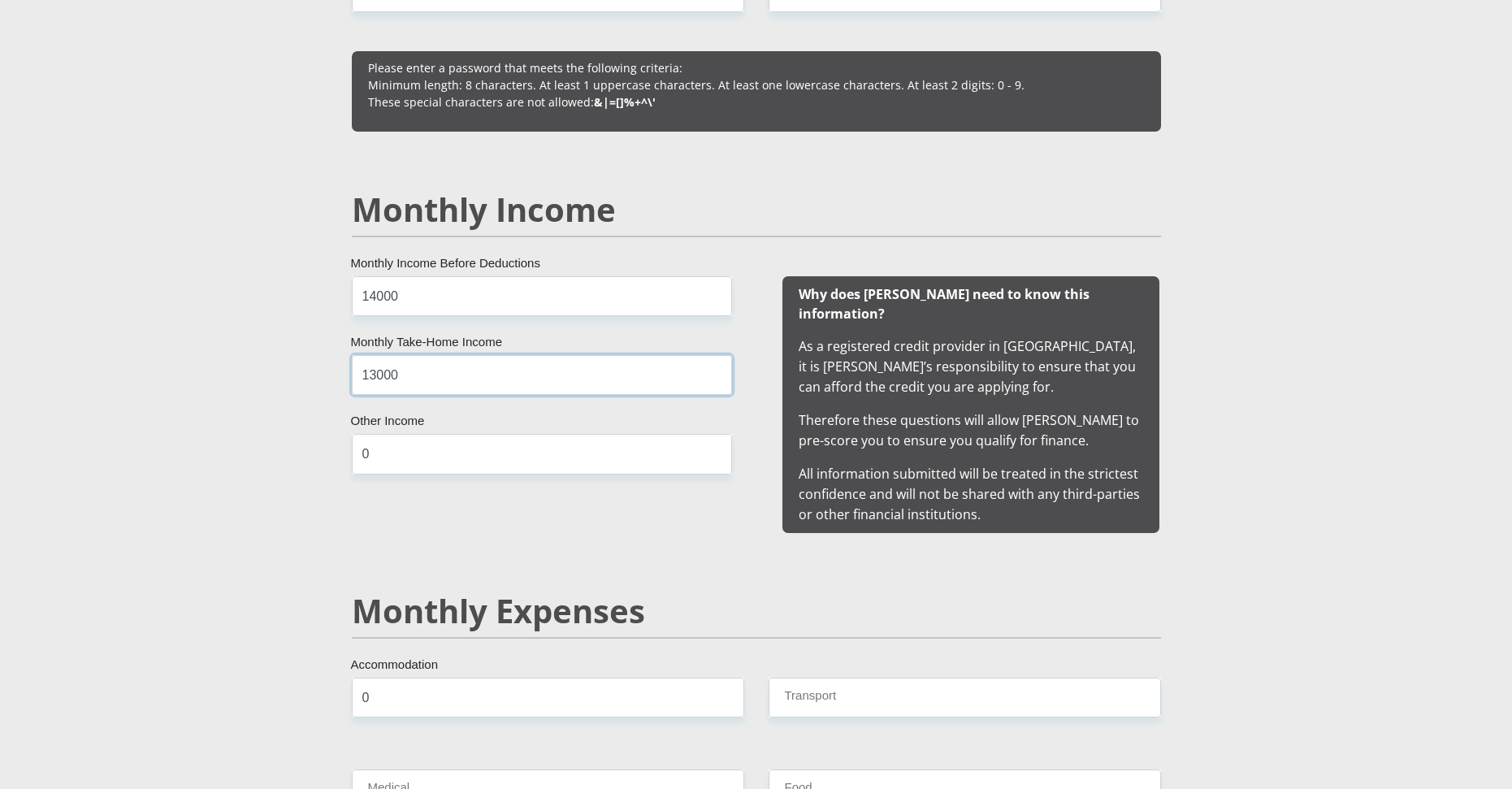
click at [378, 369] on input "13000" at bounding box center [542, 375] width 380 height 40
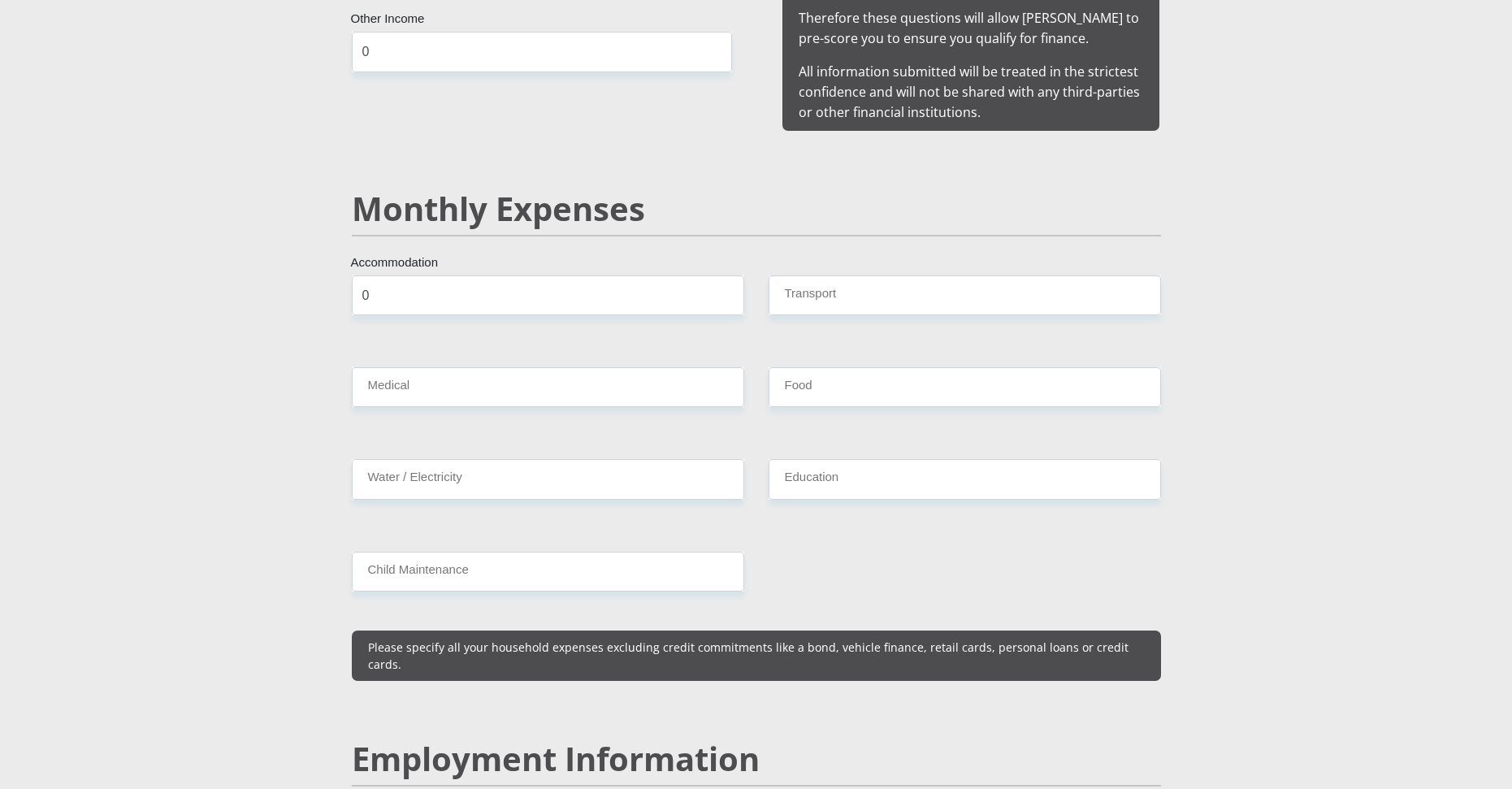
scroll to position [1789, 0]
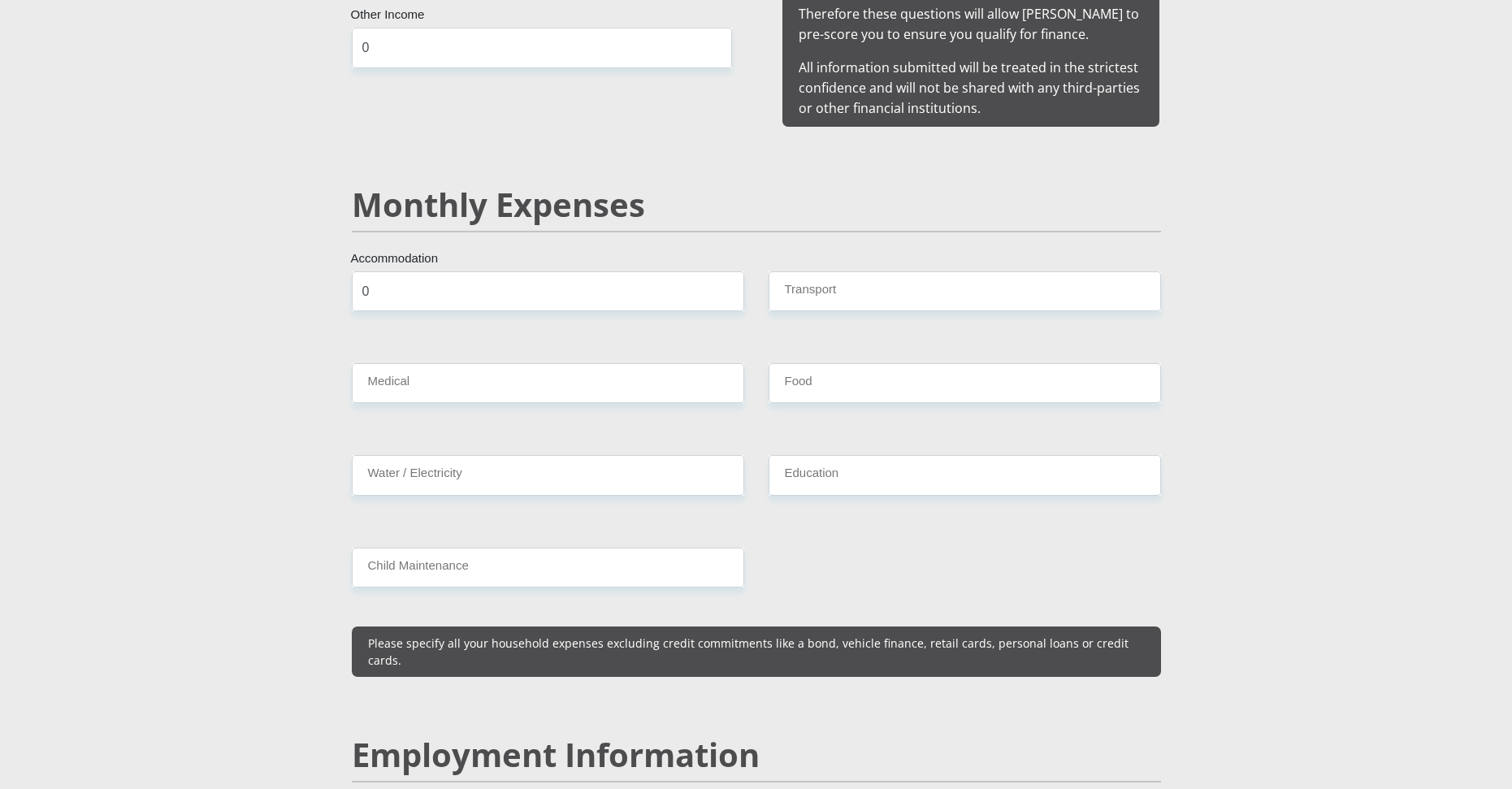
type input "12000"
click at [825, 285] on input "Transport" at bounding box center [965, 291] width 393 height 40
type input "0"
click at [815, 371] on input "Food" at bounding box center [965, 382] width 393 height 40
type input "0"
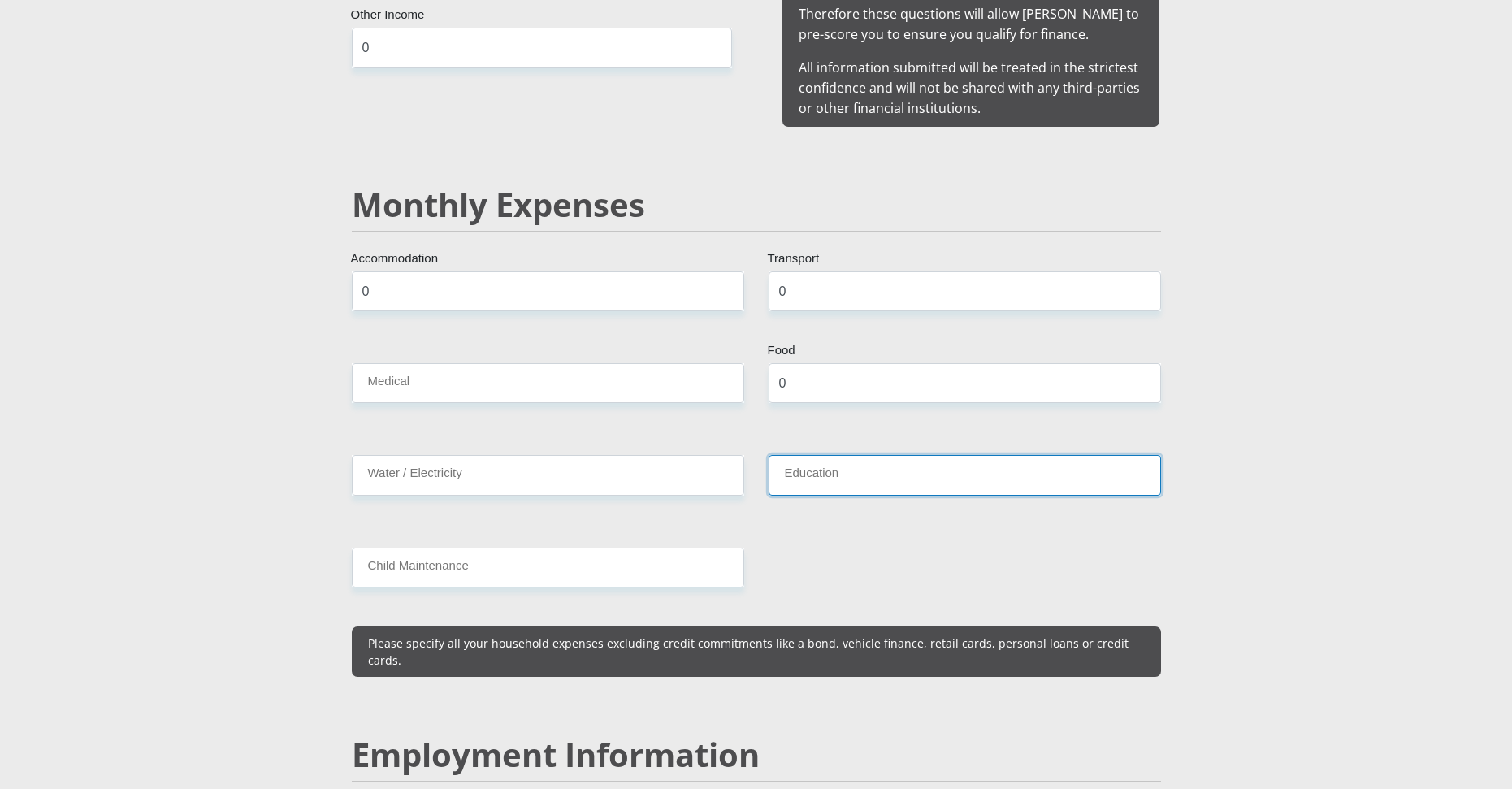
click at [801, 469] on input "Education" at bounding box center [965, 474] width 393 height 40
type input "0"
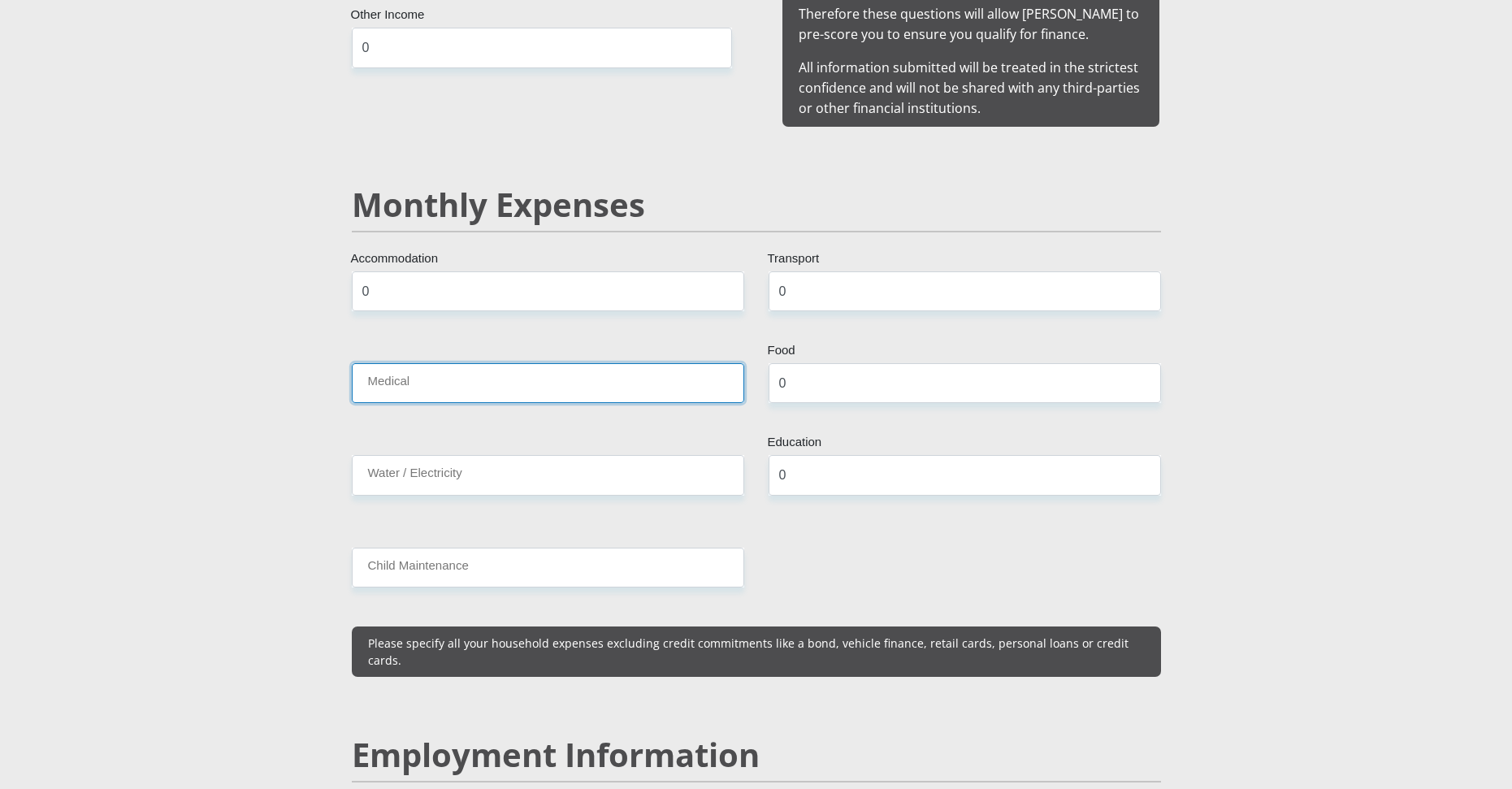
click at [398, 372] on input "Medical" at bounding box center [547, 382] width 393 height 40
type input "0"
click at [413, 478] on div "Water / Electricity" at bounding box center [548, 481] width 417 height 53
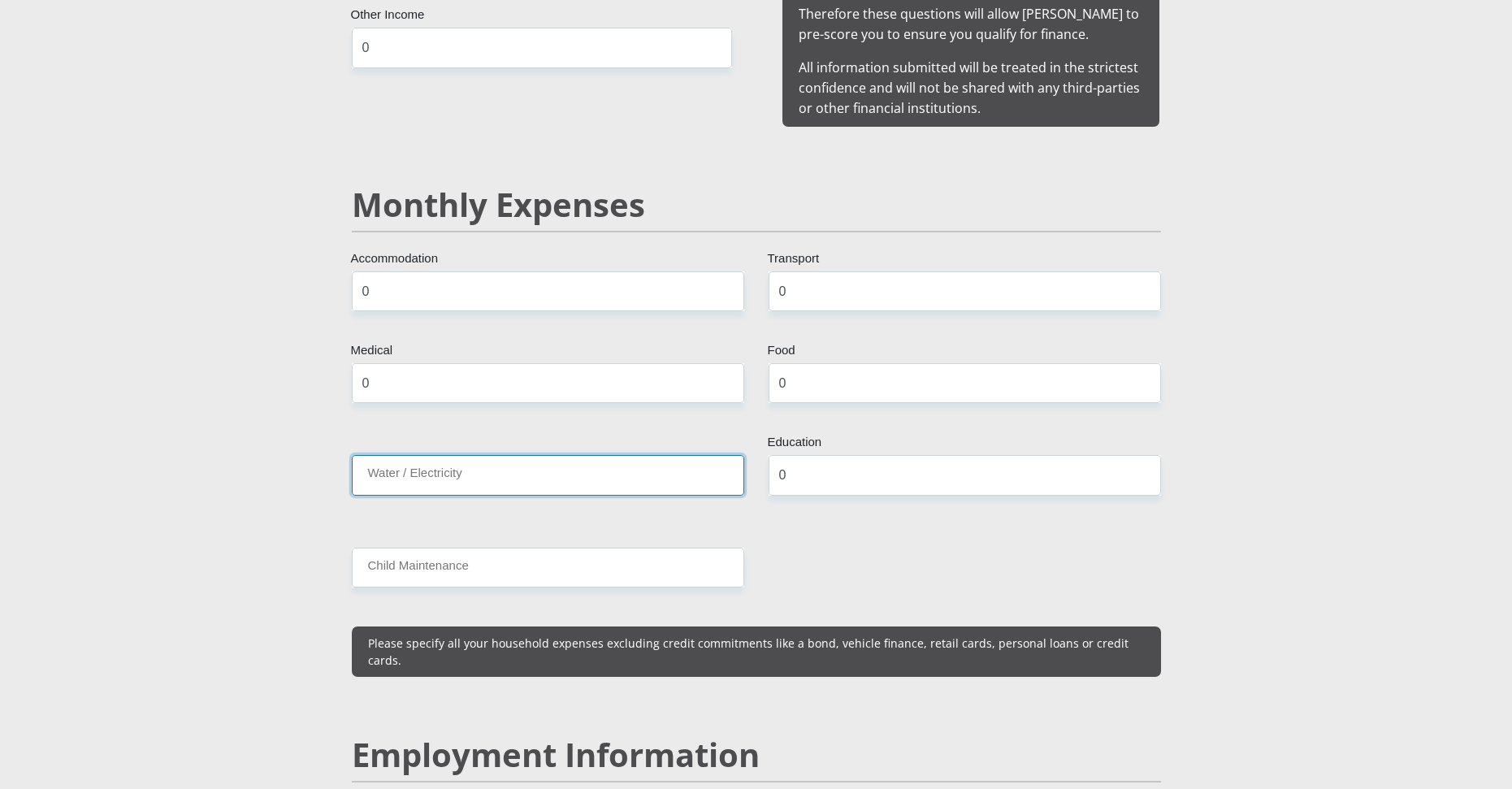
click at [421, 455] on input "Water / Electricity" at bounding box center [547, 474] width 393 height 40
type input "1000"
drag, startPoint x: 442, startPoint y: 528, endPoint x: 437, endPoint y: 538, distance: 11.2
click at [440, 529] on div "Mr Ms Mrs Dr Other Title Owen First Name Jeremiah Surname 0208265166081 South A…" at bounding box center [757, 804] width 834 height 4636
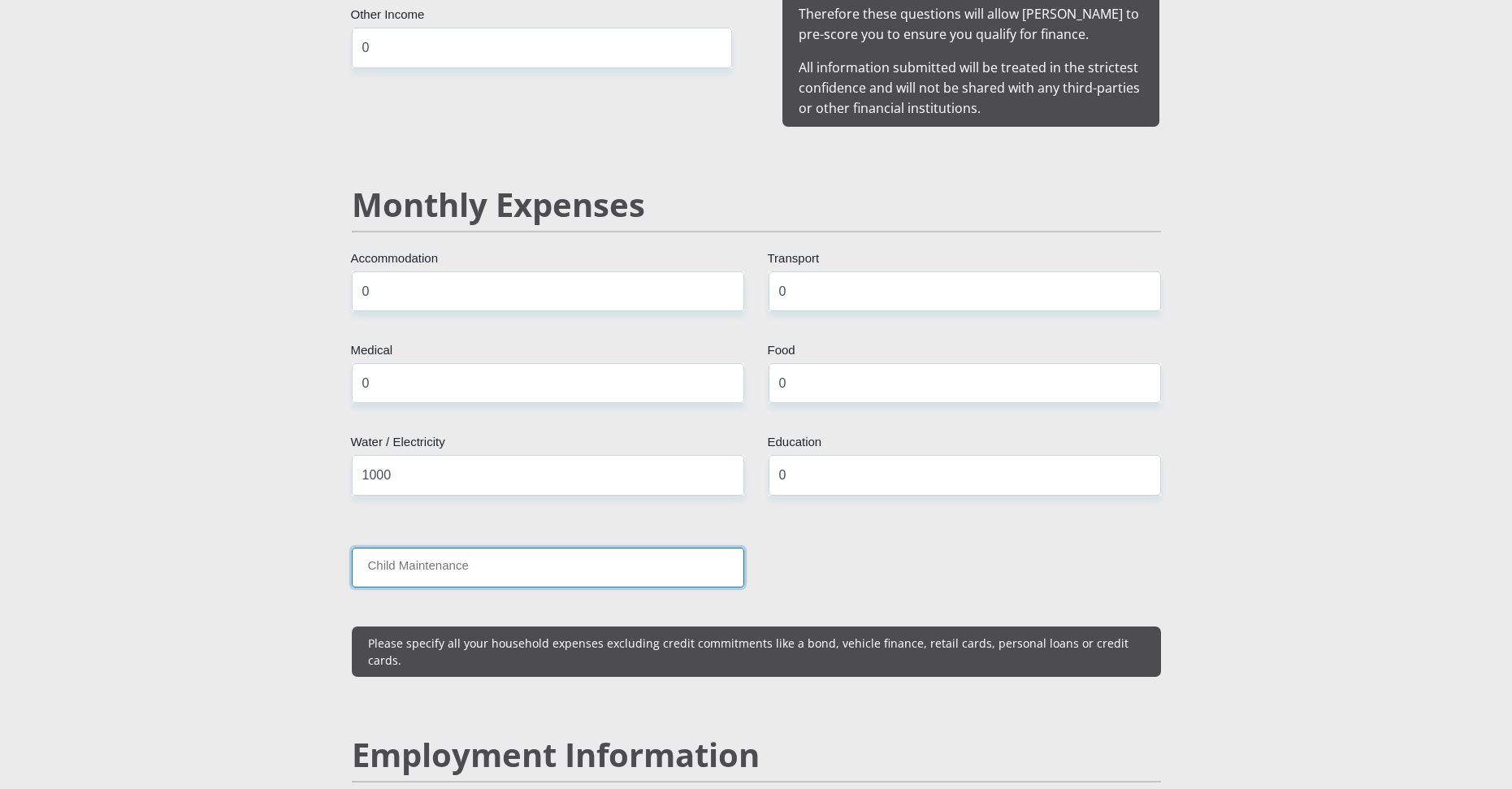
click at [437, 548] on input "Child Maintenance" at bounding box center [547, 567] width 393 height 40
type input "0"
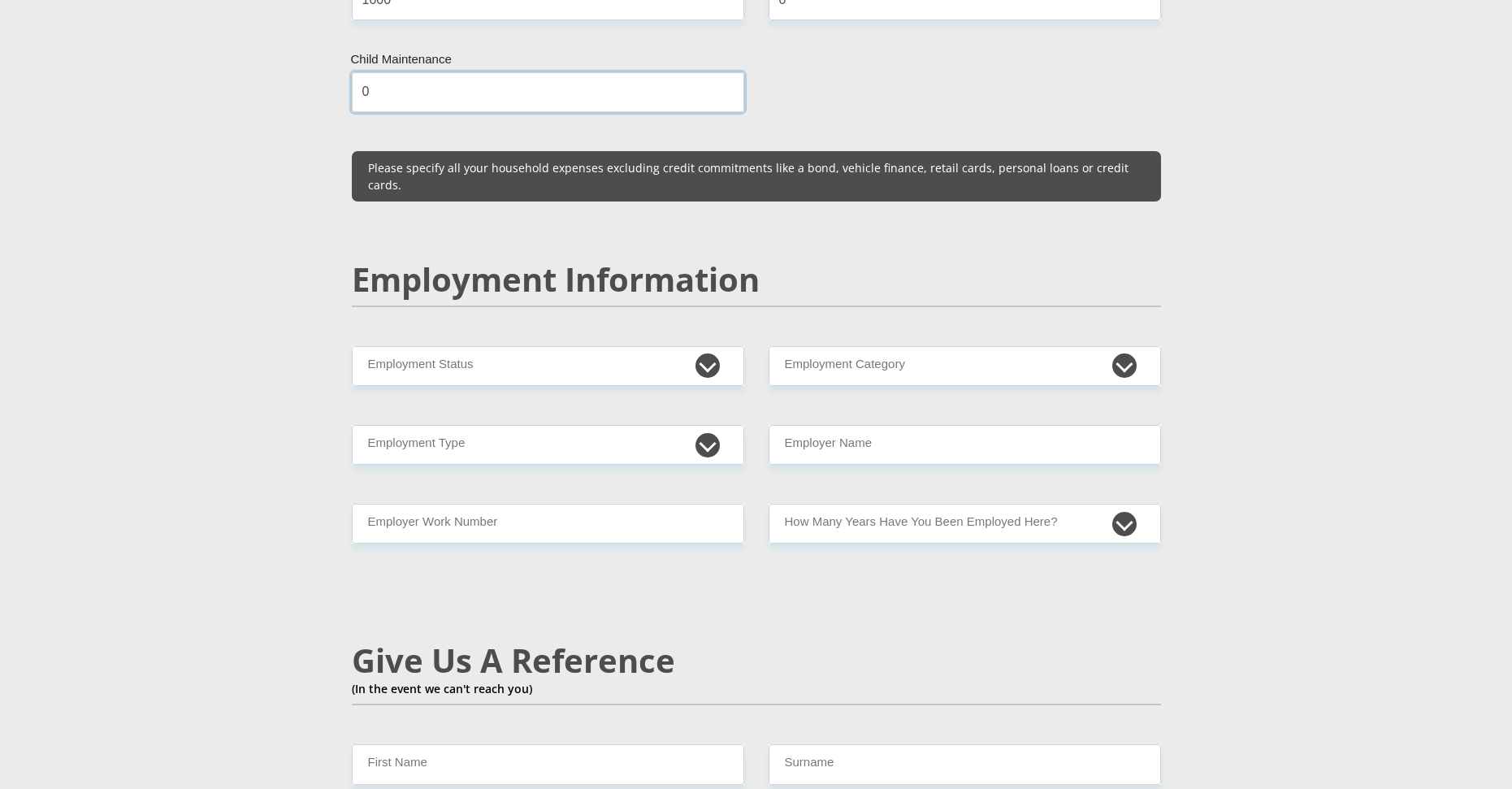
scroll to position [2276, 0]
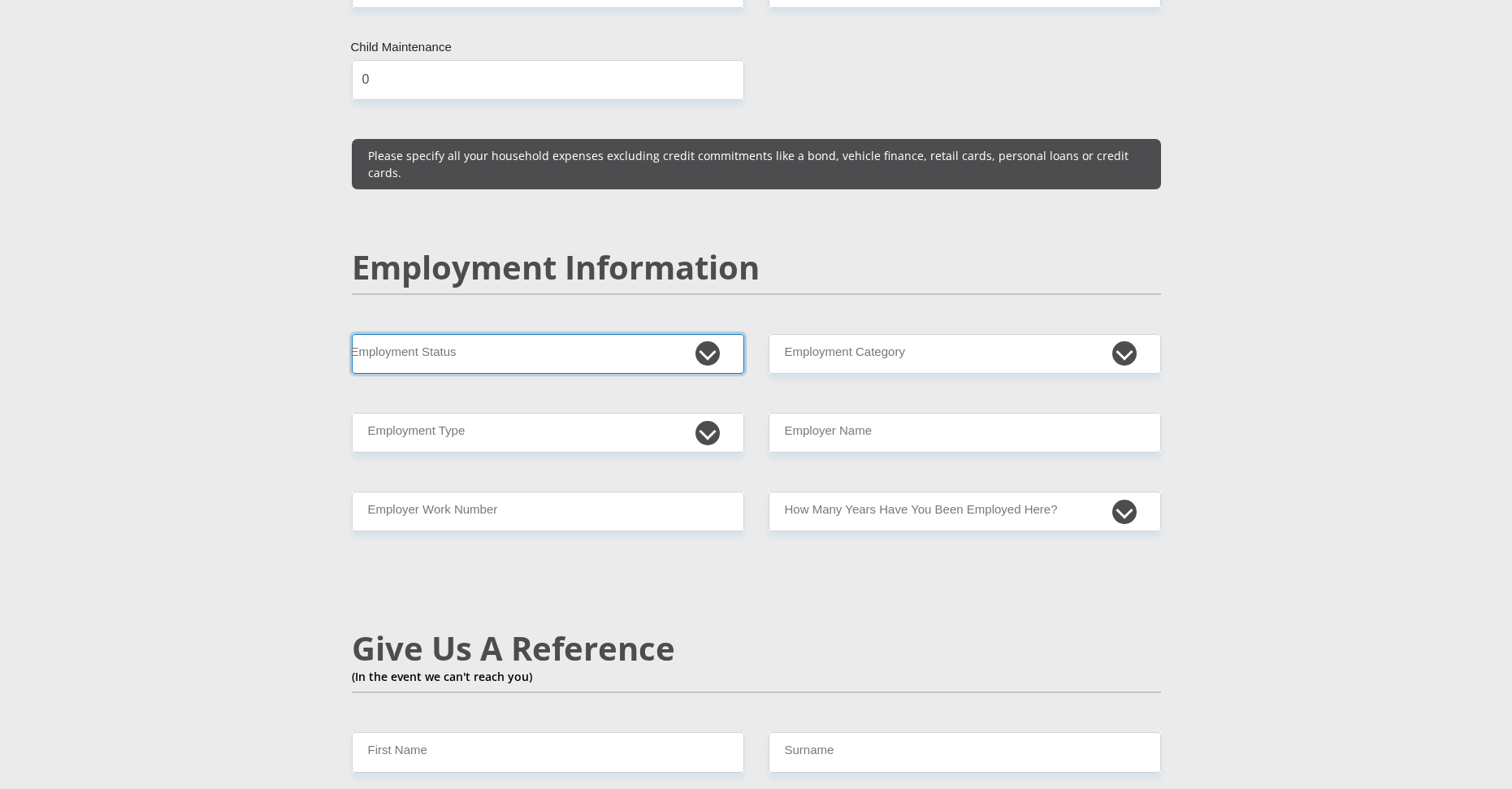
click at [440, 334] on select "Permanent/Full-time Part-time/Casual Contract Worker Self-Employed Housewife Re…" at bounding box center [547, 353] width 393 height 40
click at [442, 334] on select "Permanent/Full-time Part-time/Casual Contract Worker Self-Employed Housewife Re…" at bounding box center [547, 353] width 393 height 40
select select "1"
click at [351, 334] on select "Permanent/Full-time Part-time/Casual Contract Worker Self-Employed Housewife Re…" at bounding box center [547, 353] width 393 height 40
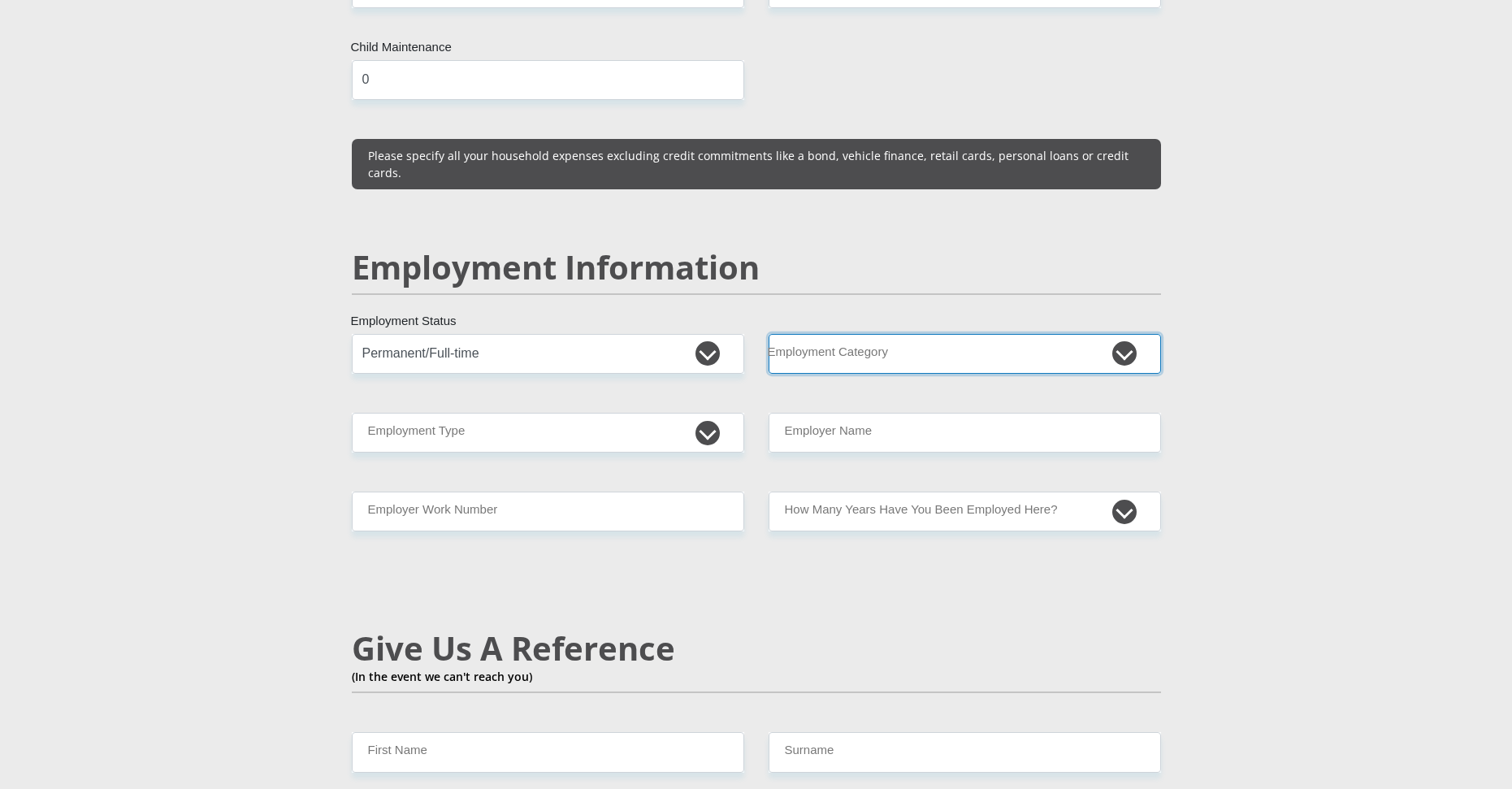
click at [828, 334] on select "AGRICULTURE ALCOHOL & TOBACCO CONSTRUCTION MATERIALS METALLURGY EQUIPMENT FOR R…" at bounding box center [965, 353] width 393 height 40
select select "13"
click at [769, 334] on select "AGRICULTURE ALCOHOL & TOBACCO CONSTRUCTION MATERIALS METALLURGY EQUIPMENT FOR R…" at bounding box center [965, 353] width 393 height 40
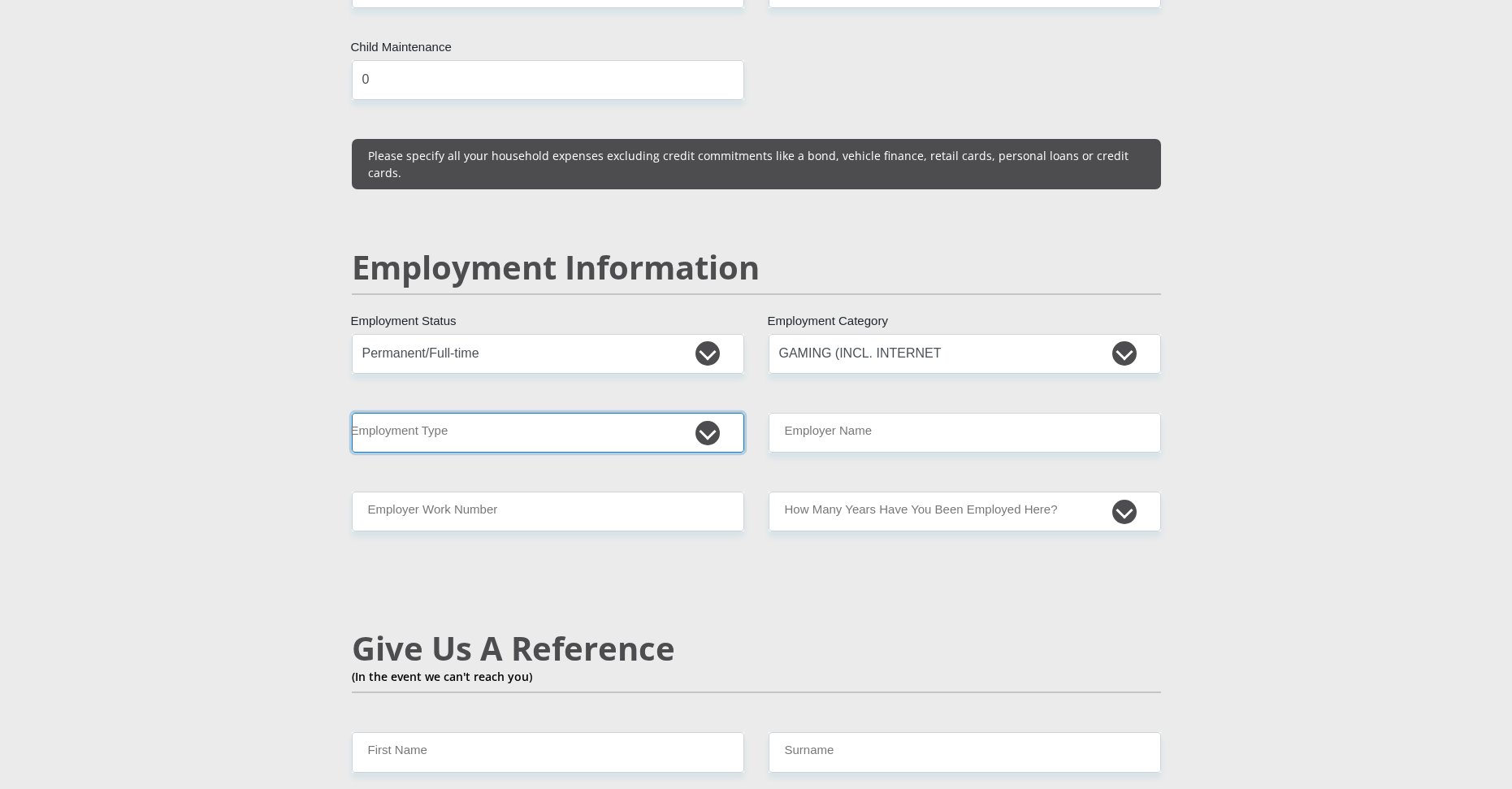
click at [486, 413] on select "College/Lecturer Craft Seller Creative Driver Executive Farmer Forces - Non Com…" at bounding box center [547, 433] width 393 height 40
select select "Manager"
click at [351, 413] on select "College/Lecturer Craft Seller Creative Driver Executive Farmer Forces - Non Com…" at bounding box center [547, 433] width 393 height 40
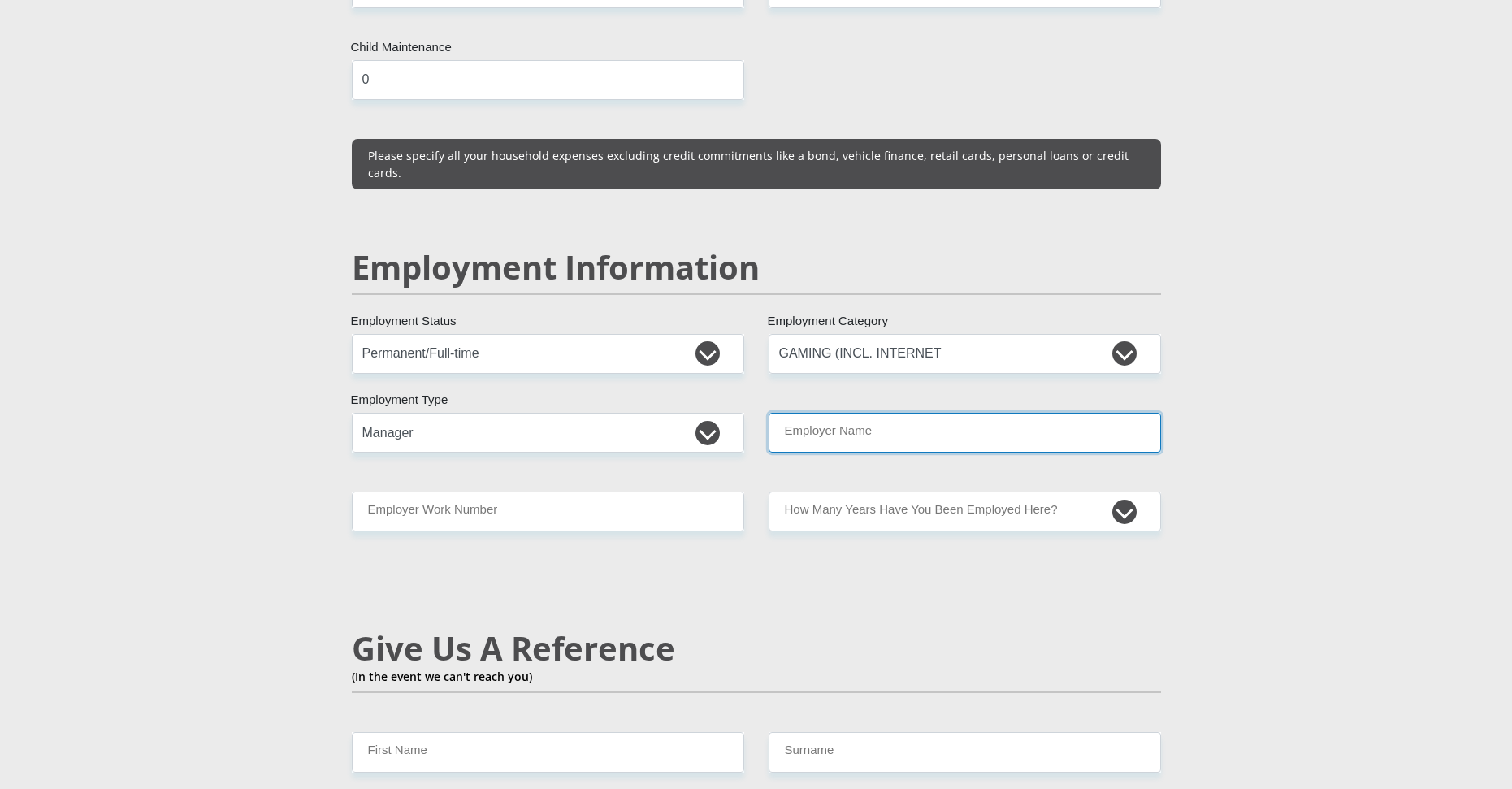
click at [891, 413] on input "Employer Name" at bounding box center [965, 433] width 393 height 40
type input "PineHosting"
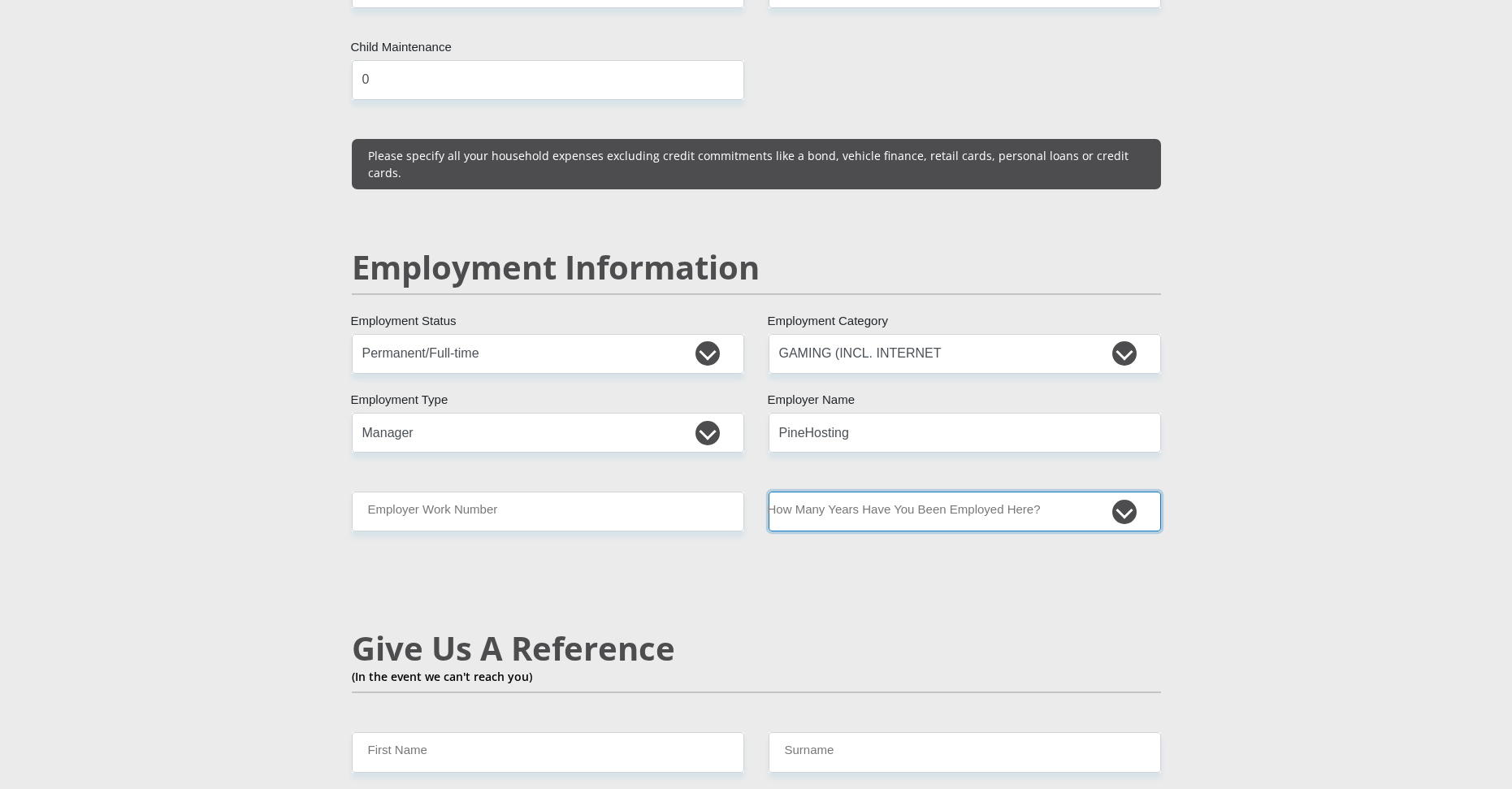
click at [860, 492] on select "less than 1 year 1-3 years 3-5 years 5+ years" at bounding box center [965, 511] width 393 height 40
select select "6"
click at [769, 492] on select "less than 1 year 1-3 years 3-5 years 5+ years" at bounding box center [965, 511] width 393 height 40
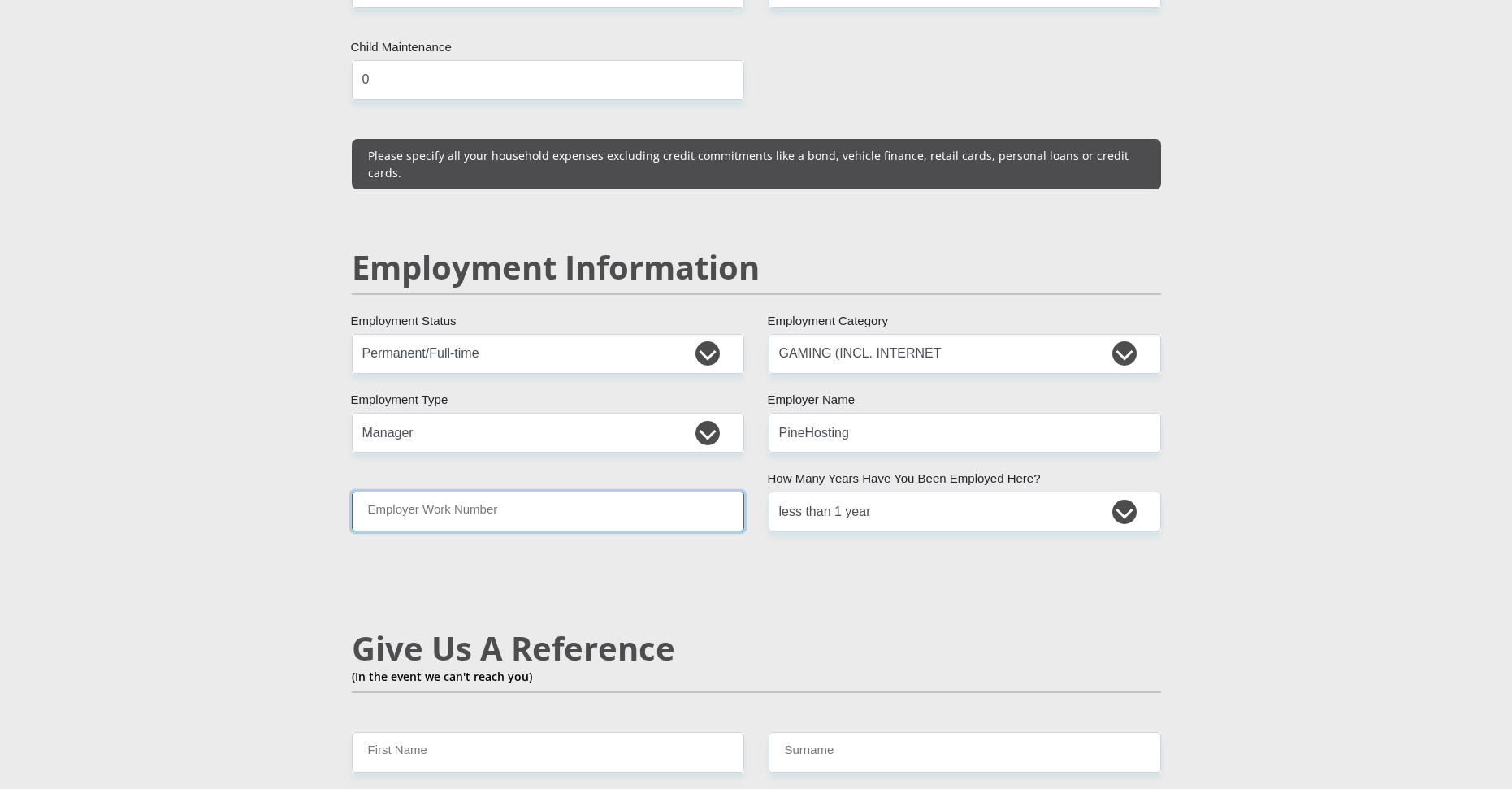
click at [512, 492] on input "Employer Work Number" at bounding box center [547, 511] width 393 height 40
type input "0795363740"
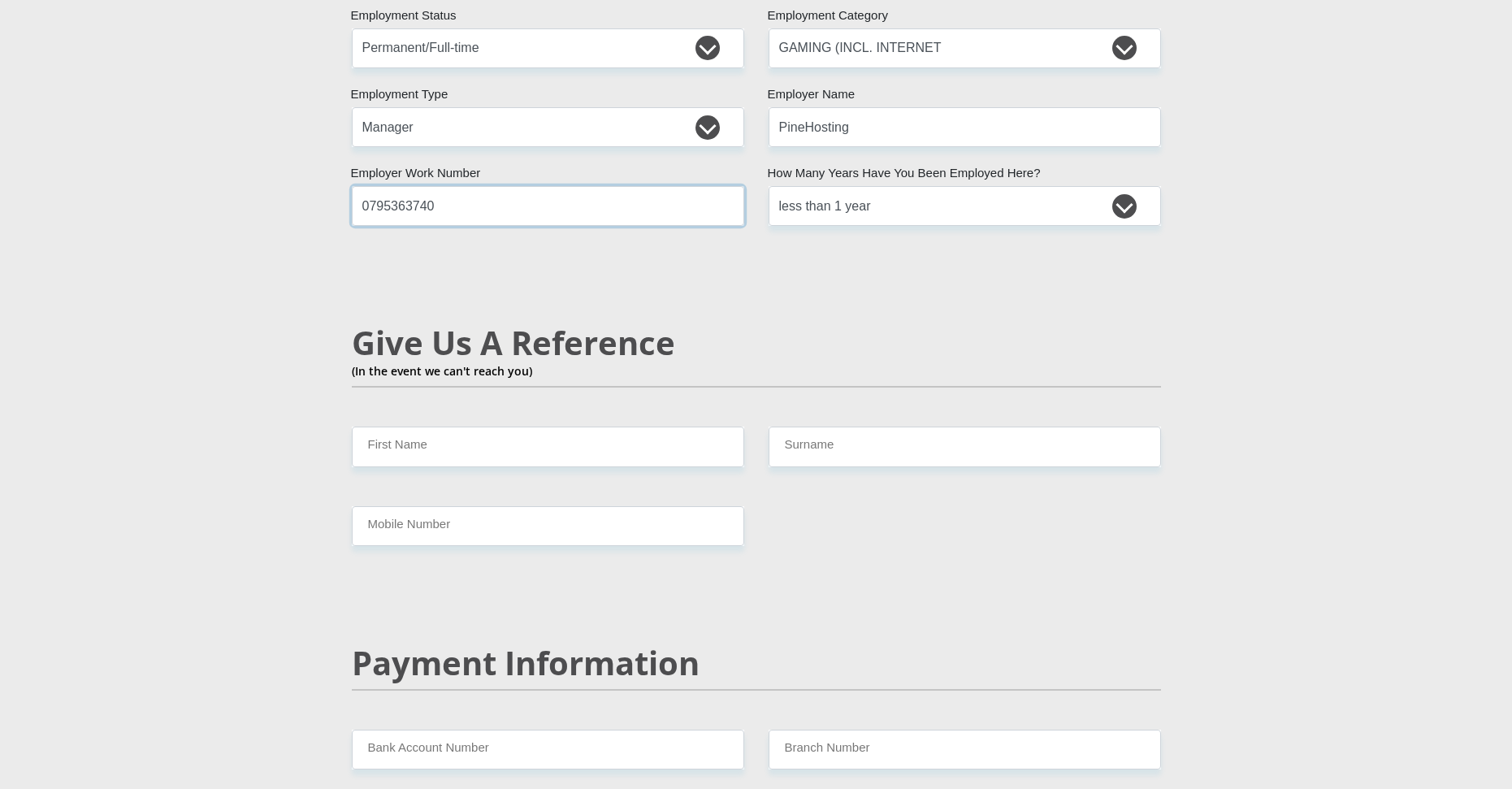
scroll to position [2601, 0]
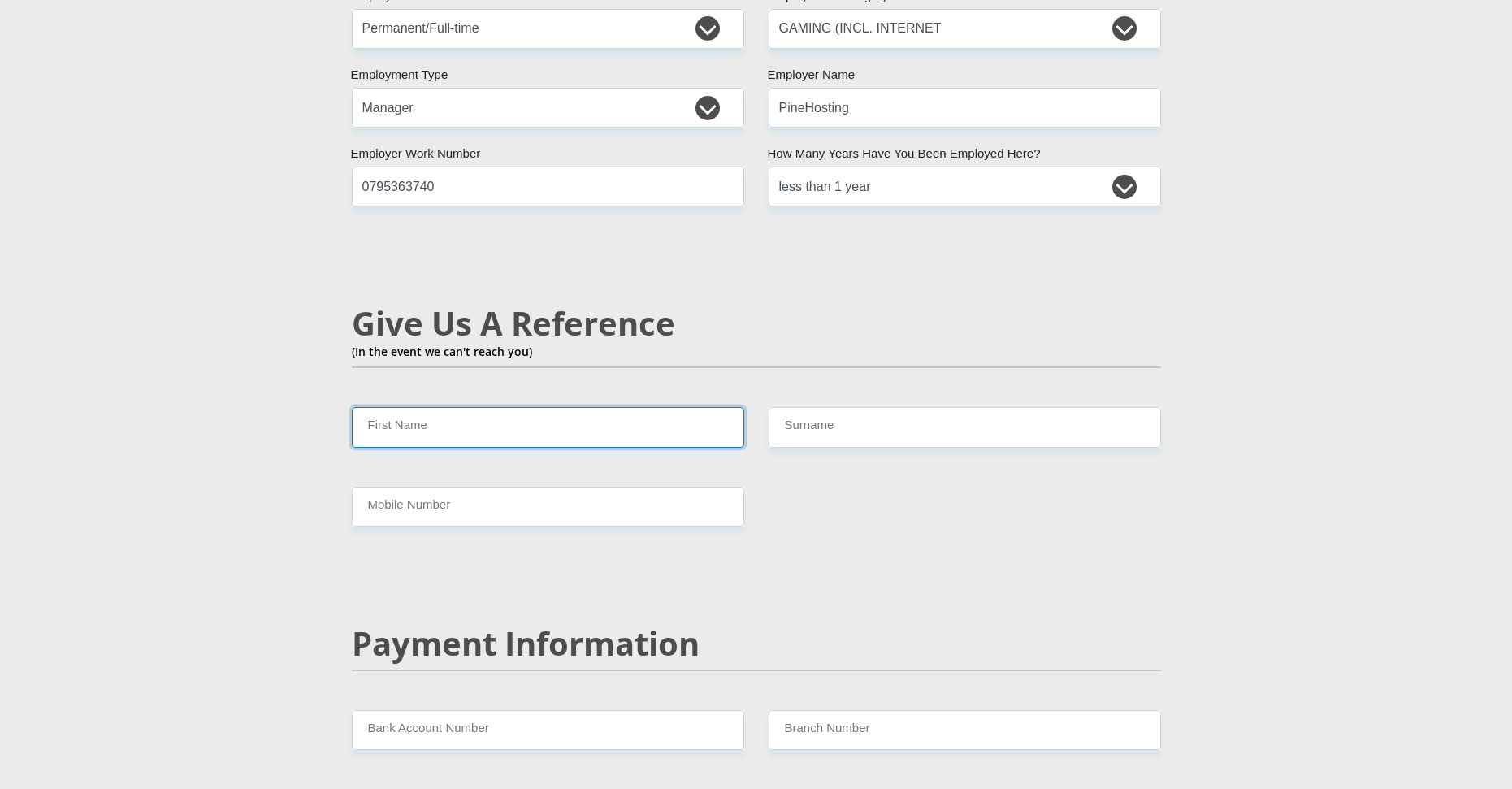
click at [453, 408] on input "First Name" at bounding box center [547, 427] width 393 height 40
type input "Bernadine"
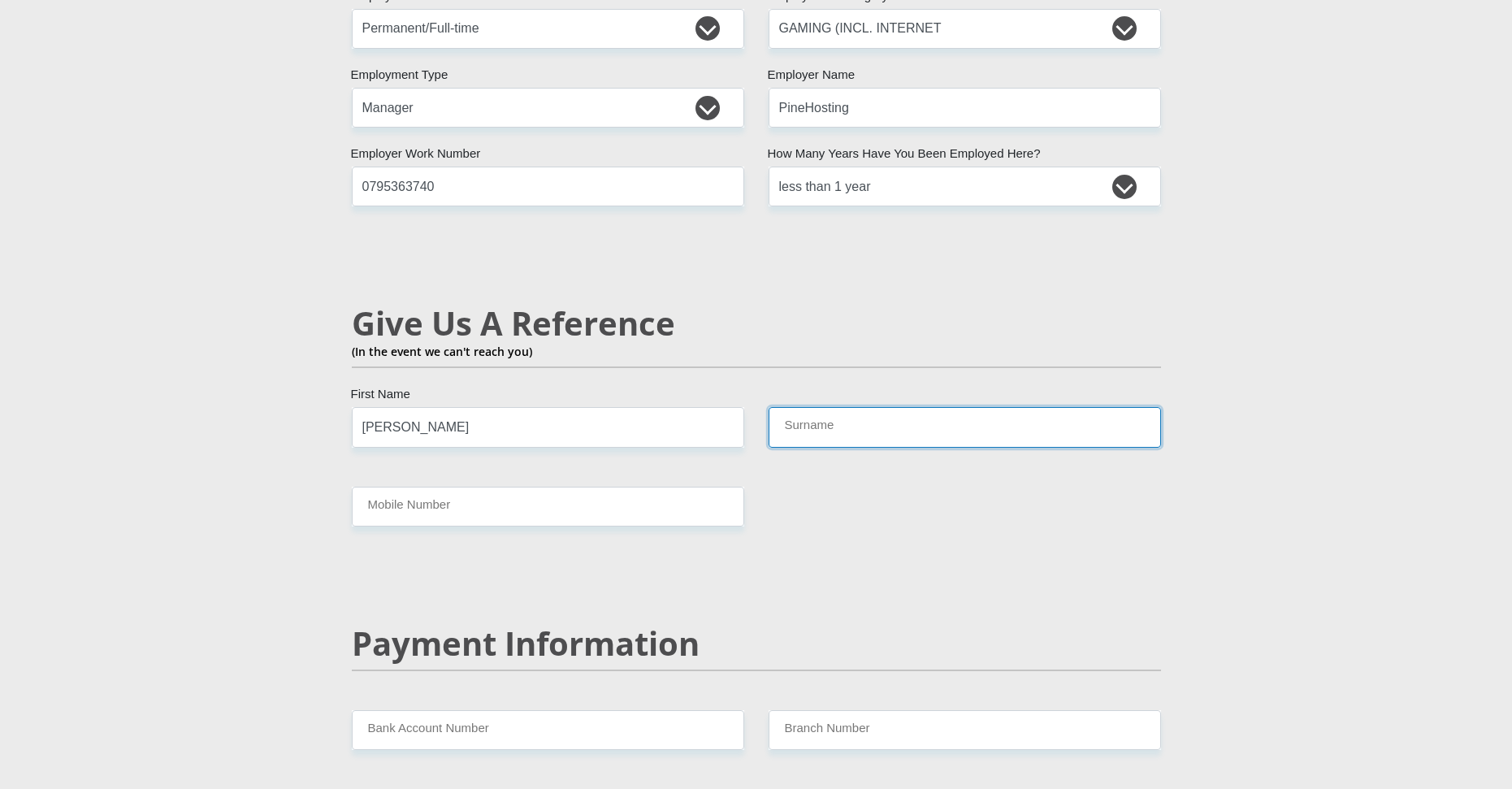
click at [870, 408] on input "Surname" at bounding box center [965, 427] width 393 height 40
type input "Jeremaih"
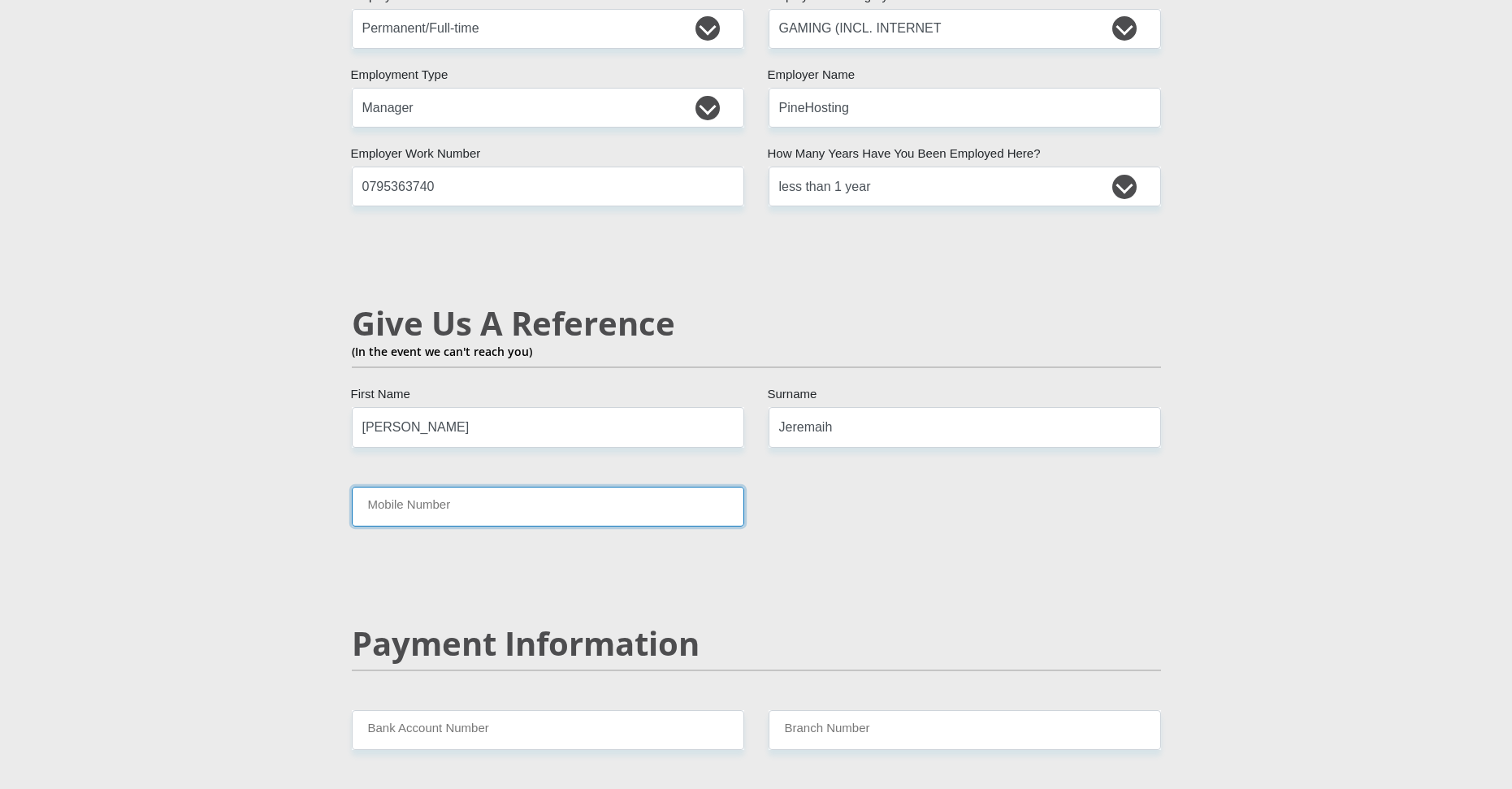
click at [469, 487] on input "Mobile Number" at bounding box center [547, 506] width 393 height 40
type input "0727132473"
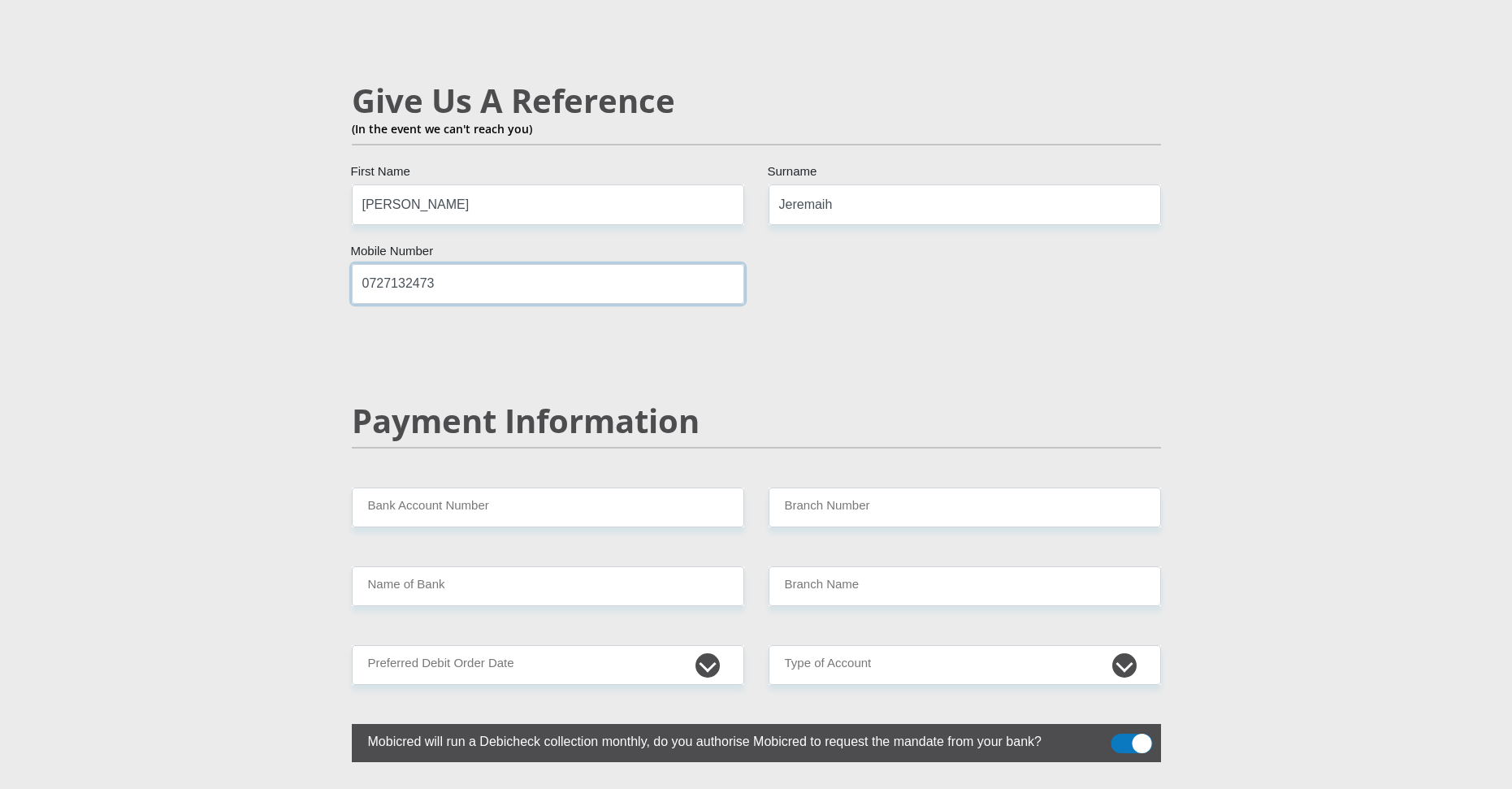
scroll to position [3088, 0]
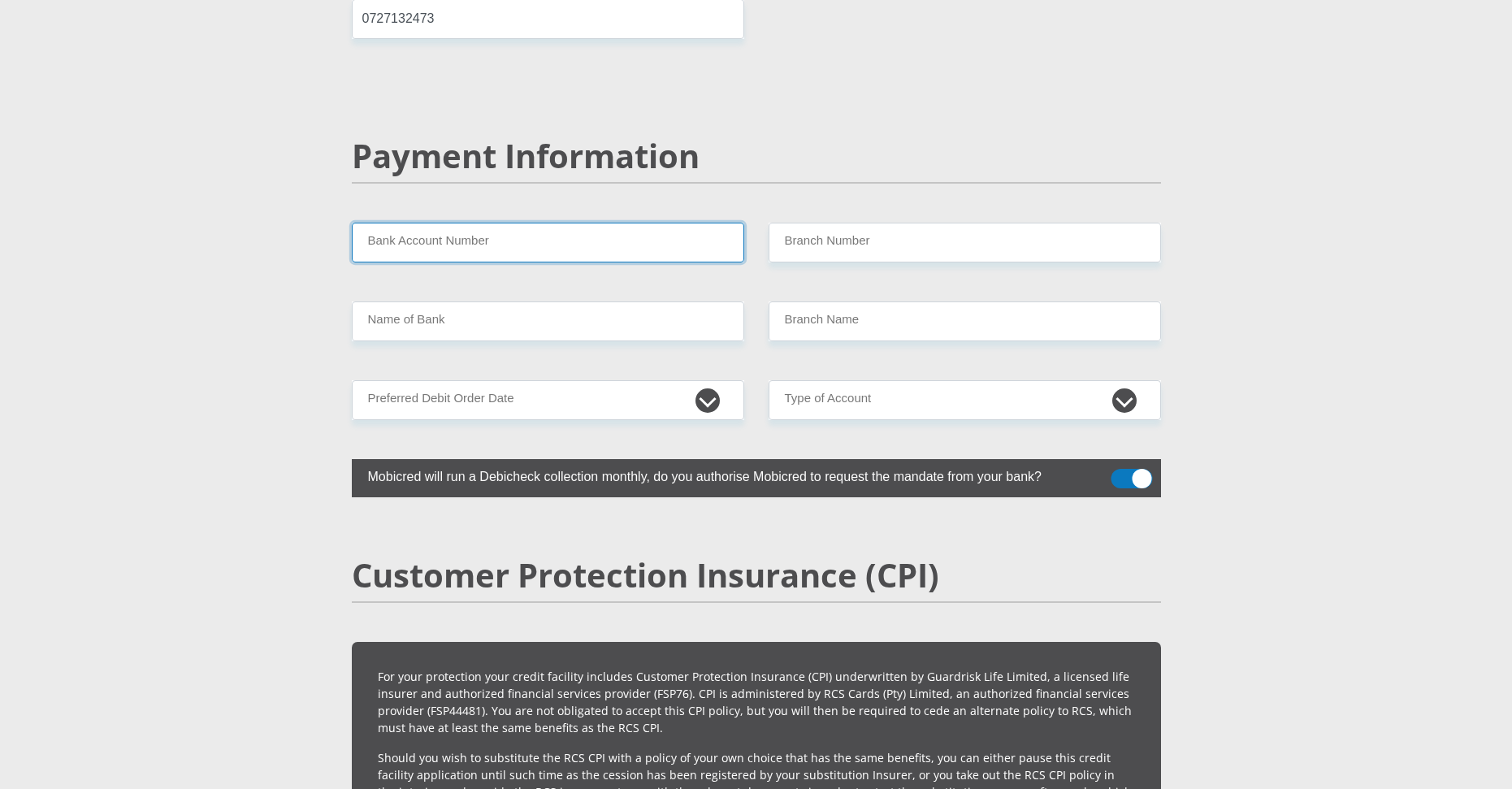
click at [462, 223] on input "Bank Account Number" at bounding box center [547, 242] width 393 height 40
type input "4100395141"
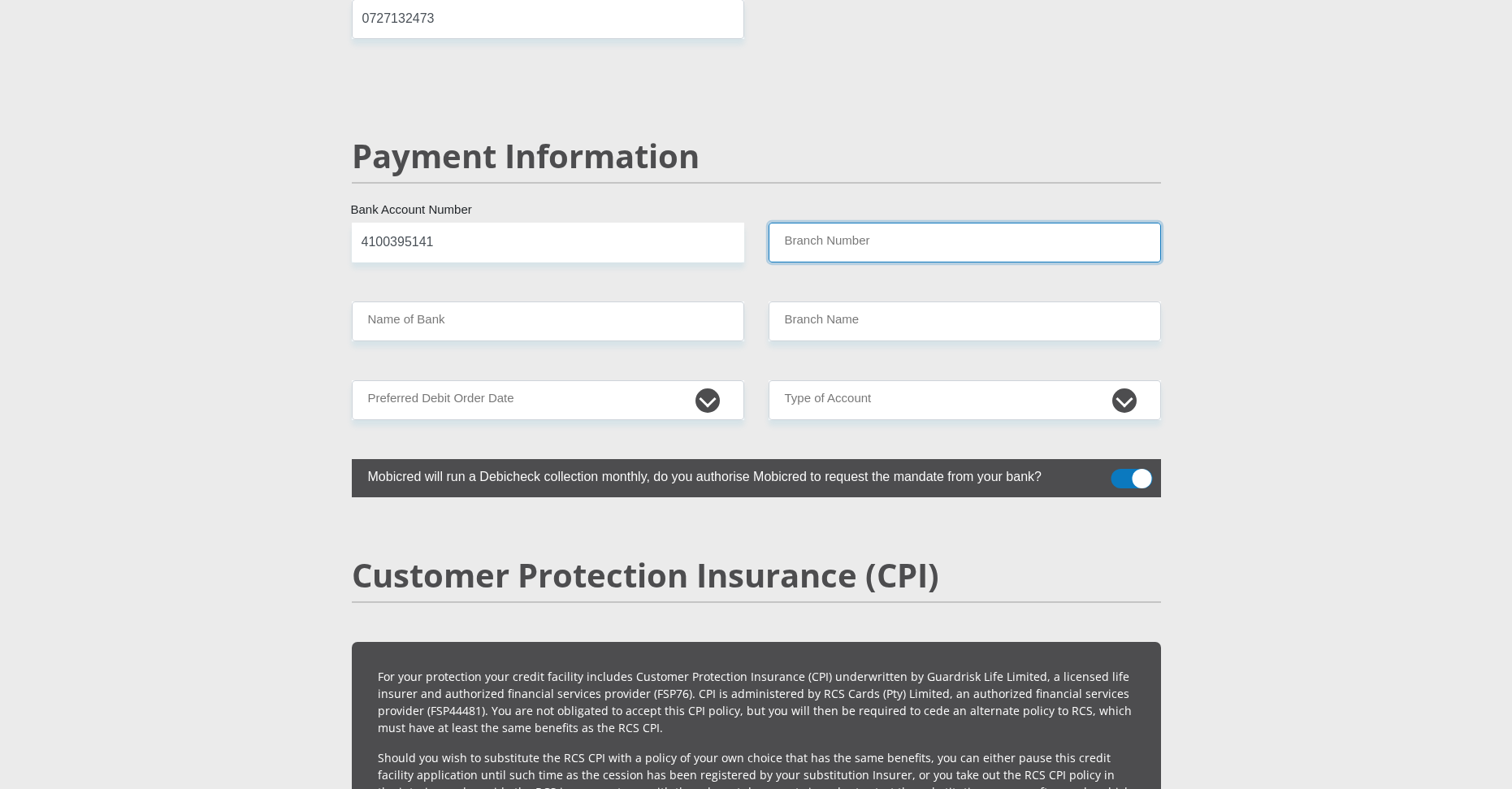
click at [870, 225] on input "Branch Number" at bounding box center [965, 242] width 393 height 40
type input "632005"
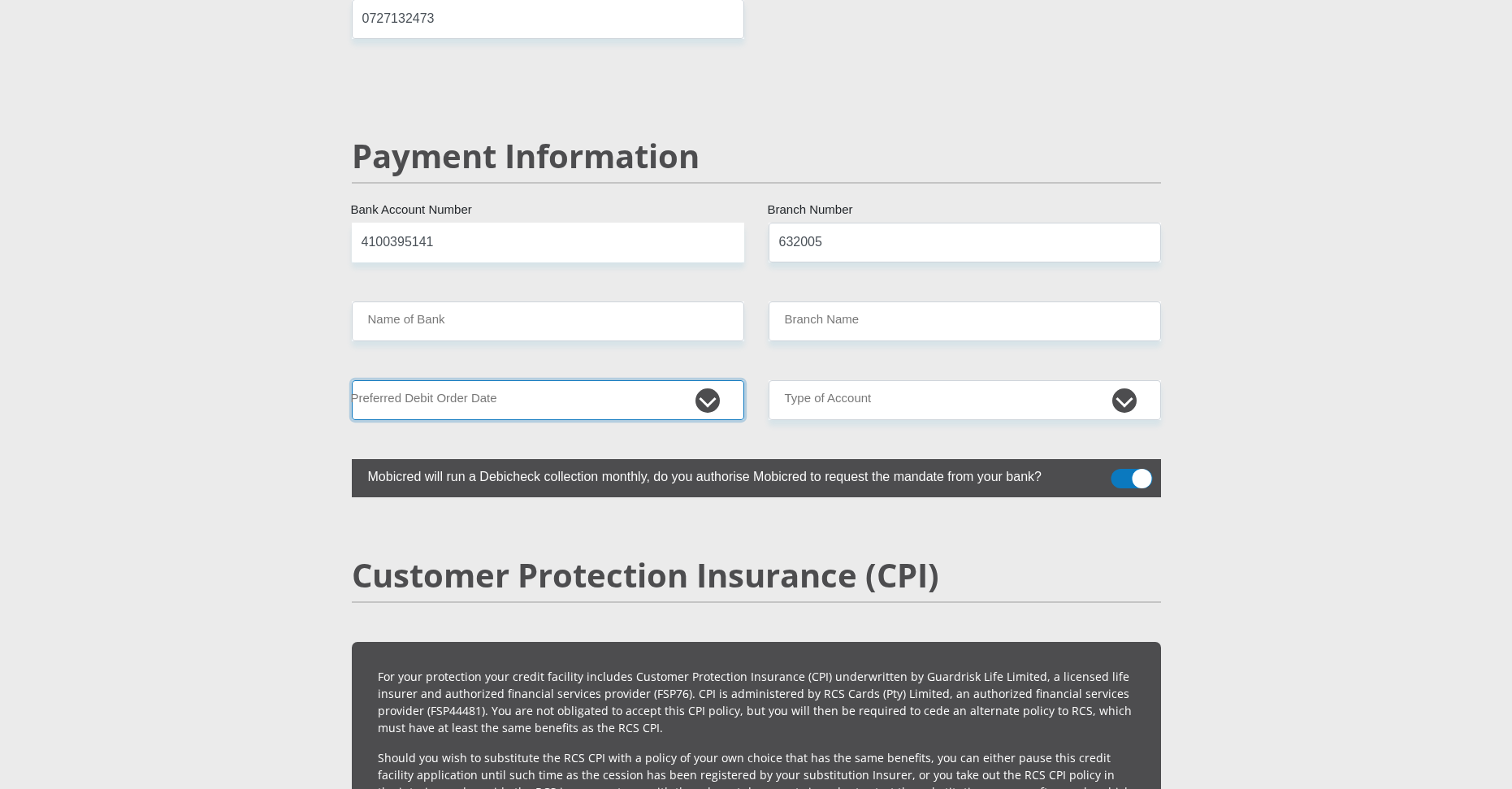
click at [501, 380] on select "1st 2nd 3rd 4th 5th 7th 18th 19th 20th 21st 22nd 23rd 24th 25th 26th 27th 28th …" at bounding box center [547, 400] width 393 height 40
type input "ABSA BANK"
type input "ABSA ELECTRONIC SETTLEMENT CNT"
click at [497, 380] on select "1st 2nd 3rd 4th 5th 7th 18th 19th 20th 21st 22nd 23rd 24th 25th 26th 27th 28th …" at bounding box center [547, 400] width 393 height 40
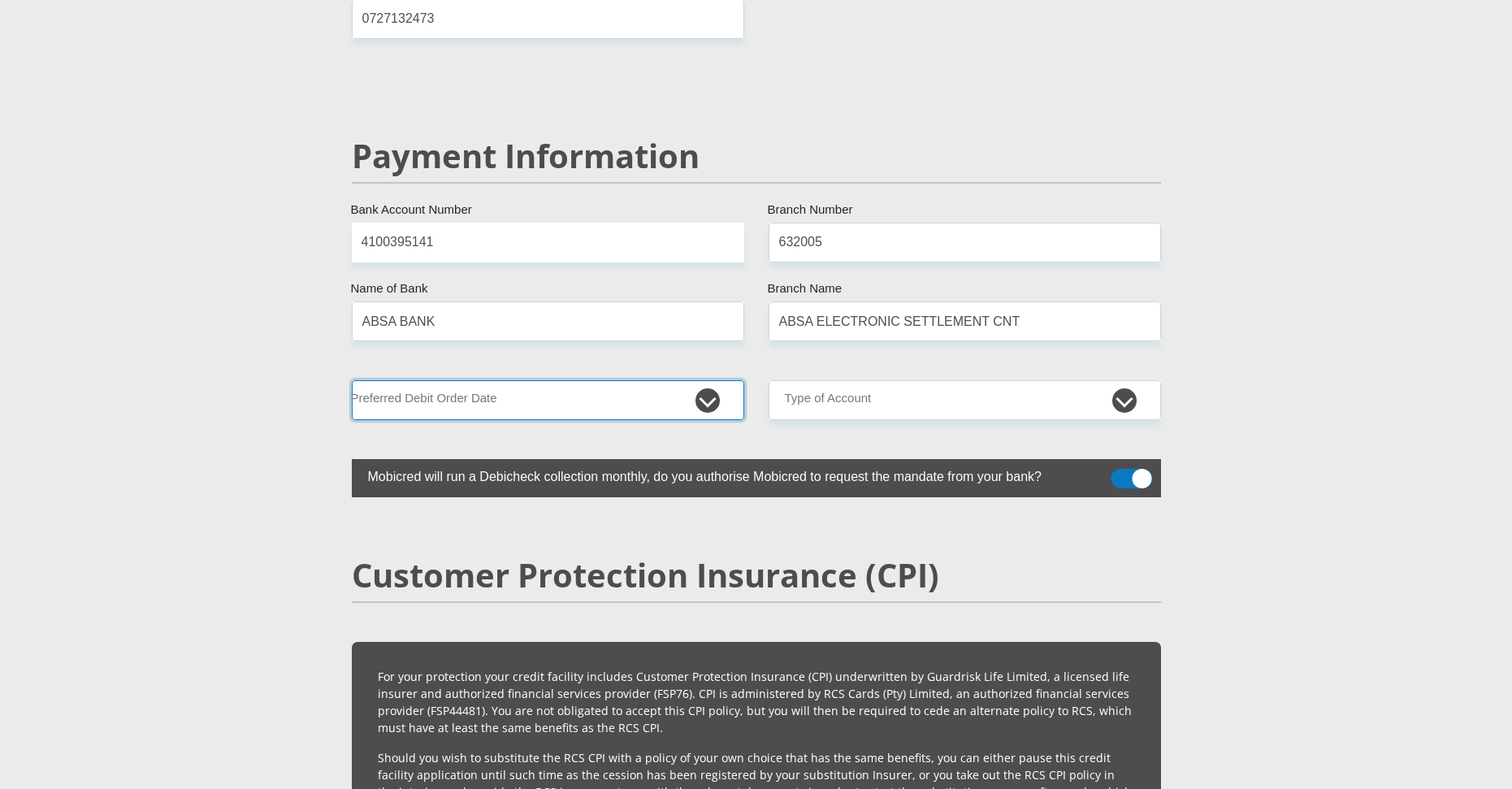
select select "3"
click at [351, 380] on select "1st 2nd 3rd 4th 5th 7th 18th 19th 20th 21st 22nd 23rd 24th 25th 26th 27th 28th …" at bounding box center [547, 400] width 393 height 40
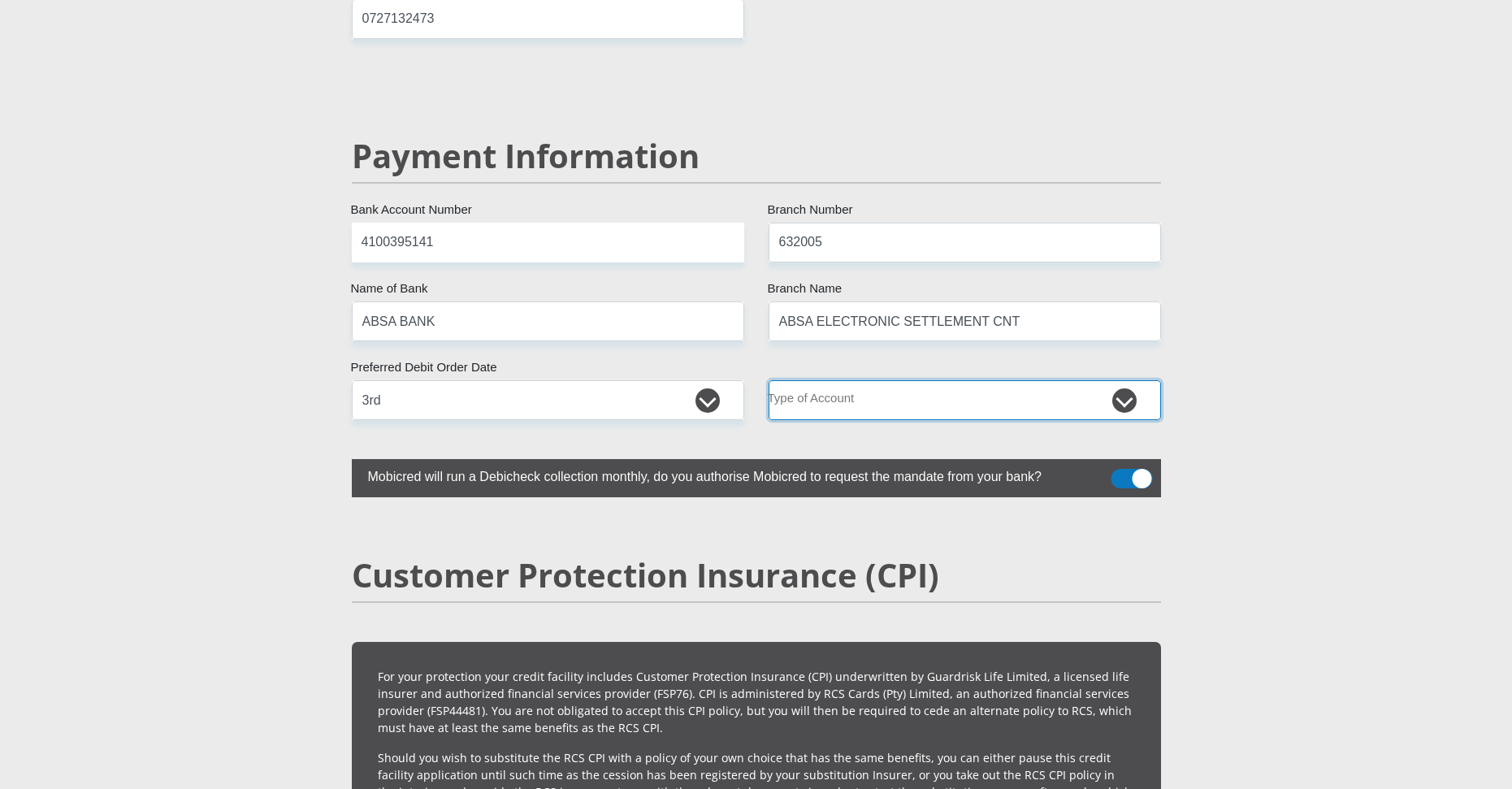
click at [820, 380] on select "Cheque Savings" at bounding box center [965, 400] width 393 height 40
select select "CUR"
click at [769, 380] on select "Cheque Savings" at bounding box center [965, 400] width 393 height 40
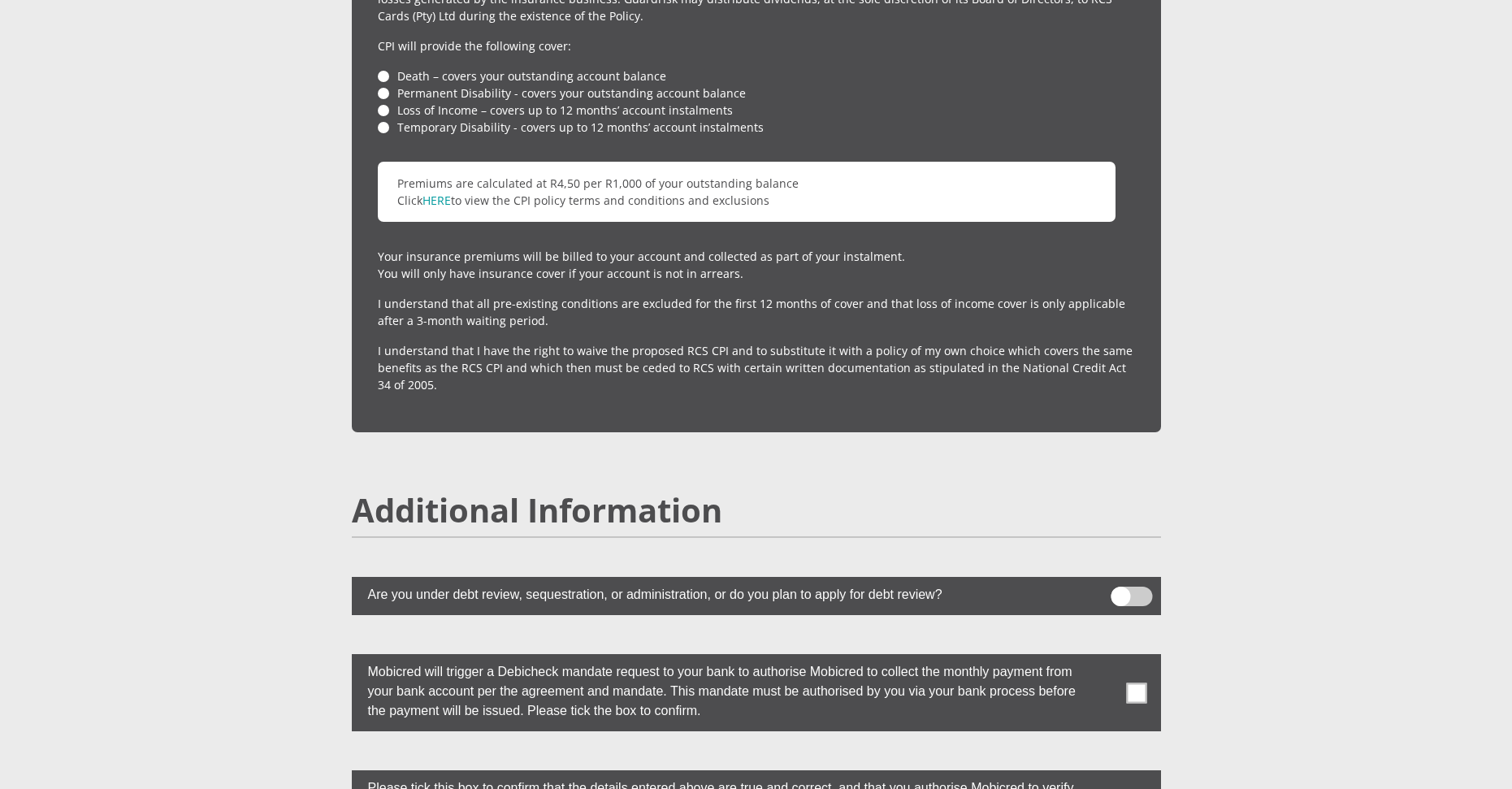
scroll to position [4308, 0]
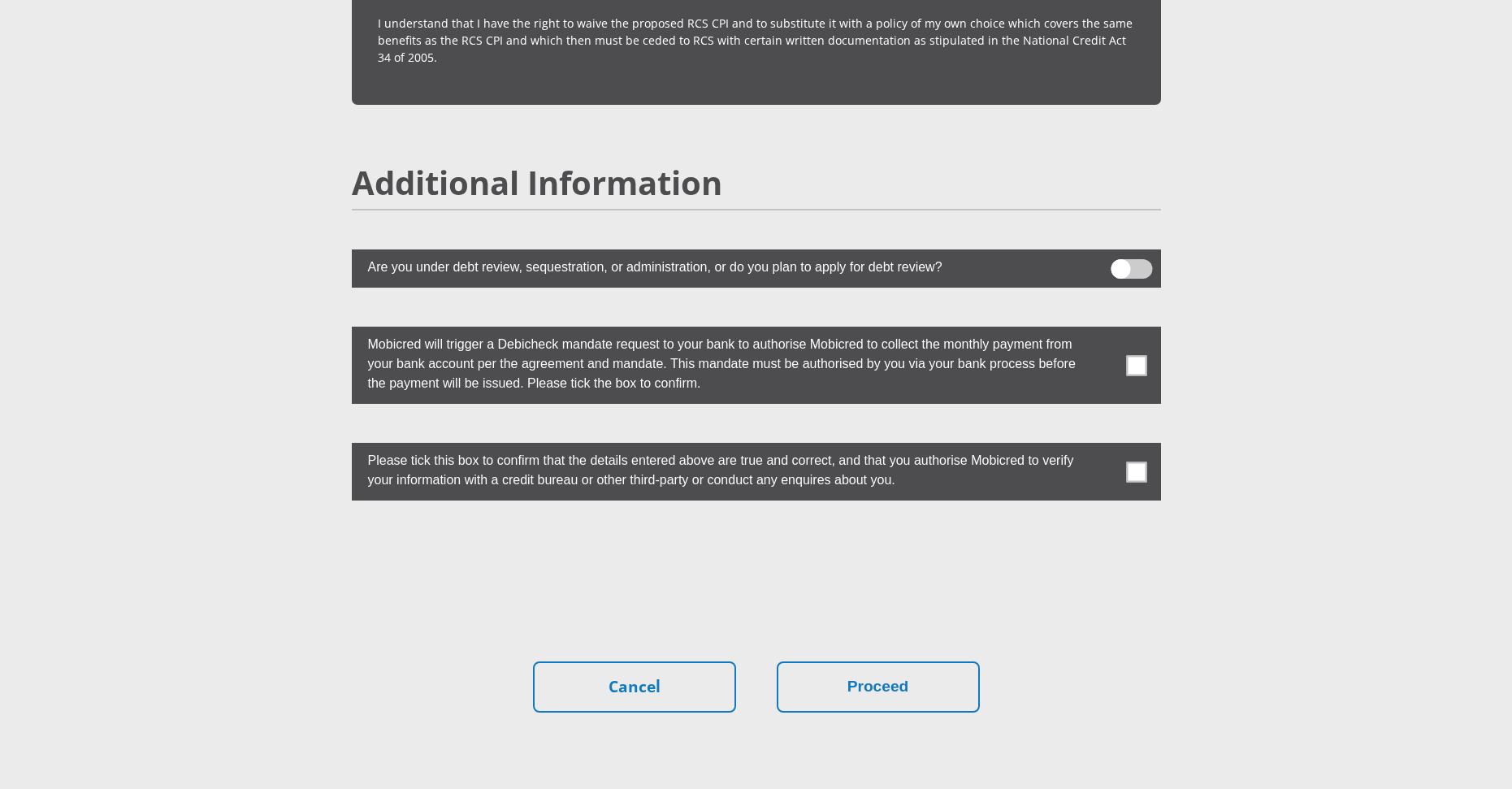
drag, startPoint x: 1132, startPoint y: 428, endPoint x: 1128, endPoint y: 381, distance: 47.2
click at [1132, 462] on span at bounding box center [1136, 471] width 20 height 20
click at [1105, 447] on input "checkbox" at bounding box center [1105, 447] width 0 height 0
click at [1125, 335] on label at bounding box center [756, 365] width 809 height 77
click at [1105, 331] on input "checkbox" at bounding box center [1105, 331] width 0 height 0
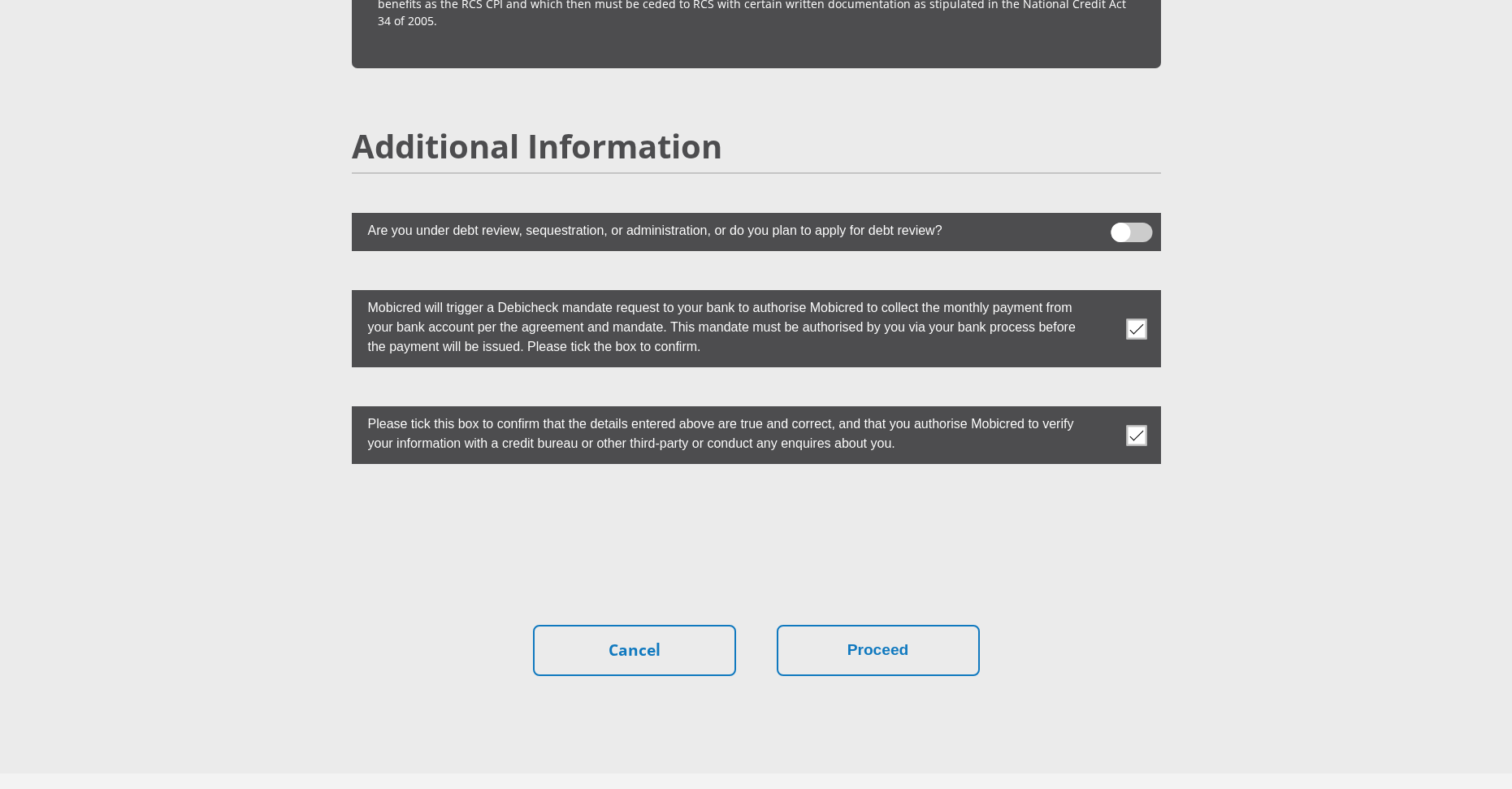
scroll to position [4385, 0]
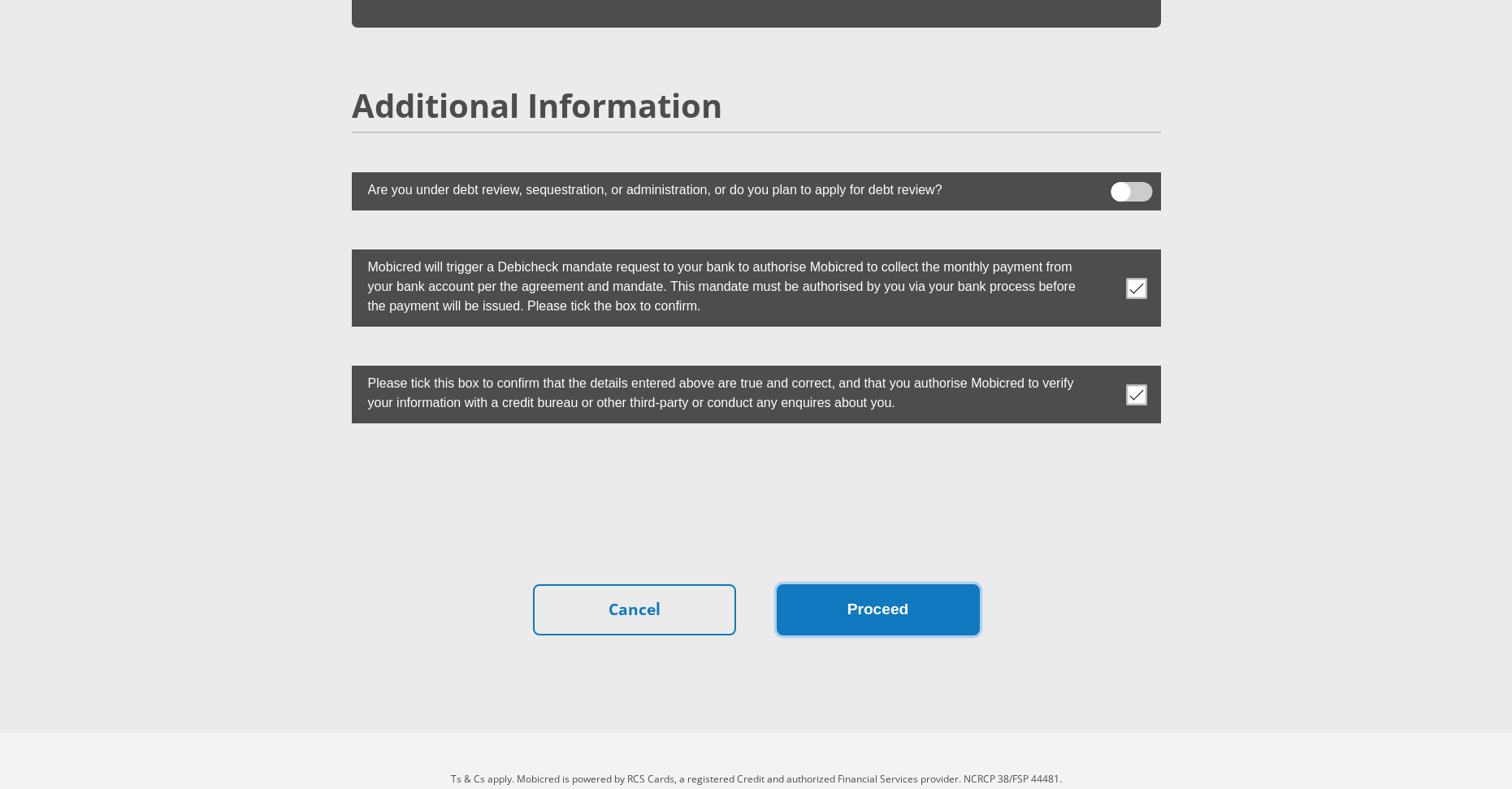
click at [909, 584] on button "Proceed" at bounding box center [879, 609] width 203 height 51
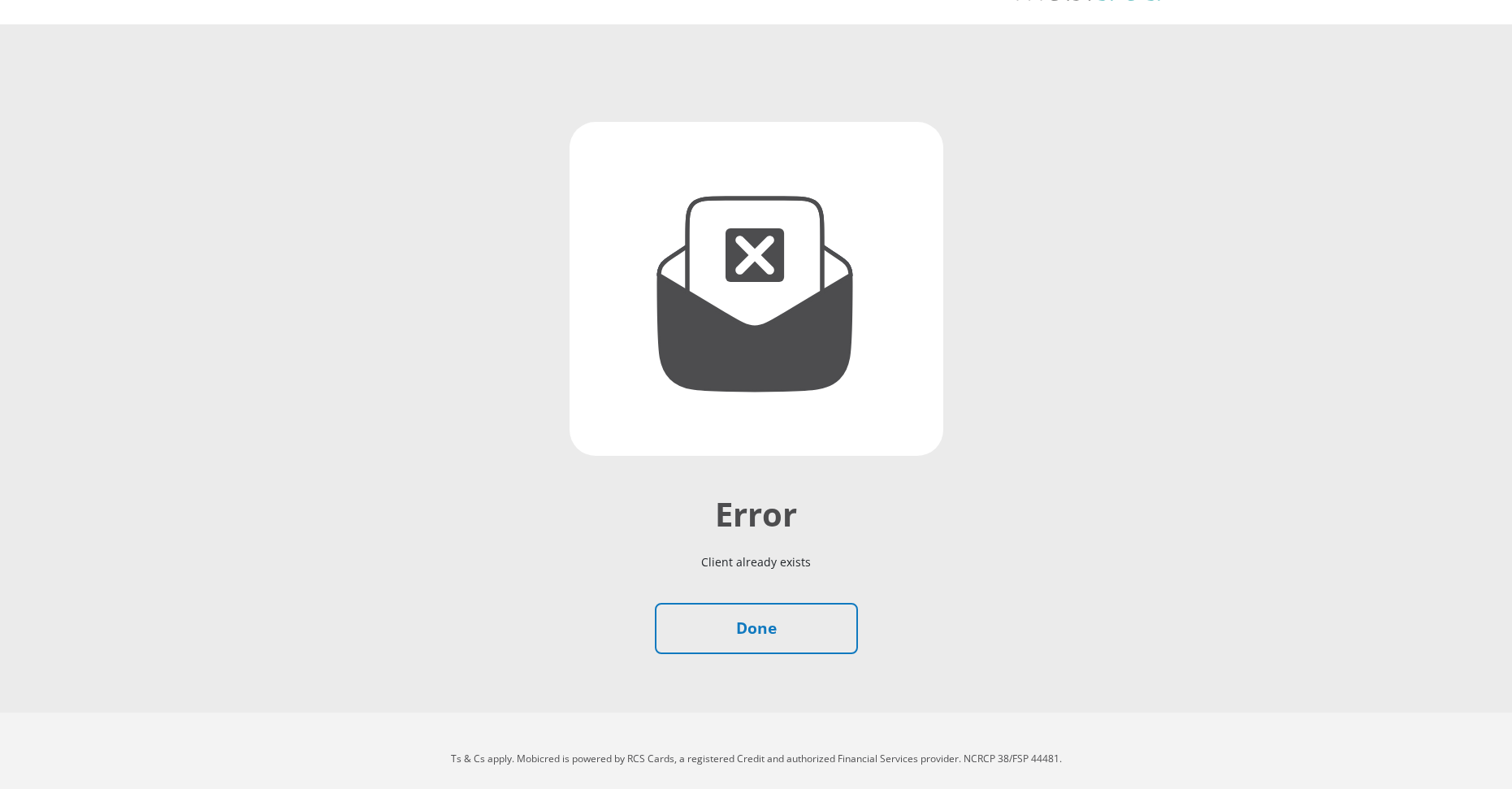
scroll to position [83, 0]
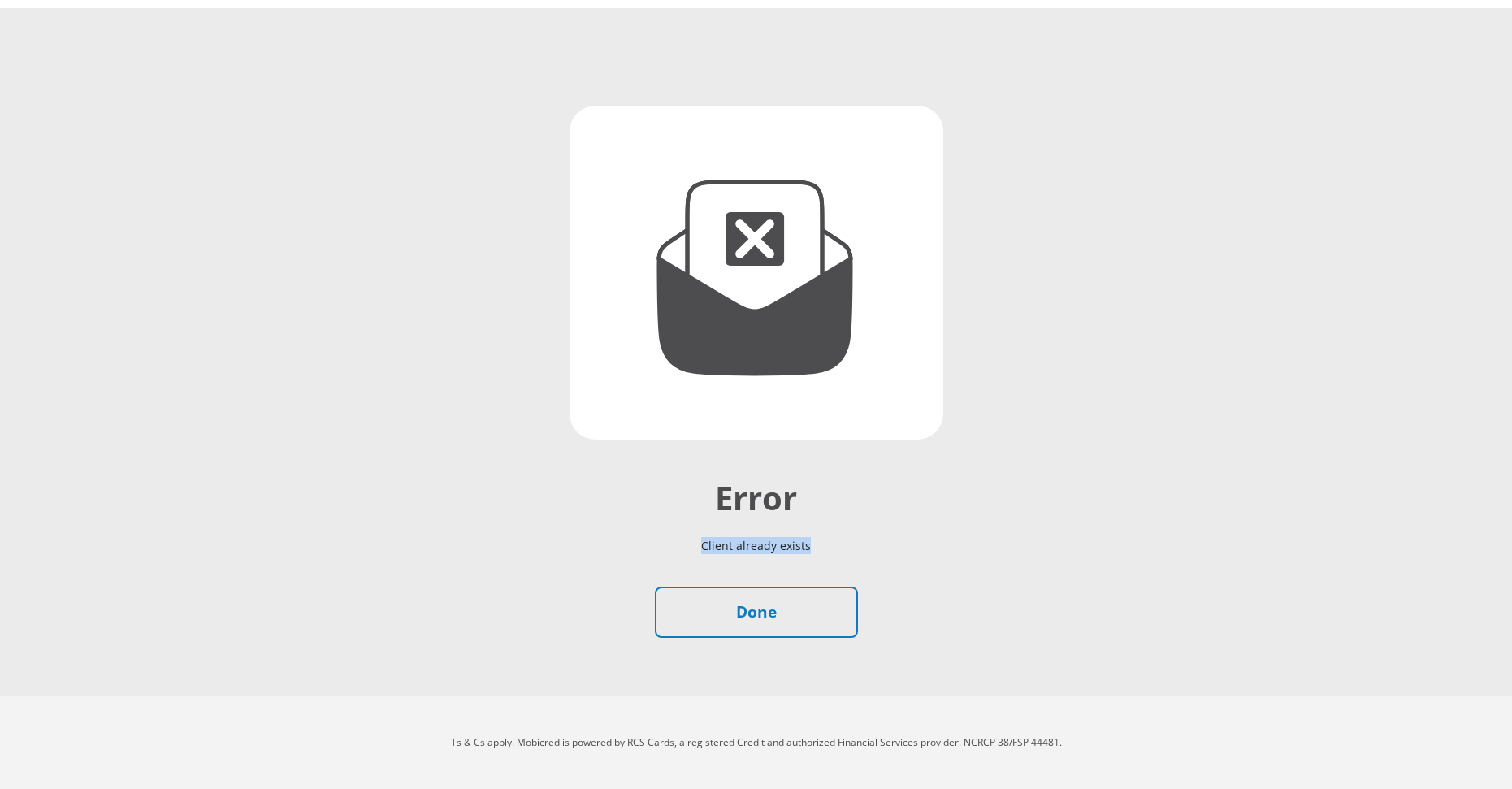
drag, startPoint x: 697, startPoint y: 547, endPoint x: 843, endPoint y: 547, distance: 146.0
click at [843, 550] on p "Client already exists" at bounding box center [756, 546] width 902 height 56
click at [972, 538] on p "Client already exists" at bounding box center [756, 546] width 902 height 56
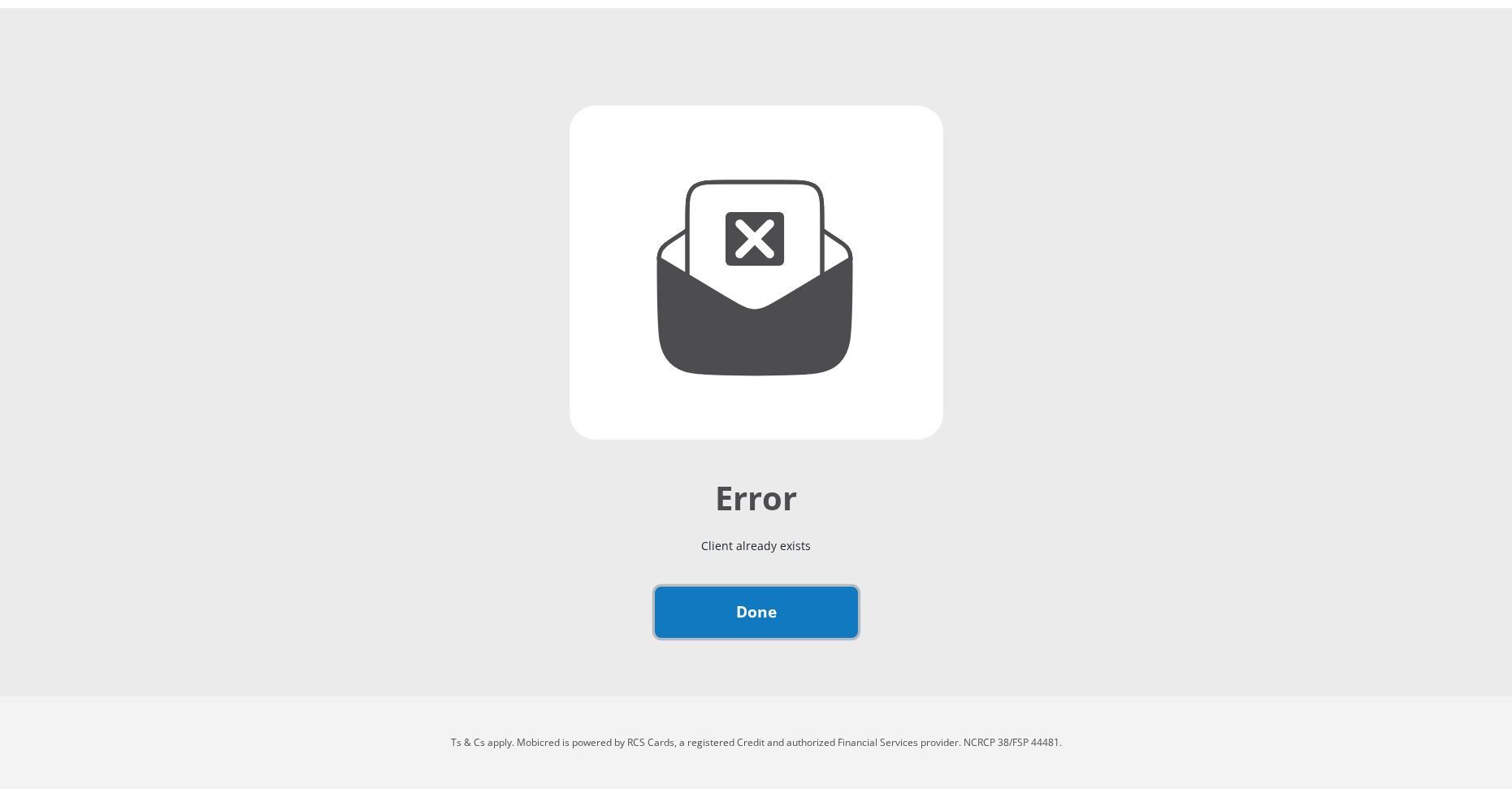
click at [772, 609] on link "Done" at bounding box center [756, 612] width 203 height 51
